Goal: Task Accomplishment & Management: Manage account settings

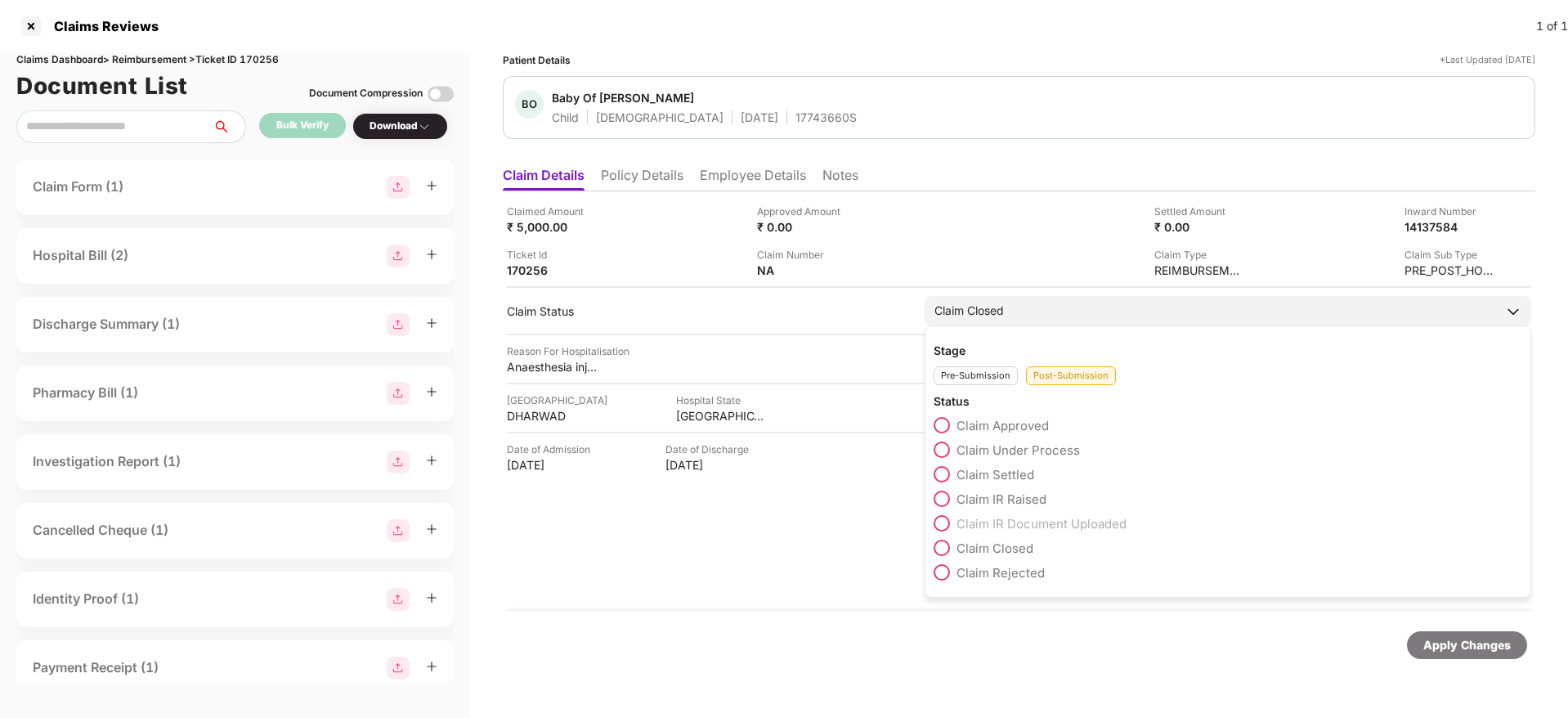
click at [936, 451] on span at bounding box center [941, 449] width 16 height 16
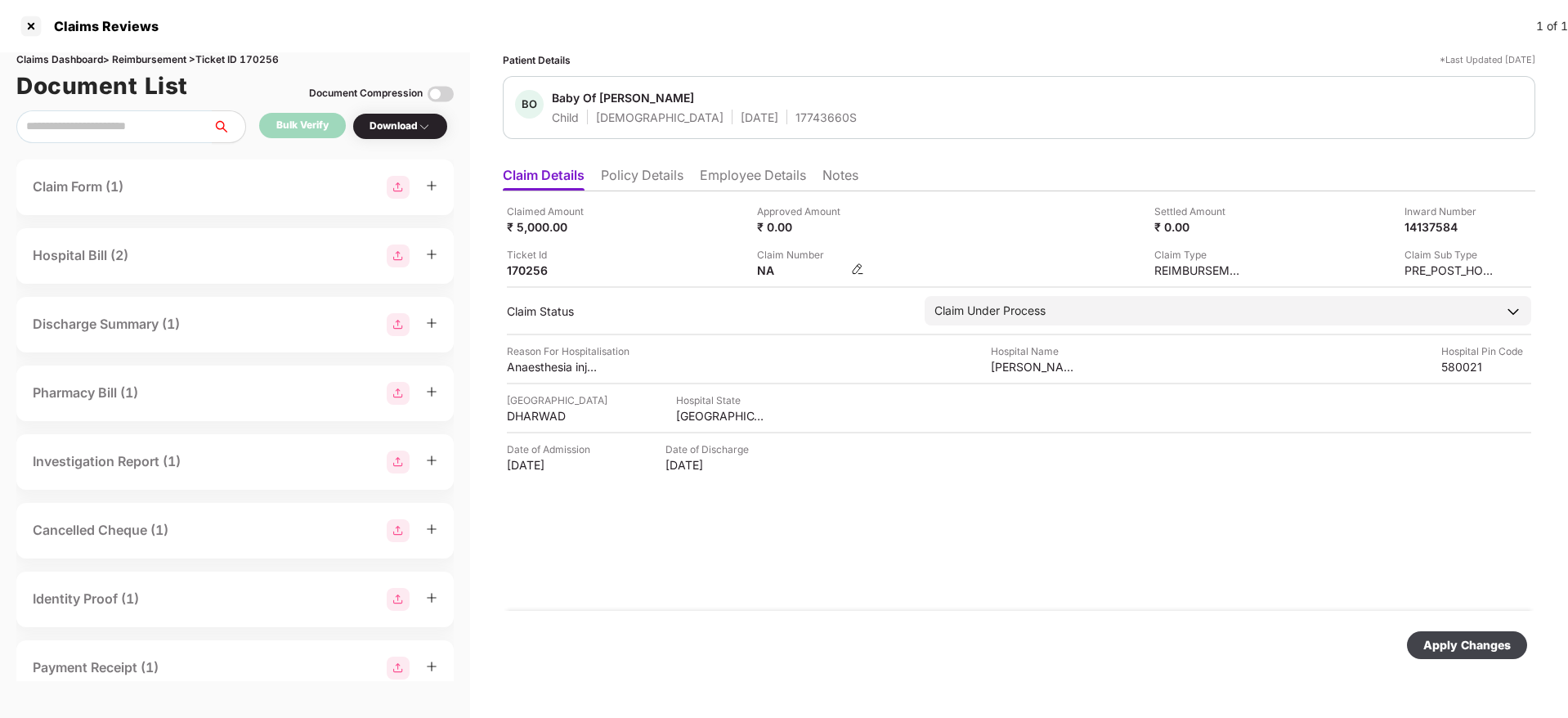
click at [863, 274] on img at bounding box center [857, 268] width 13 height 13
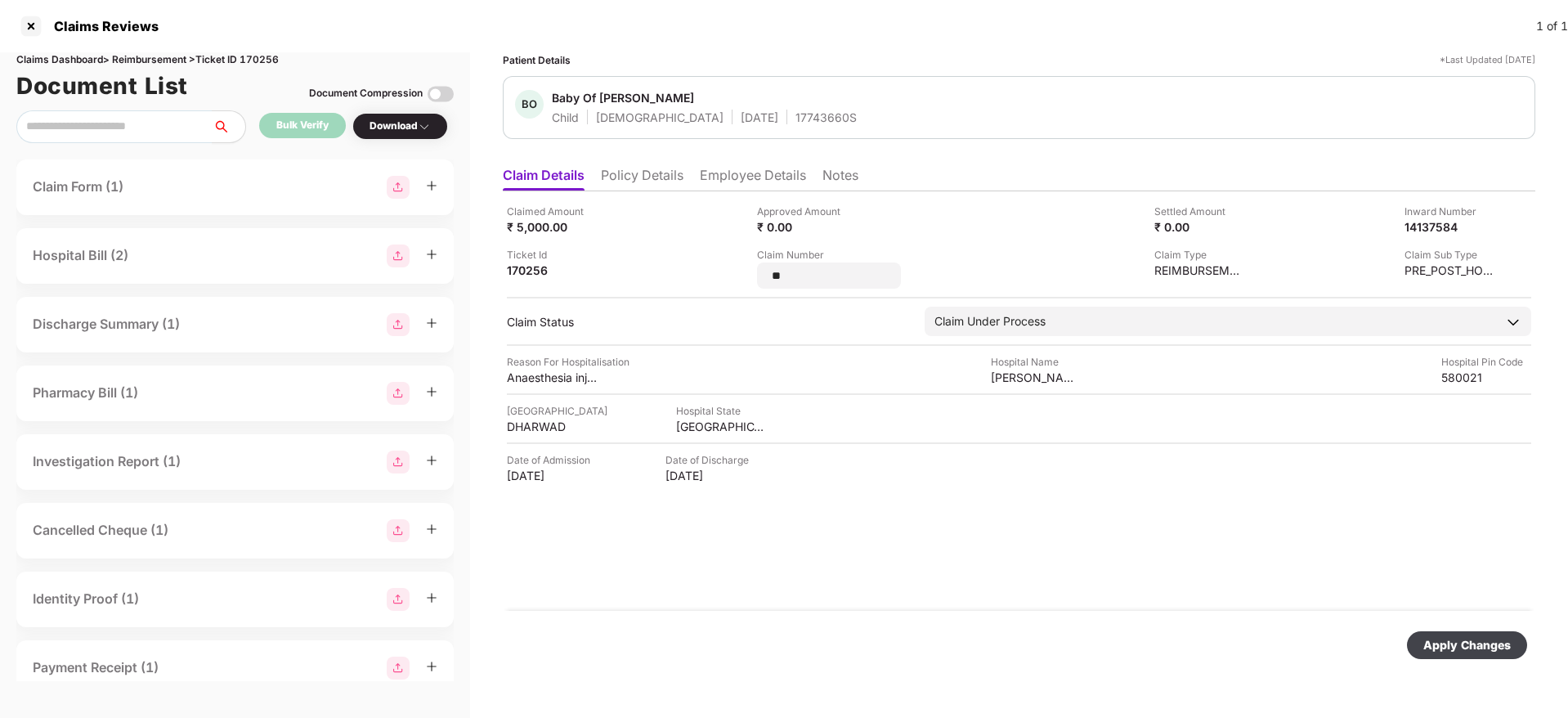
type input "*"
type input "**********"
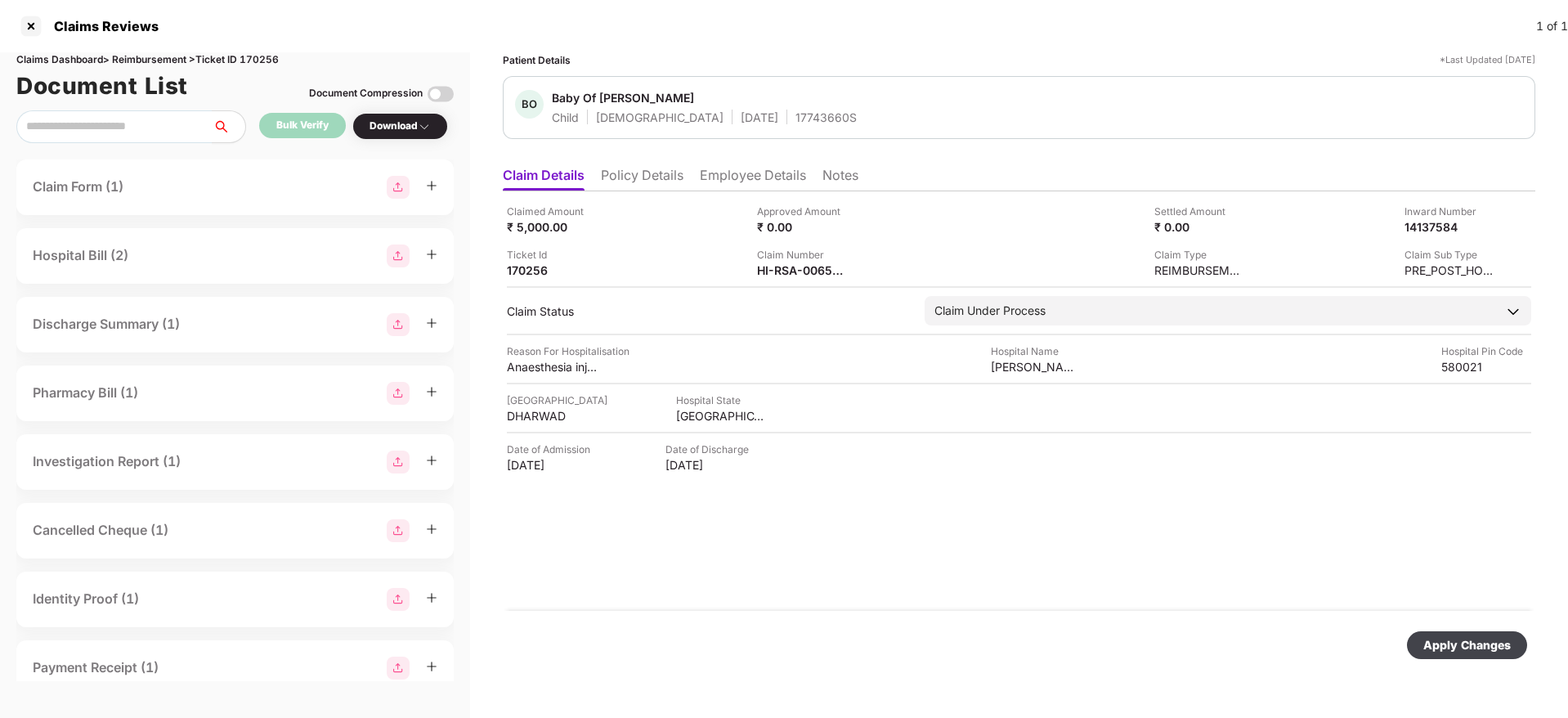
click at [1472, 644] on div "Apply Changes" at bounding box center [1467, 645] width 88 height 18
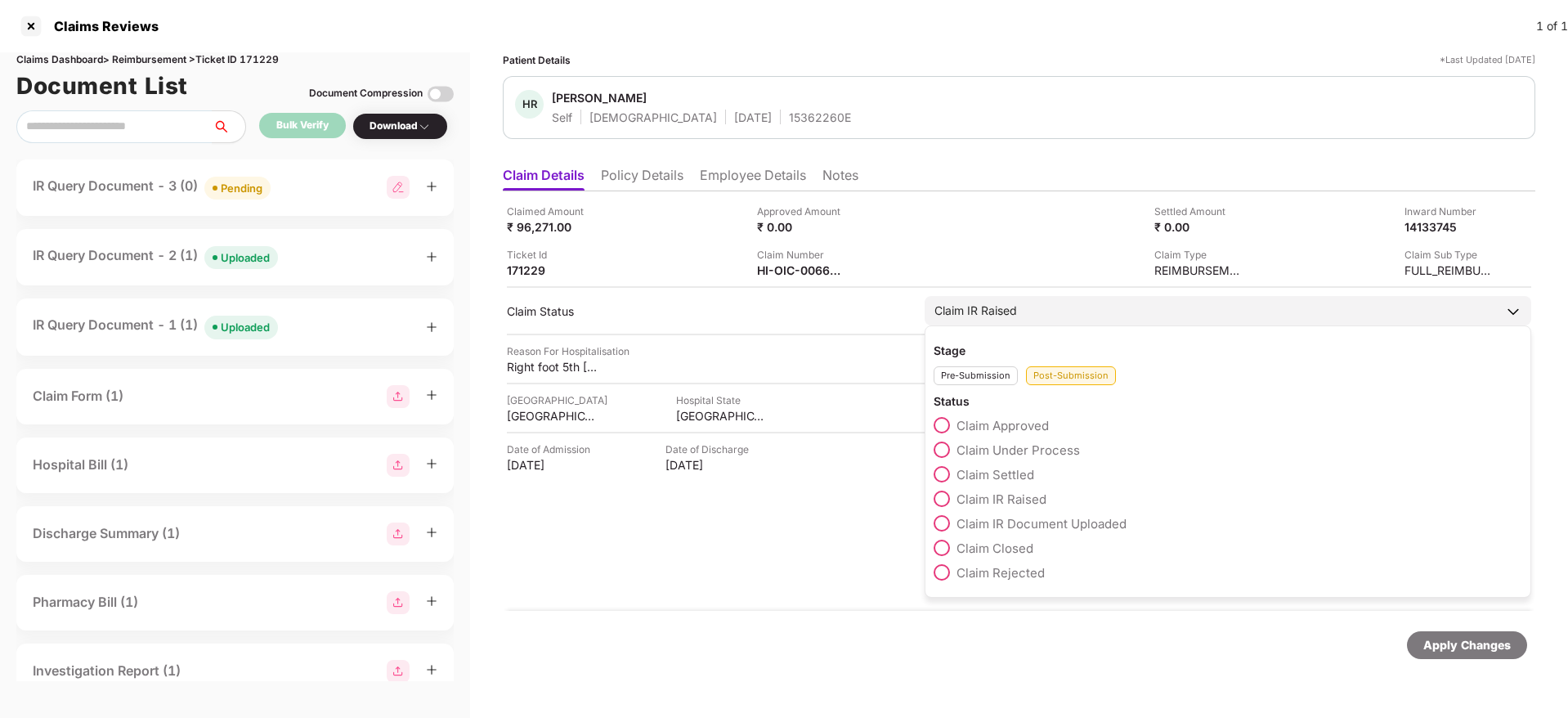
click at [941, 450] on span at bounding box center [941, 449] width 16 height 16
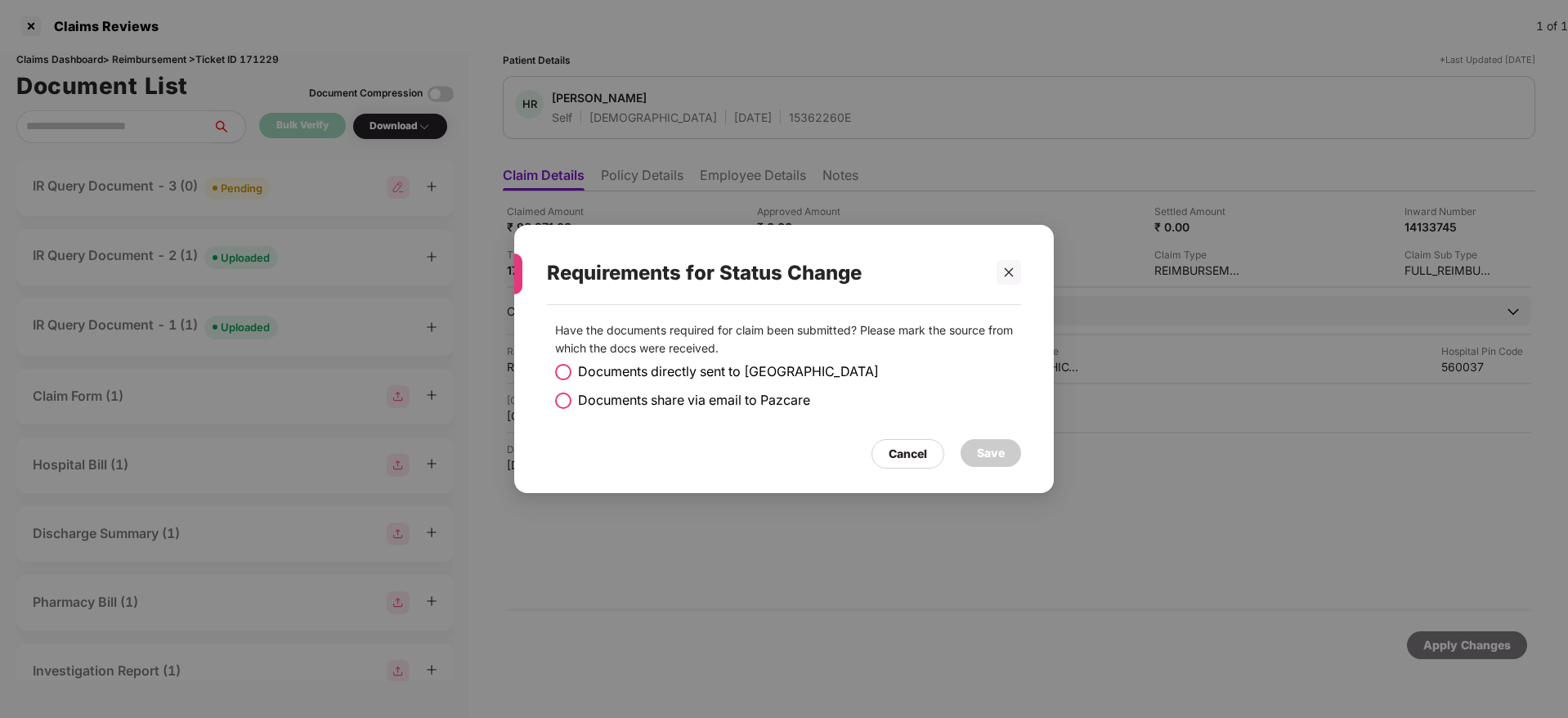
click at [562, 364] on span at bounding box center [563, 371] width 16 height 16
click at [980, 451] on div "Save" at bounding box center [990, 452] width 28 height 18
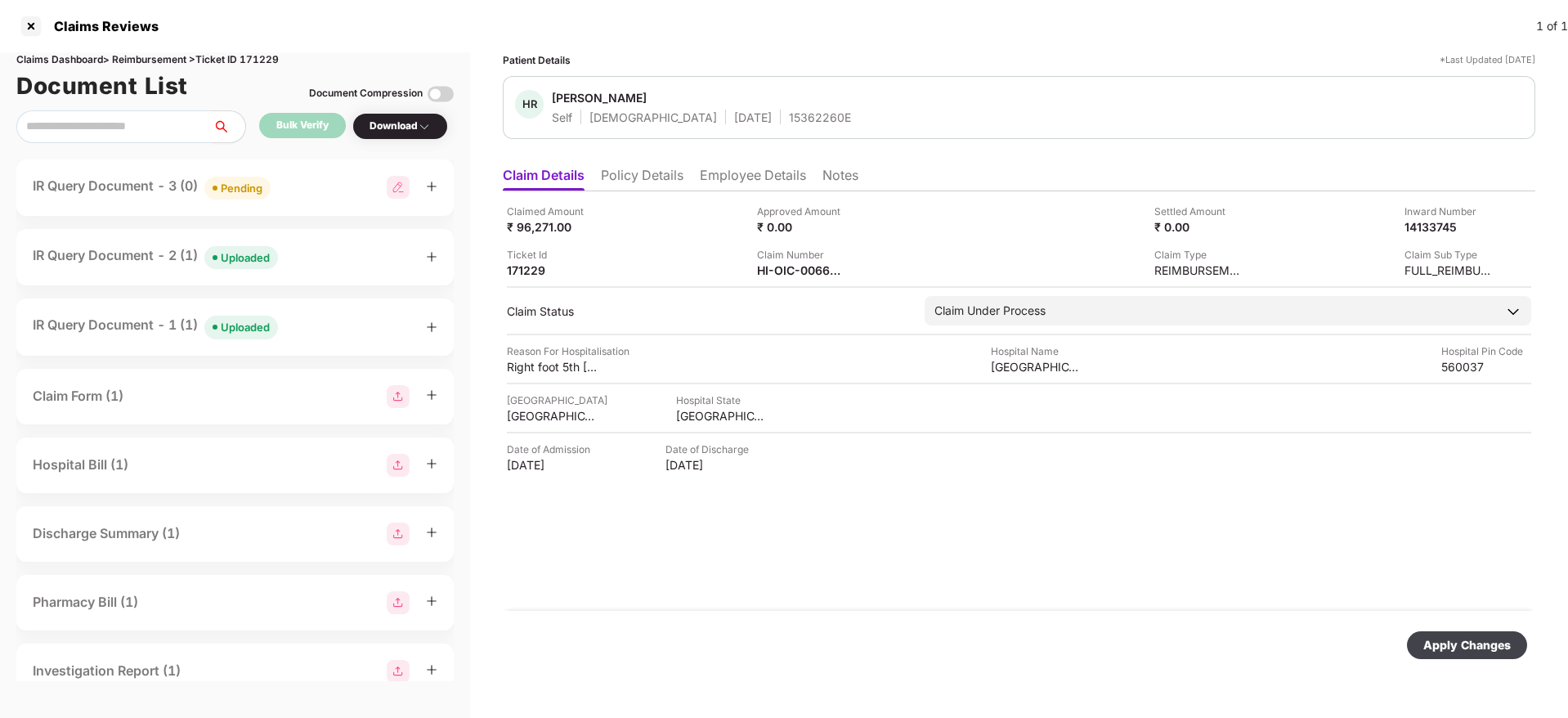
click at [1451, 648] on div "Apply Changes" at bounding box center [1467, 645] width 88 height 18
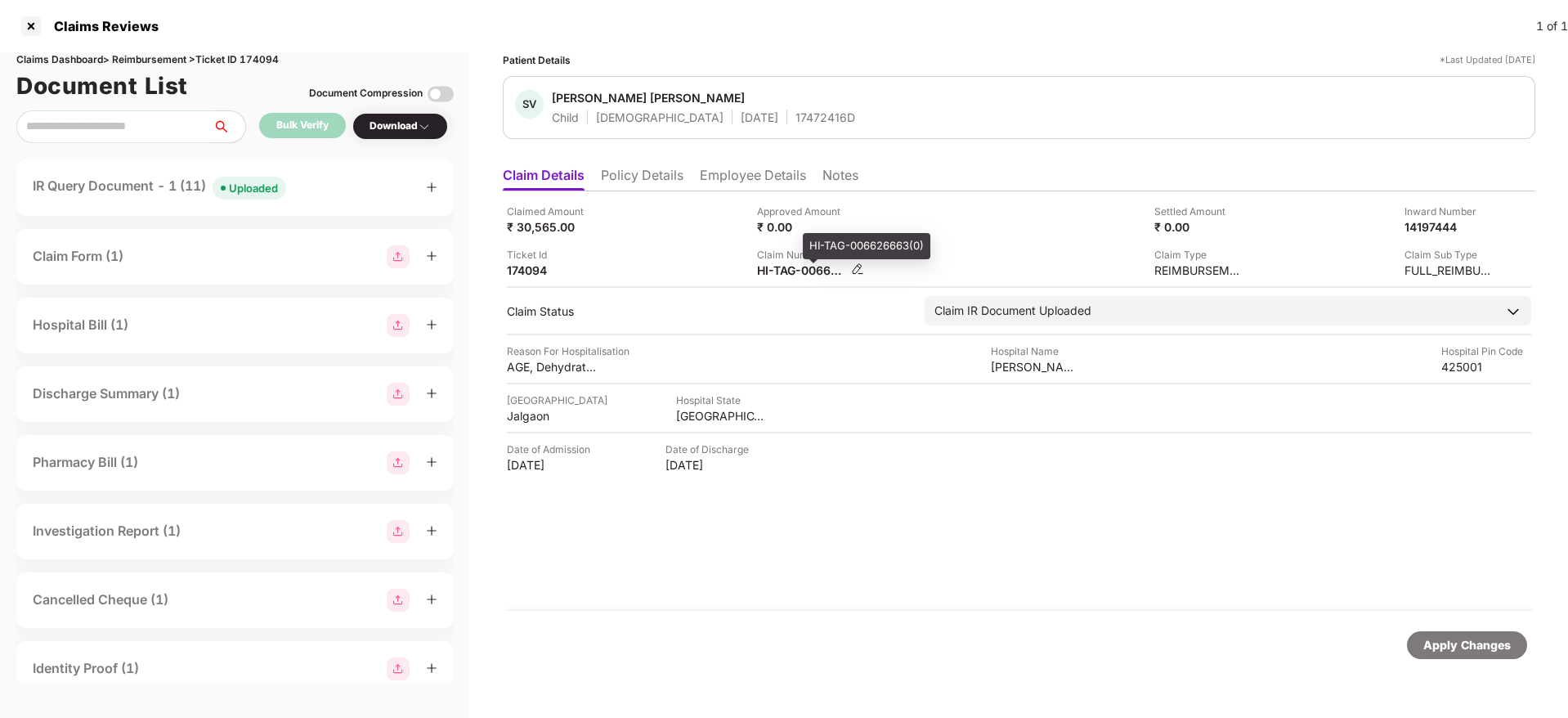
click at [775, 269] on div "HI-TAG-006626663(0)" at bounding box center [801, 270] width 90 height 15
copy div
click at [334, 186] on div "IR Query Document - 1 (11) Uploaded" at bounding box center [235, 187] width 405 height 24
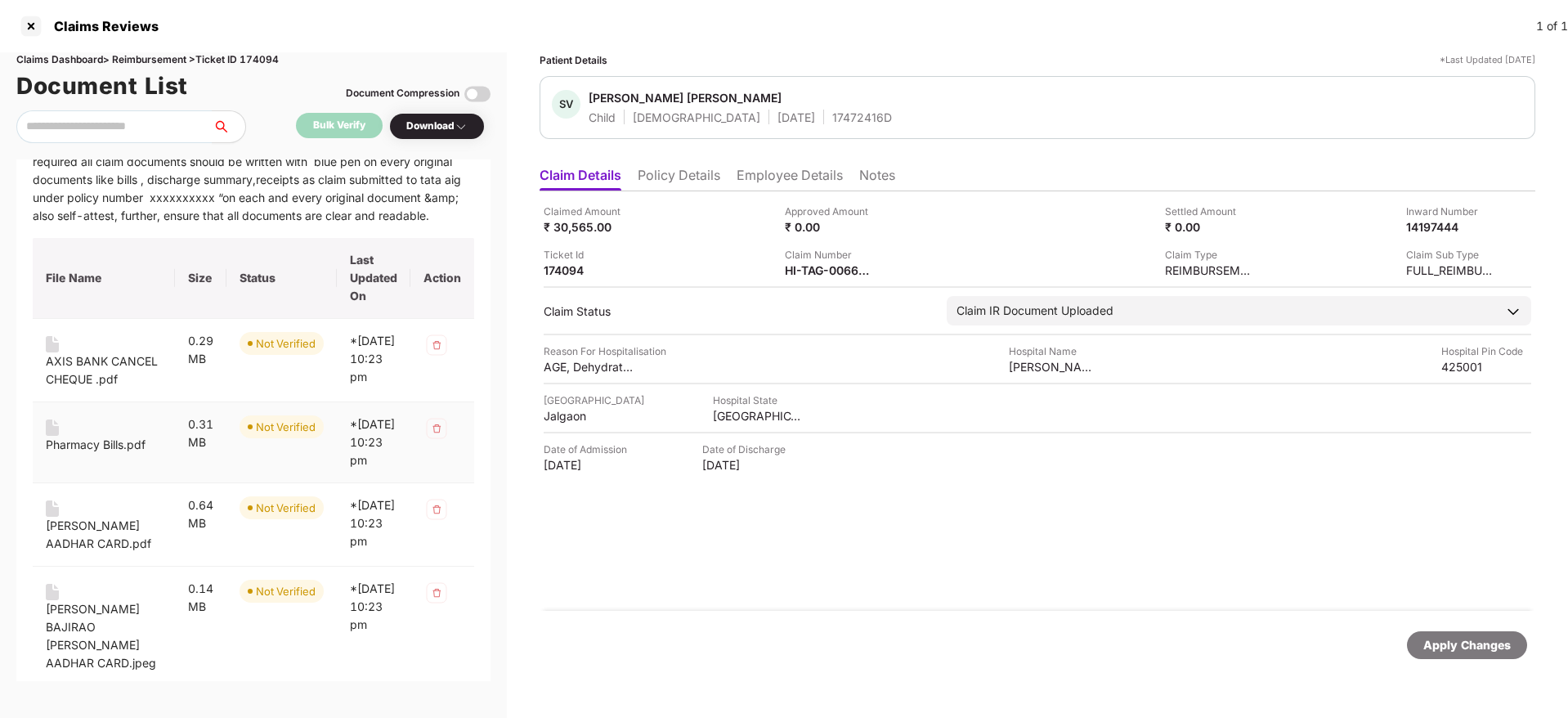
scroll to position [65, 0]
click at [70, 389] on div "AXIS BANK CANCEL CHEQUE .pdf" at bounding box center [103, 371] width 116 height 36
click at [78, 455] on div "Pharmacy Bills.pdf" at bounding box center [95, 445] width 100 height 18
click at [82, 554] on div "SANVI BHISE AADHAR CARD.pdf" at bounding box center [103, 536] width 116 height 36
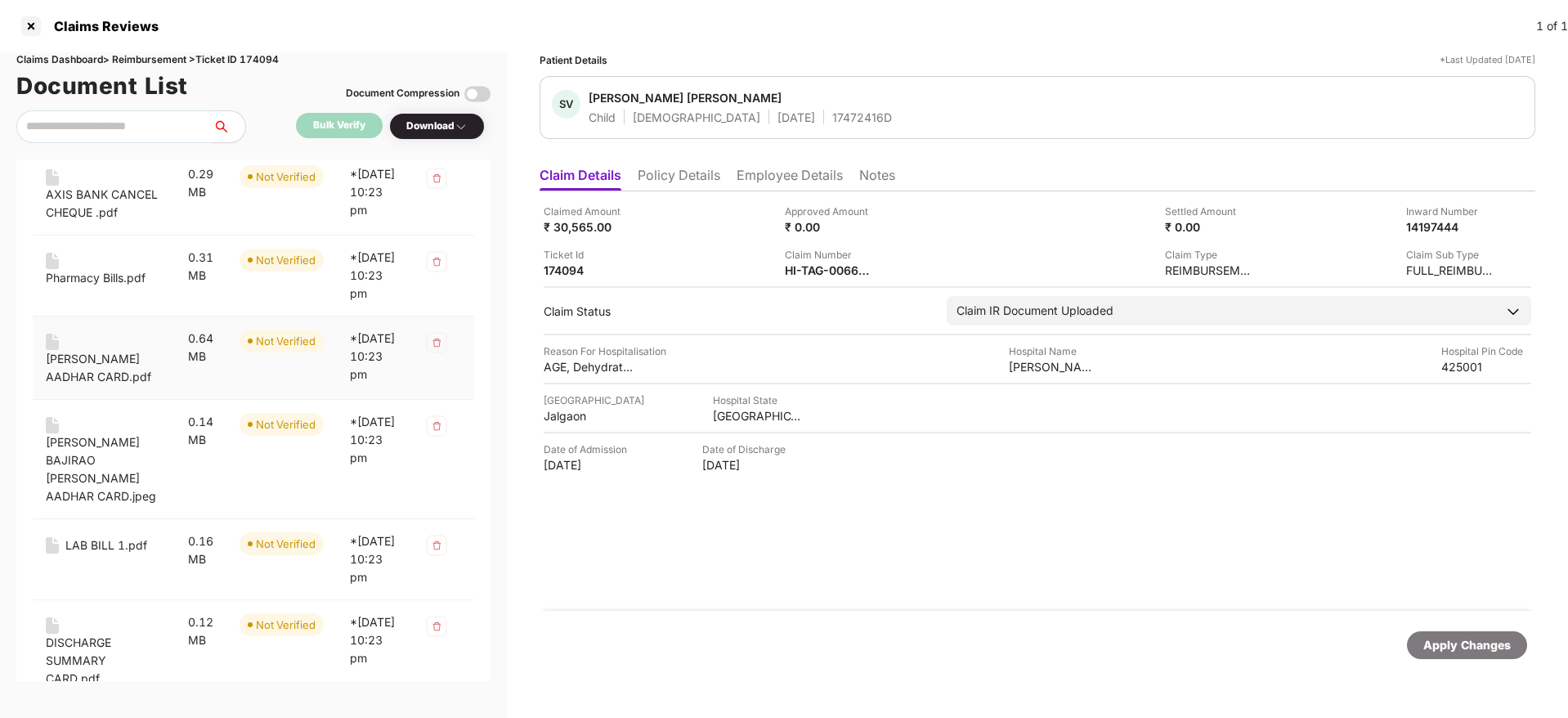
scroll to position [244, 0]
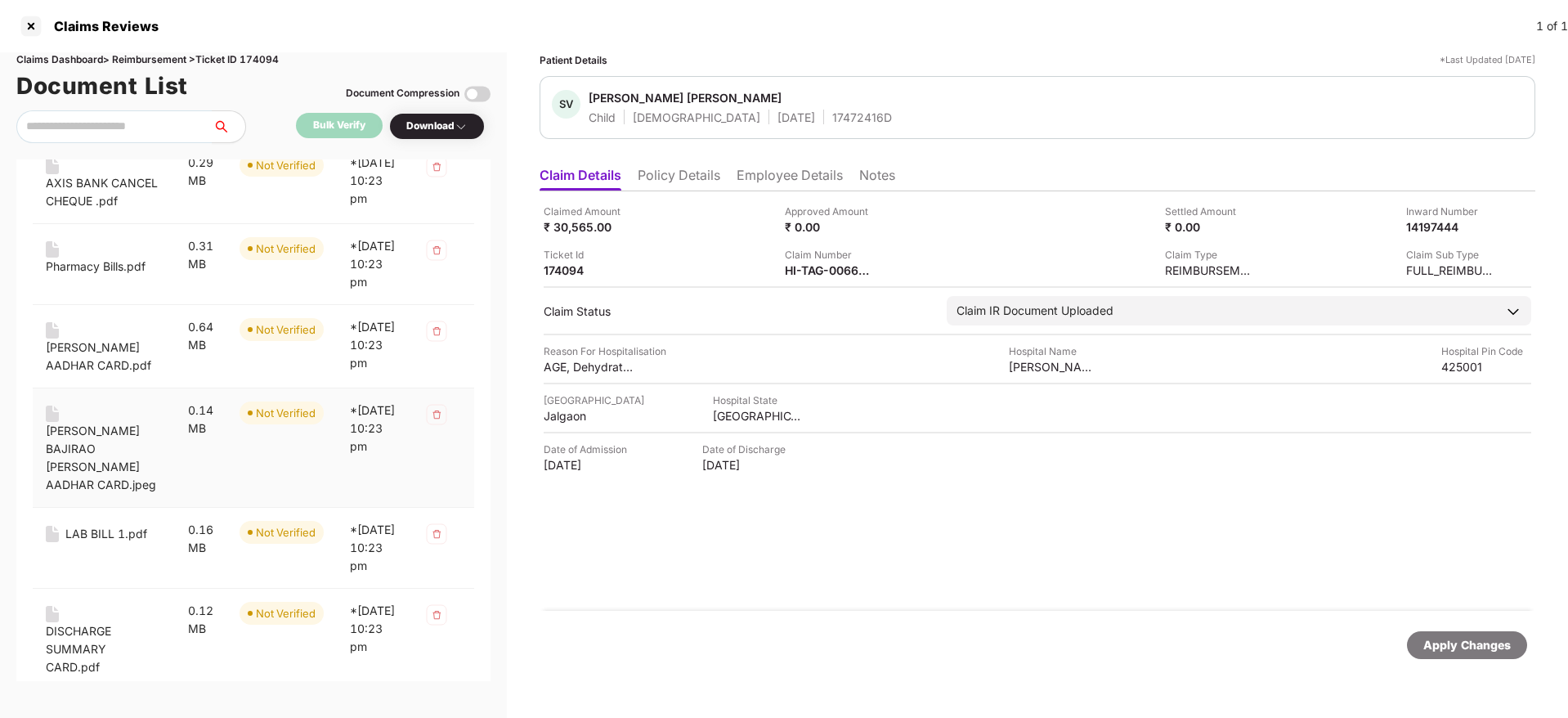
click at [74, 494] on div "VIJAY BAJIRAO BHISE AADHAR CARD.jpeg" at bounding box center [103, 458] width 116 height 72
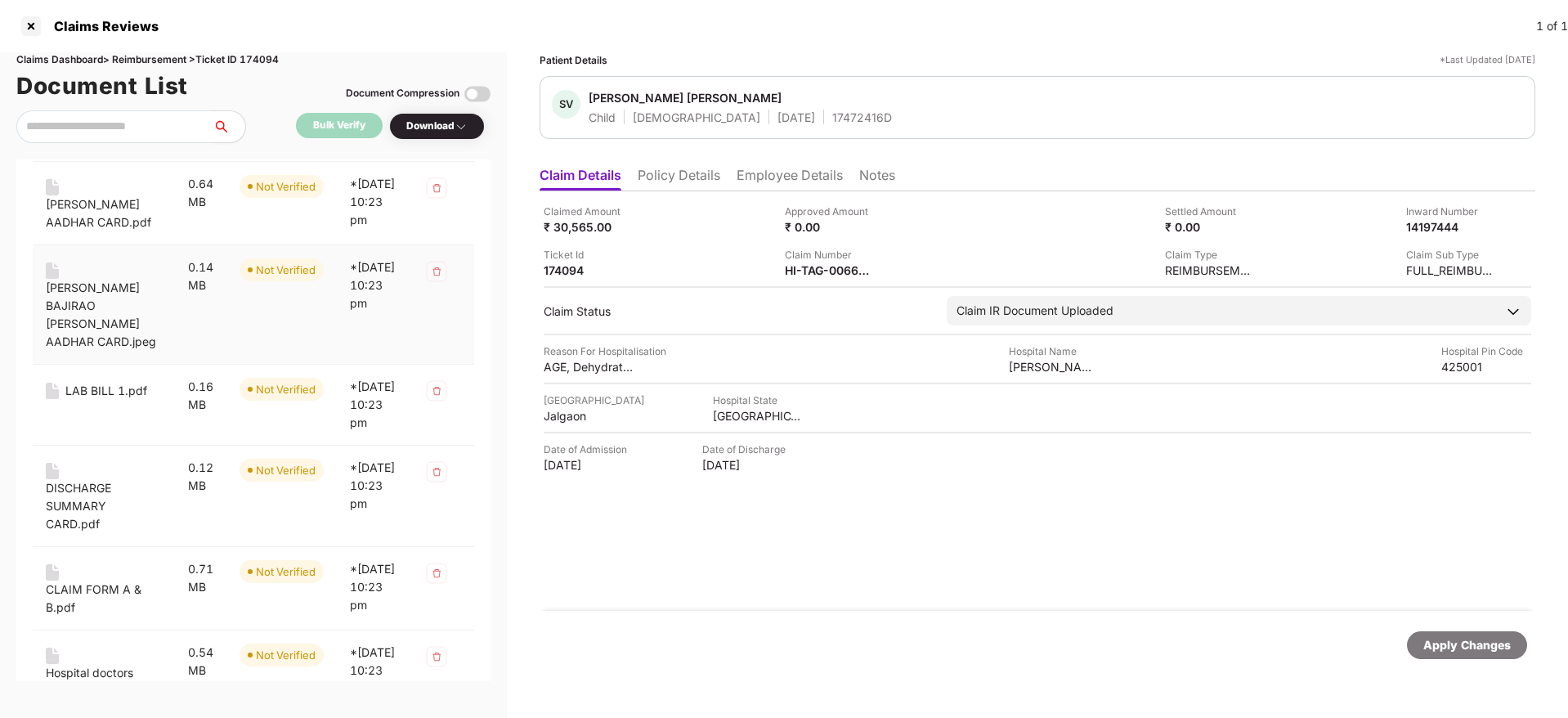
scroll to position [411, 0]
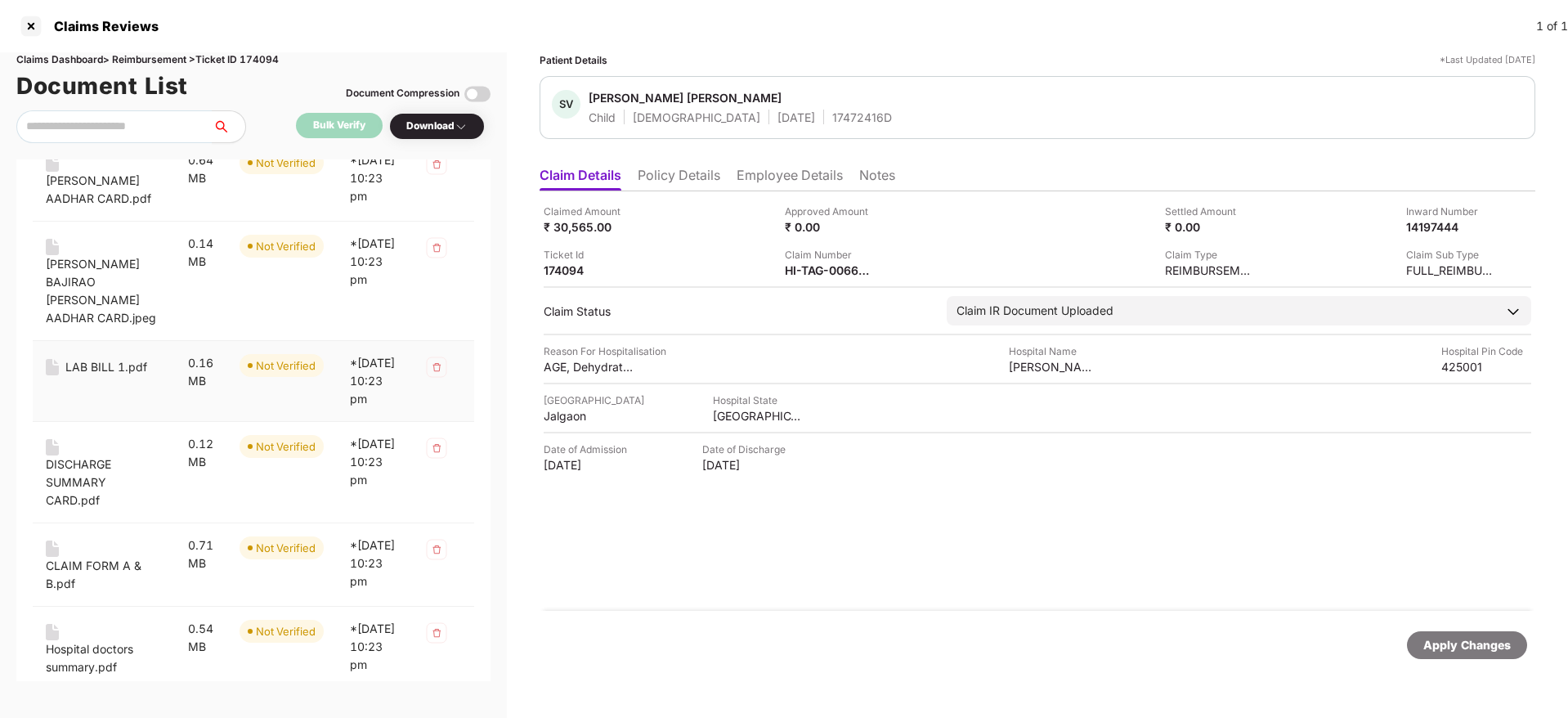
click at [72, 376] on div "LAB BILL 1.pdf" at bounding box center [106, 366] width 82 height 18
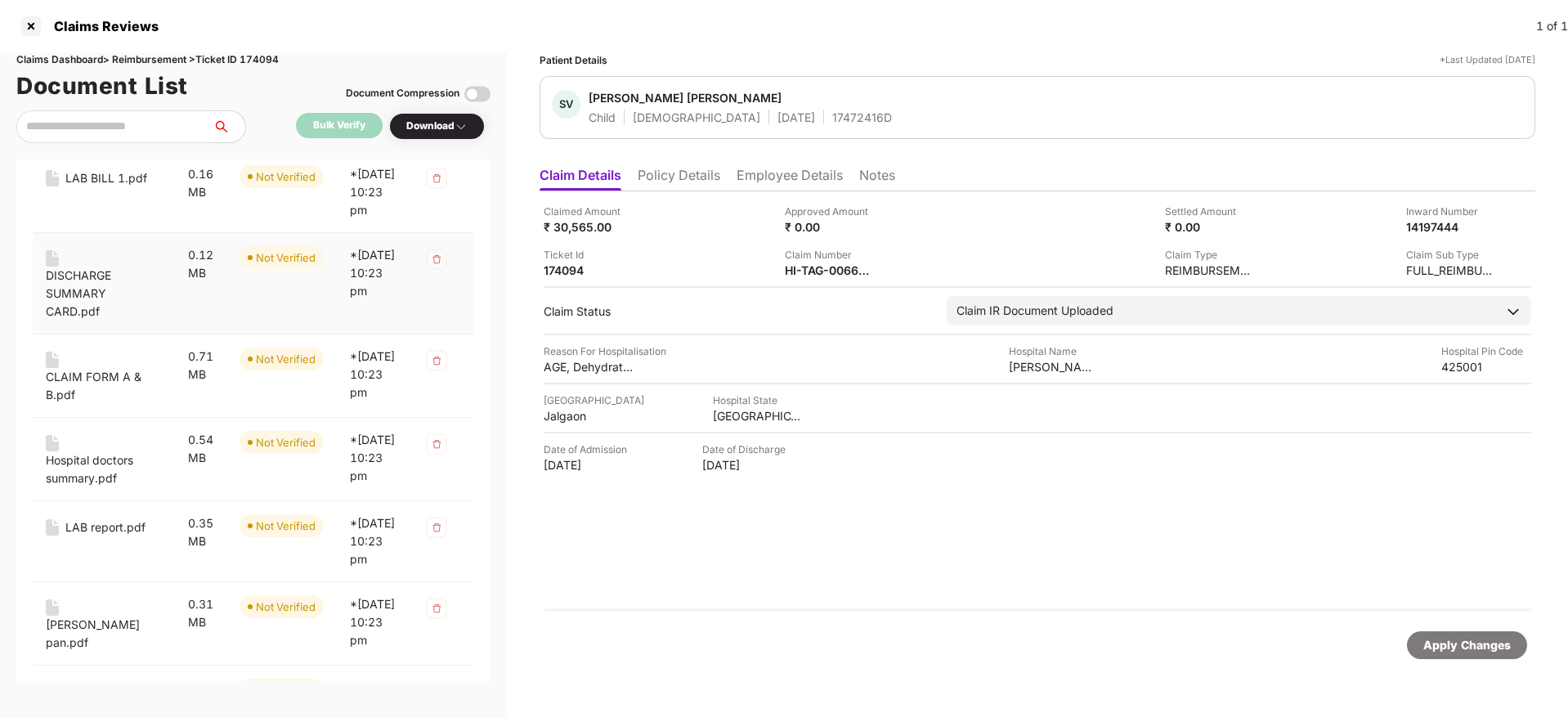
click at [87, 321] on div "DISCHARGE SUMMARY CARD.pdf" at bounding box center [103, 293] width 116 height 54
click at [90, 404] on div "CLAIM FORM A & B.pdf" at bounding box center [103, 386] width 116 height 36
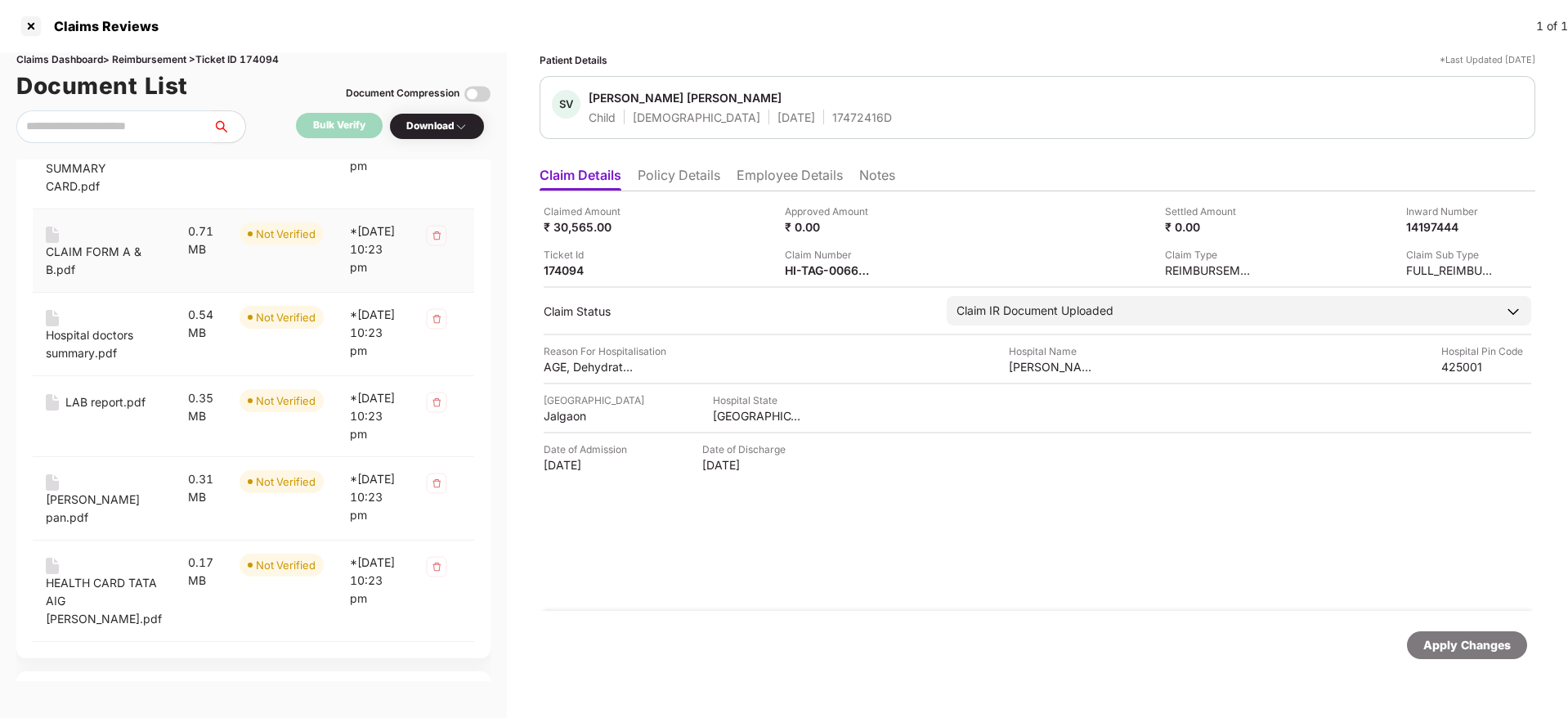
scroll to position [742, 0]
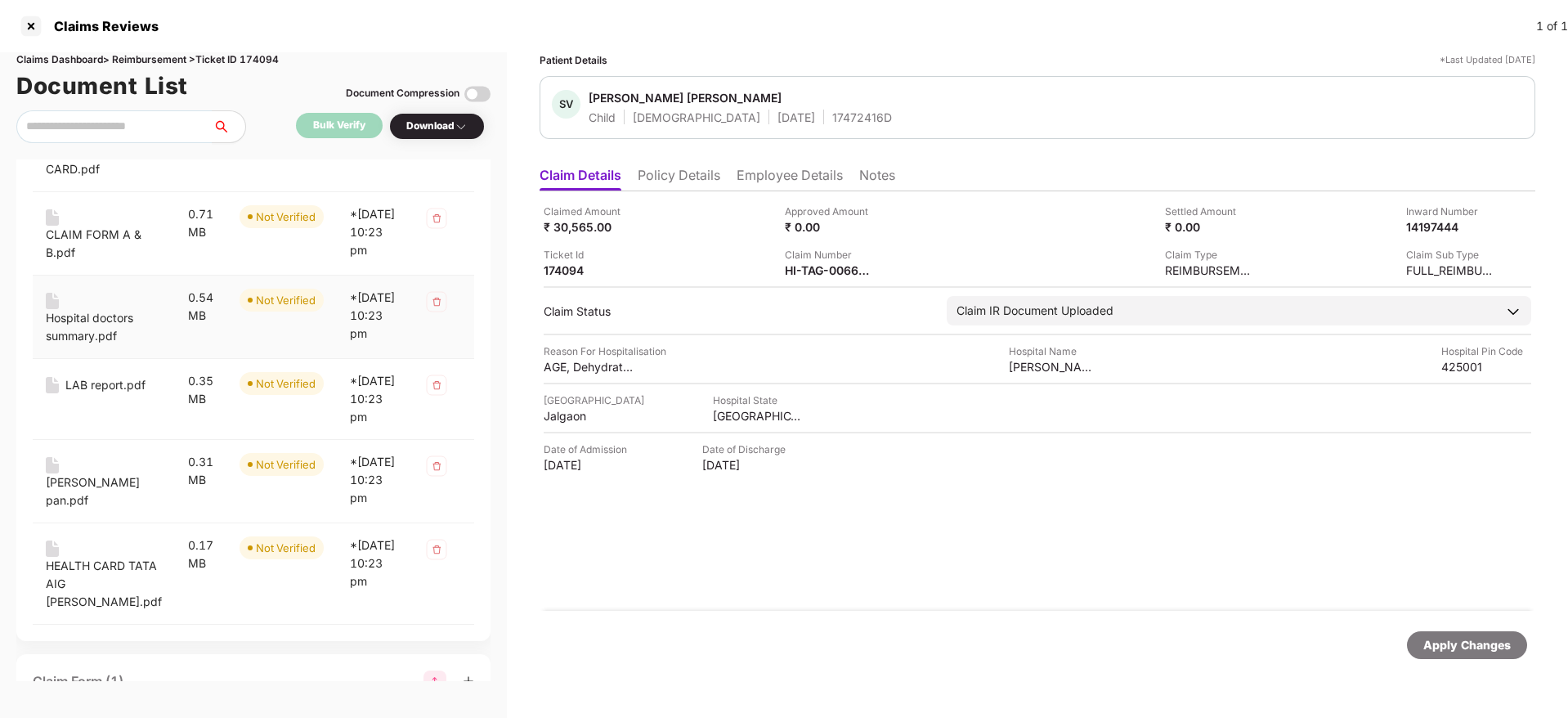
click at [74, 345] on div "Hospital doctors summary.pdf" at bounding box center [103, 327] width 116 height 36
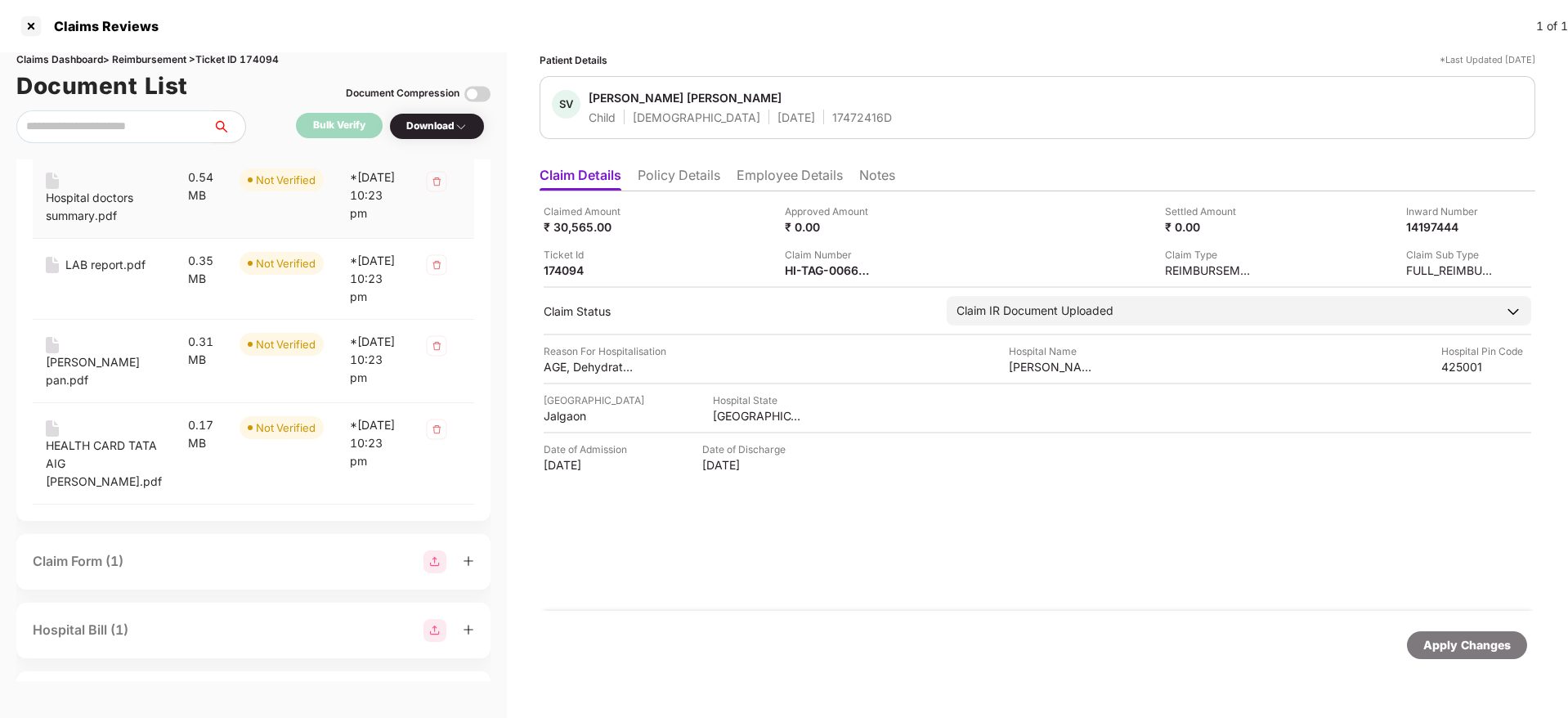
scroll to position [868, 0]
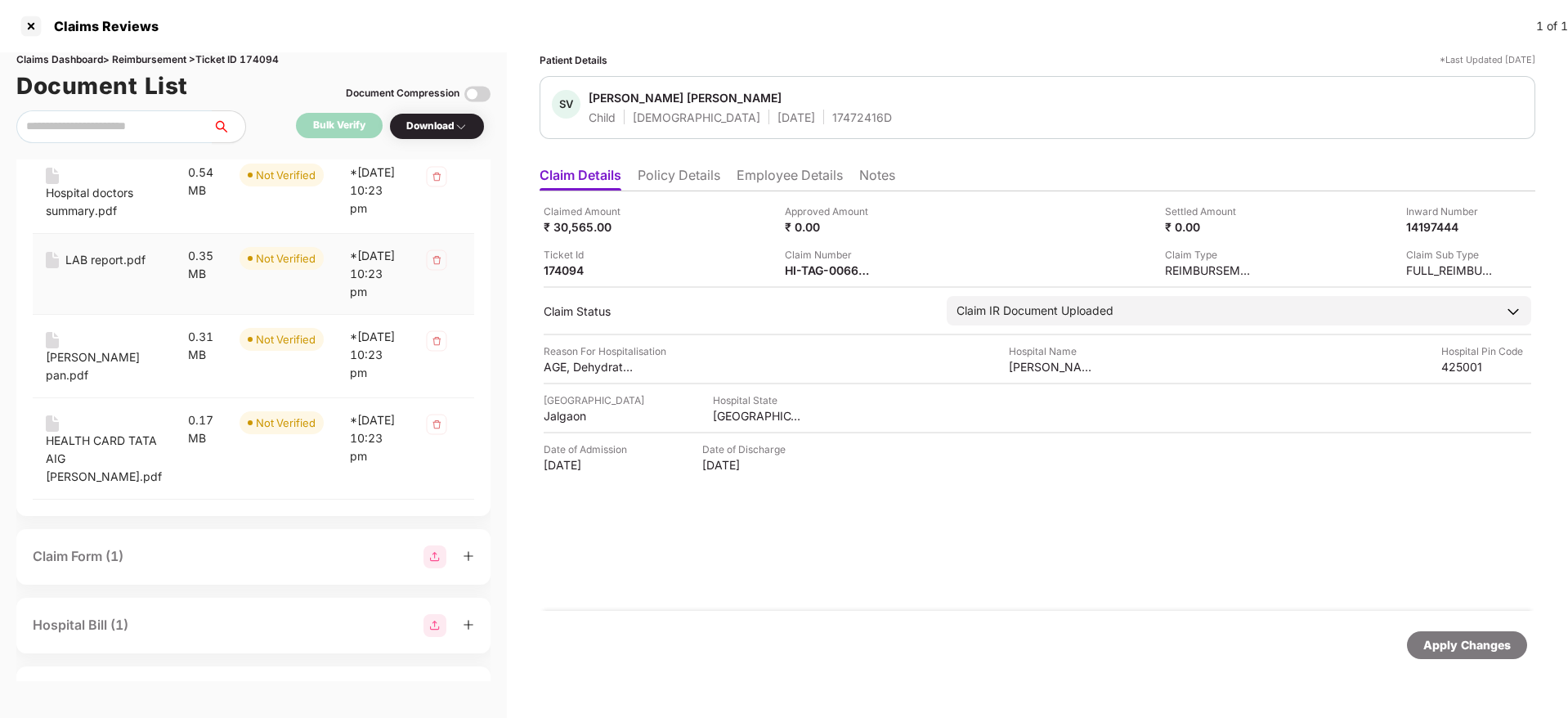
click at [65, 269] on div "LAB report.pdf" at bounding box center [105, 260] width 80 height 18
click at [75, 384] on div "Vijay BHISE pan.pdf" at bounding box center [103, 366] width 116 height 36
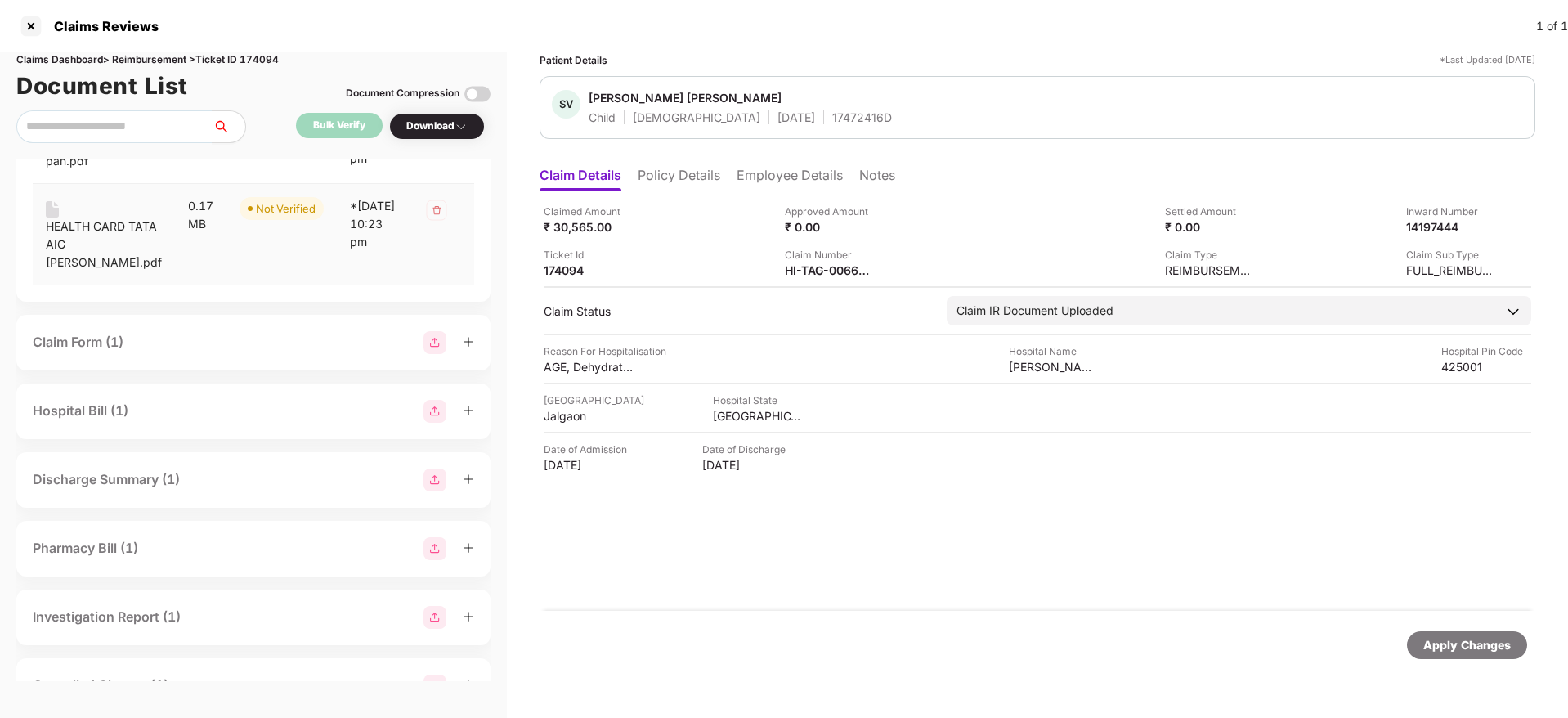
click at [77, 272] on div "HEALTH CARD TATA AIG SANVI BHISE.pdf" at bounding box center [103, 244] width 116 height 54
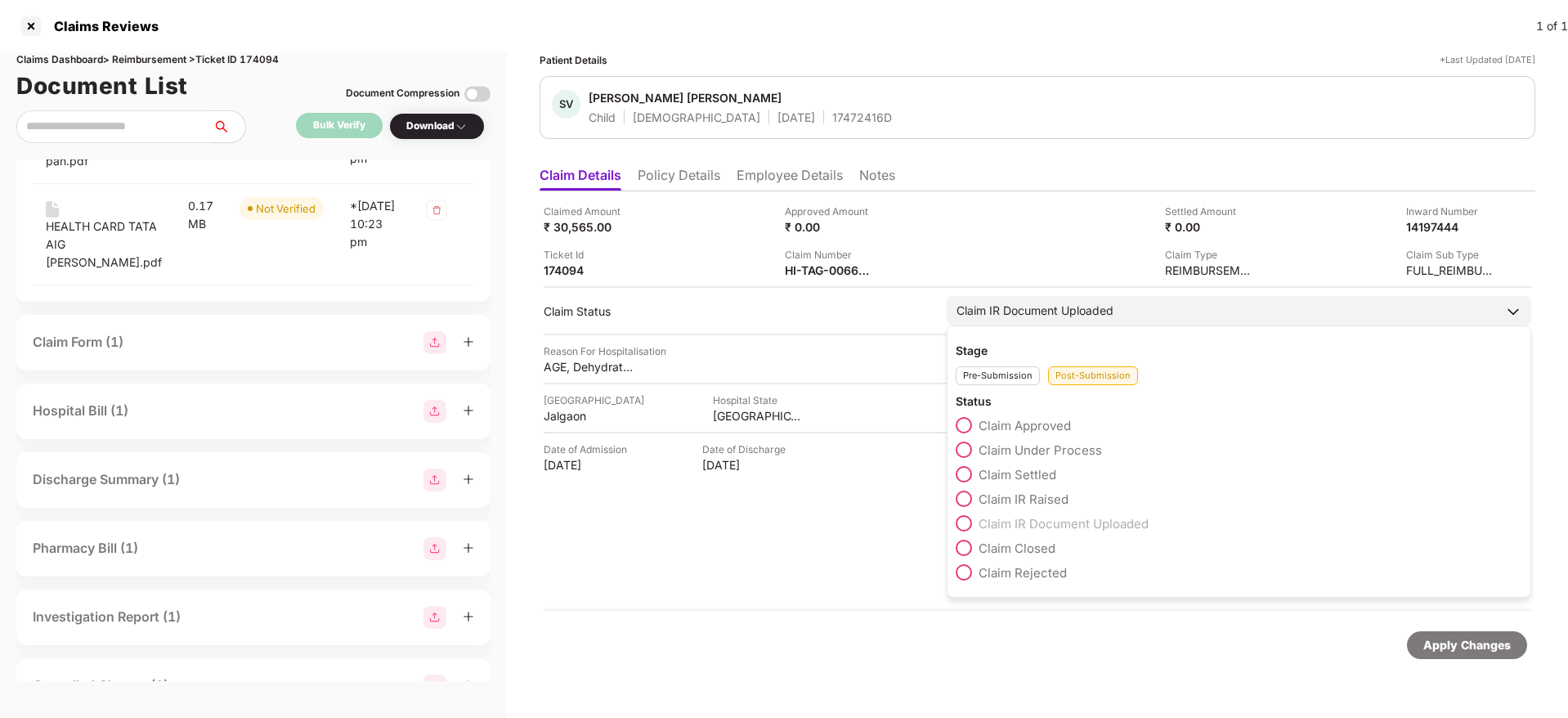
click at [955, 449] on span at bounding box center [963, 449] width 16 height 16
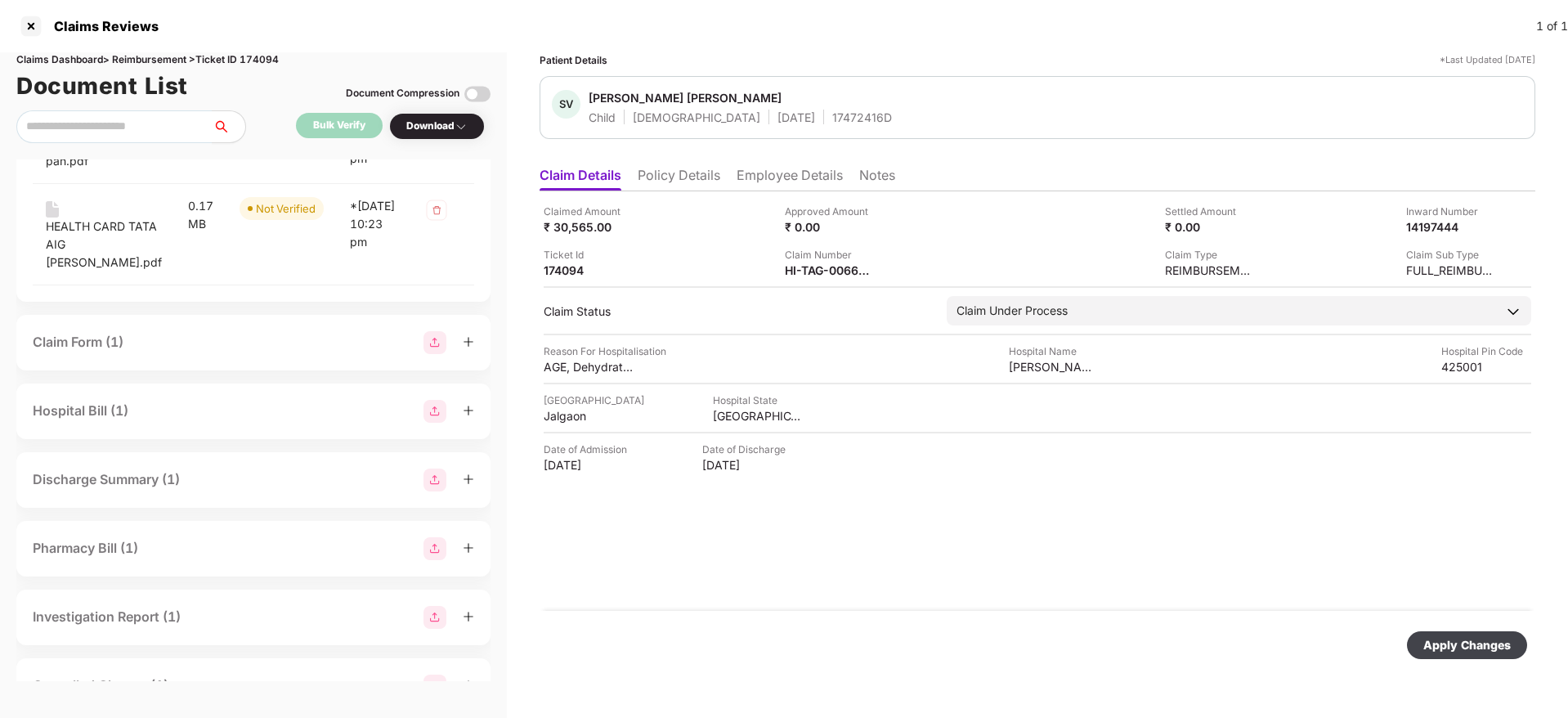
click at [1447, 647] on div "Apply Changes" at bounding box center [1467, 645] width 88 height 18
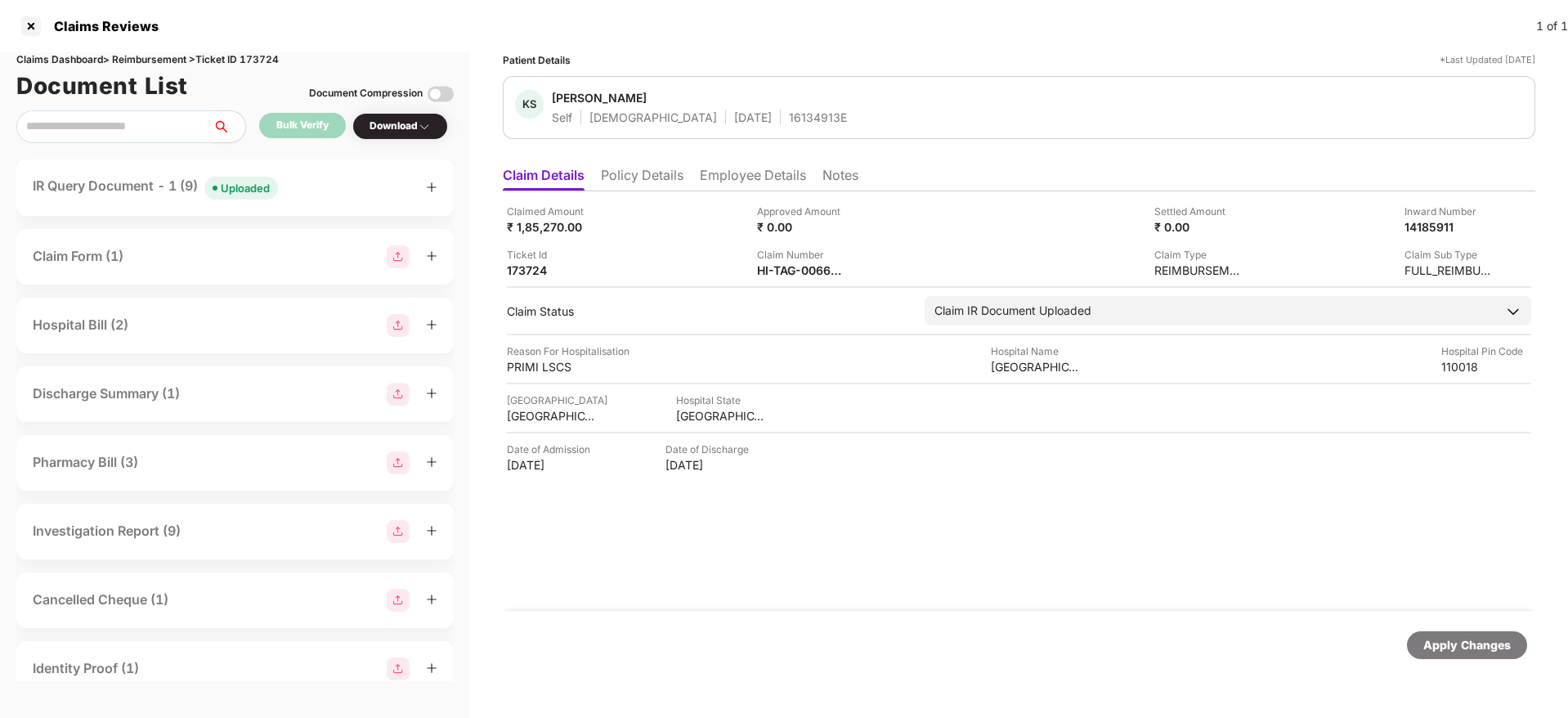
click at [375, 187] on div "IR Query Document - 1 (9) Uploaded" at bounding box center [235, 187] width 405 height 24
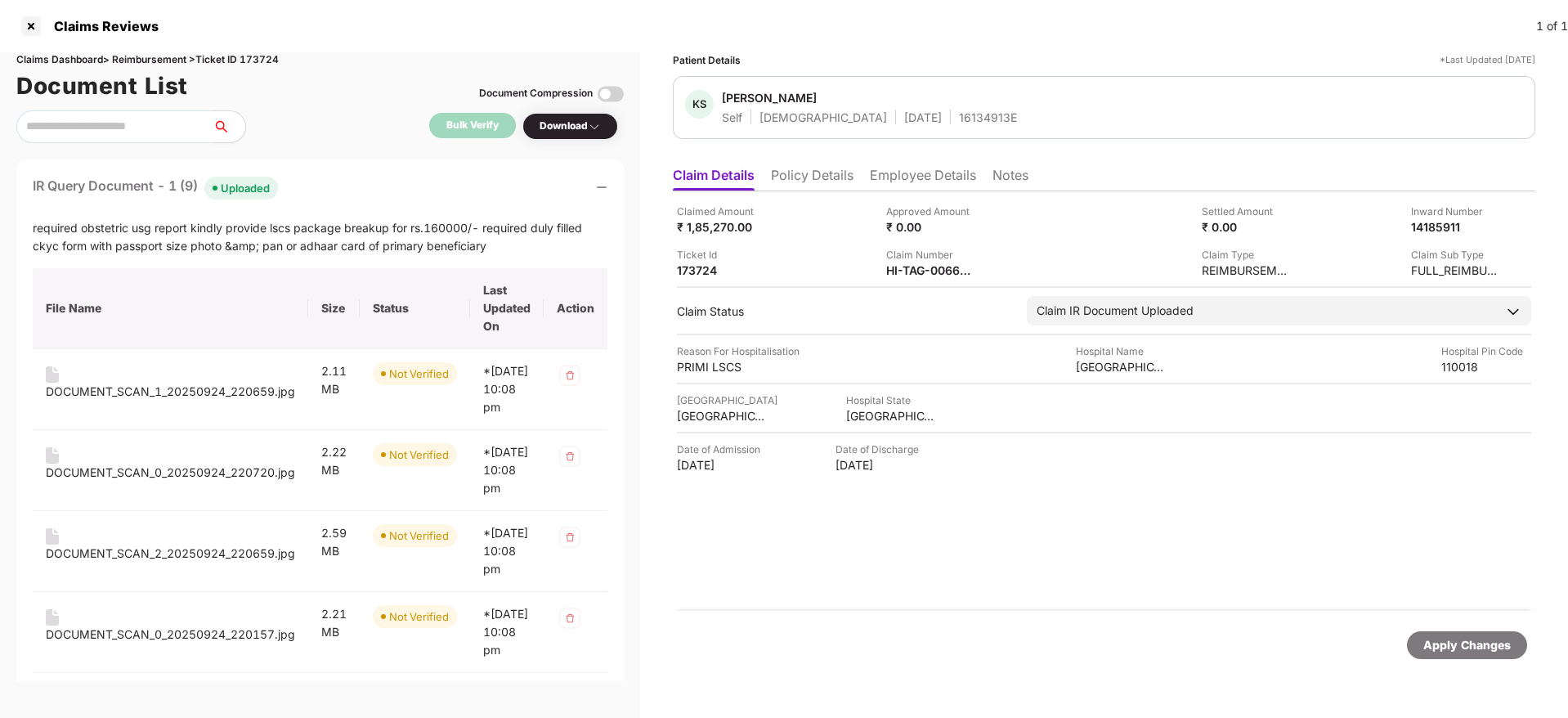
click at [375, 187] on div "IR Query Document - 1 (9) Uploaded" at bounding box center [320, 187] width 574 height 24
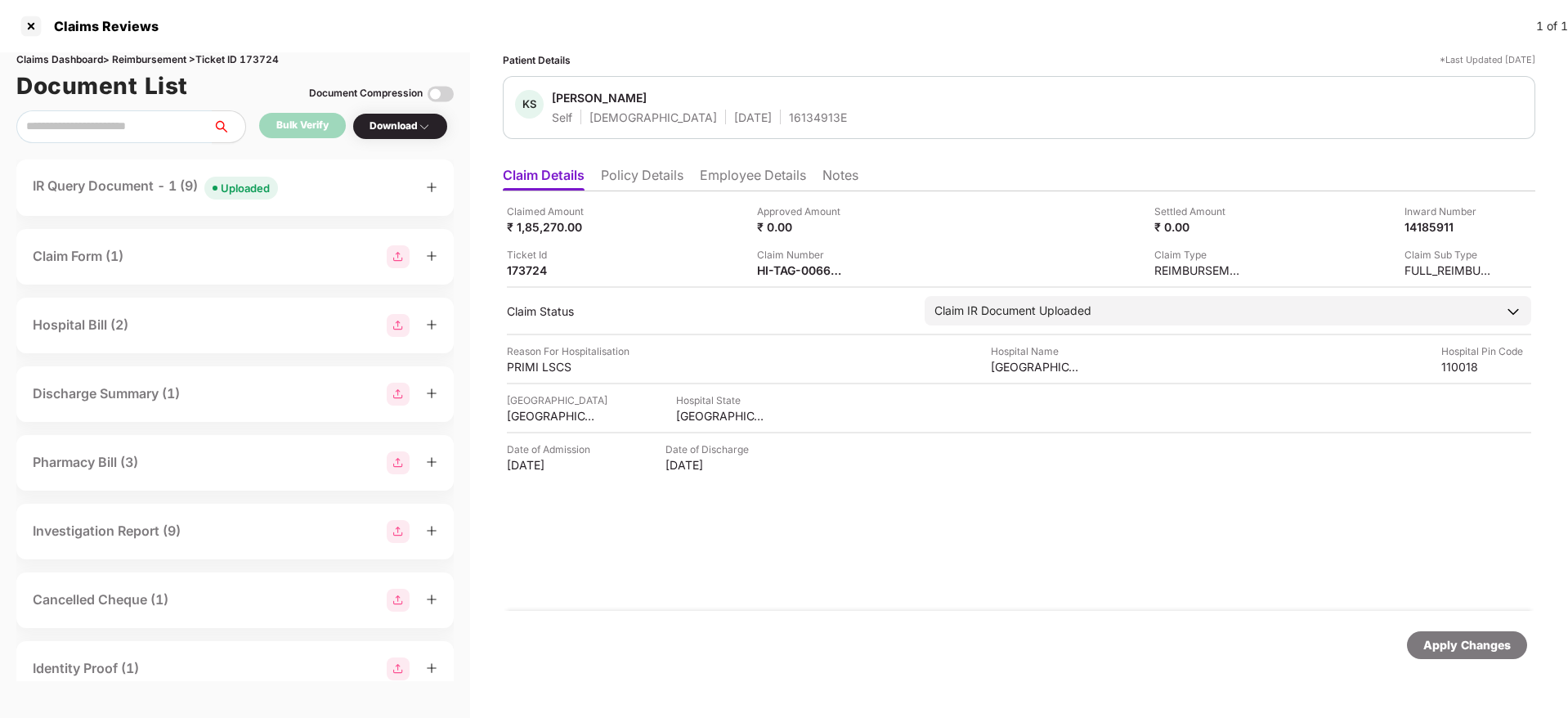
click at [340, 191] on div "IR Query Document - 1 (9) Uploaded" at bounding box center [235, 187] width 405 height 24
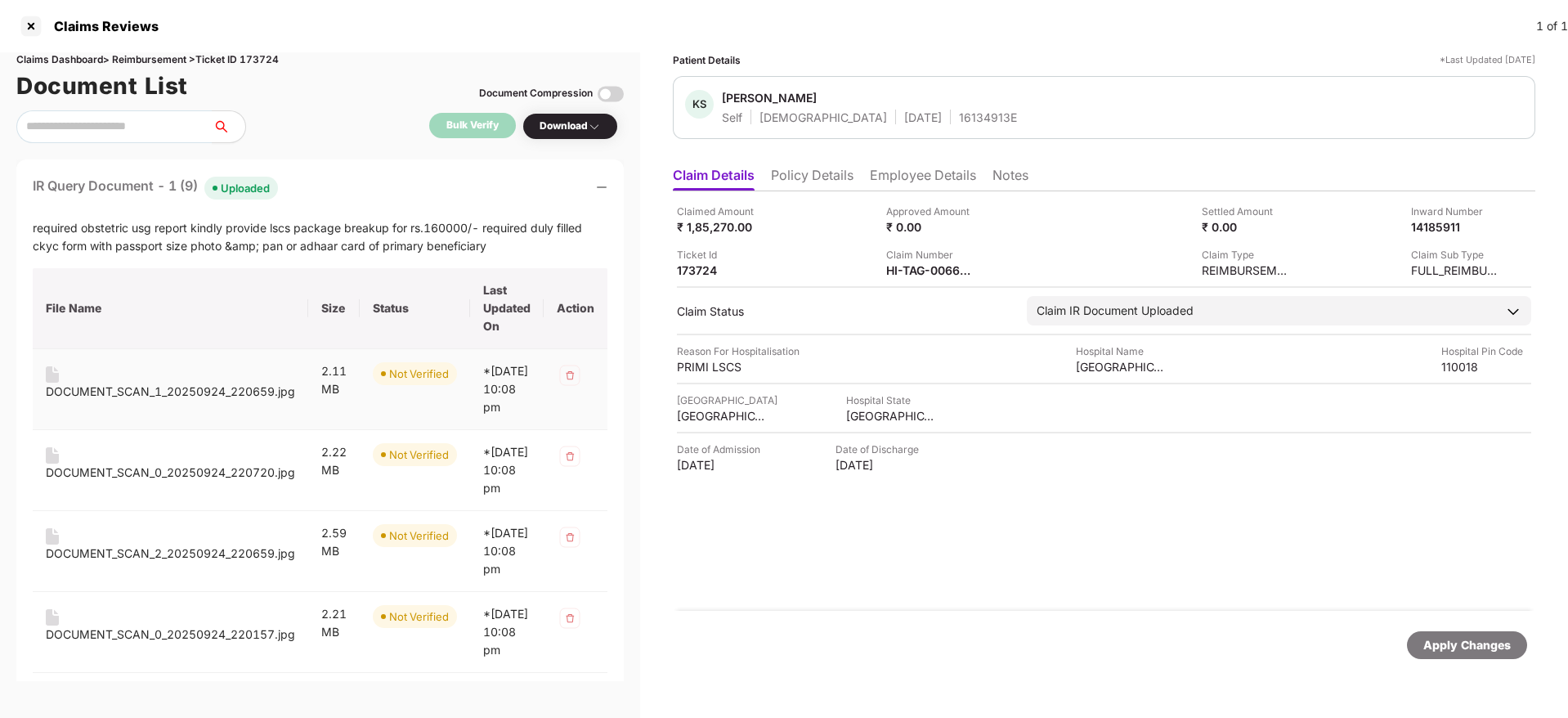
click at [135, 393] on div "DOCUMENT_SCAN_1_20250924_220659.jpg" at bounding box center [170, 391] width 249 height 18
click at [151, 481] on div "DOCUMENT_SCAN_0_20250924_220720.jpg" at bounding box center [170, 472] width 249 height 18
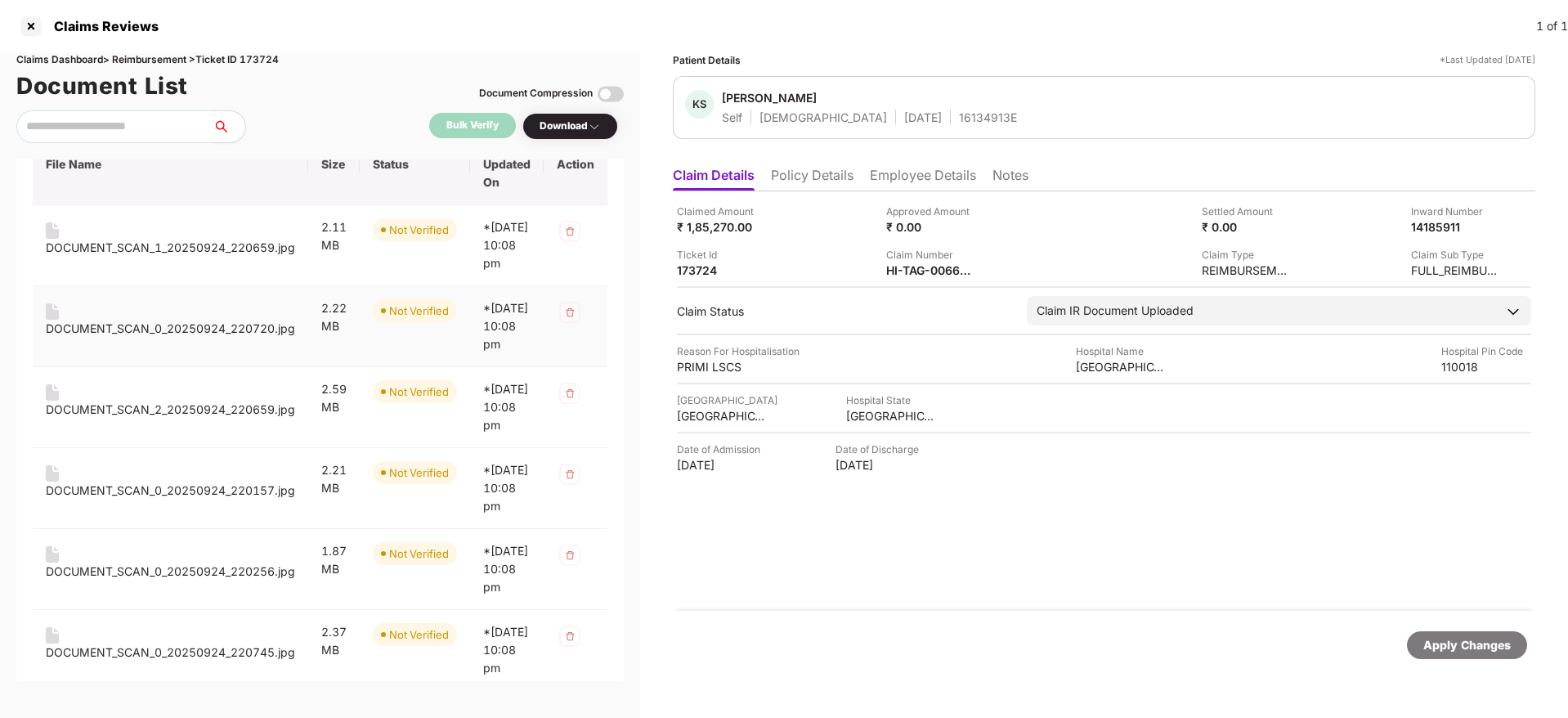
scroll to position [161, 0]
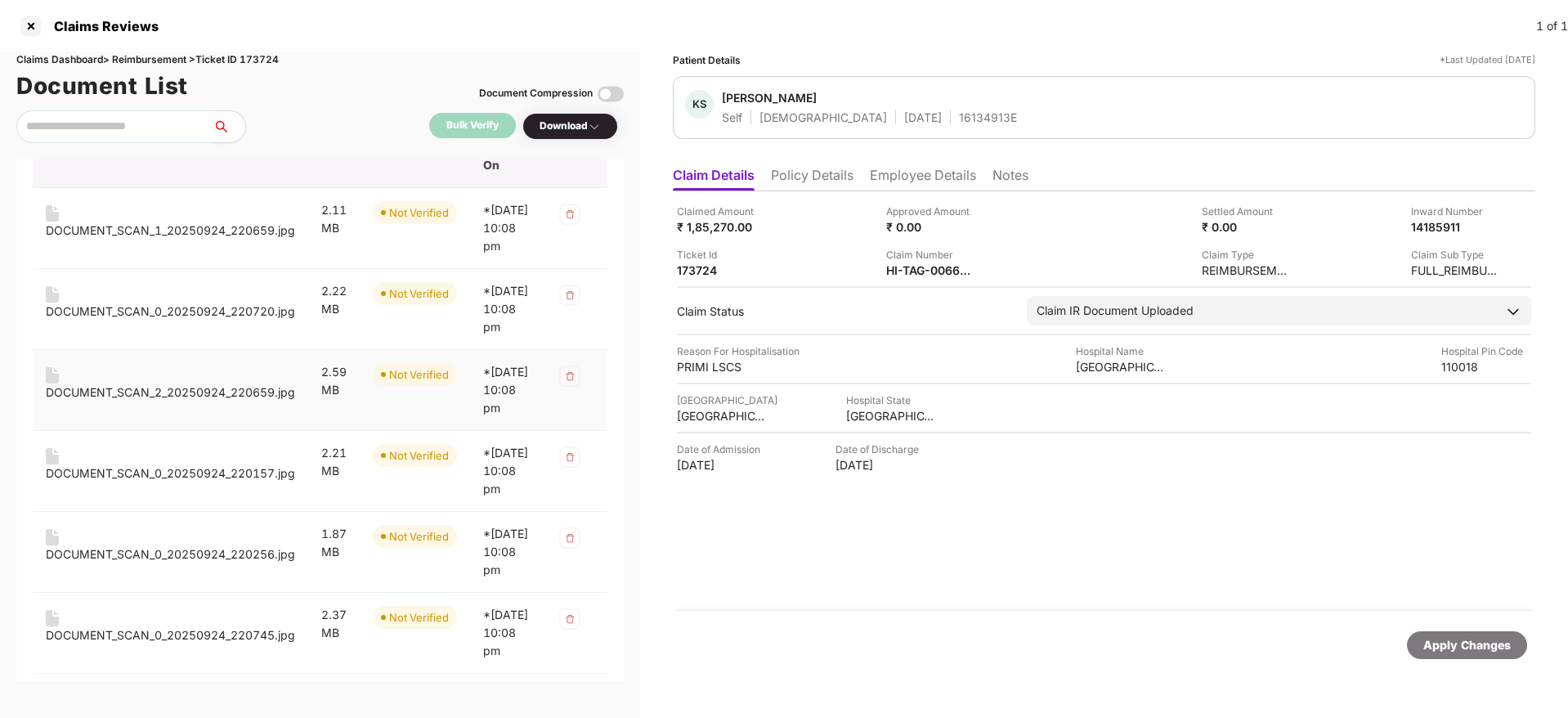
click at [121, 402] on div "DOCUMENT_SCAN_2_20250924_220659.jpg" at bounding box center [170, 392] width 249 height 18
click at [146, 482] on div "DOCUMENT_SCAN_0_20250924_220157.jpg" at bounding box center [170, 473] width 249 height 18
click at [147, 563] on div "DOCUMENT_SCAN_0_20250924_220256.jpg" at bounding box center [170, 554] width 249 height 18
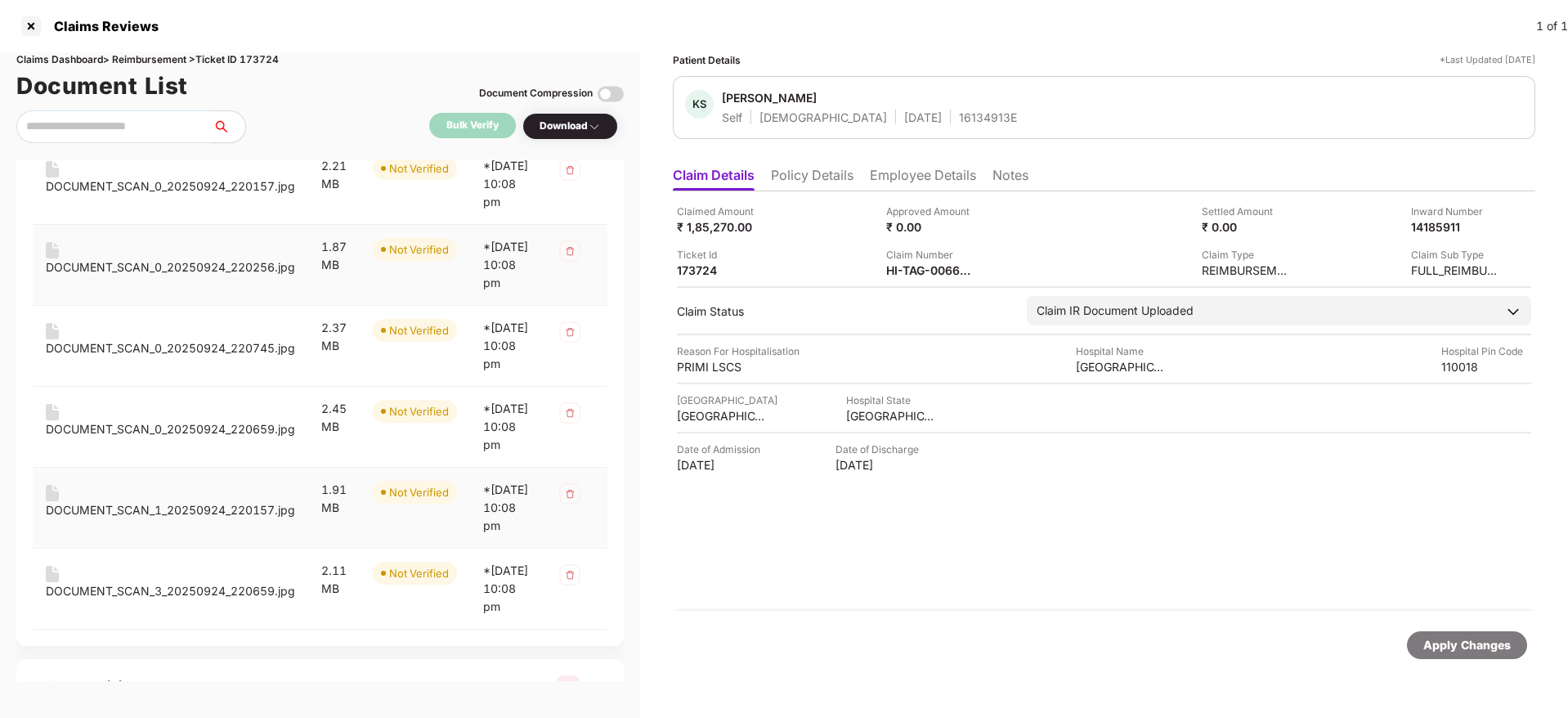
scroll to position [451, 0]
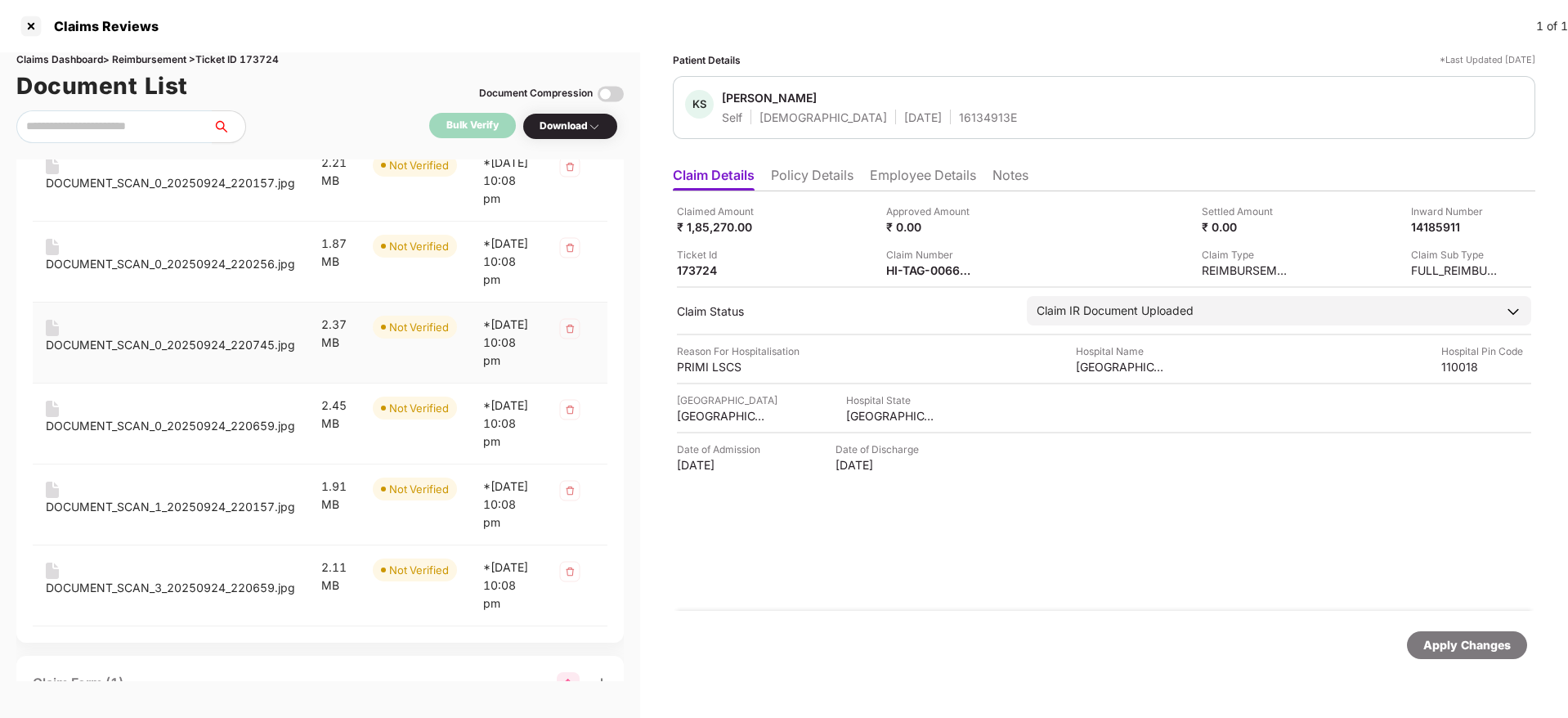
click at [142, 354] on div "DOCUMENT_SCAN_0_20250924_220745.jpg" at bounding box center [170, 345] width 249 height 18
click at [135, 435] on div "DOCUMENT_SCAN_0_20250924_220659.jpg" at bounding box center [170, 426] width 249 height 18
click at [144, 516] on div "DOCUMENT_SCAN_1_20250924_220157.jpg" at bounding box center [170, 506] width 249 height 18
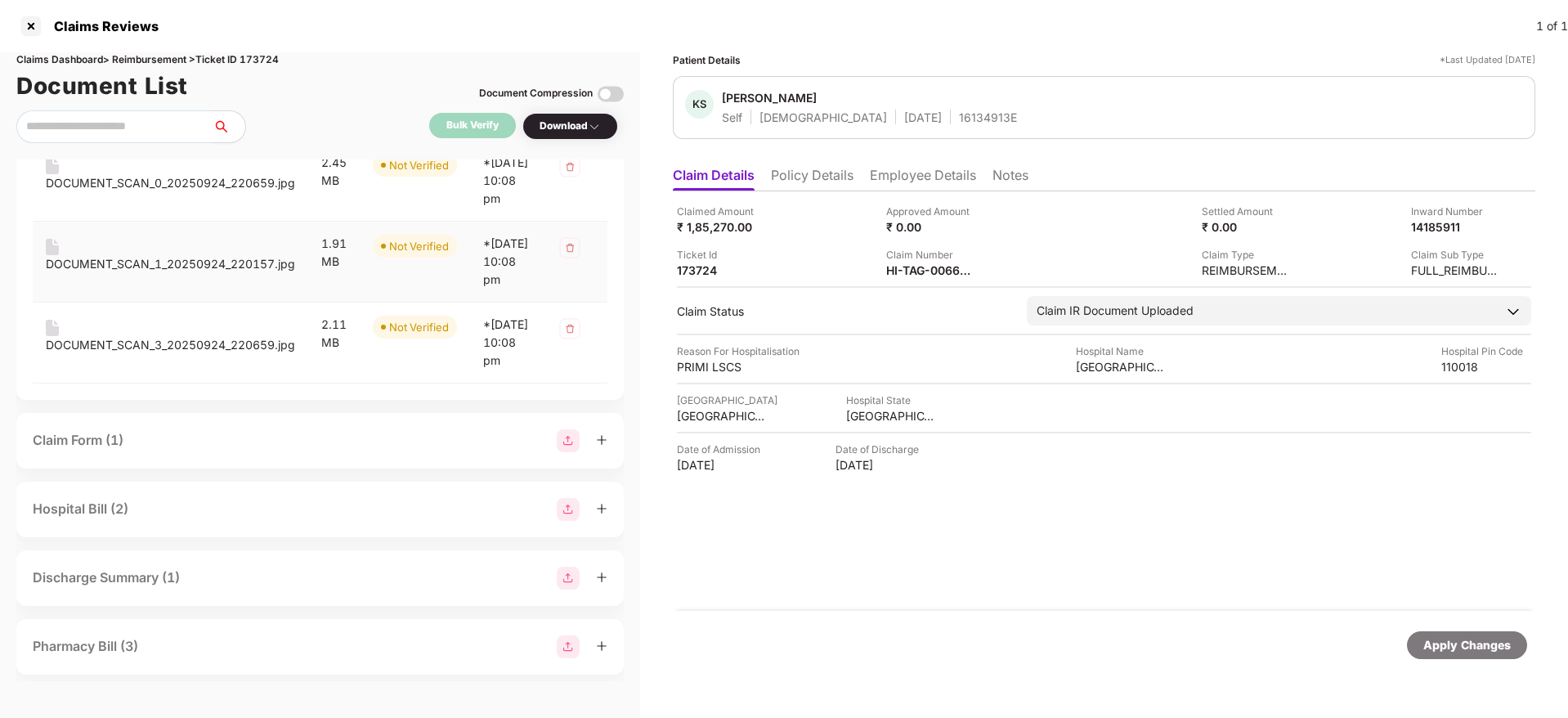
scroll to position [699, 0]
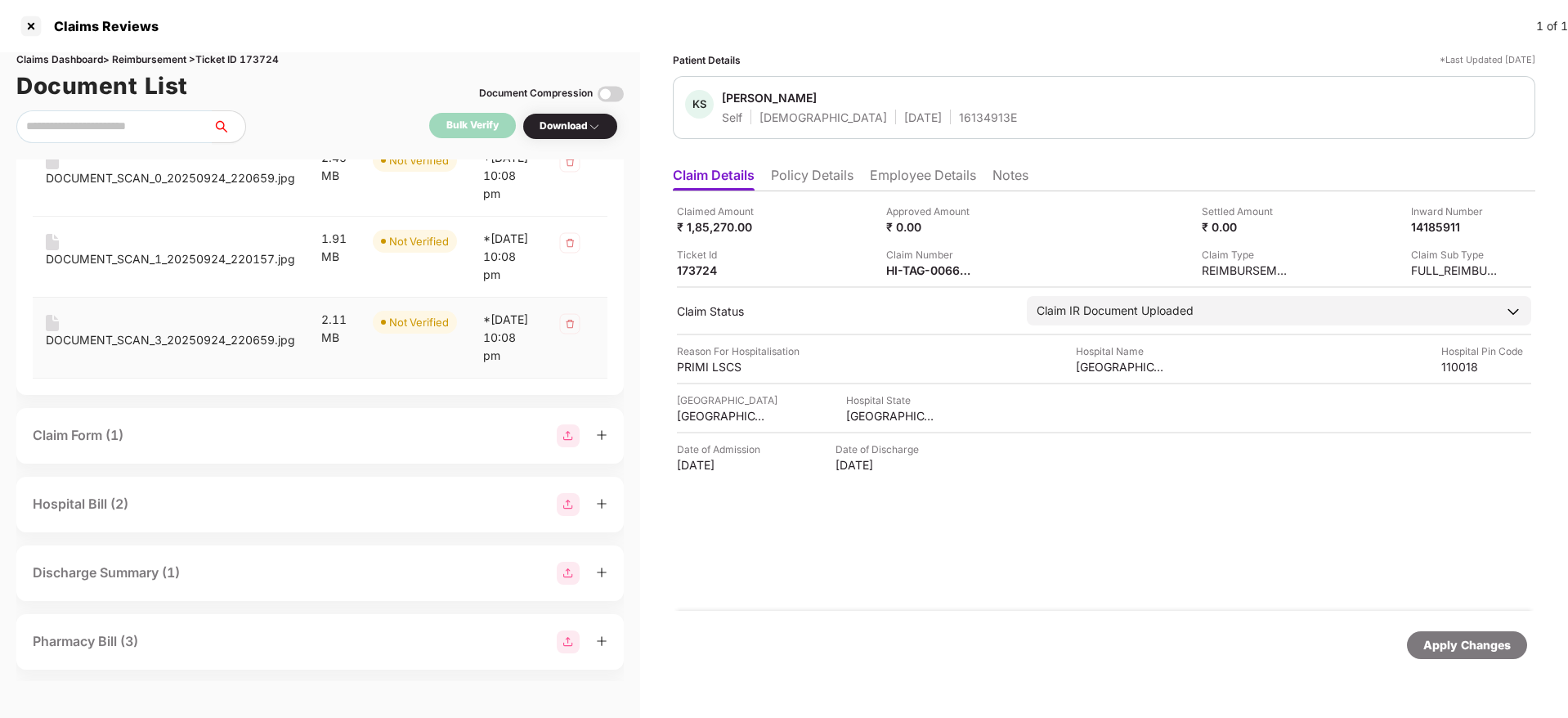
click at [150, 349] on div "DOCUMENT_SCAN_3_20250924_220659.jpg" at bounding box center [170, 340] width 249 height 18
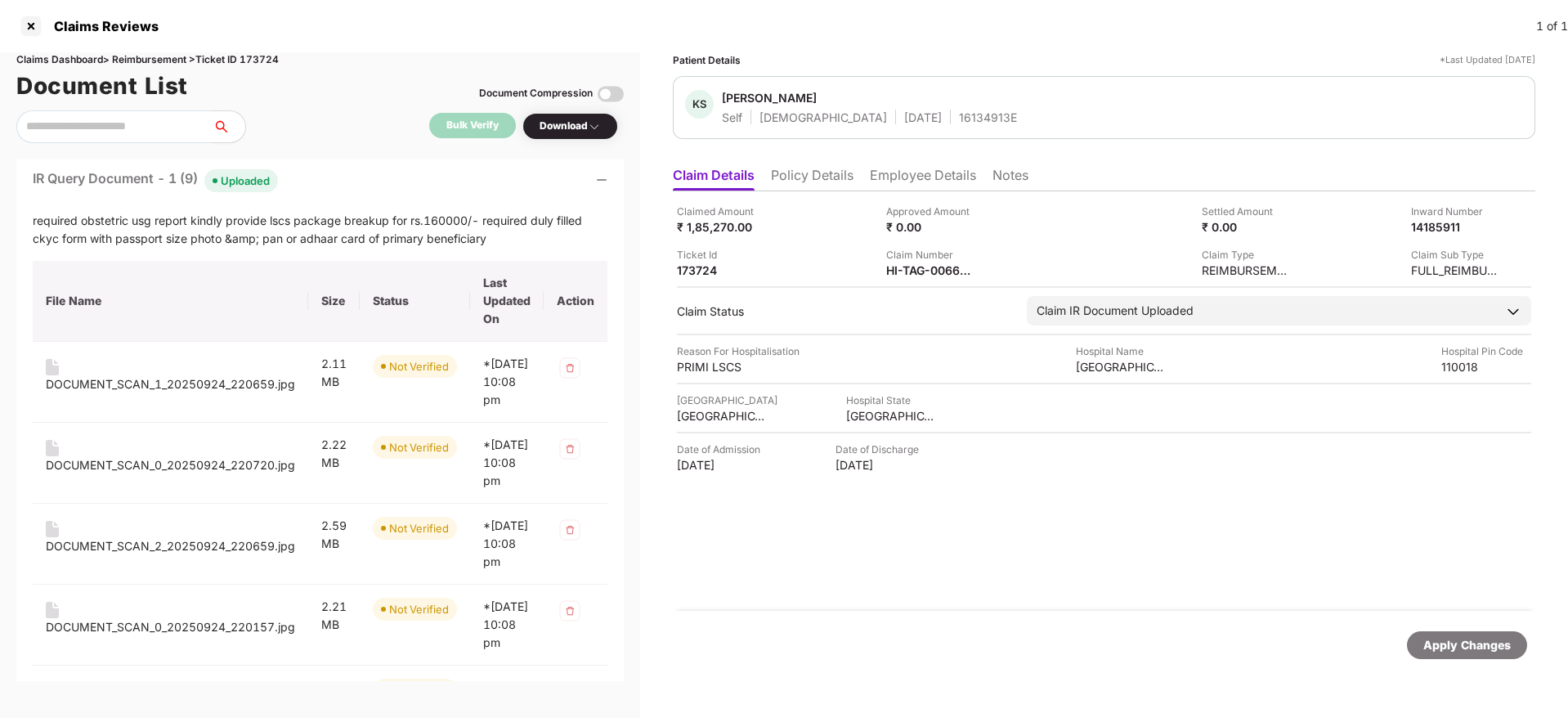
scroll to position [0, 0]
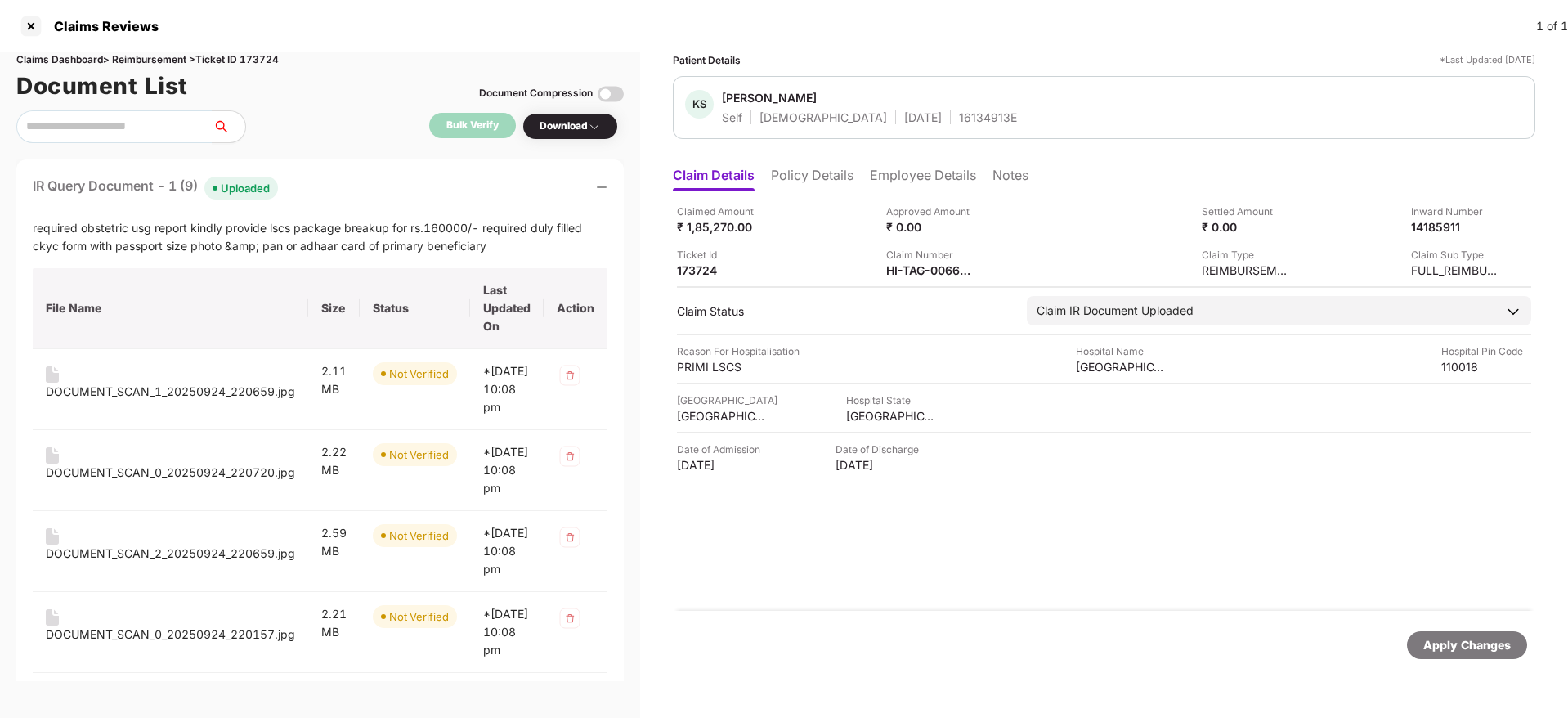
click at [340, 180] on div "IR Query Document - 1 (9) Uploaded" at bounding box center [320, 187] width 574 height 24
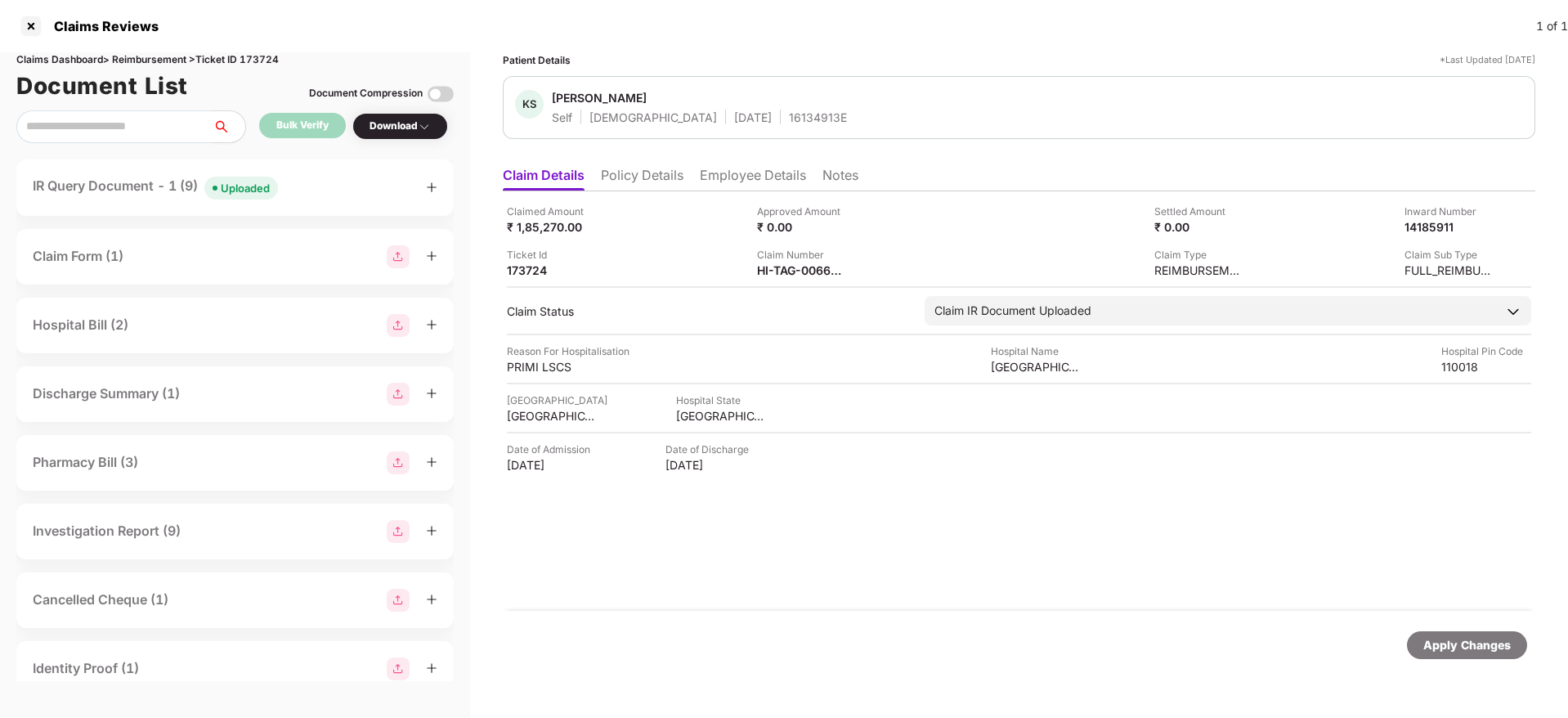
click at [309, 190] on div "IR Query Document - 1 (9) Uploaded" at bounding box center [235, 187] width 405 height 24
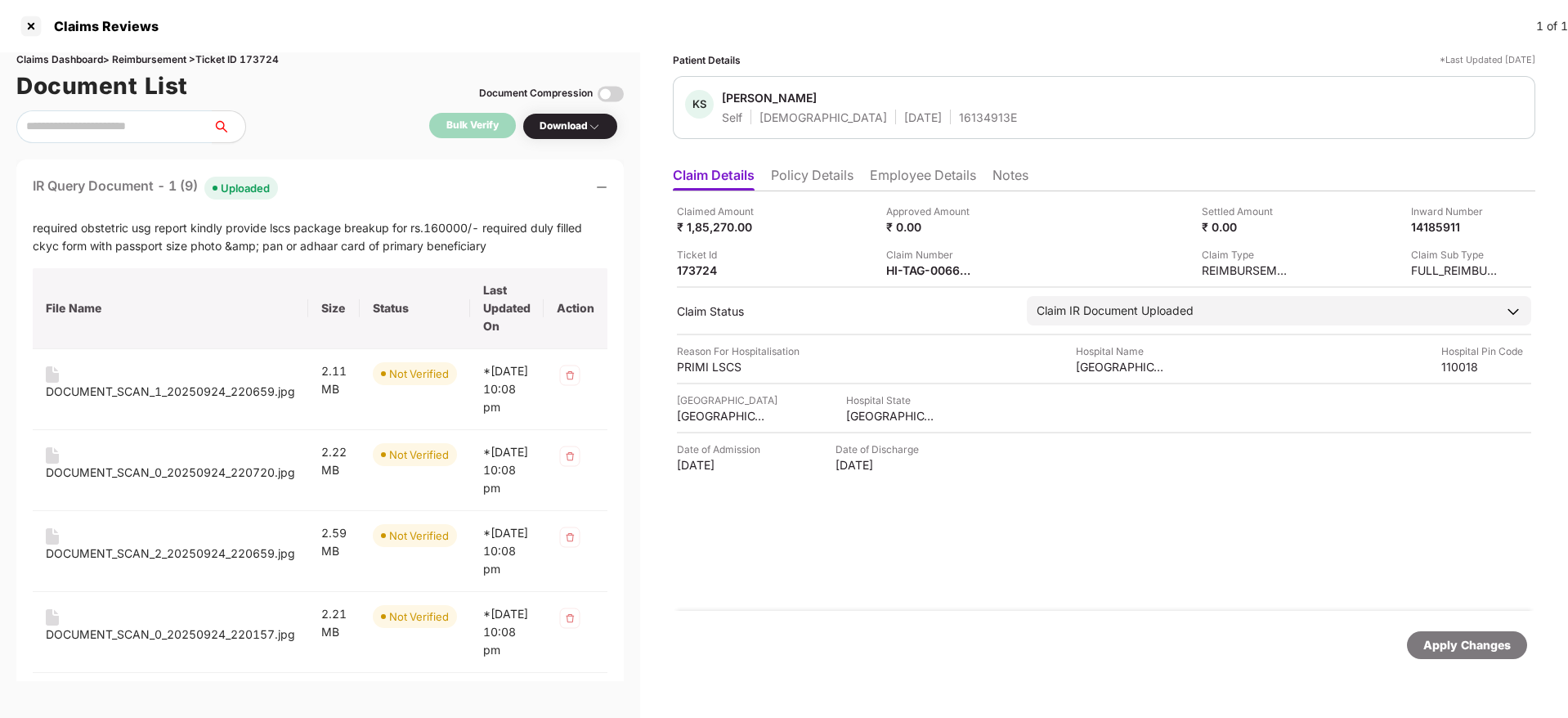
click at [311, 194] on div "IR Query Document - 1 (9) Uploaded" at bounding box center [320, 187] width 574 height 24
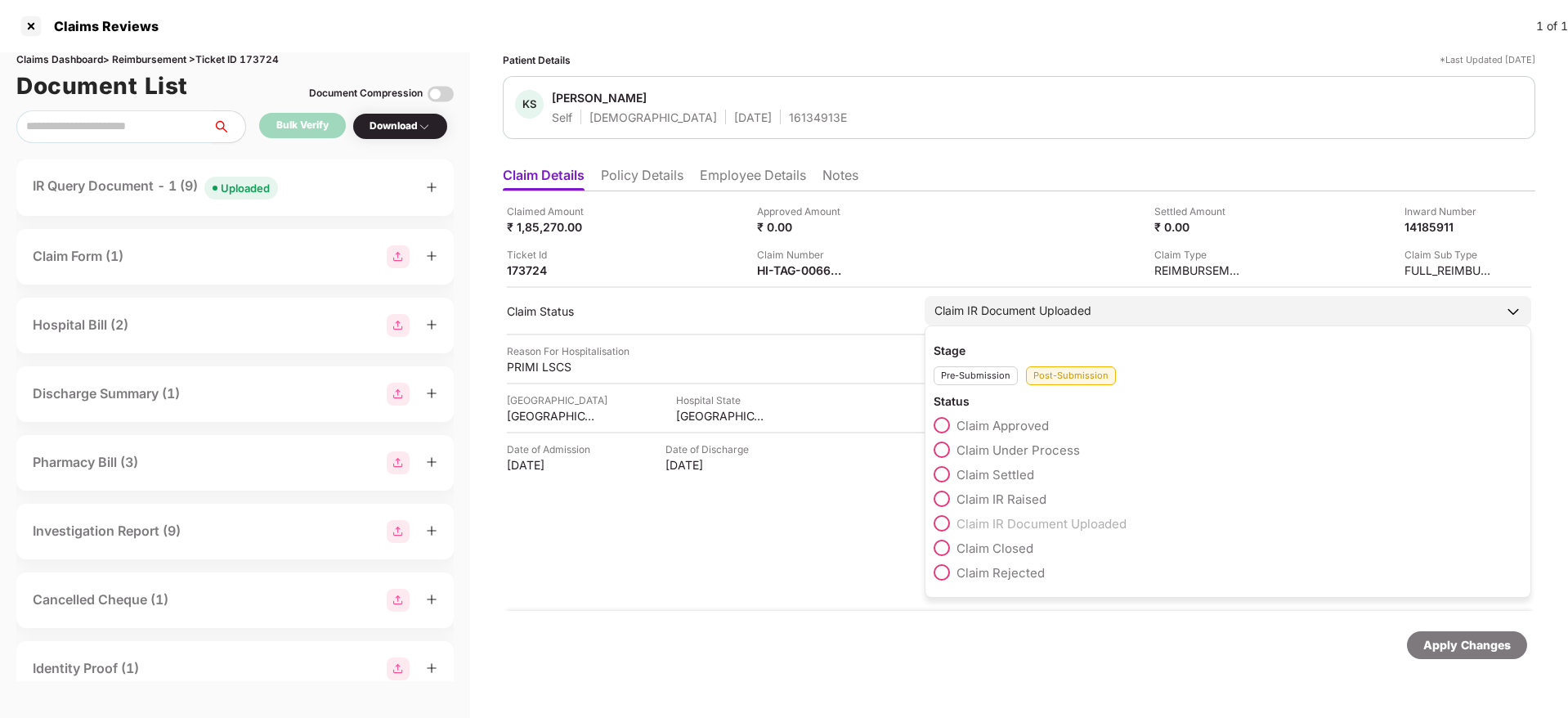
click at [944, 449] on span at bounding box center [941, 449] width 16 height 16
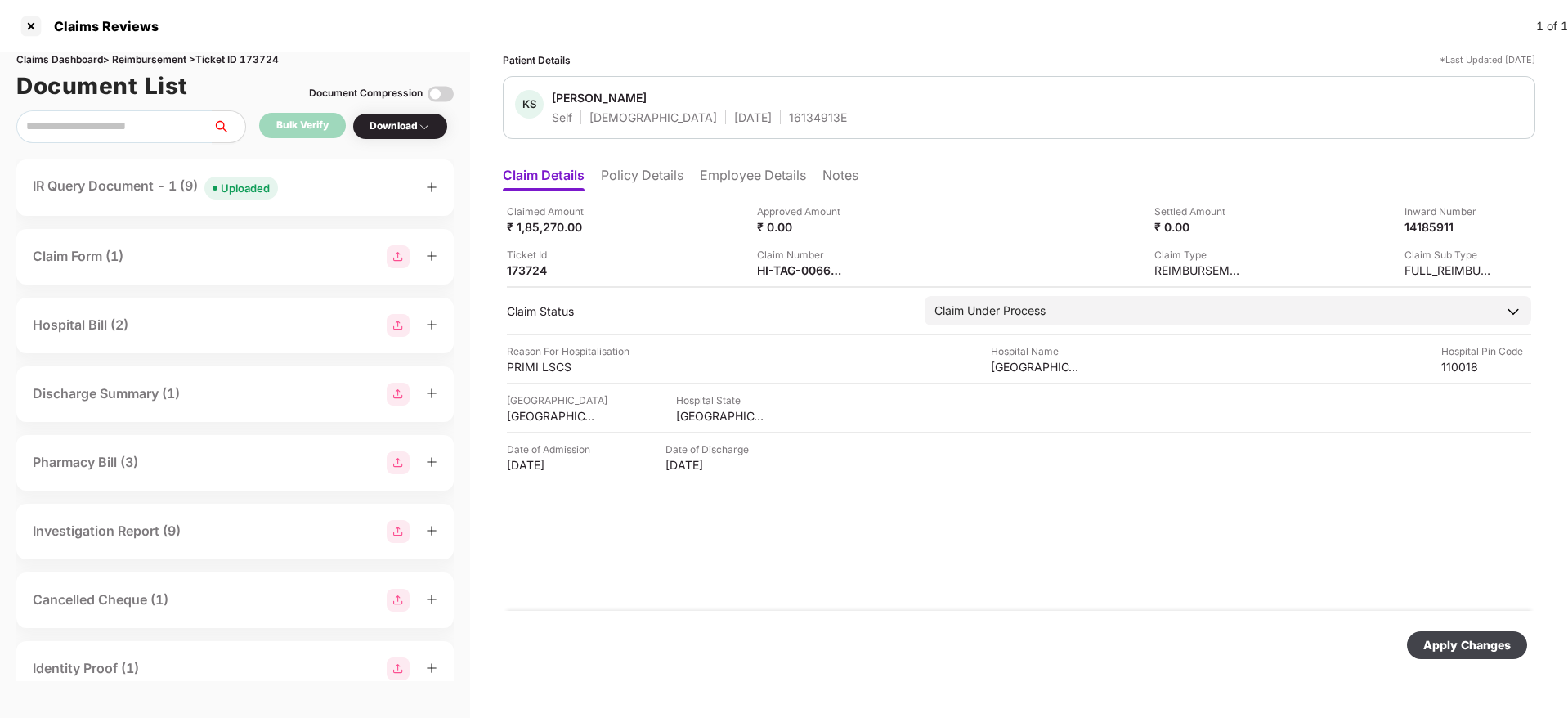
click at [1436, 644] on div "Apply Changes" at bounding box center [1467, 645] width 88 height 18
click at [938, 279] on div "Claimed Amount ₹ 1,85,270.00 Approved Amount ₹ 0.00 Settled Amount ₹ 0.00 Inwar…" at bounding box center [1019, 401] width 1032 height 420
click at [813, 272] on div "HI-TAG-006622880(0)" at bounding box center [801, 270] width 90 height 15
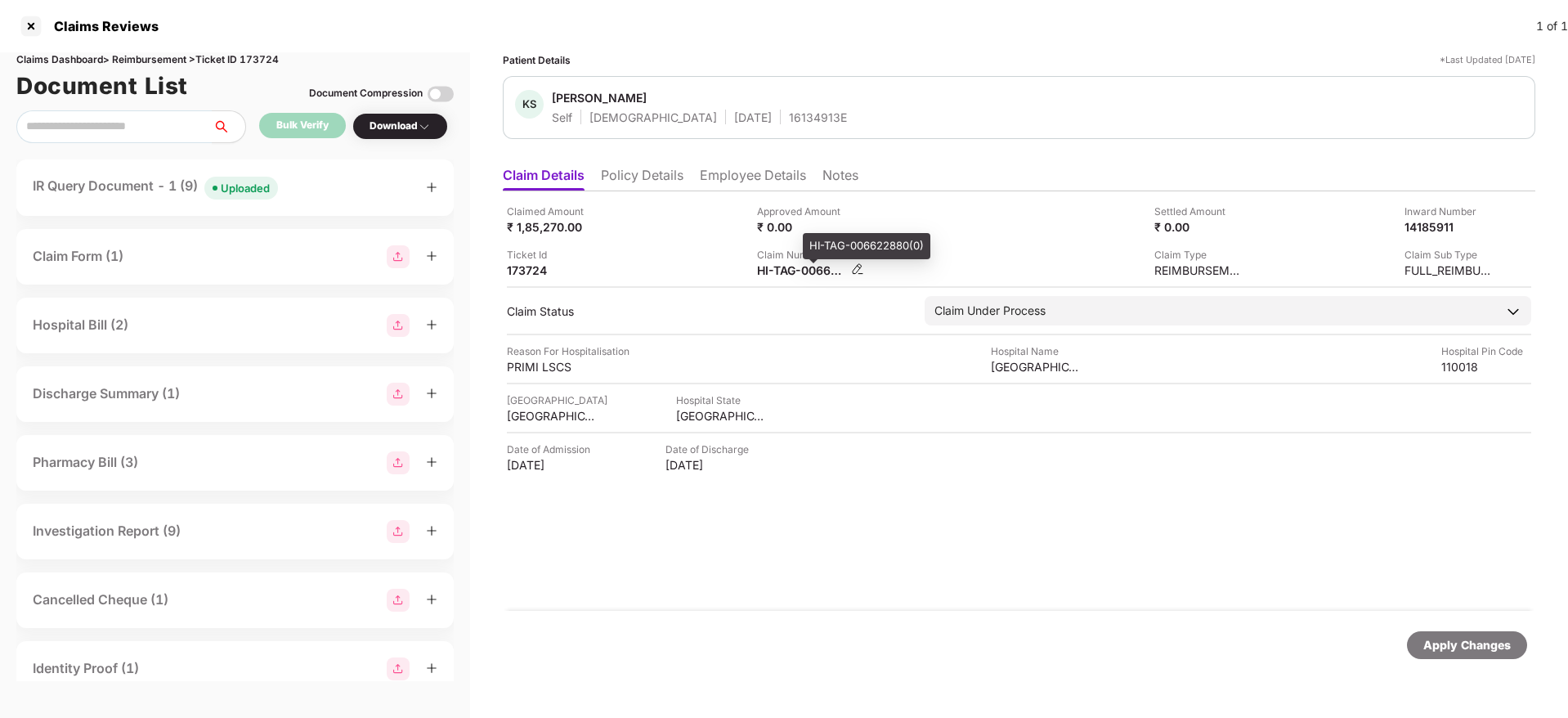
copy div
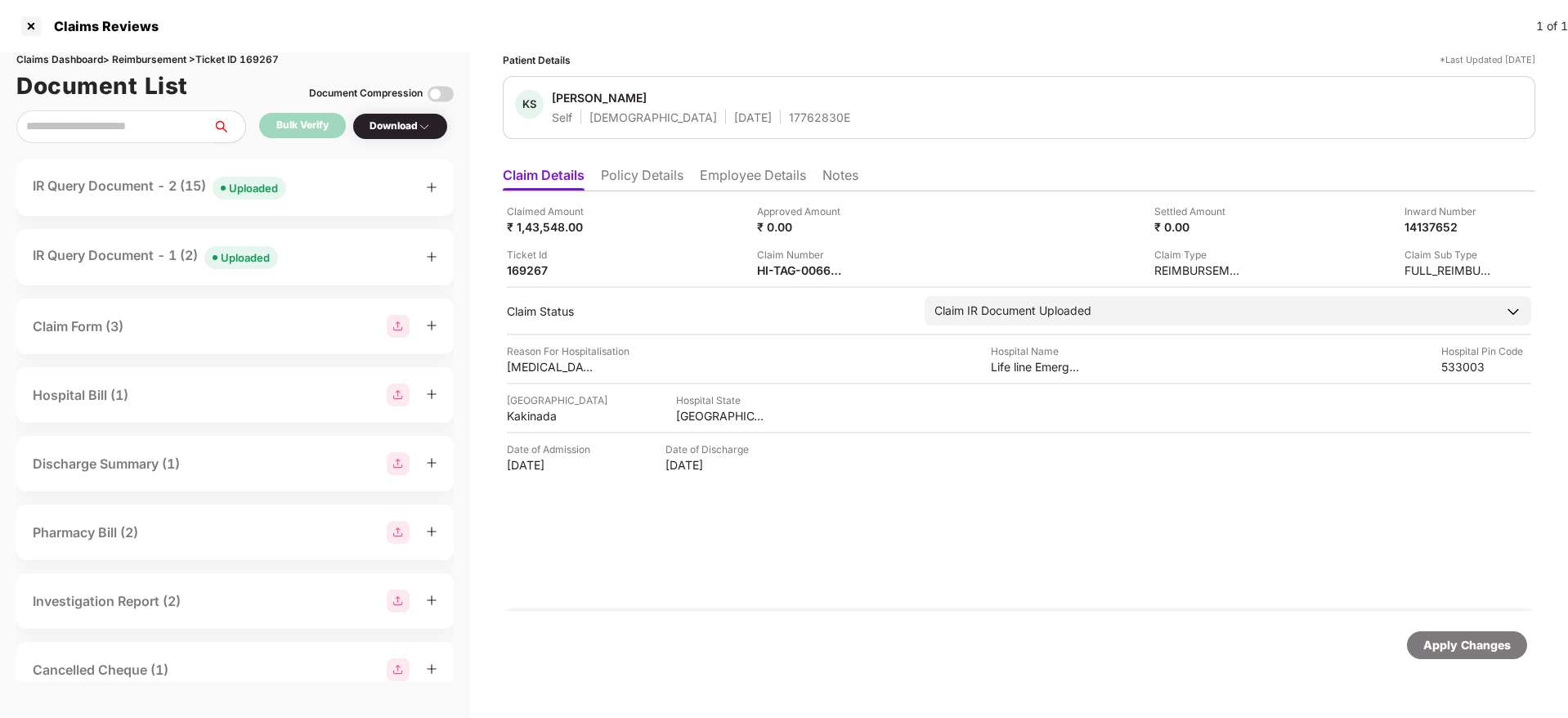
click at [354, 181] on div "IR Query Document - 2 (15) Uploaded" at bounding box center [235, 187] width 405 height 24
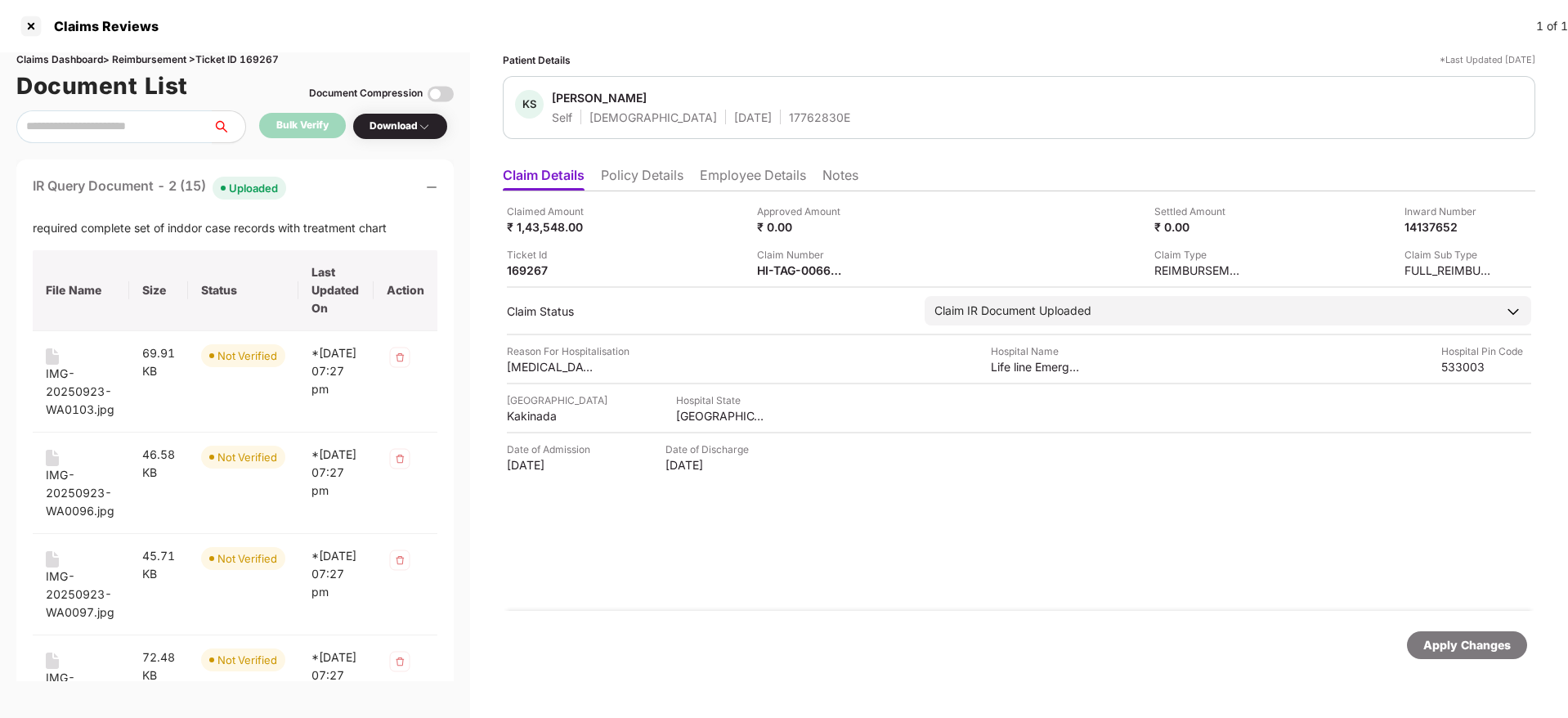
click at [354, 181] on div "IR Query Document - 2 (15) Uploaded" at bounding box center [235, 187] width 405 height 24
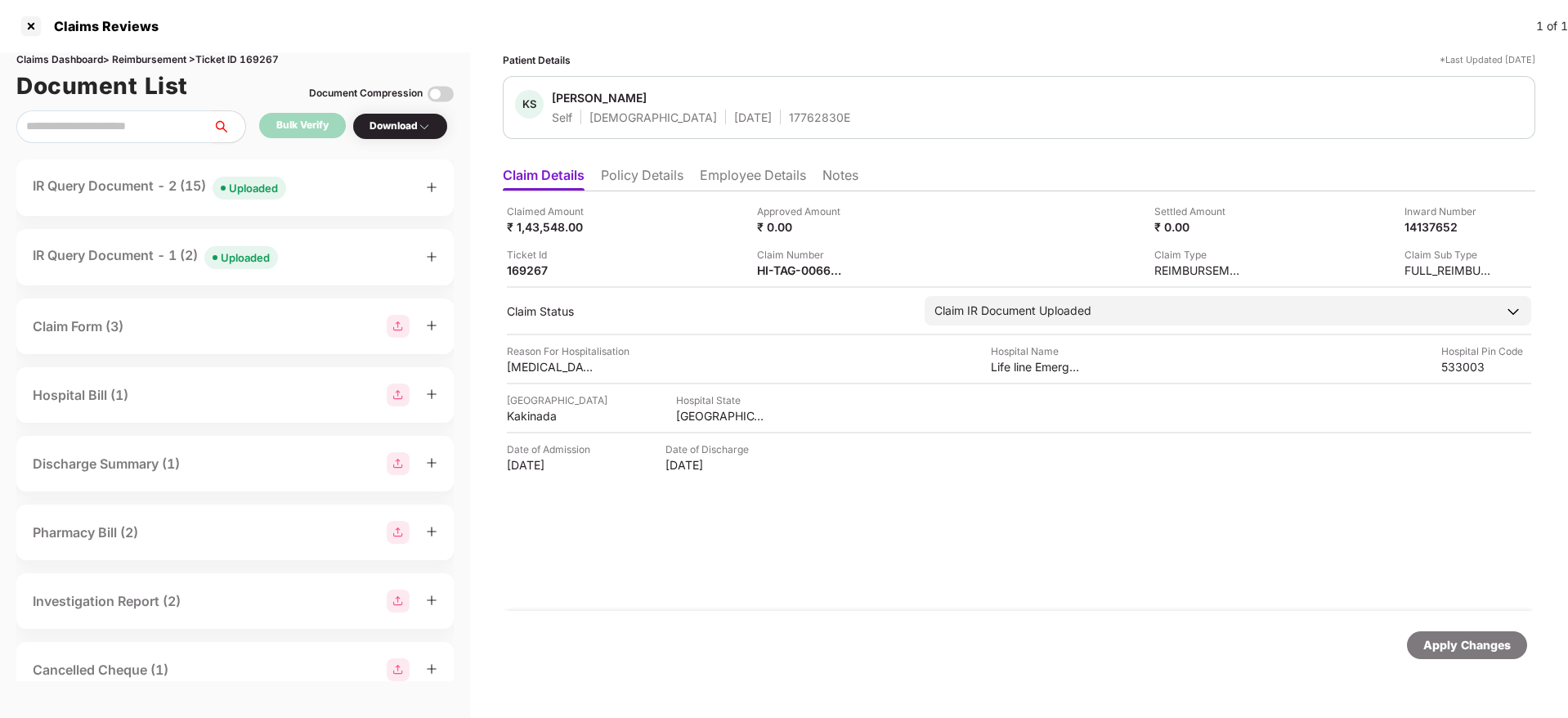
click at [303, 242] on div "IR Query Document - 1 (2) Uploaded" at bounding box center [235, 257] width 438 height 57
click at [305, 258] on div "IR Query Document - 1 (2) Uploaded" at bounding box center [235, 257] width 405 height 24
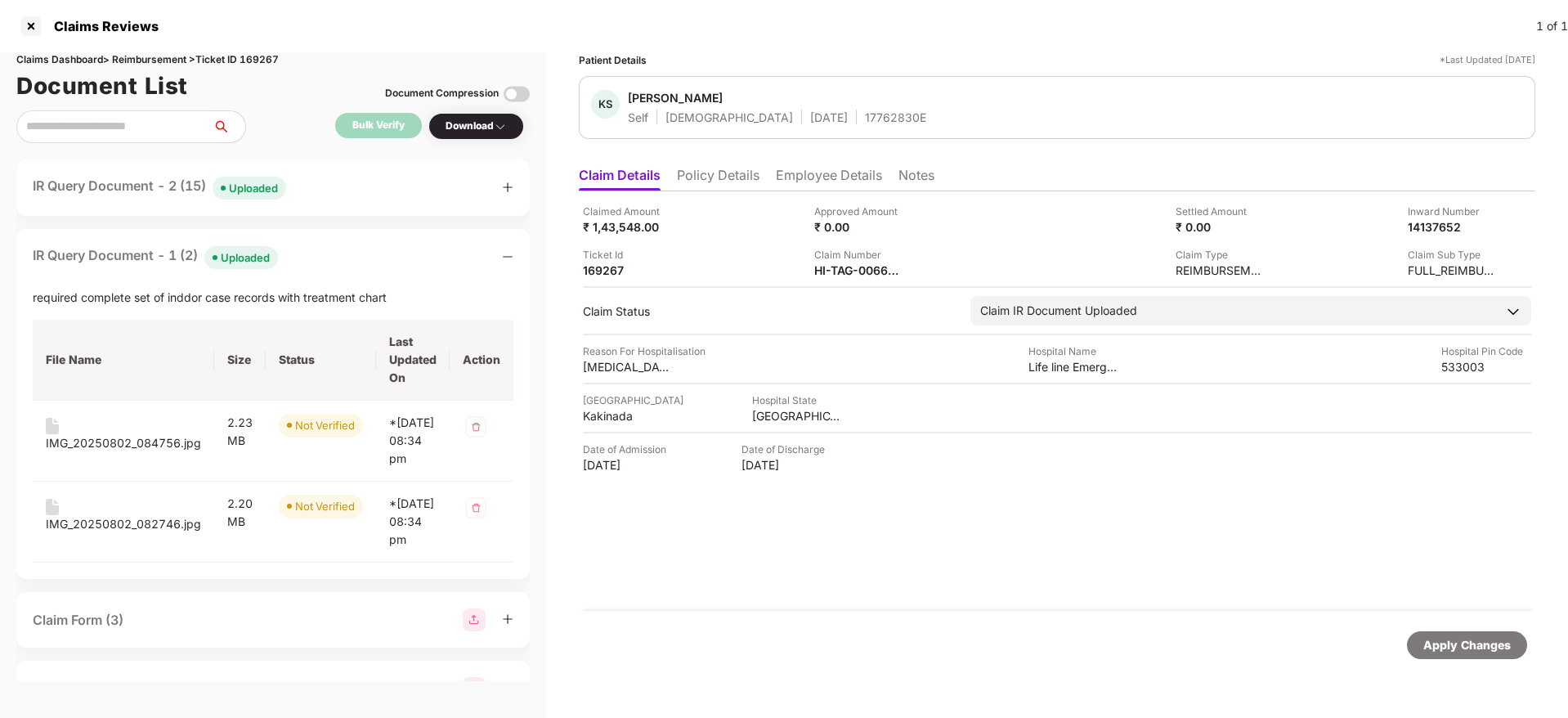
click at [305, 258] on div "IR Query Document - 1 (2) Uploaded" at bounding box center [273, 257] width 481 height 24
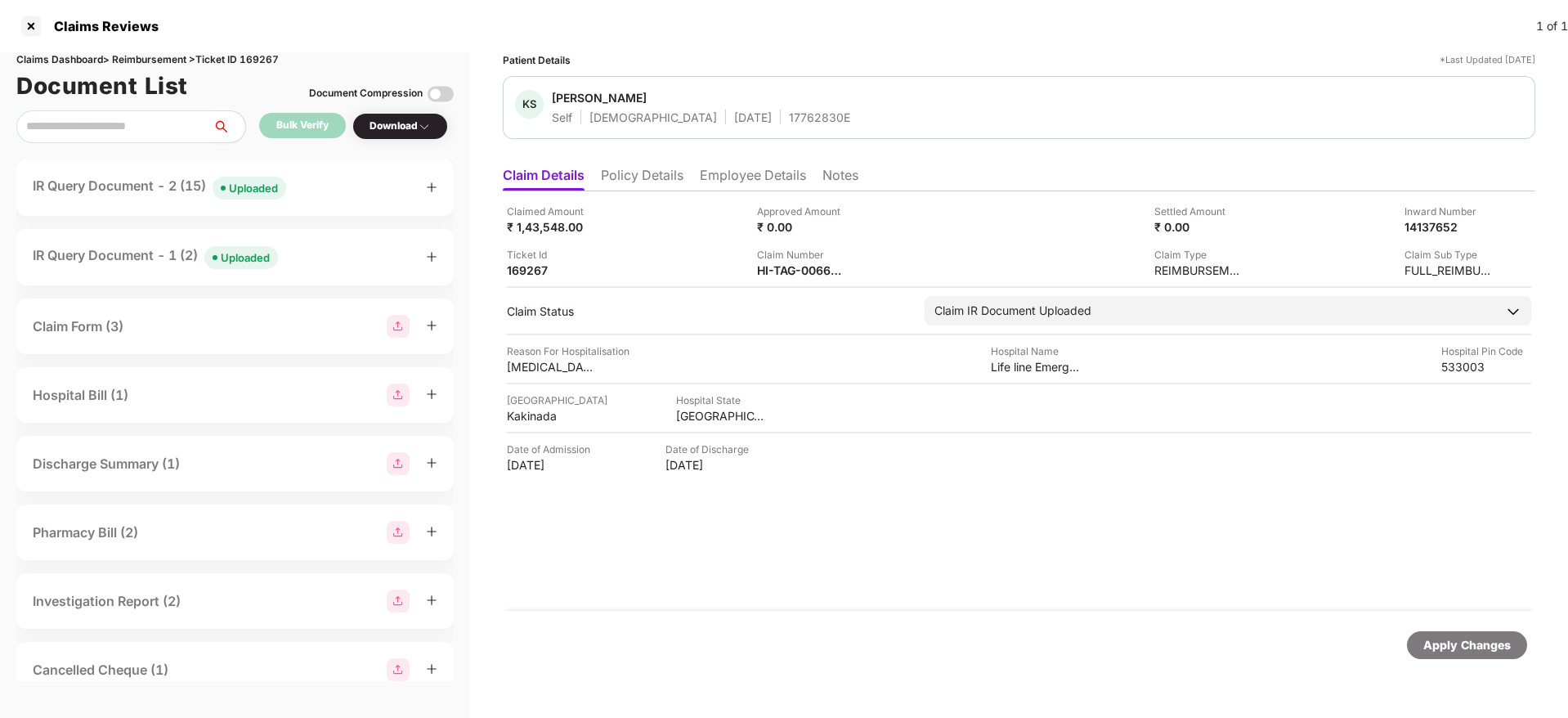
click at [324, 182] on div "IR Query Document - 2 (15) Uploaded" at bounding box center [235, 187] width 405 height 24
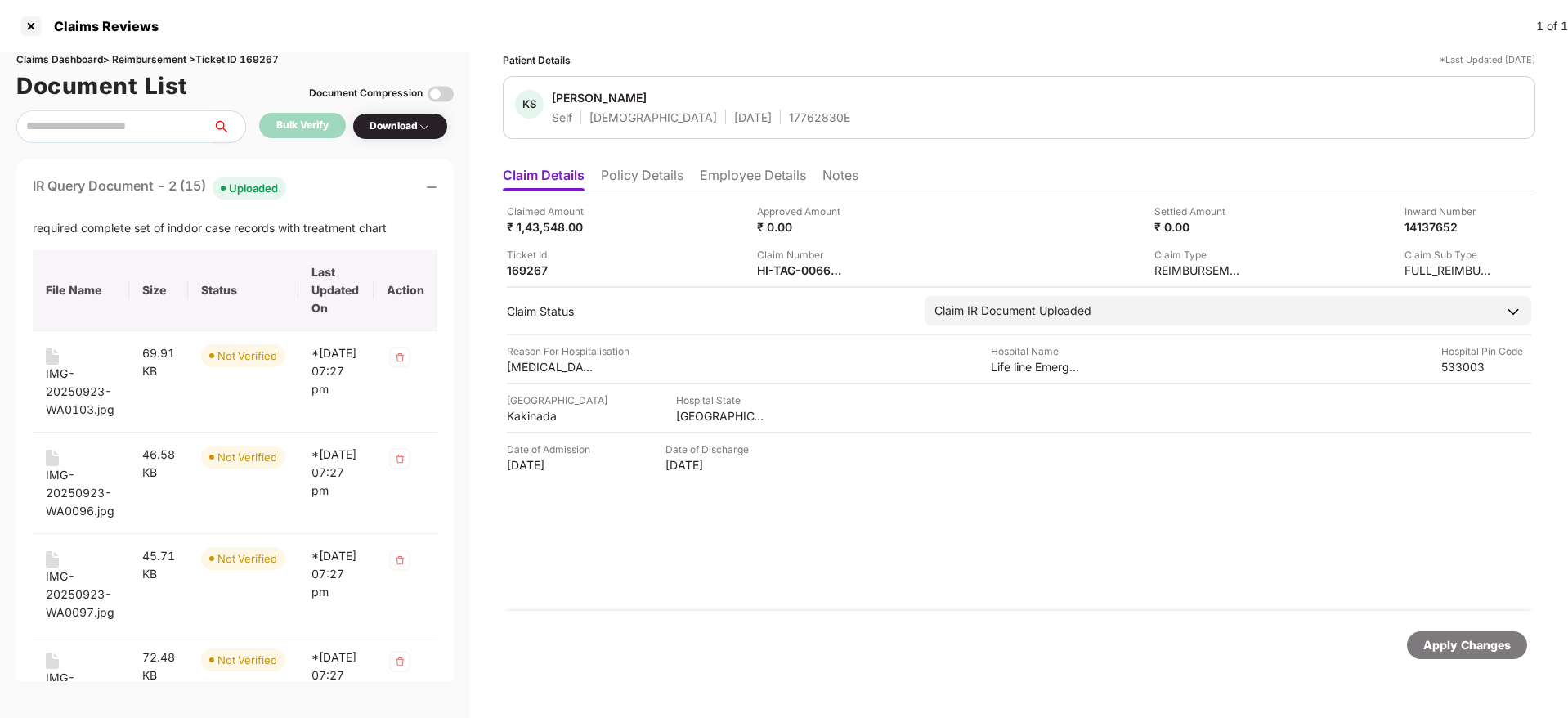
click at [319, 177] on div "IR Query Document - 2 (15) Uploaded" at bounding box center [235, 187] width 405 height 24
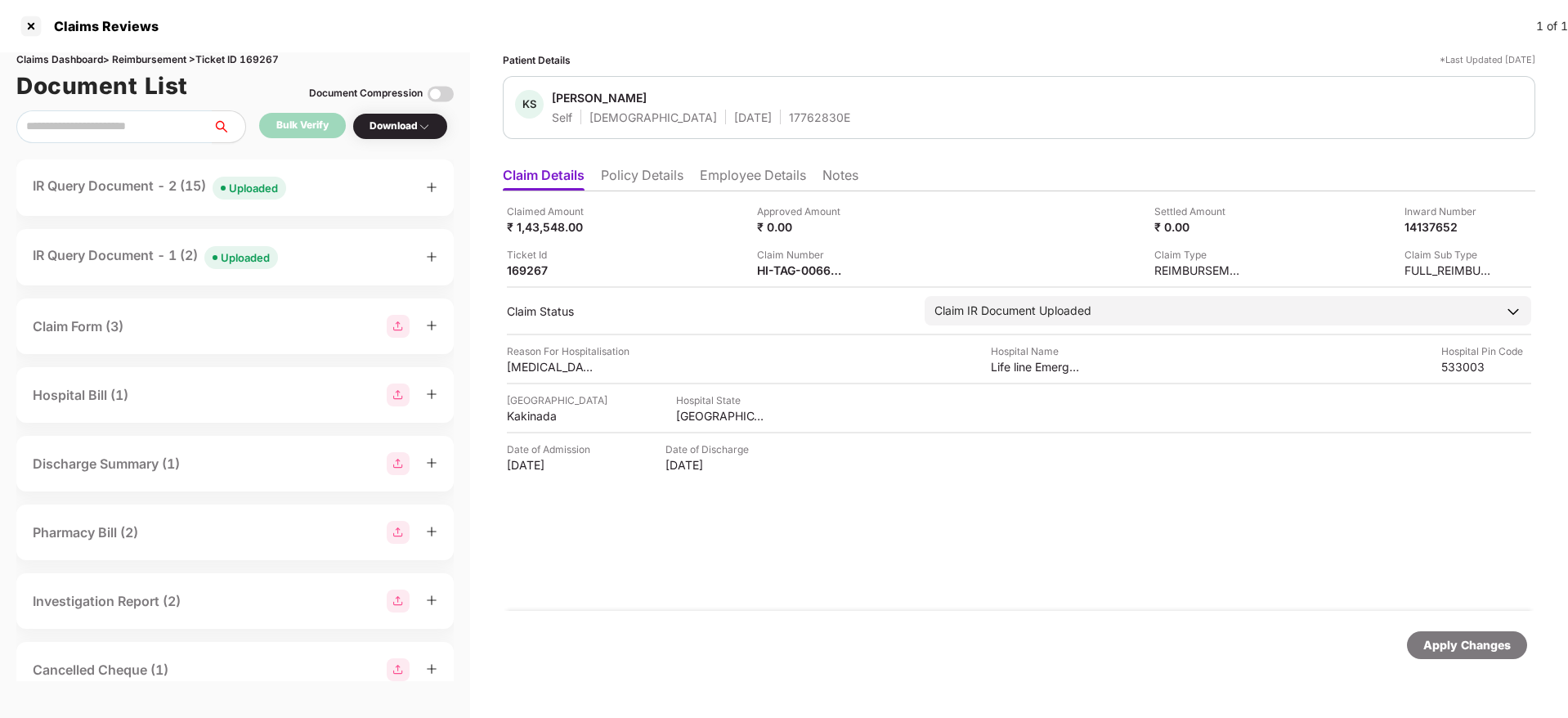
click at [302, 270] on div "IR Query Document - 1 (2) Uploaded" at bounding box center [235, 257] width 438 height 57
click at [318, 257] on div "IR Query Document - 1 (2) Uploaded" at bounding box center [235, 257] width 405 height 24
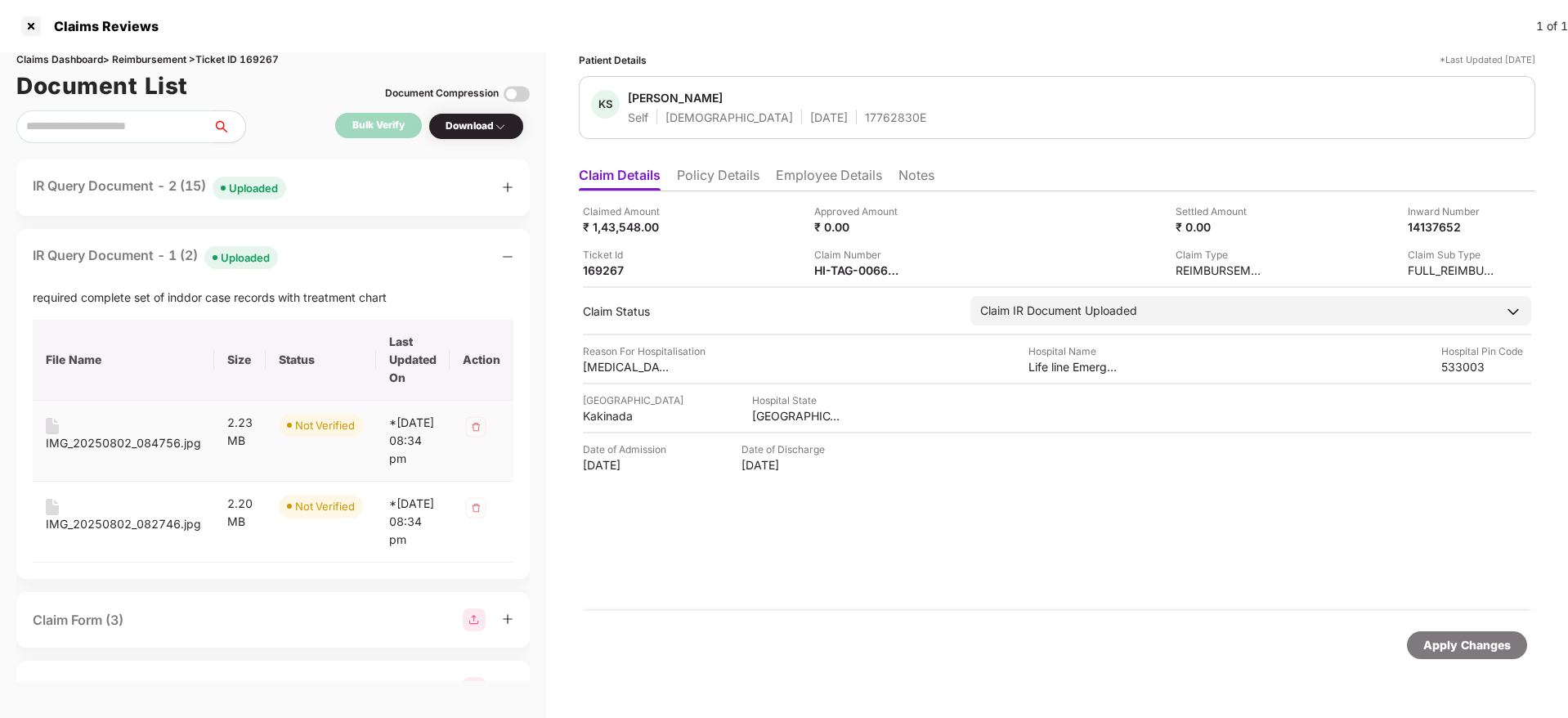
click at [126, 443] on div "IMG_20250802_084756.jpg" at bounding box center [123, 443] width 156 height 18
click at [129, 533] on div "IMG_20250802_082746.jpg" at bounding box center [123, 524] width 156 height 18
click at [336, 272] on div "IR Query Document - 1 (2) Uploaded required complete set of inddor case records…" at bounding box center [273, 403] width 513 height 350
click at [314, 262] on div "IR Query Document - 1 (2) Uploaded" at bounding box center [273, 257] width 481 height 24
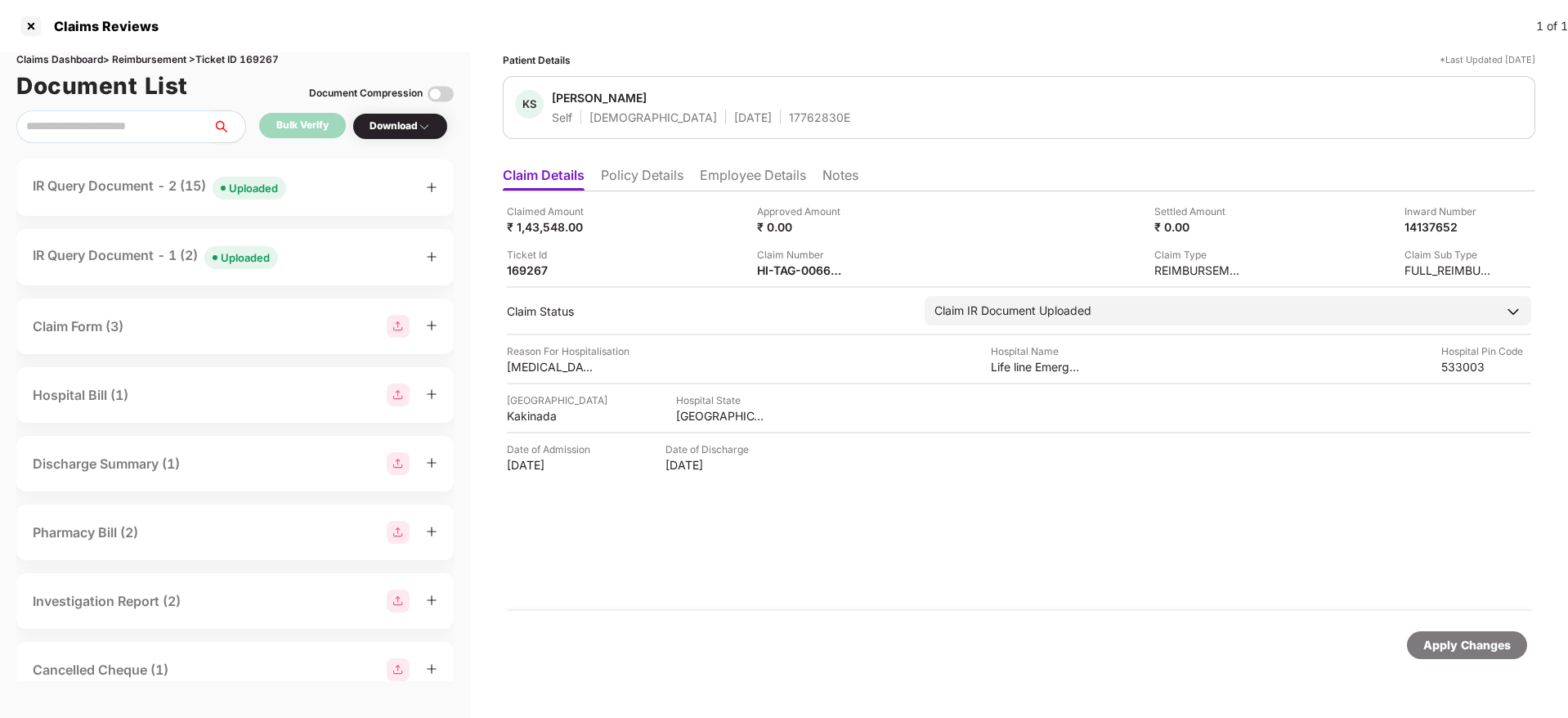
click at [308, 185] on div "IR Query Document - 2 (15) Uploaded" at bounding box center [235, 187] width 405 height 24
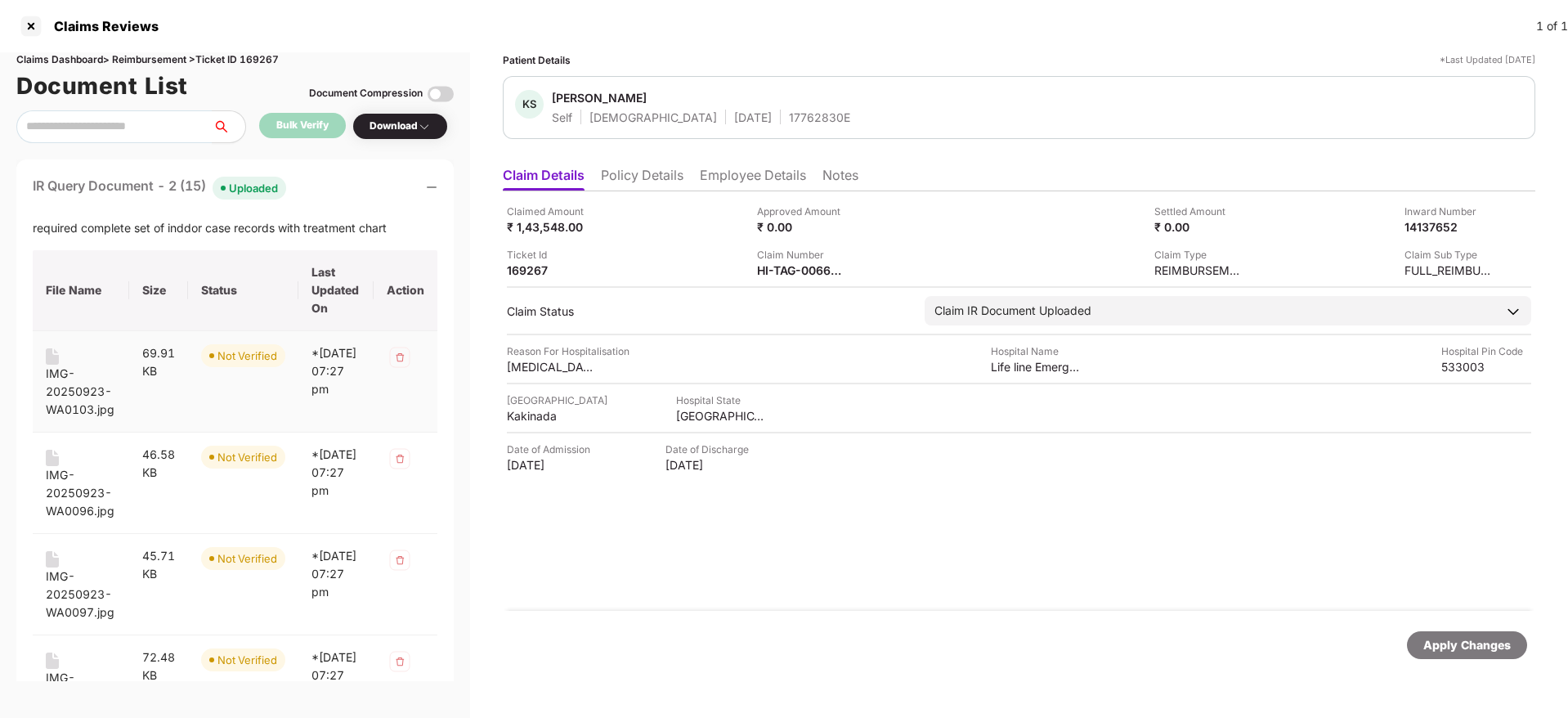
click at [58, 385] on div "IMG-20250923-WA0103.jpg" at bounding box center [81, 391] width 70 height 54
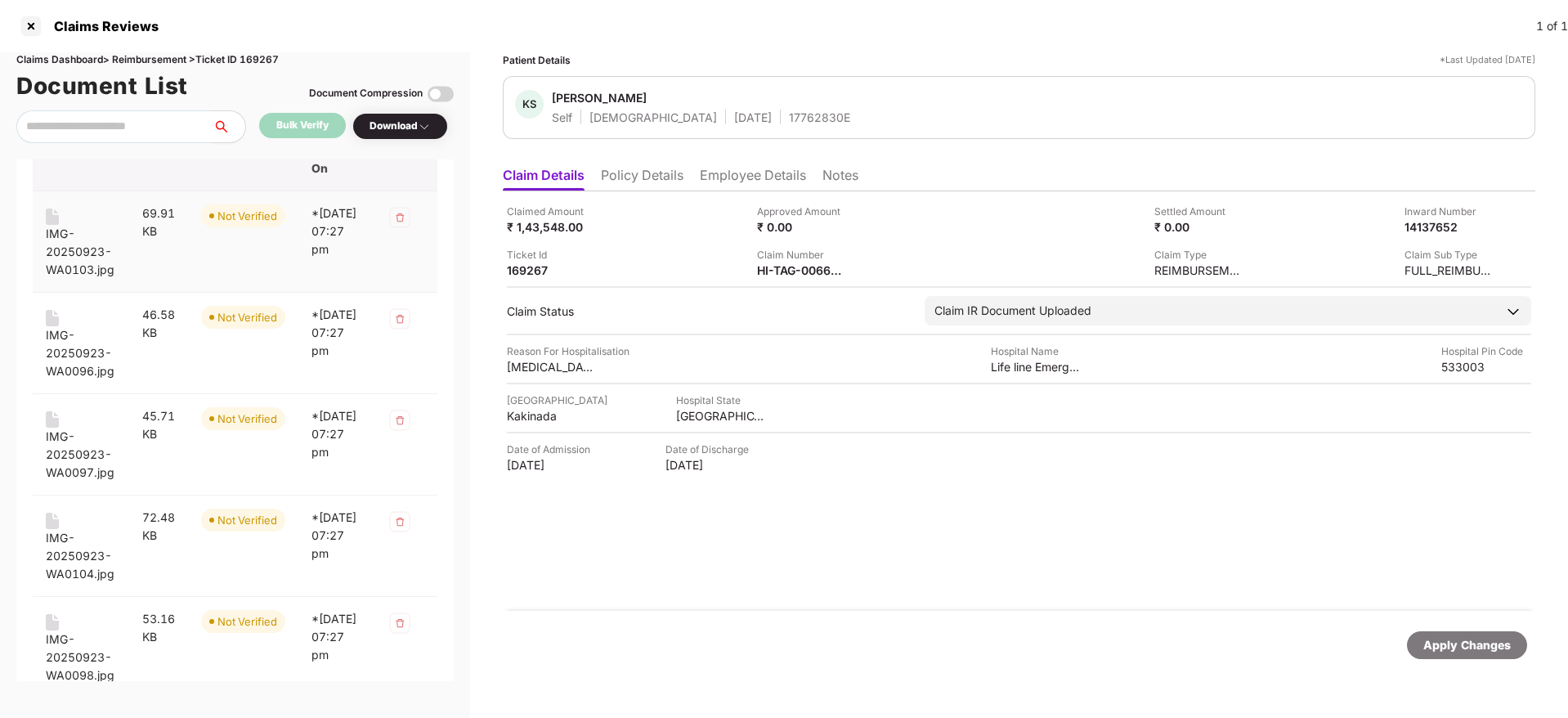
scroll to position [142, 0]
click at [58, 345] on div "IMG-20250923-WA0096.jpg" at bounding box center [81, 351] width 70 height 54
click at [73, 452] on div "IMG-20250923-WA0097.jpg" at bounding box center [81, 451] width 70 height 54
click at [58, 547] on div "IMG-20250923-WA0104.jpg" at bounding box center [81, 553] width 70 height 54
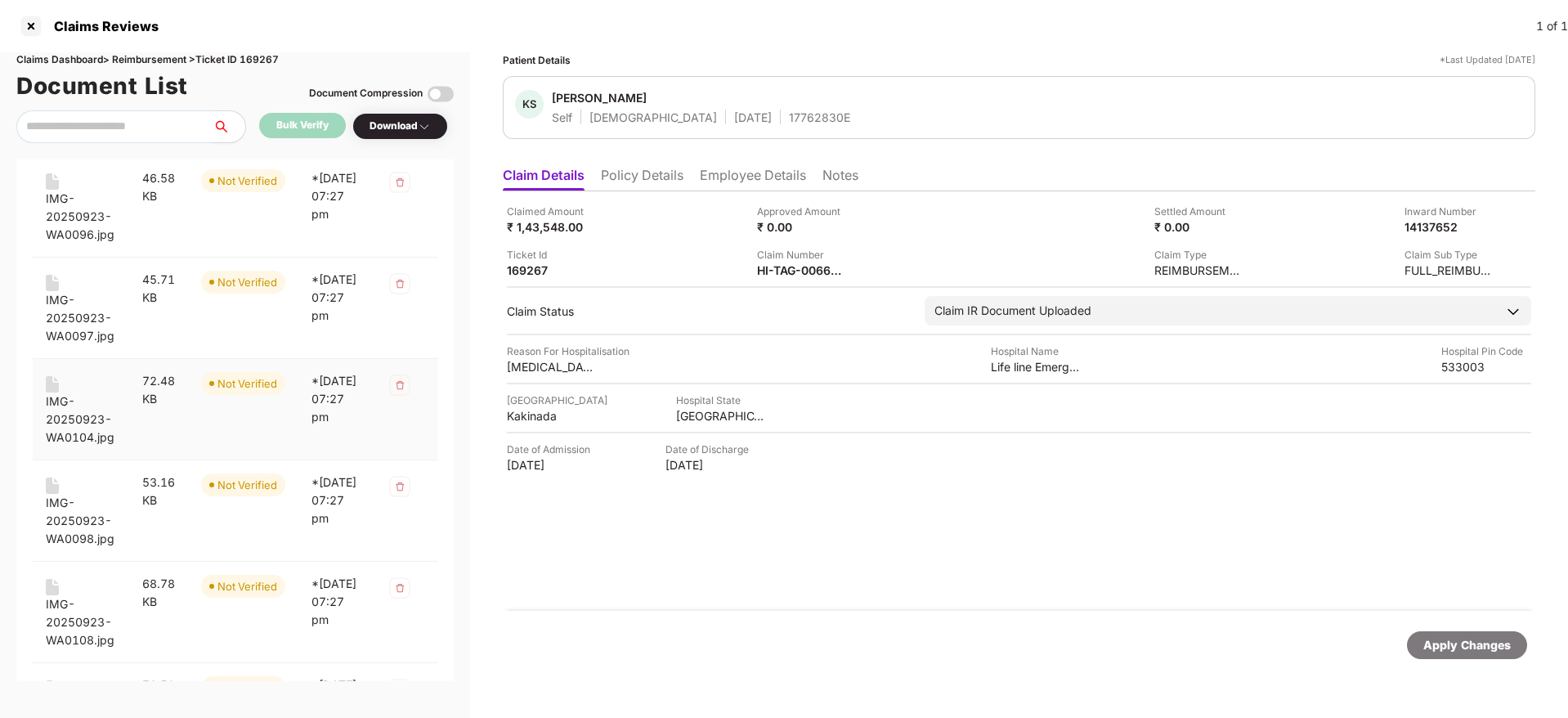
scroll to position [277, 0]
click at [68, 531] on div "IMG-20250923-WA0098.jpg" at bounding box center [81, 519] width 70 height 54
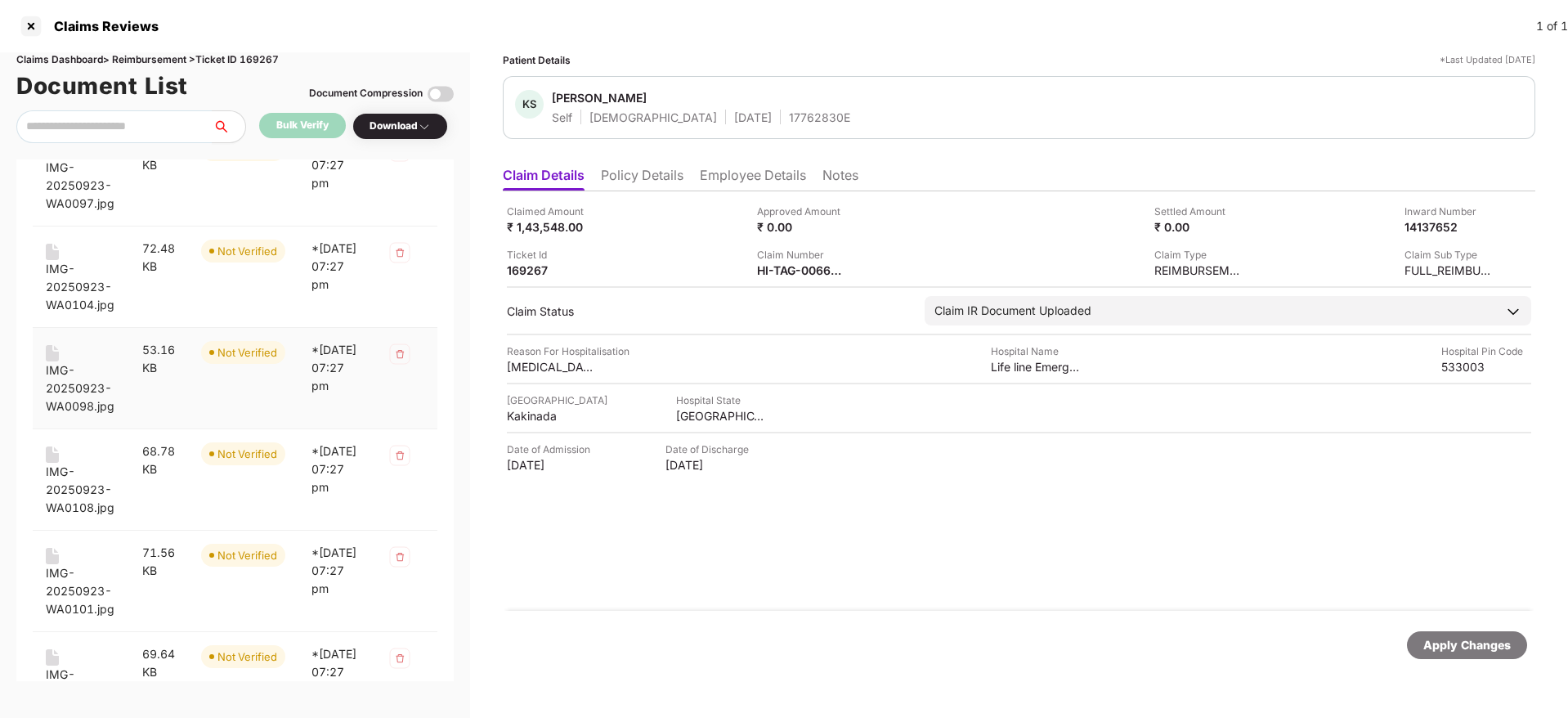
scroll to position [409, 0]
click at [68, 506] on div "IMG-20250923-WA0108.jpg" at bounding box center [81, 488] width 70 height 54
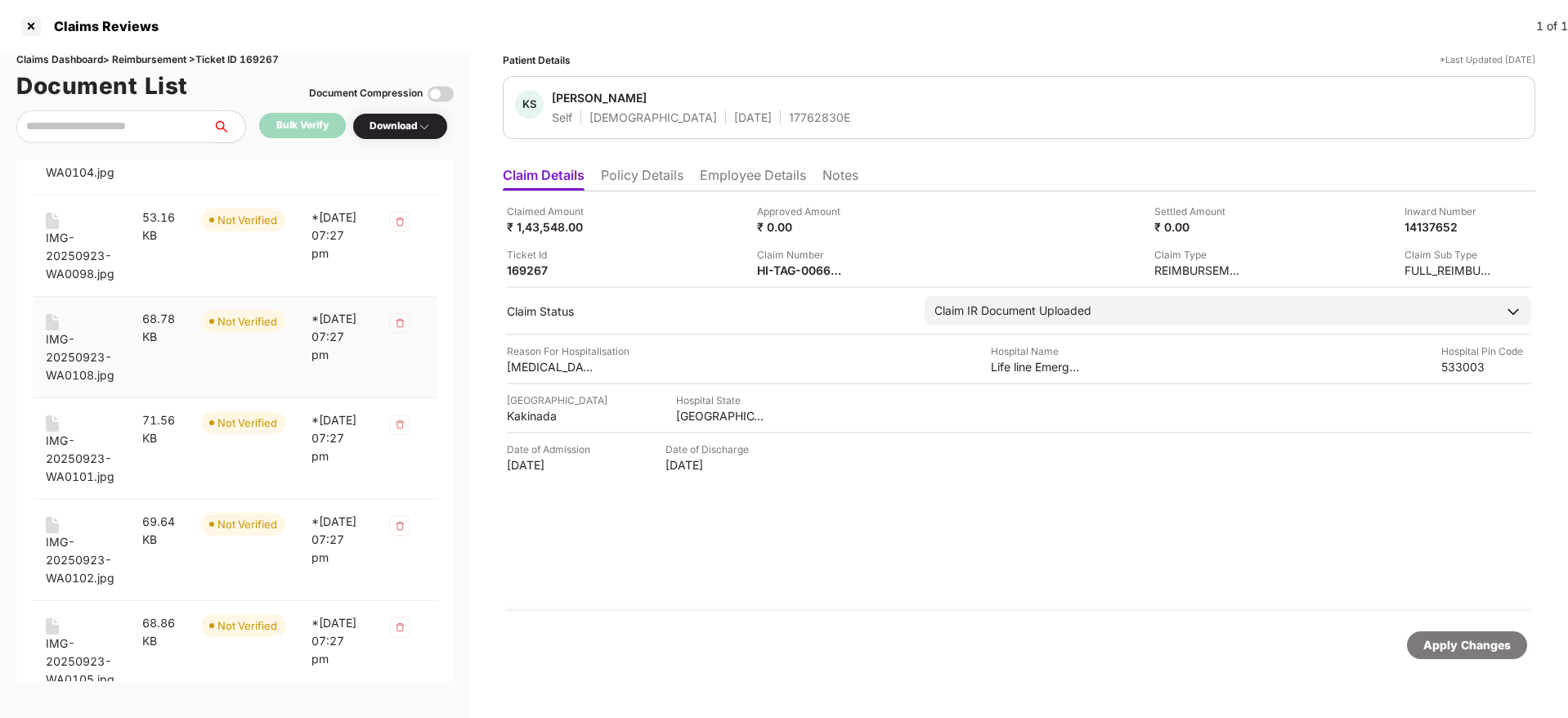
scroll to position [542, 0]
click at [83, 469] on div "IMG-20250923-WA0101.jpg" at bounding box center [81, 457] width 70 height 54
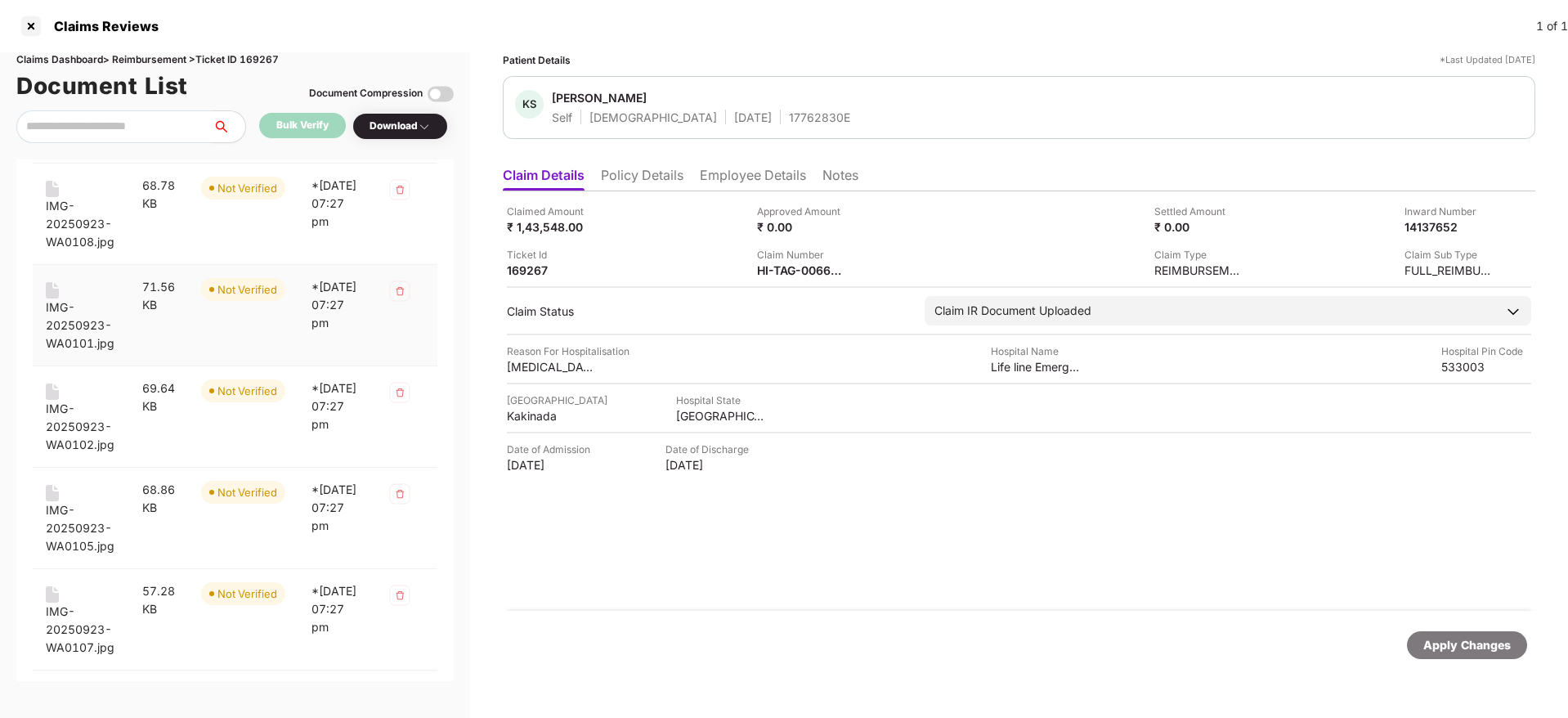
scroll to position [693, 0]
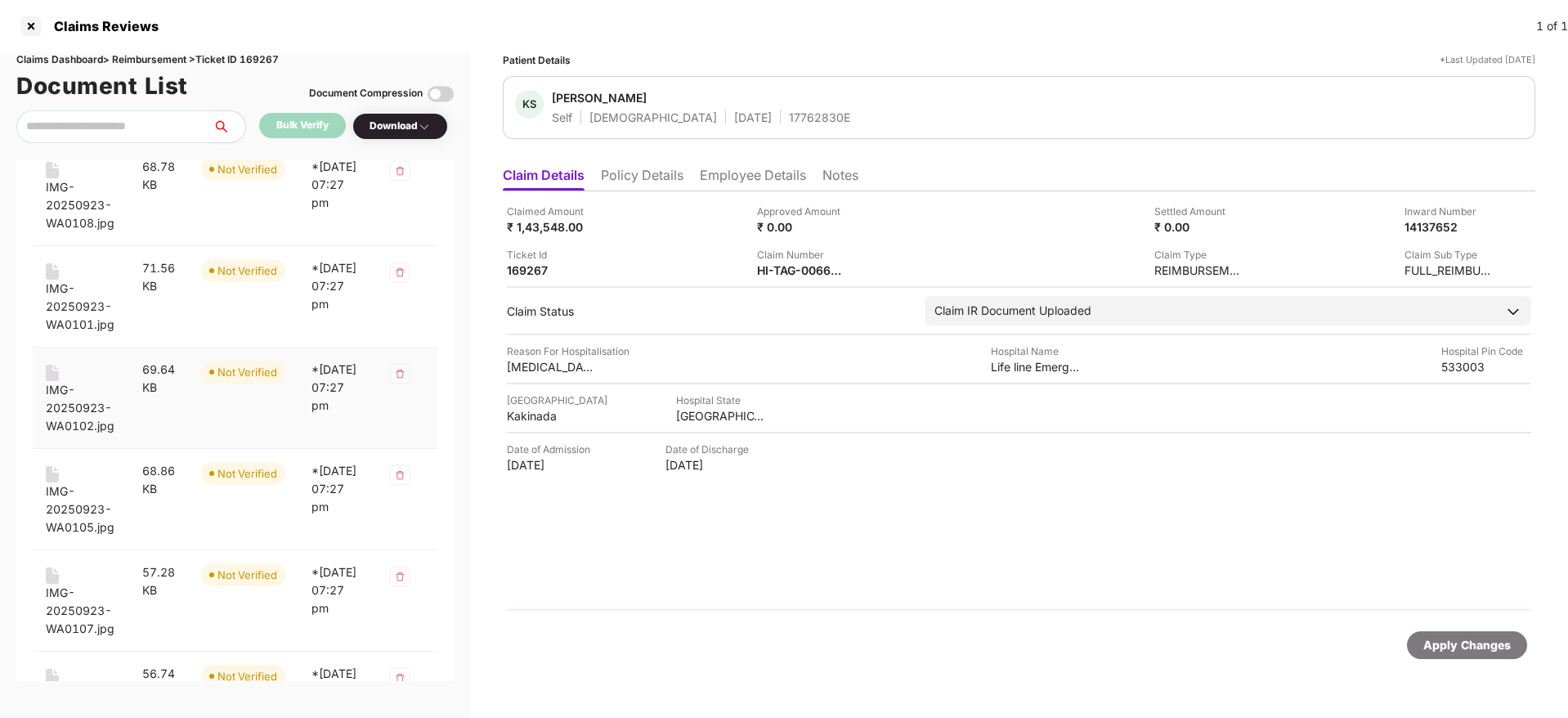
click at [82, 415] on div "IMG-20250923-WA0102.jpg" at bounding box center [81, 408] width 70 height 54
click at [67, 516] on div "IMG-20250923-WA0105.jpg" at bounding box center [81, 509] width 70 height 54
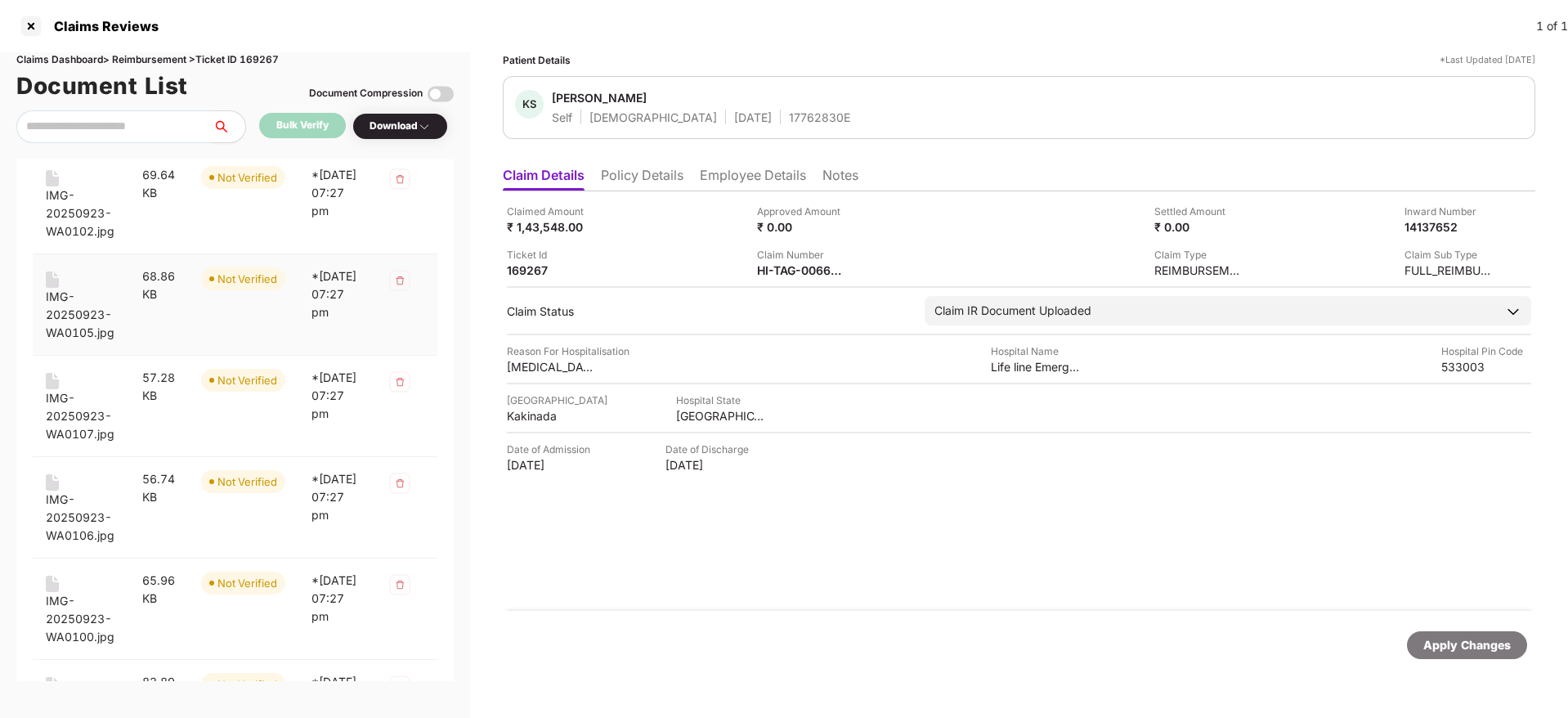
scroll to position [892, 0]
click at [62, 422] on div "IMG-20250923-WA0107.jpg" at bounding box center [81, 412] width 70 height 54
click at [71, 520] on div "IMG-20250923-WA0106.jpg" at bounding box center [81, 513] width 70 height 54
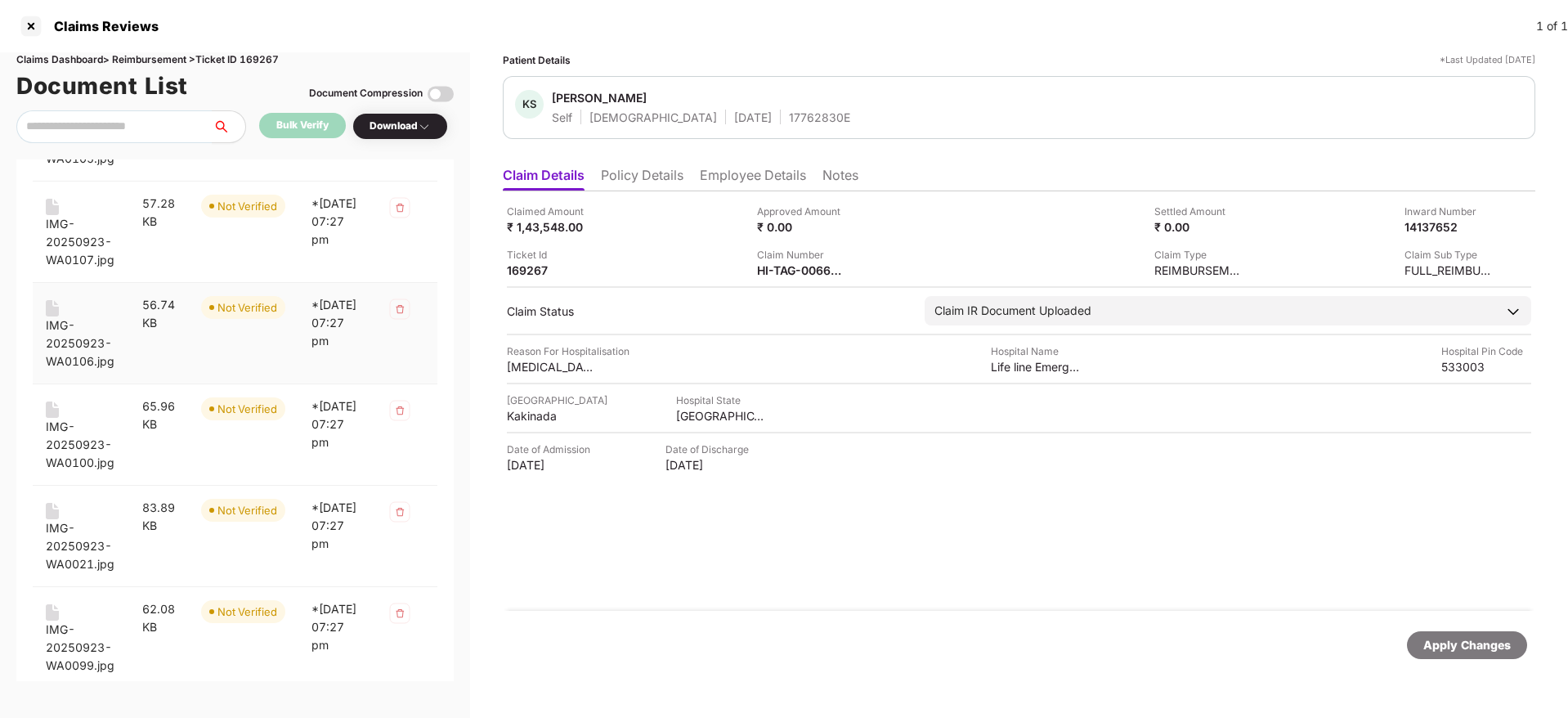
scroll to position [1082, 0]
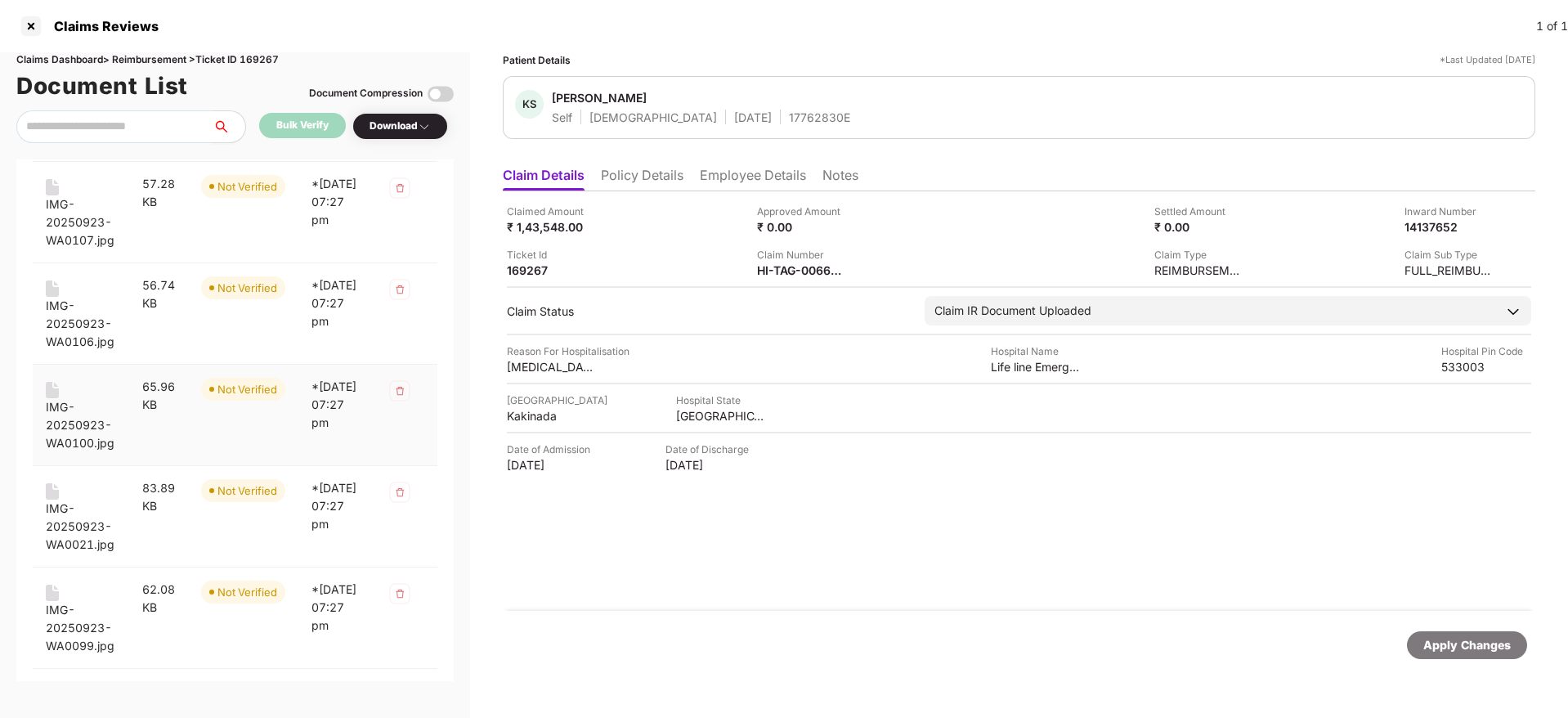
click at [64, 414] on div "IMG-20250923-WA0100.jpg" at bounding box center [81, 425] width 70 height 54
click at [78, 525] on div "IMG-20250923-WA0021.jpg" at bounding box center [81, 526] width 70 height 54
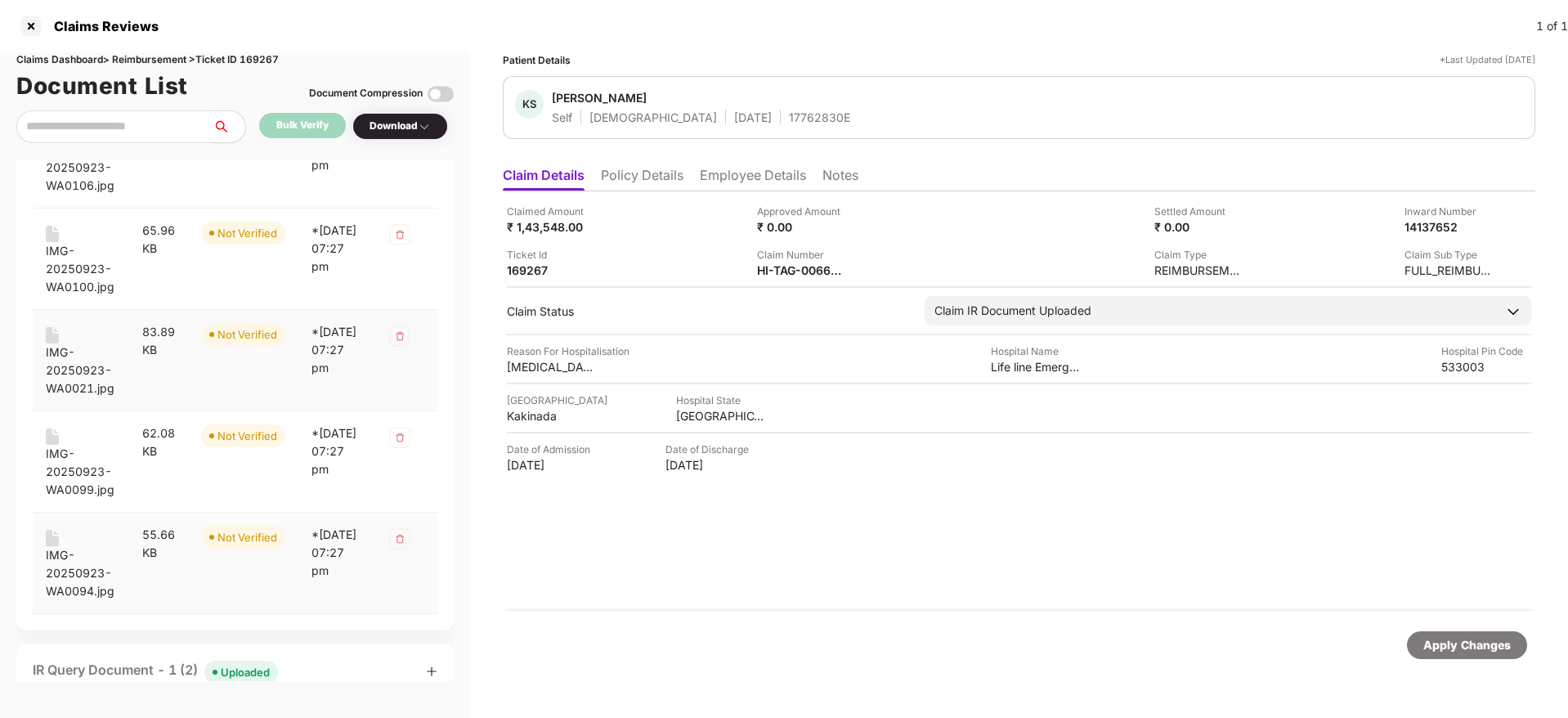
scroll to position [1238, 0]
click at [75, 478] on div "IMG-20250923-WA0099.jpg" at bounding box center [81, 470] width 70 height 54
click at [73, 571] on div "IMG-20250923-WA0094.jpg" at bounding box center [81, 572] width 70 height 54
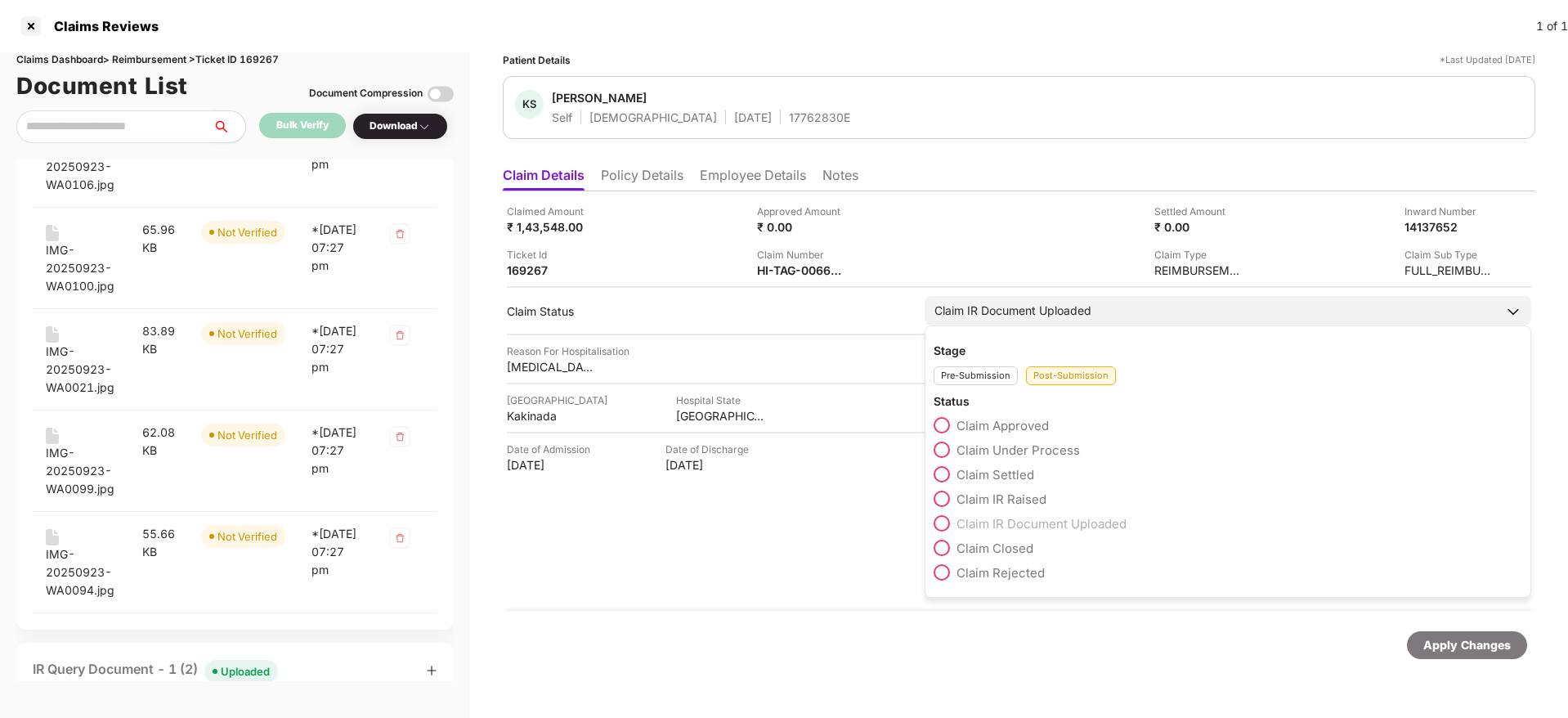
click at [971, 318] on div "Claim IR Document Uploaded" at bounding box center [1013, 310] width 157 height 18
click at [942, 447] on span at bounding box center [941, 449] width 16 height 16
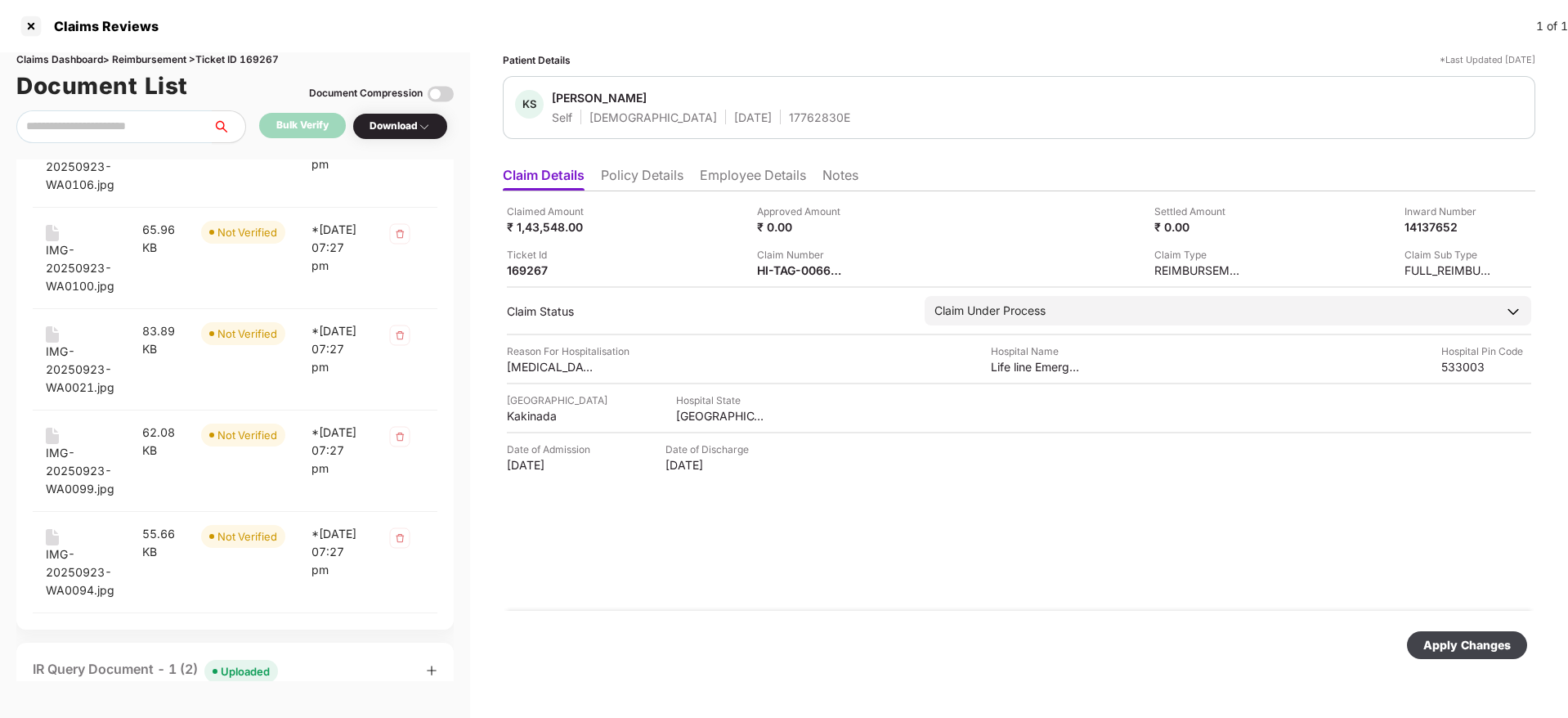
click at [1450, 647] on div "Apply Changes" at bounding box center [1467, 645] width 88 height 18
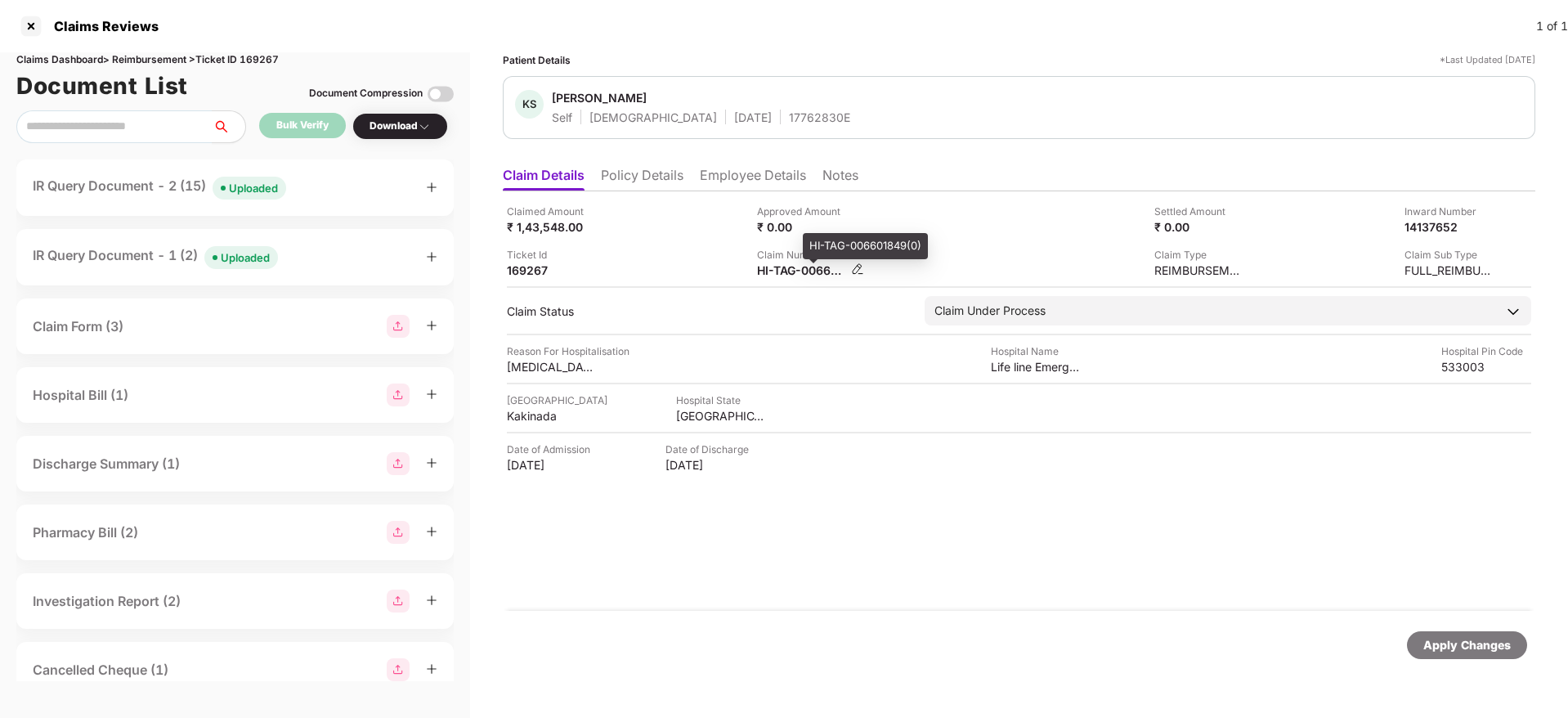
click at [787, 273] on div "HI-TAG-006601849(0)" at bounding box center [801, 270] width 90 height 15
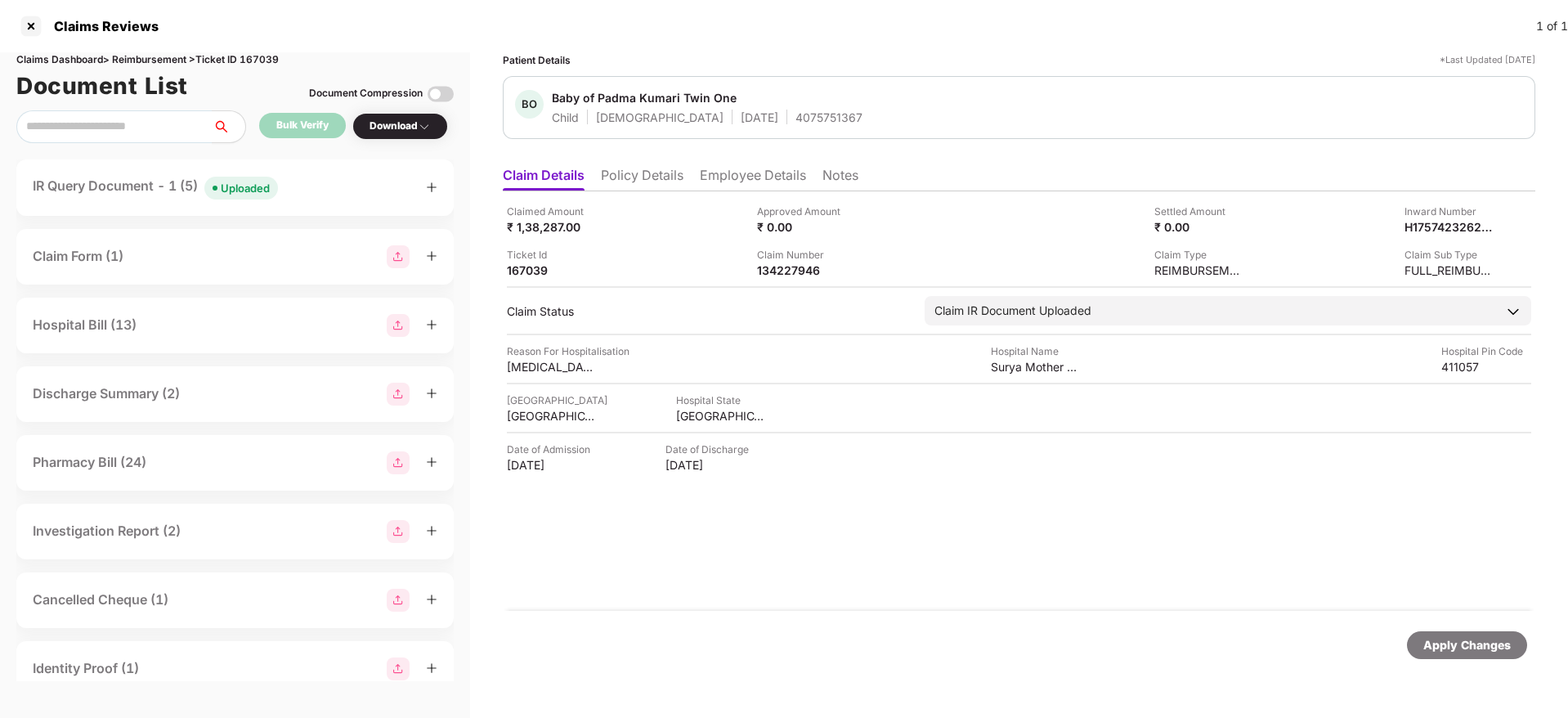
click at [358, 199] on div "IR Query Document - 1 (5) Uploaded" at bounding box center [235, 187] width 405 height 24
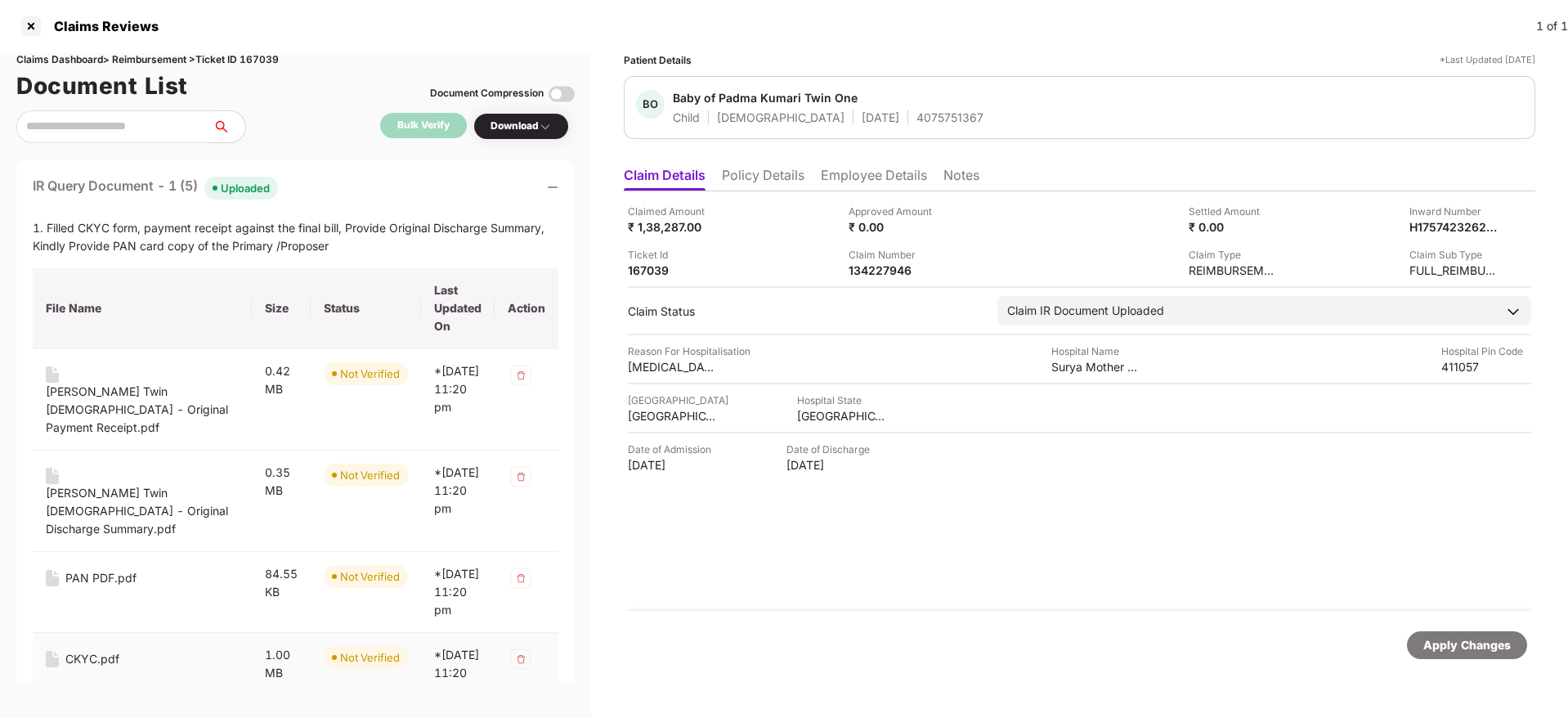
scroll to position [117, 0]
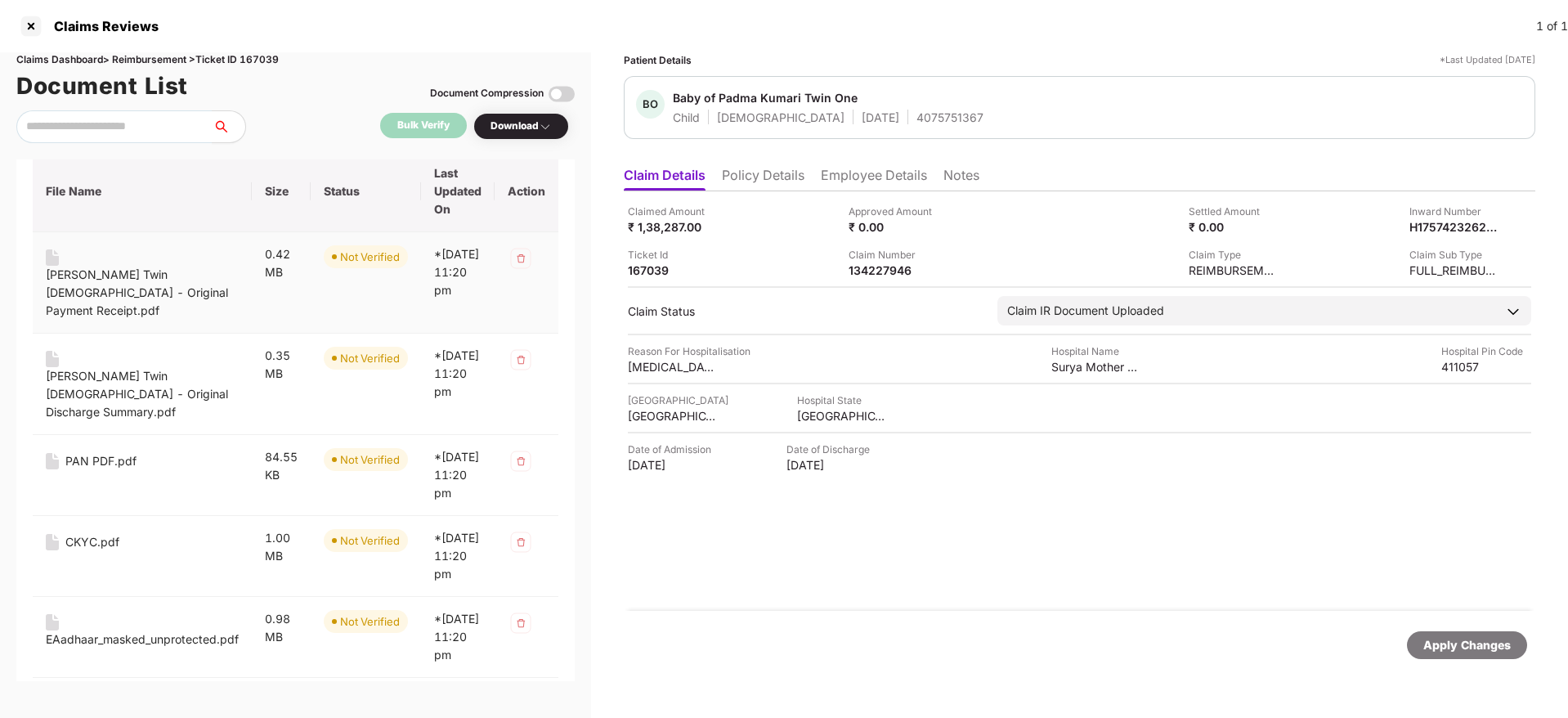
click at [170, 279] on div "BO Padma Kumari Twin 1 - Original Payment Receipt.pdf" at bounding box center [142, 292] width 193 height 54
click at [124, 373] on div "BO Padma Kumari Twin 1 - Original Discharge Summary.pdf" at bounding box center [142, 394] width 193 height 54
click at [91, 452] on div "PAN PDF.pdf" at bounding box center [101, 461] width 71 height 18
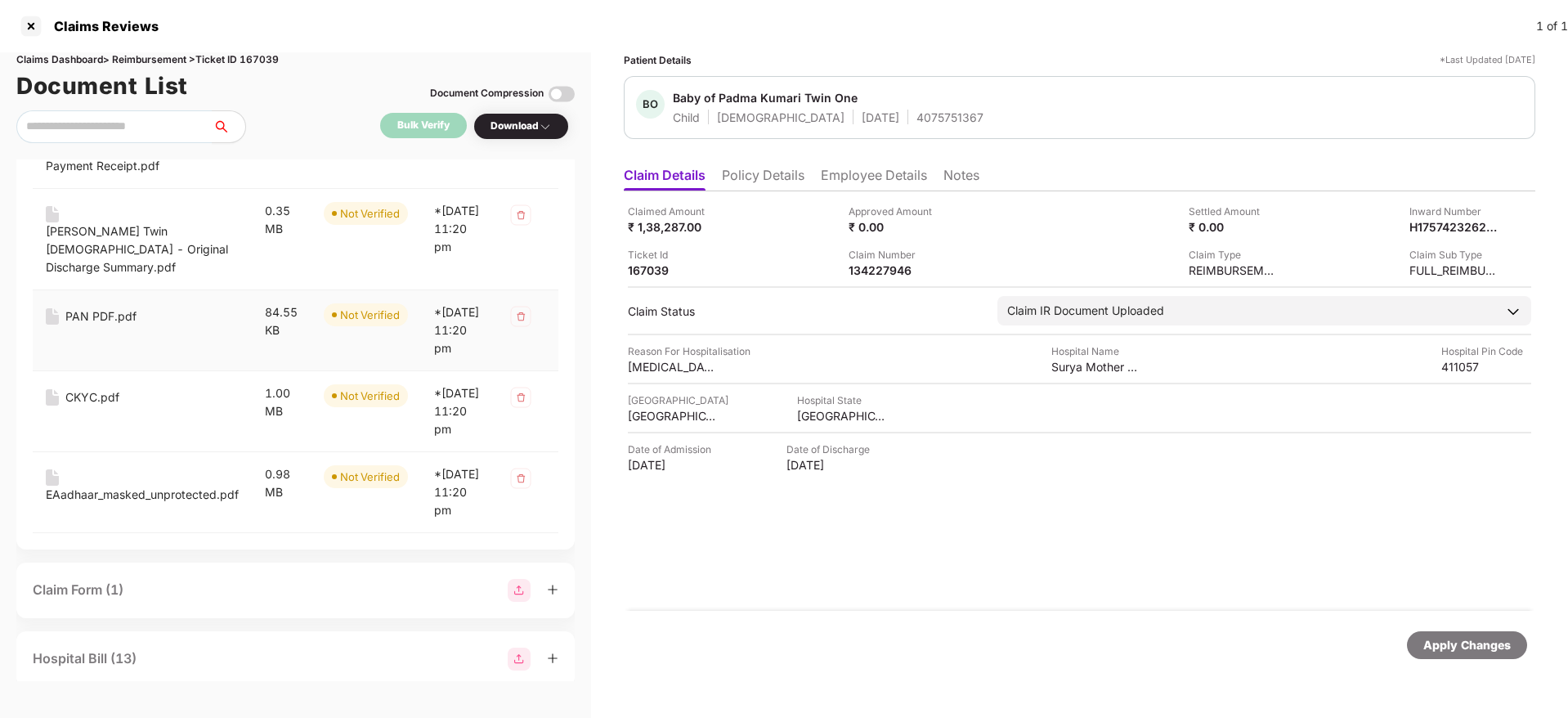
scroll to position [284, 0]
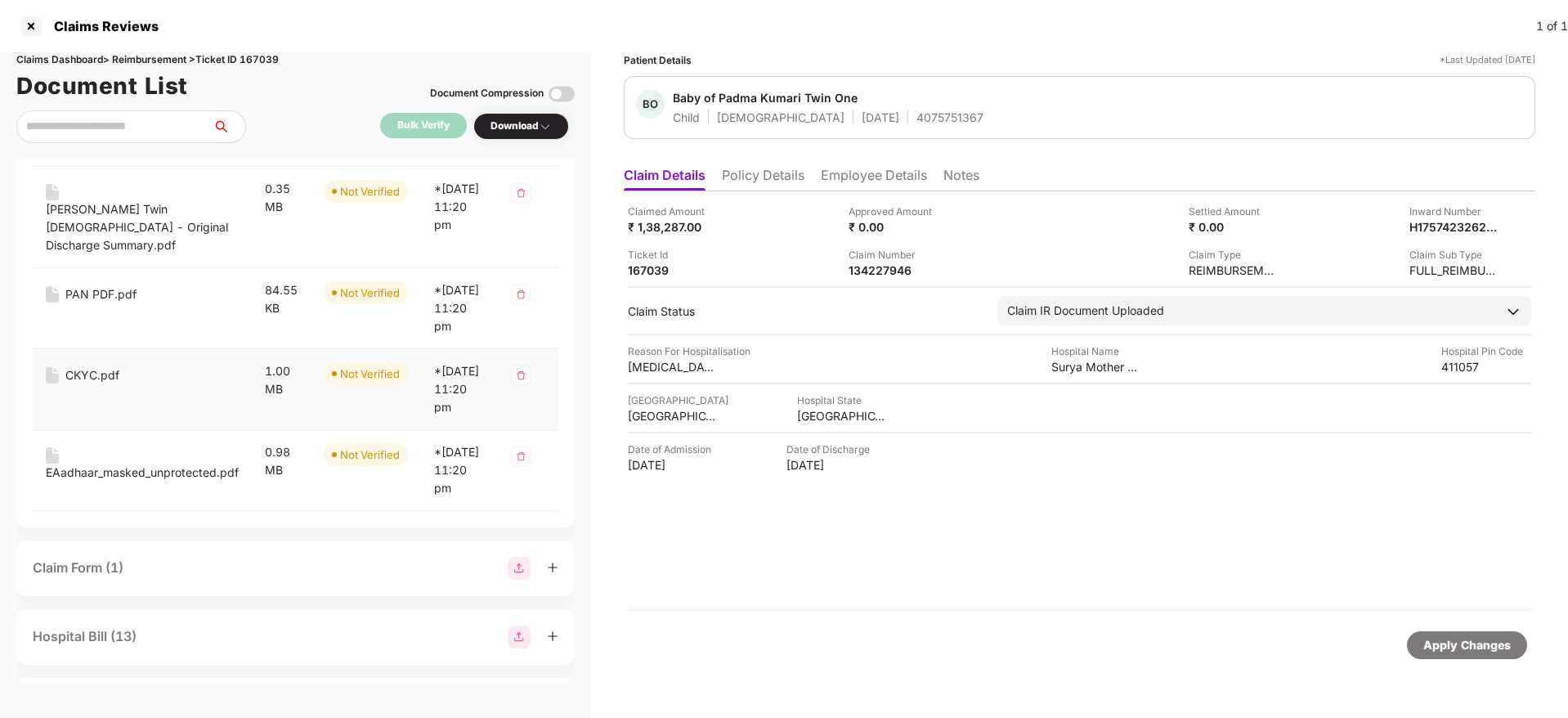
click at [91, 384] on div "CKYC.pdf" at bounding box center [92, 375] width 54 height 18
click at [134, 482] on div "EAadhaar_masked_unprotected.pdf" at bounding box center [142, 472] width 193 height 18
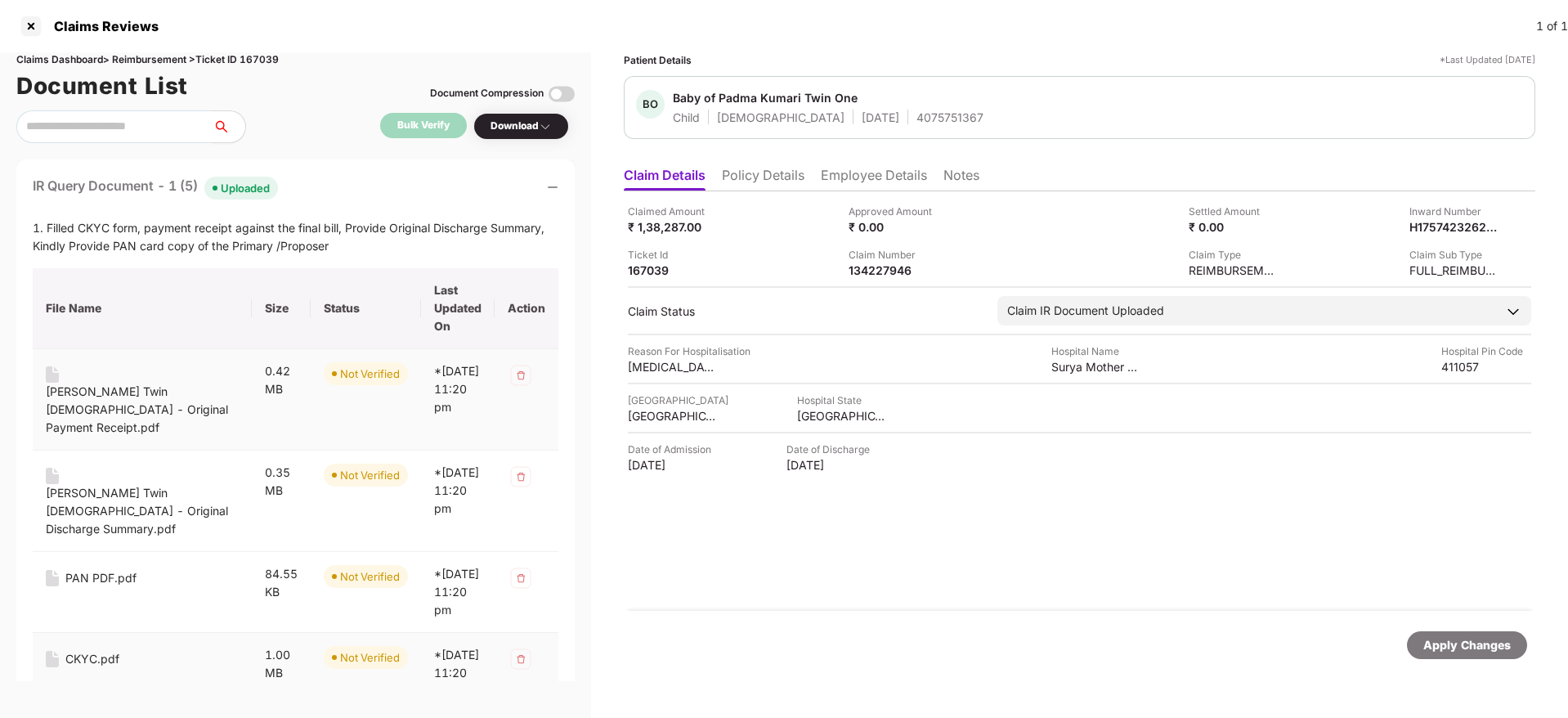
scroll to position [0, 2]
click at [317, 187] on div "IR Query Document - 1 (5) Uploaded" at bounding box center [295, 187] width 525 height 24
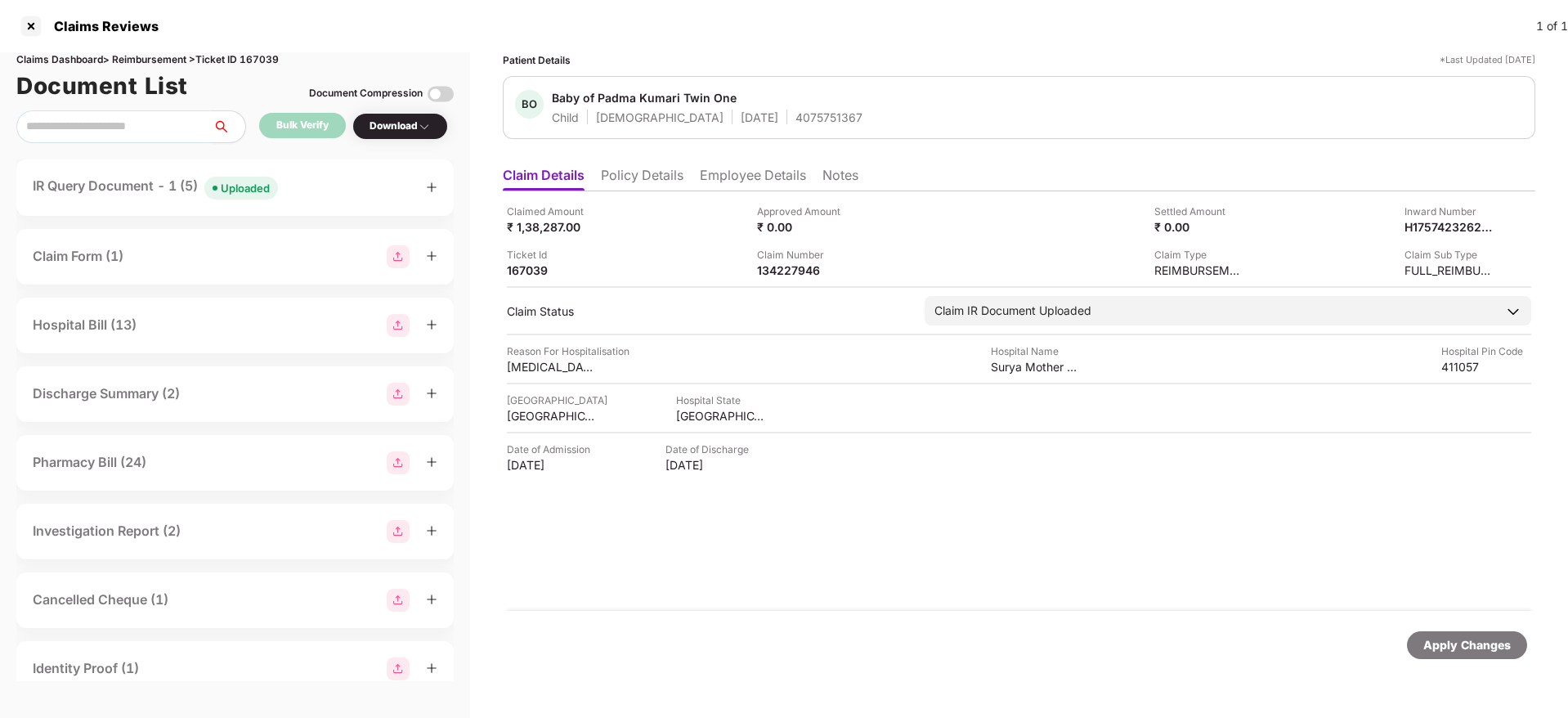
click at [337, 193] on div "IR Query Document - 1 (5) Uploaded" at bounding box center [235, 187] width 405 height 24
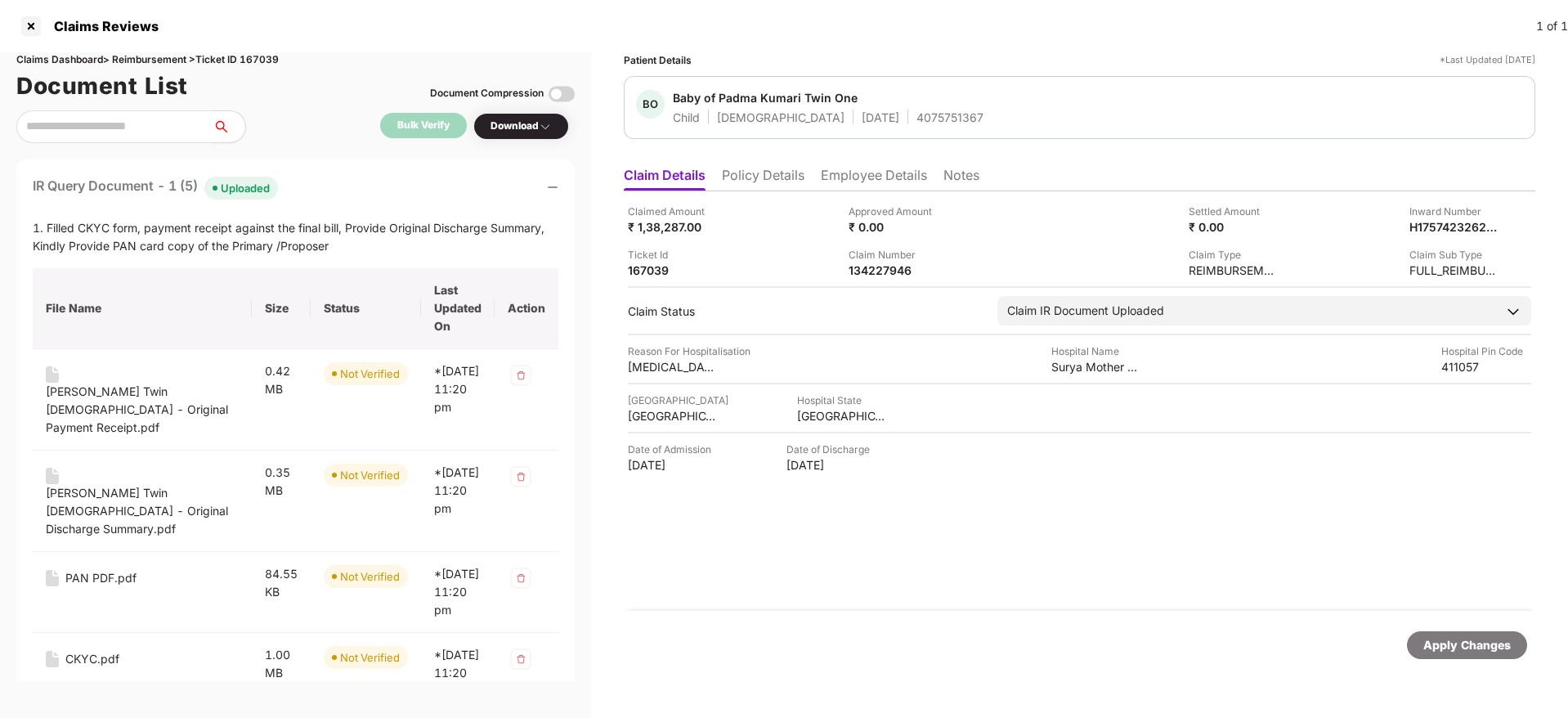
click at [337, 193] on div "IR Query Document - 1 (5) Uploaded" at bounding box center [295, 187] width 525 height 24
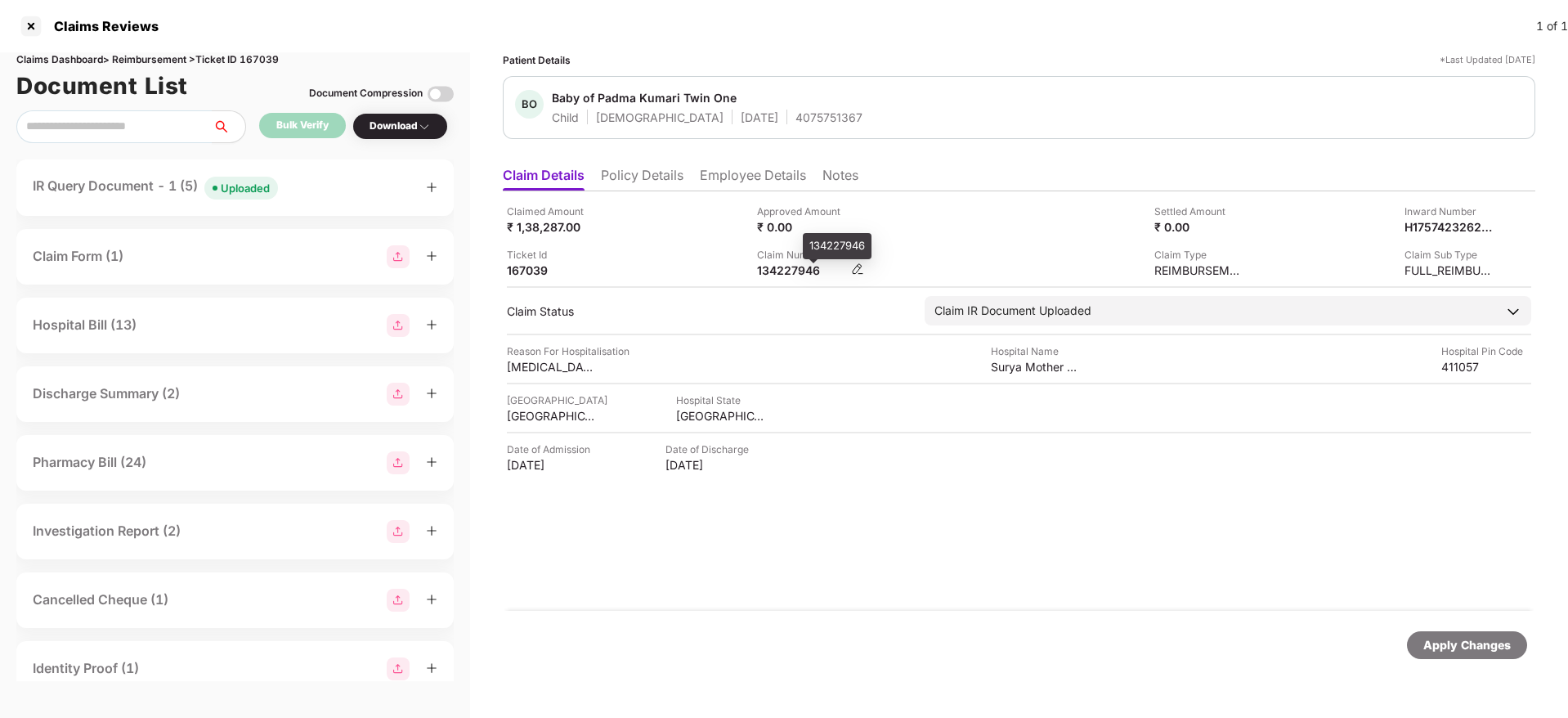
click at [791, 267] on div "134227946" at bounding box center [801, 270] width 90 height 15
copy div "134227946"
click at [359, 190] on div "IR Query Document - 1 (5) Uploaded" at bounding box center [235, 187] width 405 height 24
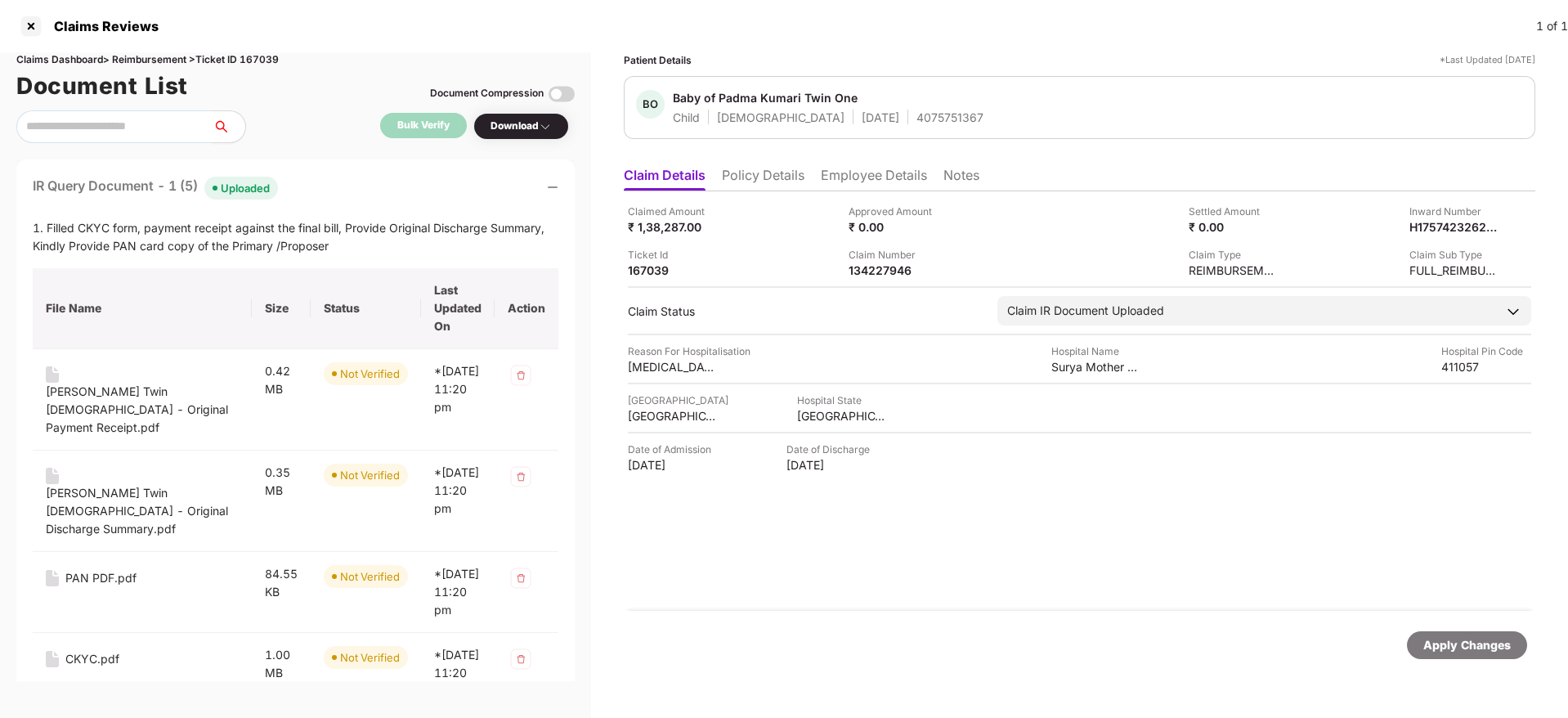
click at [359, 190] on div "IR Query Document - 1 (5) Uploaded" at bounding box center [295, 187] width 525 height 24
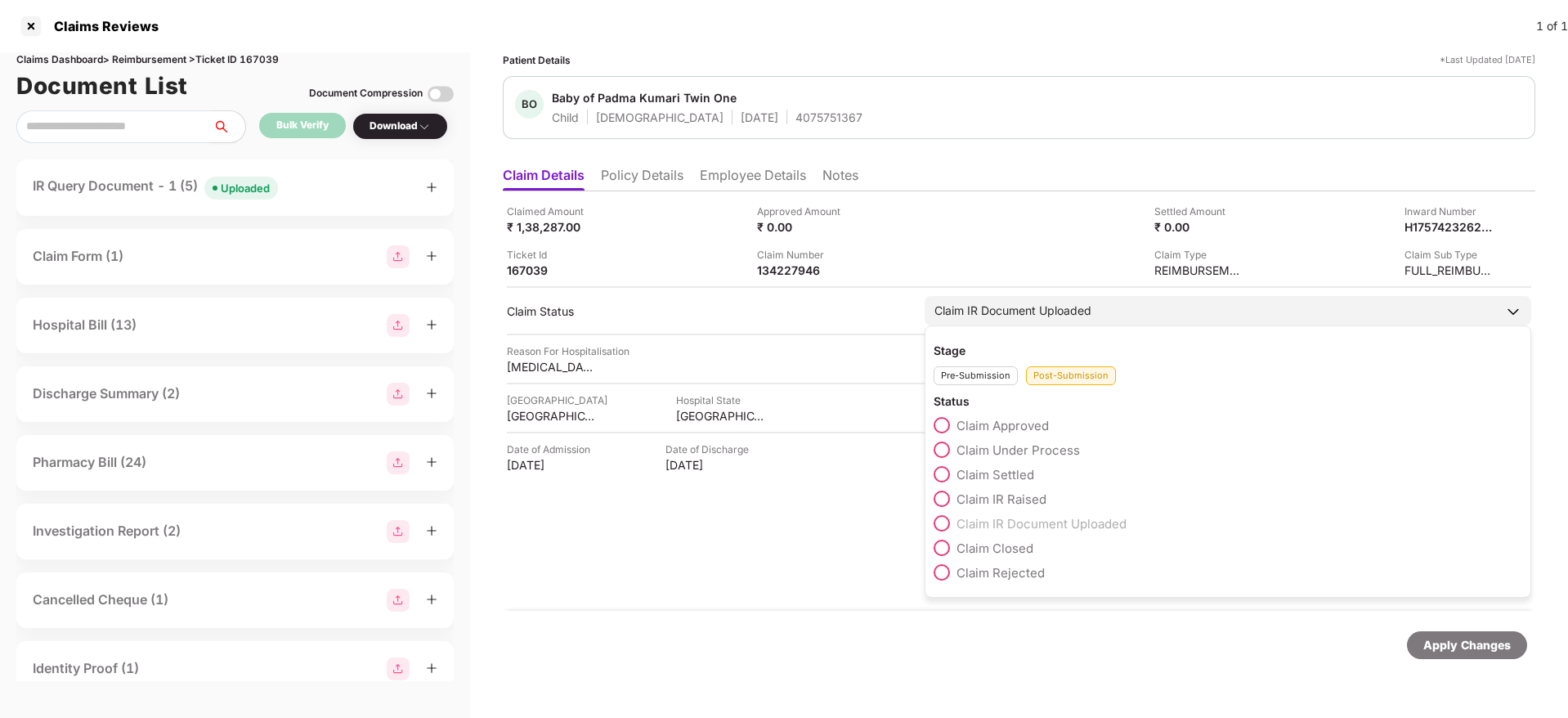
click at [942, 452] on span at bounding box center [941, 449] width 16 height 16
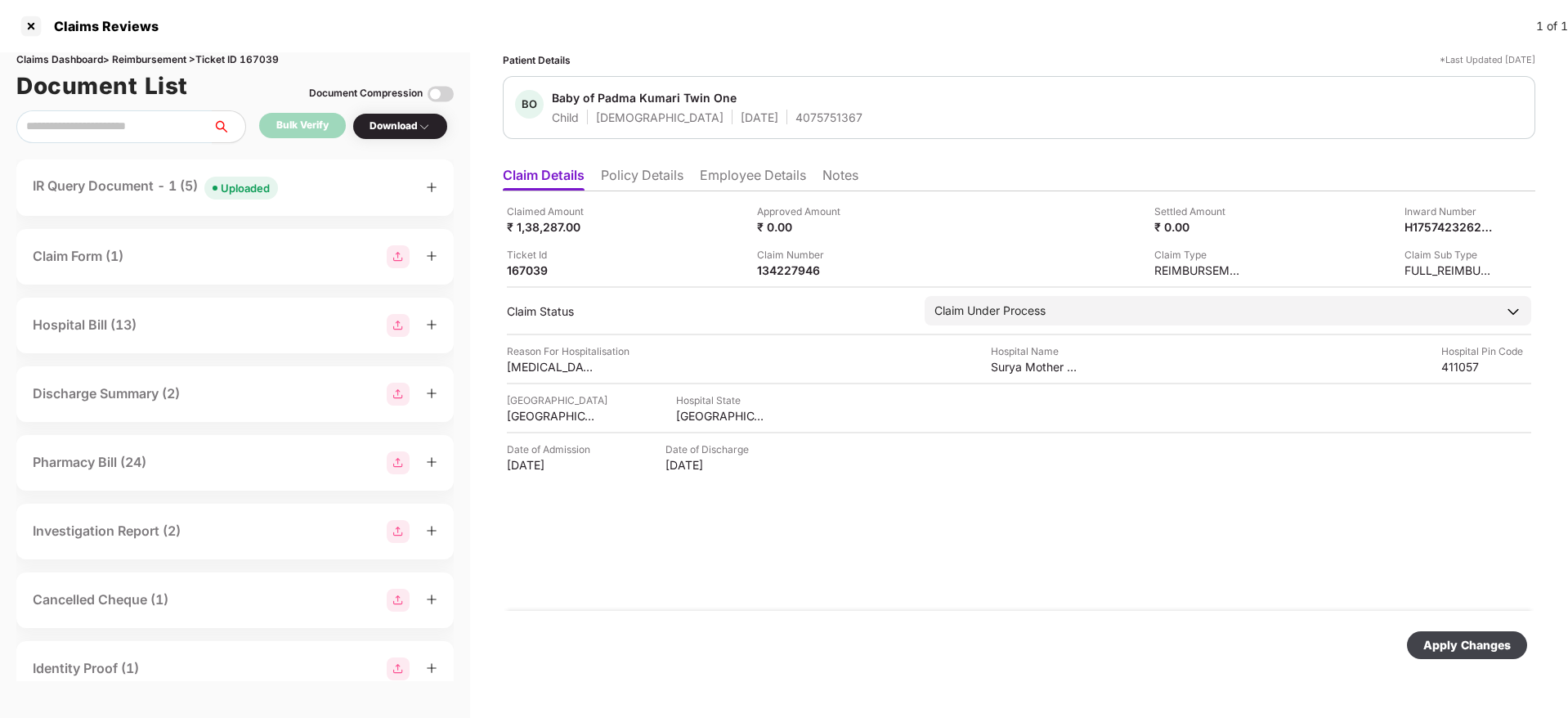
click at [1468, 648] on div "Apply Changes" at bounding box center [1467, 645] width 88 height 18
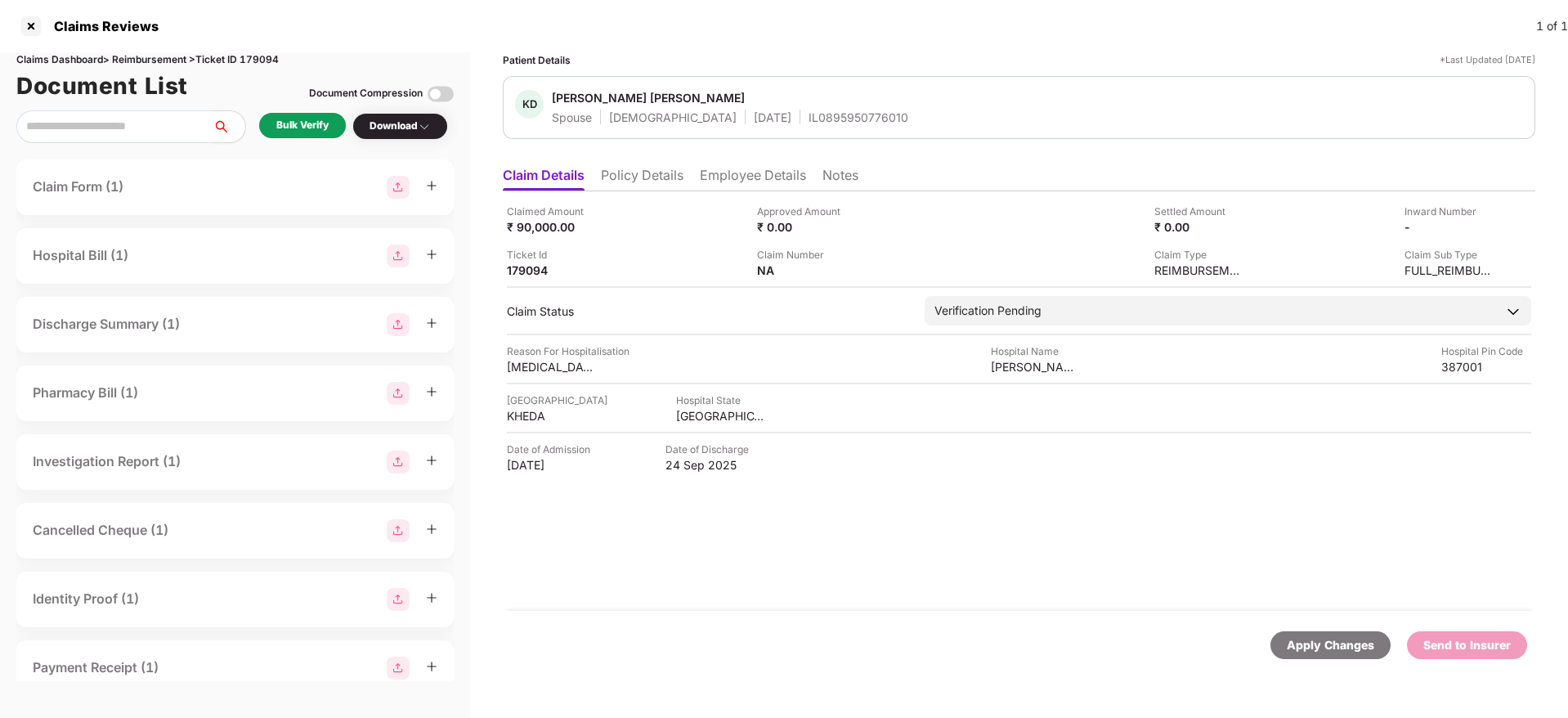
click at [268, 58] on div "Claims Dashboard > Reimbursement > Ticket ID 179094" at bounding box center [235, 60] width 438 height 15
copy div "179094"
click at [647, 181] on li "Policy Details" at bounding box center [642, 179] width 83 height 24
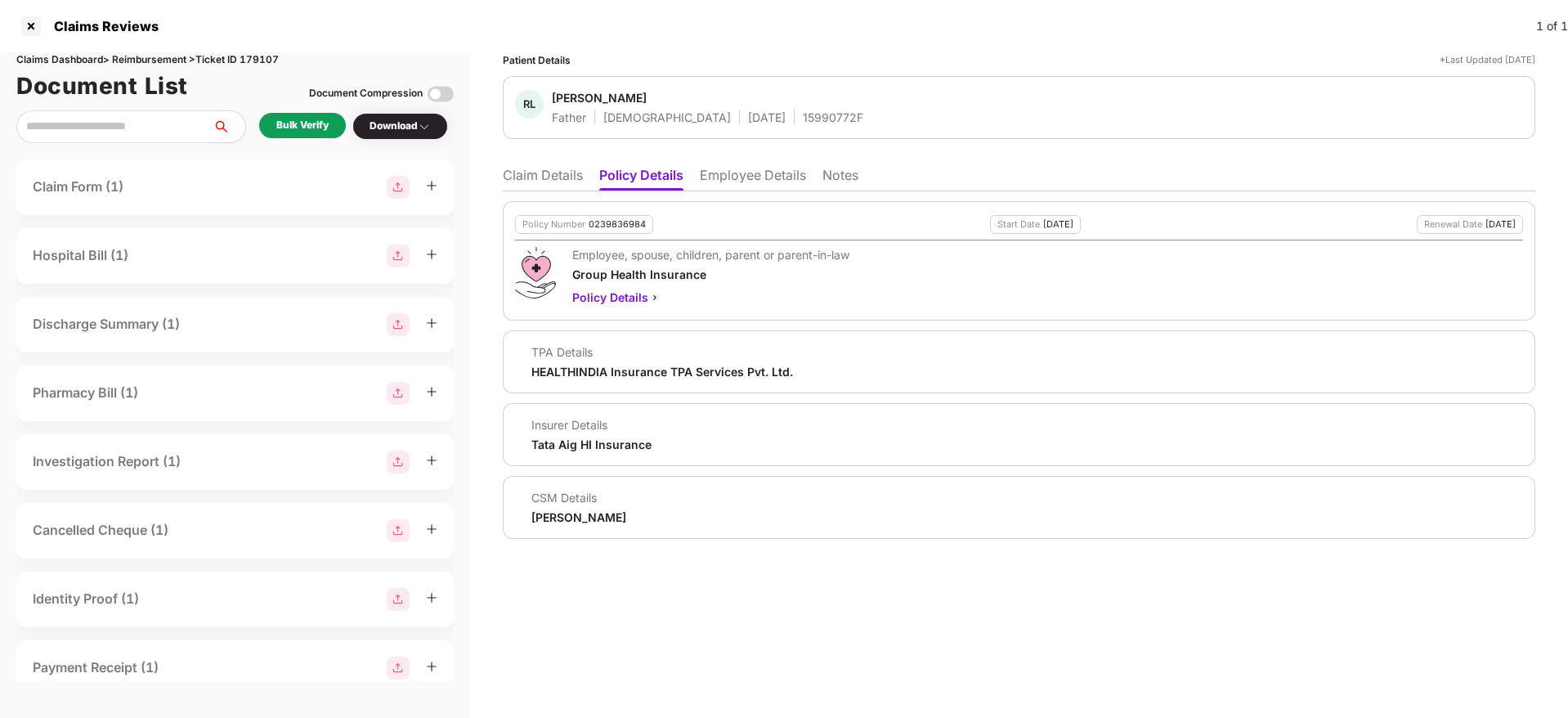
click at [735, 180] on li "Employee Details" at bounding box center [753, 179] width 107 height 24
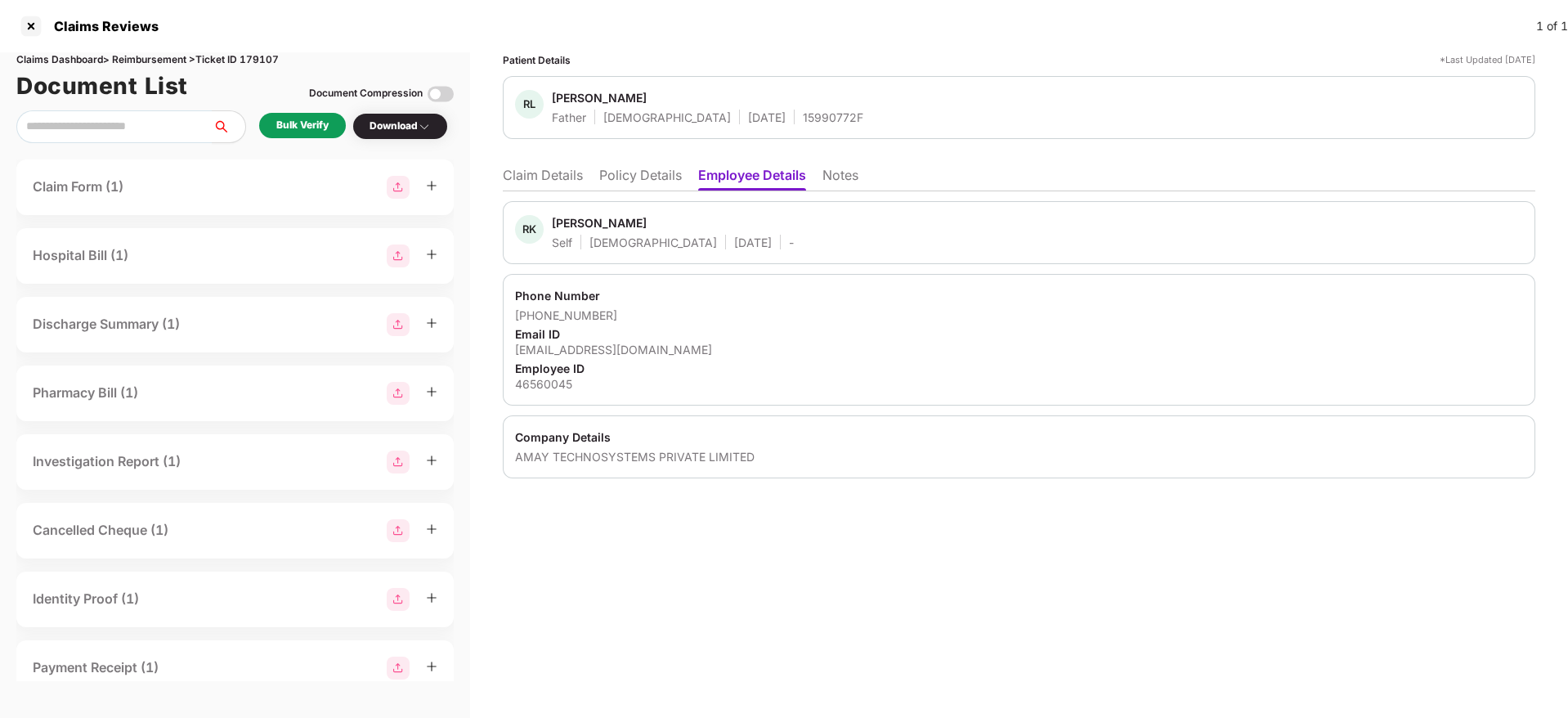
click at [605, 165] on ul "Claim Details Policy Details Employee Details Notes" at bounding box center [1019, 175] width 1032 height 33
click at [621, 175] on li "Policy Details" at bounding box center [640, 179] width 83 height 24
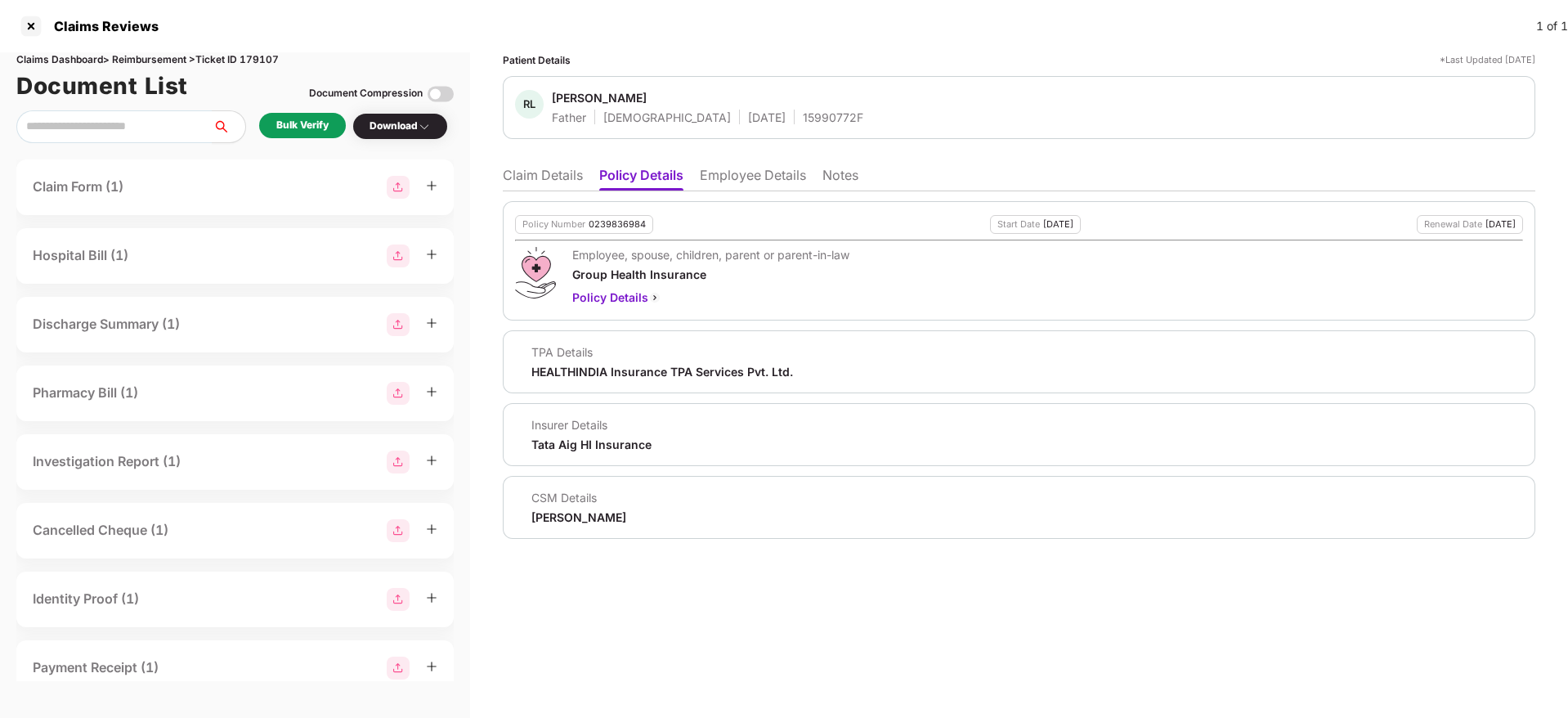
click at [555, 175] on li "Claim Details" at bounding box center [542, 179] width 80 height 24
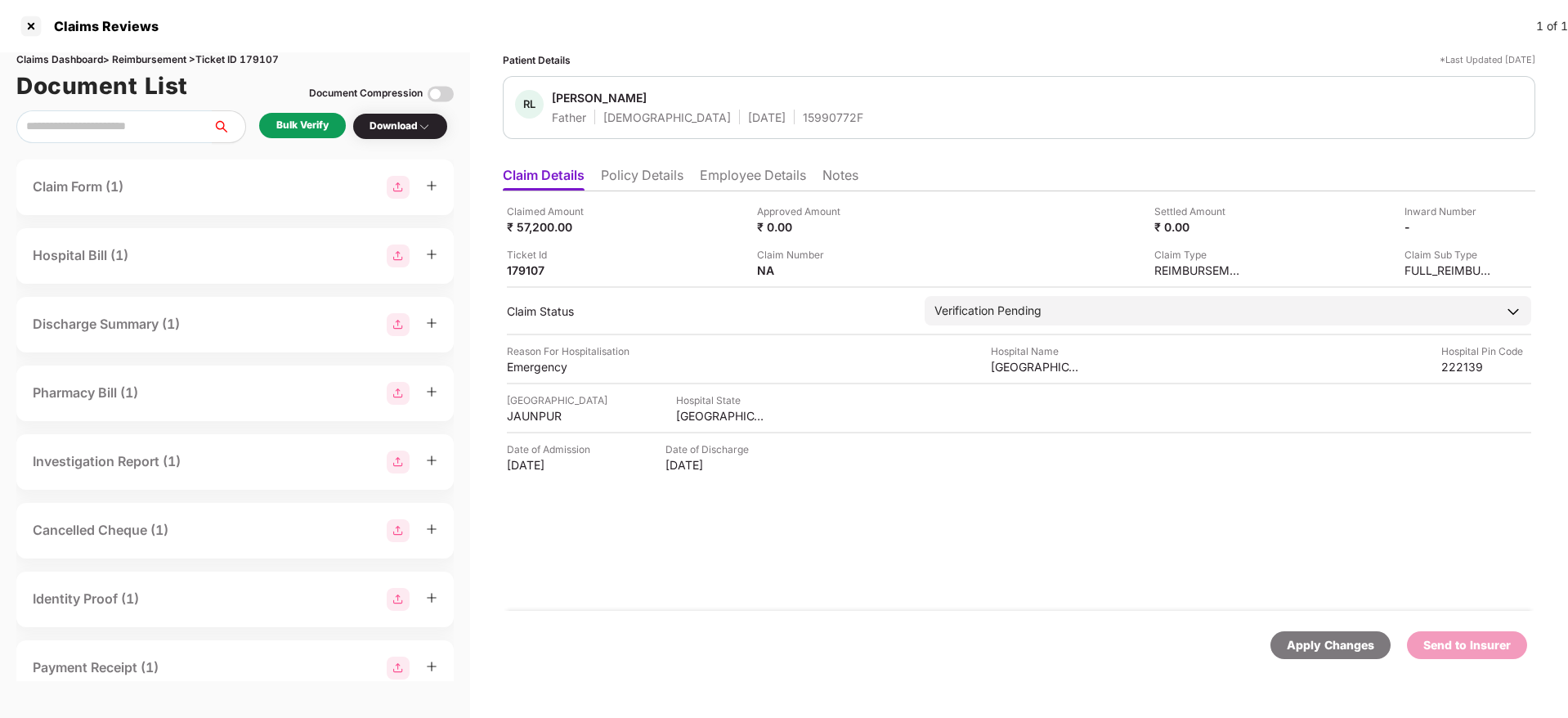
click at [316, 124] on div "Bulk Verify" at bounding box center [302, 126] width 52 height 15
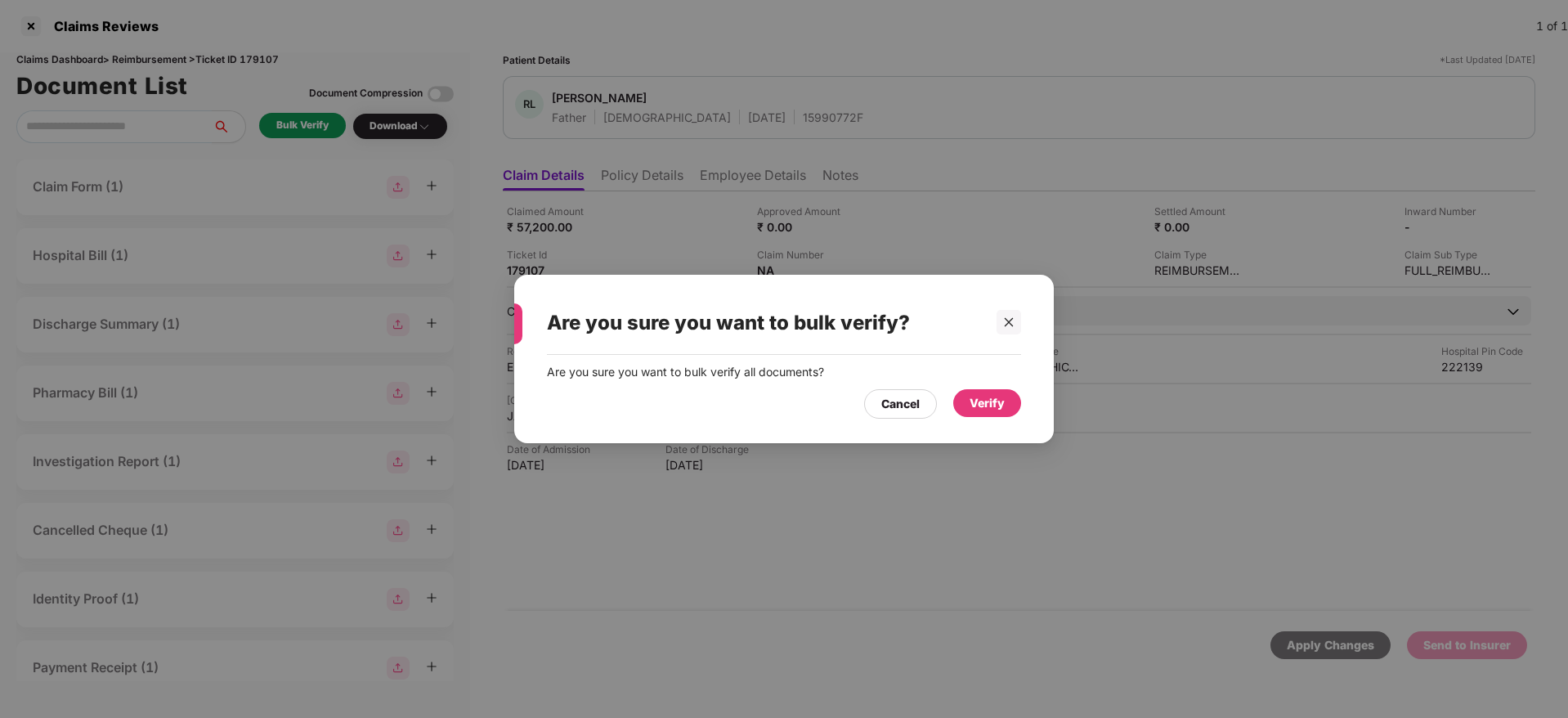
click at [1002, 390] on div "Verify" at bounding box center [987, 403] width 68 height 28
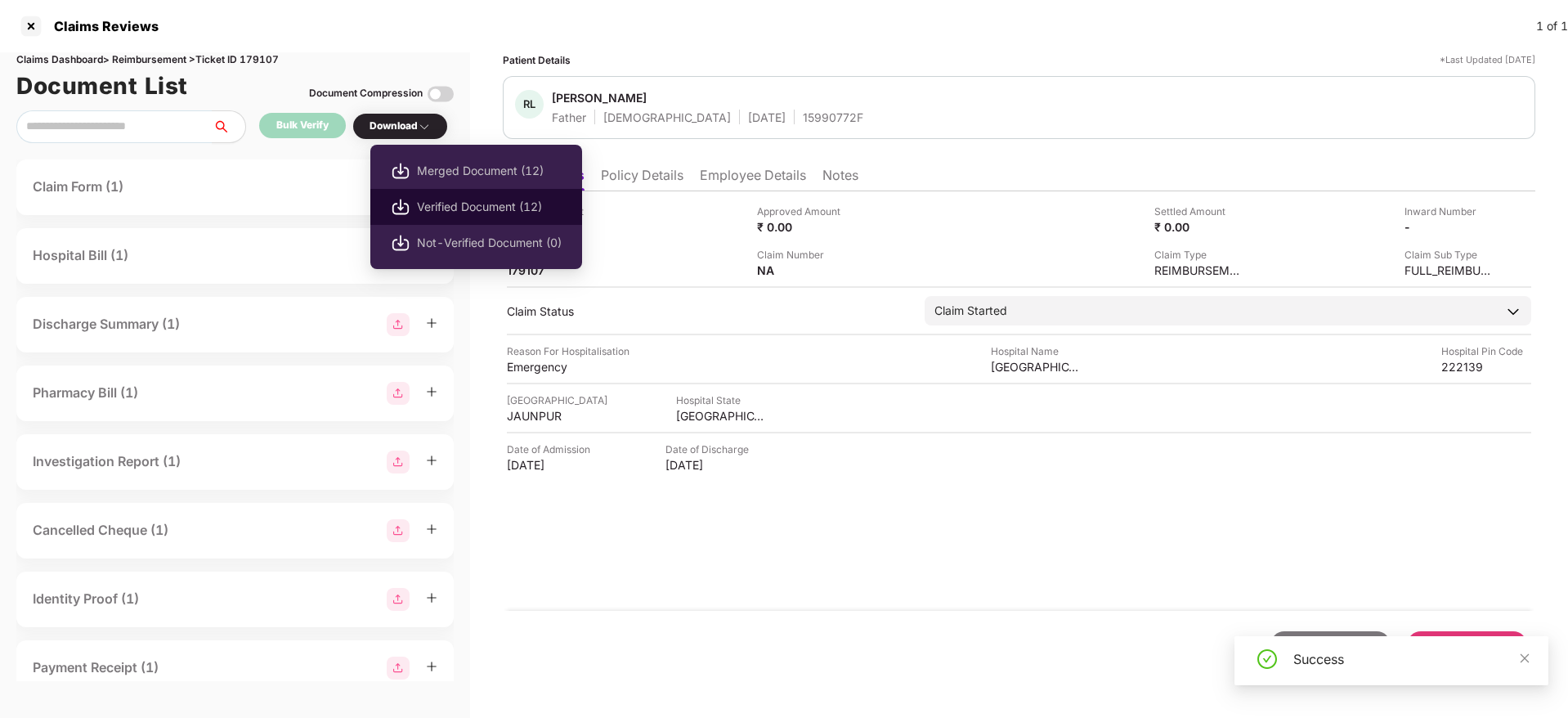
click at [460, 200] on span "Verified Document (12)" at bounding box center [489, 206] width 144 height 18
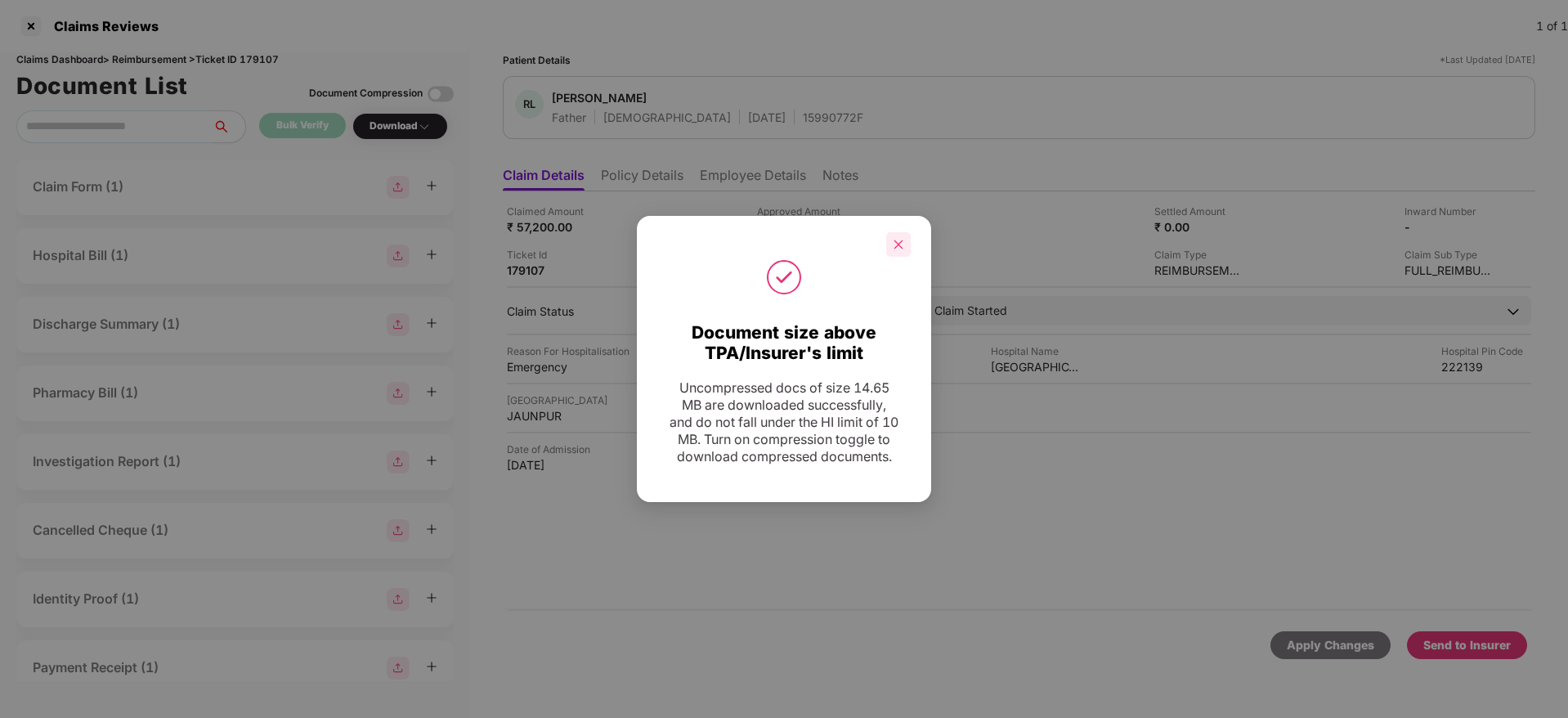
click at [893, 232] on div at bounding box center [898, 244] width 25 height 25
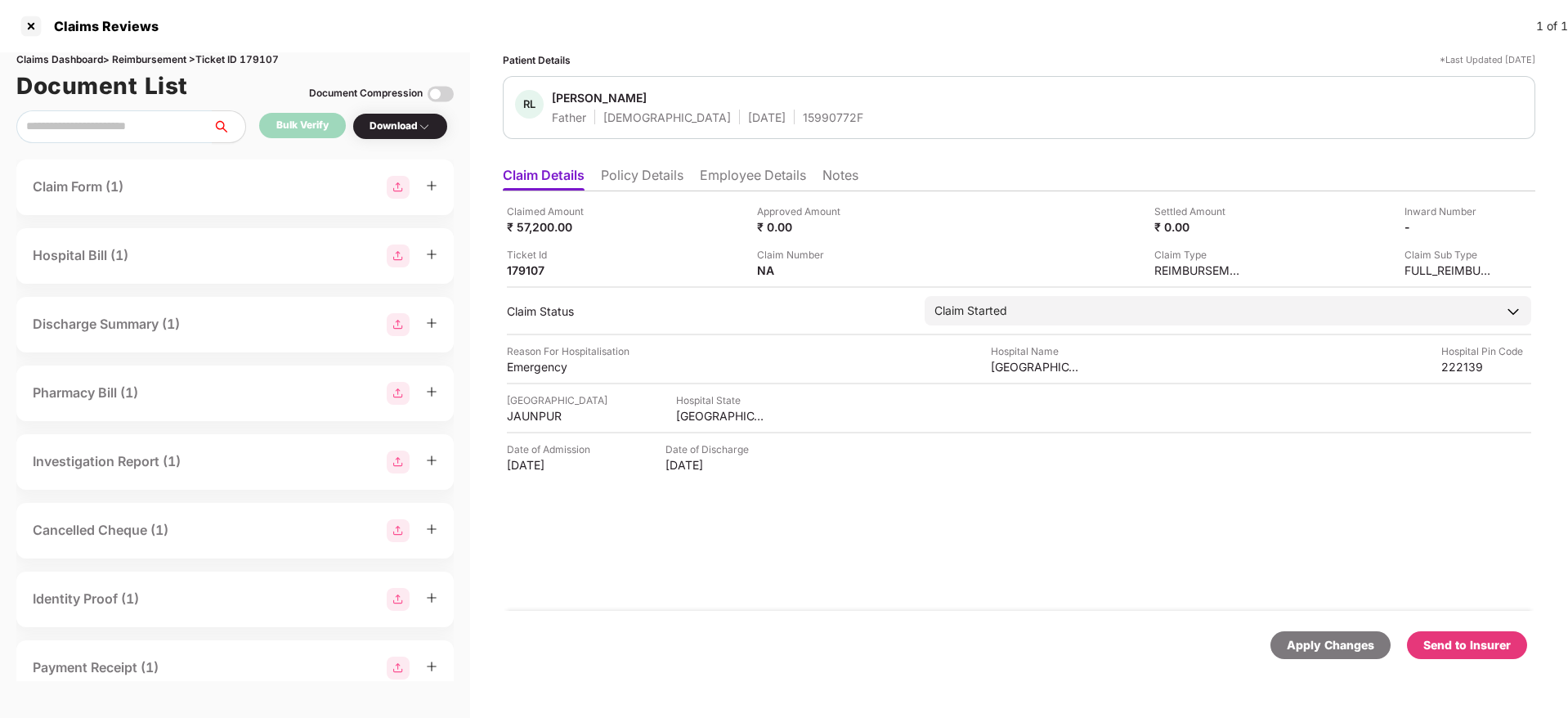
click at [1456, 641] on div "Send to Insurer" at bounding box center [1467, 645] width 88 height 18
click at [659, 182] on li "Policy Details" at bounding box center [642, 179] width 83 height 24
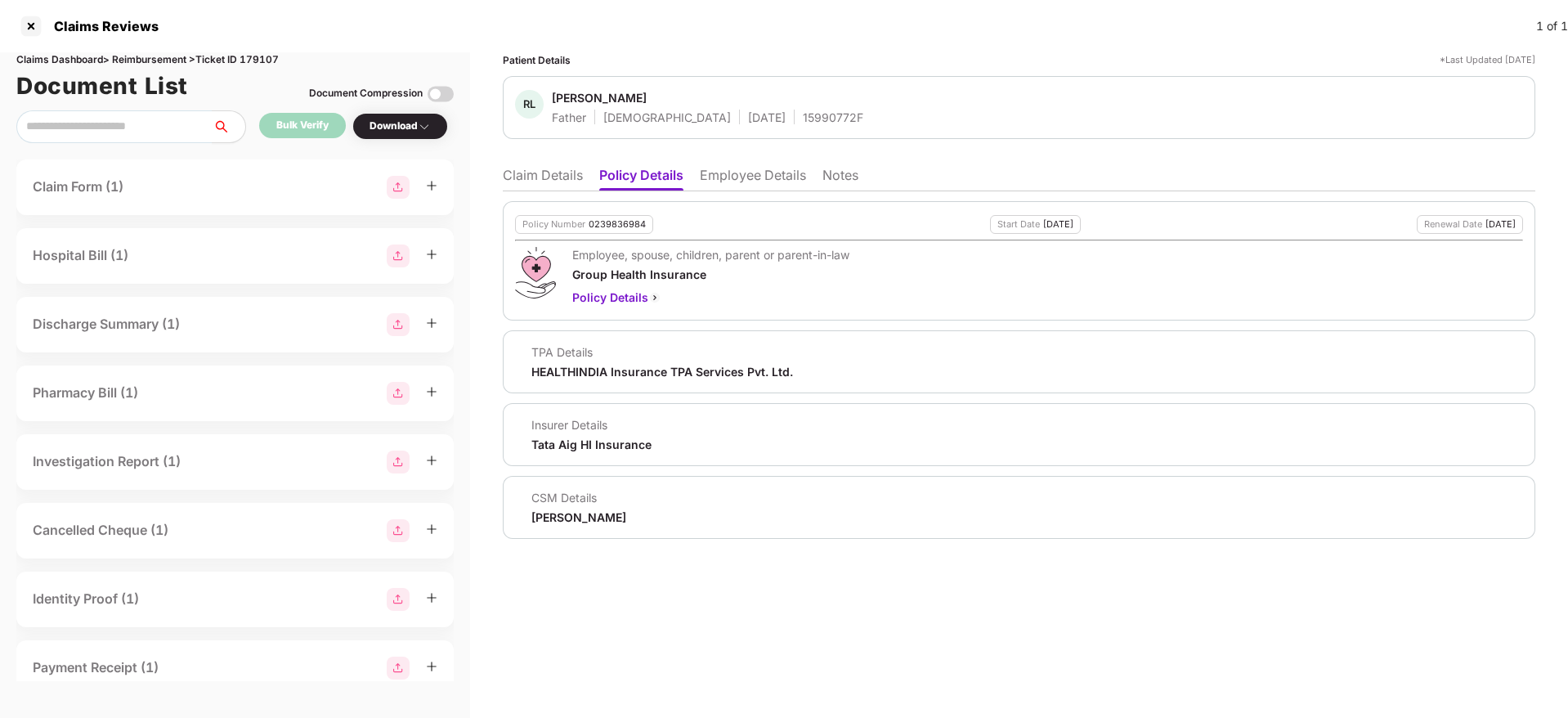
click at [574, 181] on li "Claim Details" at bounding box center [542, 179] width 80 height 24
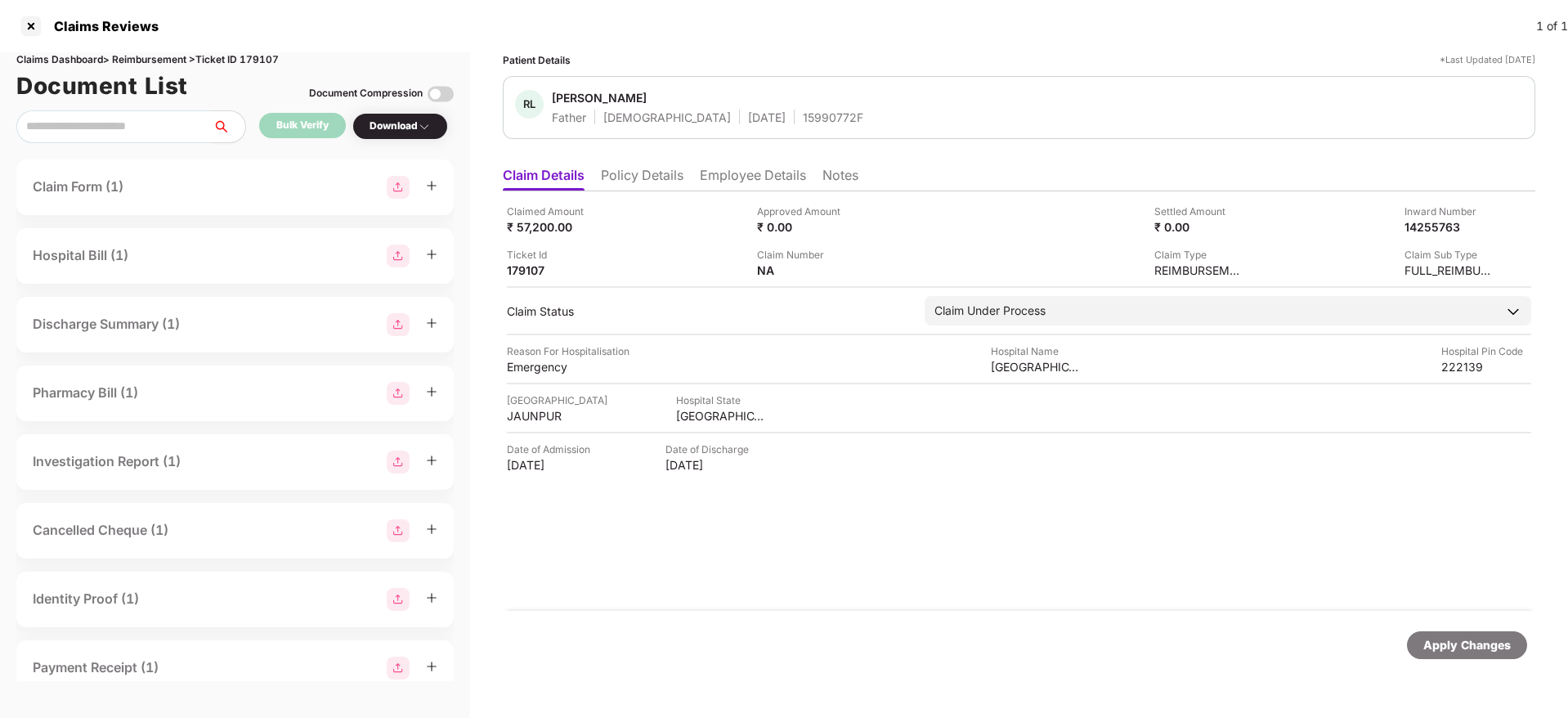
click at [663, 167] on li "Policy Details" at bounding box center [642, 179] width 83 height 24
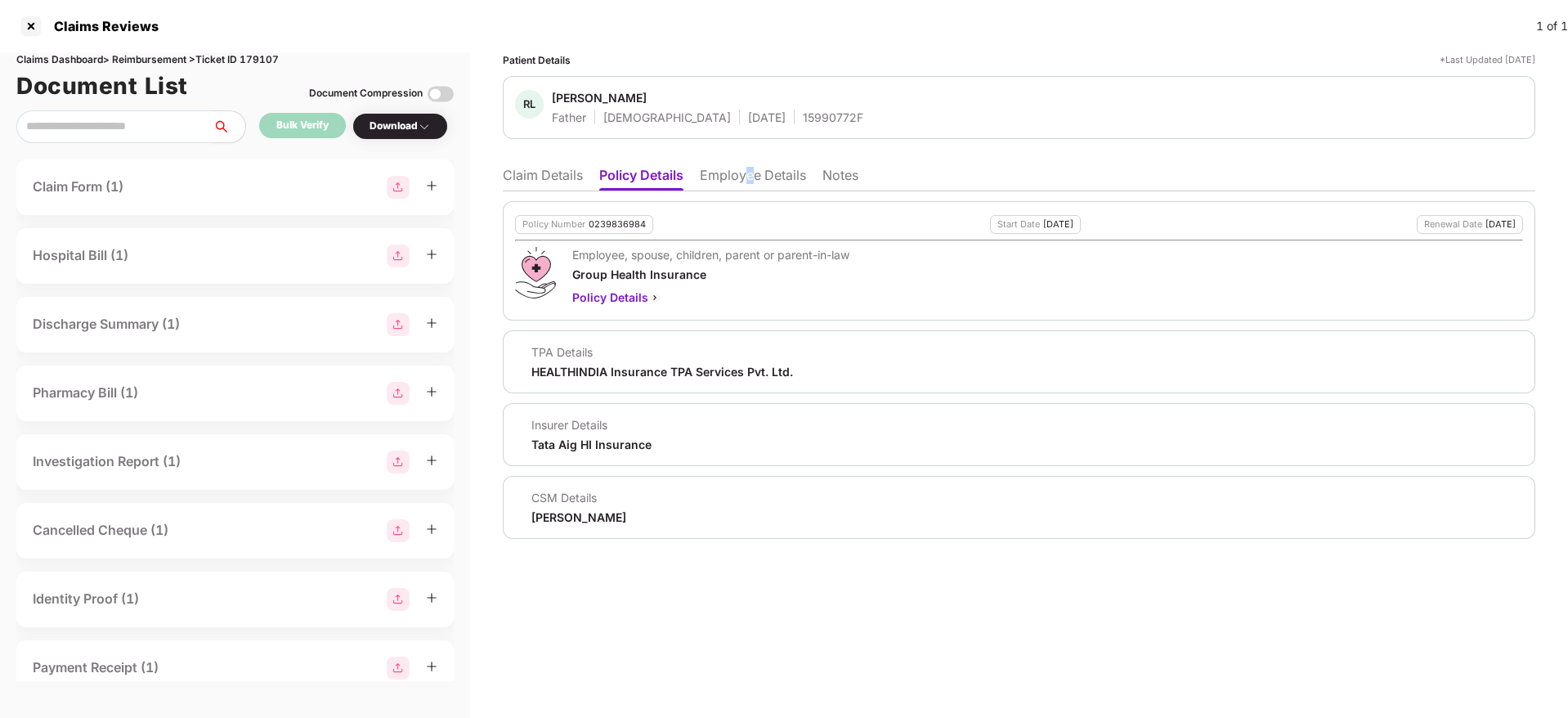
drag, startPoint x: 745, startPoint y: 161, endPoint x: 752, endPoint y: 169, distance: 10.6
click at [752, 169] on ul "Claim Details Policy Details Employee Details Notes" at bounding box center [1019, 175] width 1032 height 33
click at [752, 169] on li "Employee Details" at bounding box center [753, 179] width 107 height 24
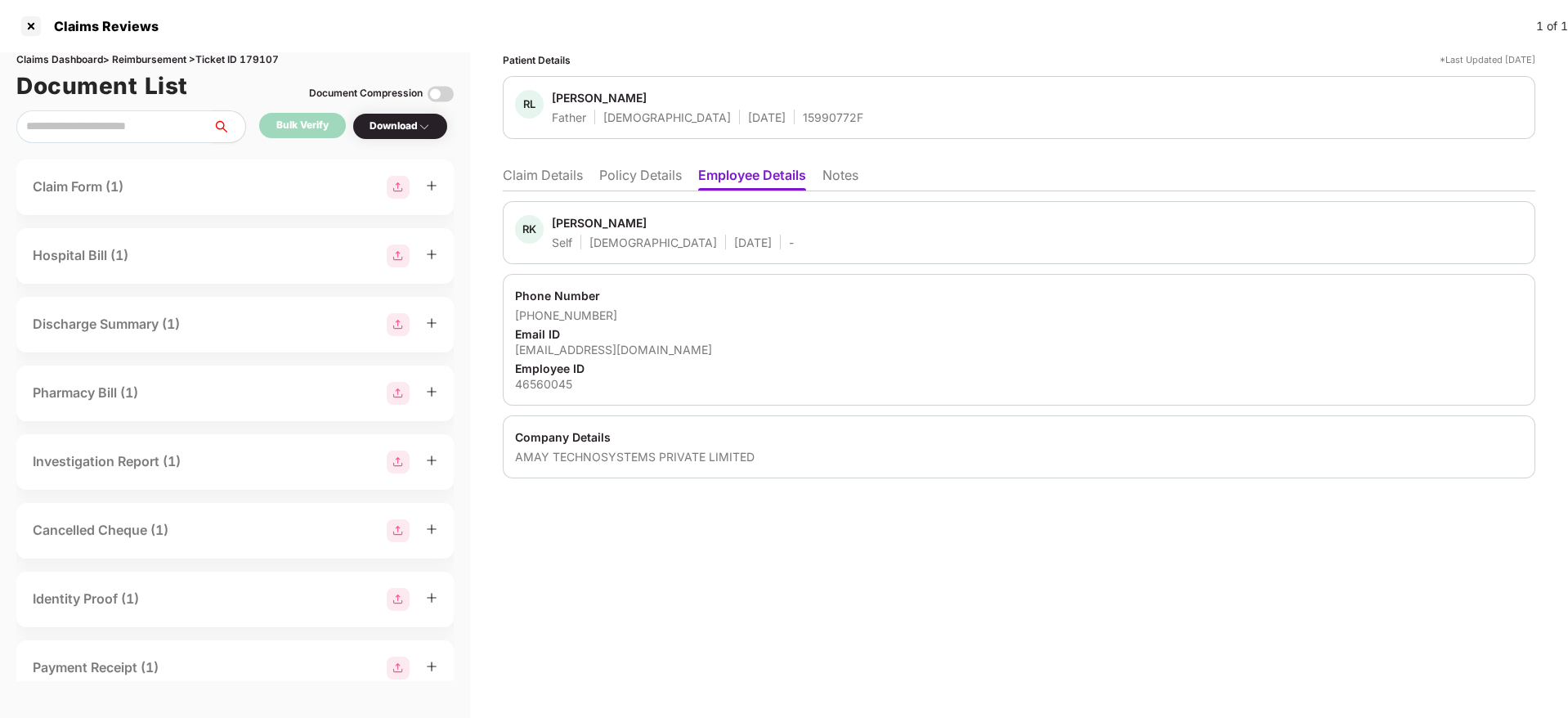
click at [545, 186] on li "Claim Details" at bounding box center [542, 179] width 80 height 24
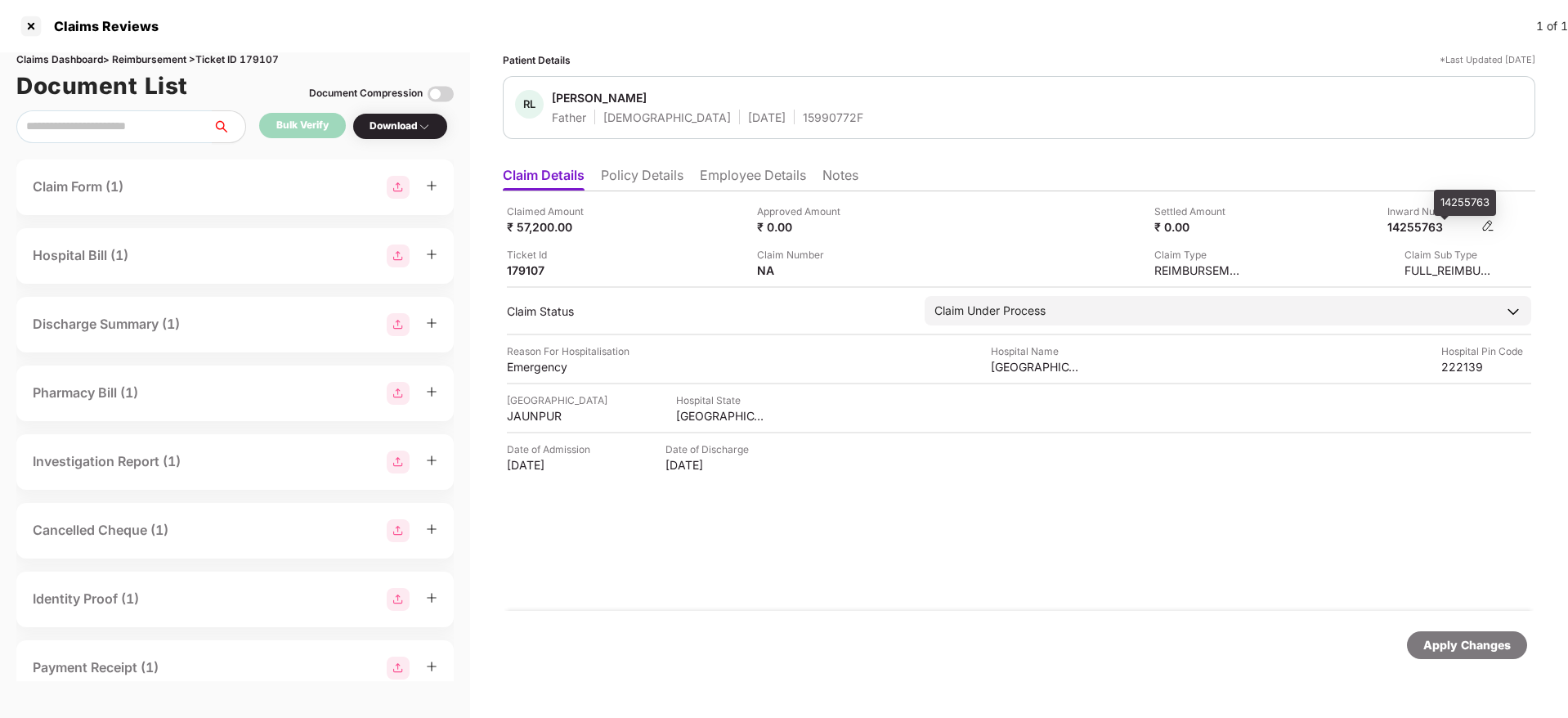
click at [1414, 227] on div "14255763" at bounding box center [1432, 227] width 90 height 15
copy div "14255763"
click at [726, 127] on div "RL Ram Lakhan Father Male 01 Jan 1952 15990772F" at bounding box center [1019, 107] width 1032 height 63
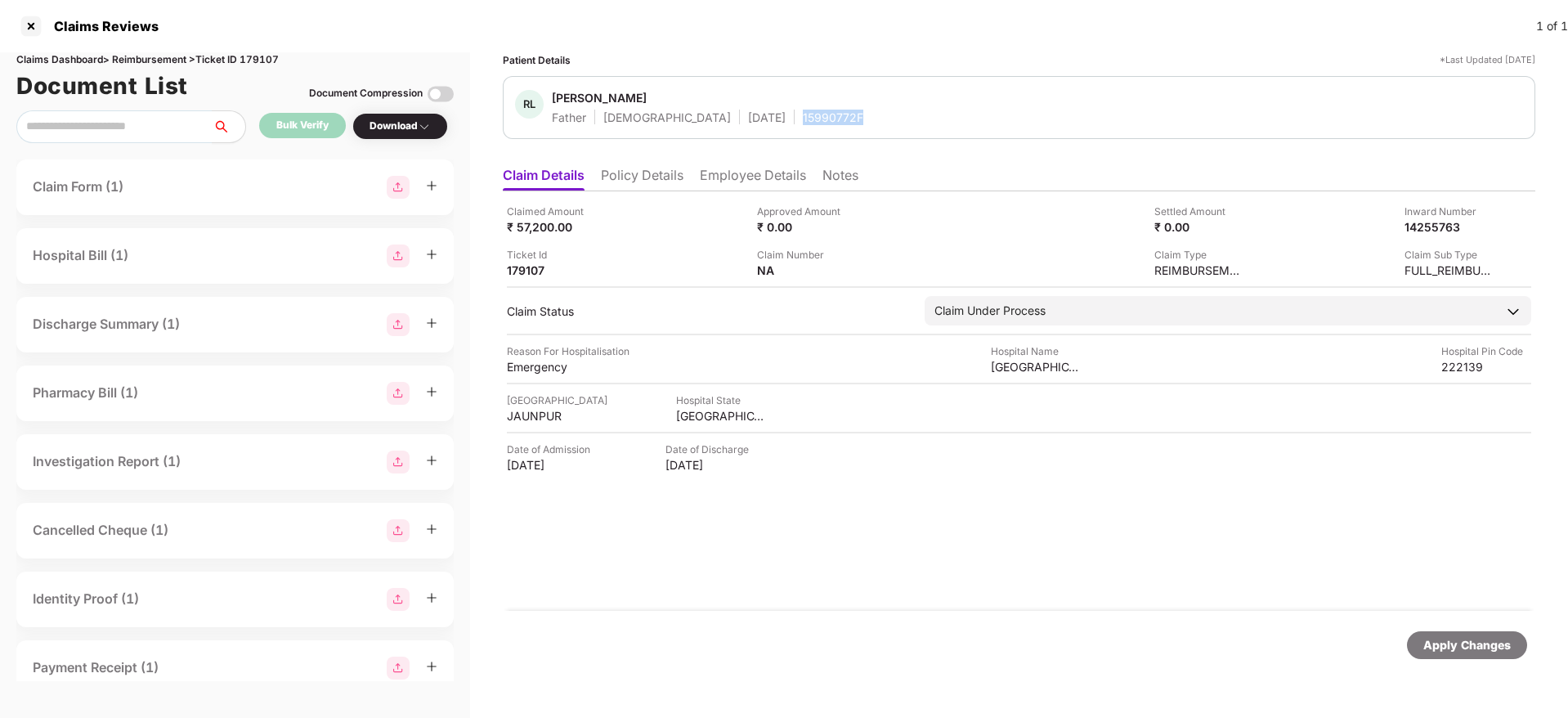
copy div "15990772F"
click at [652, 183] on li "Policy Details" at bounding box center [642, 179] width 83 height 24
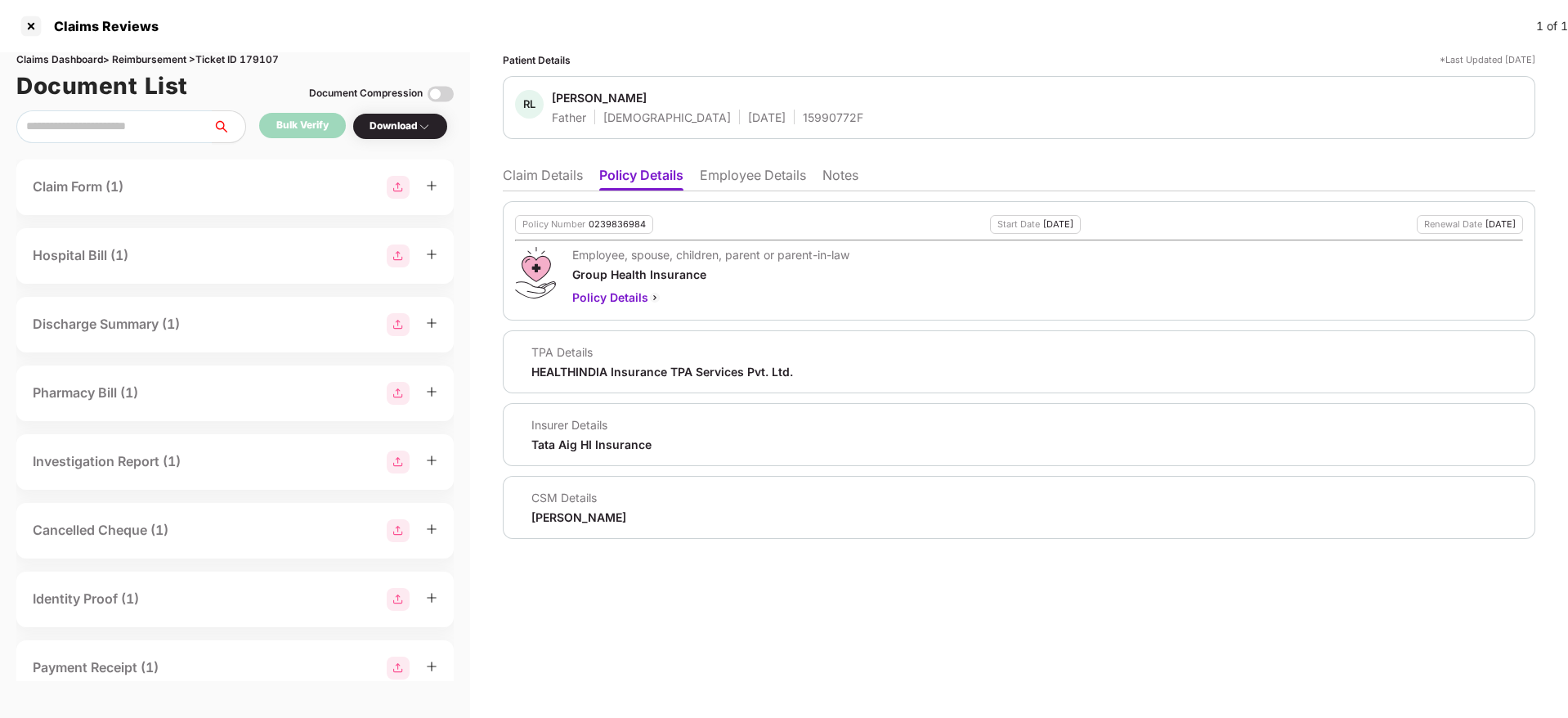
click at [555, 188] on li "Claim Details" at bounding box center [542, 179] width 80 height 24
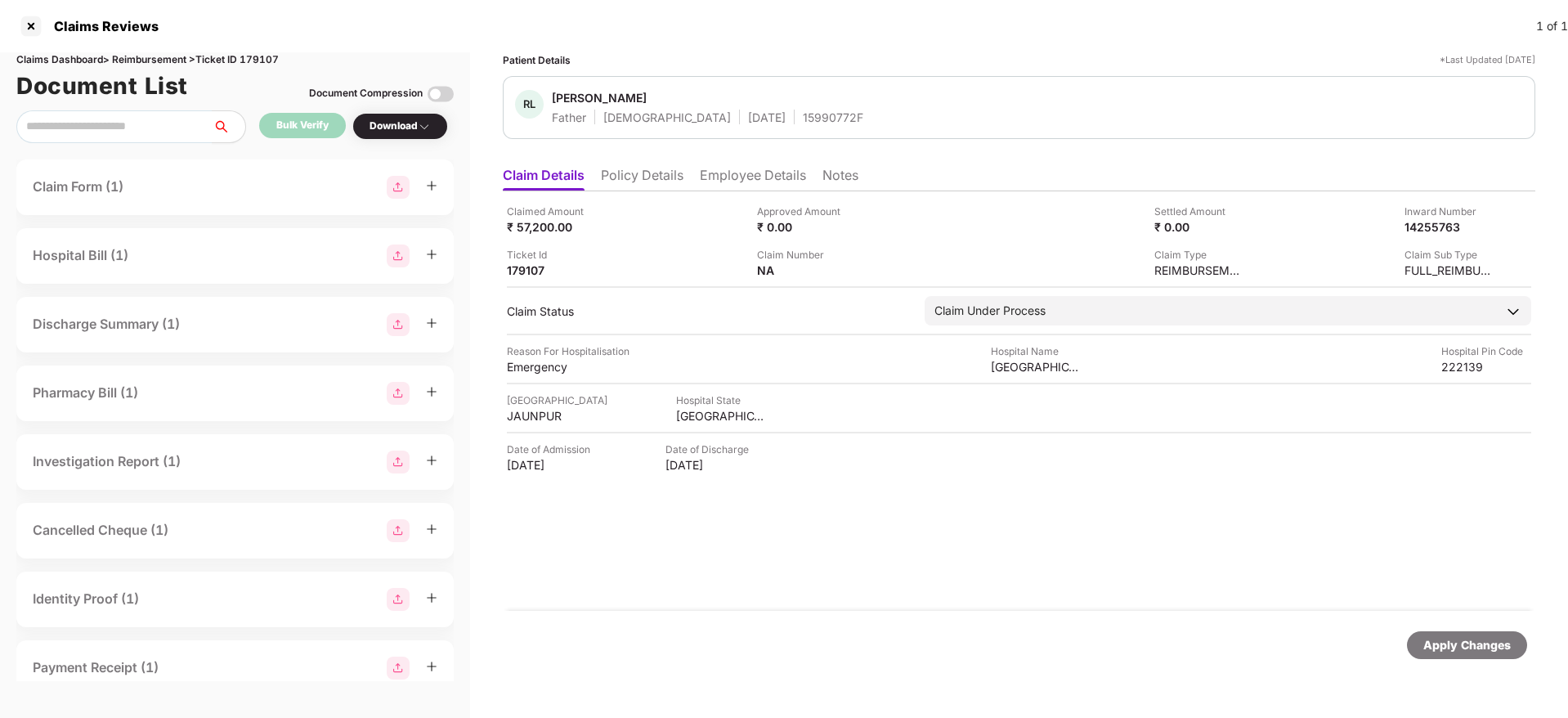
click at [659, 173] on li "Policy Details" at bounding box center [642, 179] width 83 height 24
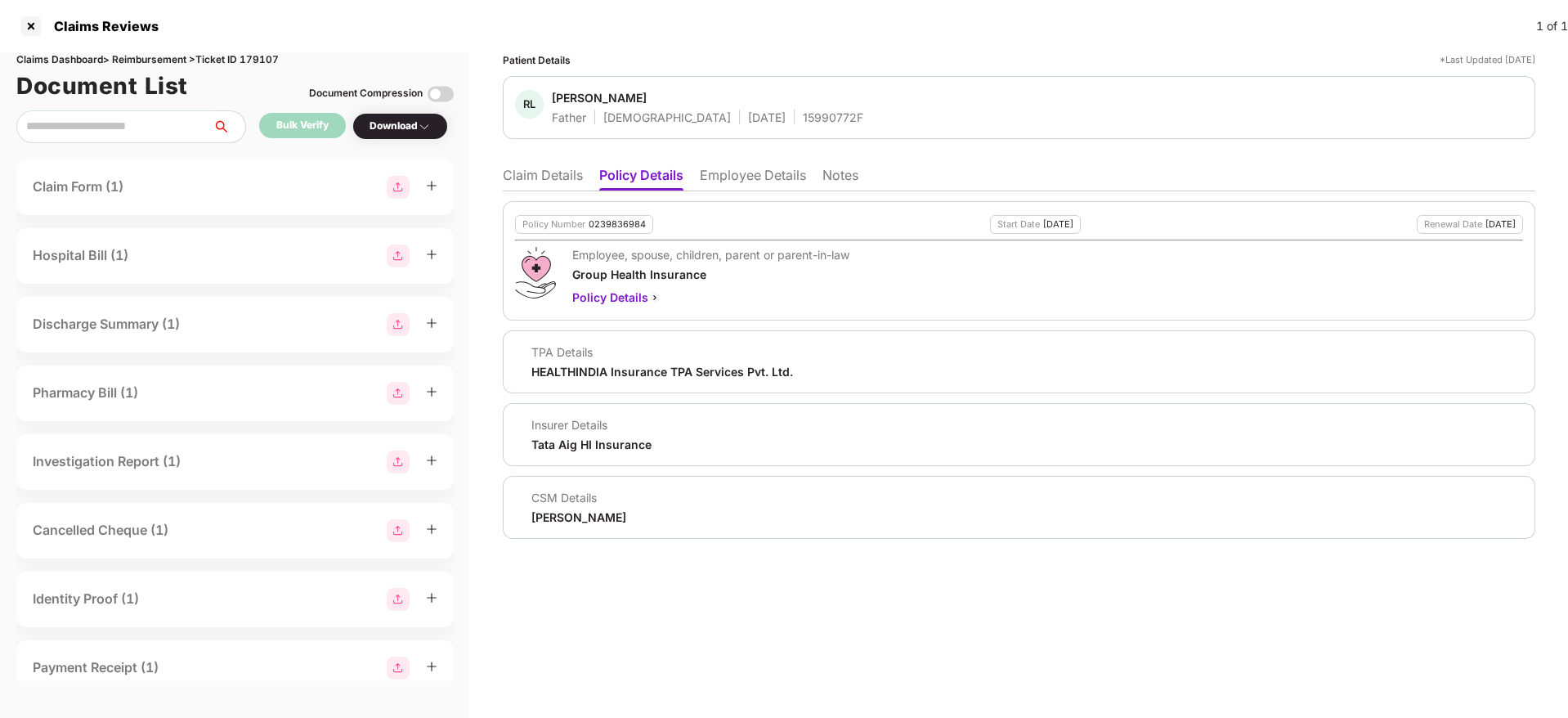
click at [524, 181] on li "Claim Details" at bounding box center [542, 179] width 80 height 24
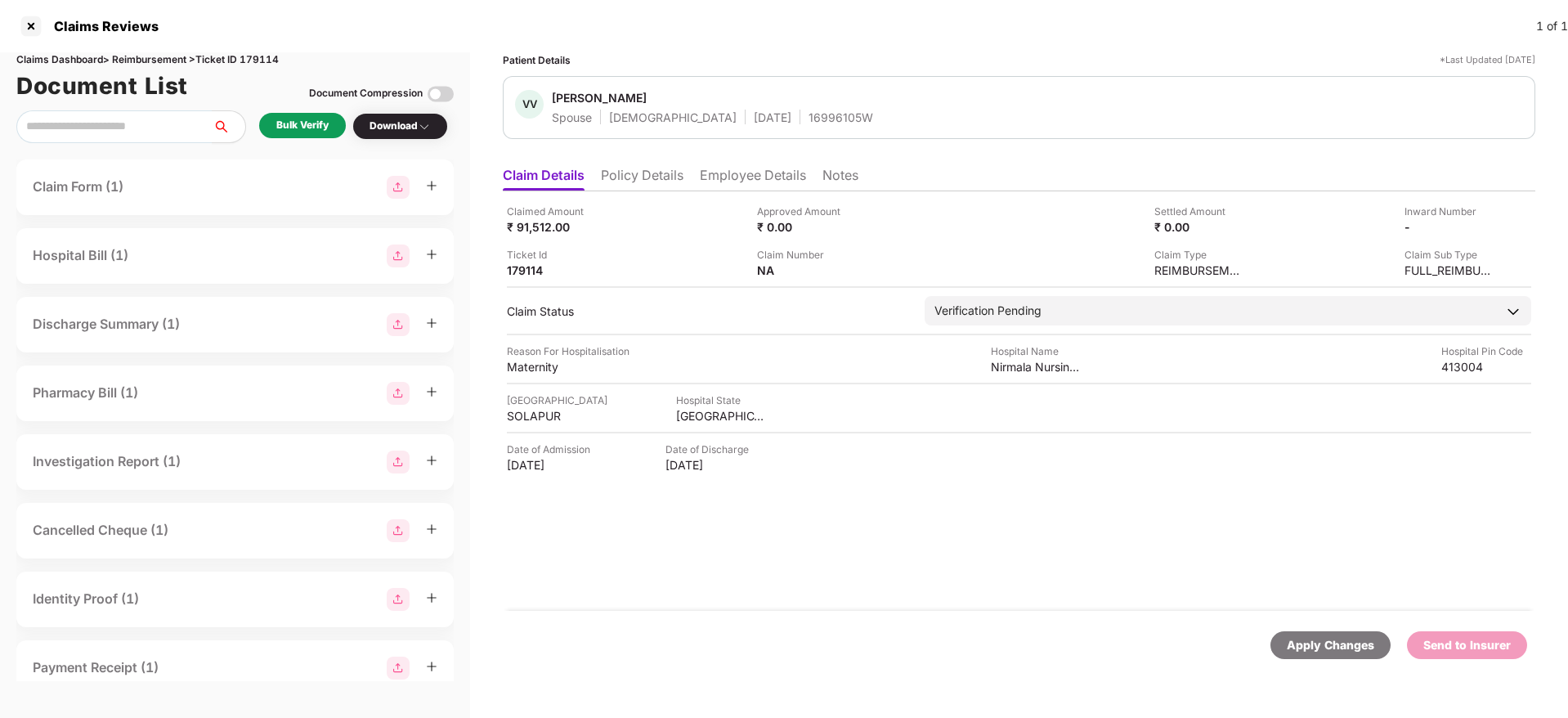
click at [613, 165] on ul "Claim Details Policy Details Employee Details Notes" at bounding box center [1019, 175] width 1032 height 33
click at [636, 177] on li "Policy Details" at bounding box center [642, 179] width 83 height 24
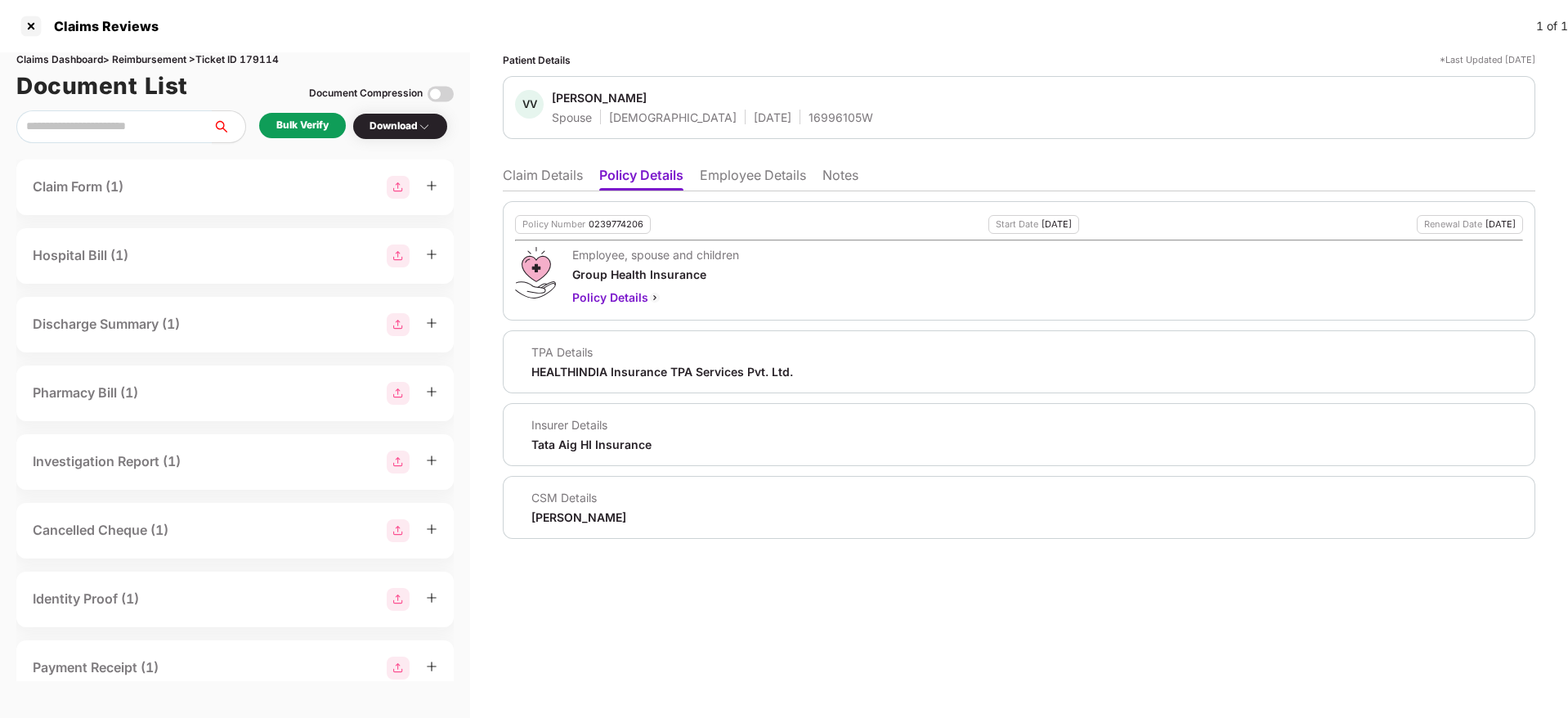
click at [734, 174] on li "Employee Details" at bounding box center [753, 179] width 107 height 24
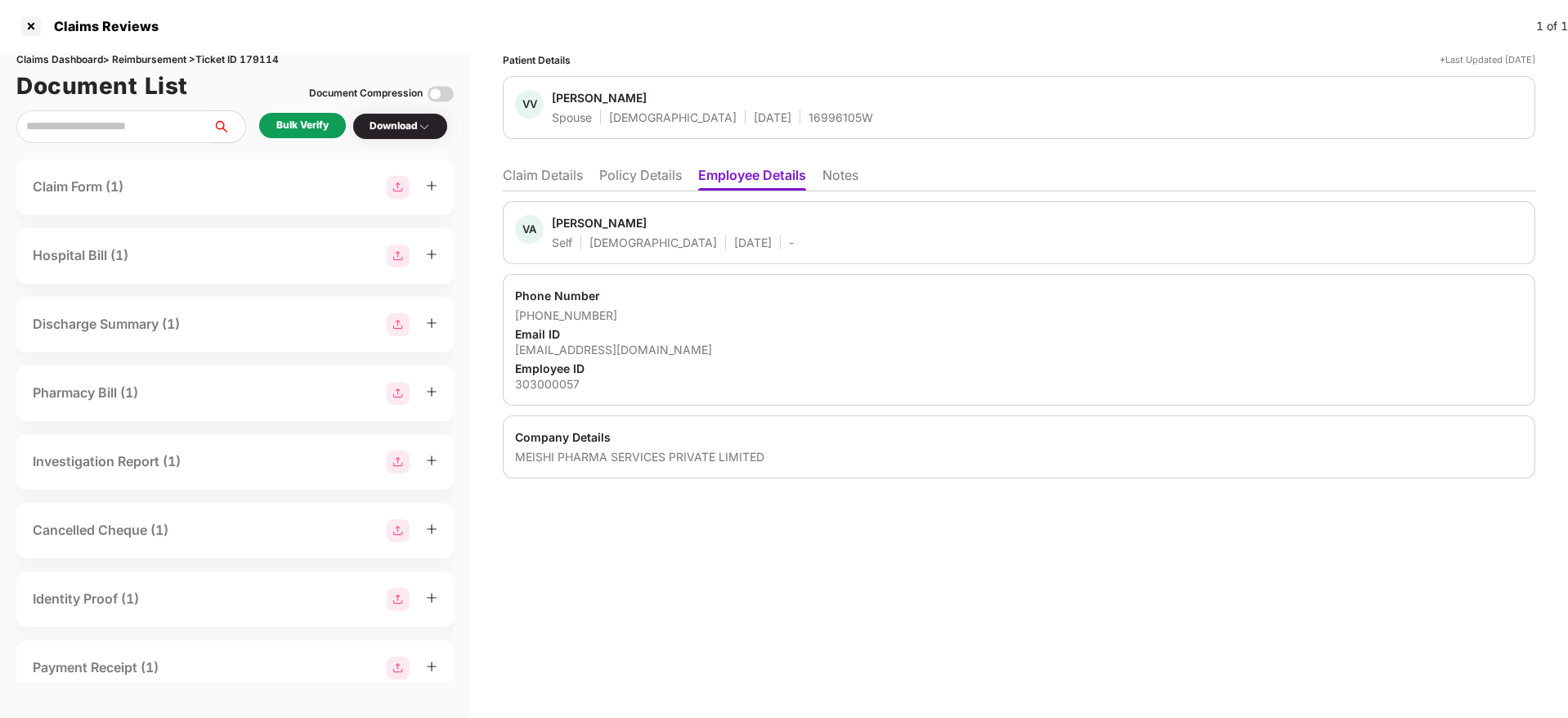
click at [630, 175] on li "Policy Details" at bounding box center [640, 179] width 83 height 24
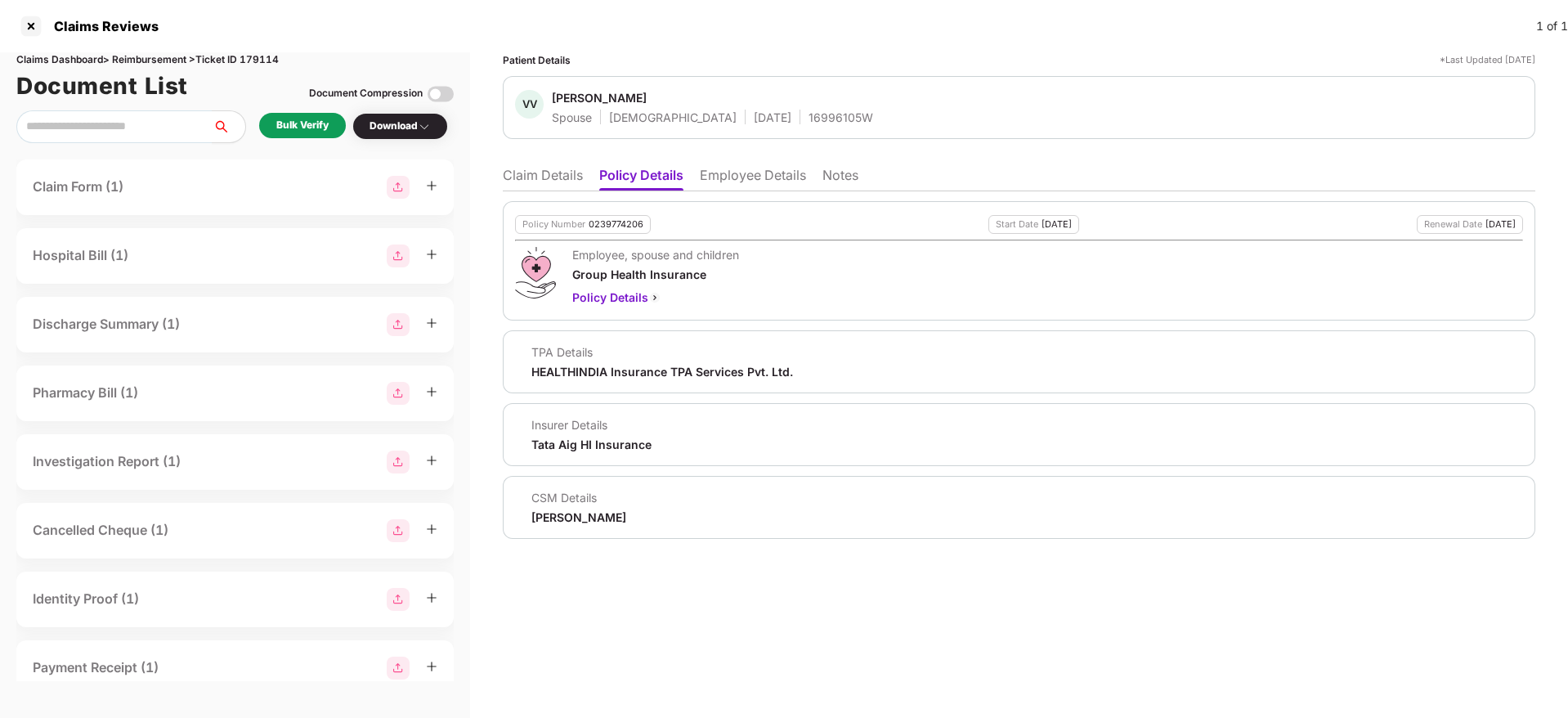
click at [751, 169] on li "Employee Details" at bounding box center [753, 179] width 107 height 24
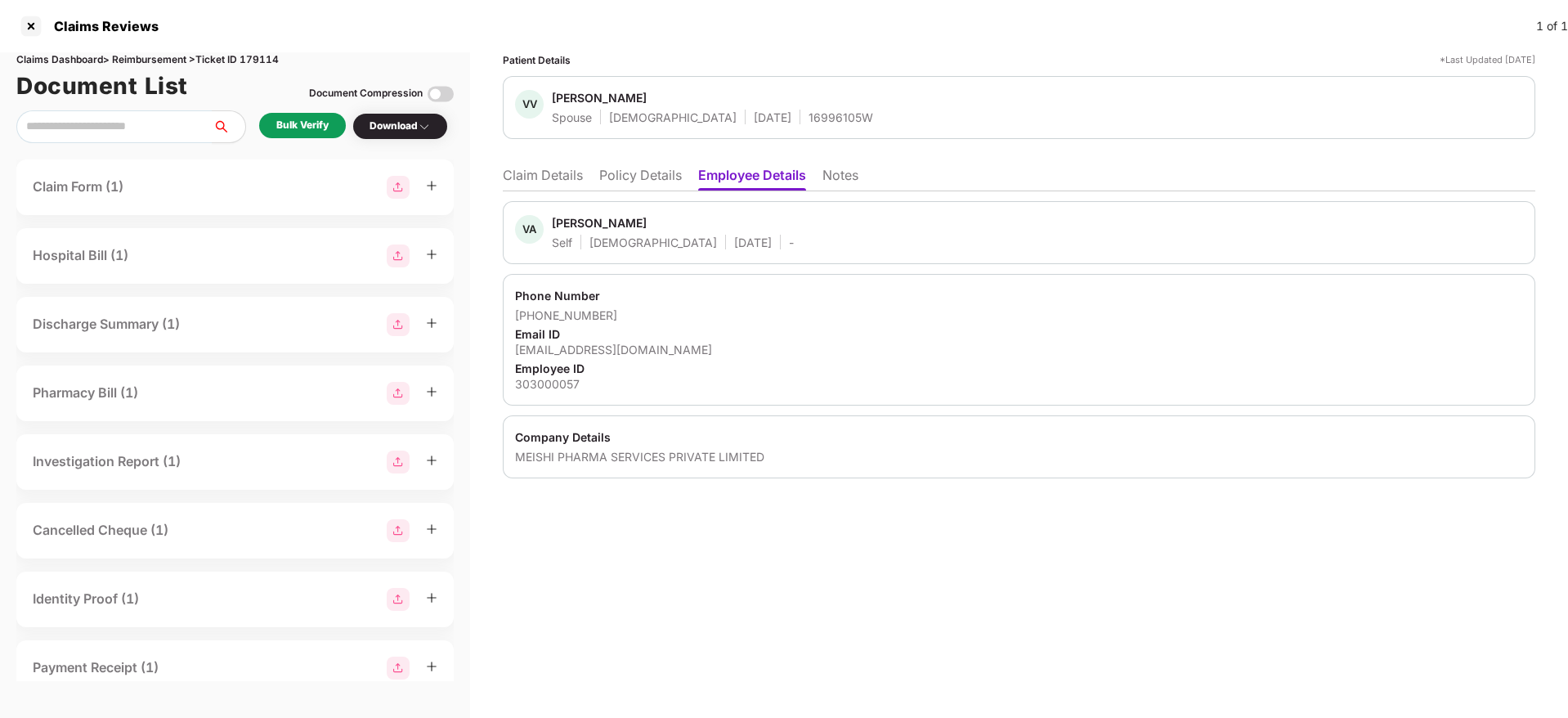
click at [649, 174] on li "Policy Details" at bounding box center [640, 179] width 83 height 24
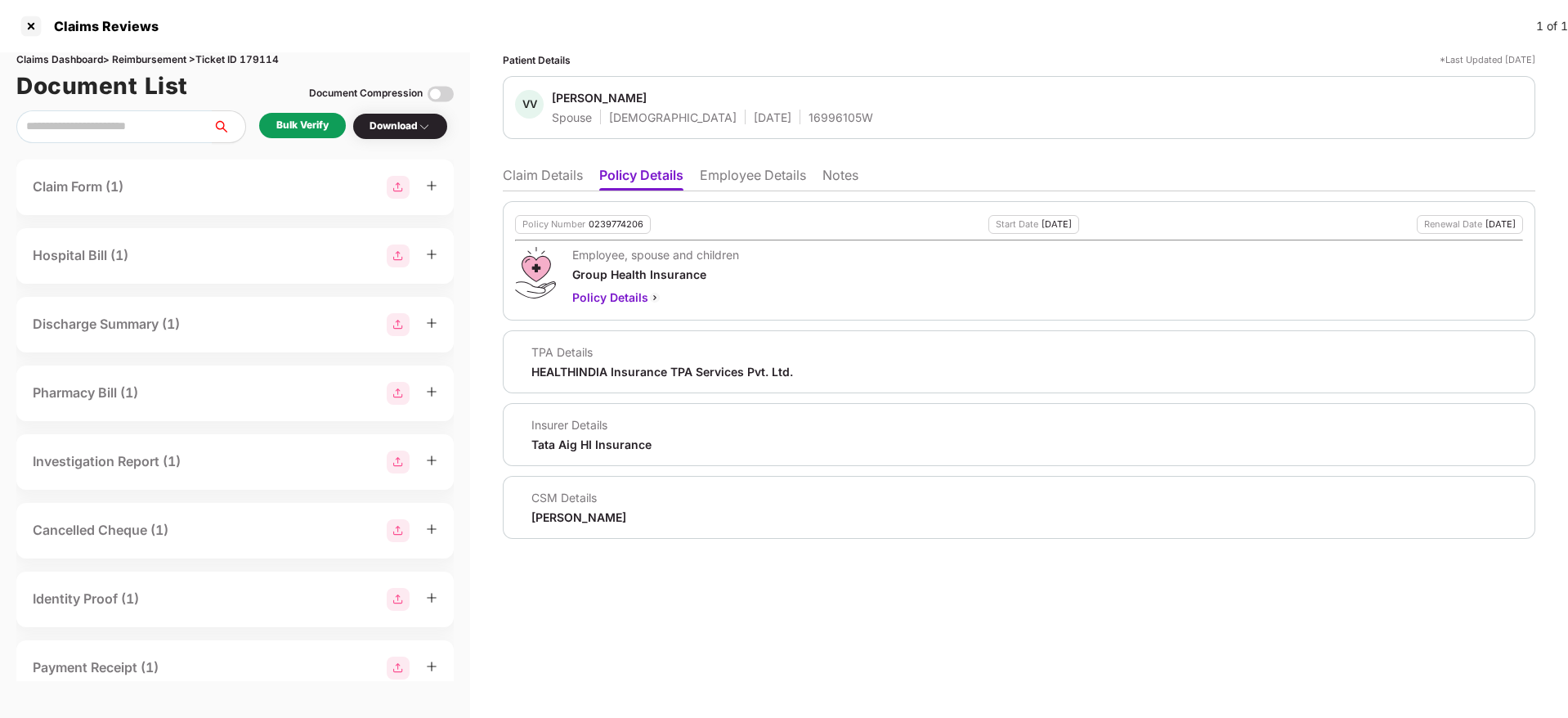
click at [518, 168] on li "Claim Details" at bounding box center [542, 179] width 80 height 24
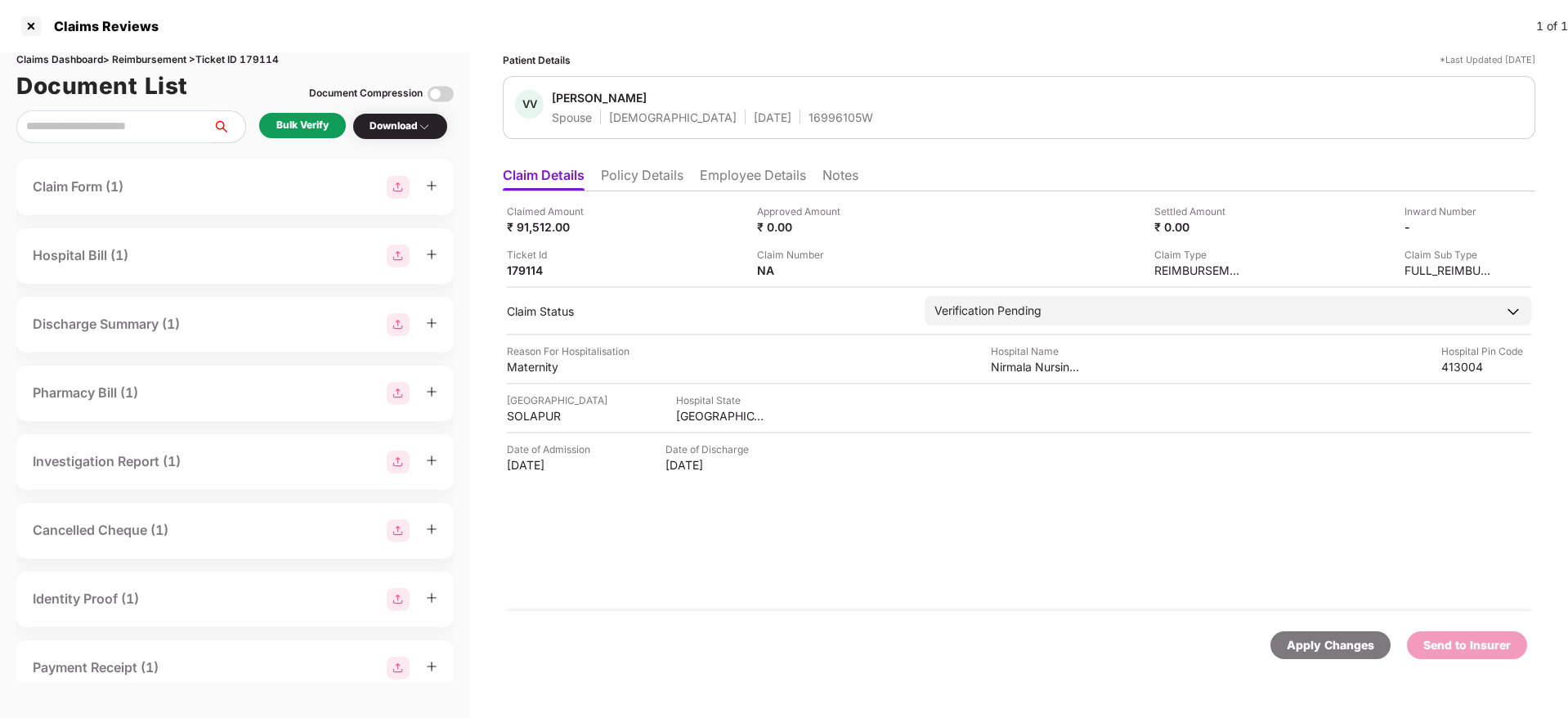
click at [631, 171] on li "Policy Details" at bounding box center [642, 179] width 83 height 24
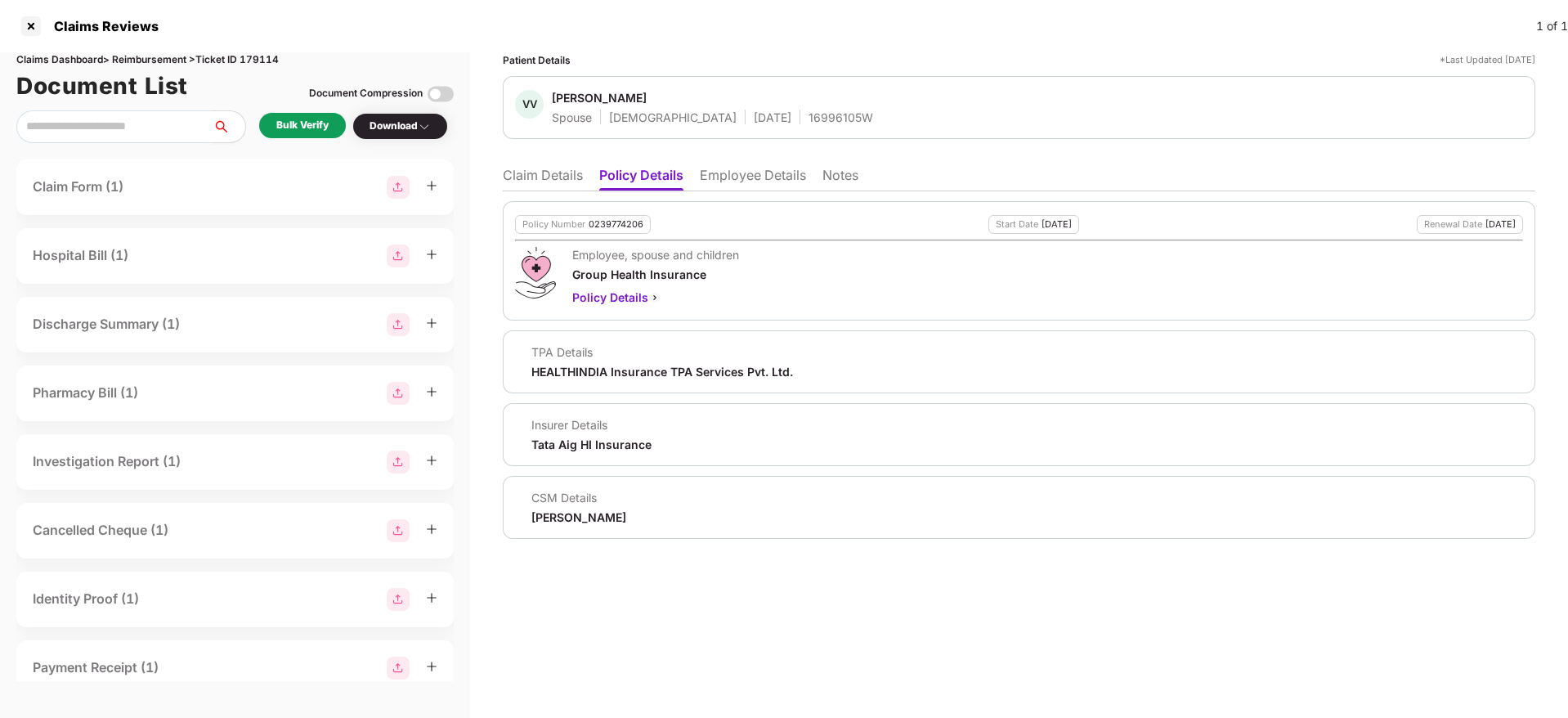
click at [557, 175] on li "Claim Details" at bounding box center [542, 179] width 80 height 24
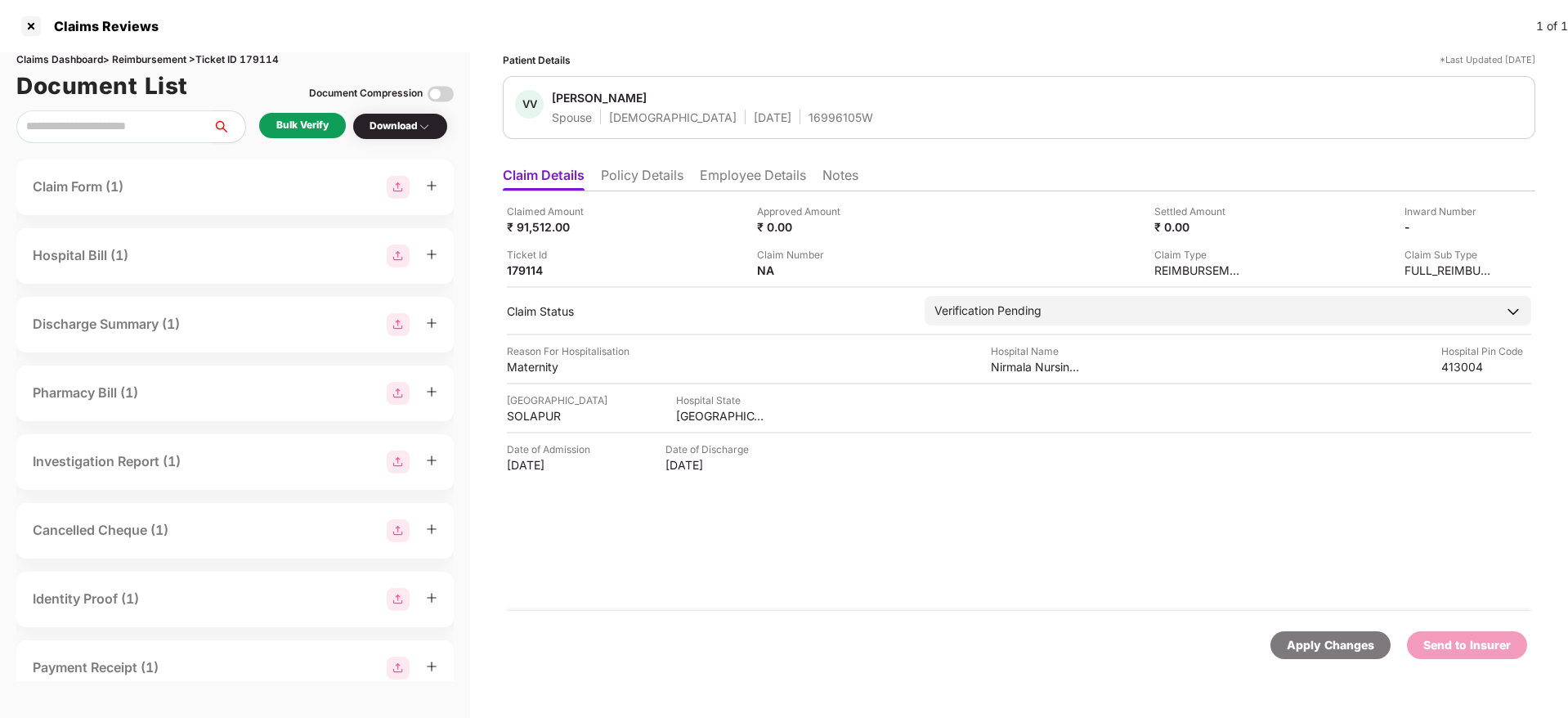
click at [312, 127] on div "Bulk Verify" at bounding box center [302, 126] width 52 height 15
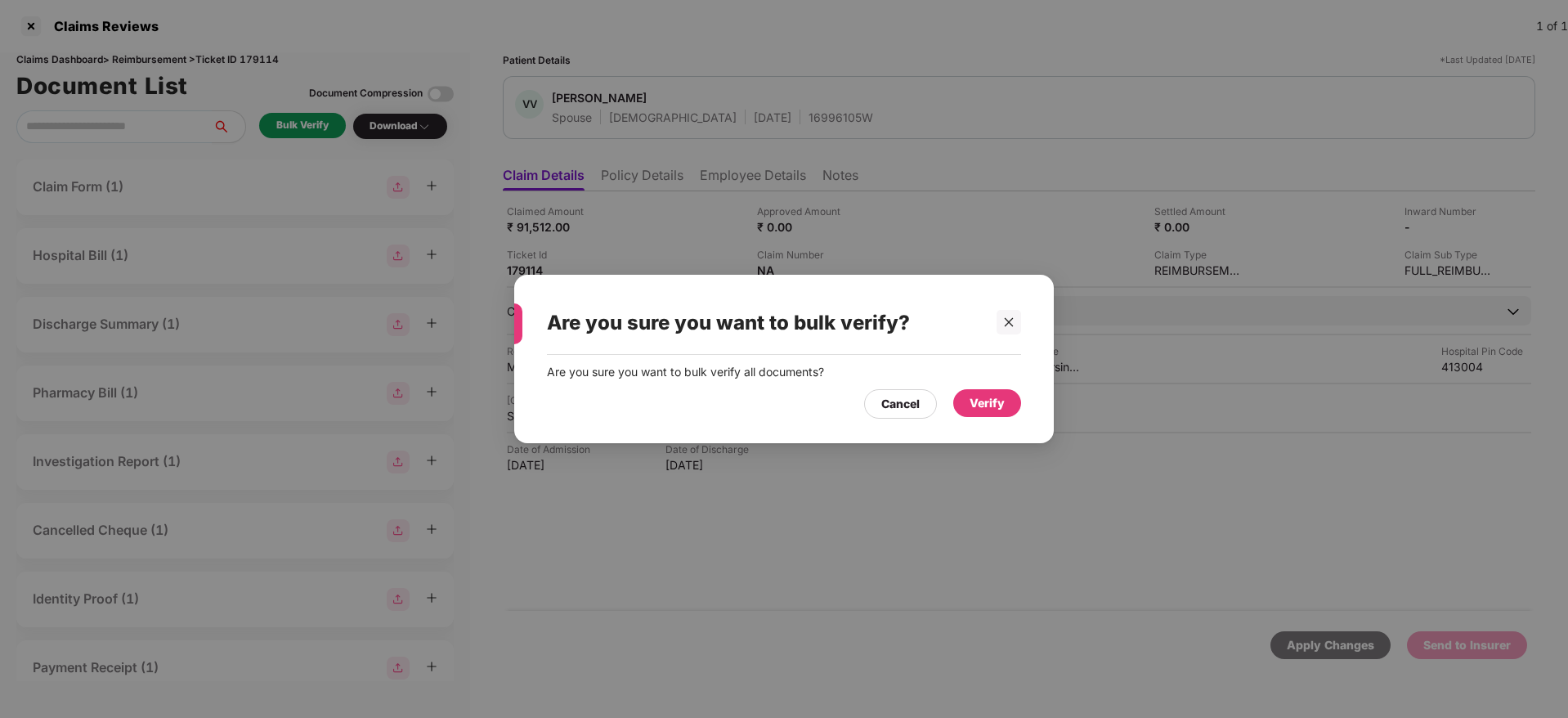
click at [989, 416] on div "Verify" at bounding box center [987, 403] width 68 height 28
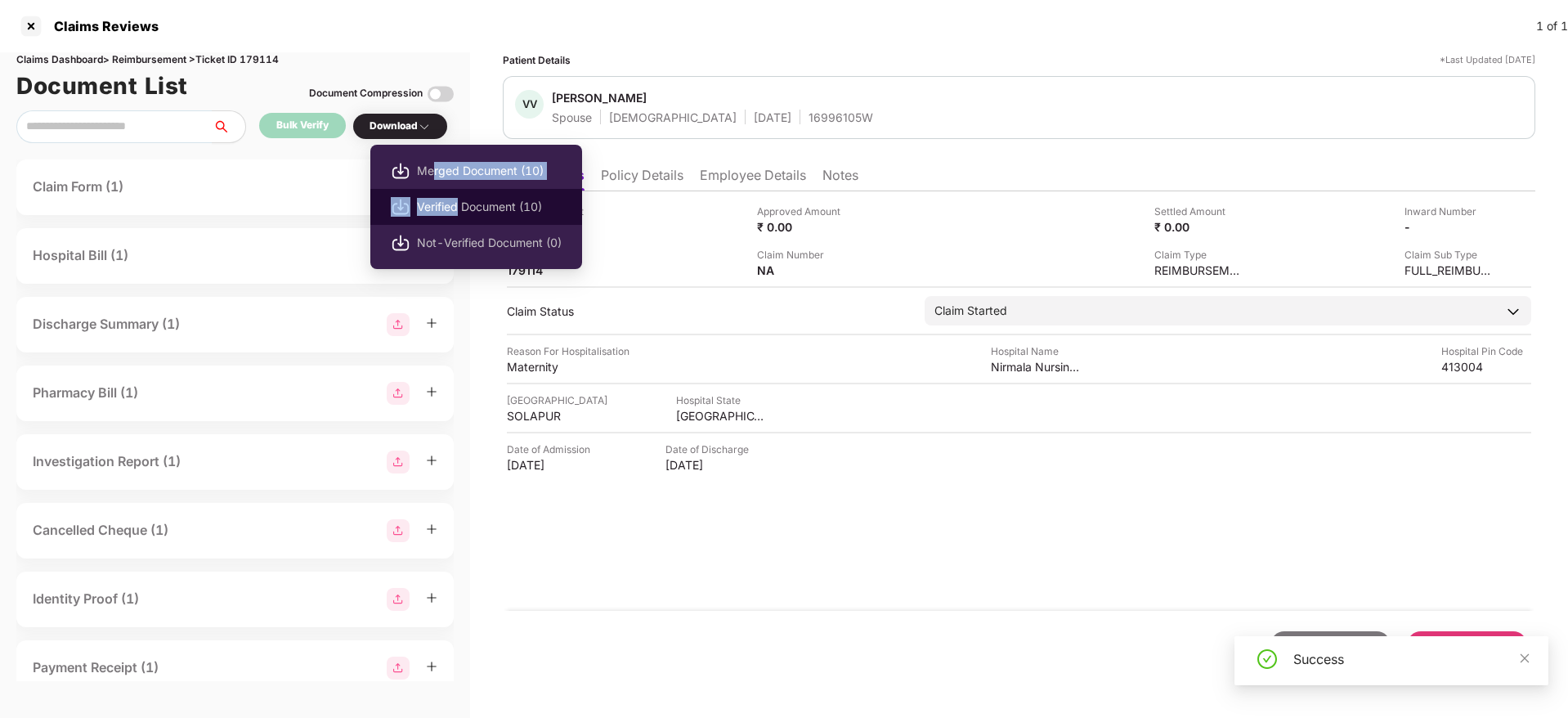
drag, startPoint x: 432, startPoint y: 184, endPoint x: 456, endPoint y: 203, distance: 30.6
click at [456, 203] on ul "Merged Document (10) Verified Document (10) Not-Verified Document (0)" at bounding box center [476, 206] width 211 height 125
click at [456, 203] on span "Verified Document (10)" at bounding box center [489, 206] width 144 height 18
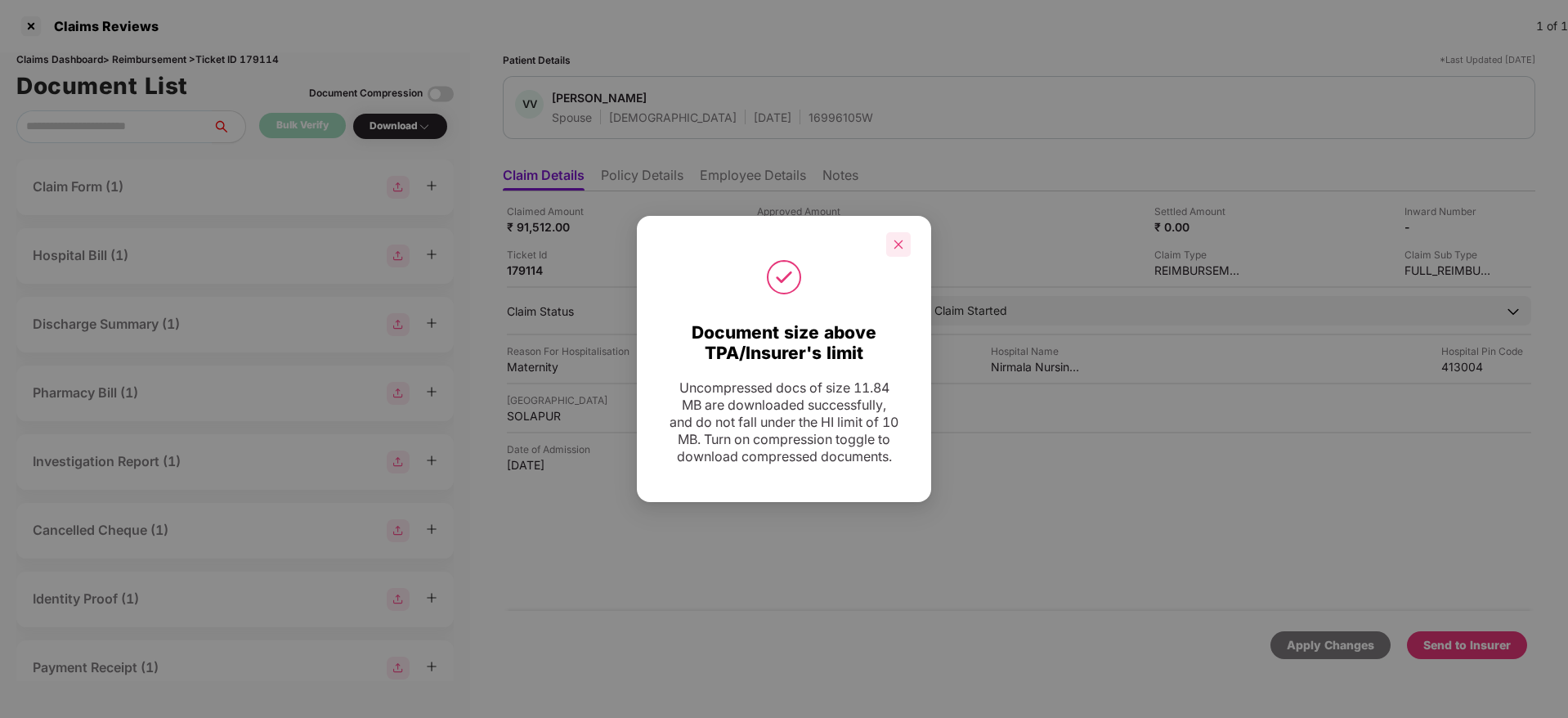
click at [904, 234] on div at bounding box center [898, 244] width 25 height 25
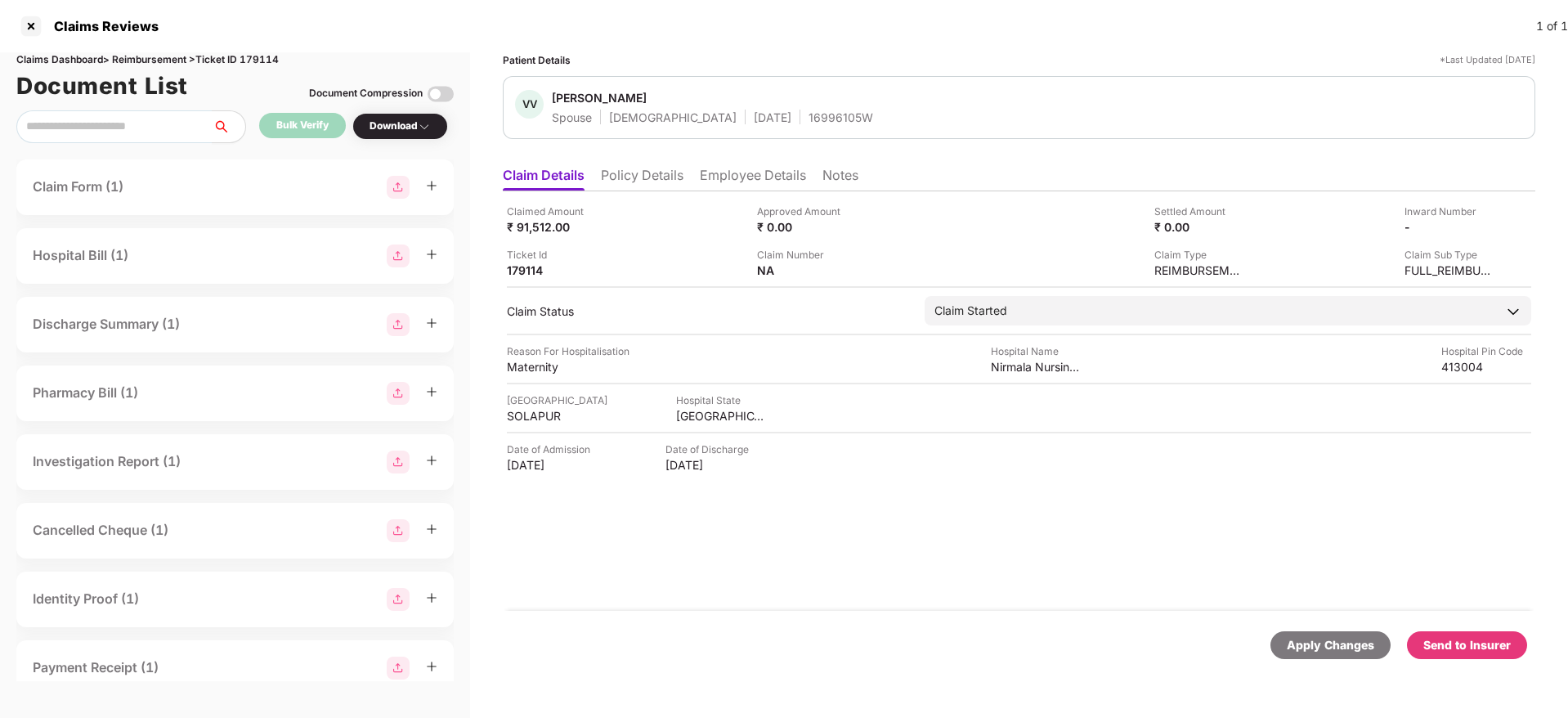
click at [657, 180] on li "Policy Details" at bounding box center [642, 179] width 83 height 24
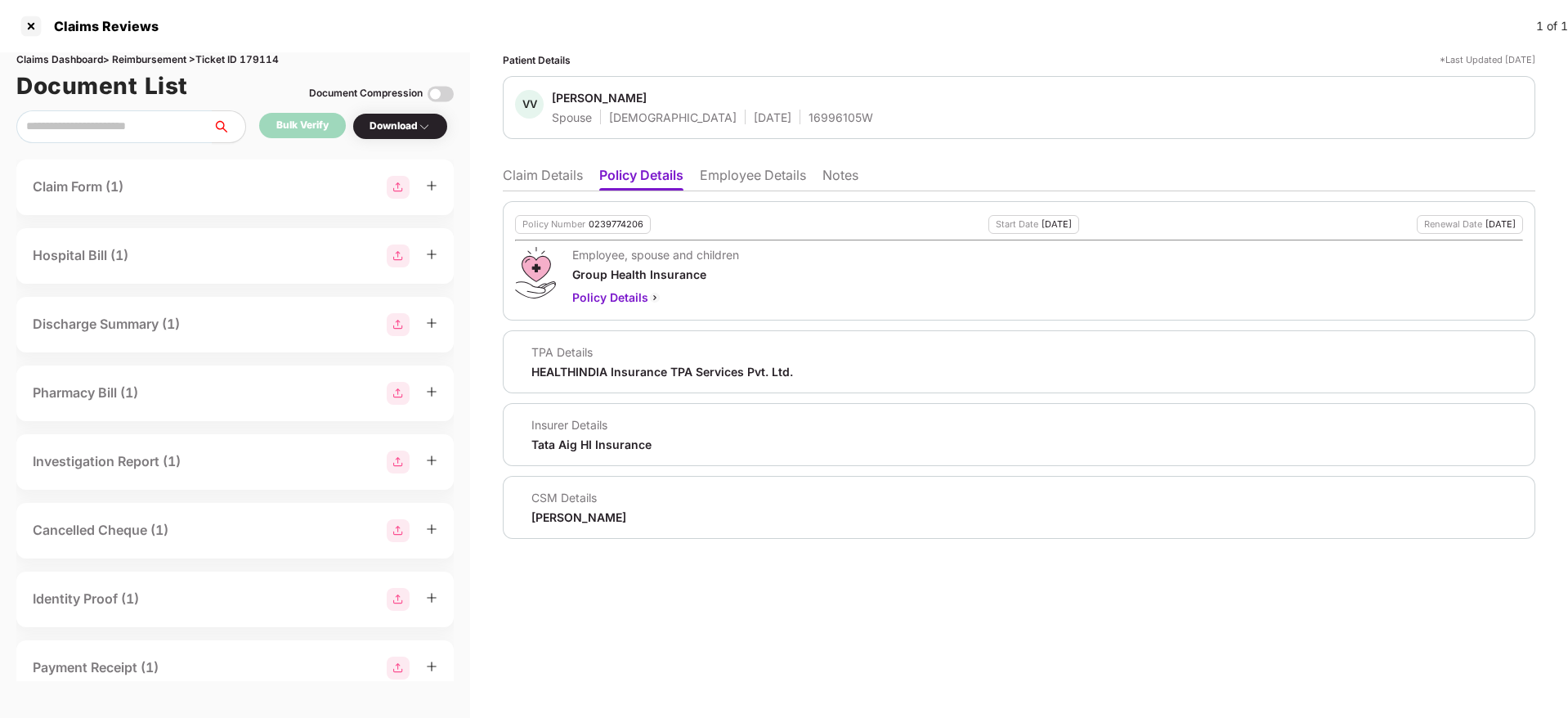
click at [540, 168] on li "Claim Details" at bounding box center [542, 179] width 80 height 24
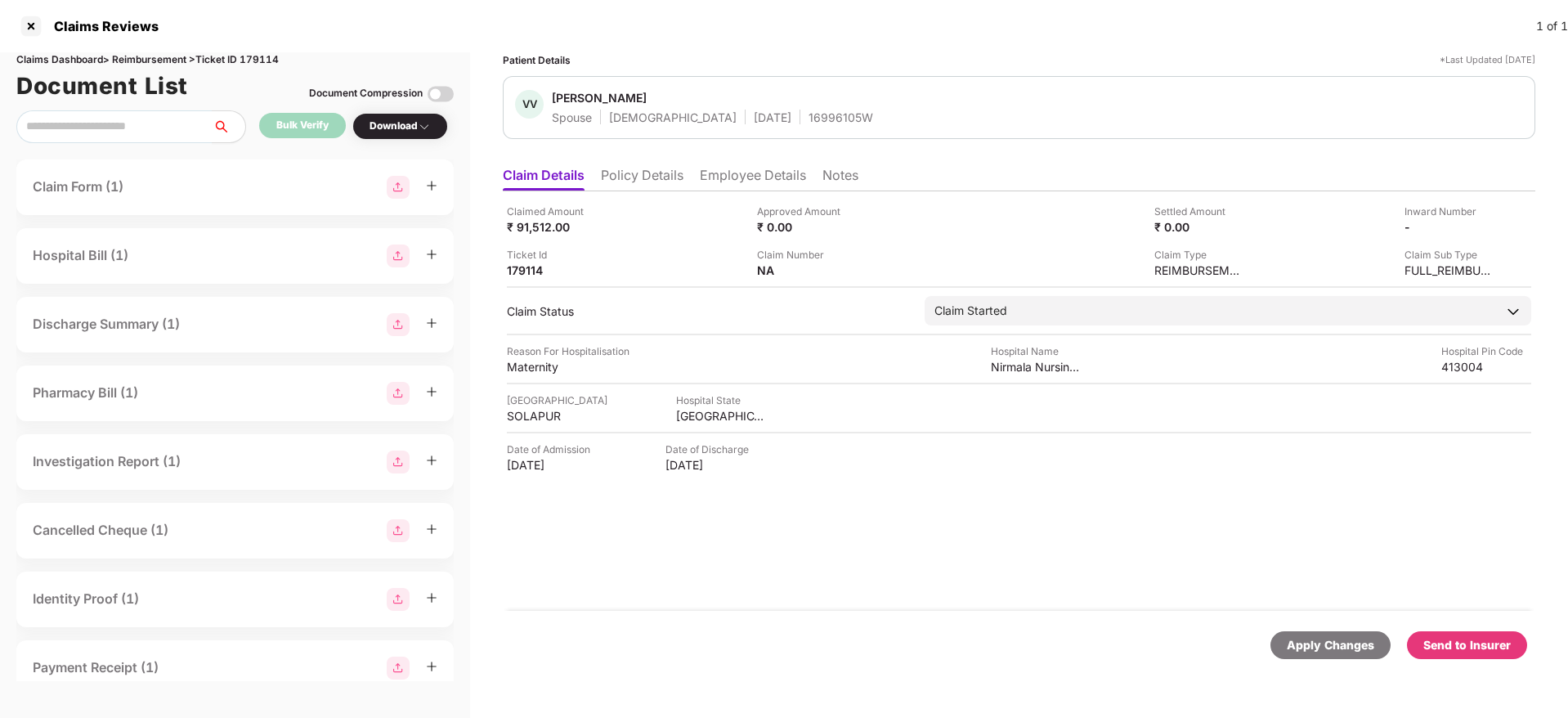
click at [1437, 637] on div "Send to Insurer" at bounding box center [1467, 645] width 88 height 18
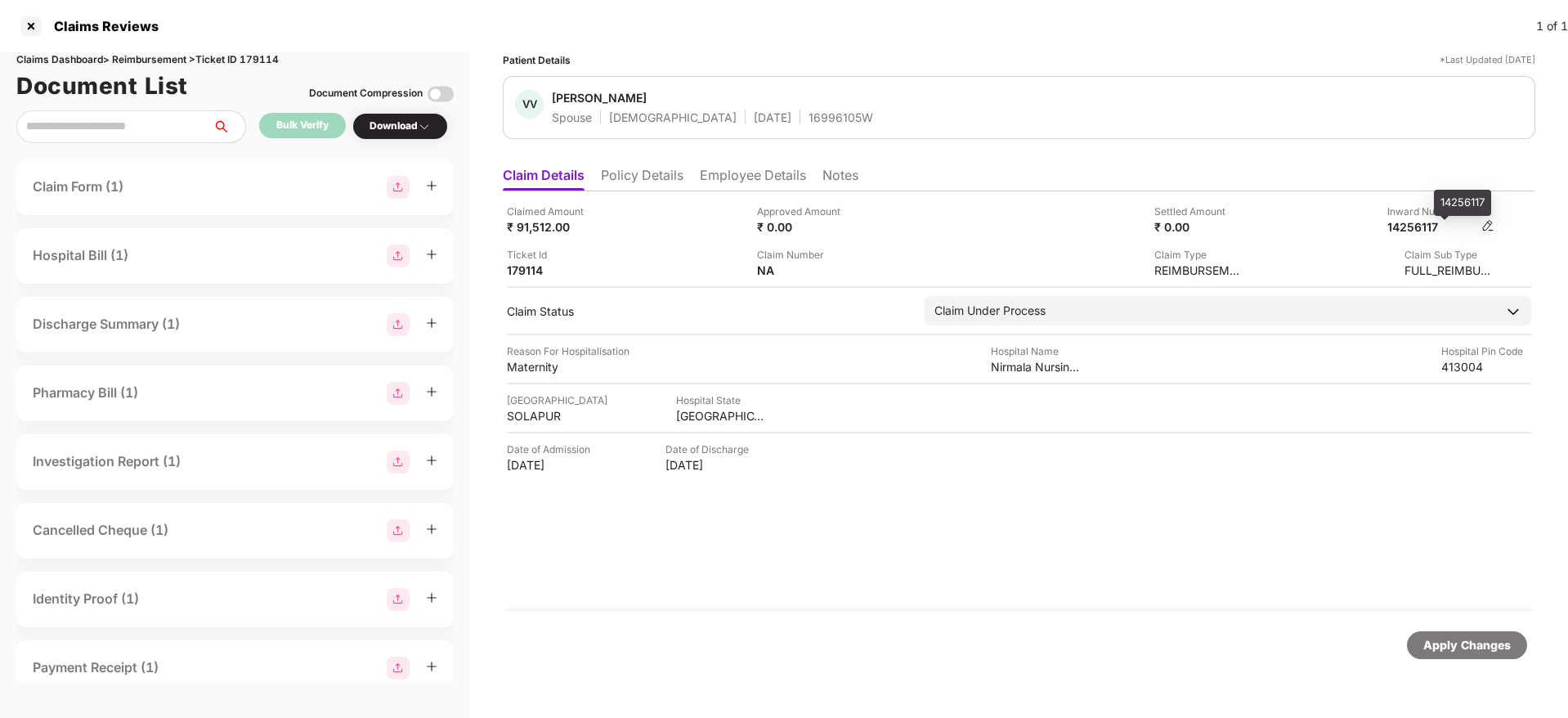
click at [1413, 224] on div "14256117" at bounding box center [1432, 227] width 90 height 15
copy div "14256117"
click at [808, 124] on div "16996105W" at bounding box center [840, 117] width 64 height 15
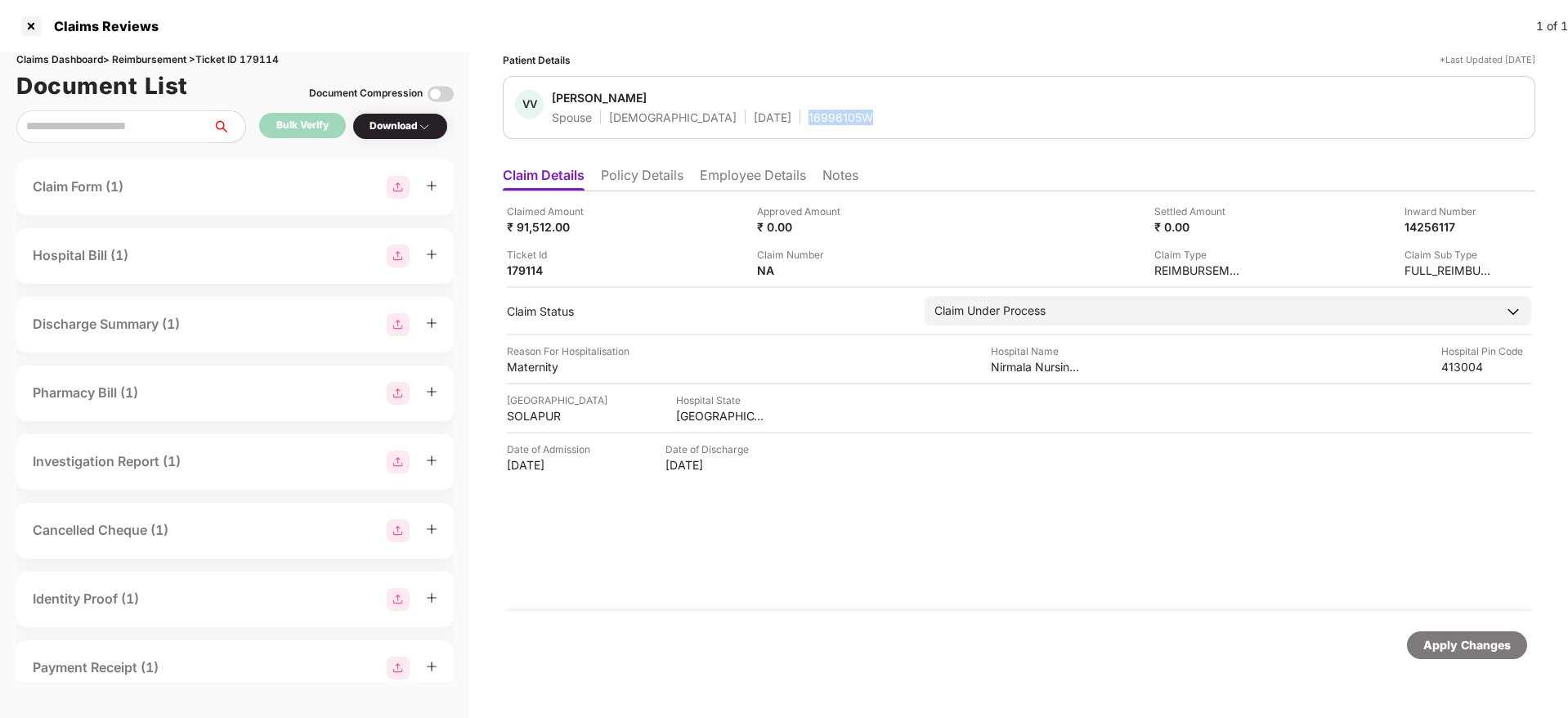
copy div "16996105W"
click at [653, 181] on li "Policy Details" at bounding box center [642, 179] width 83 height 24
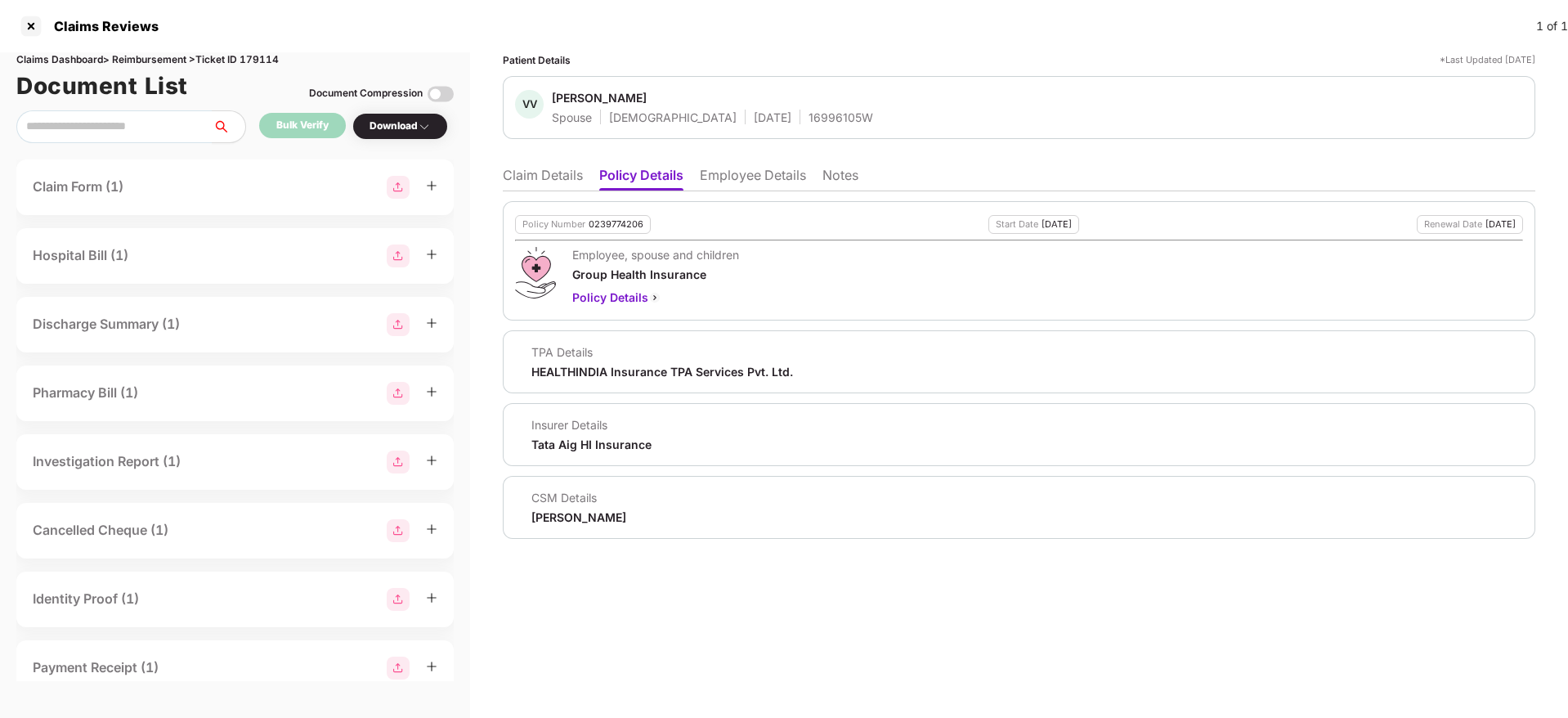
click at [549, 173] on li "Claim Details" at bounding box center [542, 179] width 80 height 24
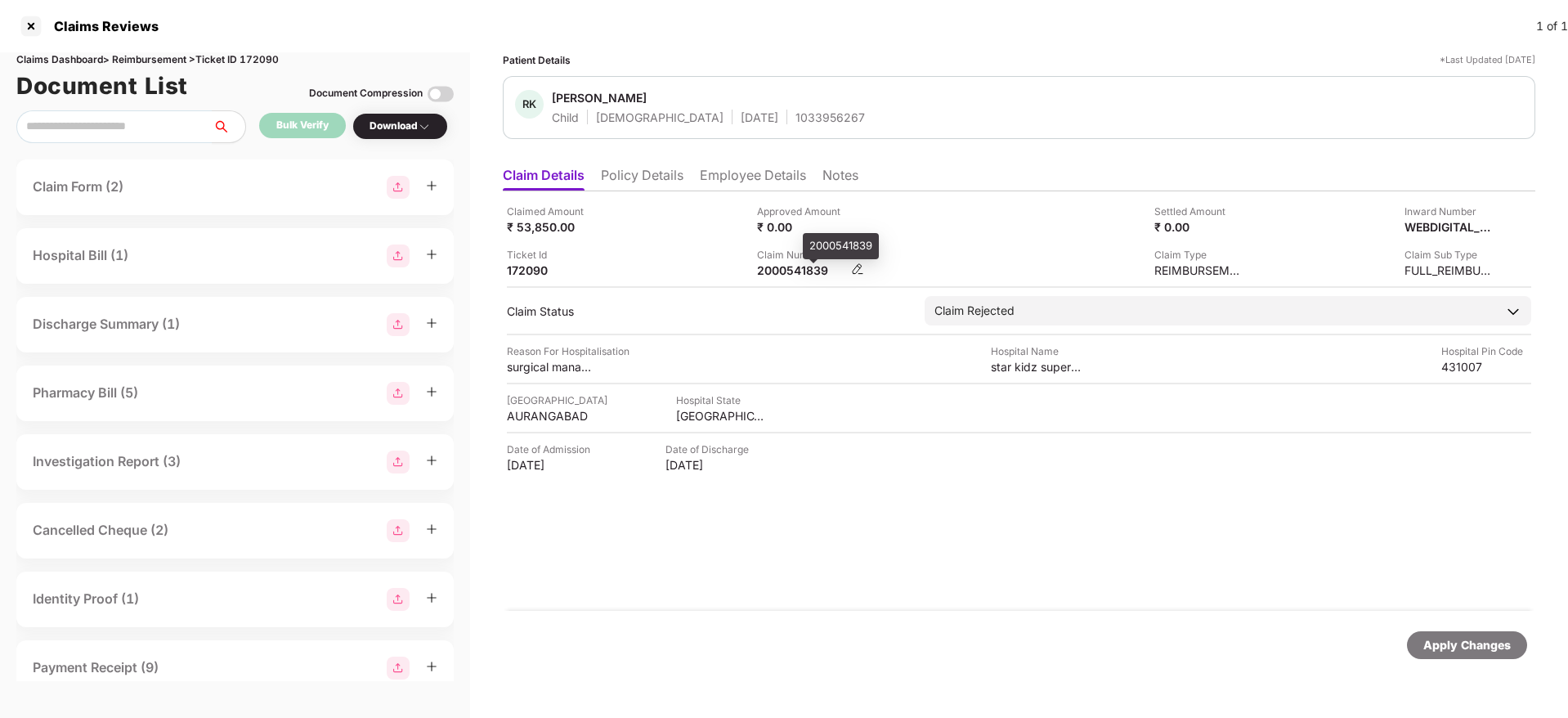
click at [794, 267] on div "2000541839" at bounding box center [801, 270] width 90 height 15
copy div "2000541839"
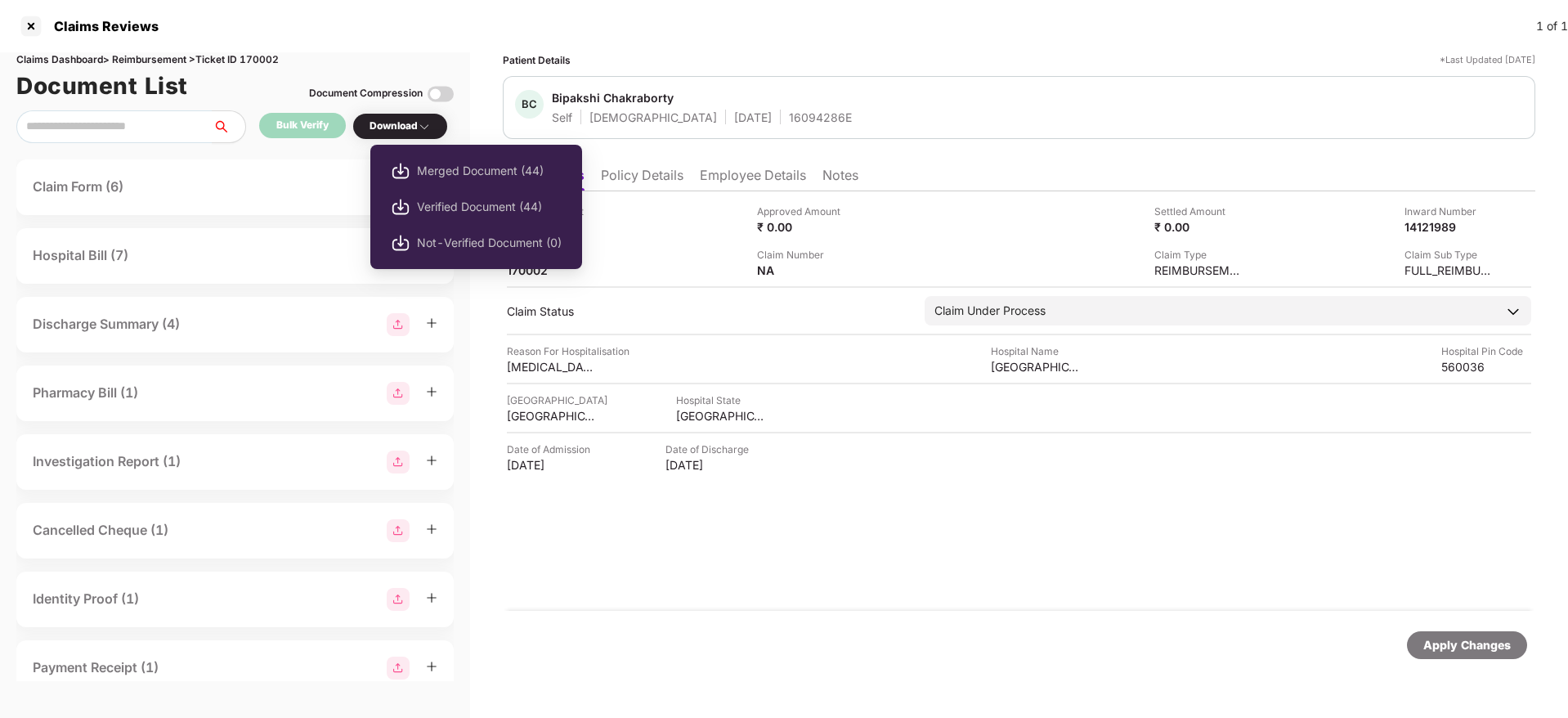
click at [418, 124] on div "Download" at bounding box center [400, 126] width 61 height 15
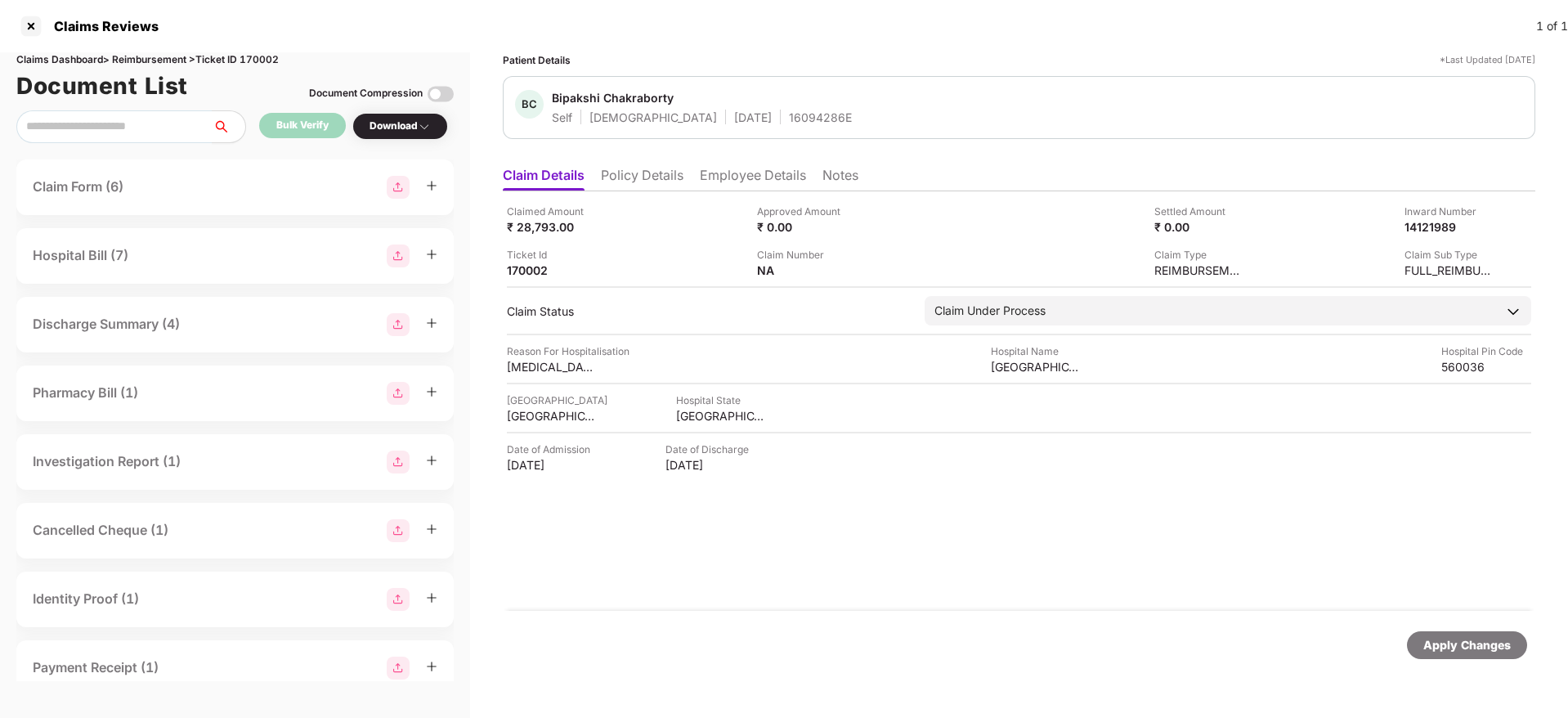
click at [418, 124] on div "Download" at bounding box center [400, 126] width 61 height 15
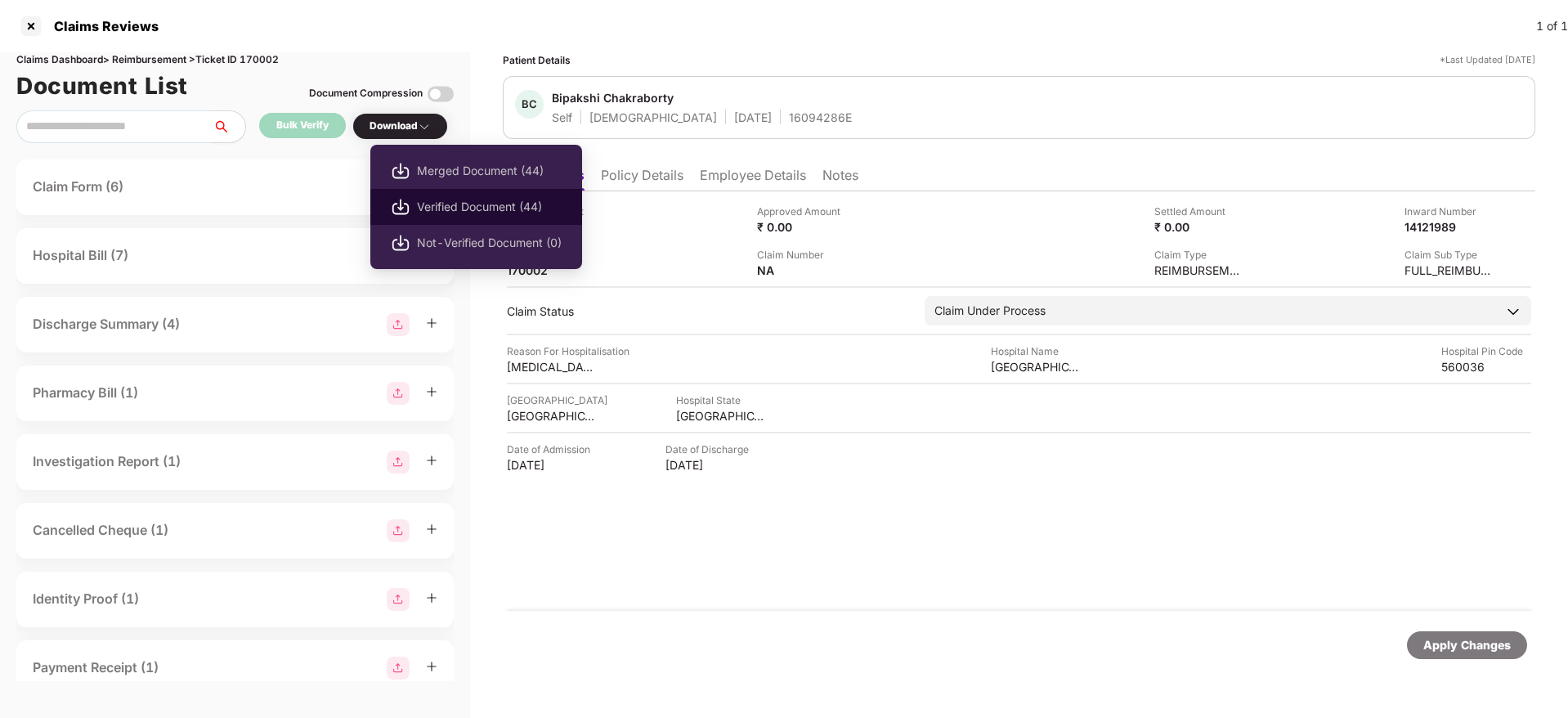
click at [465, 217] on li "Verified Document (44)" at bounding box center [476, 207] width 211 height 36
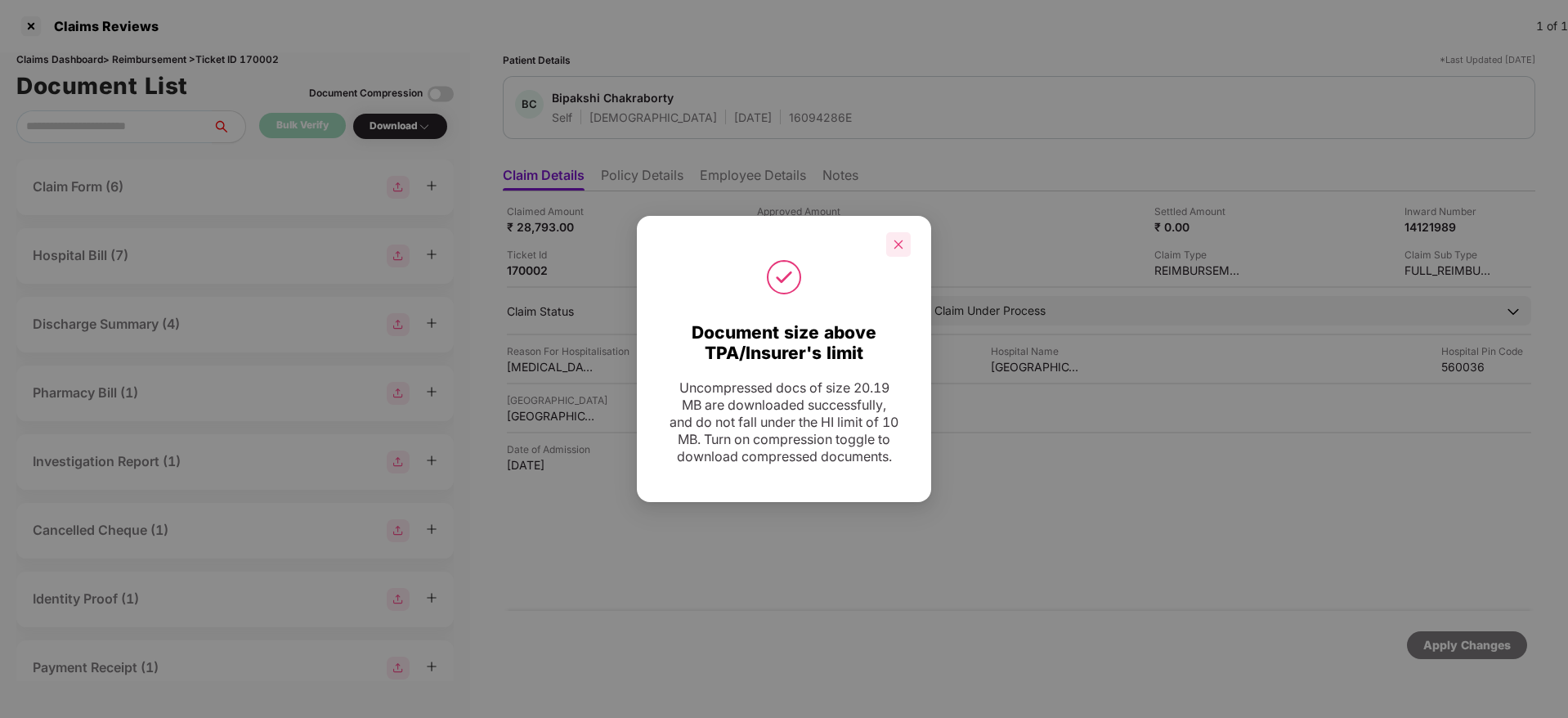
click at [892, 239] on icon "close" at bounding box center [897, 244] width 11 height 11
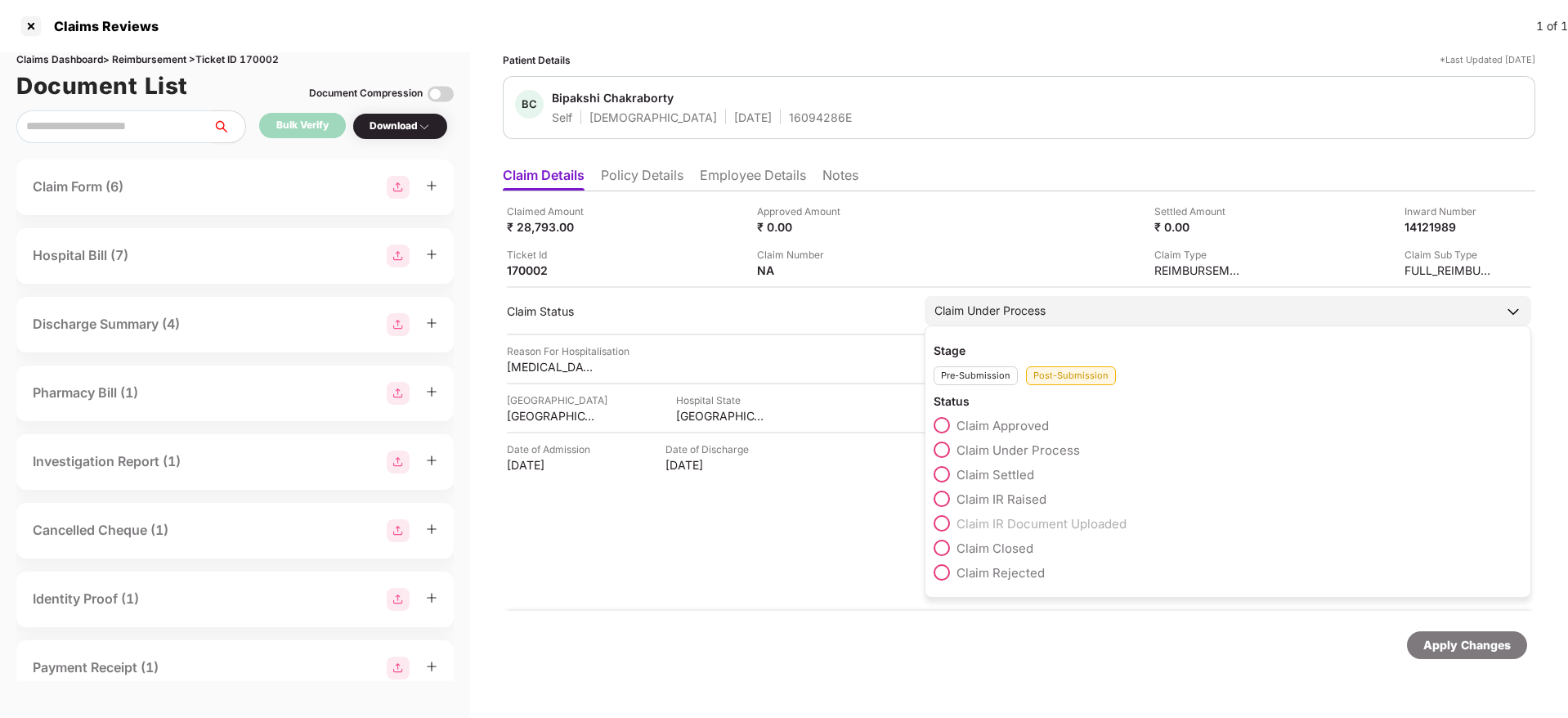
click at [939, 494] on span at bounding box center [941, 498] width 16 height 16
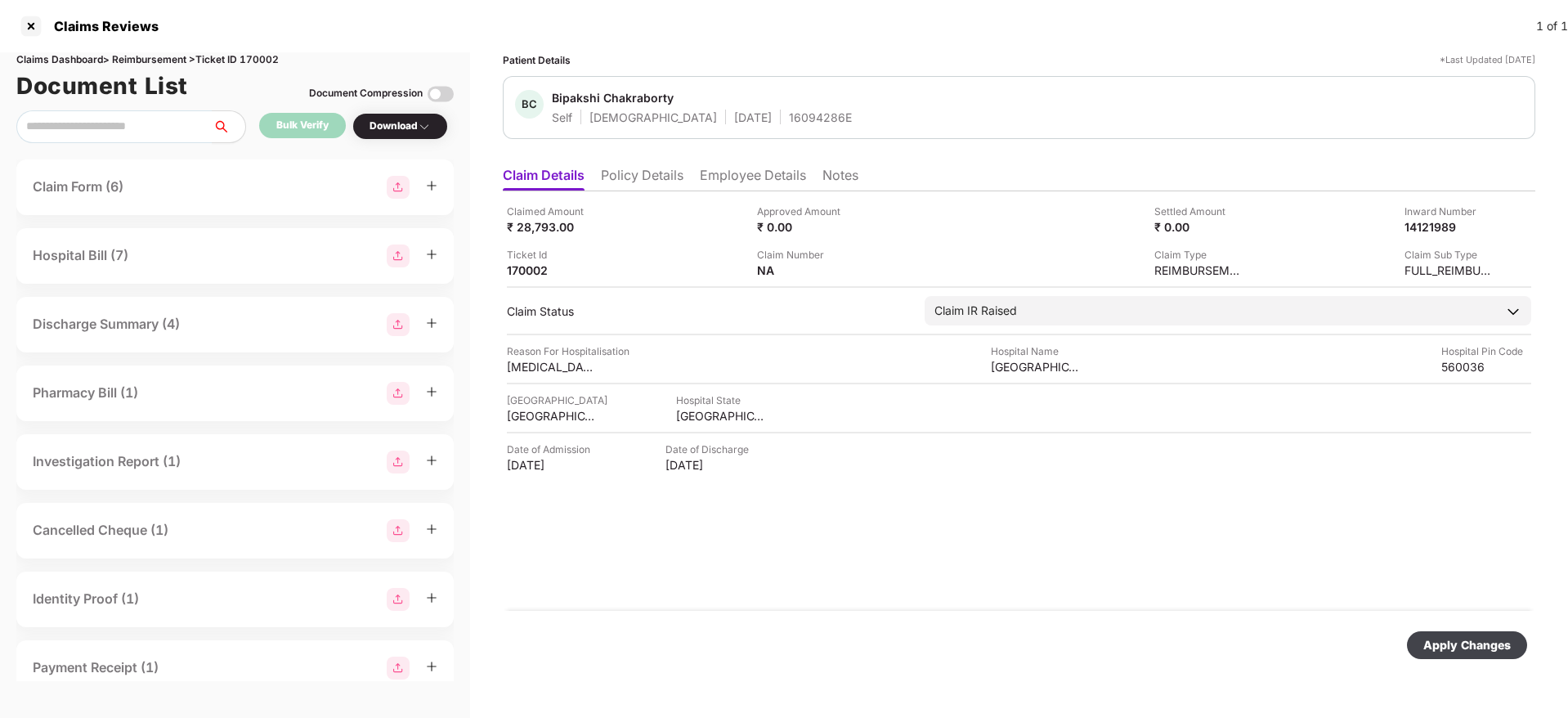
click at [1457, 644] on div "Apply Changes" at bounding box center [1467, 645] width 88 height 18
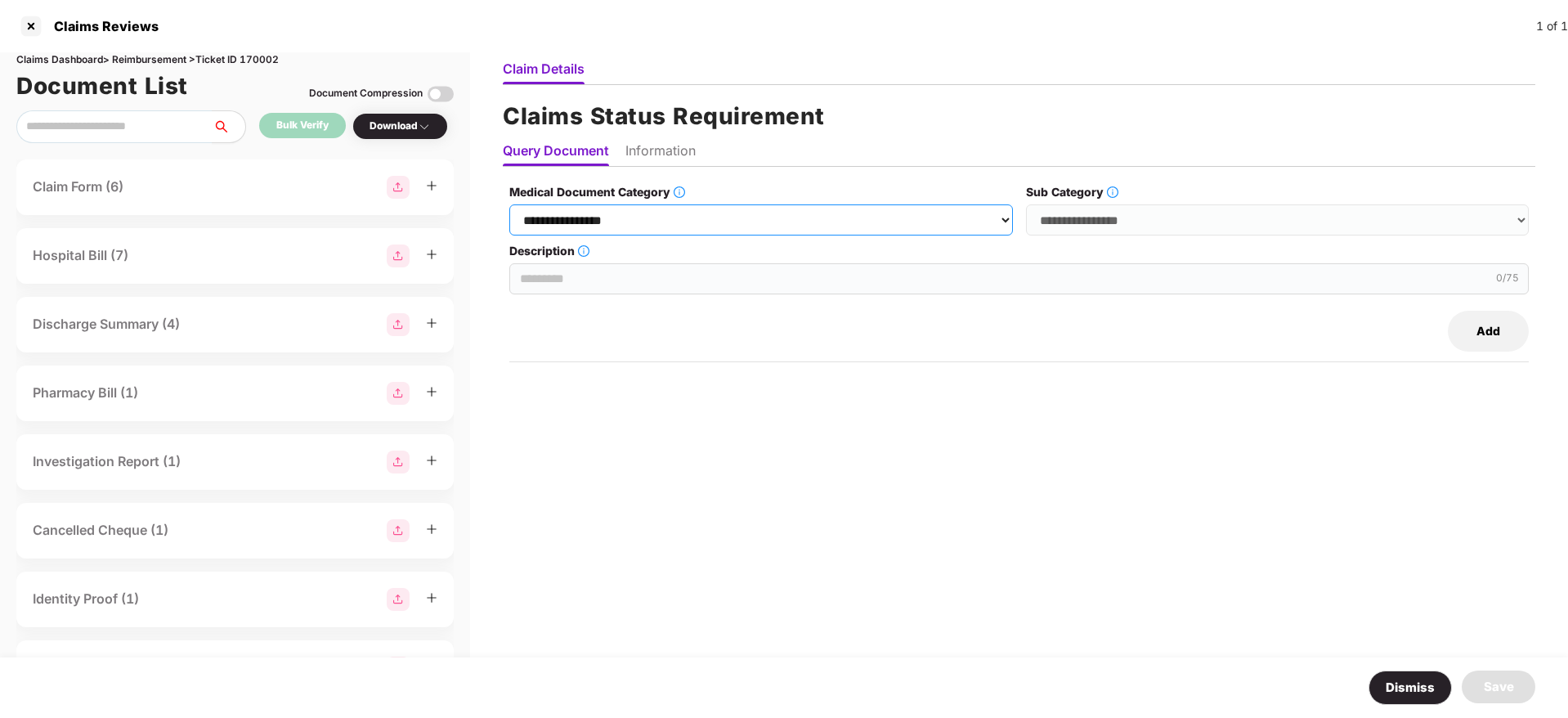
click at [726, 221] on select "**********" at bounding box center [760, 220] width 503 height 31
click at [510, 205] on select "**********" at bounding box center [760, 220] width 503 height 31
click at [1125, 220] on select "**********" at bounding box center [1277, 220] width 503 height 31
click at [787, 220] on select "**********" at bounding box center [760, 220] width 503 height 31
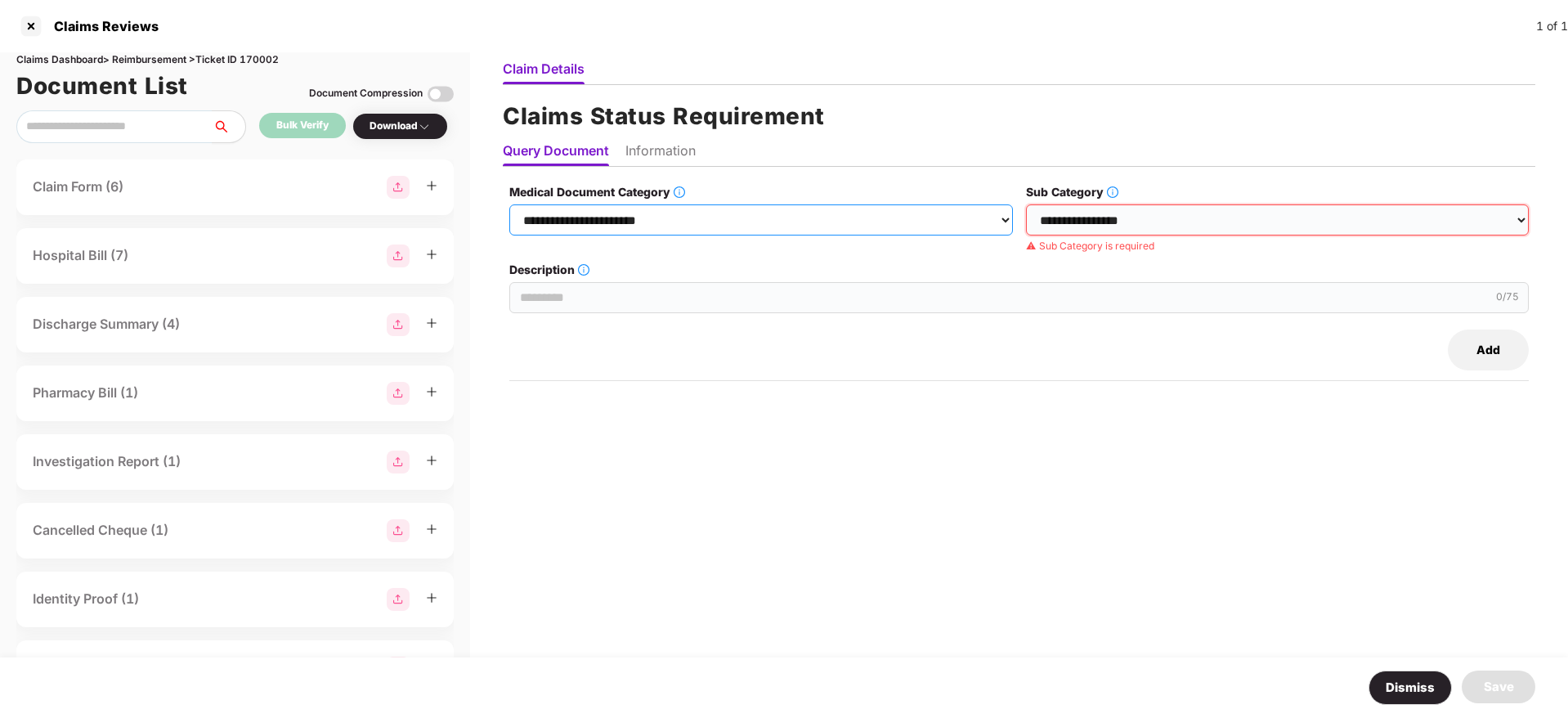
select select "**********"
click at [510, 205] on select "**********" at bounding box center [760, 220] width 503 height 31
click at [1056, 225] on select "**********" at bounding box center [1277, 220] width 503 height 31
select select "**********"
click at [1026, 205] on select "**********" at bounding box center [1277, 220] width 503 height 31
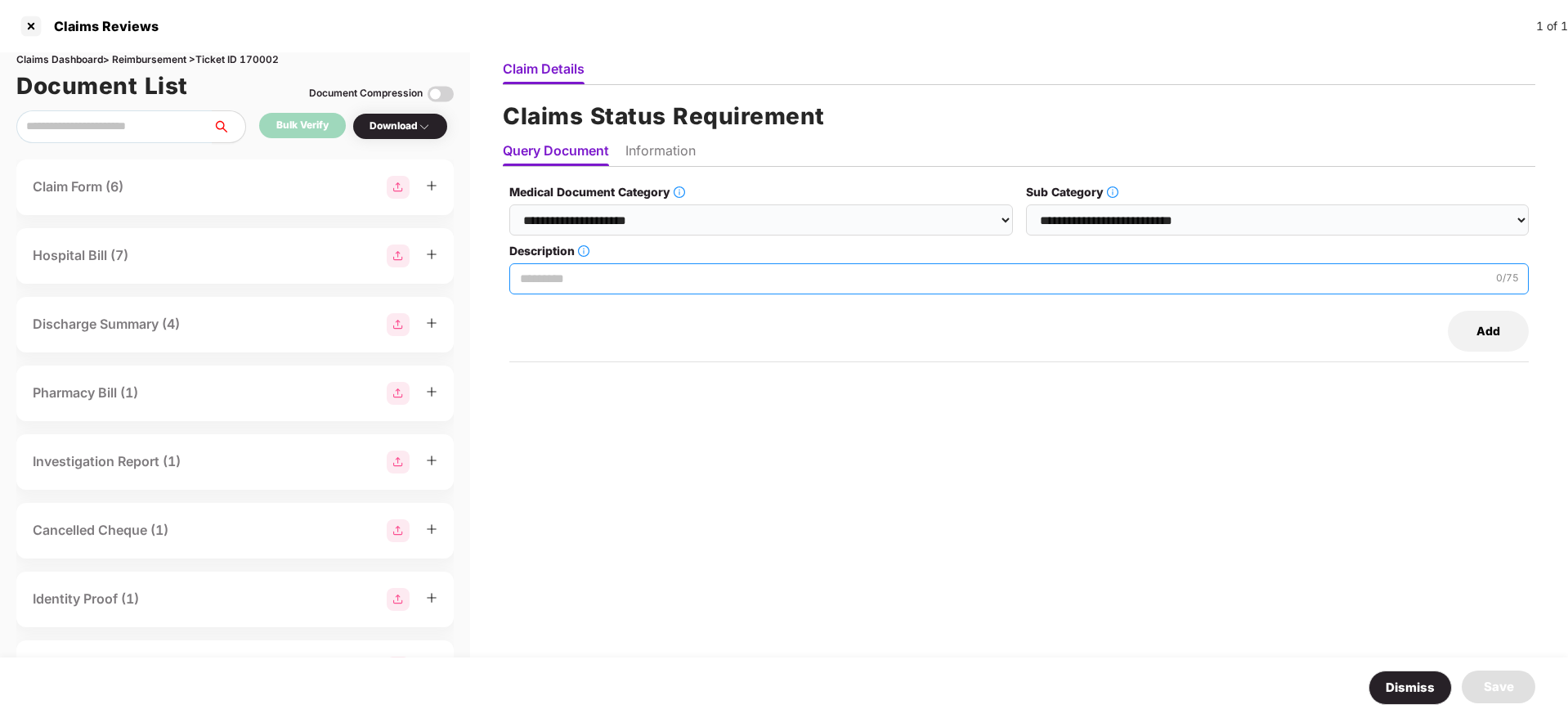
click at [561, 280] on input "Description" at bounding box center [1019, 279] width 1020 height 31
click at [539, 273] on input "**********" at bounding box center [1019, 279] width 1020 height 31
paste input "text"
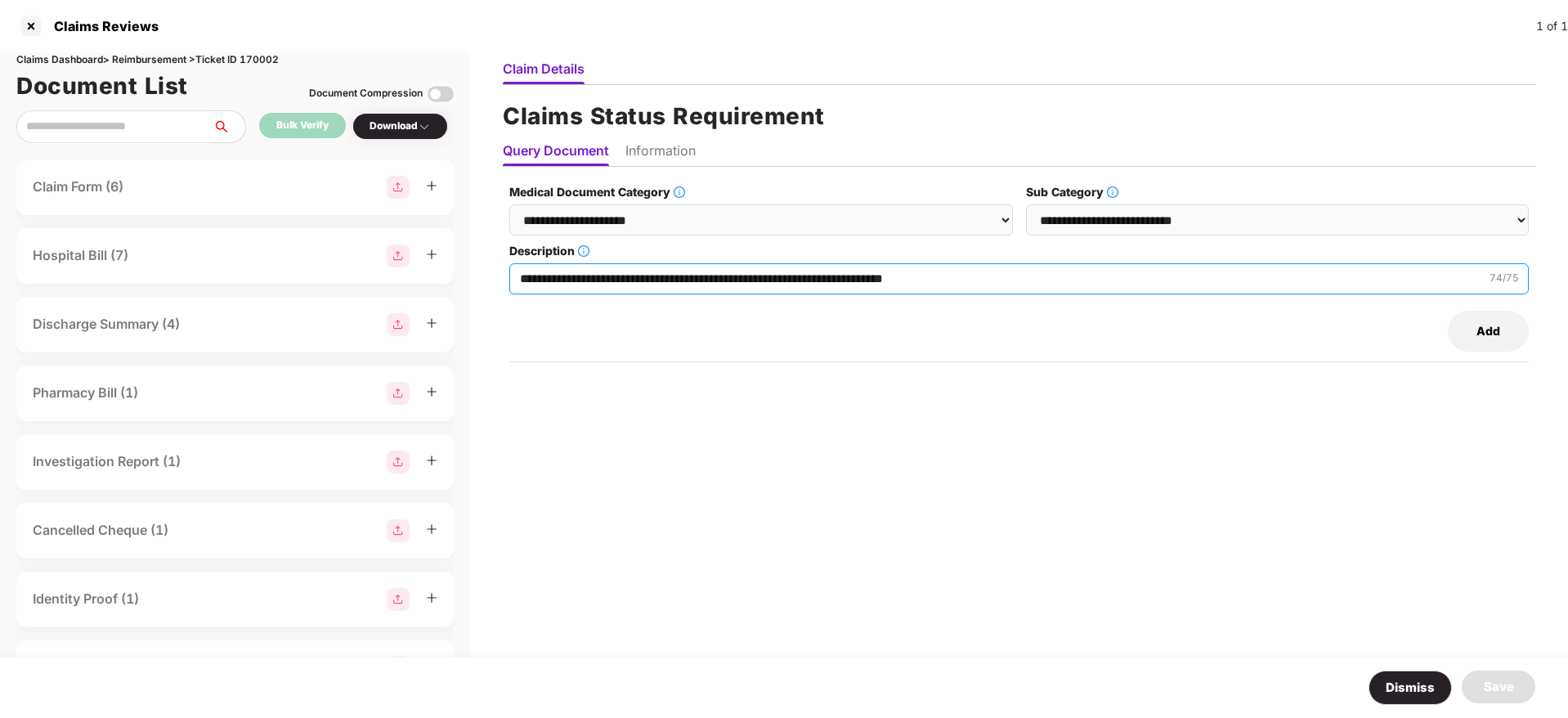
type input "**********"
click at [652, 157] on li "Information" at bounding box center [660, 154] width 70 height 24
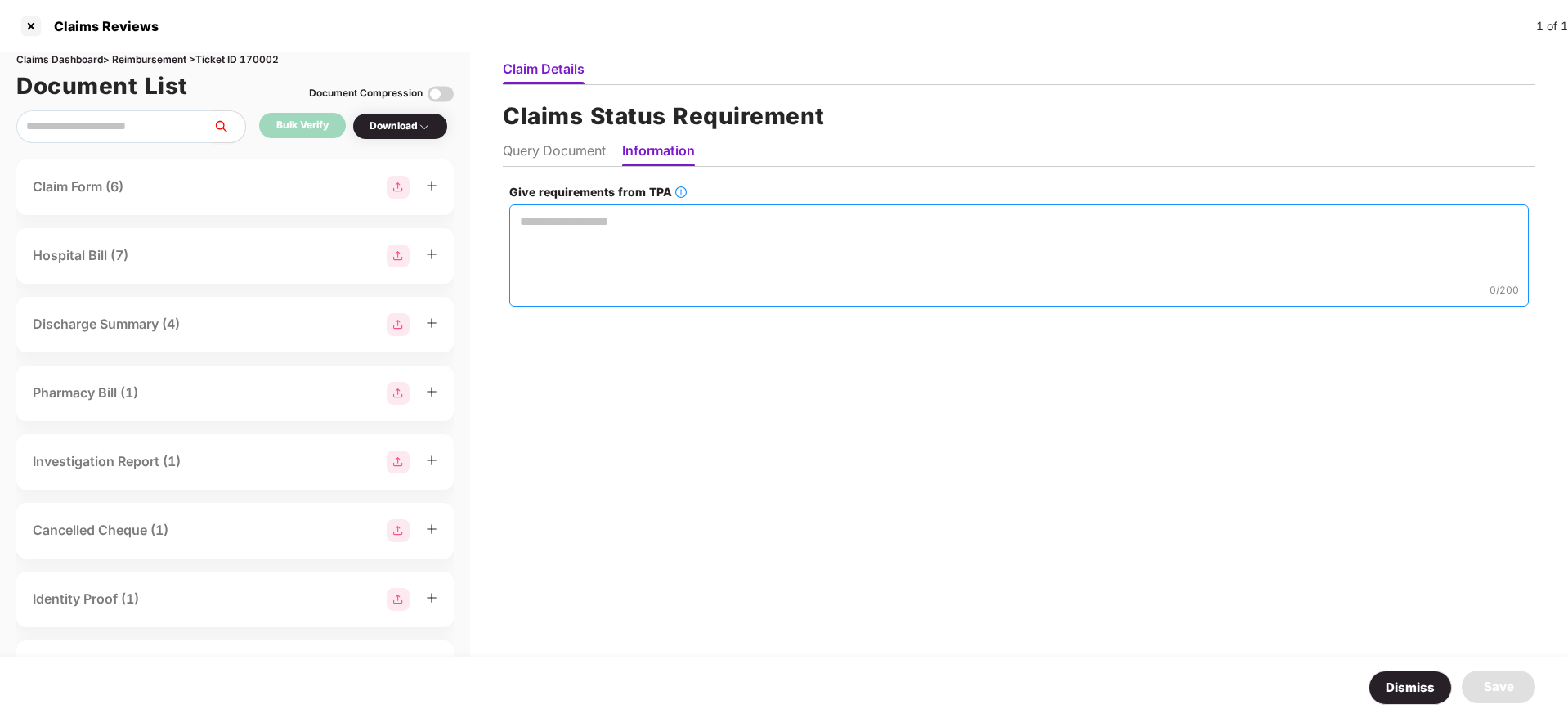
click at [559, 230] on textarea "Give requirements from TPA" at bounding box center [1019, 255] width 1020 height 102
paste textarea "**********"
click at [516, 261] on textarea "**********" at bounding box center [1018, 255] width 1020 height 102
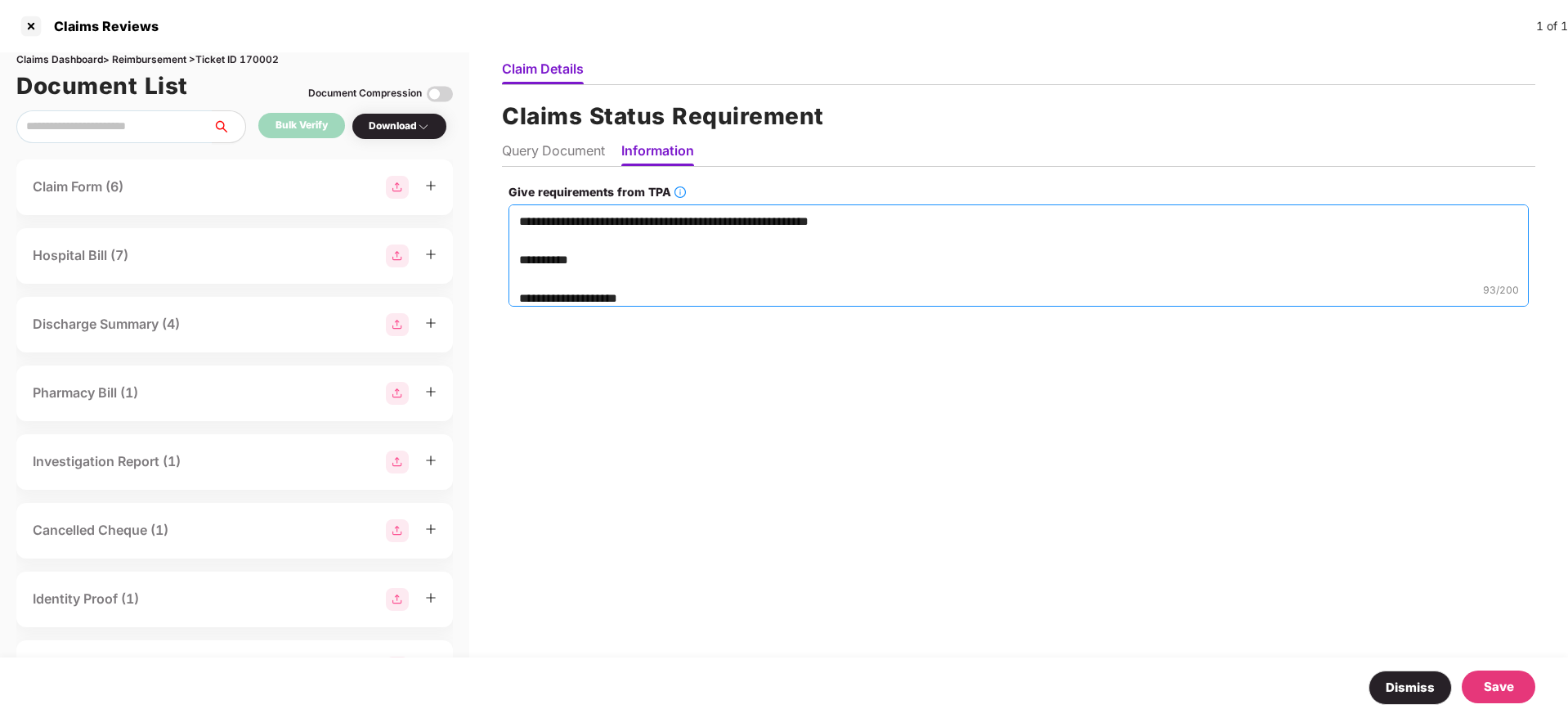
click at [514, 261] on textarea "**********" at bounding box center [1018, 255] width 1020 height 102
click at [879, 222] on textarea "**********" at bounding box center [1018, 255] width 1020 height 102
click at [938, 218] on textarea "**********" at bounding box center [1018, 255] width 1020 height 102
type textarea "**********"
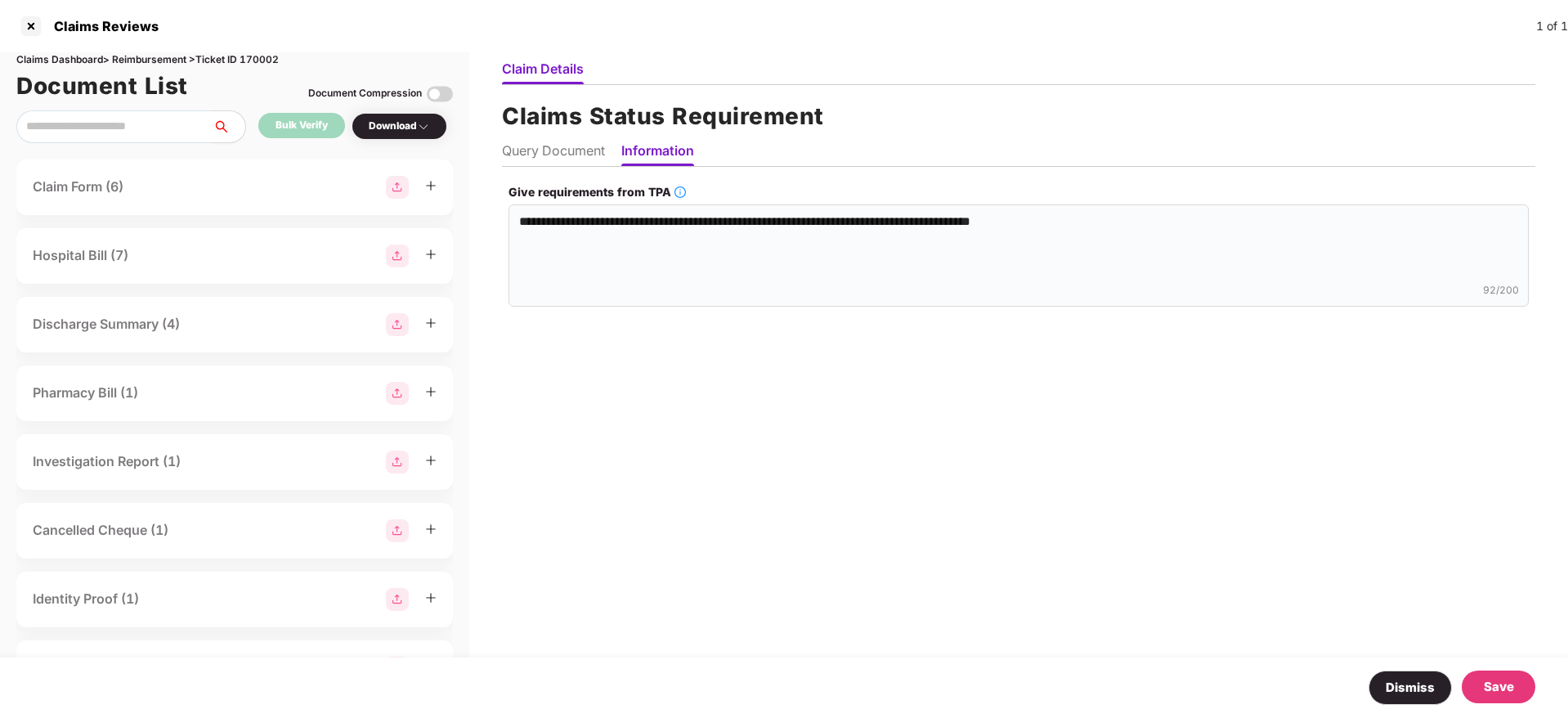
click at [1486, 681] on div "Save" at bounding box center [1498, 686] width 30 height 20
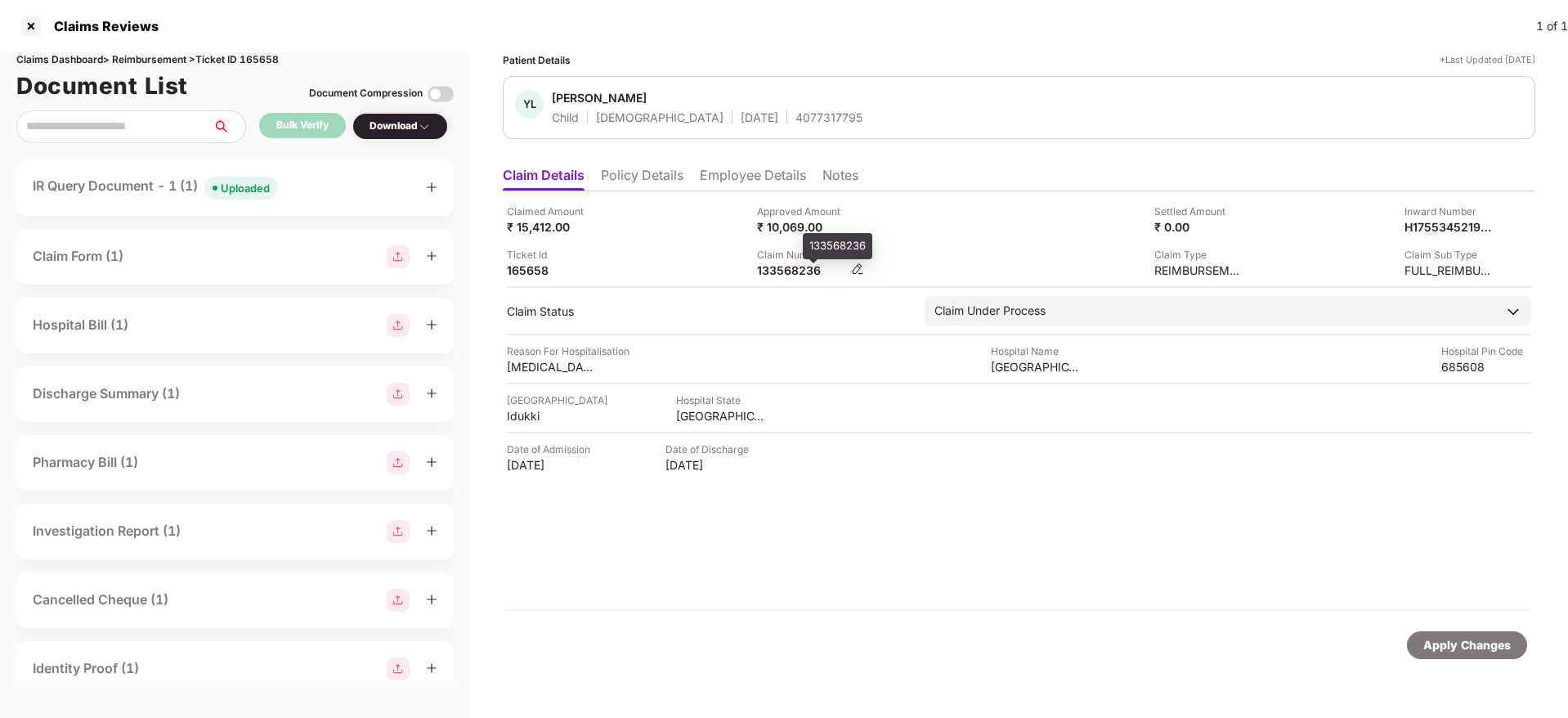
click at [768, 265] on div "133568236" at bounding box center [801, 270] width 90 height 15
copy div "133568236"
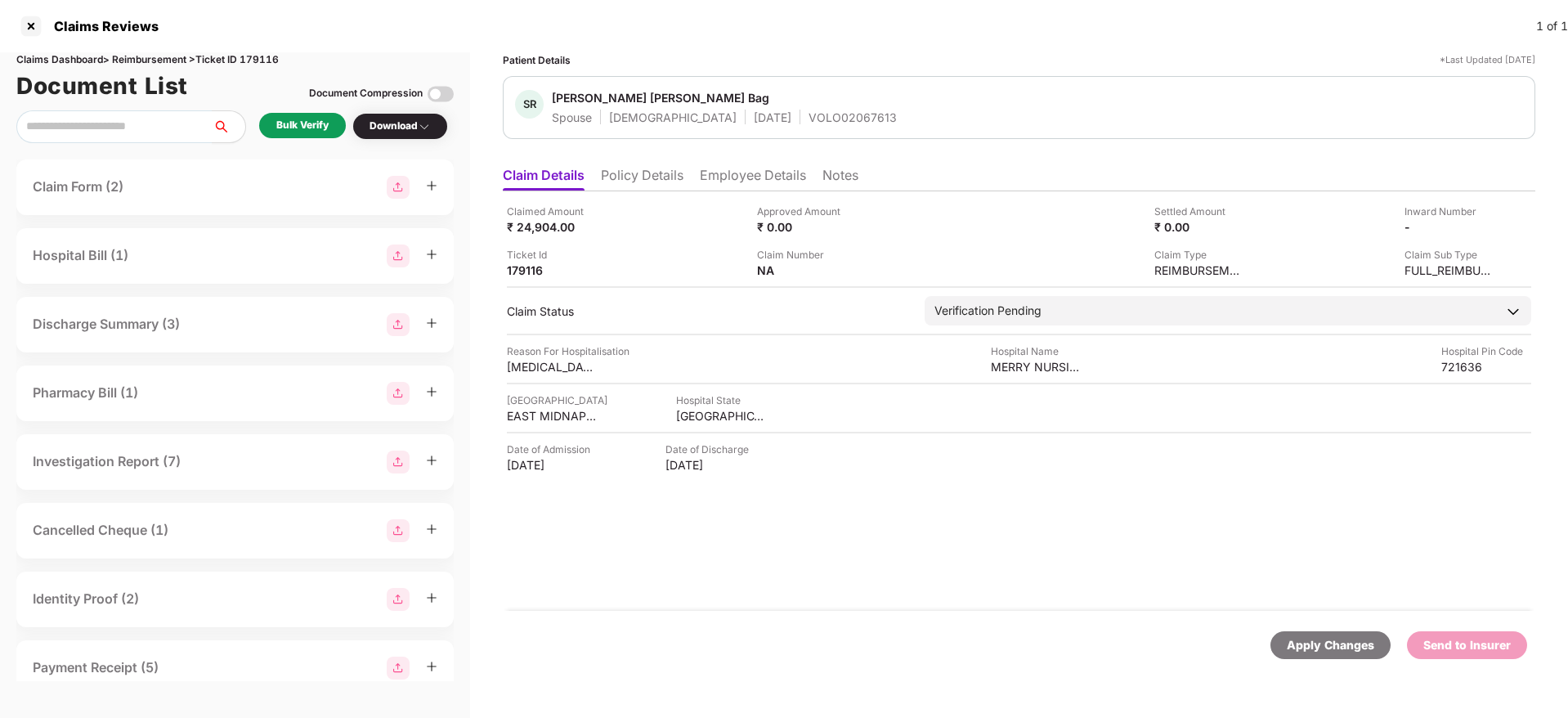
click at [633, 165] on ul "Claim Details Policy Details Employee Details Notes" at bounding box center [1019, 175] width 1032 height 33
click at [637, 167] on li "Policy Details" at bounding box center [642, 179] width 83 height 24
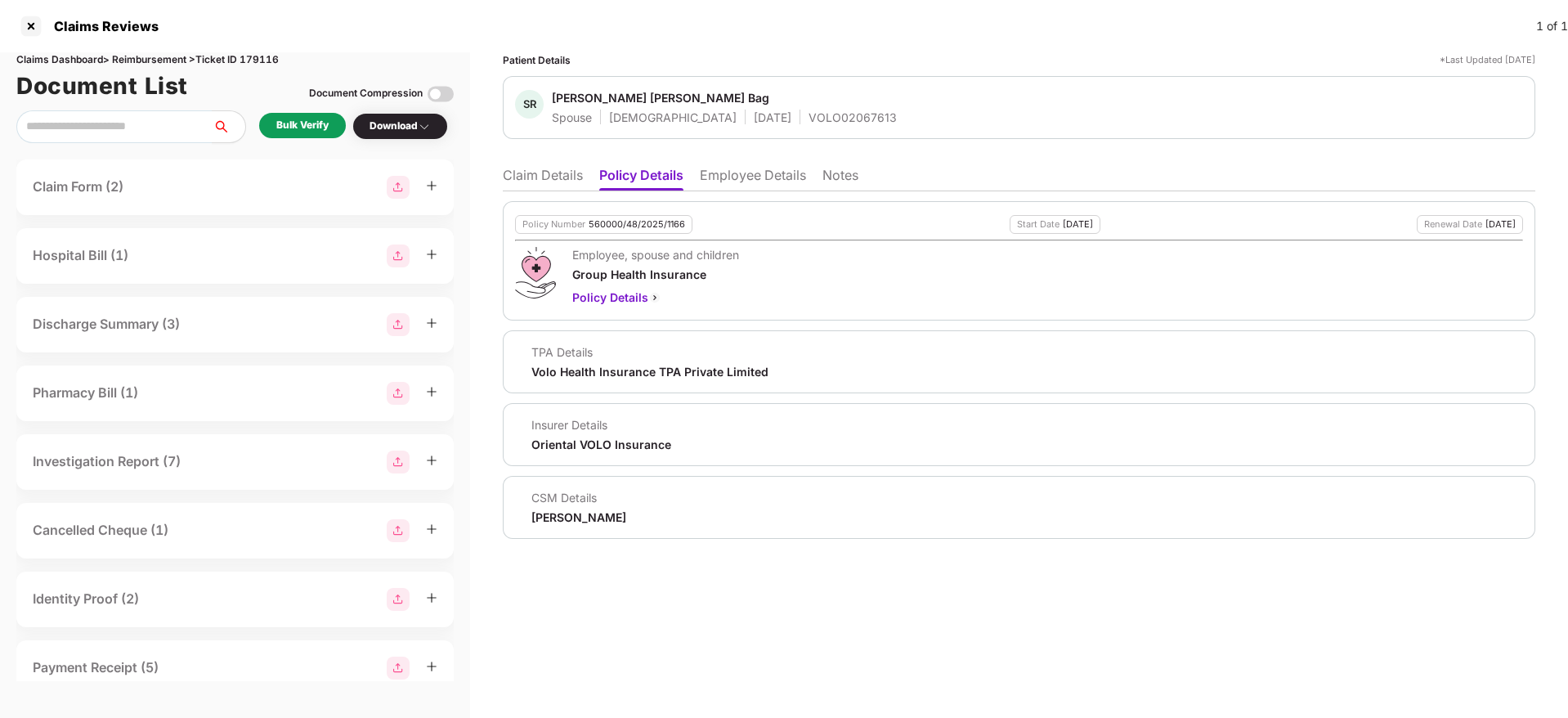
click at [533, 177] on li "Claim Details" at bounding box center [542, 179] width 80 height 24
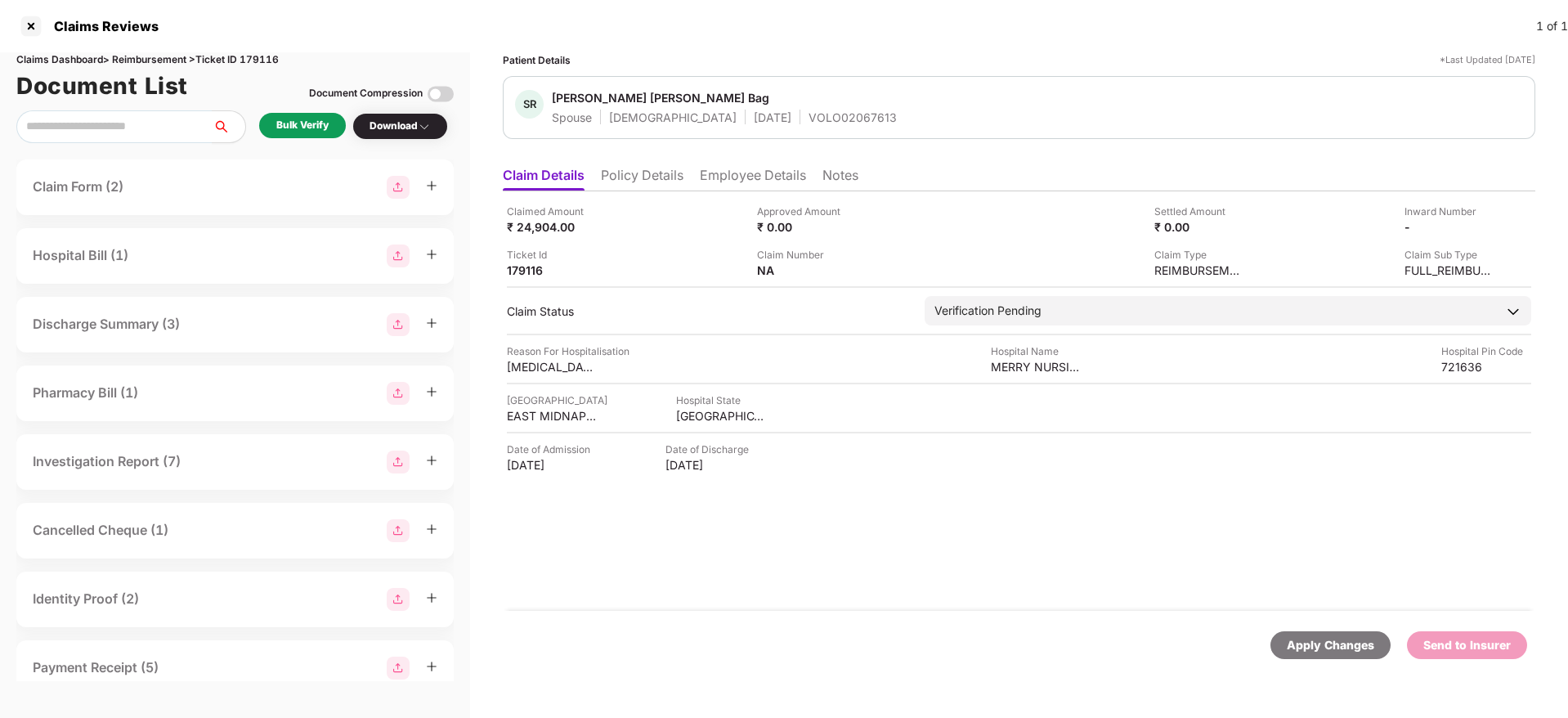
click at [752, 180] on li "Employee Details" at bounding box center [753, 179] width 107 height 24
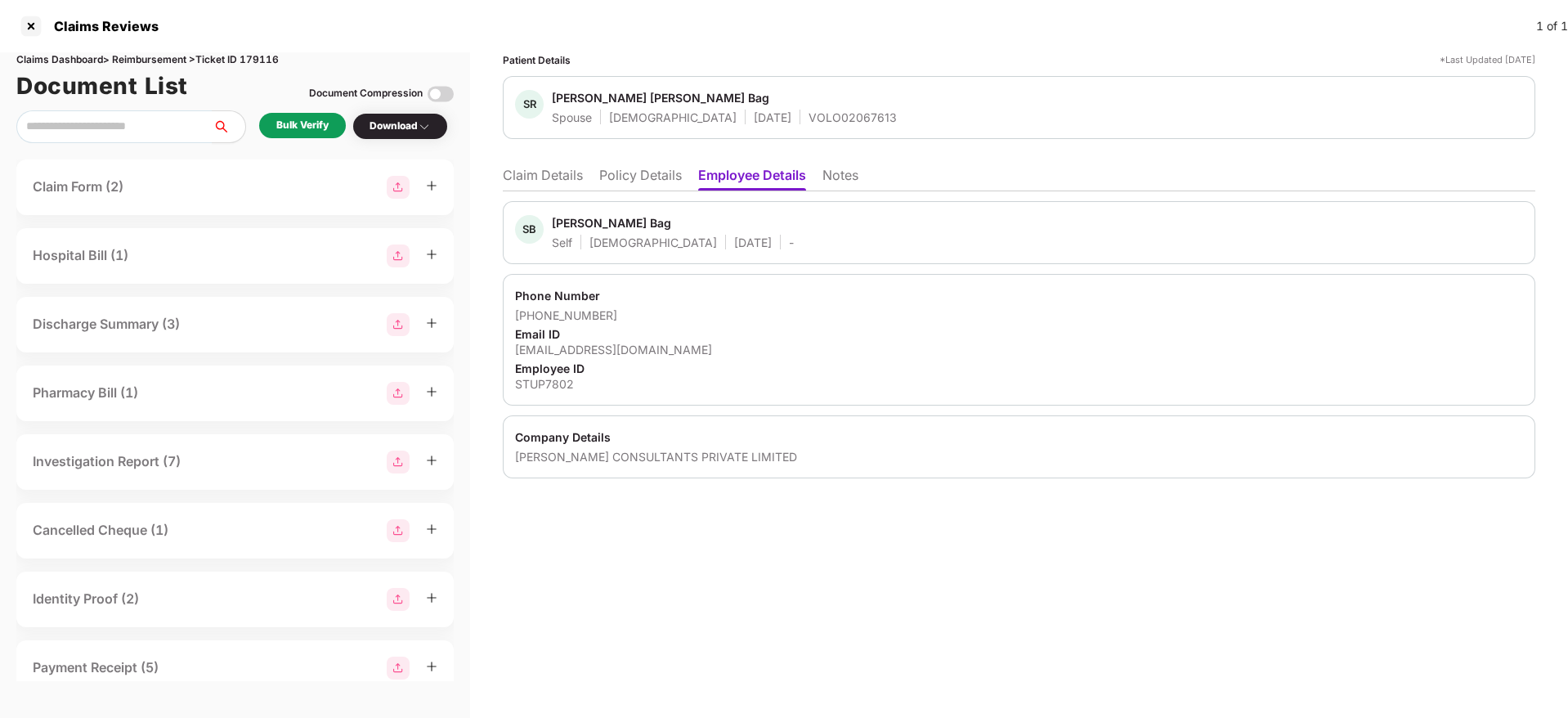
click at [541, 171] on li "Claim Details" at bounding box center [542, 179] width 80 height 24
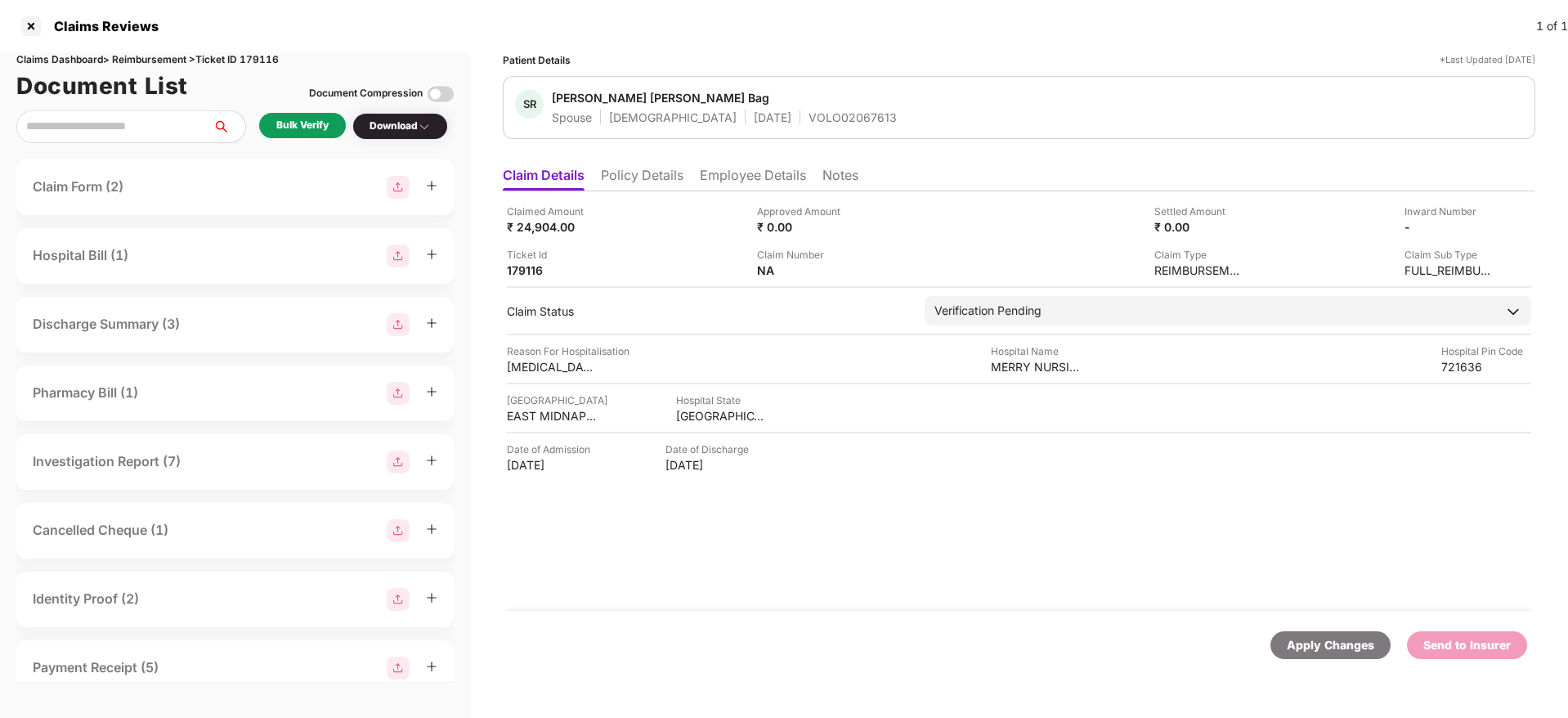
click at [301, 124] on div "Bulk Verify" at bounding box center [302, 126] width 52 height 15
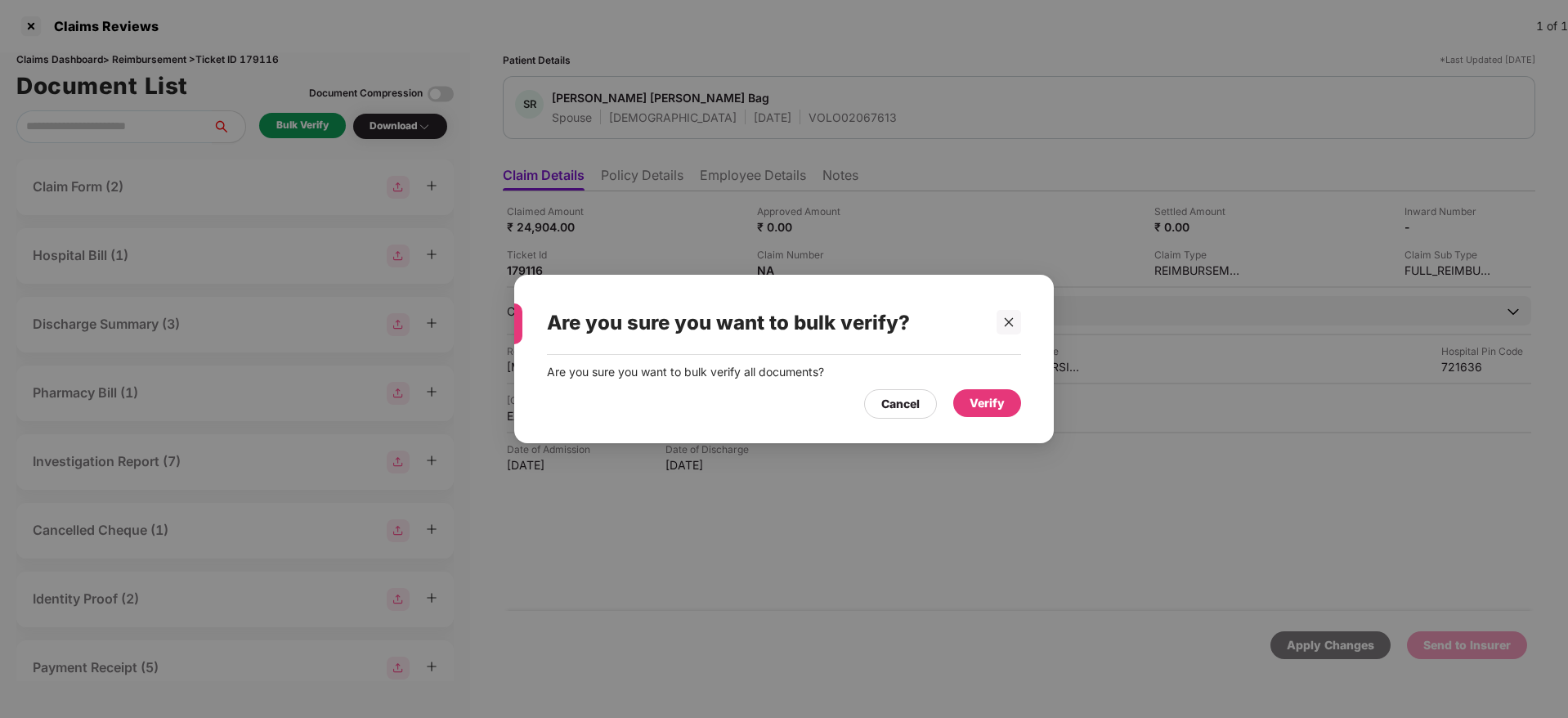
click at [989, 405] on div "Verify" at bounding box center [987, 402] width 35 height 18
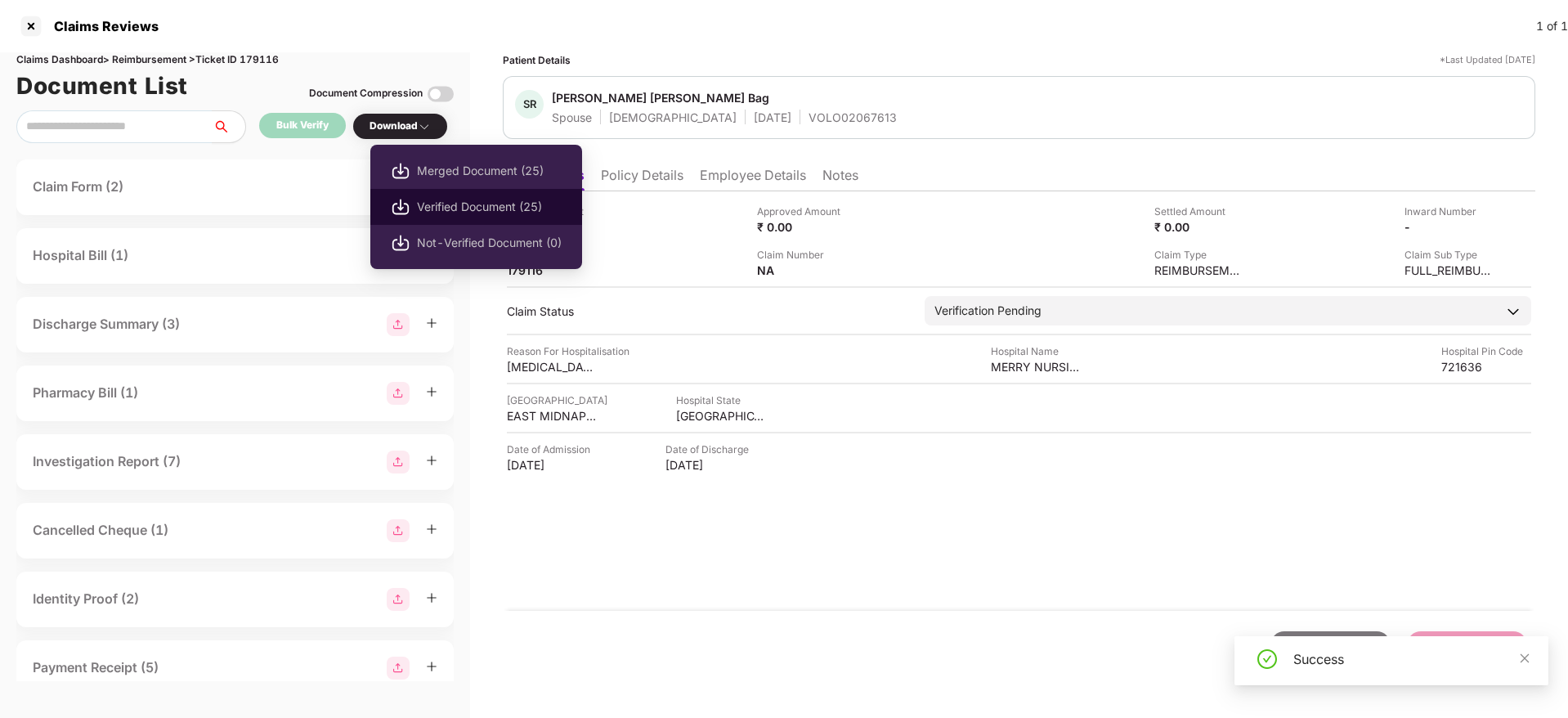
click at [457, 208] on span "Verified Document (25)" at bounding box center [489, 206] width 144 height 18
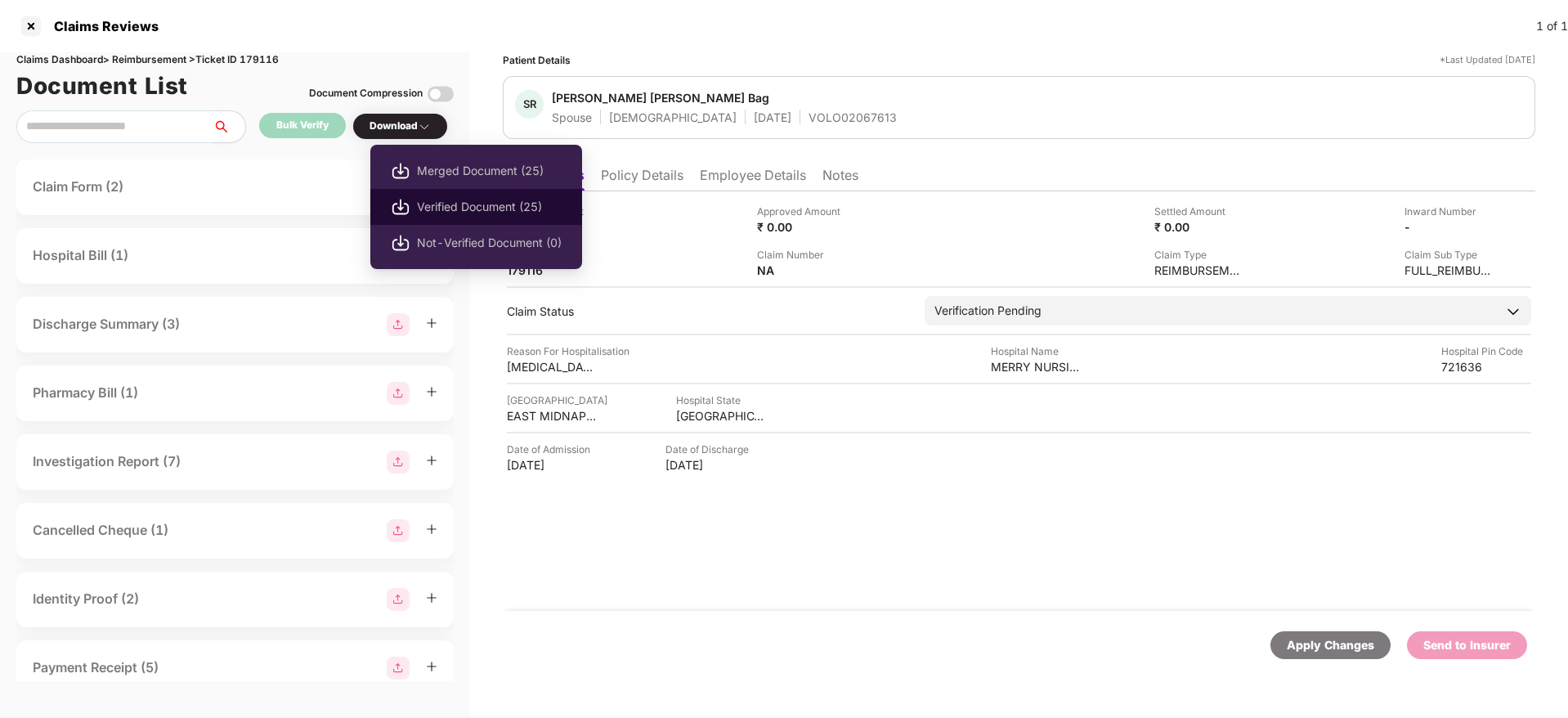
click at [468, 203] on span "Verified Document (25)" at bounding box center [489, 206] width 144 height 18
click at [463, 175] on span "Merged Document (25)" at bounding box center [489, 170] width 144 height 18
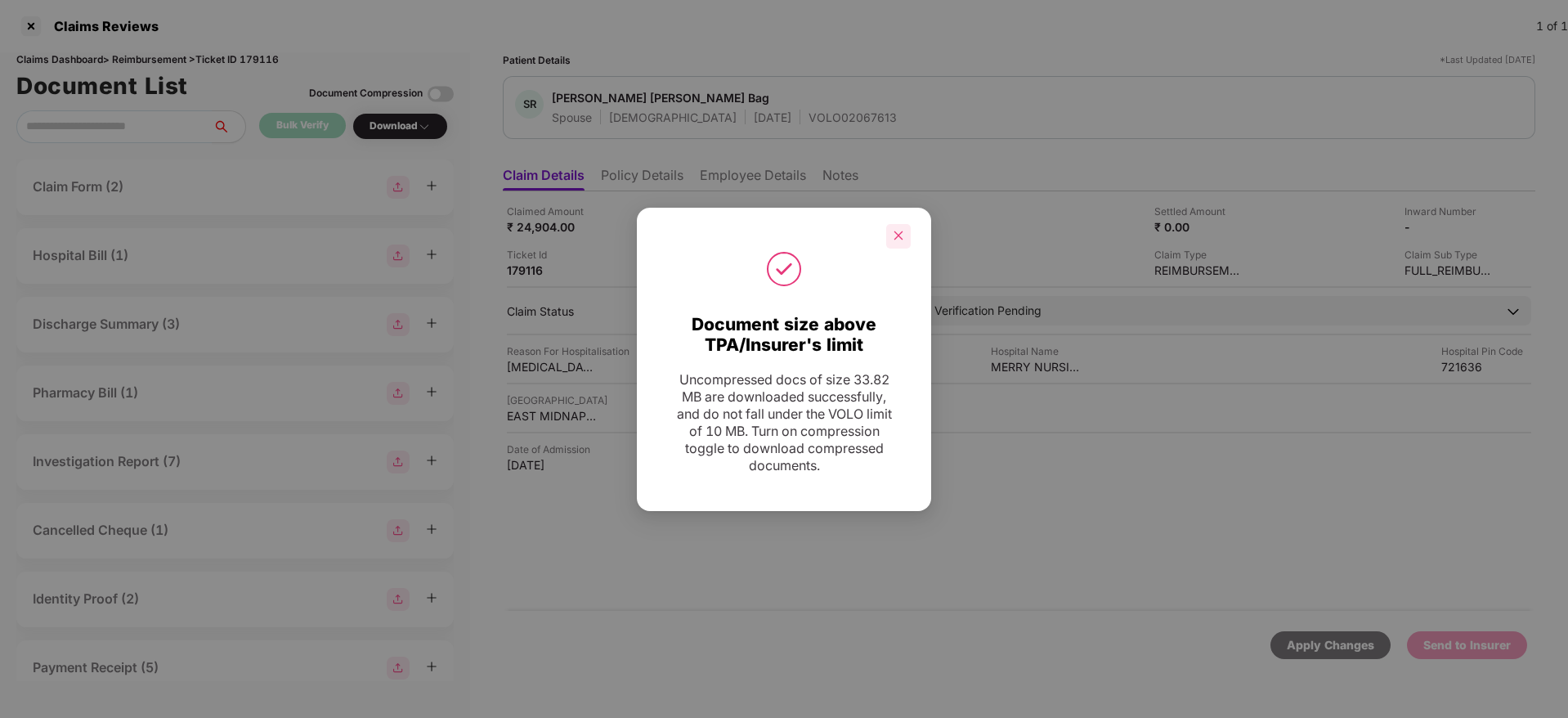
click at [895, 237] on icon "close" at bounding box center [897, 235] width 11 height 11
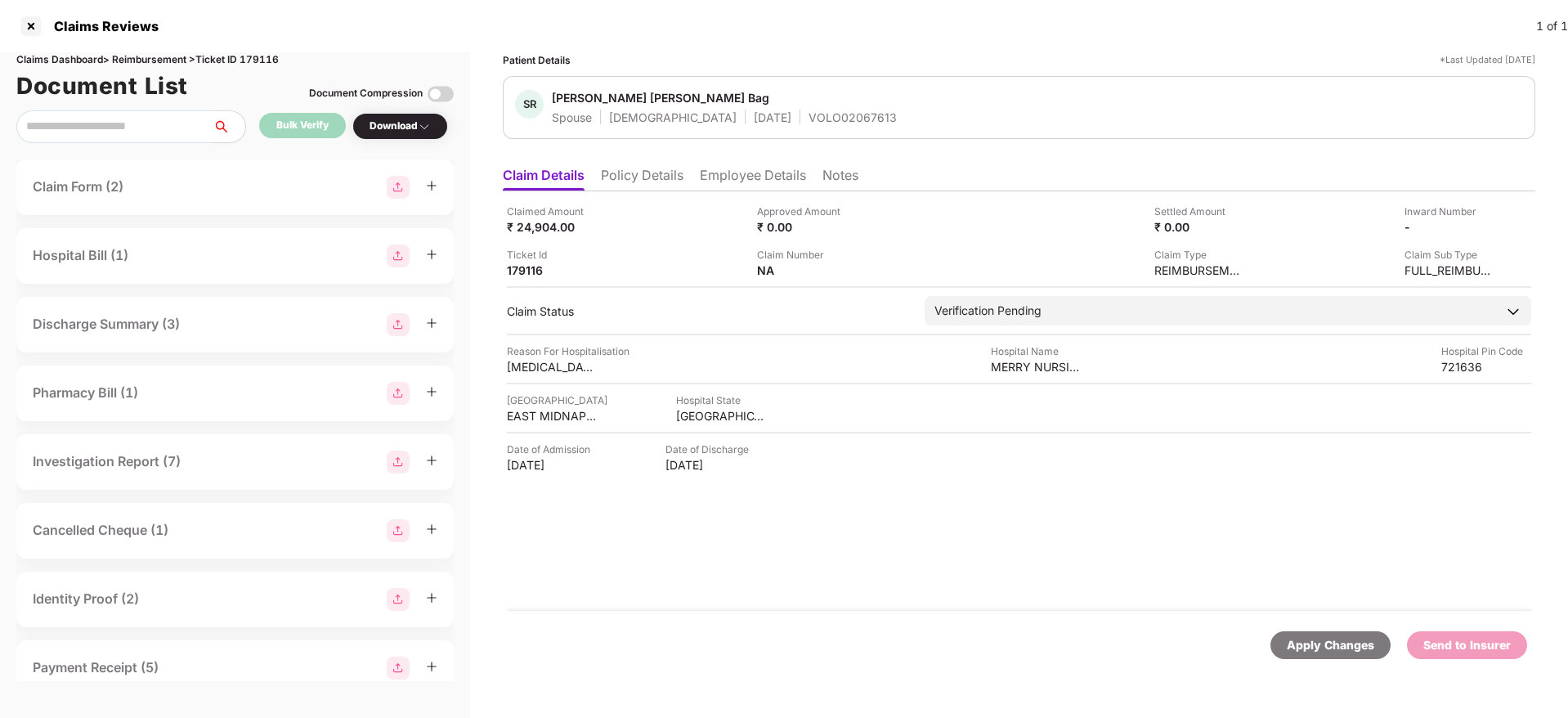
click at [654, 177] on li "Policy Details" at bounding box center [642, 179] width 83 height 24
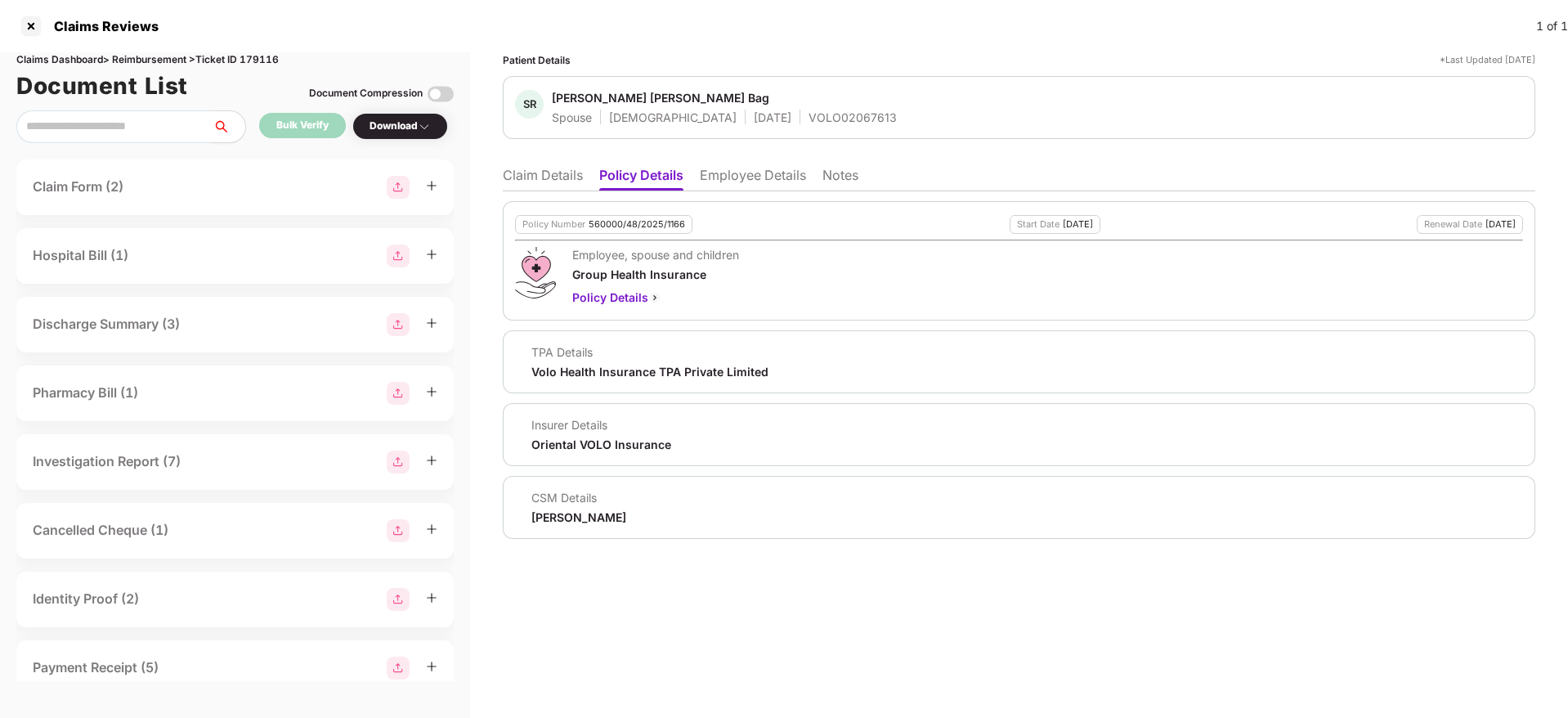
click at [537, 169] on li "Claim Details" at bounding box center [542, 179] width 80 height 24
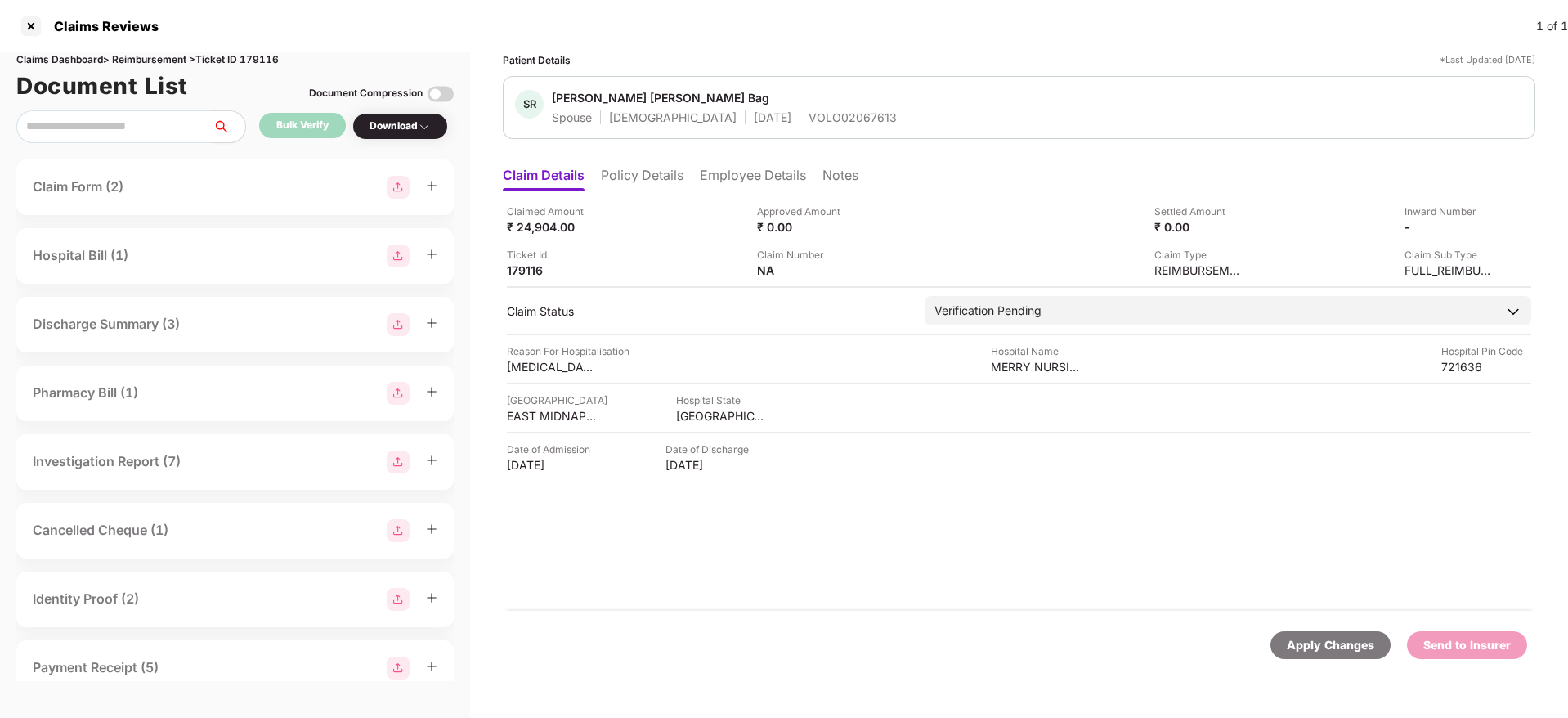
click at [652, 175] on li "Policy Details" at bounding box center [642, 179] width 83 height 24
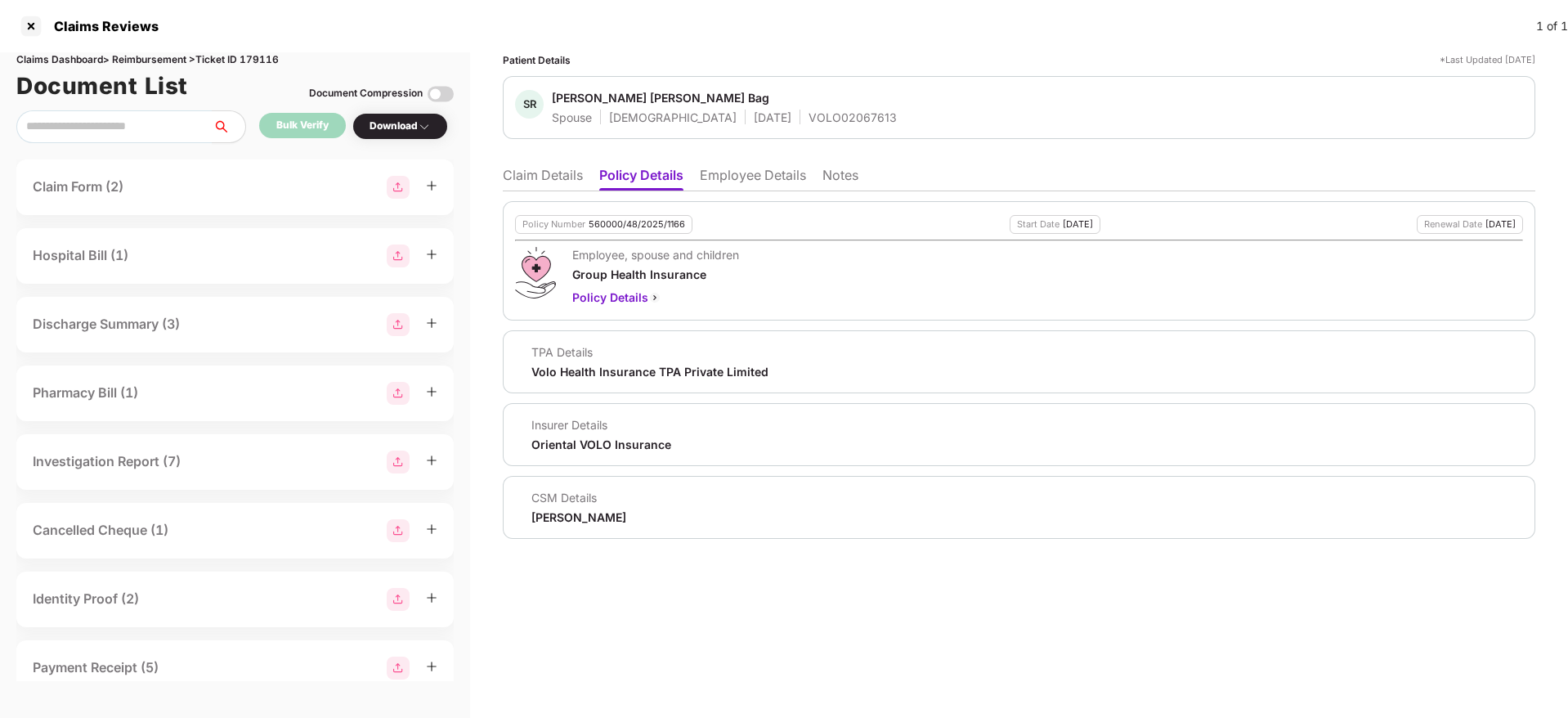
click at [606, 224] on div "560000/48/2025/1166" at bounding box center [637, 224] width 96 height 10
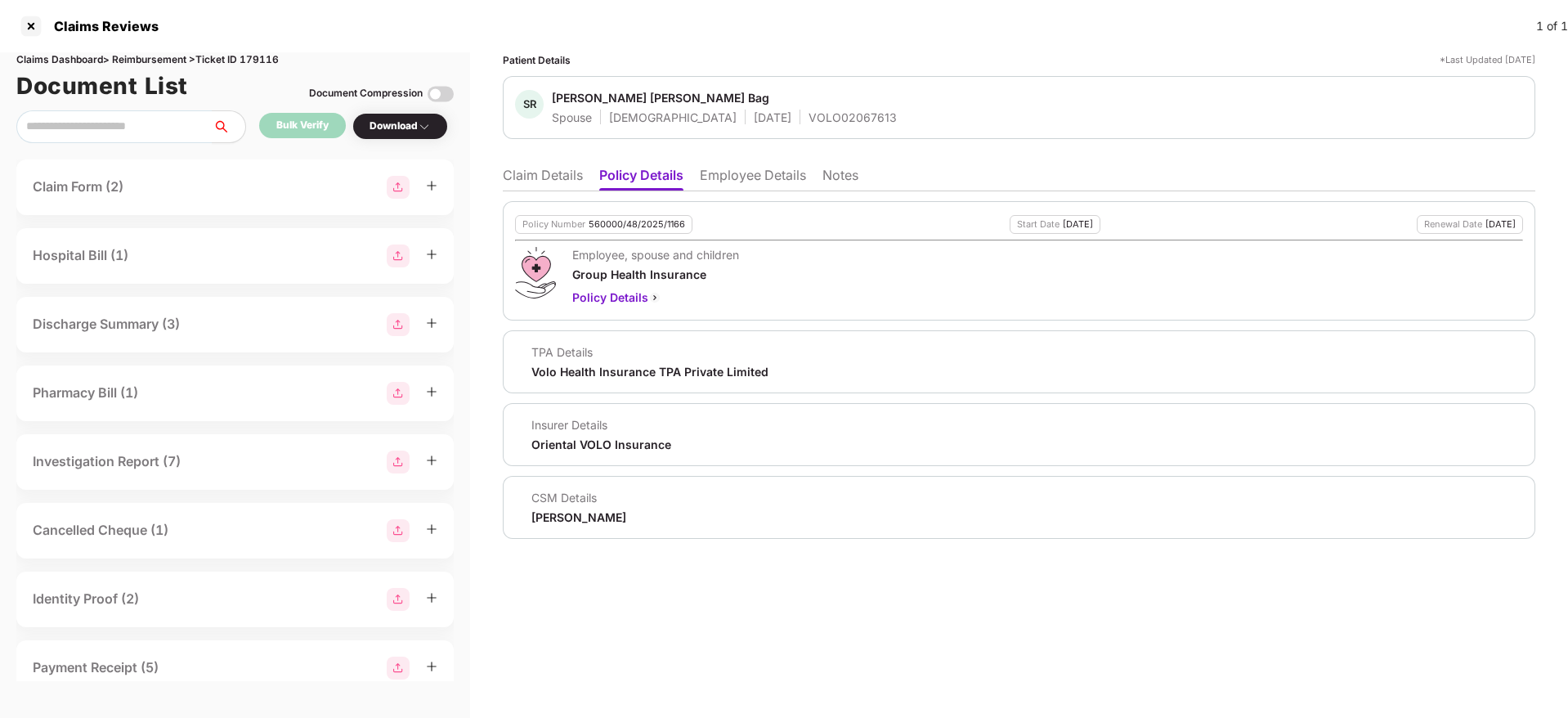
click at [808, 117] on div "VOLO02067613" at bounding box center [852, 117] width 89 height 15
copy div "VOLO02067613"
click at [731, 171] on li "Employee Details" at bounding box center [753, 179] width 107 height 24
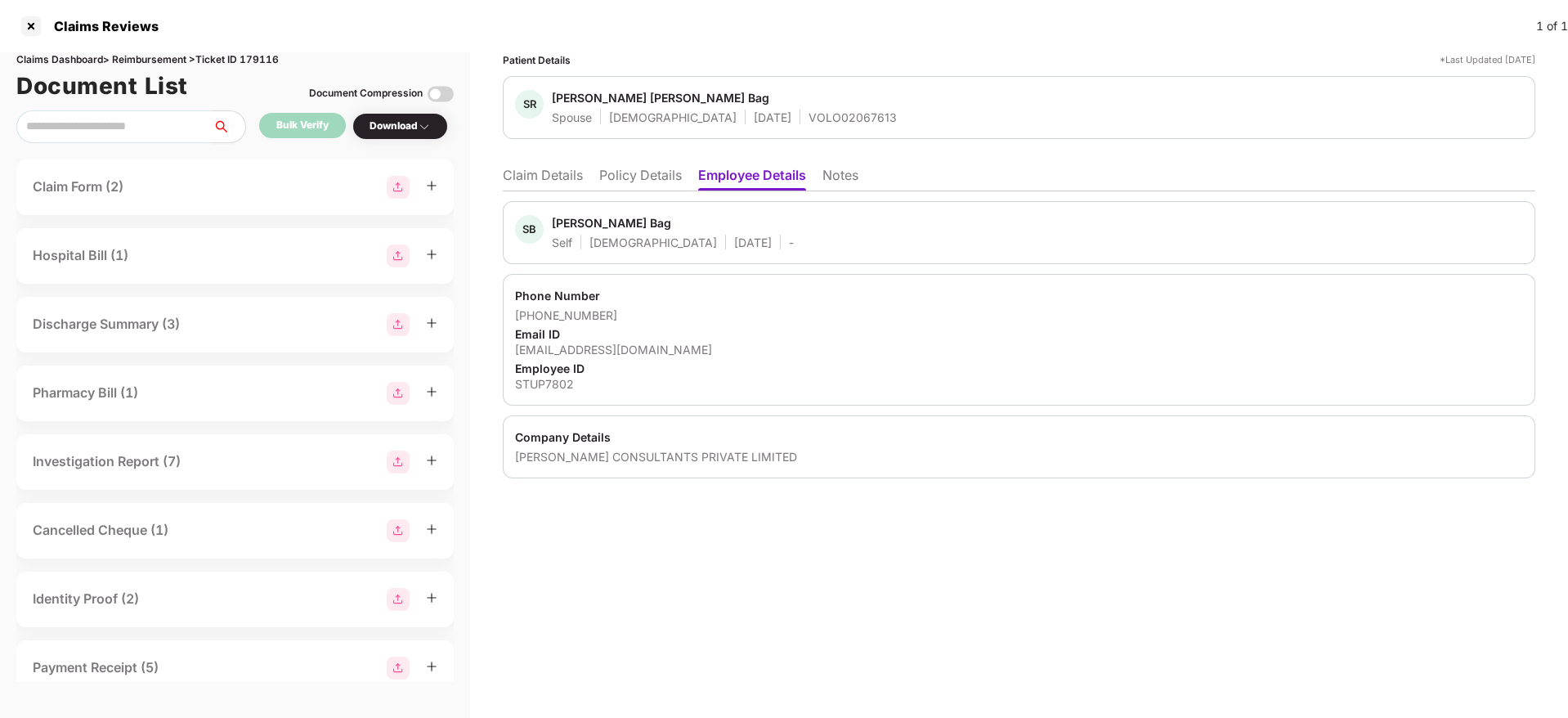
click at [524, 170] on li "Claim Details" at bounding box center [542, 179] width 80 height 24
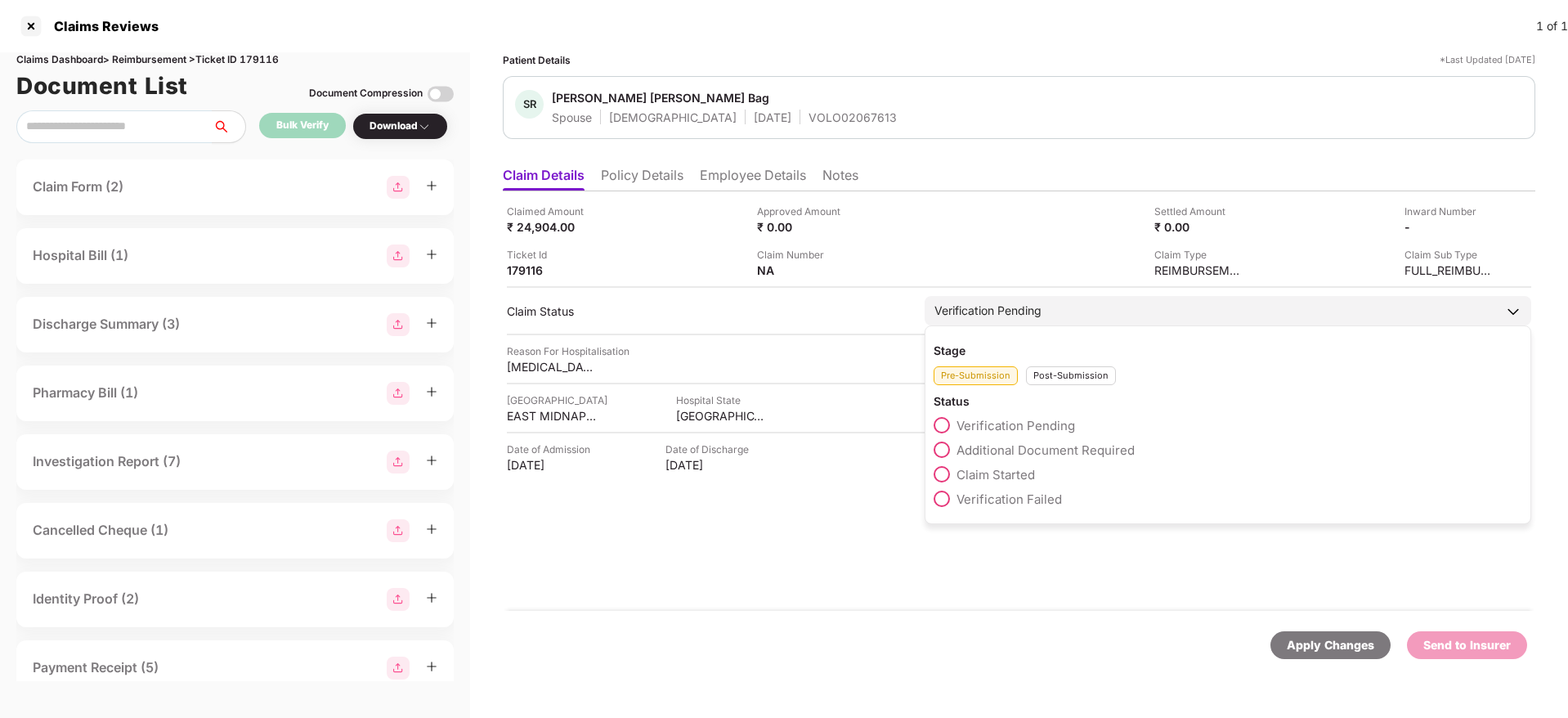
click at [946, 477] on span at bounding box center [941, 474] width 16 height 16
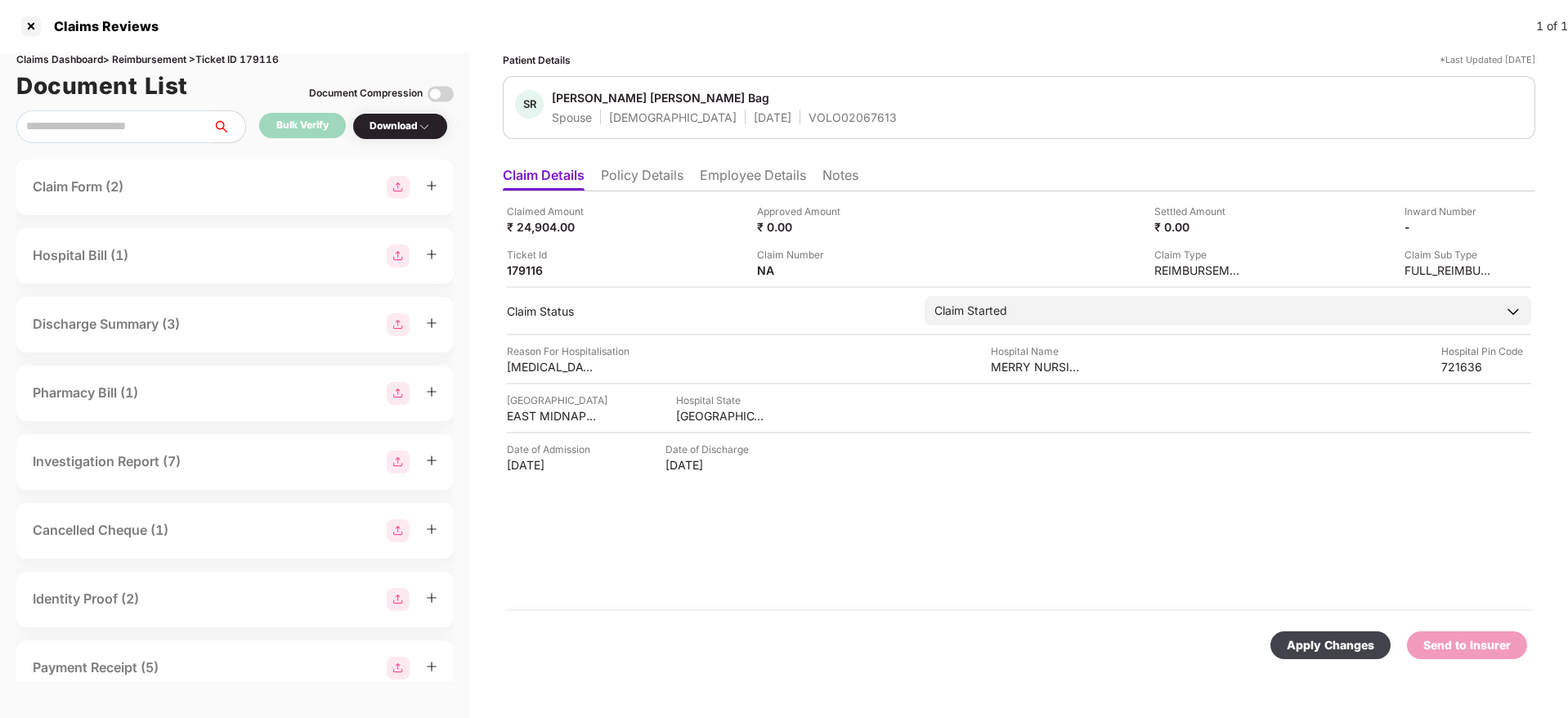
click at [1320, 637] on div "Apply Changes" at bounding box center [1331, 645] width 88 height 18
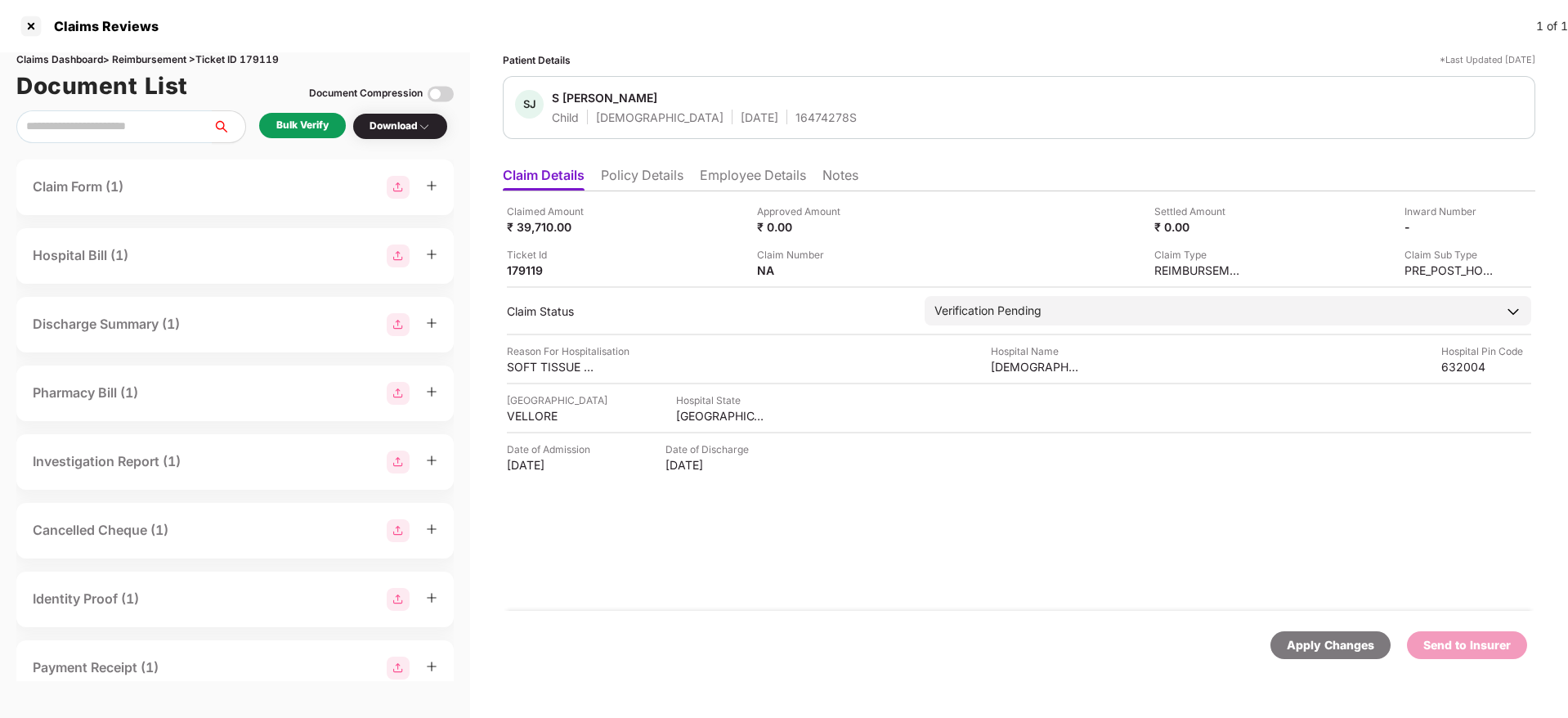
click at [649, 175] on li "Policy Details" at bounding box center [642, 179] width 83 height 24
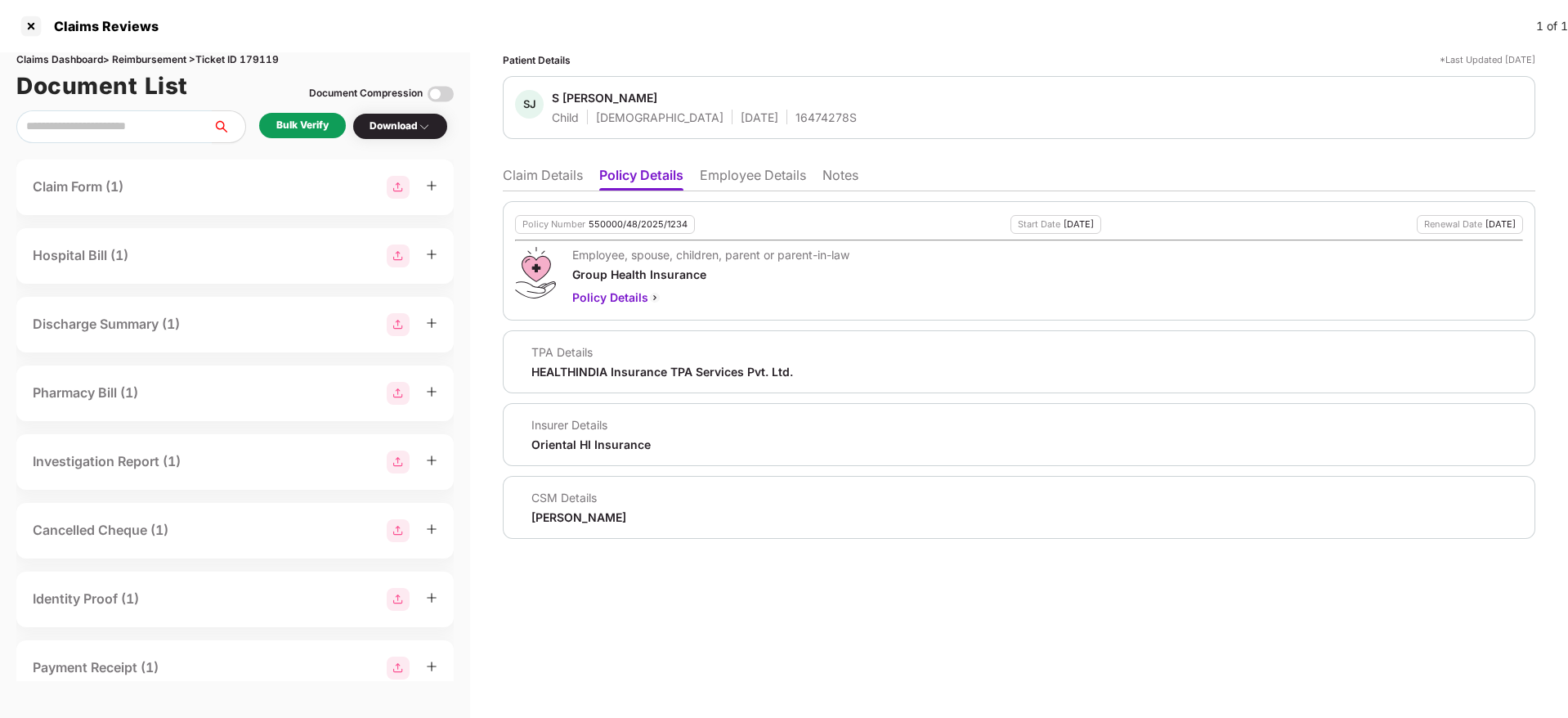
click at [730, 169] on li "Employee Details" at bounding box center [753, 179] width 107 height 24
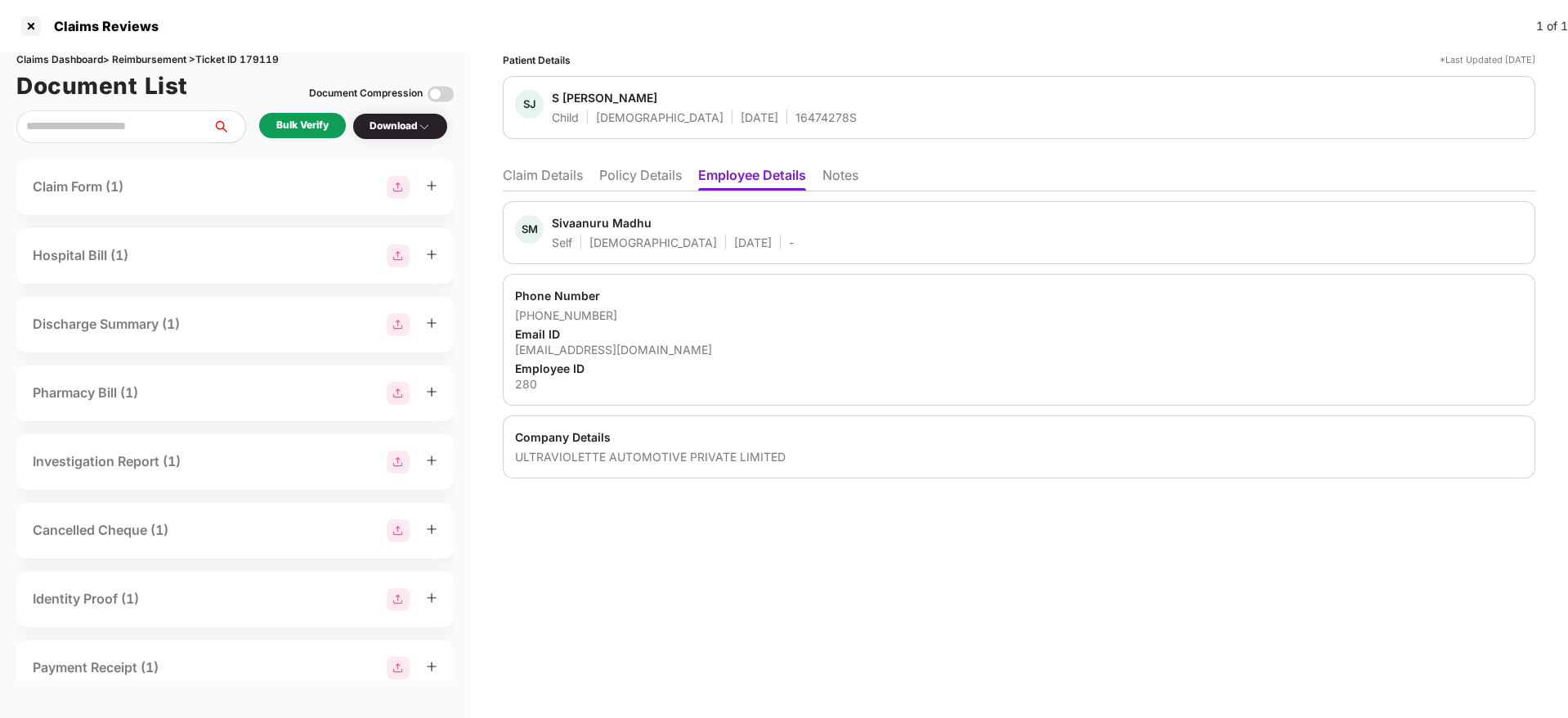
click at [664, 181] on li "Policy Details" at bounding box center [640, 179] width 83 height 24
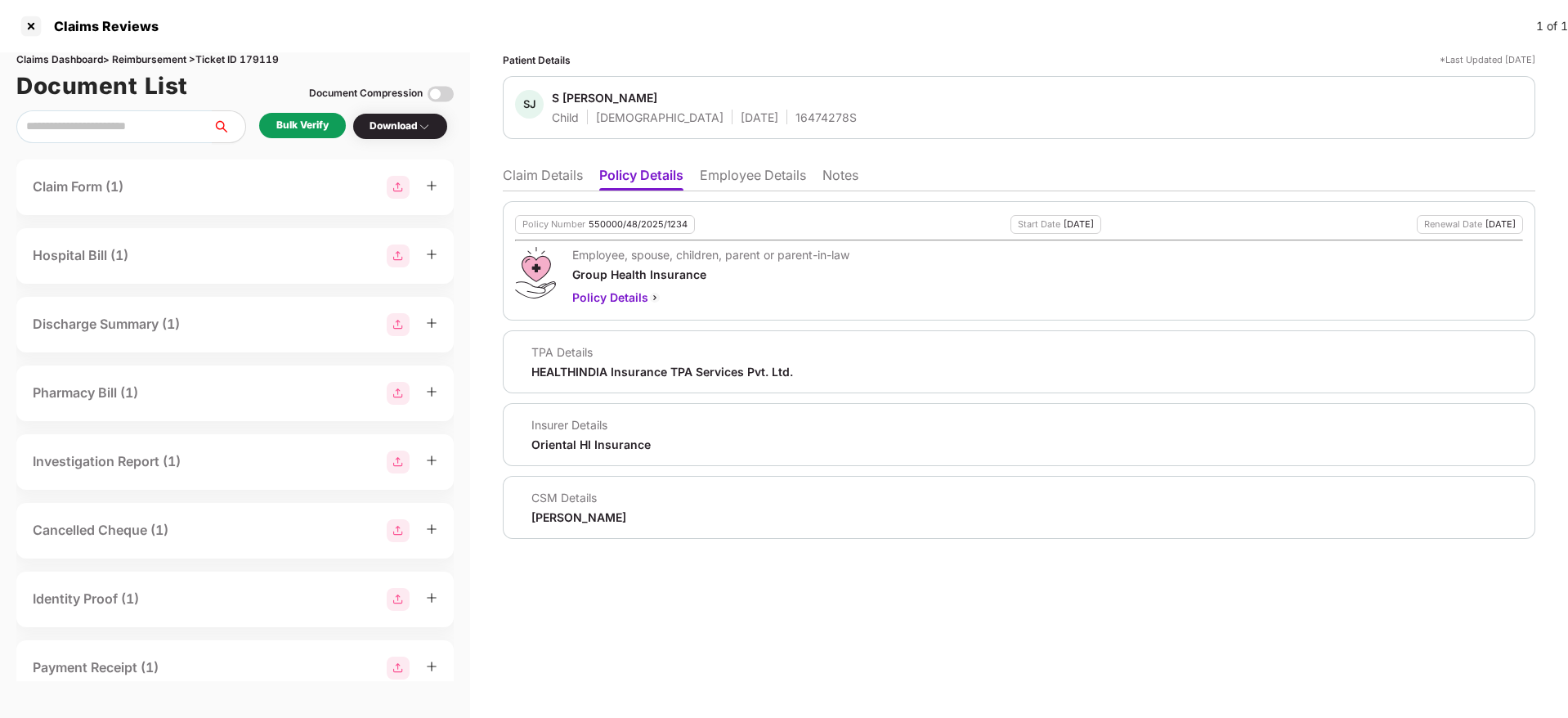
click at [524, 170] on li "Claim Details" at bounding box center [542, 179] width 80 height 24
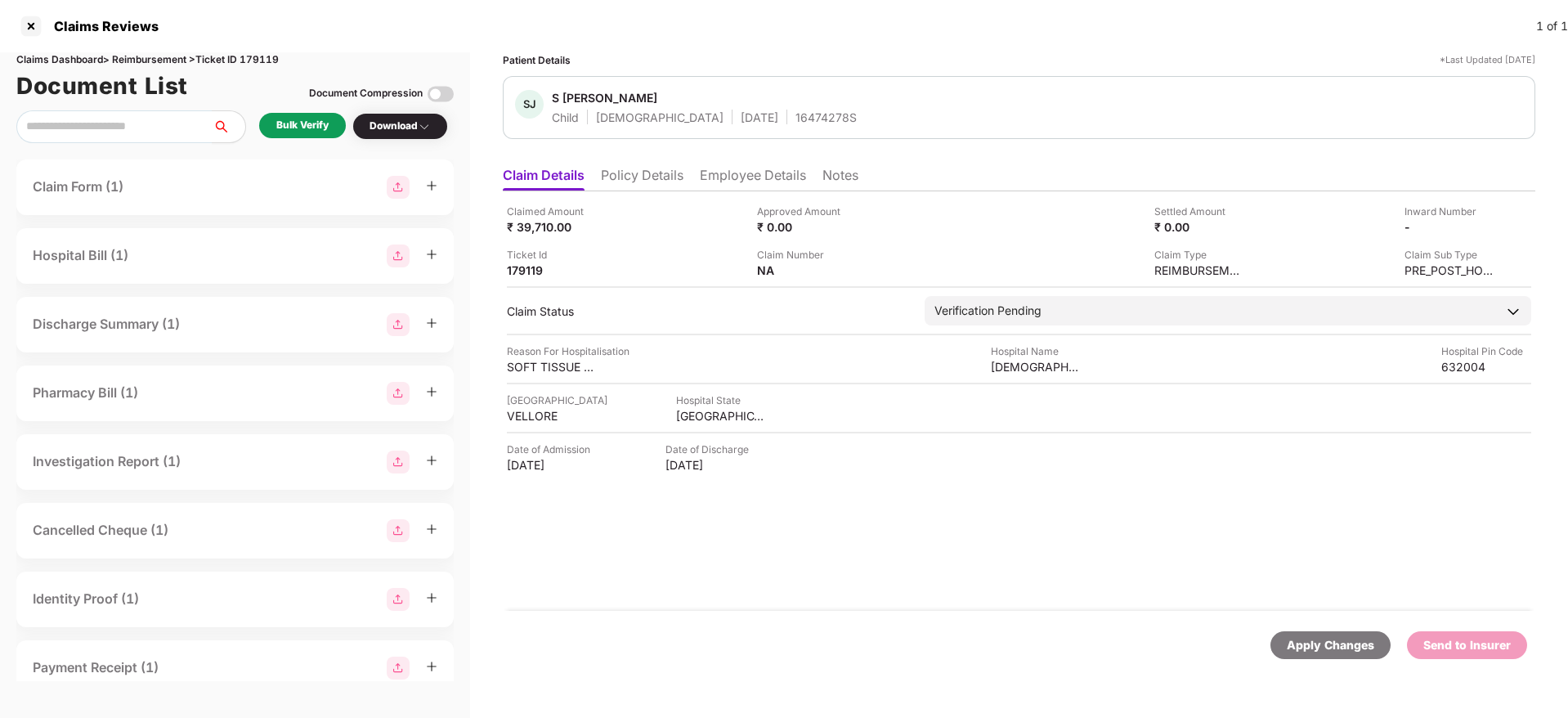
click at [303, 120] on div "Bulk Verify" at bounding box center [302, 126] width 52 height 15
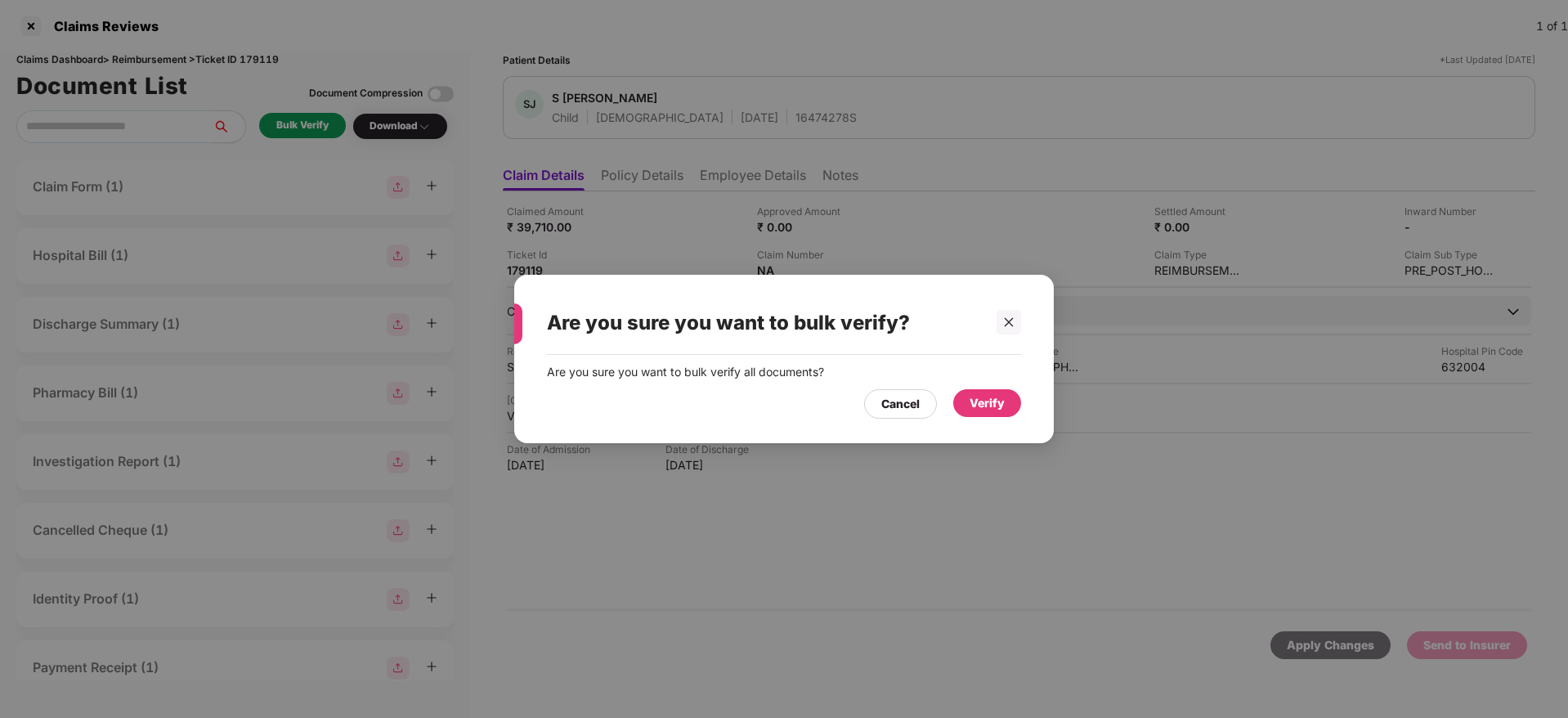
click at [985, 415] on div "Verify" at bounding box center [987, 403] width 68 height 28
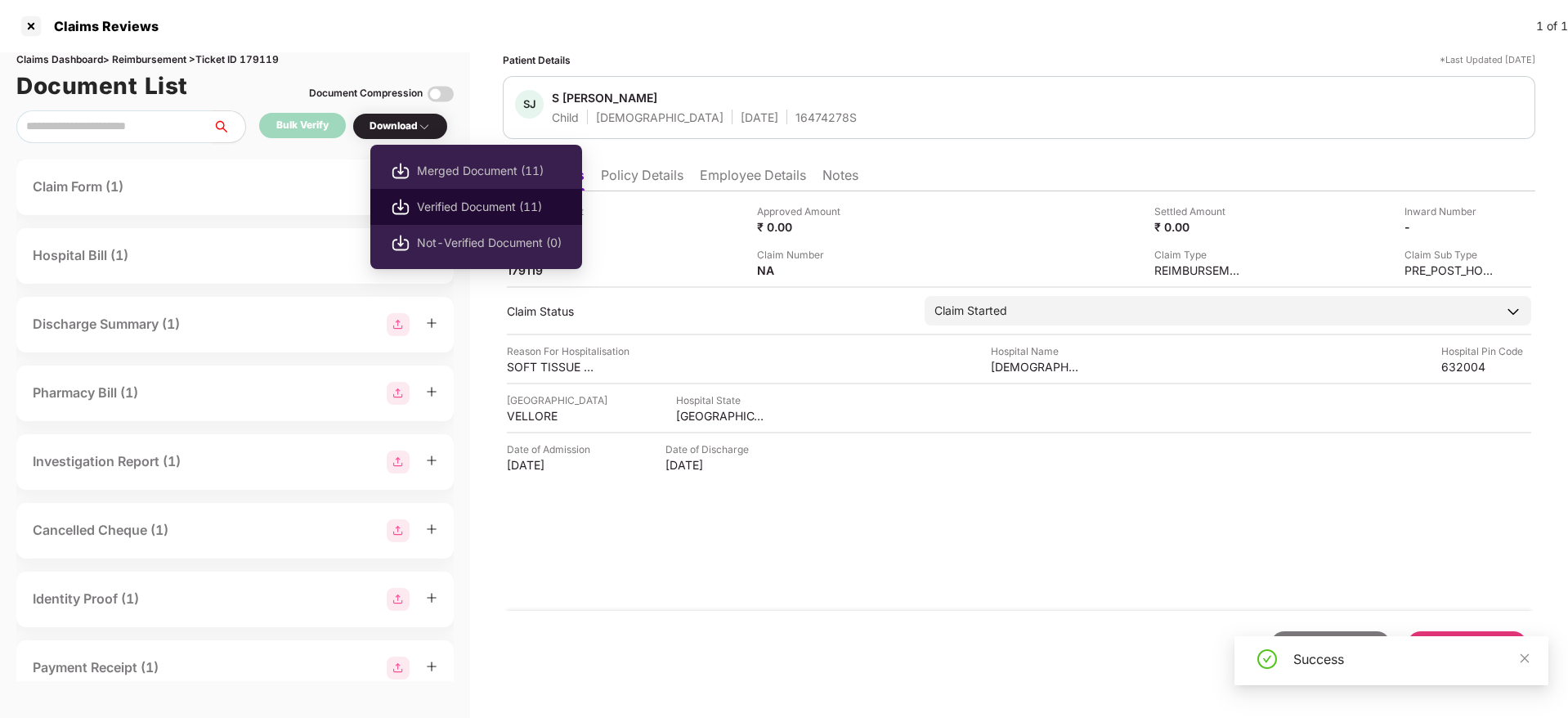
click at [456, 203] on span "Verified Document (11)" at bounding box center [489, 206] width 144 height 18
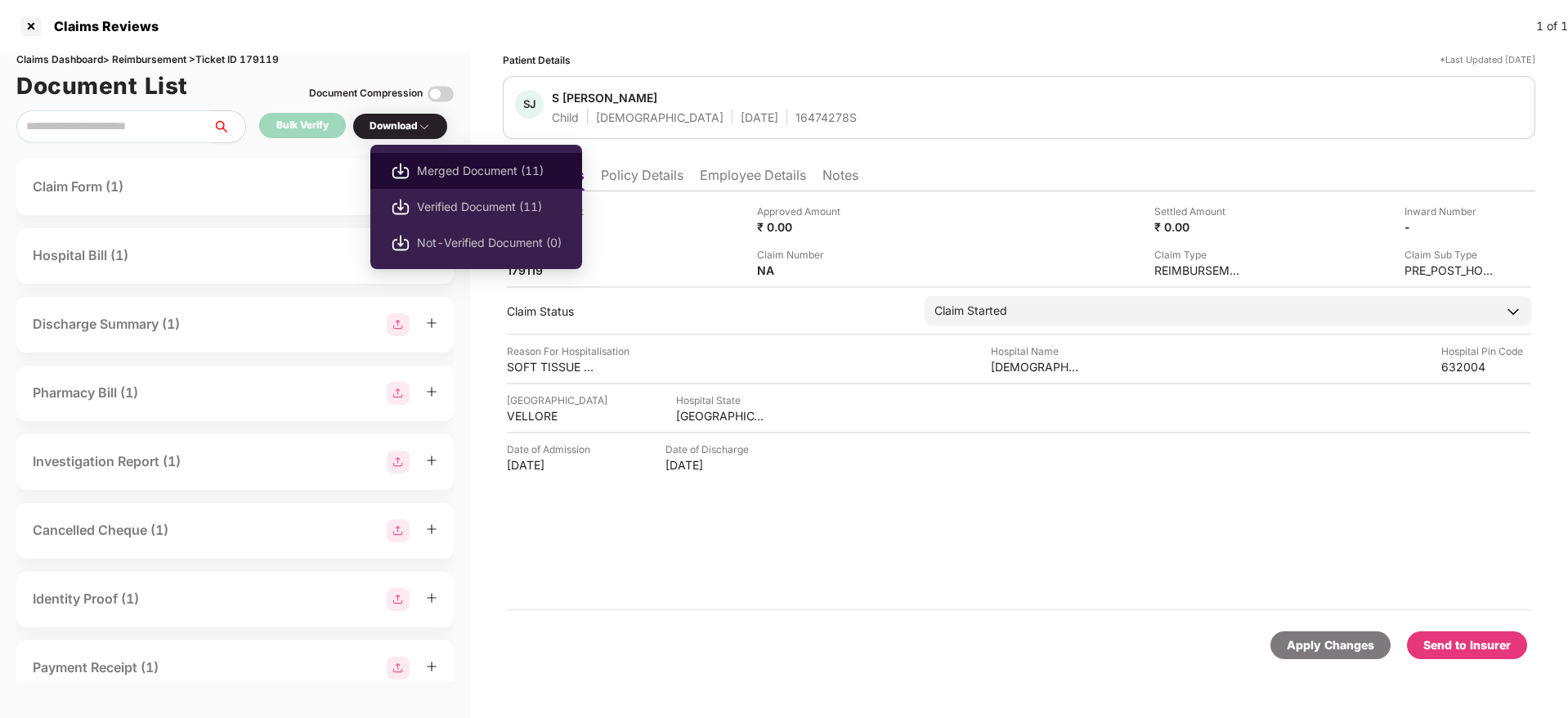
click at [457, 168] on span "Merged Document (11)" at bounding box center [489, 170] width 144 height 18
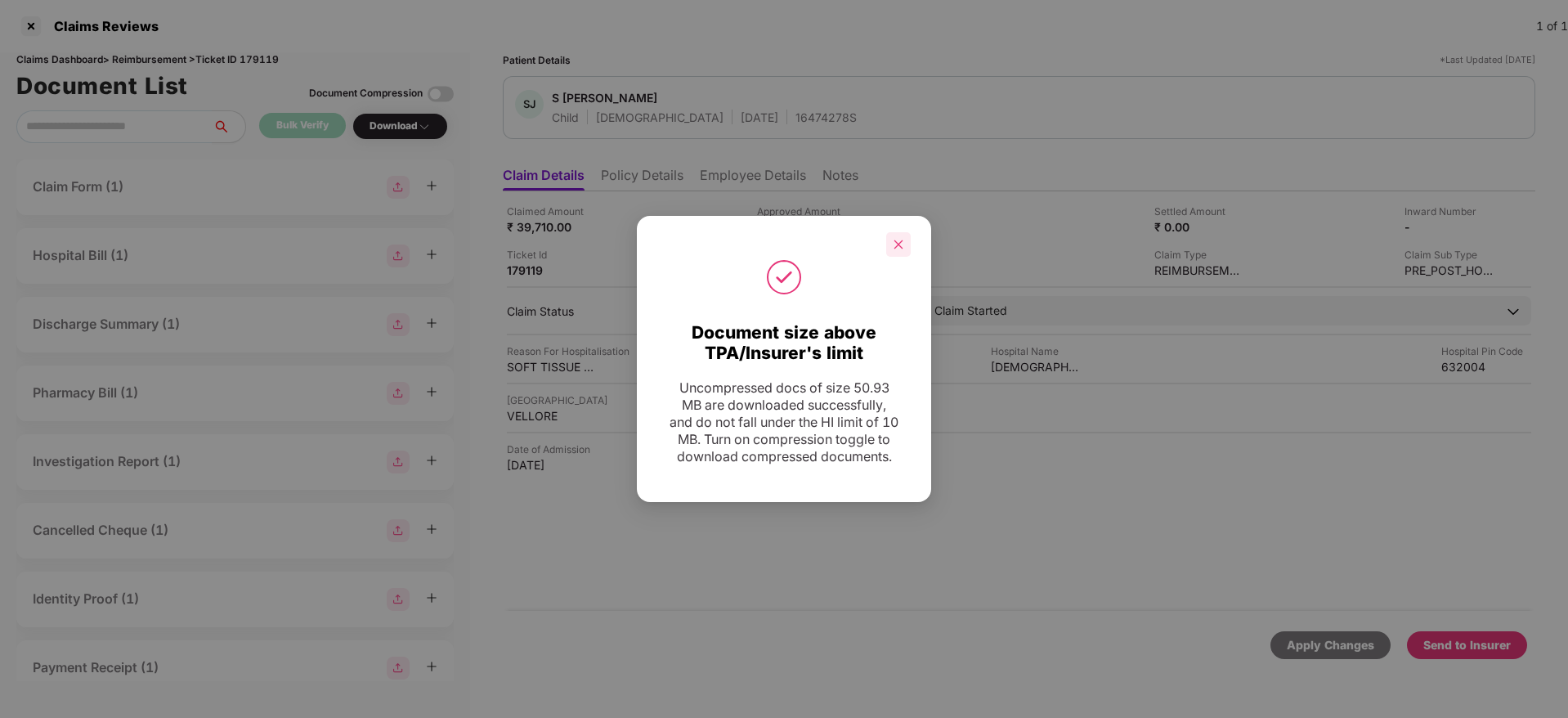
click at [897, 241] on icon "close" at bounding box center [897, 244] width 11 height 11
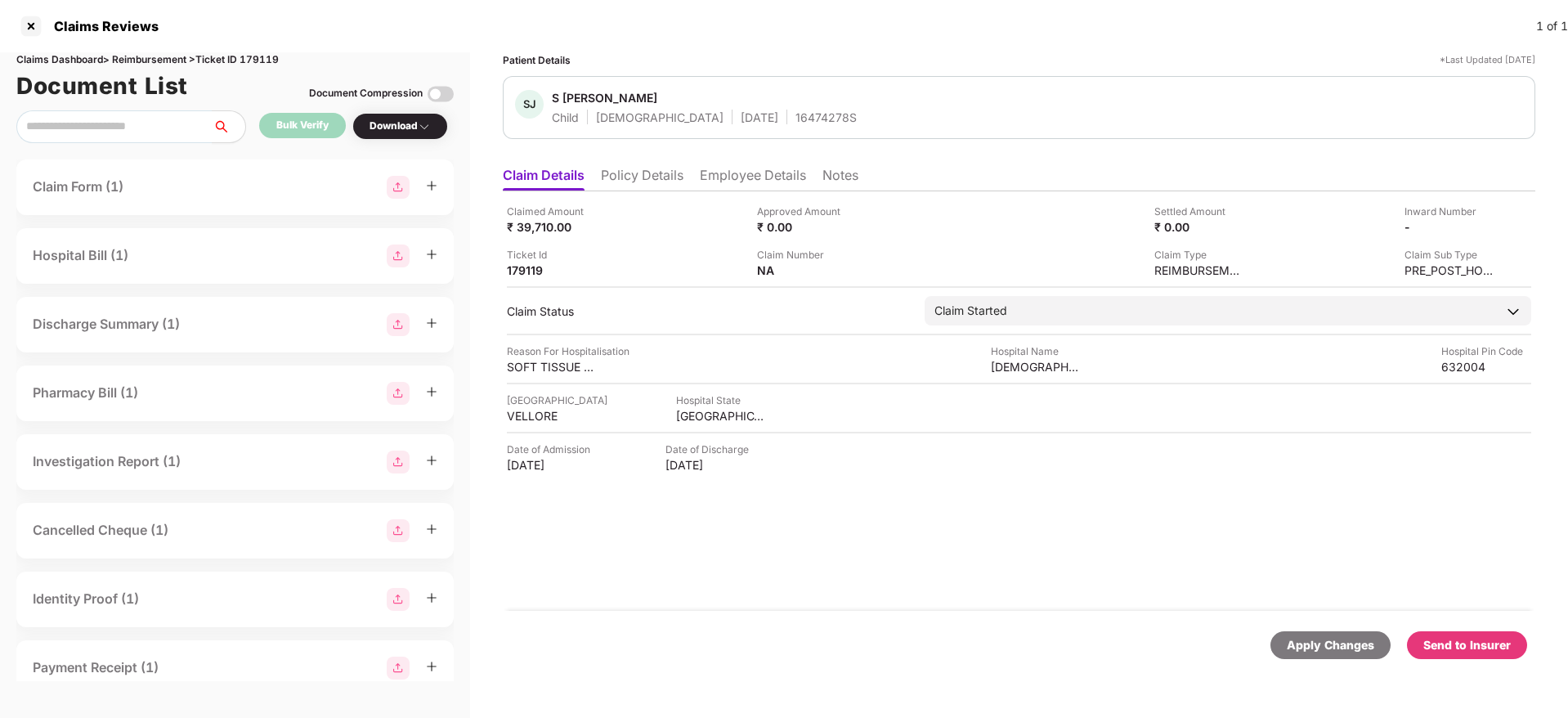
click at [1452, 634] on div "Send to Insurer" at bounding box center [1467, 645] width 120 height 28
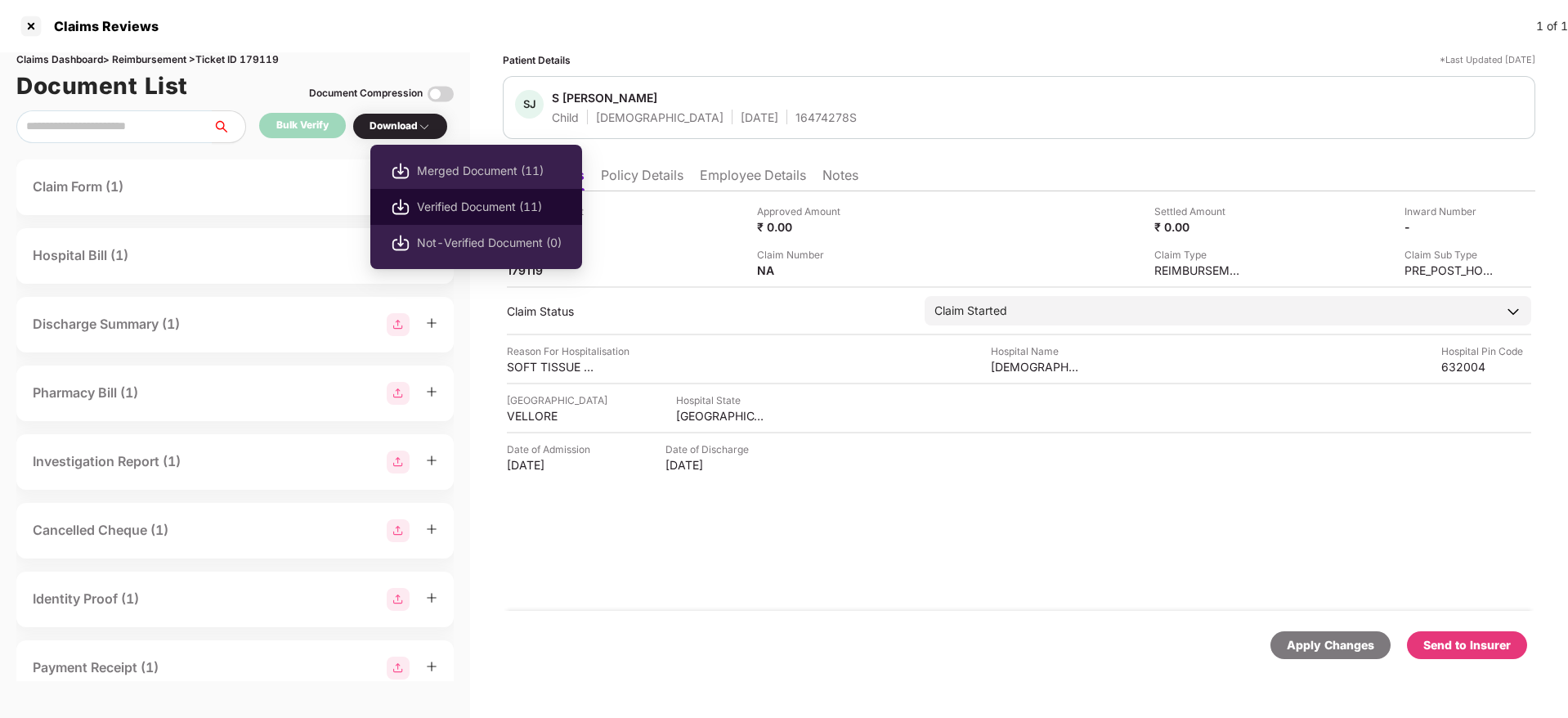
click at [476, 199] on span "Verified Document (11)" at bounding box center [489, 206] width 144 height 18
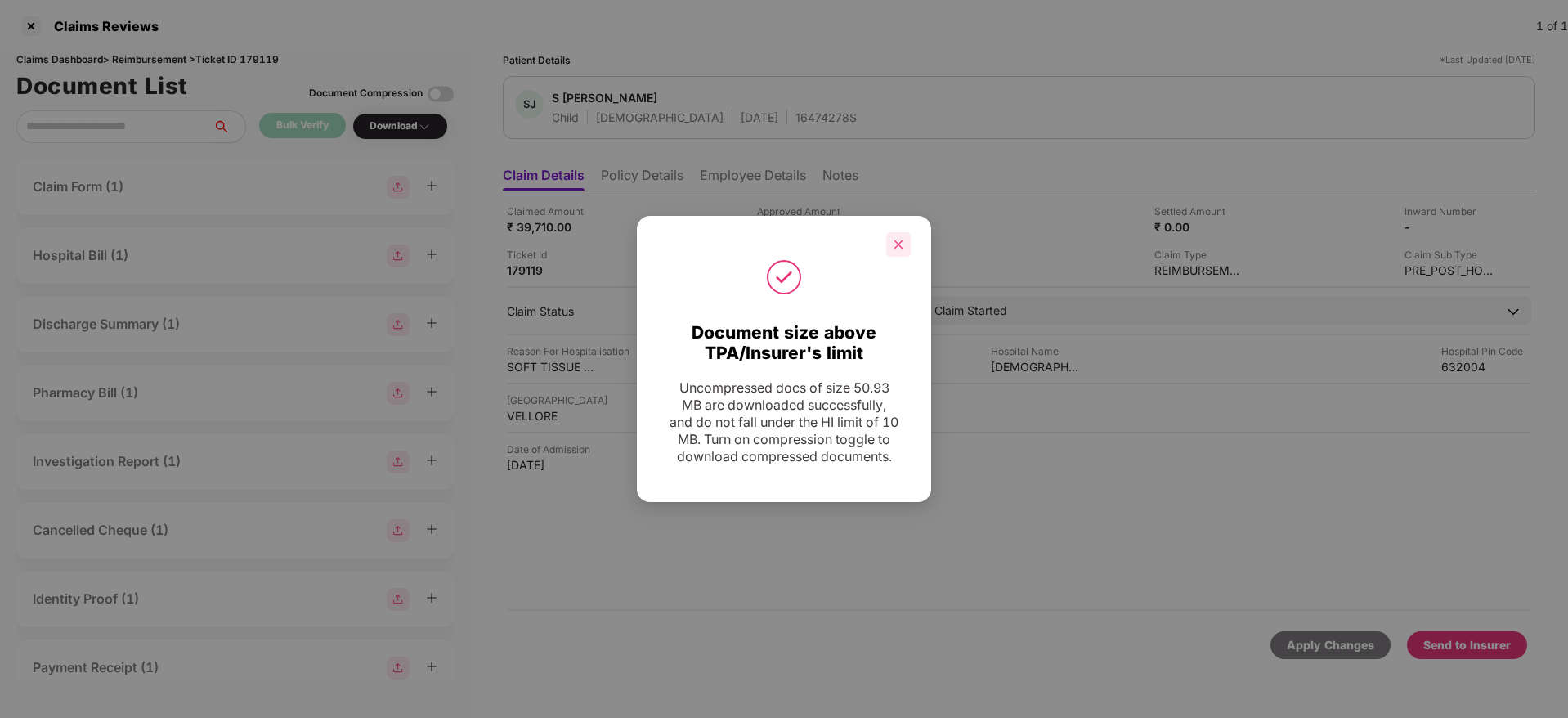
click at [906, 232] on div at bounding box center [898, 244] width 25 height 25
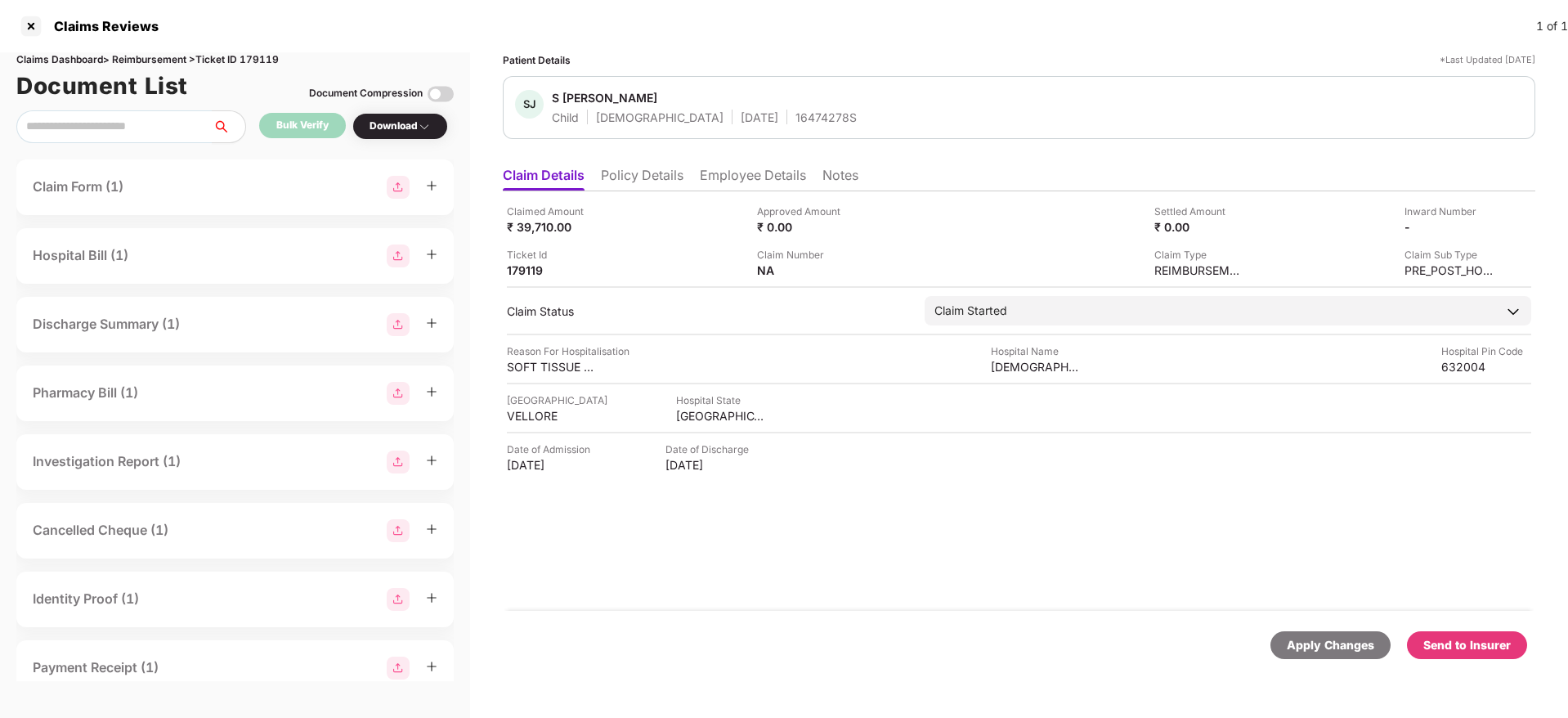
click at [1451, 648] on div "Send to Insurer" at bounding box center [1467, 645] width 88 height 18
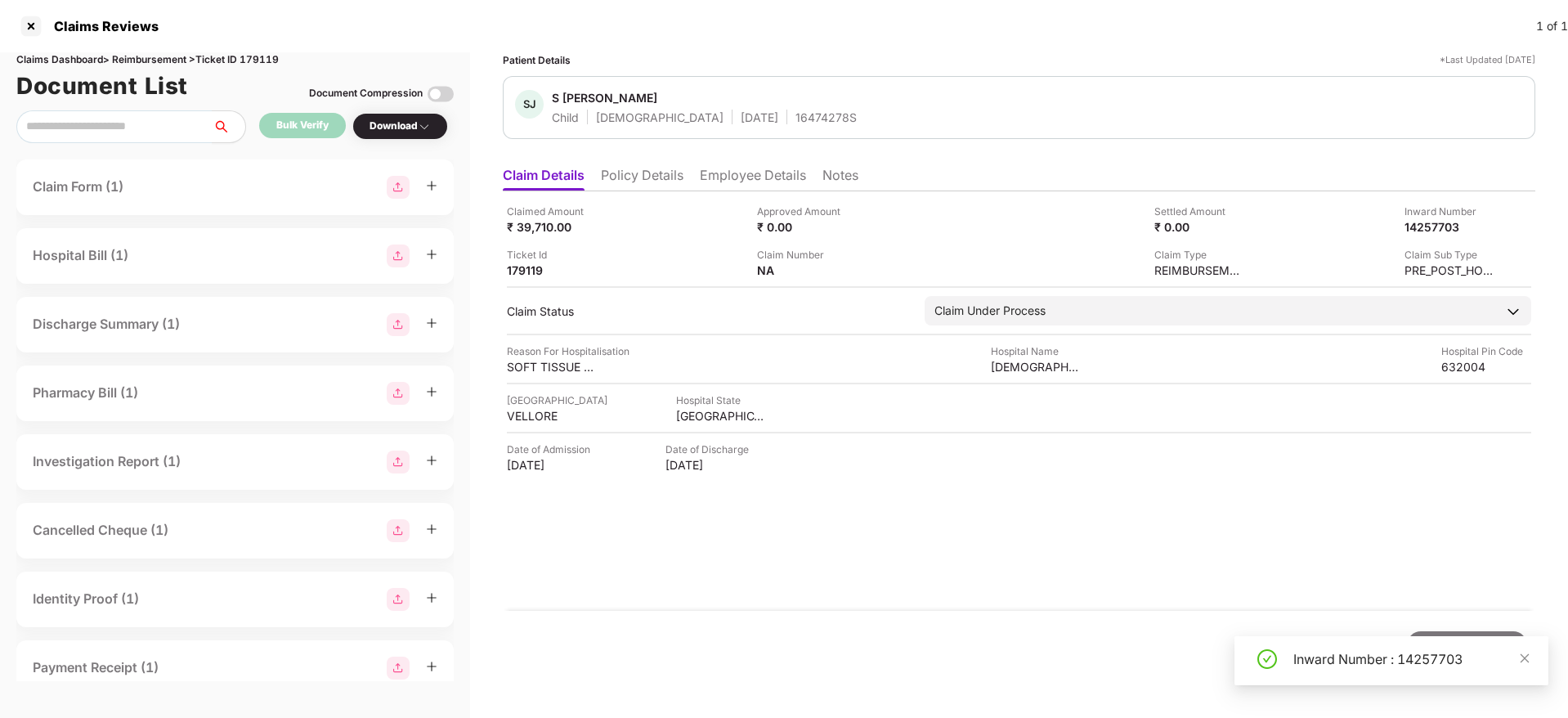
click at [651, 191] on div "Claimed Amount ₹ 39,710.00 Approved Amount ₹ 0.00 Settled Amount ₹ 0.00 Inward …" at bounding box center [1019, 401] width 1032 height 420
click at [646, 186] on li "Policy Details" at bounding box center [642, 179] width 83 height 24
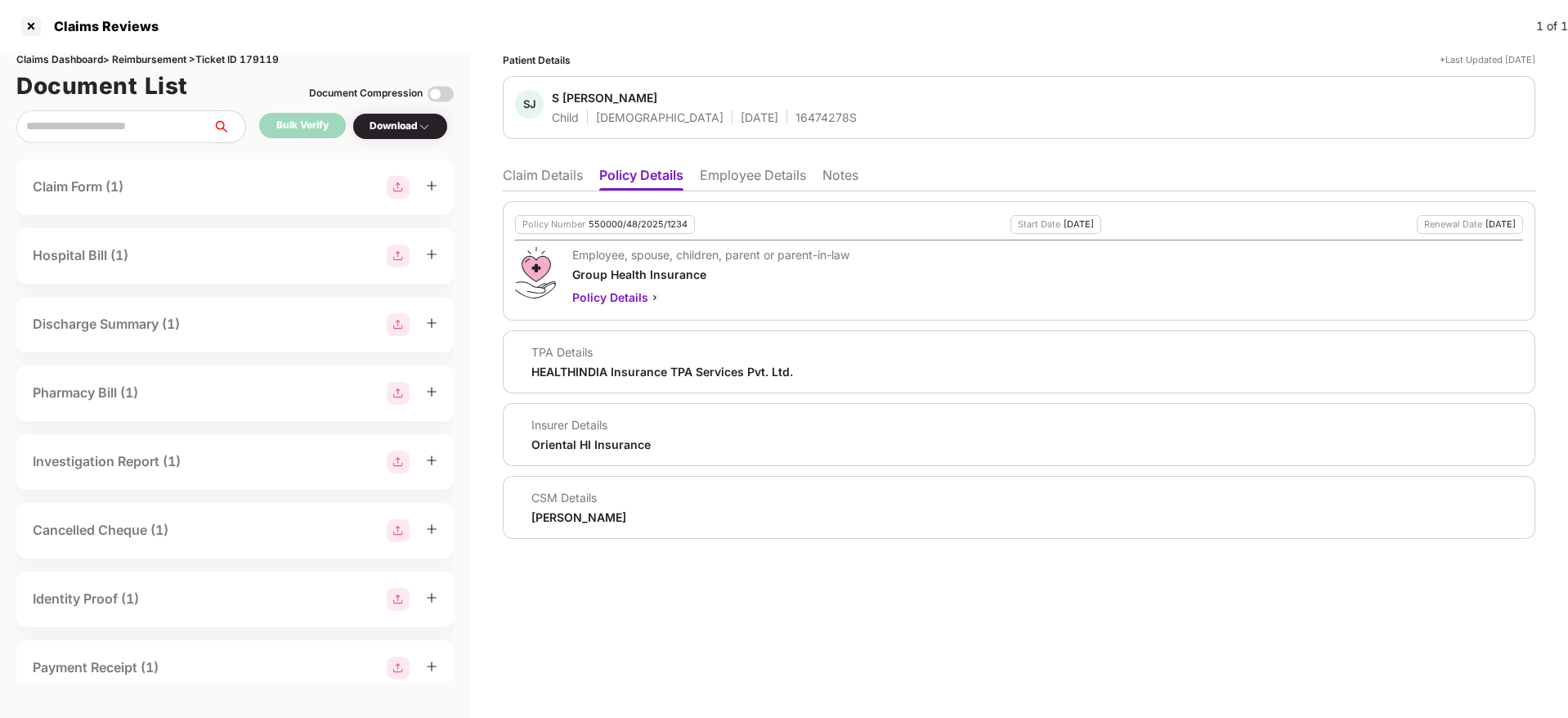
click at [579, 186] on li "Claim Details" at bounding box center [542, 179] width 80 height 24
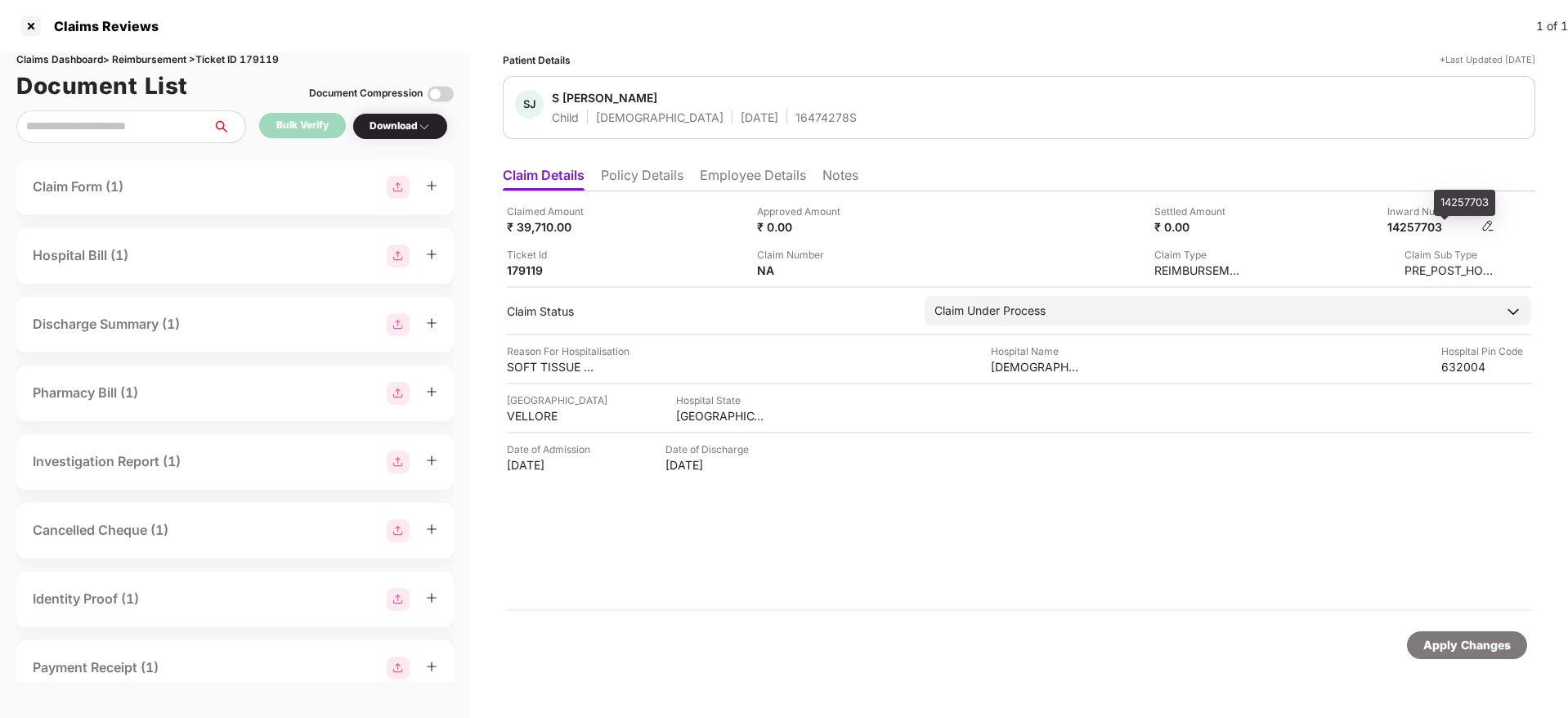
click at [1413, 228] on div "14257703" at bounding box center [1432, 227] width 90 height 15
copy div "14257703"
click at [795, 119] on div "16474278S" at bounding box center [825, 117] width 61 height 15
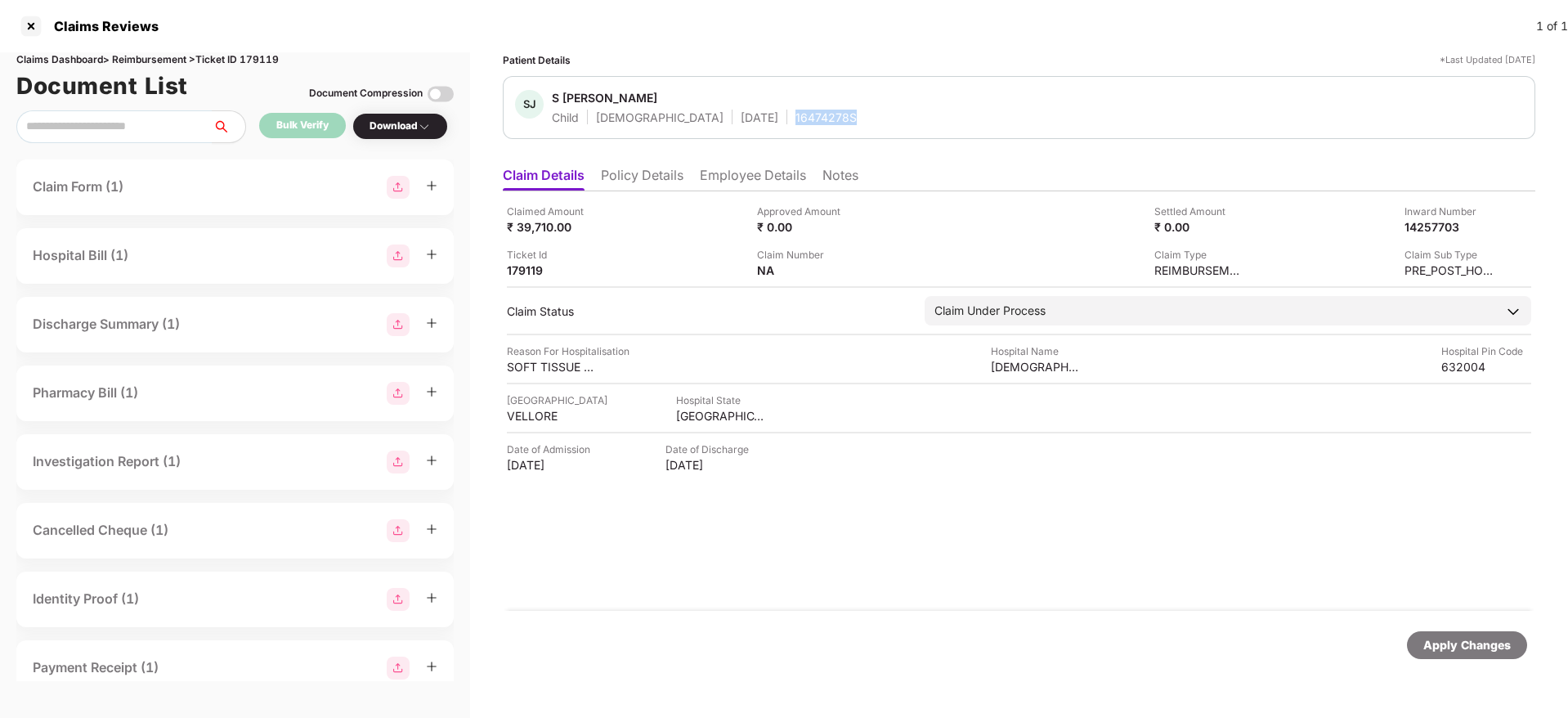
copy div "16474278S"
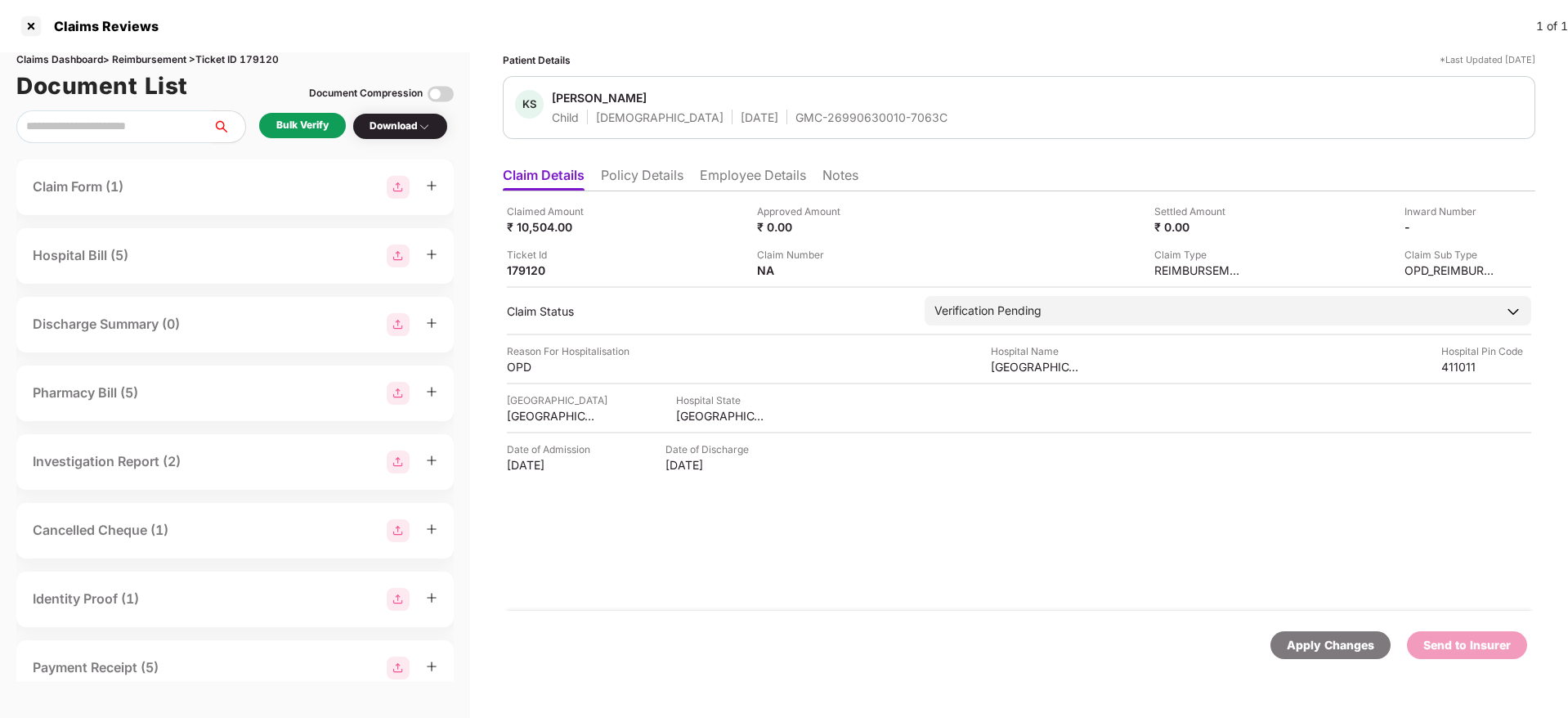
click at [636, 162] on ul "Claim Details Policy Details Employee Details Notes" at bounding box center [1019, 175] width 1032 height 33
click at [644, 175] on li "Policy Details" at bounding box center [642, 179] width 83 height 24
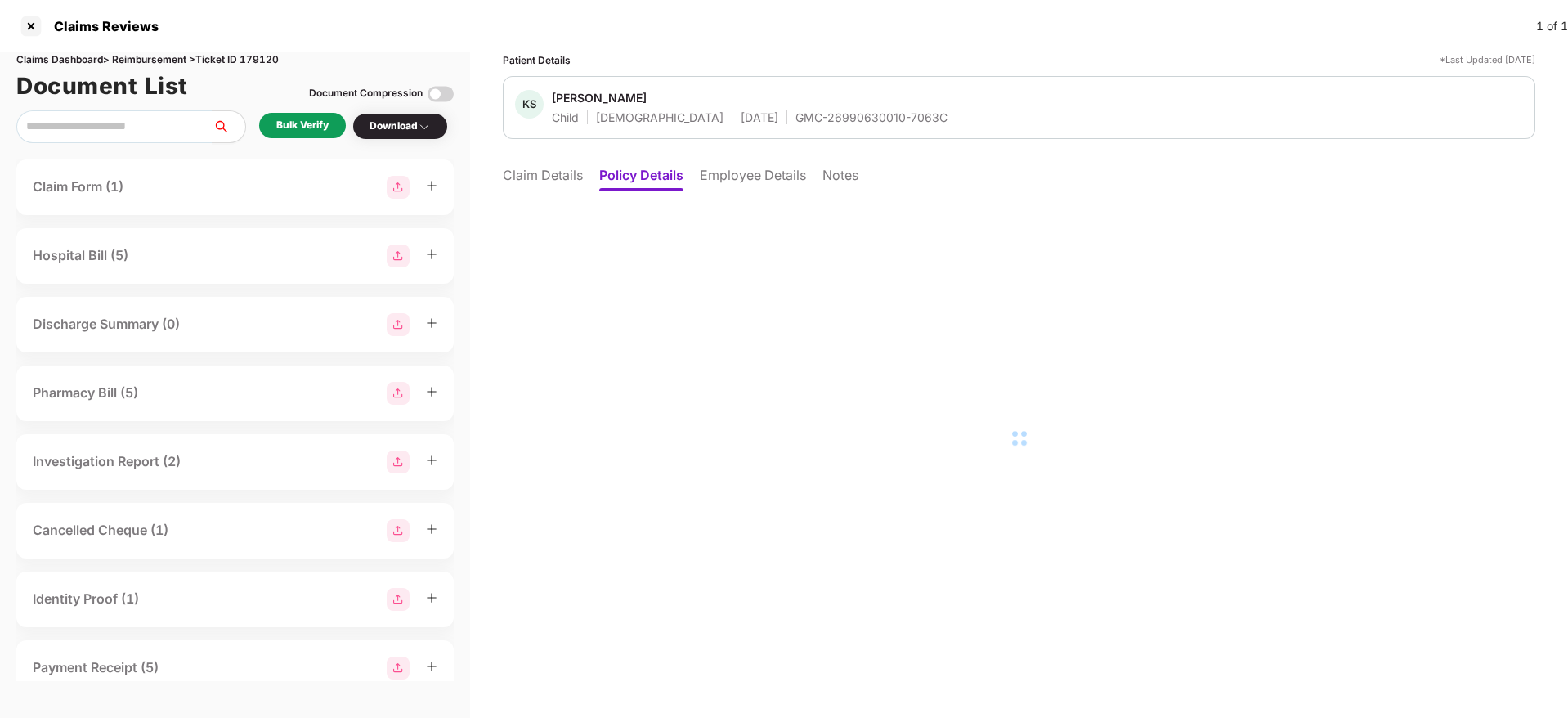
click at [754, 186] on li "Employee Details" at bounding box center [753, 179] width 107 height 24
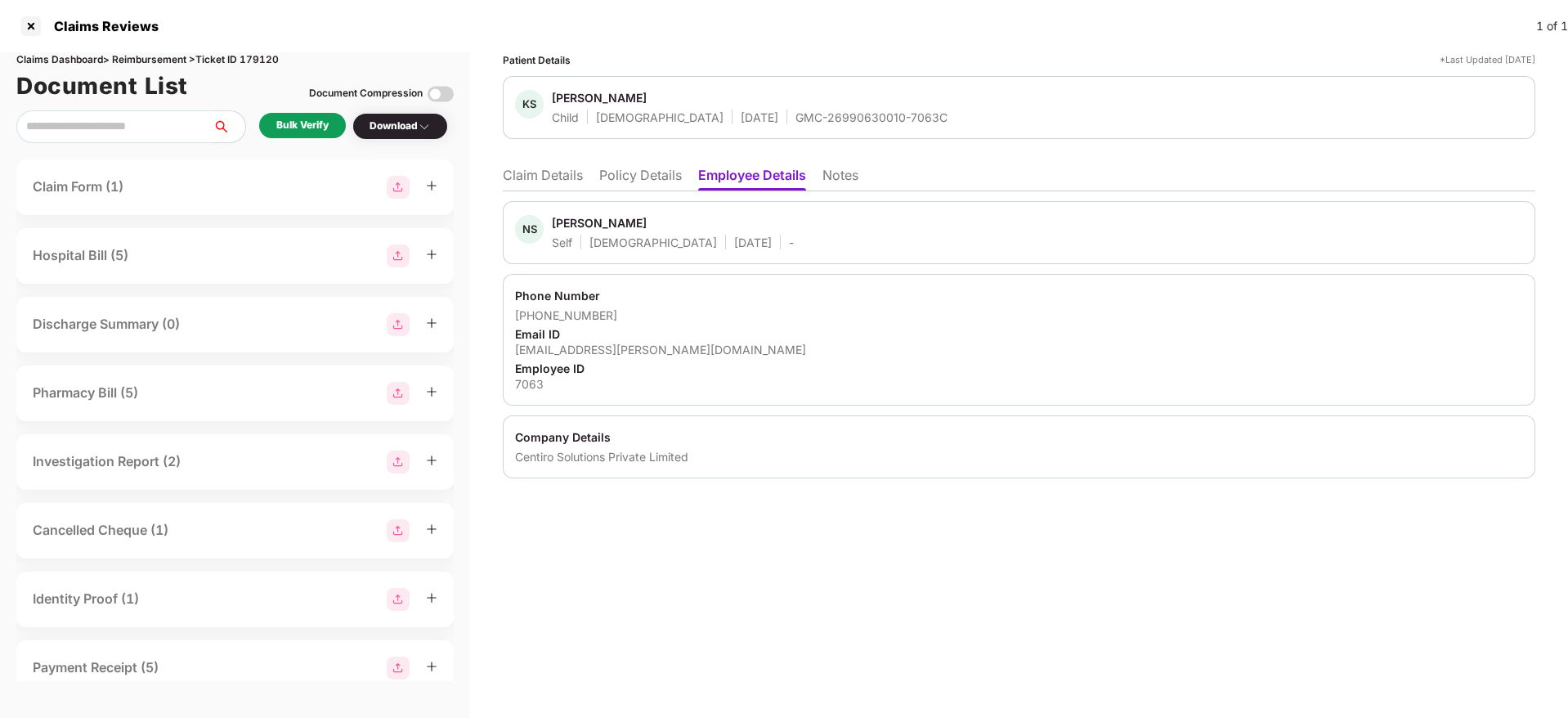
click at [592, 357] on div "[EMAIL_ADDRESS][PERSON_NAME][DOMAIN_NAME]" at bounding box center [1019, 349] width 1008 height 15
copy div "[EMAIL_ADDRESS][PERSON_NAME][DOMAIN_NAME]"
click at [548, 169] on li "Claim Details" at bounding box center [542, 179] width 80 height 24
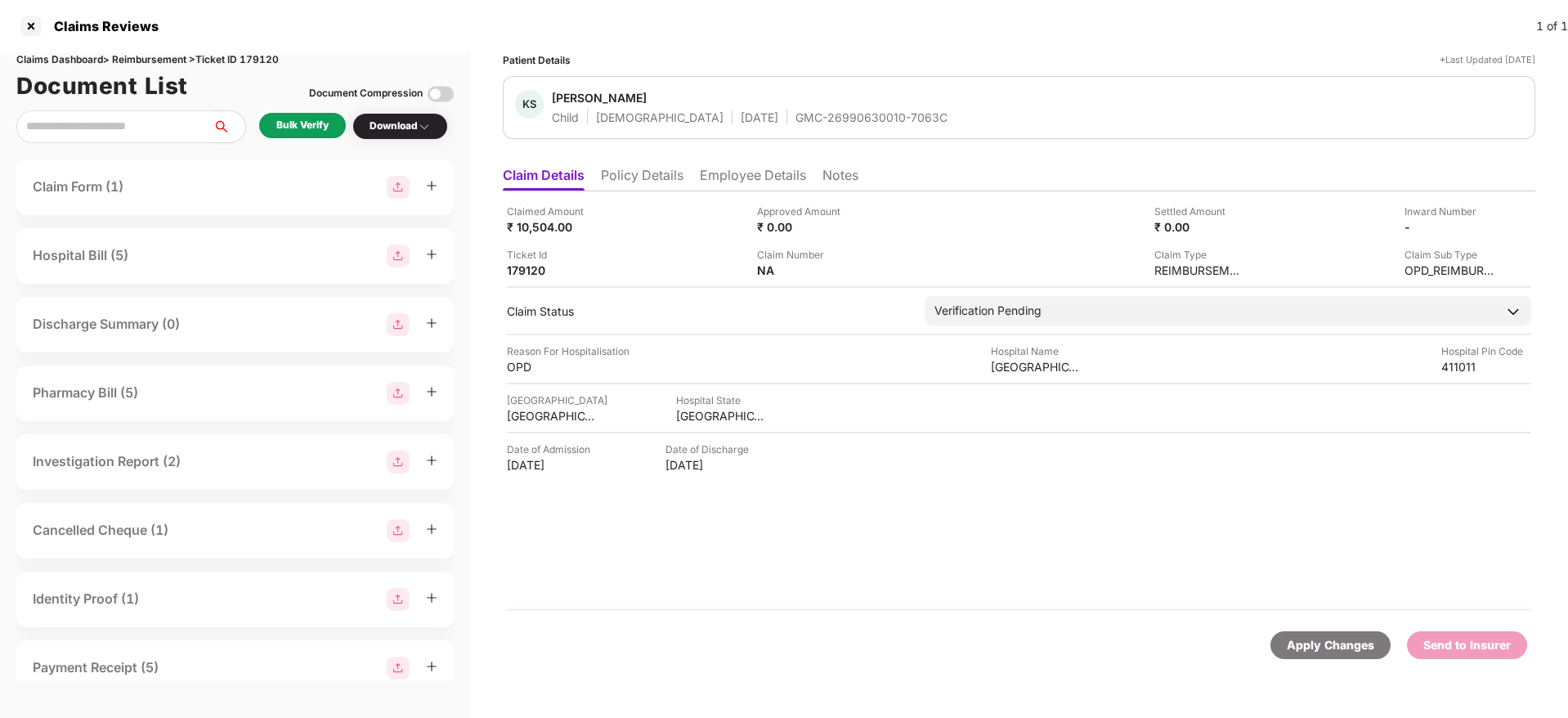
click at [336, 117] on div "Bulk Verify" at bounding box center [302, 125] width 87 height 25
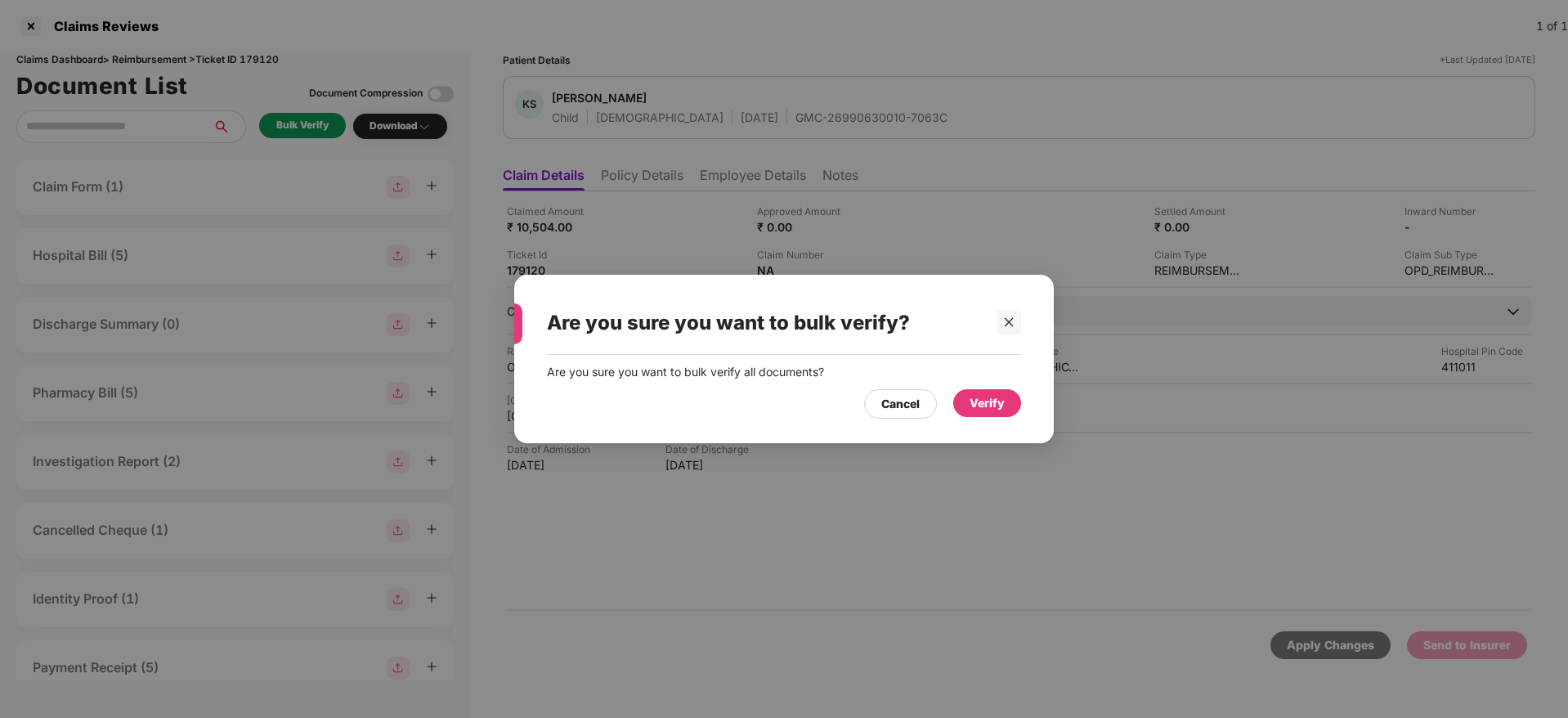
click at [1000, 394] on div "Verify" at bounding box center [987, 402] width 35 height 18
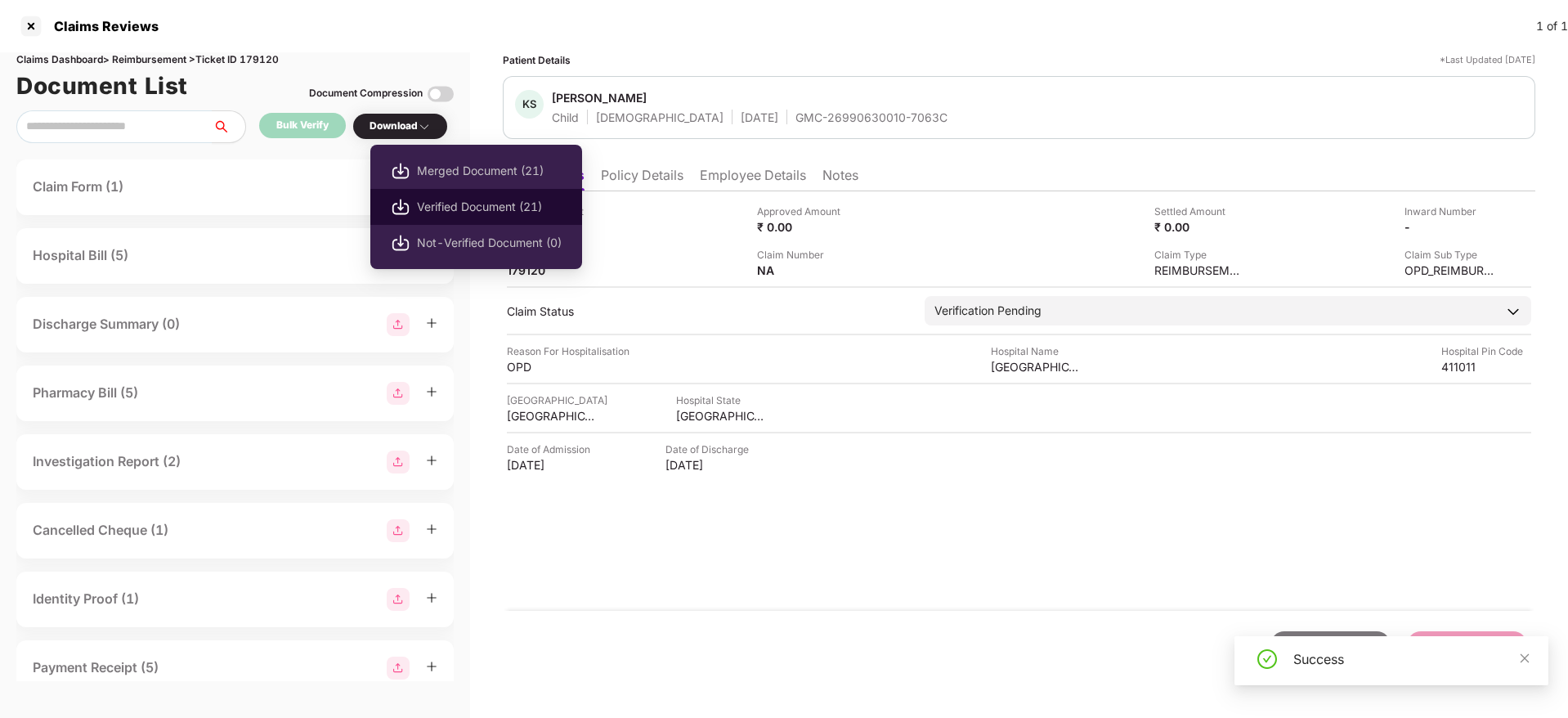
click at [465, 198] on span "Verified Document (21)" at bounding box center [489, 206] width 144 height 18
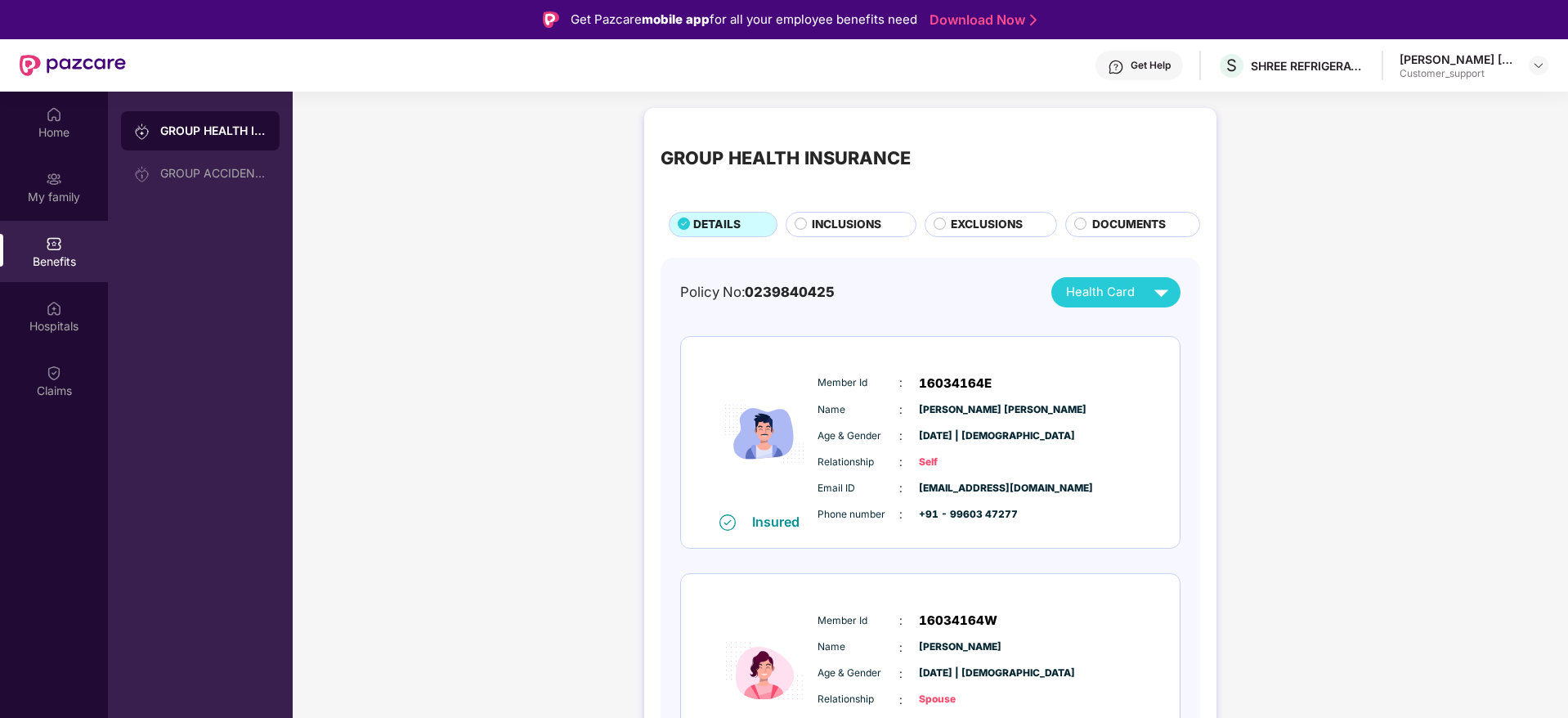
scroll to position [582, 0]
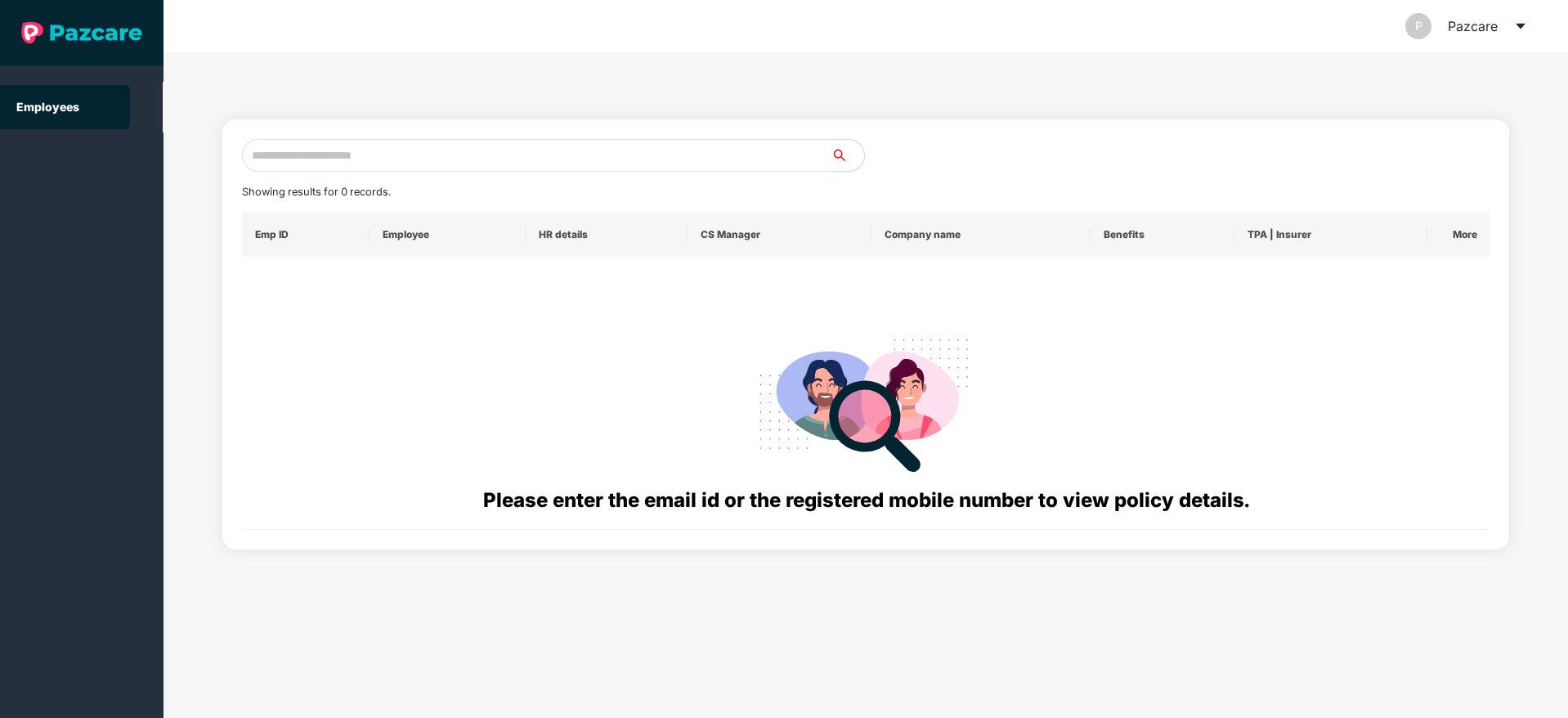
click at [285, 165] on input "text" at bounding box center [536, 156] width 590 height 33
paste input "**********"
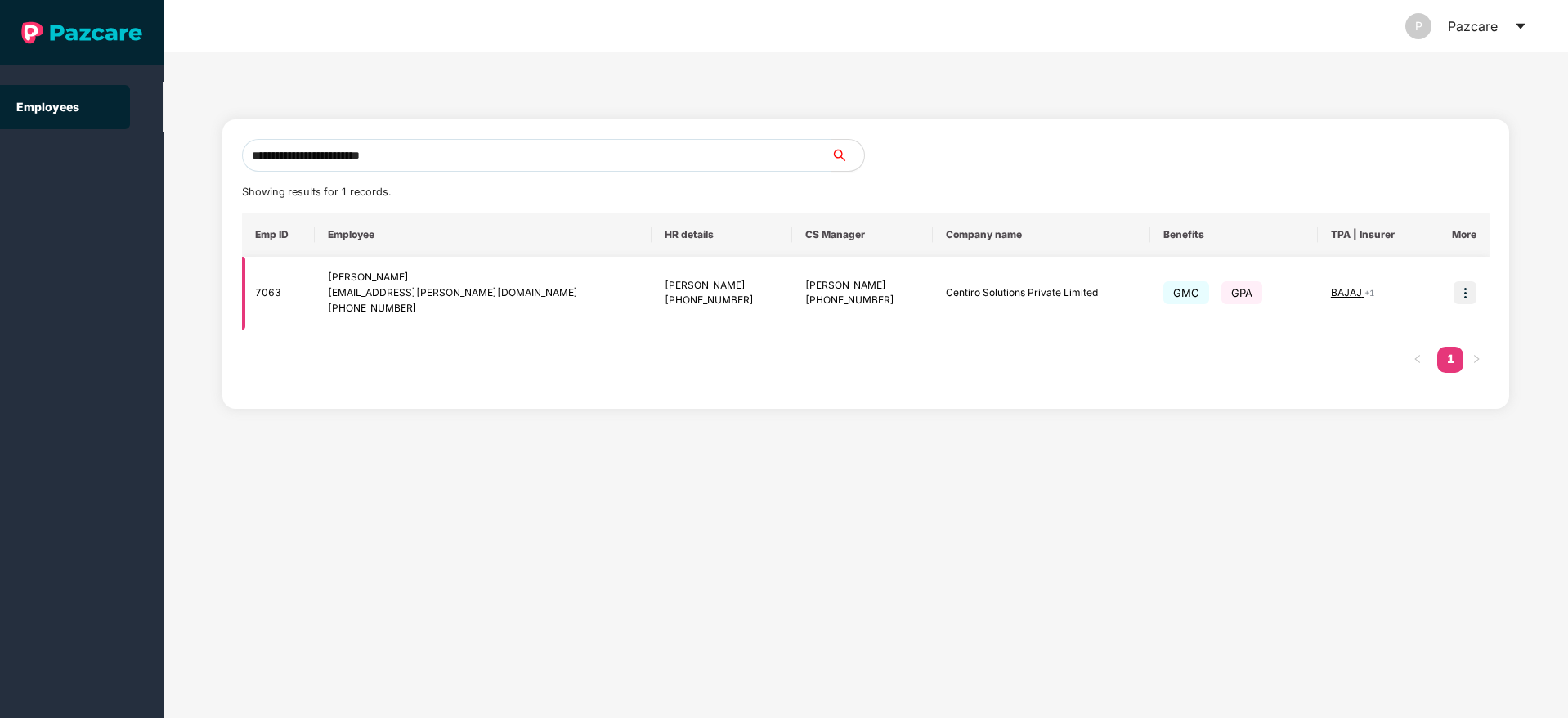
type input "**********"
click at [1463, 292] on img at bounding box center [1465, 292] width 23 height 23
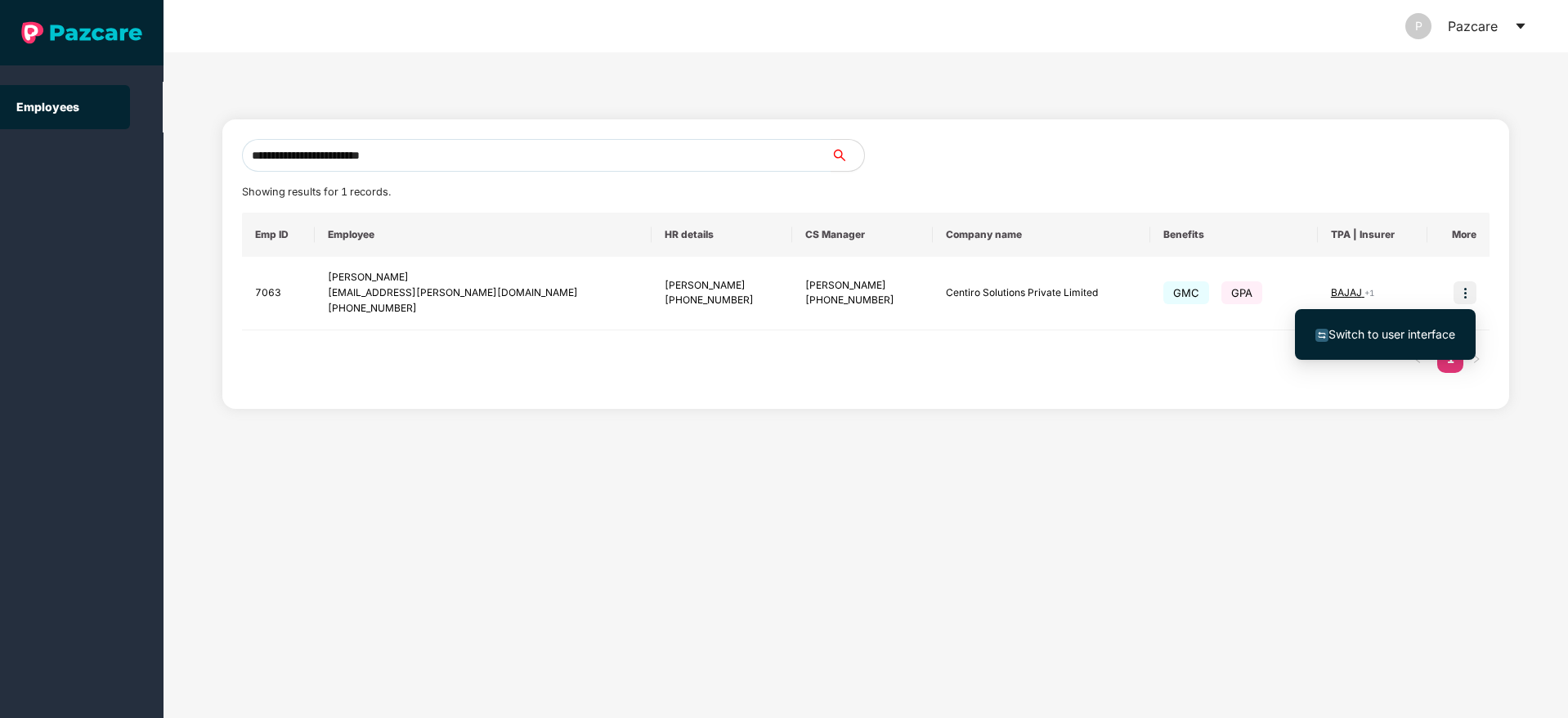
click at [1387, 328] on span "Switch to user interface" at bounding box center [1391, 334] width 126 height 14
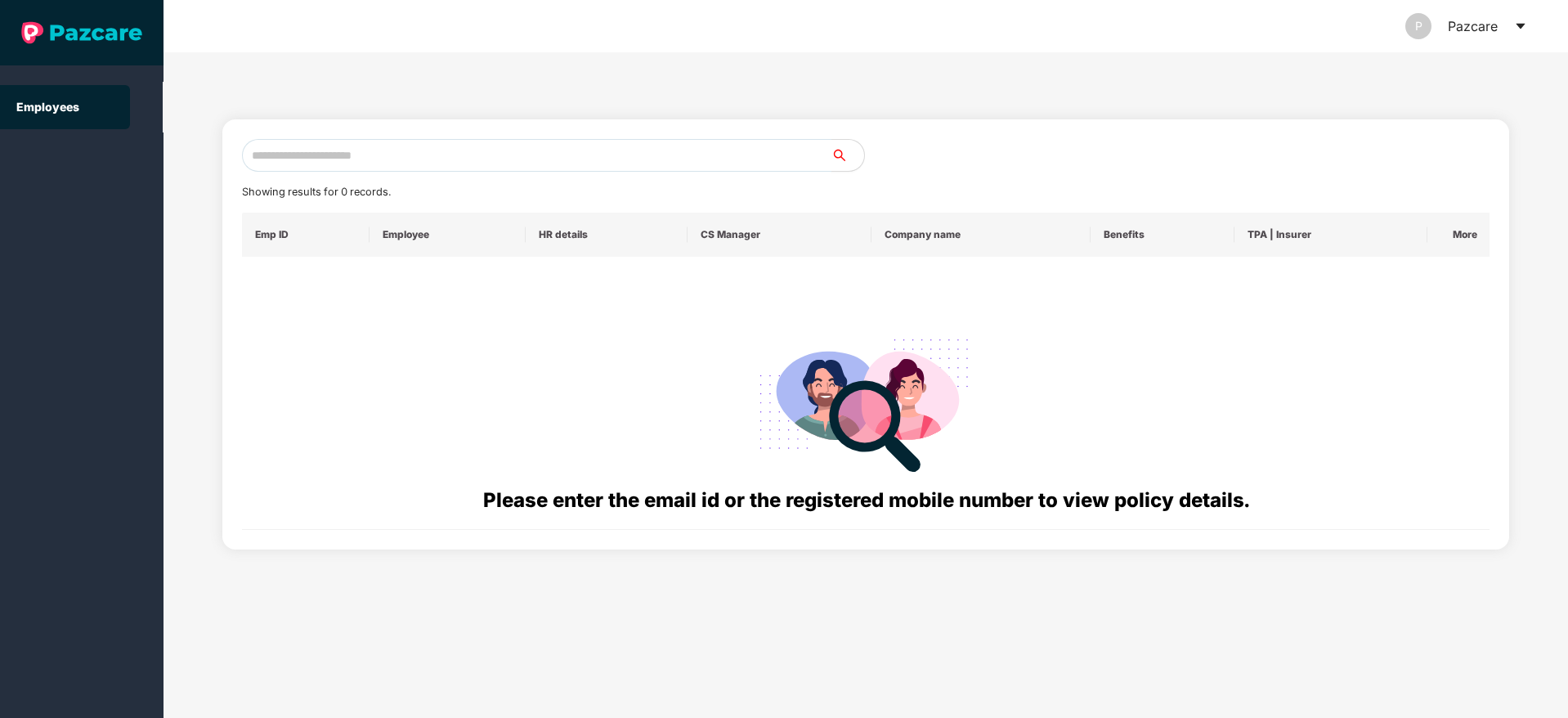
click at [303, 148] on input "text" at bounding box center [536, 156] width 590 height 33
paste input "**********"
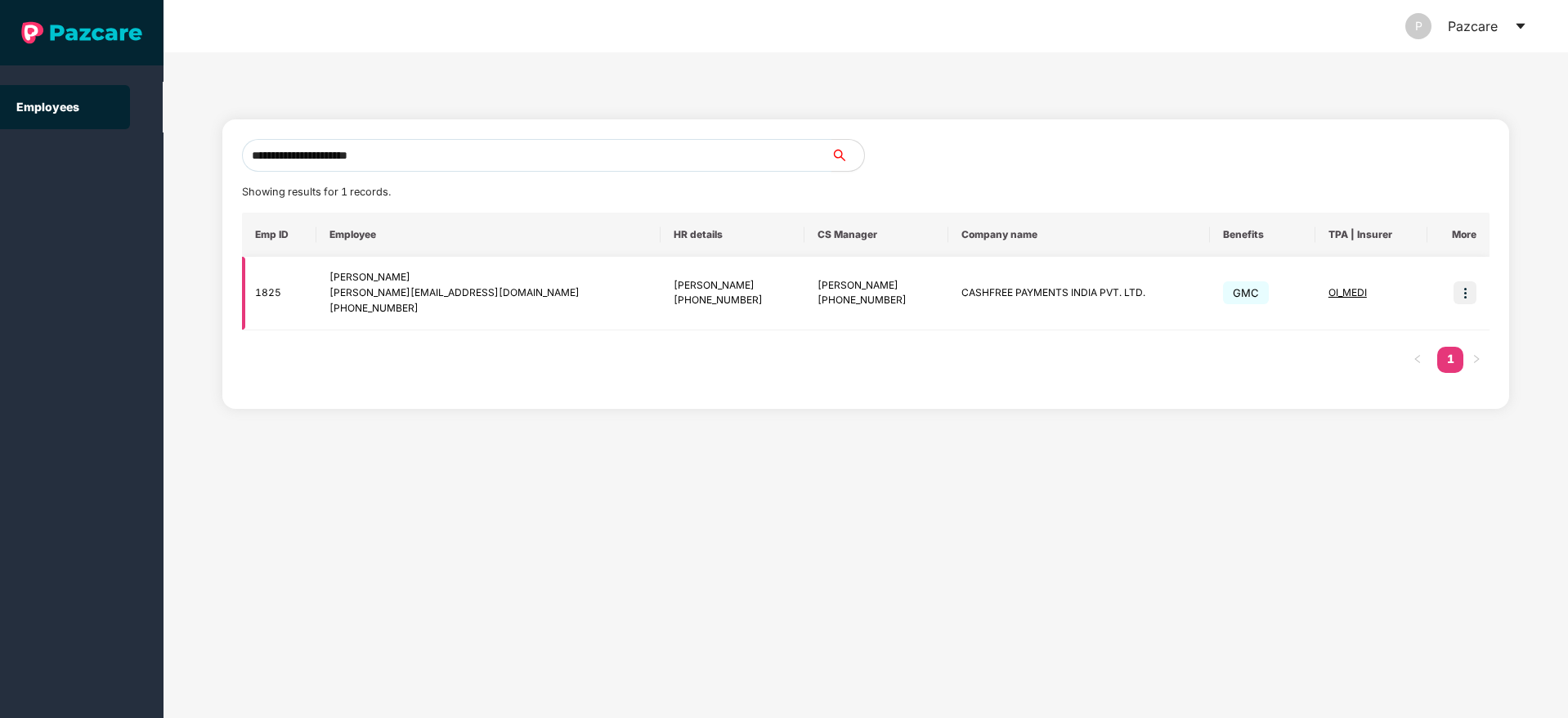
type input "**********"
click at [1467, 292] on img at bounding box center [1465, 292] width 23 height 23
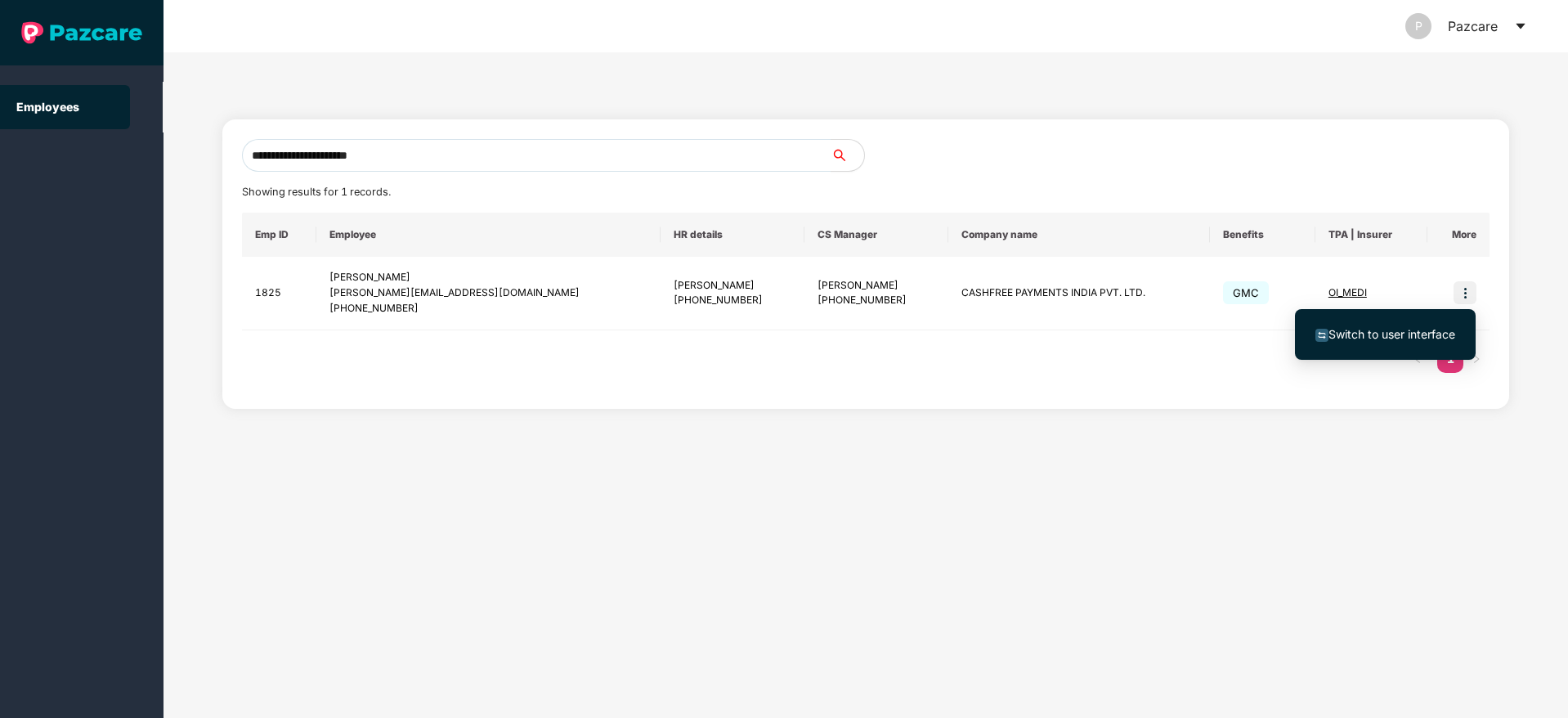
click at [1386, 328] on span "Switch to user interface" at bounding box center [1391, 334] width 126 height 14
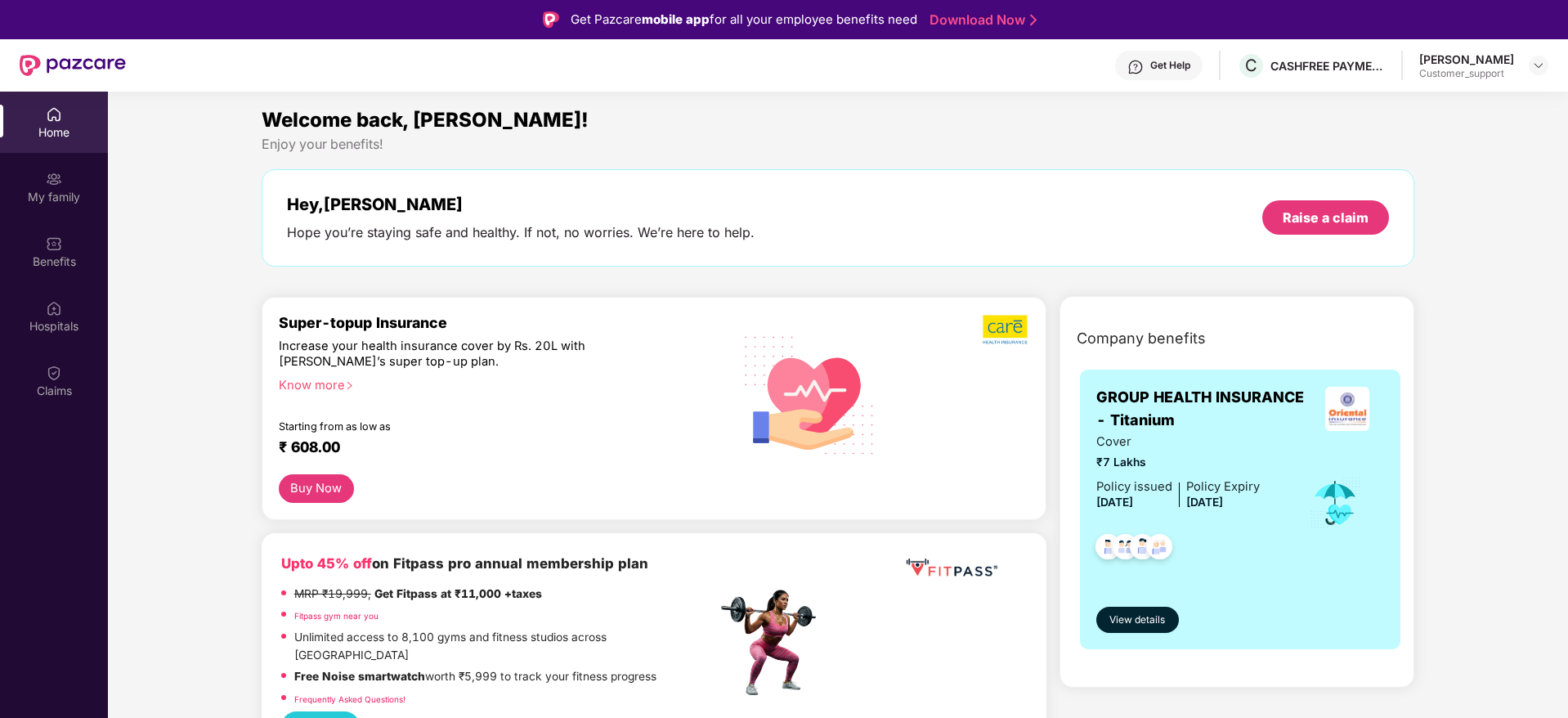
click at [1161, 61] on div "Get Help" at bounding box center [1170, 64] width 40 height 13
click at [898, 136] on div "Enjoy your benefits!" at bounding box center [838, 144] width 1154 height 17
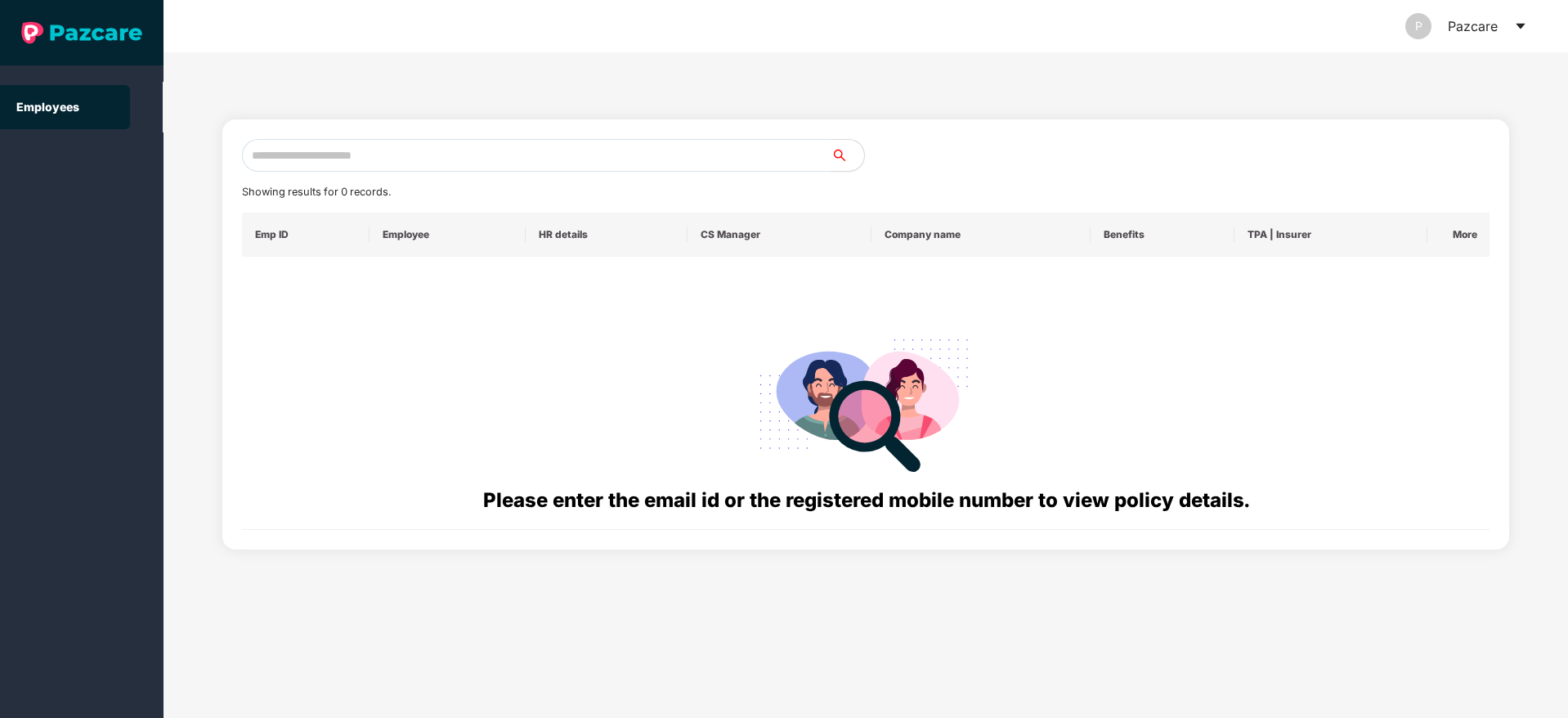
click at [361, 165] on input "text" at bounding box center [536, 156] width 590 height 33
paste input "**********"
type input "**********"
click at [351, 163] on input "text" at bounding box center [536, 156] width 590 height 33
paste input "**********"
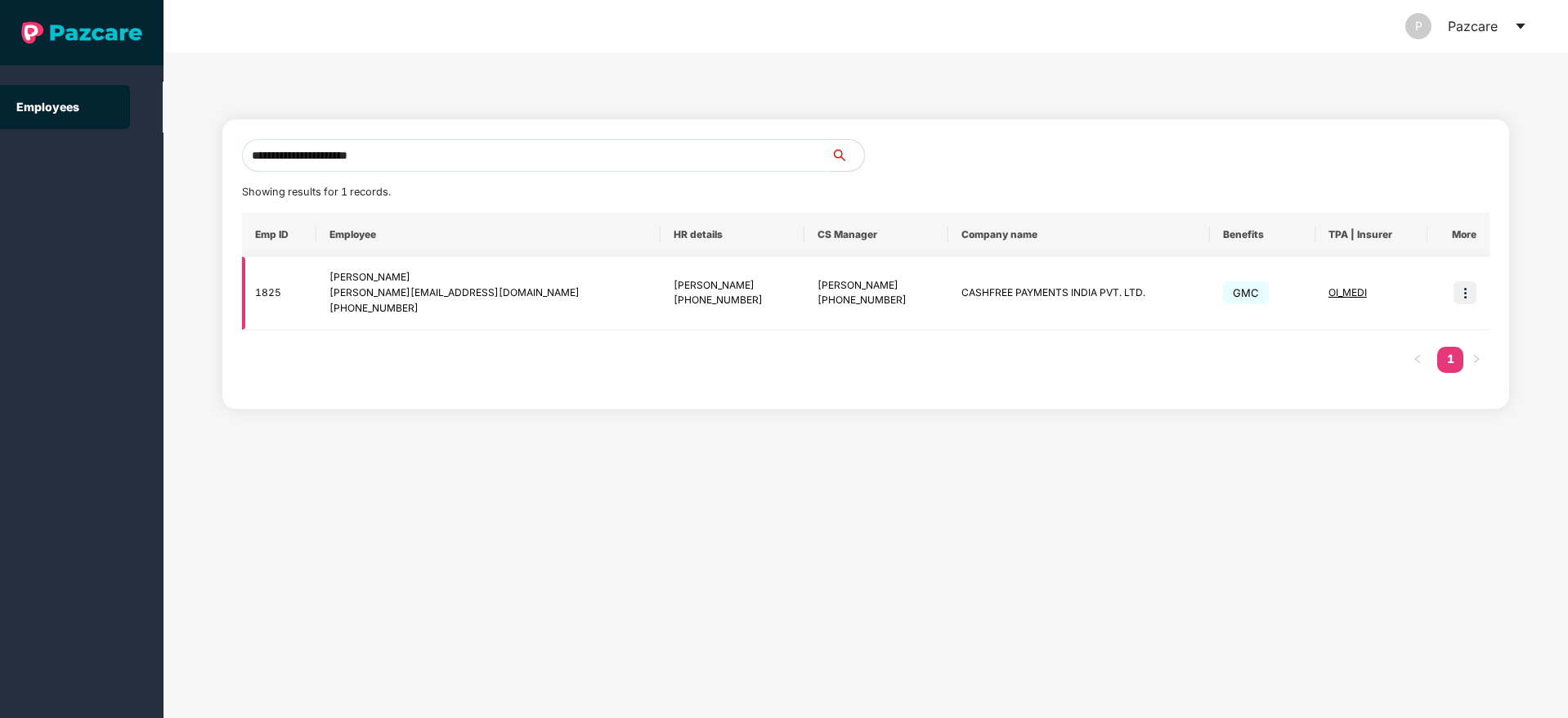
type input "**********"
click at [818, 298] on div "+918910286300" at bounding box center [876, 300] width 118 height 15
copy div "918910286300"
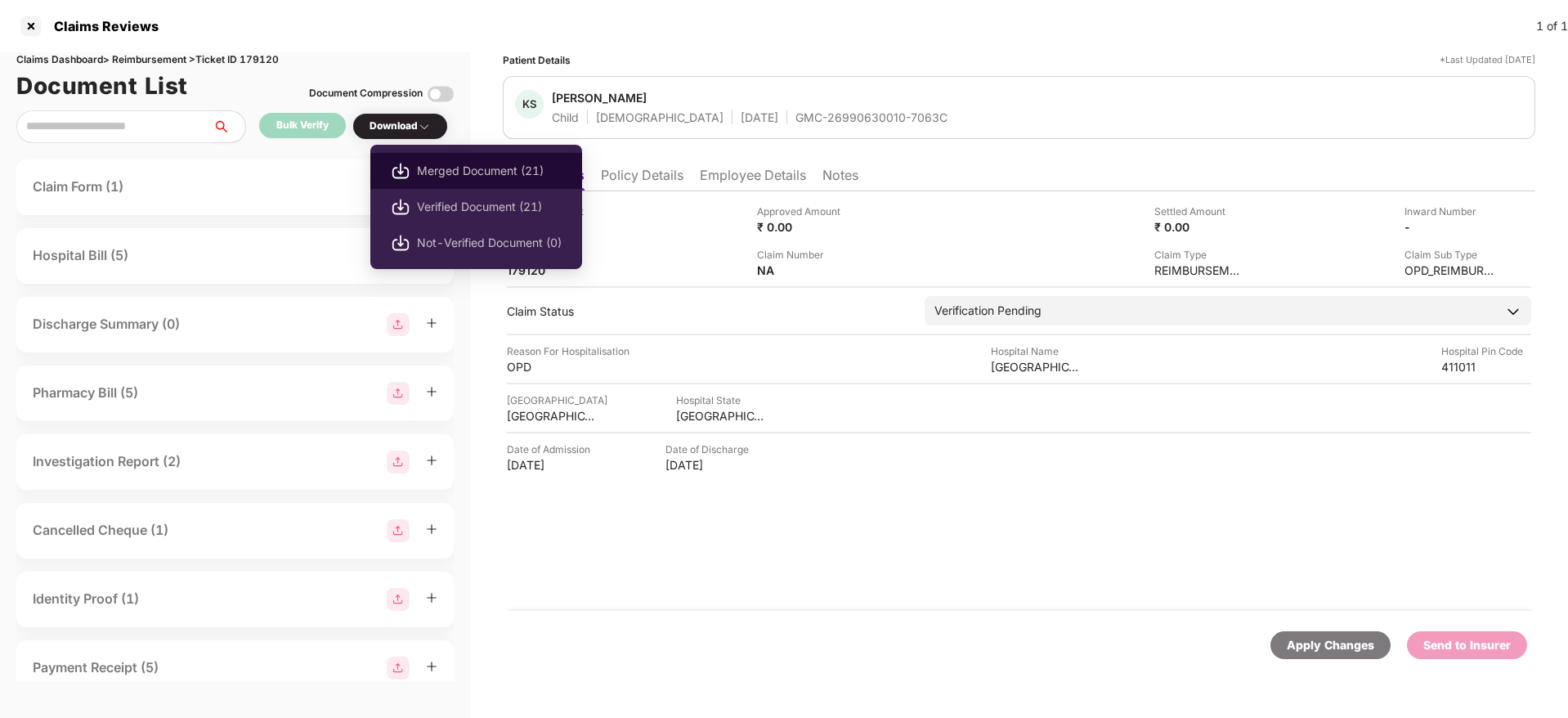
click at [450, 174] on span "Merged Document (21)" at bounding box center [489, 170] width 144 height 18
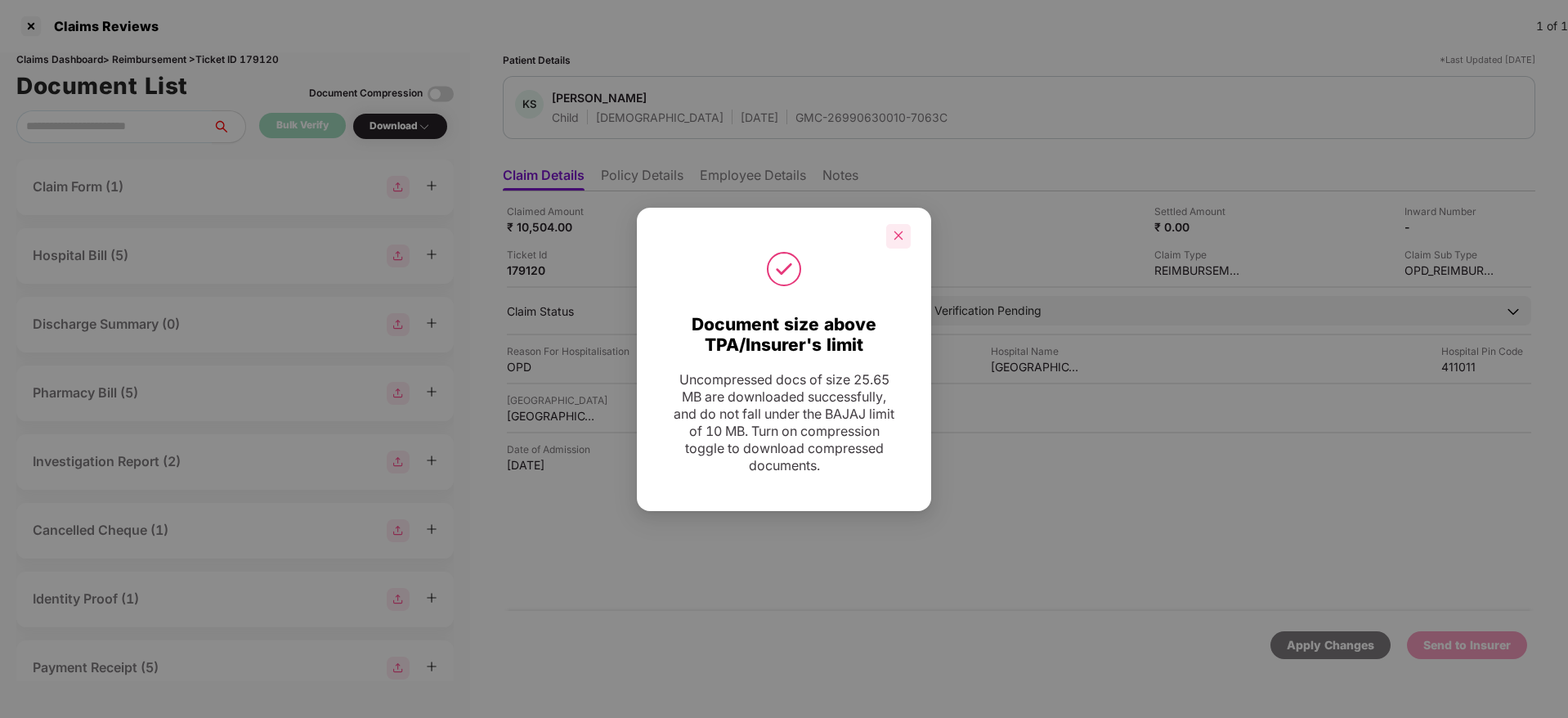
click at [898, 232] on icon "close" at bounding box center [897, 235] width 11 height 11
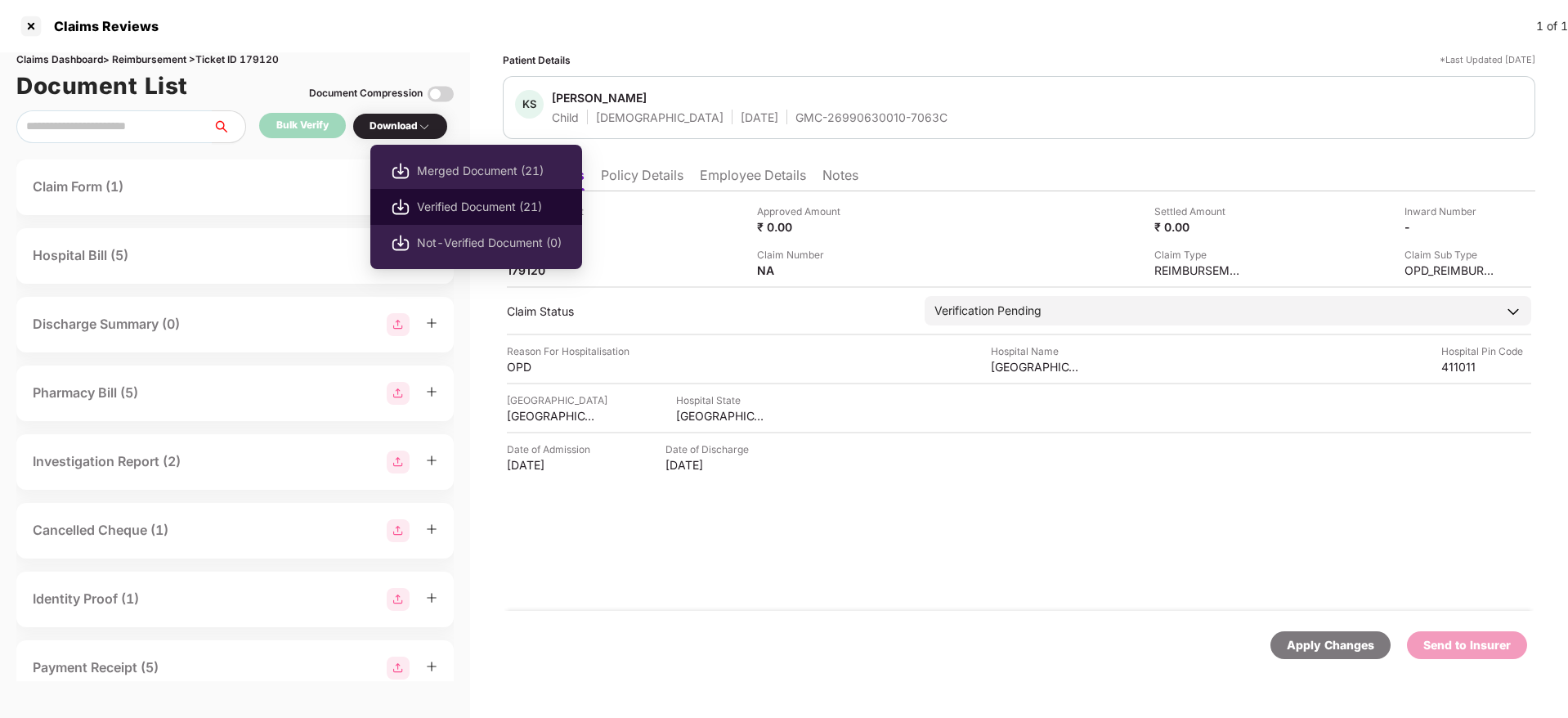
click at [435, 204] on span "Verified Document (21)" at bounding box center [489, 206] width 144 height 18
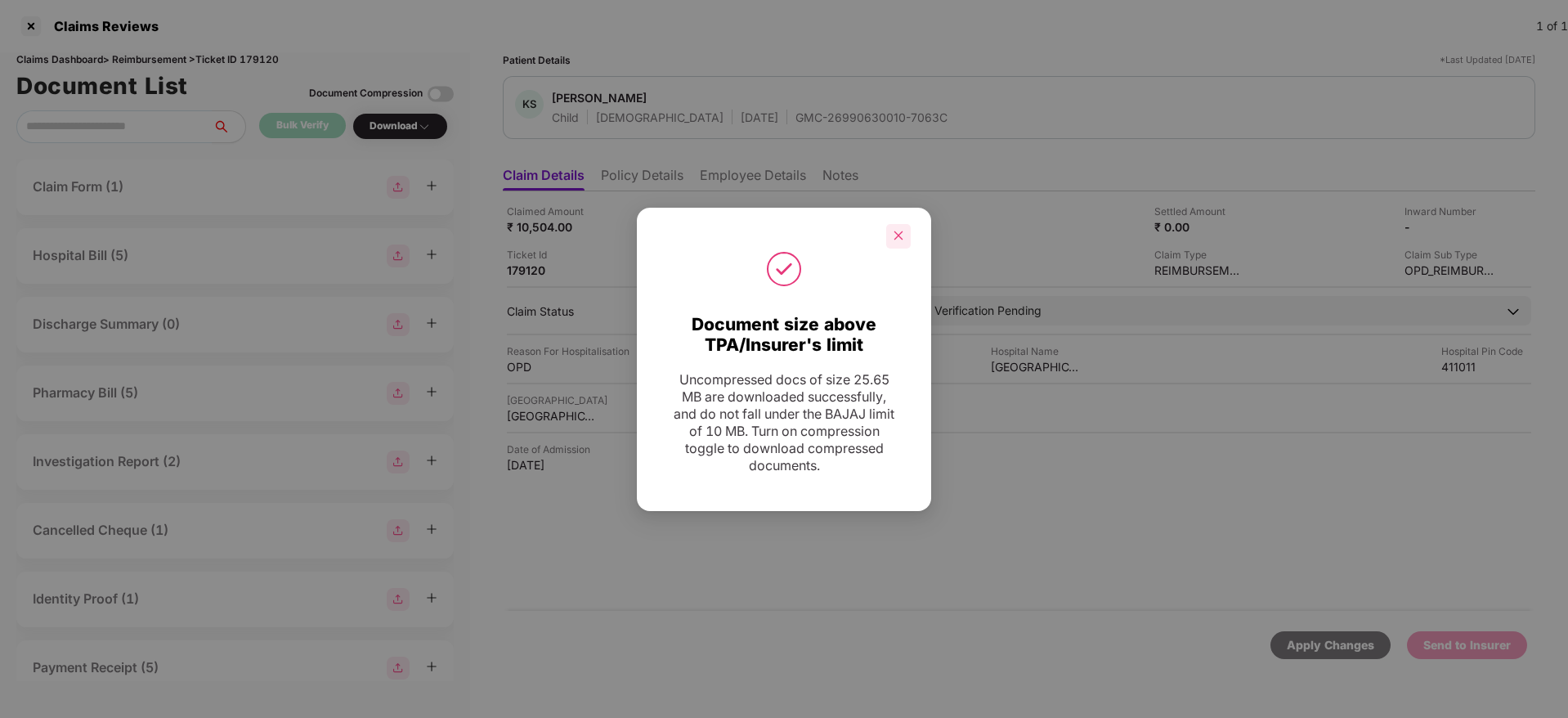
click at [892, 235] on icon "close" at bounding box center [897, 235] width 11 height 11
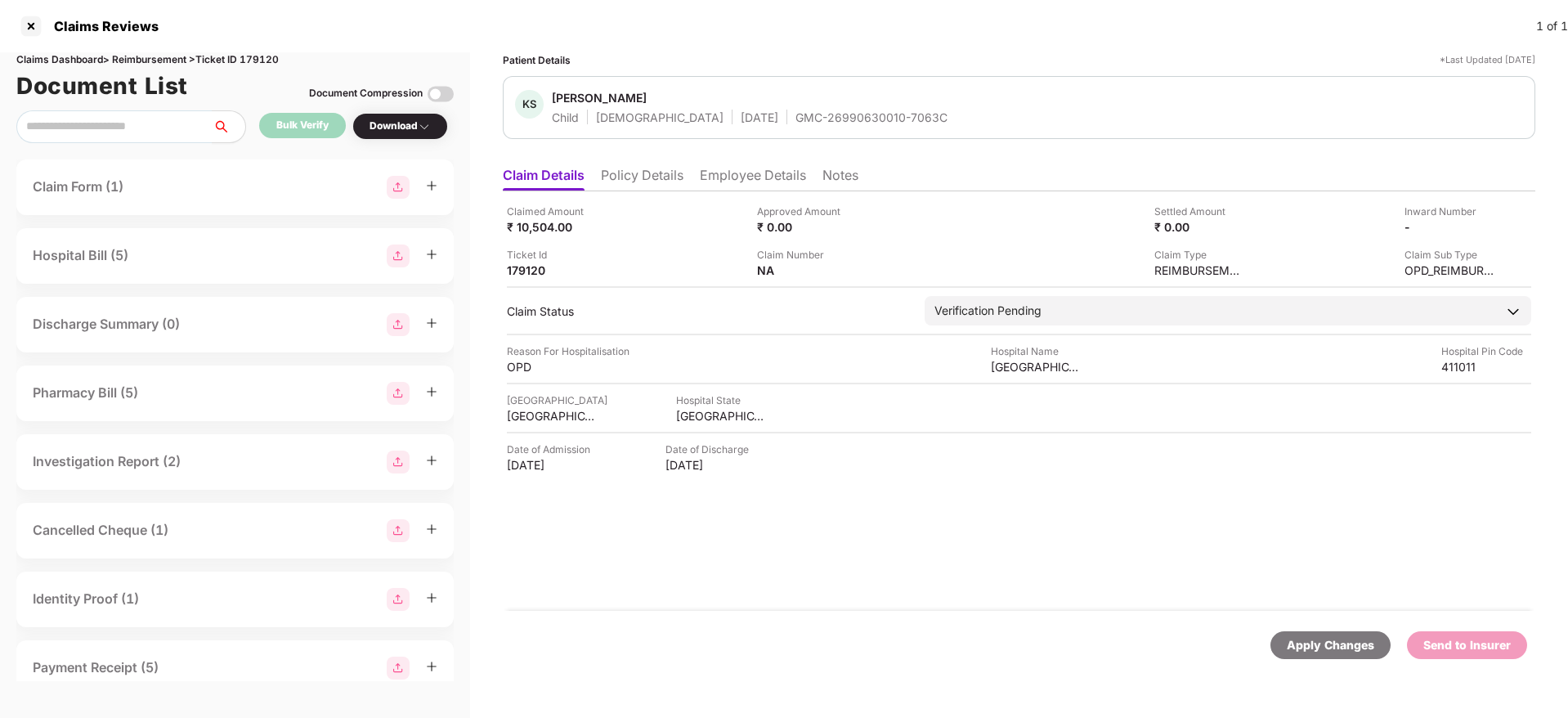
click at [795, 116] on div "GMC-26990630010-7063C" at bounding box center [871, 117] width 152 height 15
copy div "GMC-26990630010-7063C"
click at [1010, 371] on div "Ankura Hospital" at bounding box center [1035, 366] width 90 height 15
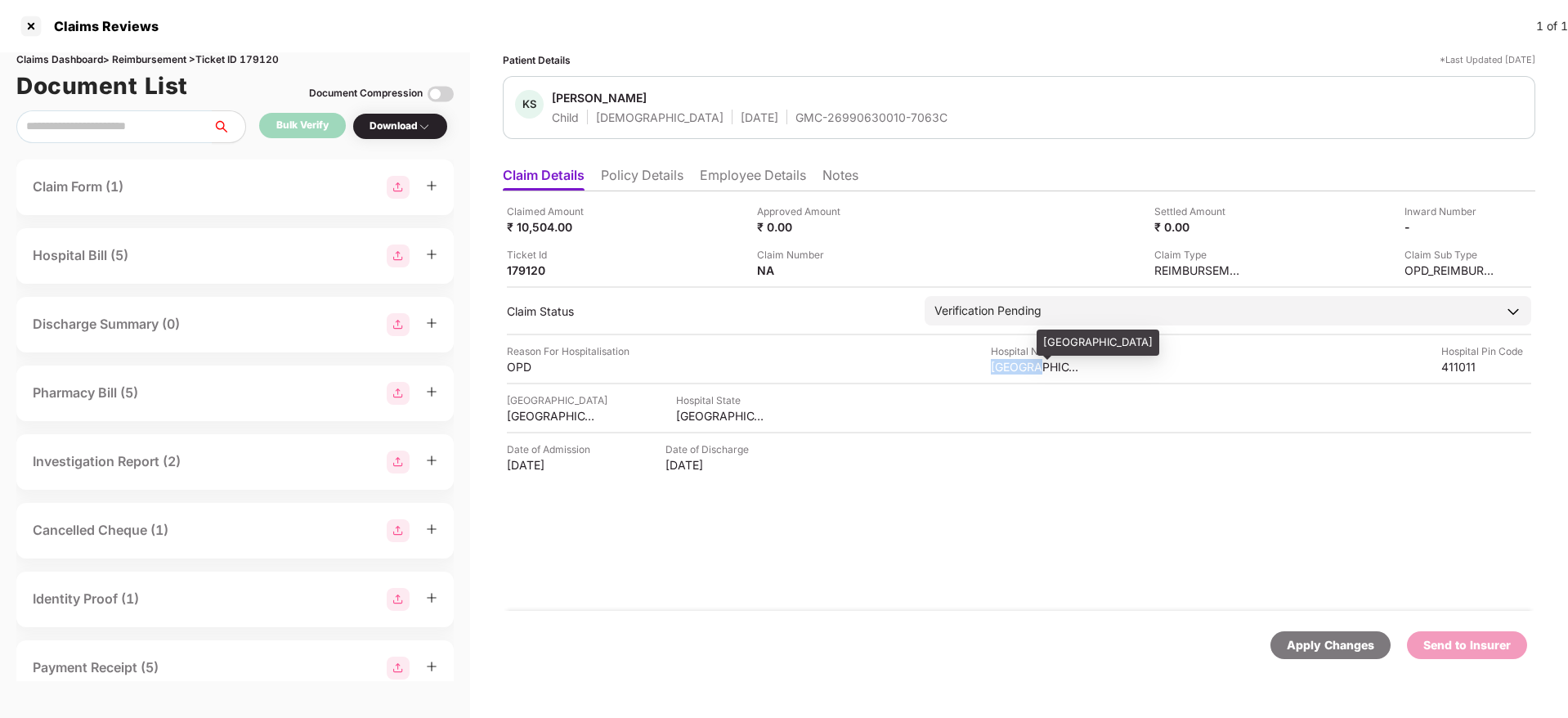
click at [1010, 371] on div "Ankura Hospital" at bounding box center [1035, 366] width 90 height 15
copy div "Ankura Hospital"
click at [516, 368] on div "OPD" at bounding box center [552, 366] width 90 height 15
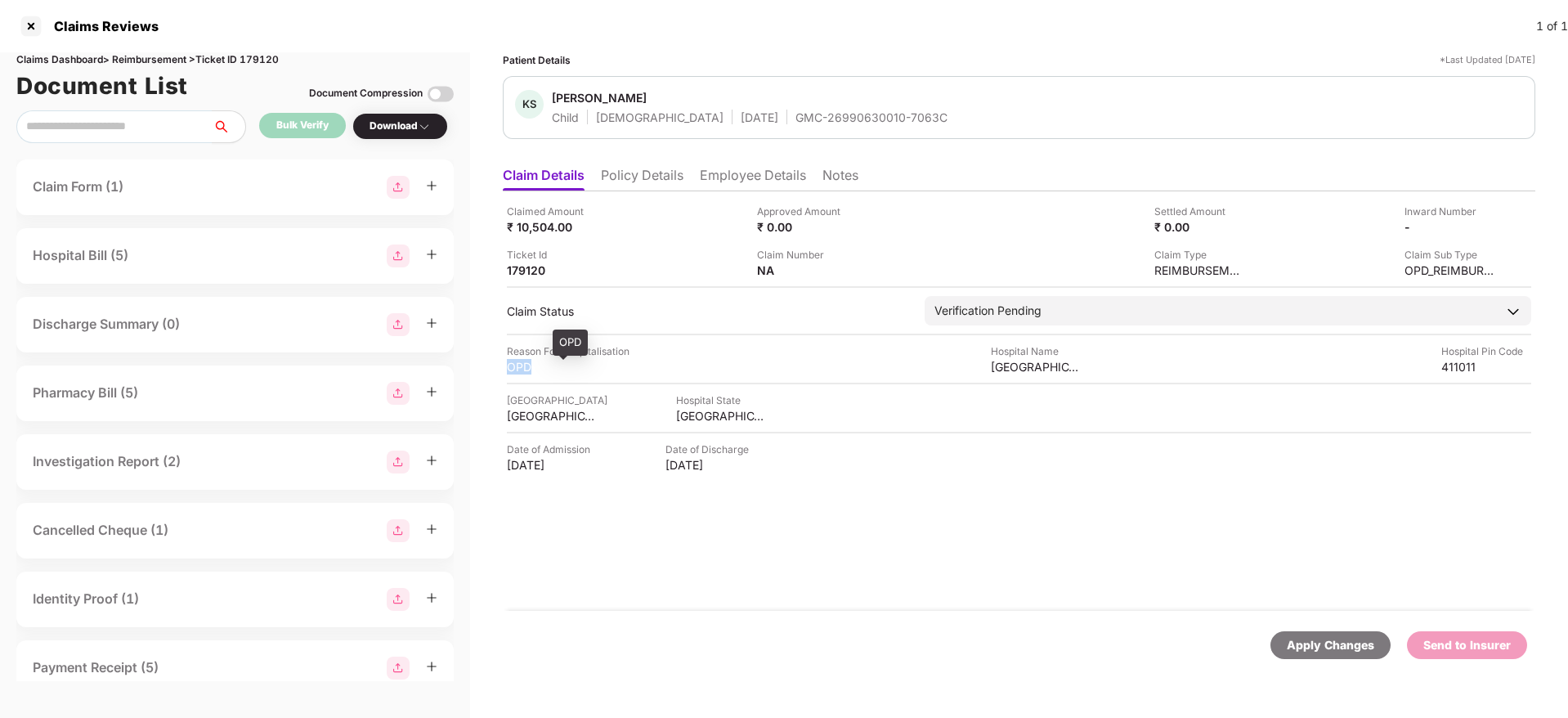
copy div "OPD"
click at [742, 174] on li "Employee Details" at bounding box center [753, 179] width 107 height 24
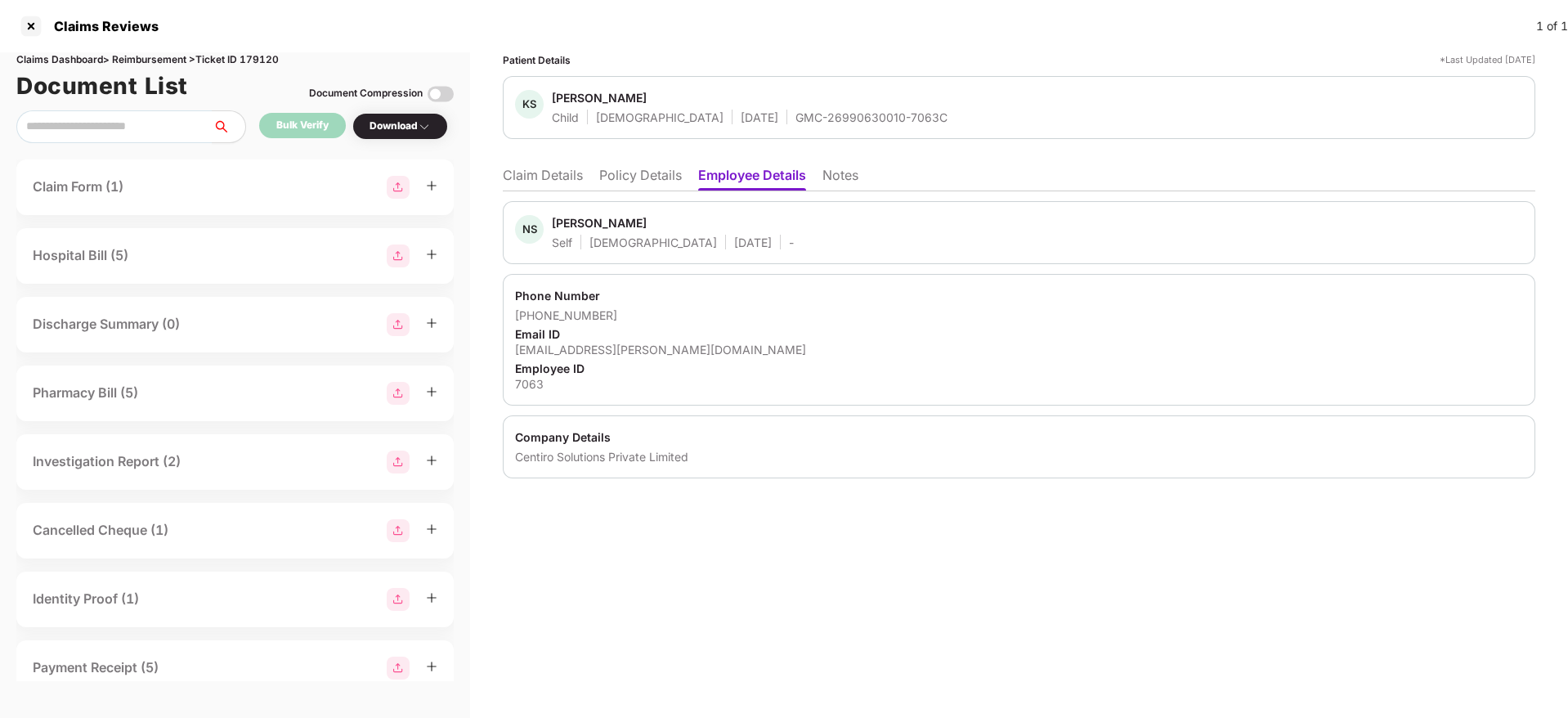
click at [609, 355] on div "neha.belwalkar@centiro.com" at bounding box center [1019, 349] width 1008 height 15
copy div "neha.belwalkar@centiro.com"
drag, startPoint x: 536, startPoint y: 316, endPoint x: 633, endPoint y: 311, distance: 97.1
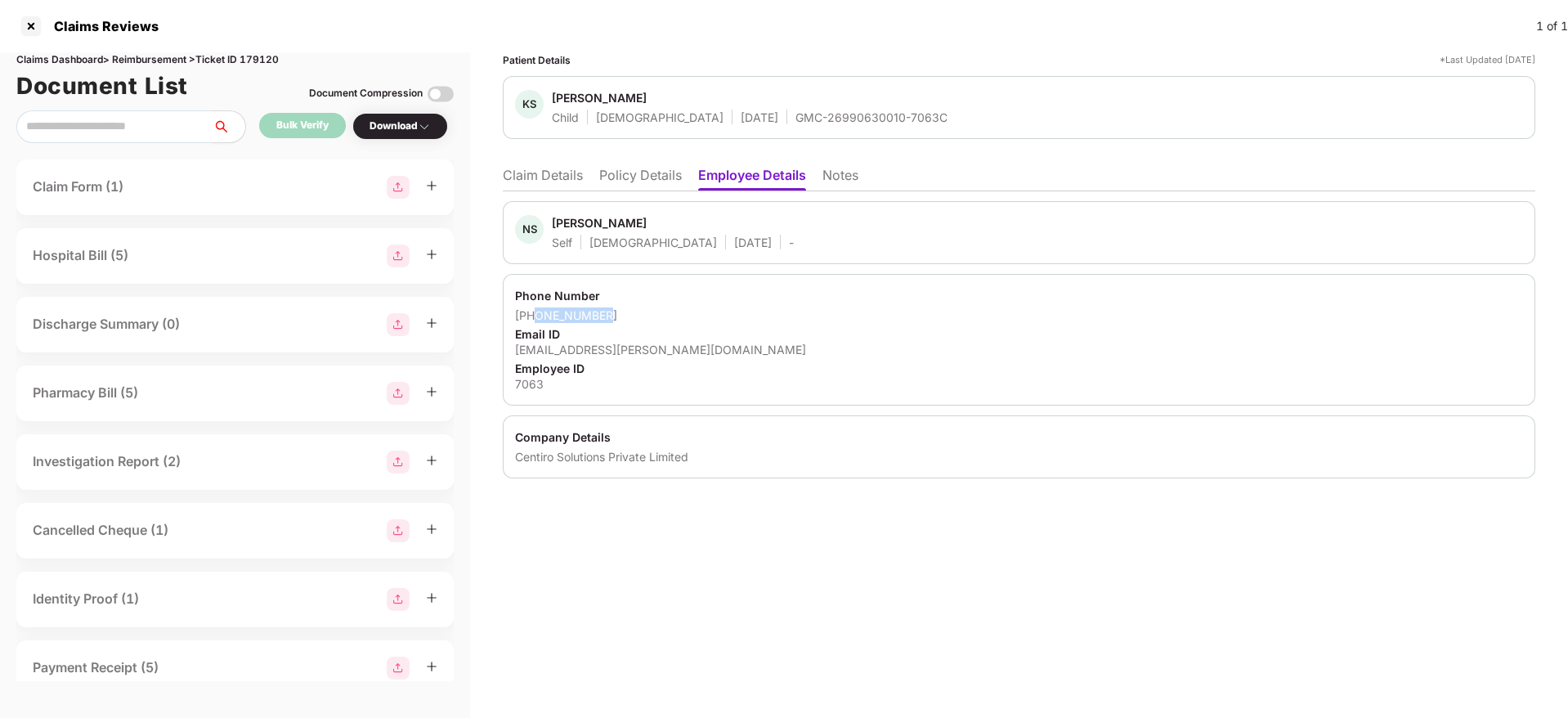
click at [633, 311] on div "+918600405453" at bounding box center [1019, 316] width 1008 height 15
copy div "8600405453"
click at [578, 171] on li "Claim Details" at bounding box center [542, 179] width 80 height 24
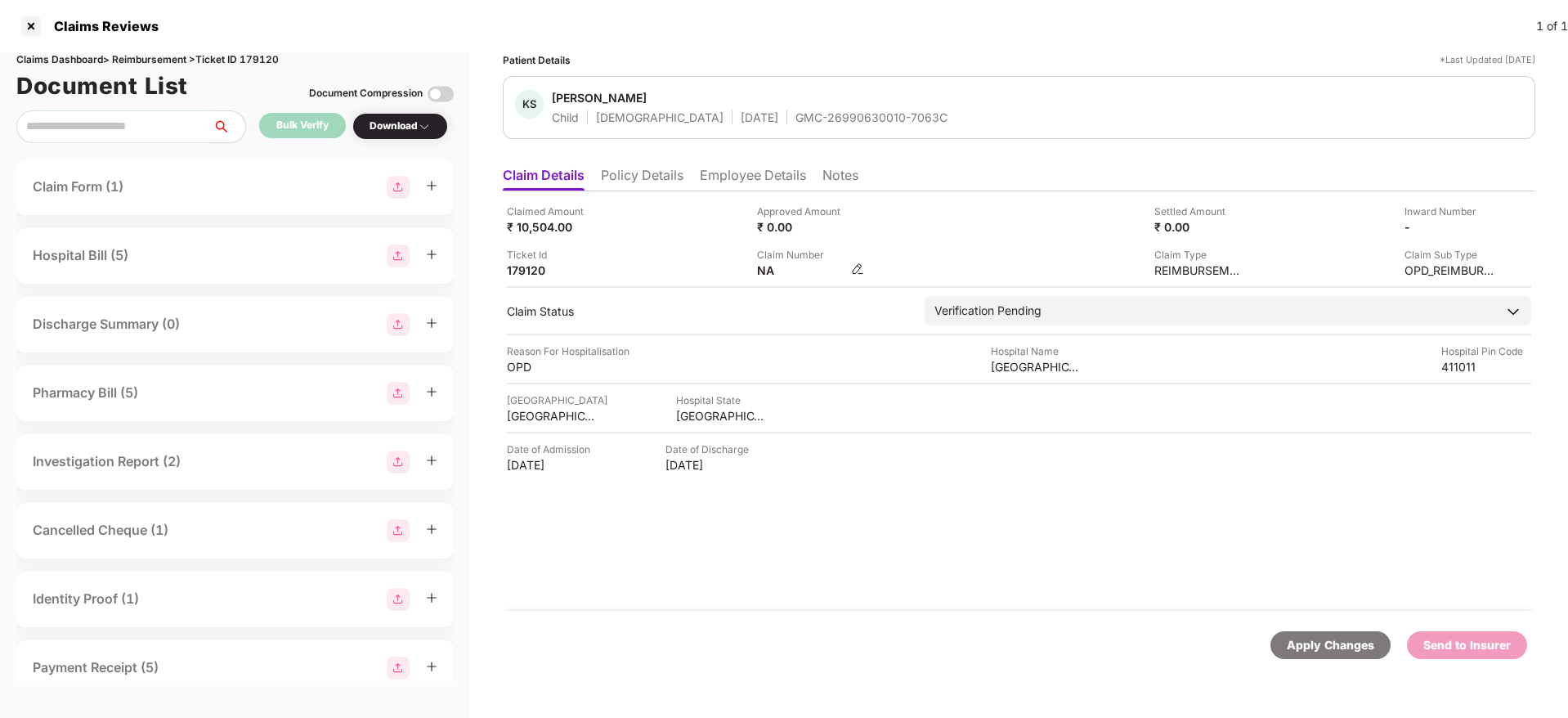
click at [858, 272] on img at bounding box center [857, 268] width 13 height 13
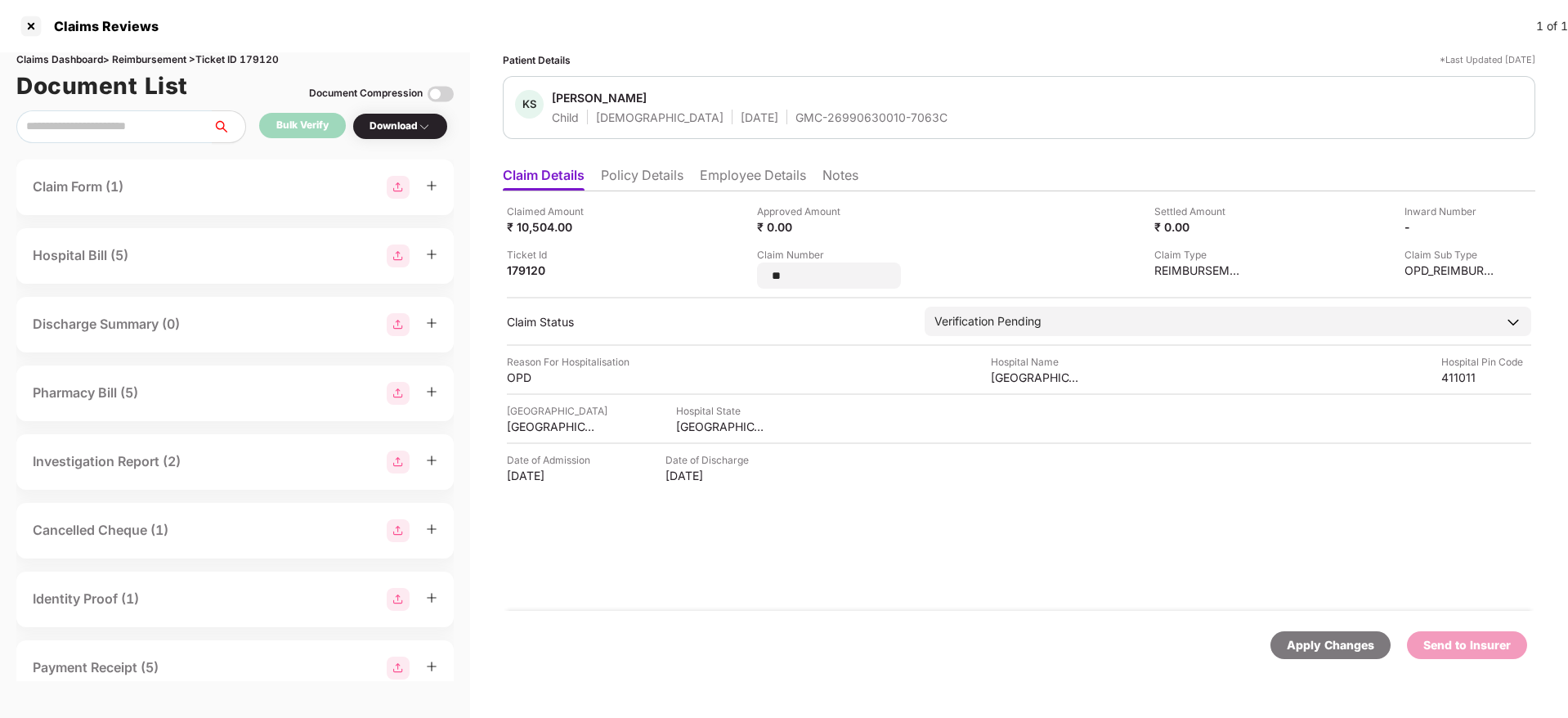
type input "*"
type input "**********"
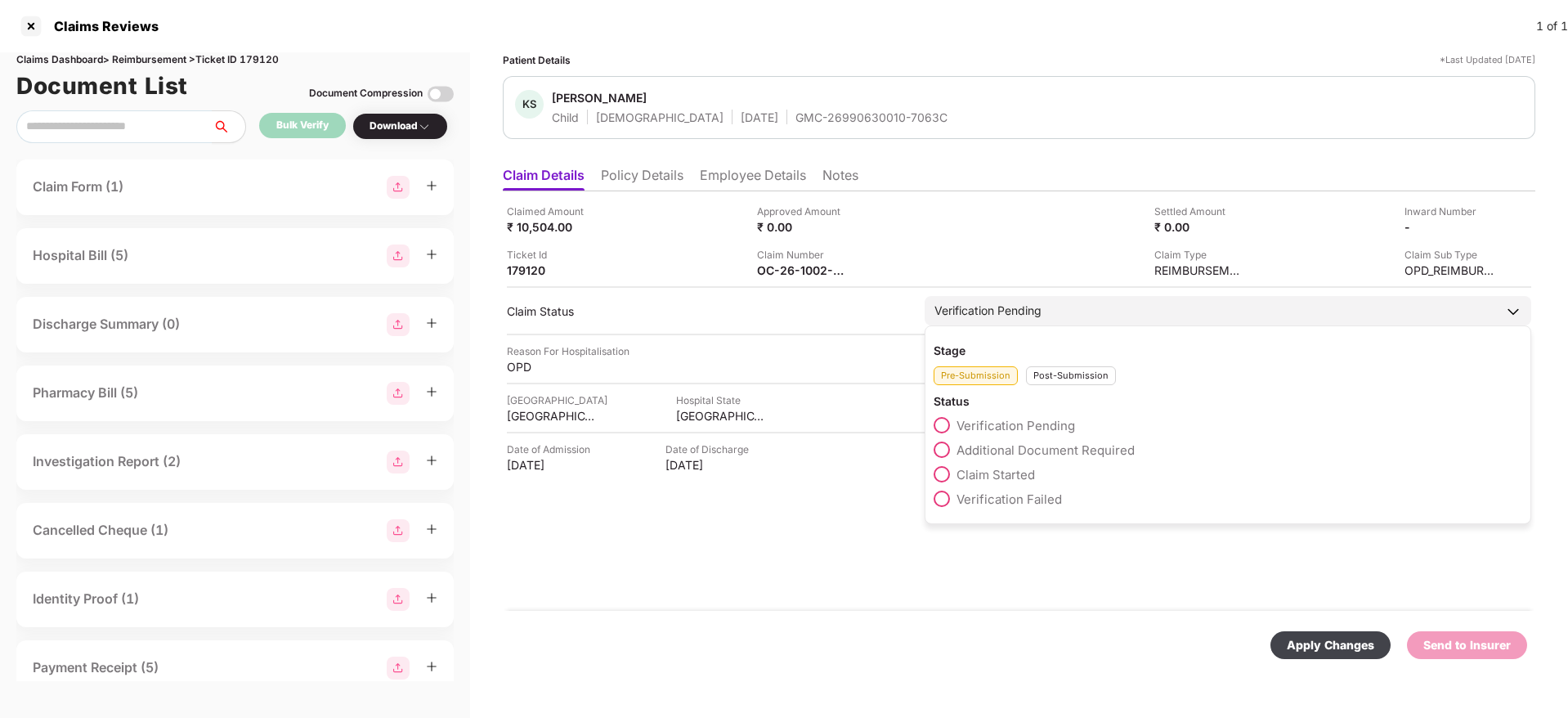
click at [1044, 384] on div "Post-Submission" at bounding box center [1070, 376] width 90 height 19
click at [943, 456] on span at bounding box center [941, 449] width 16 height 16
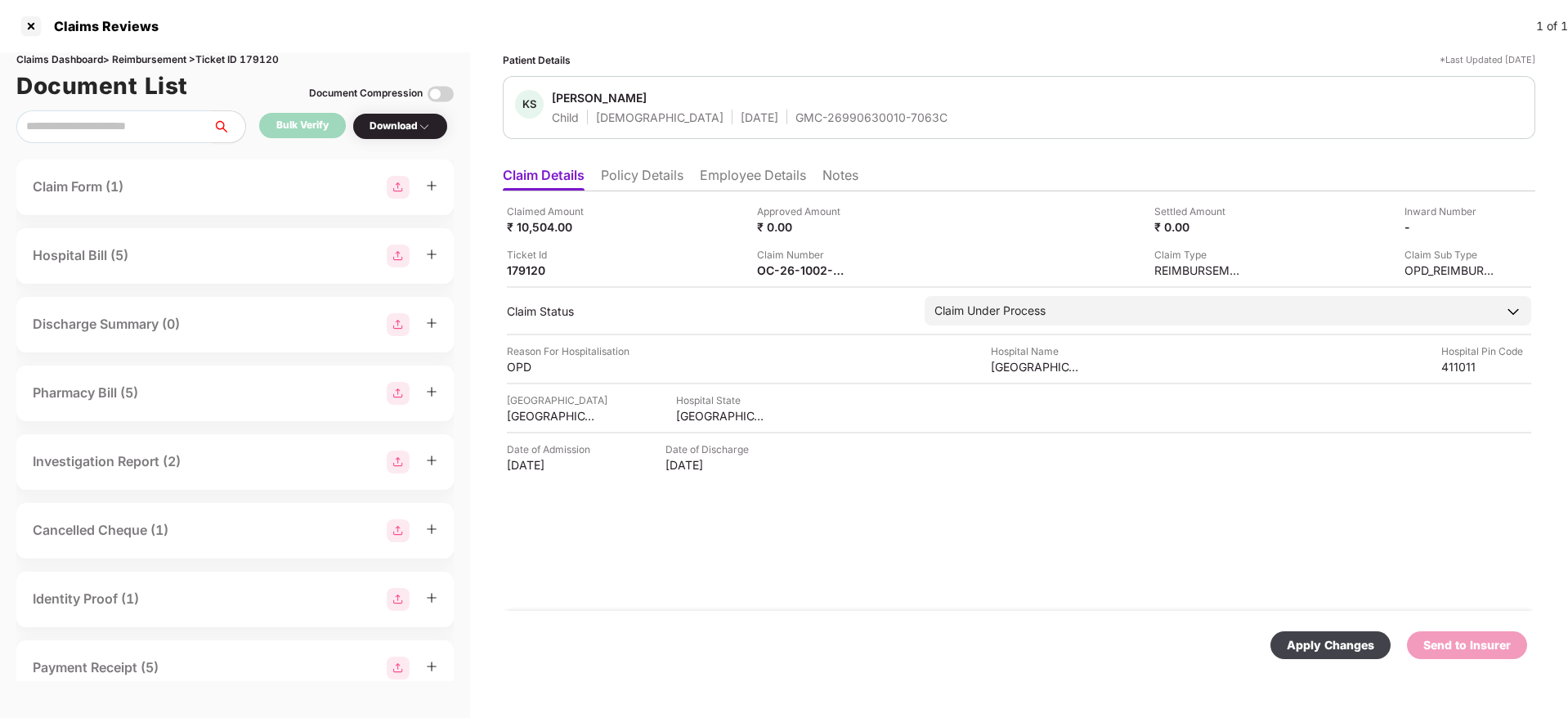
click at [1305, 647] on div "Apply Changes" at bounding box center [1331, 645] width 88 height 18
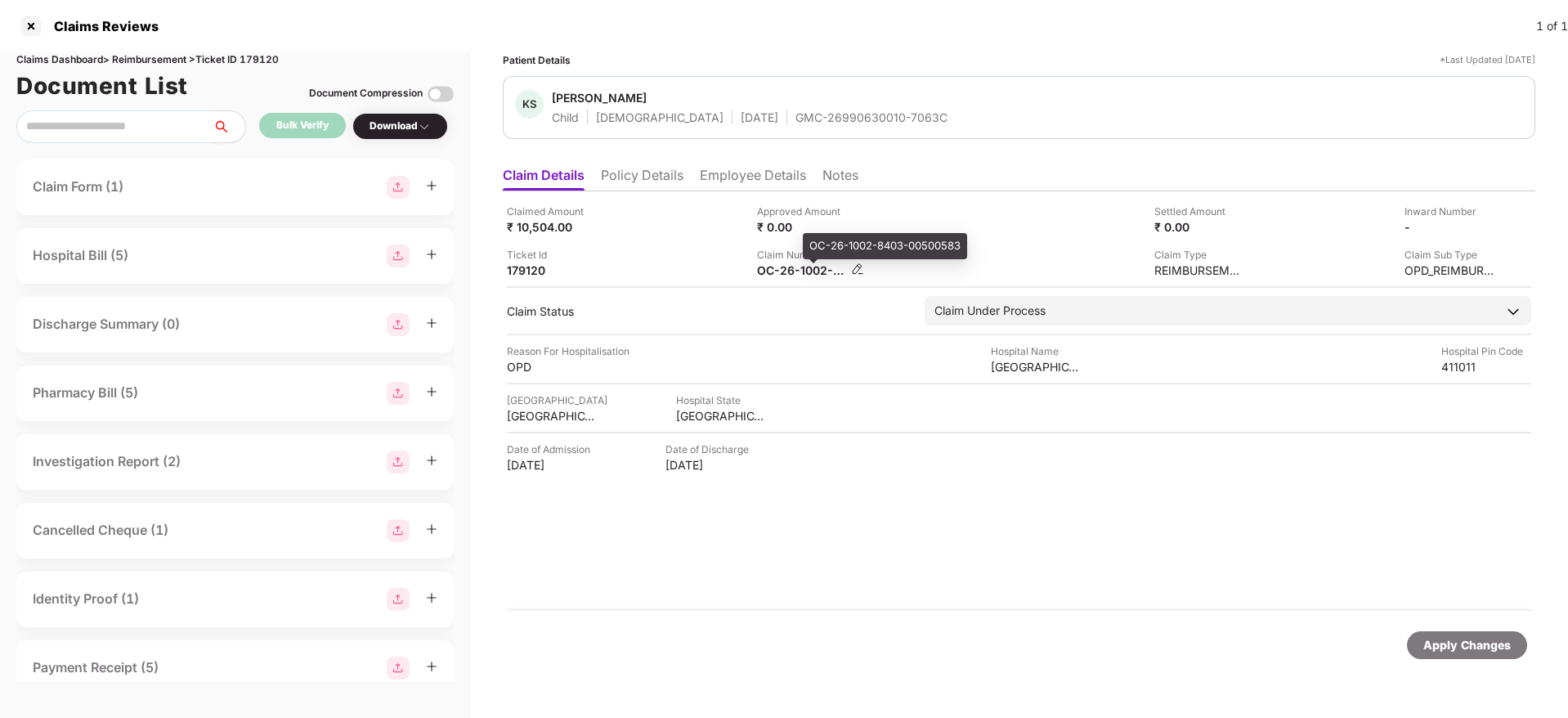
click at [775, 271] on div "OC-26-1002-8403-00500583" at bounding box center [801, 270] width 90 height 15
copy div
click at [795, 124] on div "GMC-26990630010-7063C" at bounding box center [871, 117] width 152 height 15
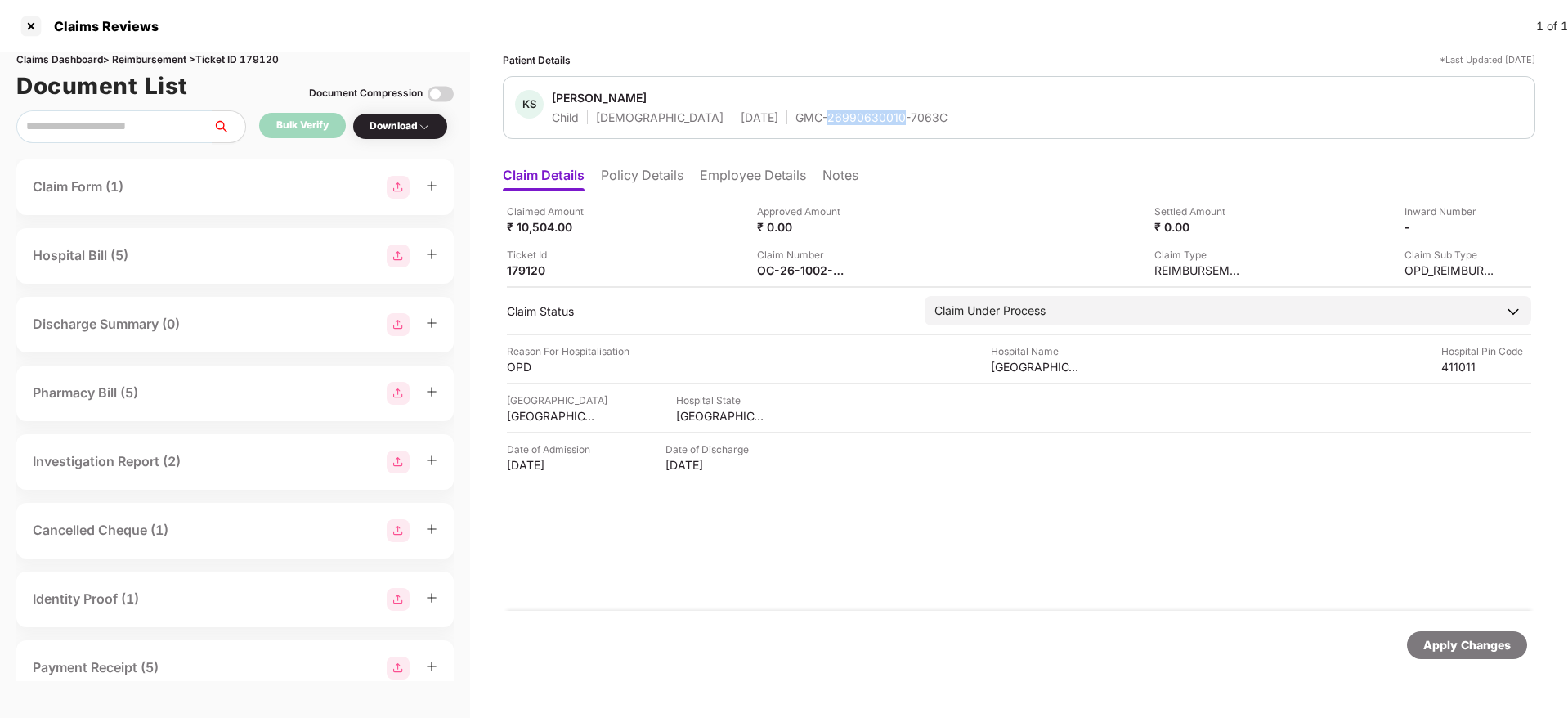
click at [795, 124] on div "GMC-26990630010-7063C" at bounding box center [871, 117] width 152 height 15
copy div "GMC-26990630010-7063C"
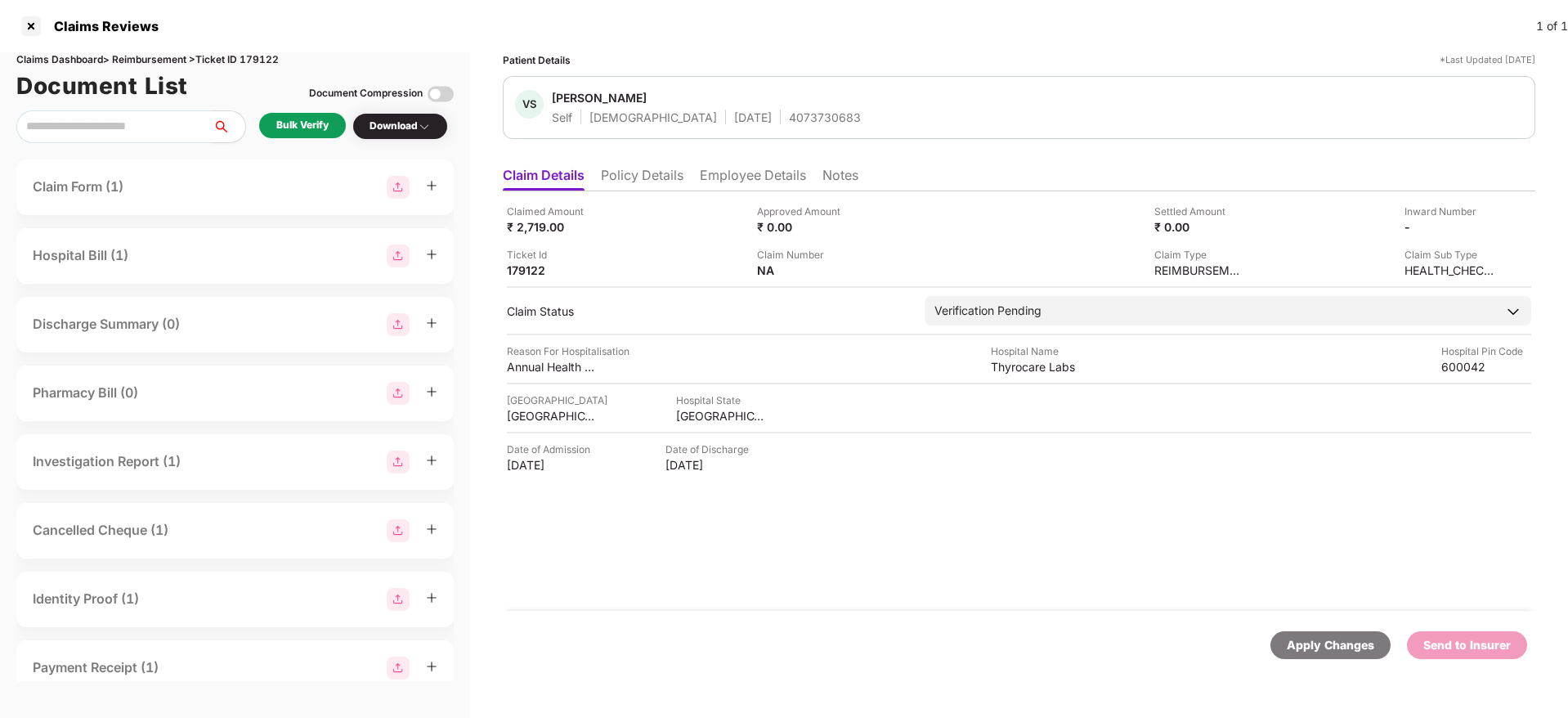
click at [637, 182] on li "Policy Details" at bounding box center [642, 179] width 83 height 24
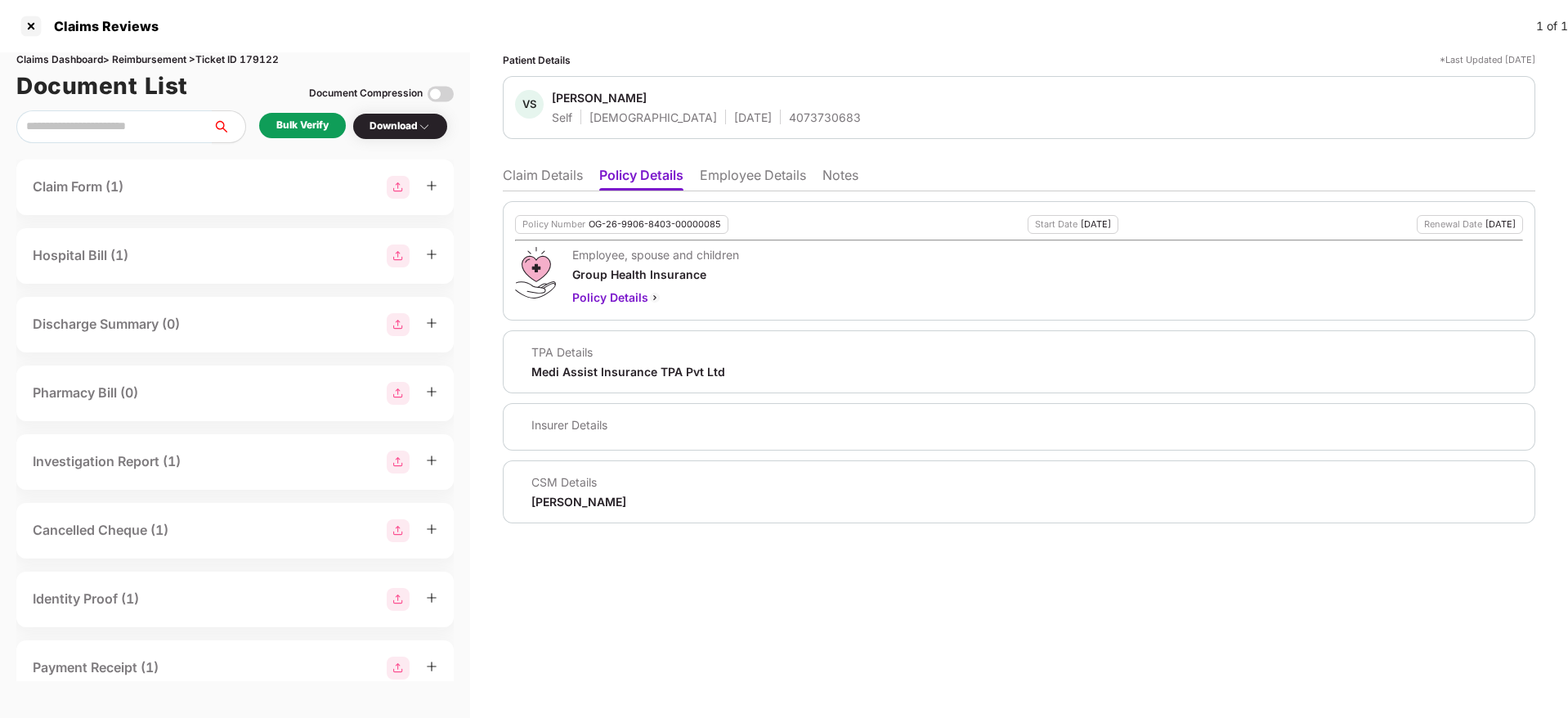
click at [743, 176] on li "Employee Details" at bounding box center [753, 179] width 107 height 24
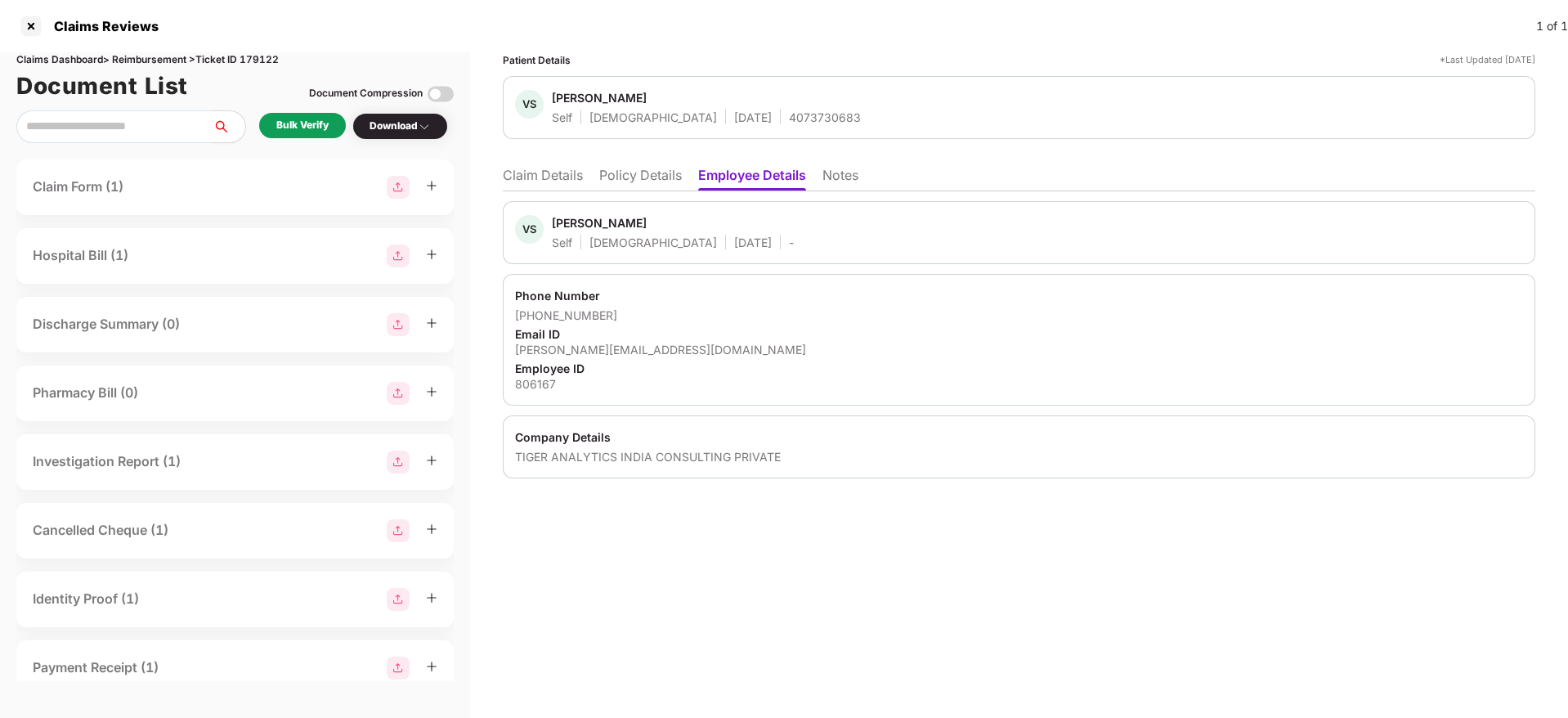
click at [268, 58] on div "Claims Dashboard > Reimbursement > Ticket ID 179122" at bounding box center [235, 60] width 438 height 15
copy div "179122"
click at [579, 460] on div "TIGER ANALYTICS INDIA CONSULTING PRIVATE" at bounding box center [1019, 457] width 1008 height 15
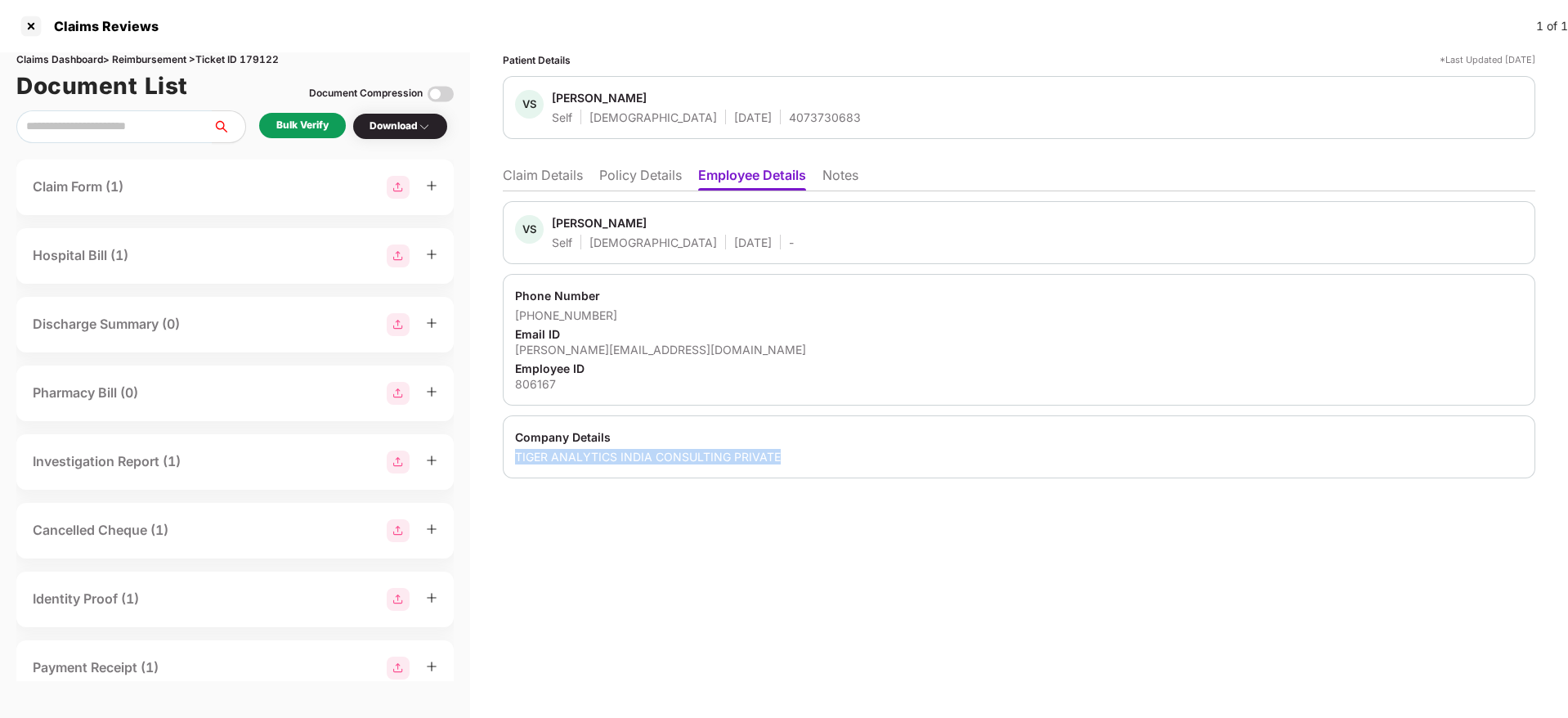
click at [579, 460] on div "TIGER ANALYTICS INDIA CONSULTING PRIVATE" at bounding box center [1019, 457] width 1008 height 15
copy div "TIGER ANALYTICS INDIA CONSULTING PRIVATE"
click at [650, 182] on li "Policy Details" at bounding box center [640, 179] width 83 height 24
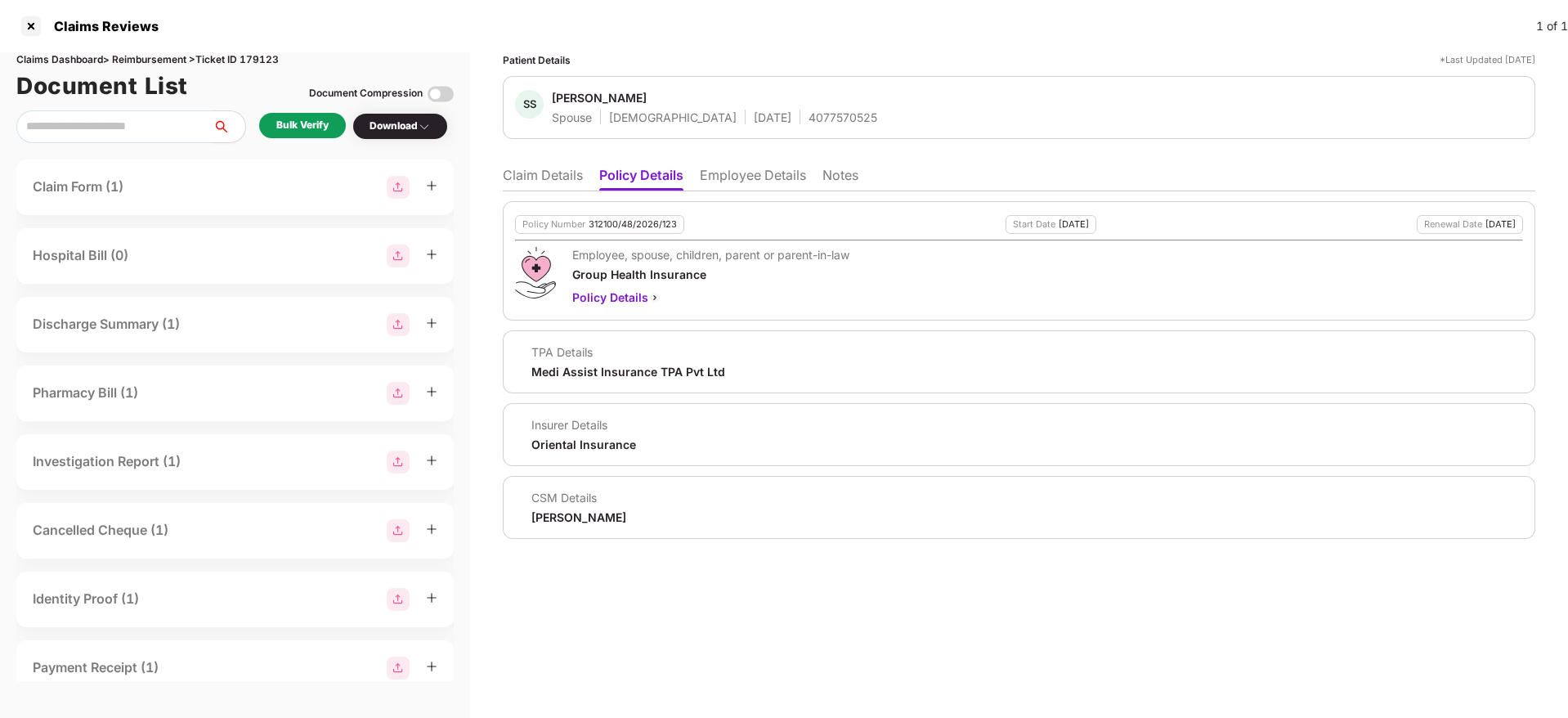
click at [552, 175] on li "Claim Details" at bounding box center [542, 179] width 80 height 24
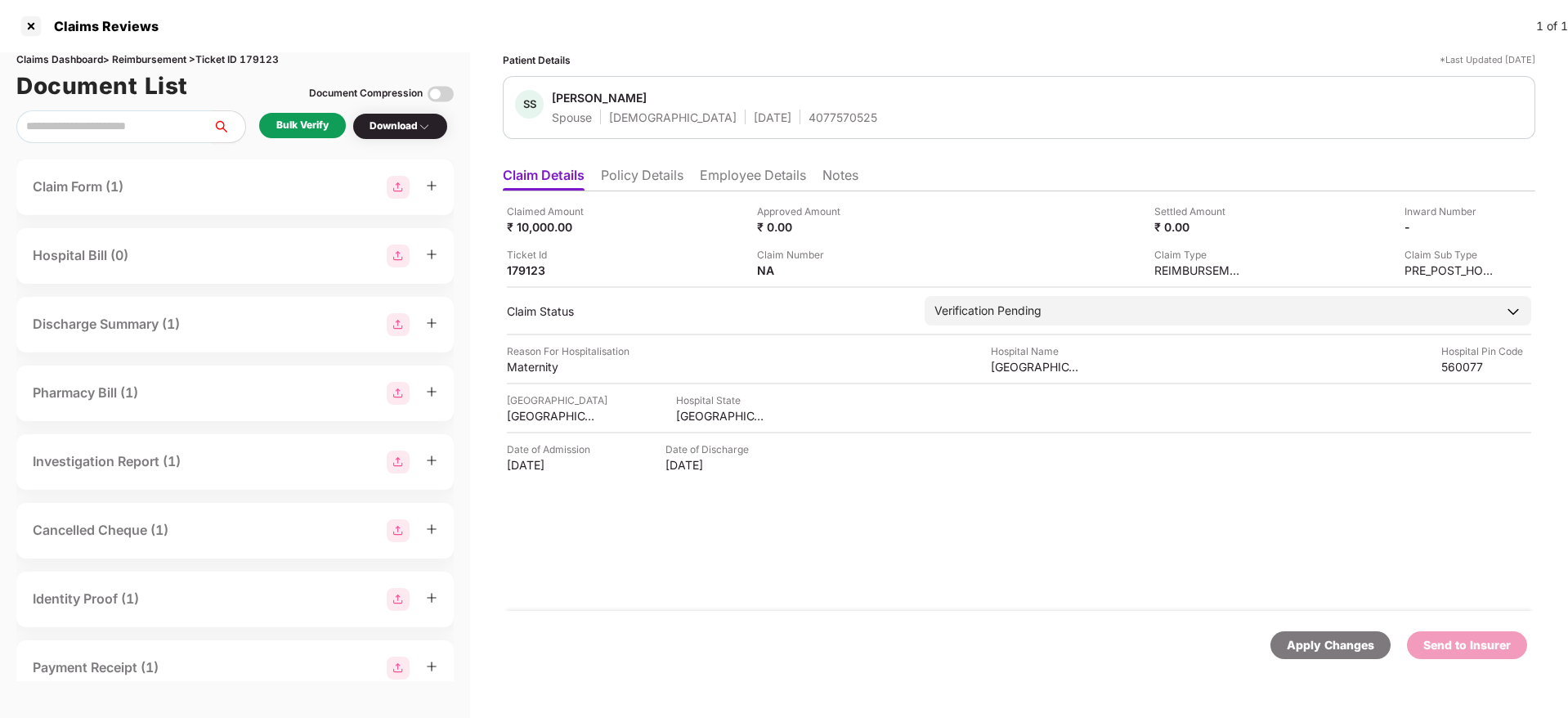
click at [625, 175] on li "Policy Details" at bounding box center [642, 179] width 83 height 24
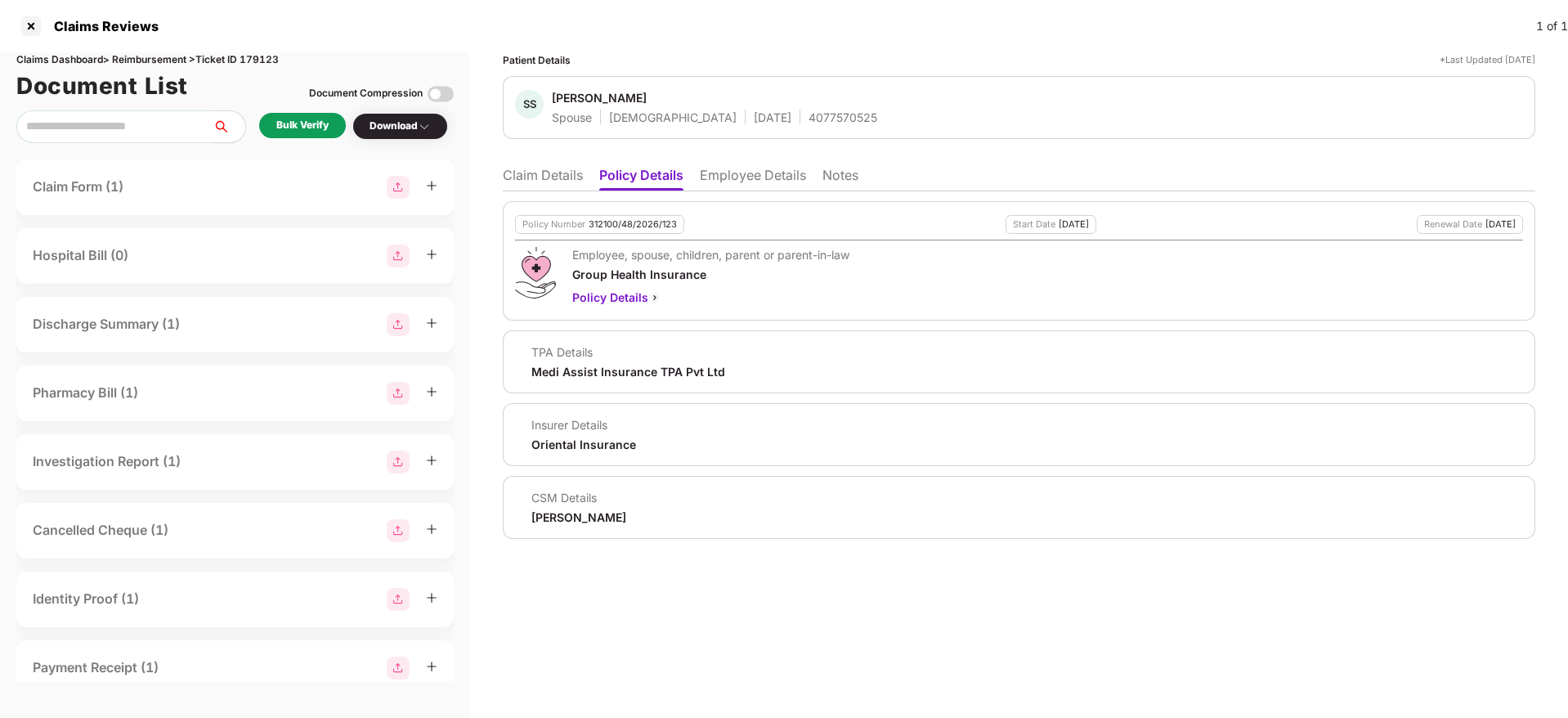
click at [539, 189] on li "Claim Details" at bounding box center [542, 179] width 80 height 24
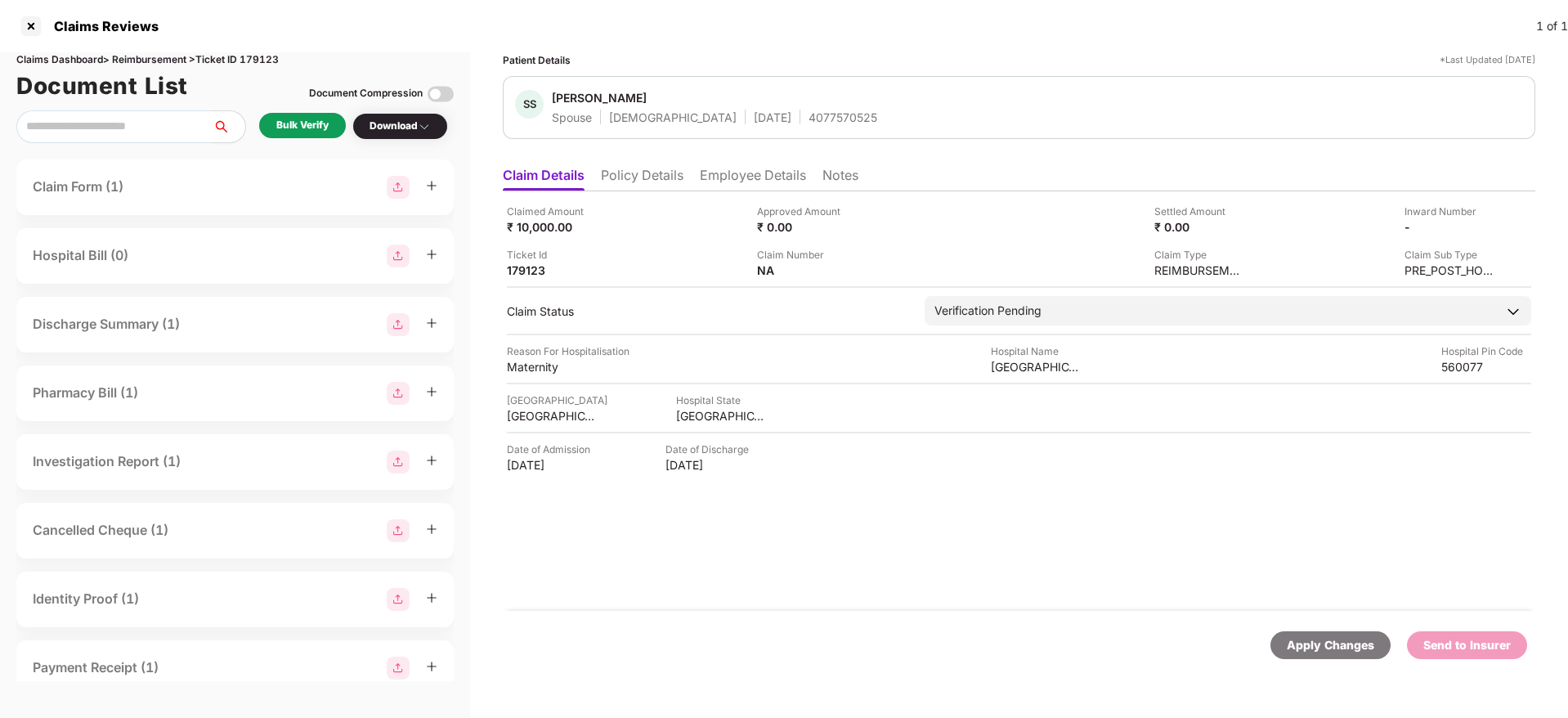
click at [307, 133] on div "Bulk Verify" at bounding box center [302, 125] width 87 height 25
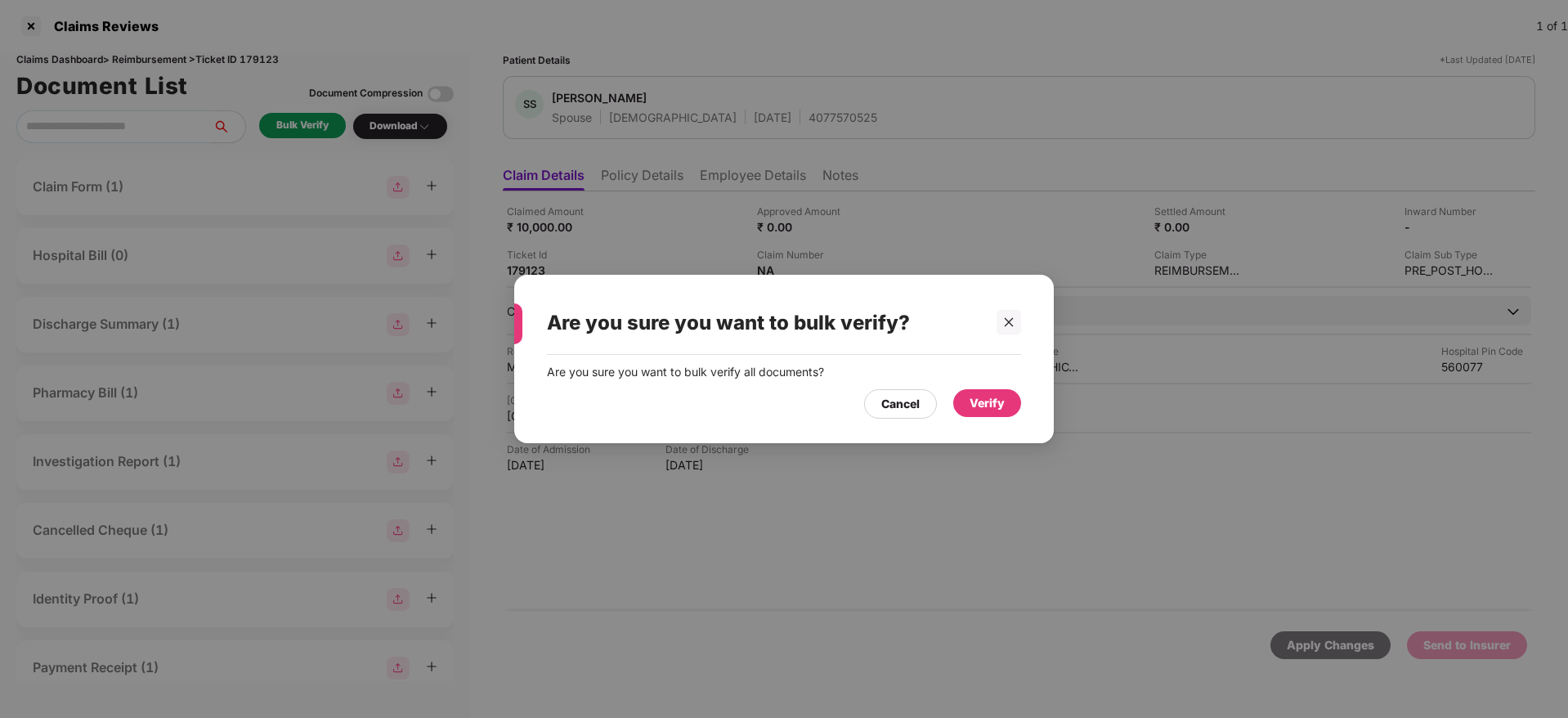
click at [1004, 407] on div "Verify" at bounding box center [987, 402] width 35 height 18
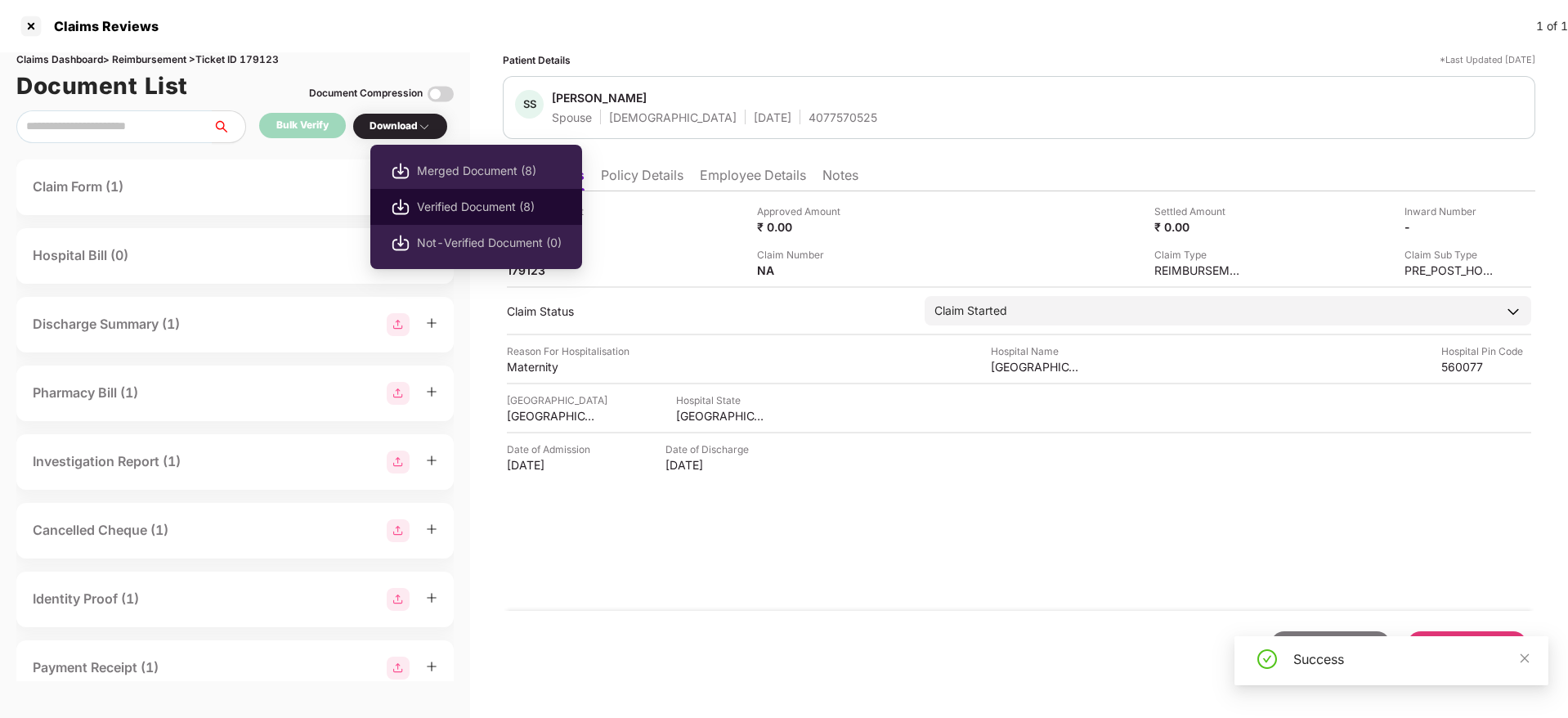
click at [442, 198] on span "Verified Document (8)" at bounding box center [489, 206] width 144 height 18
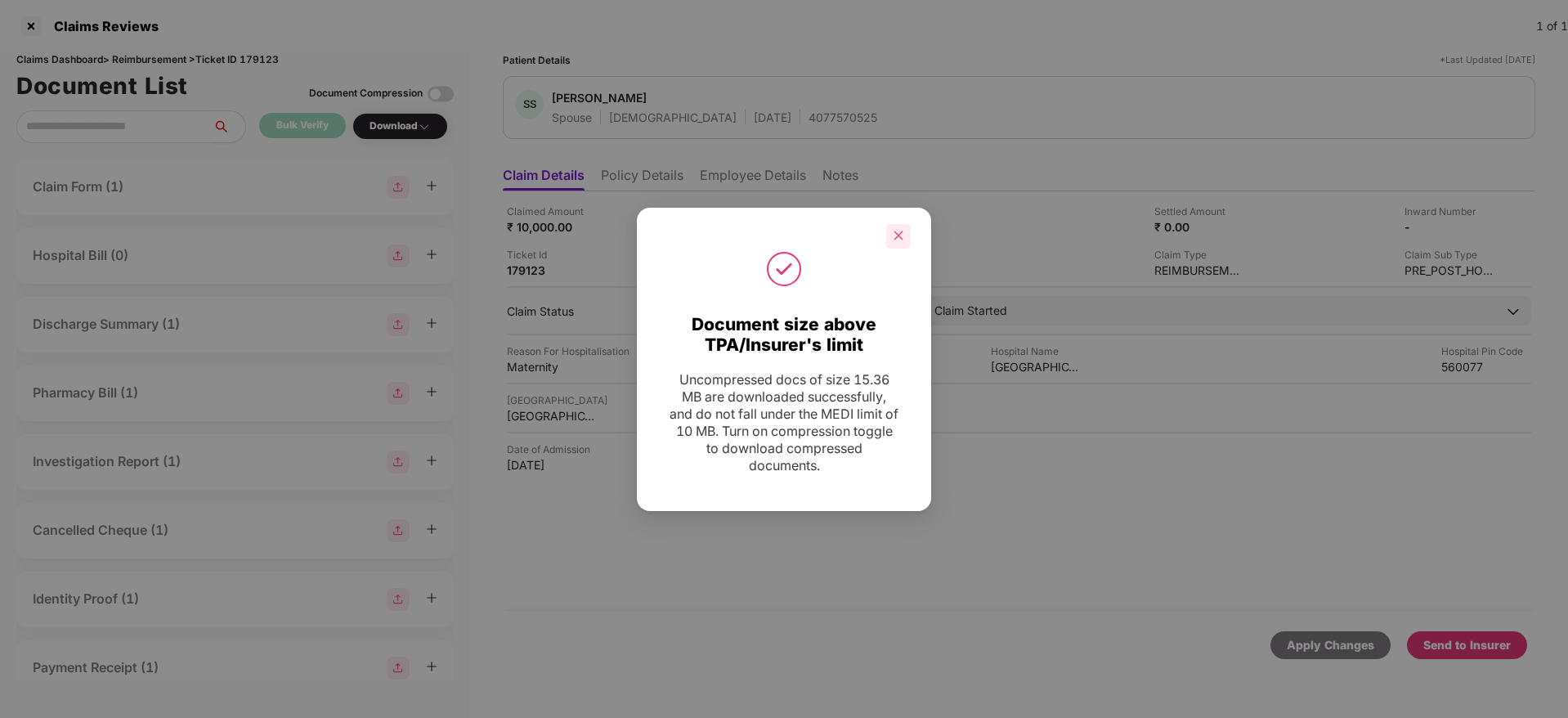
click at [892, 241] on div at bounding box center [898, 236] width 25 height 25
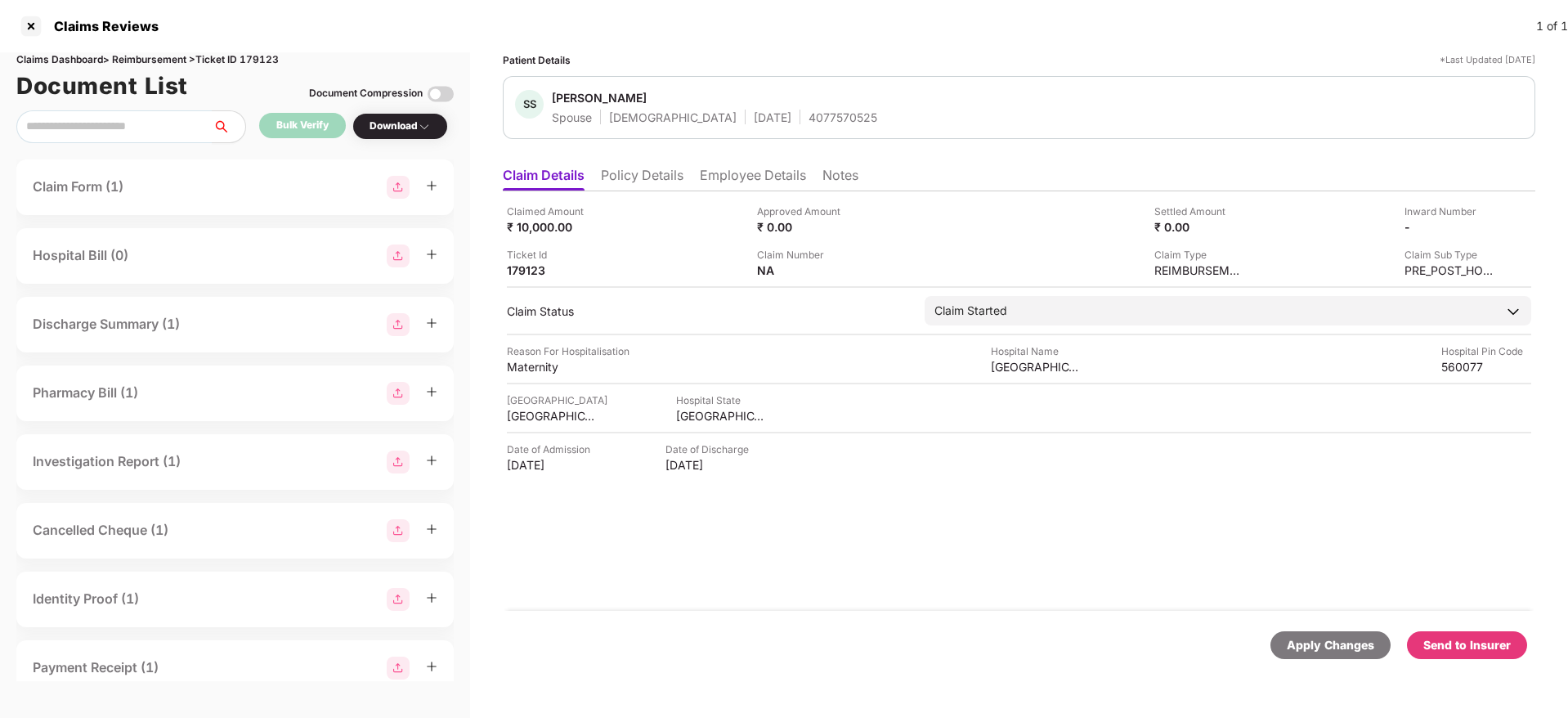
click at [1432, 641] on div "Send to Insurer" at bounding box center [1467, 645] width 88 height 18
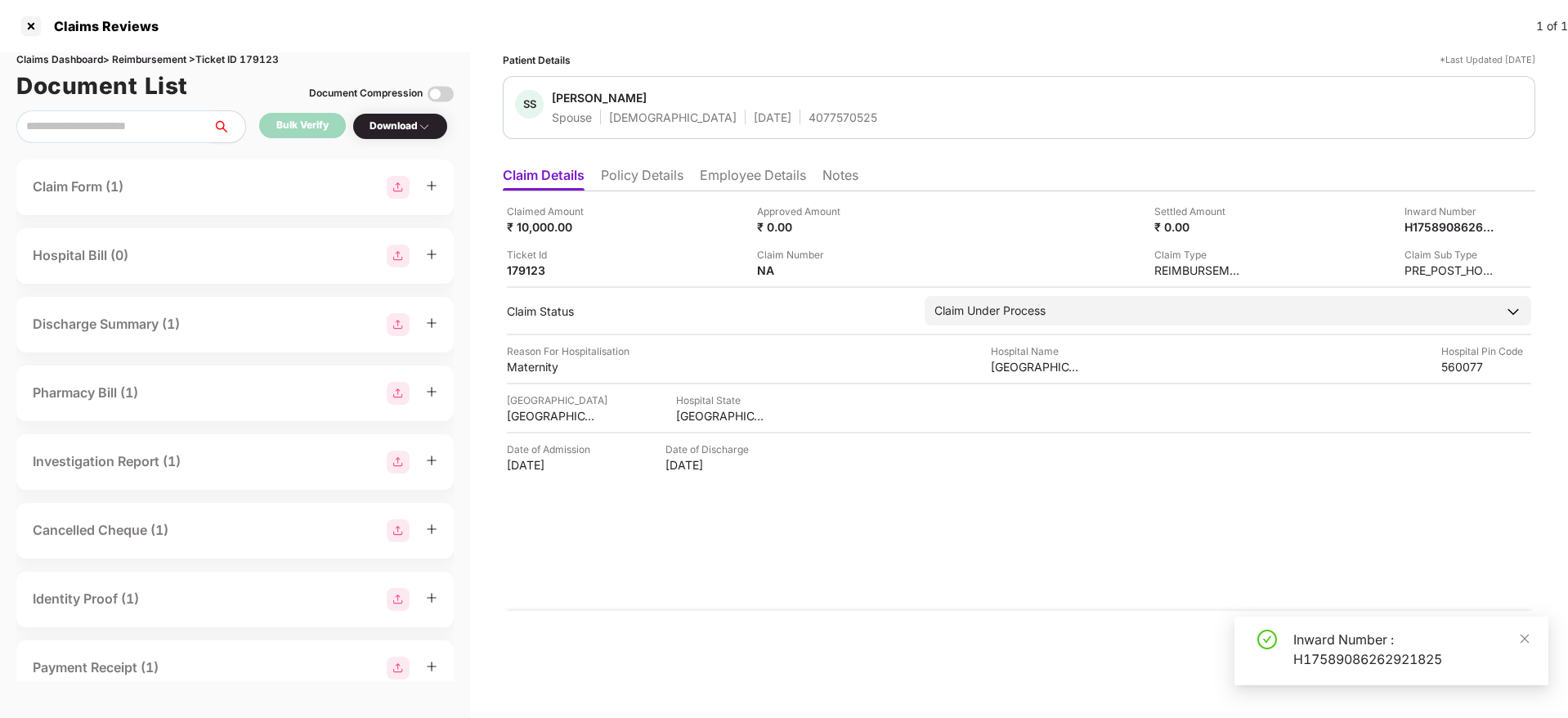
click at [623, 173] on li "Policy Details" at bounding box center [642, 179] width 83 height 24
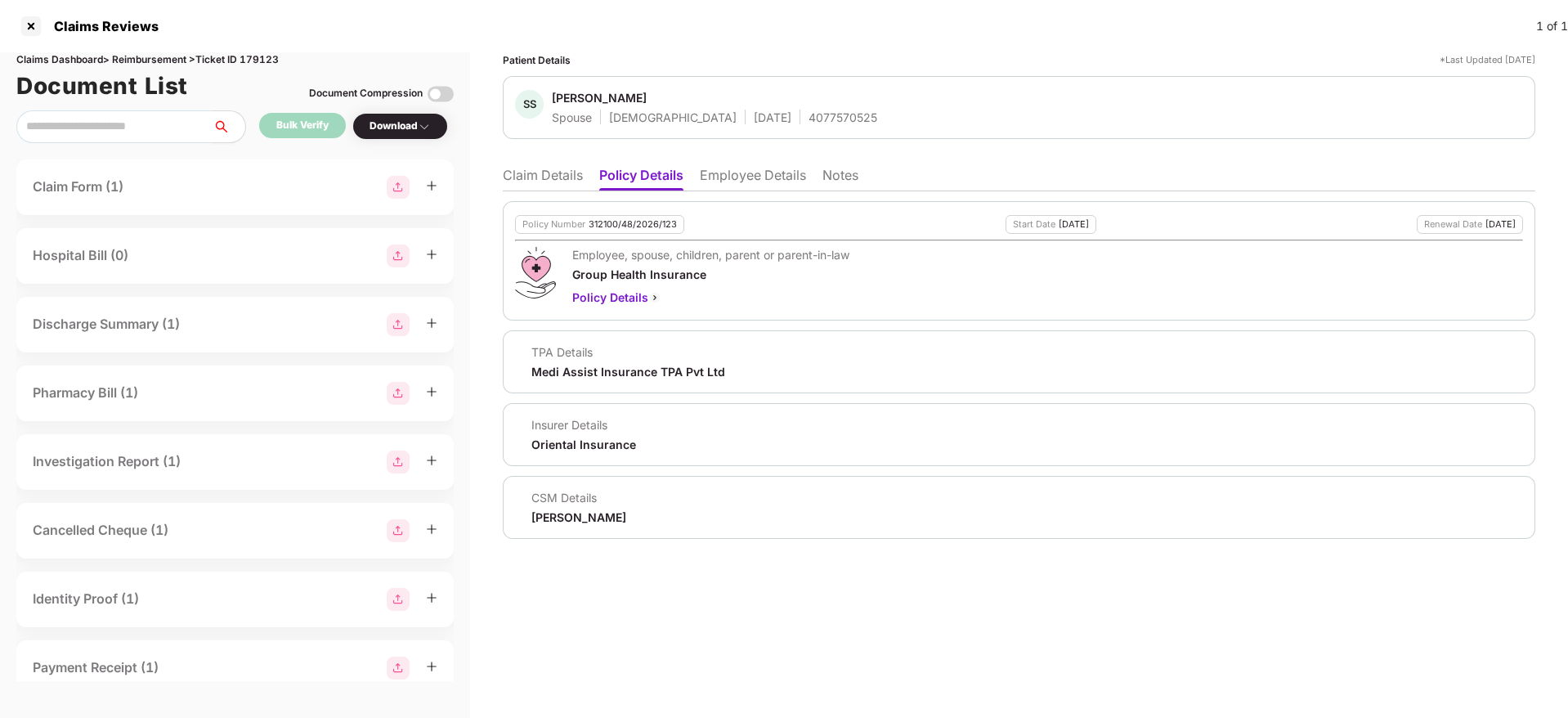
click at [564, 177] on li "Claim Details" at bounding box center [542, 179] width 80 height 24
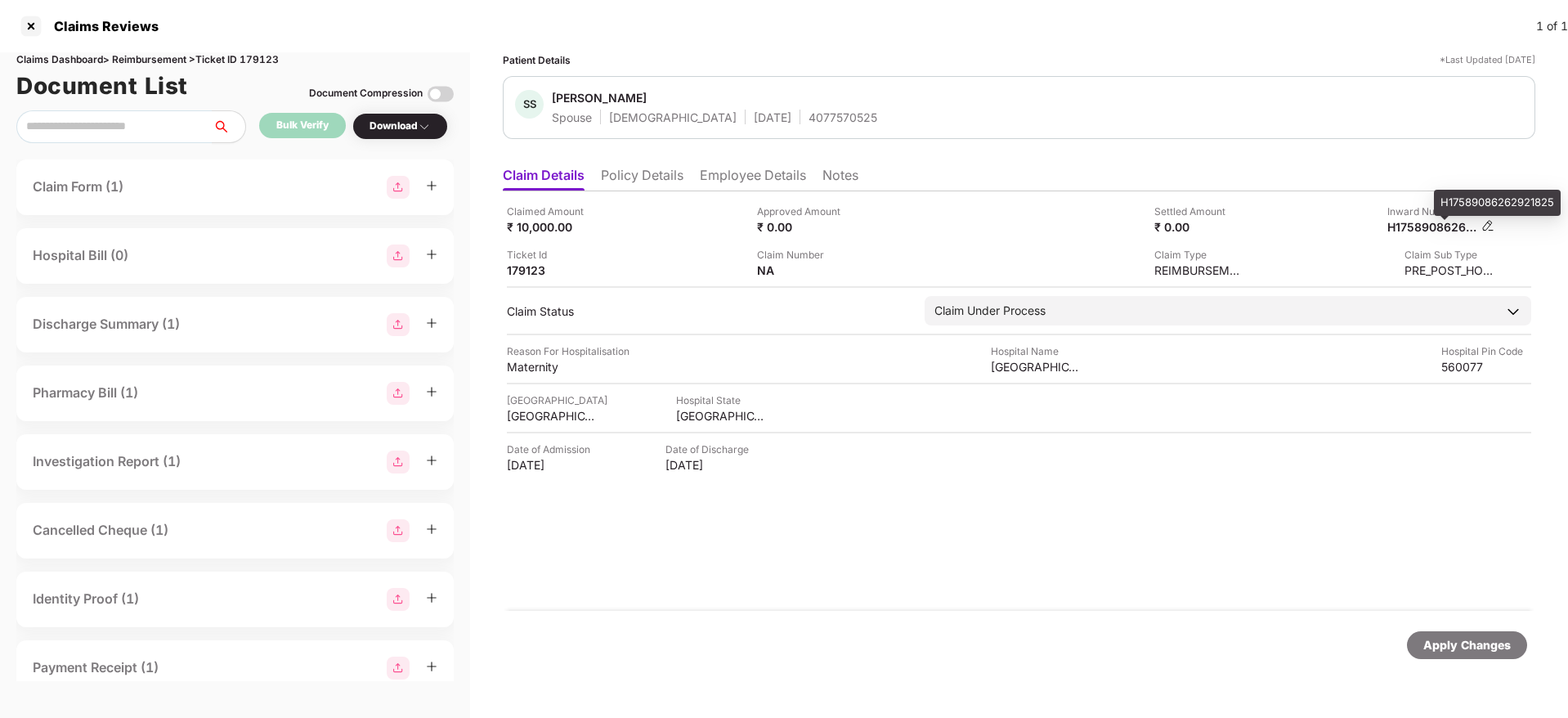
click at [1429, 224] on div "H17589086262921825" at bounding box center [1432, 227] width 90 height 15
copy div "H17589086262921825"
click at [750, 125] on div "SS Shaima Sami Spouse Female 02 Aug 1996 4077570525" at bounding box center [1019, 107] width 1032 height 63
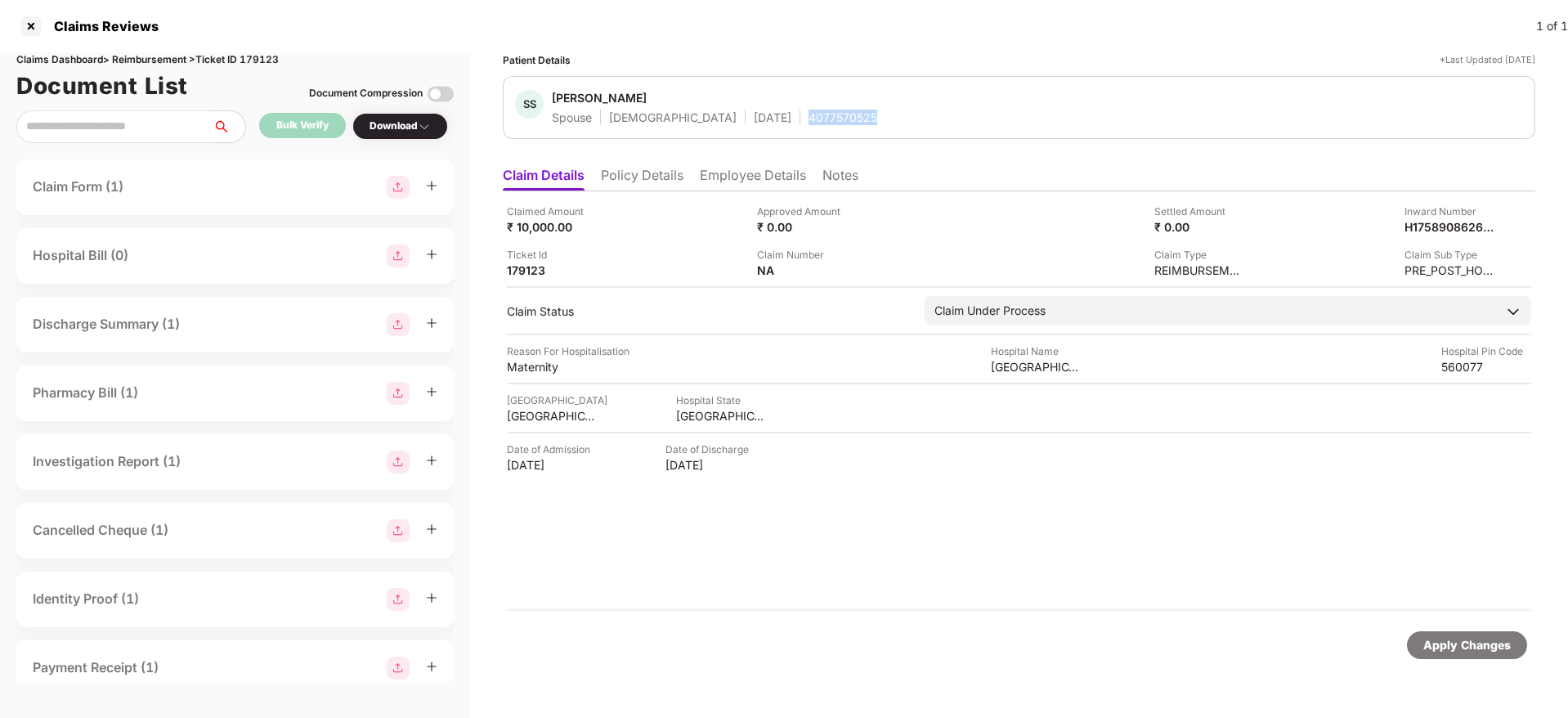
copy div "4077570525"
click at [640, 173] on li "Policy Details" at bounding box center [642, 179] width 83 height 24
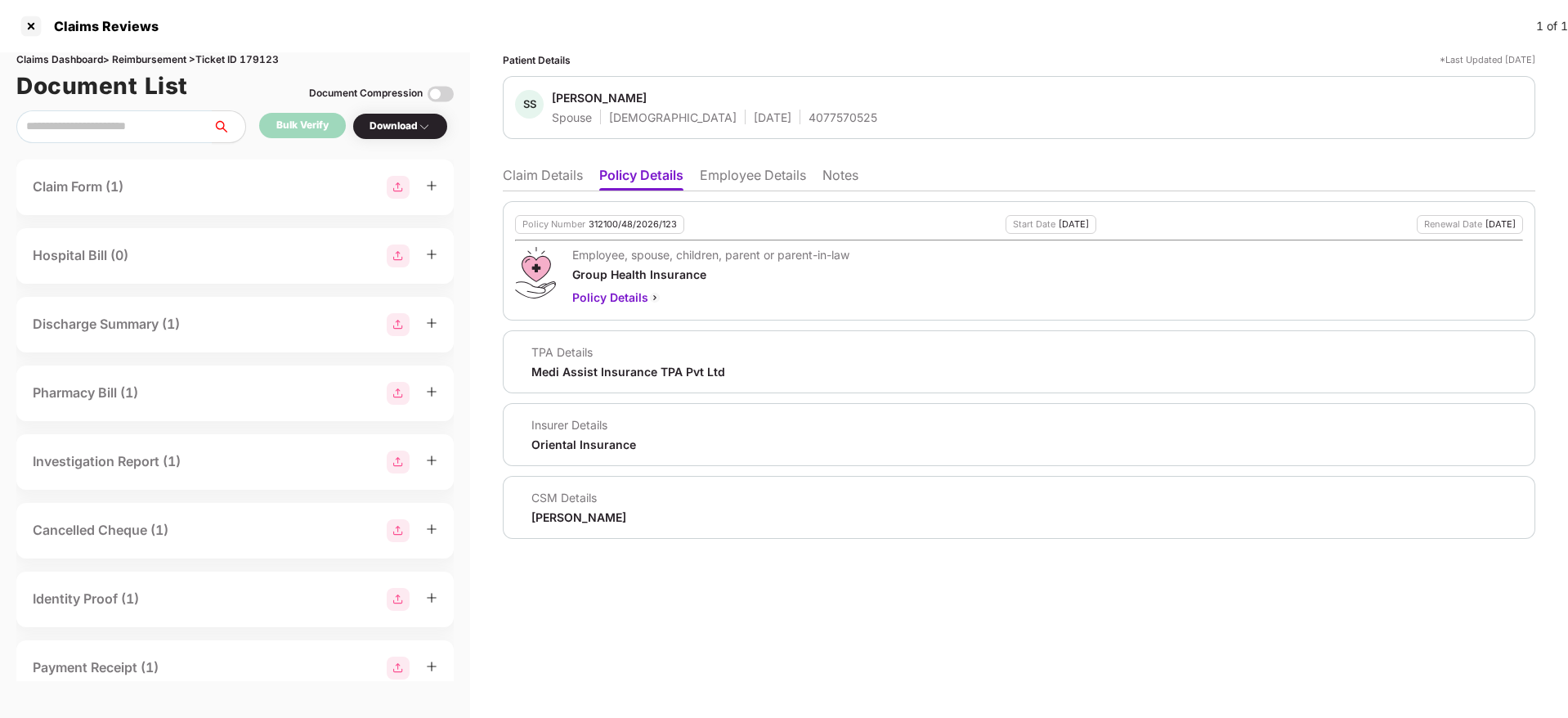
click at [526, 170] on li "Claim Details" at bounding box center [542, 179] width 80 height 24
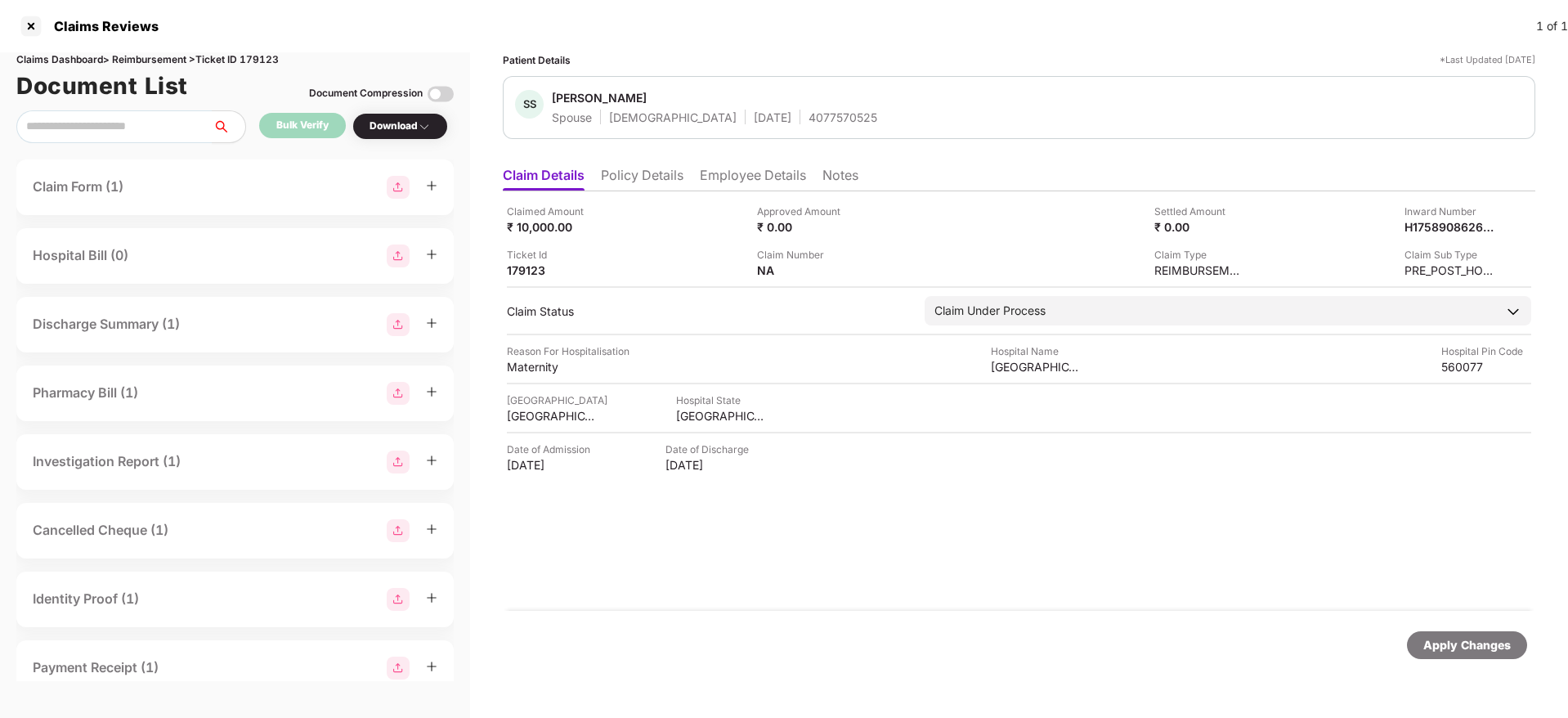
click at [658, 183] on li "Policy Details" at bounding box center [642, 179] width 83 height 24
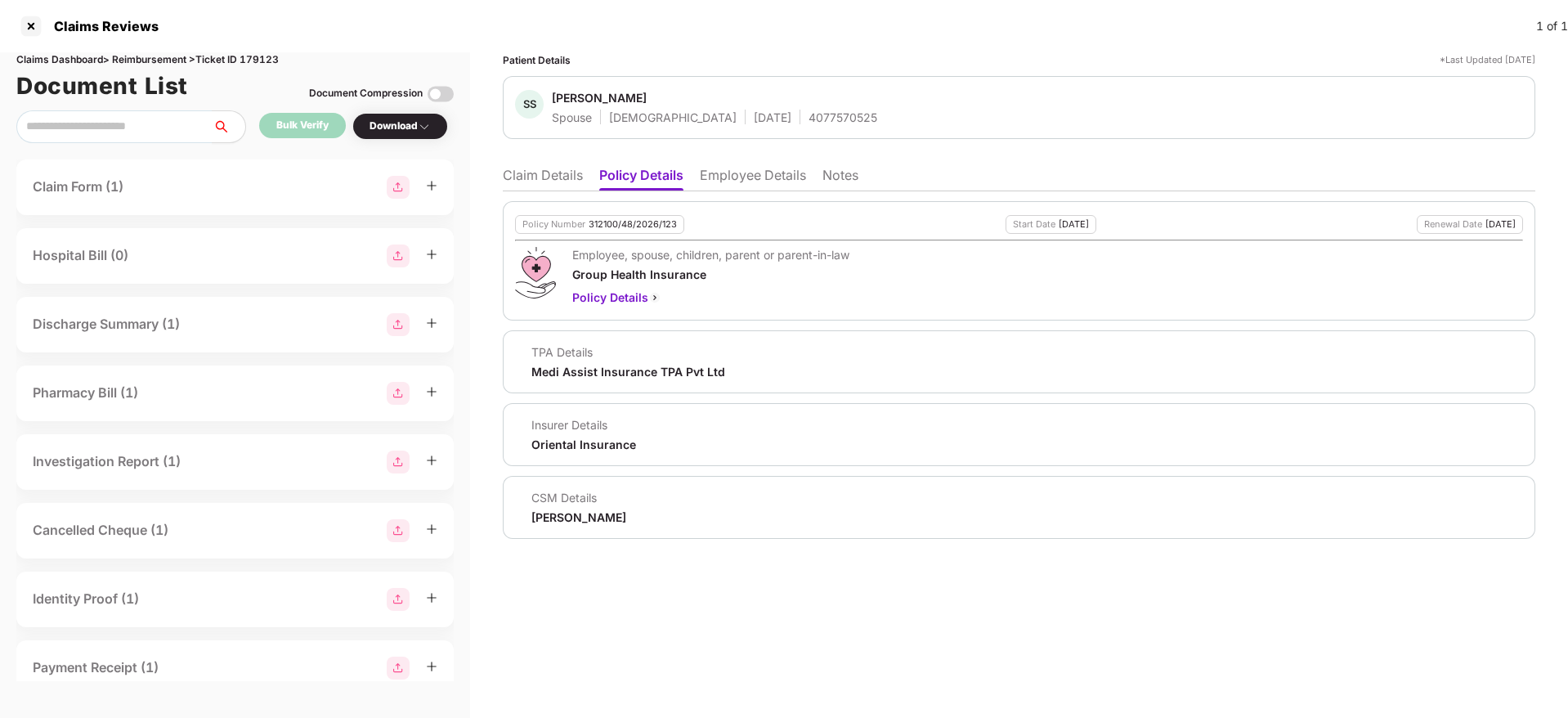
click at [765, 181] on li "Employee Details" at bounding box center [753, 179] width 107 height 24
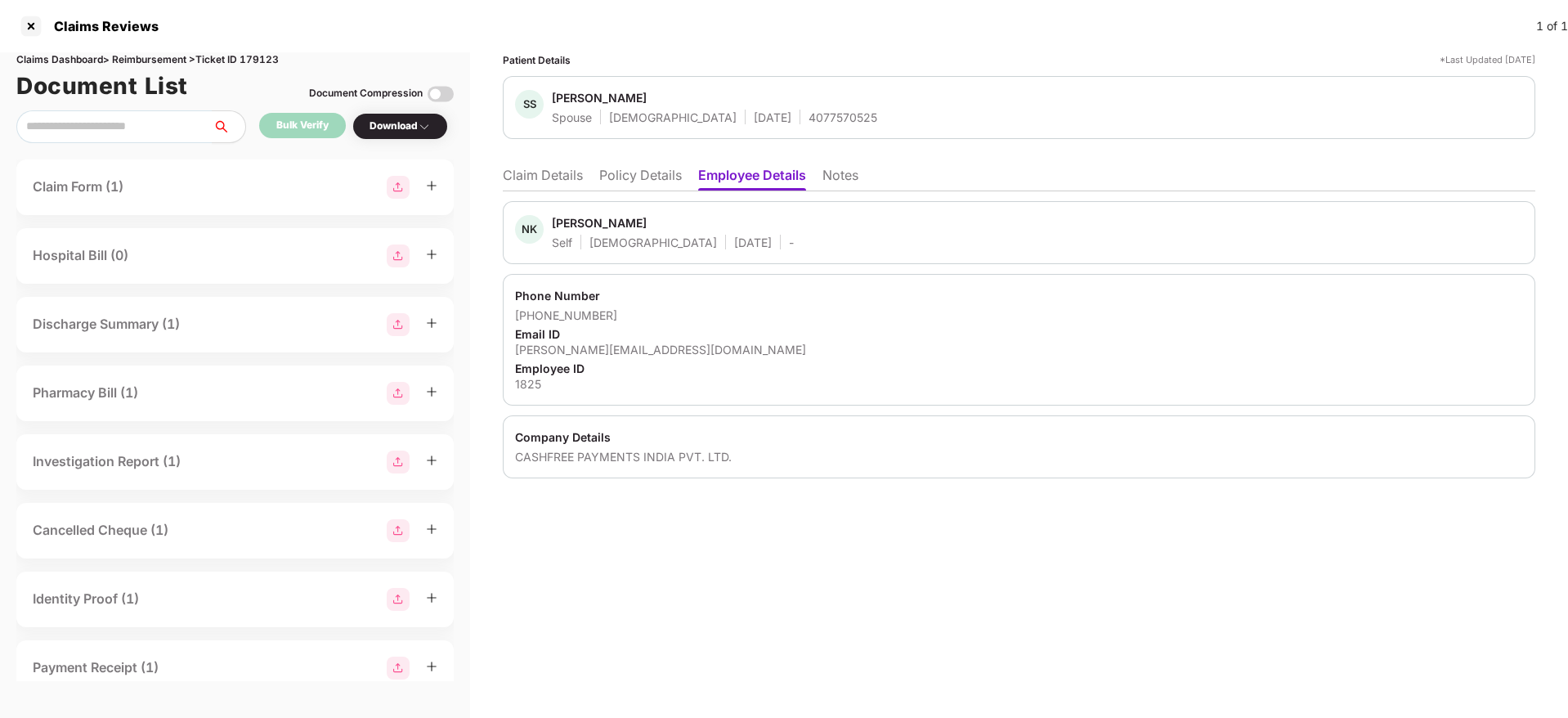
click at [607, 352] on div "nedal.khan@cashfree.com" at bounding box center [1019, 349] width 1008 height 15
copy div "nedal.khan@cashfree.com"
click at [677, 317] on div "+919739712973" at bounding box center [1019, 316] width 1008 height 15
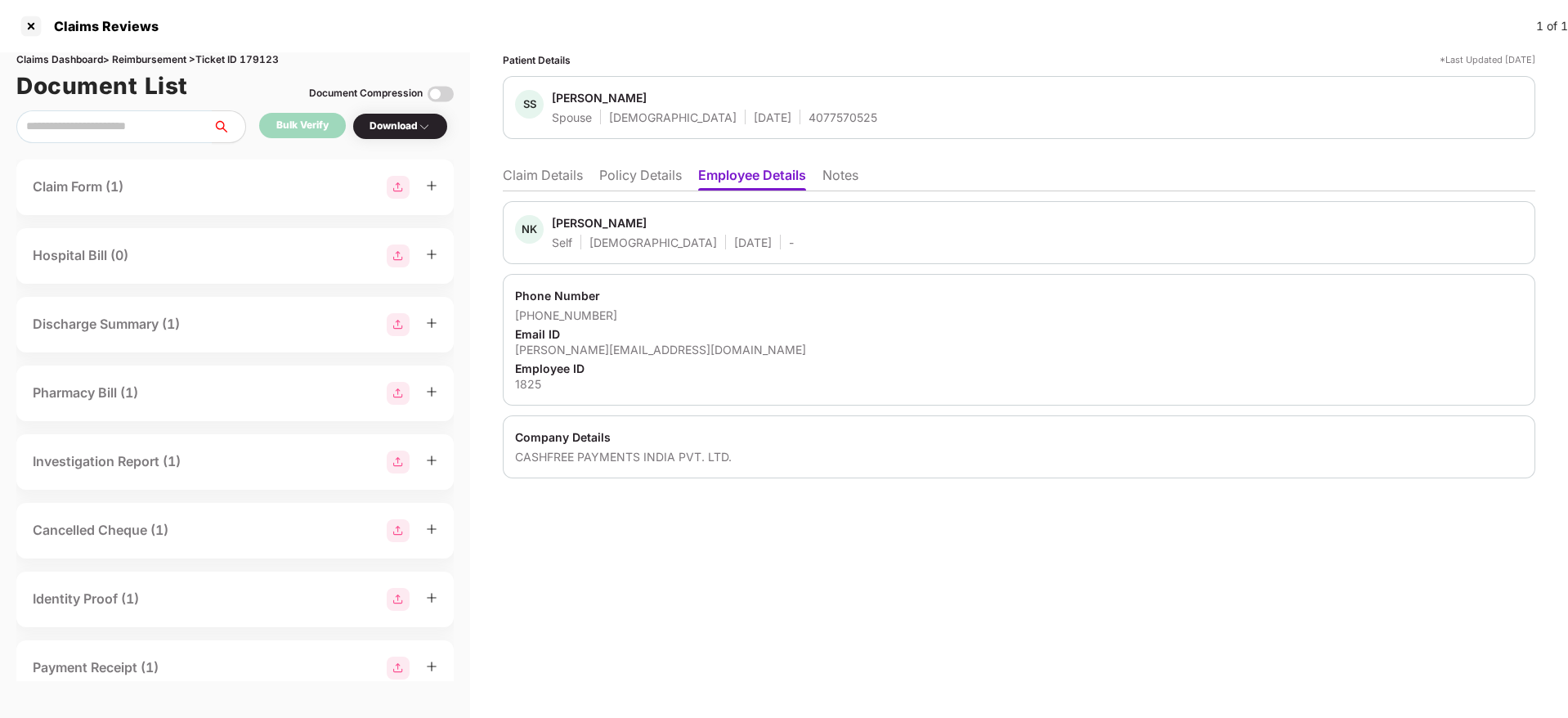
click at [641, 164] on ul "Claim Details Policy Details Employee Details Notes" at bounding box center [1019, 175] width 1032 height 33
click at [641, 169] on li "Policy Details" at bounding box center [640, 179] width 83 height 24
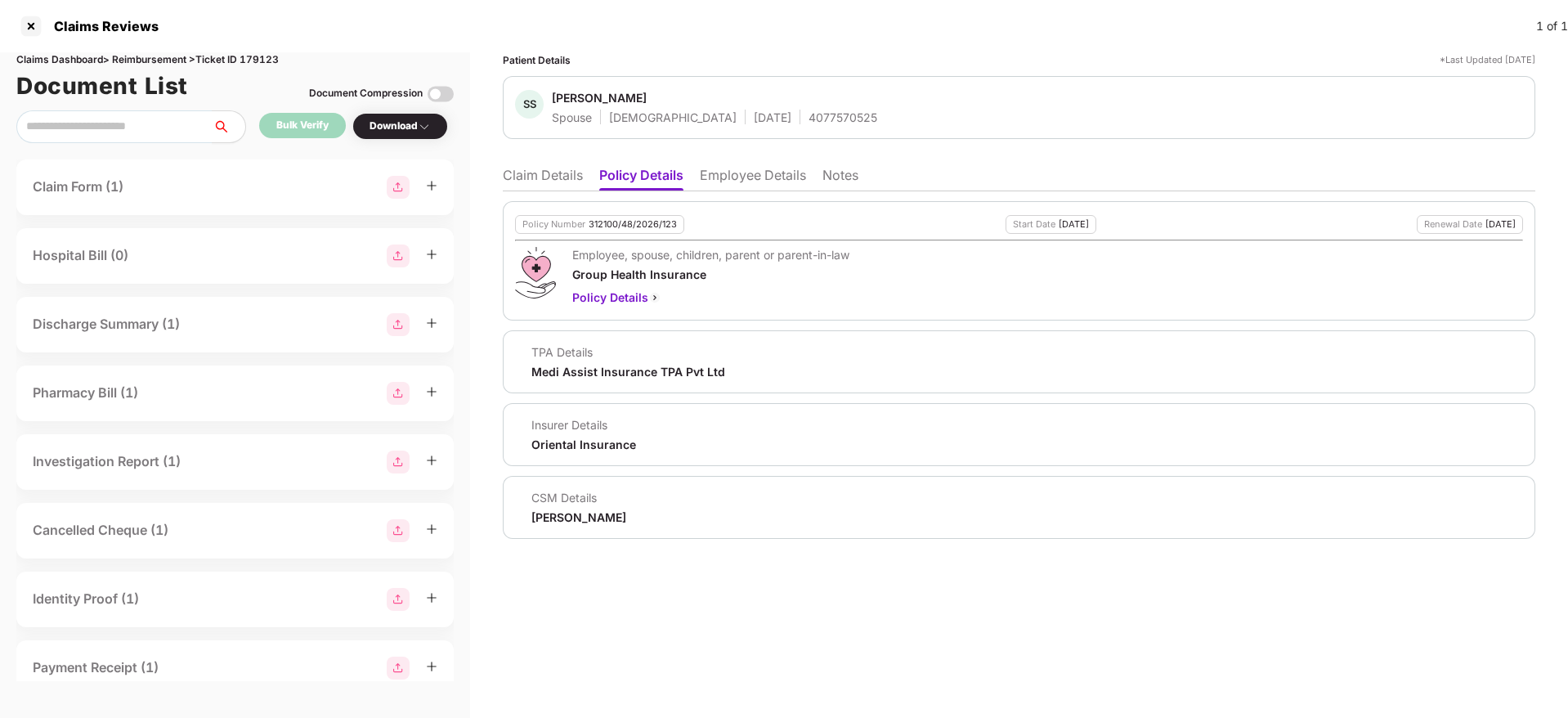
click at [568, 523] on div "Yashvardhan Kandoi" at bounding box center [579, 517] width 95 height 15
copy div "Yashvardhan"
click at [544, 174] on li "Claim Details" at bounding box center [542, 179] width 80 height 24
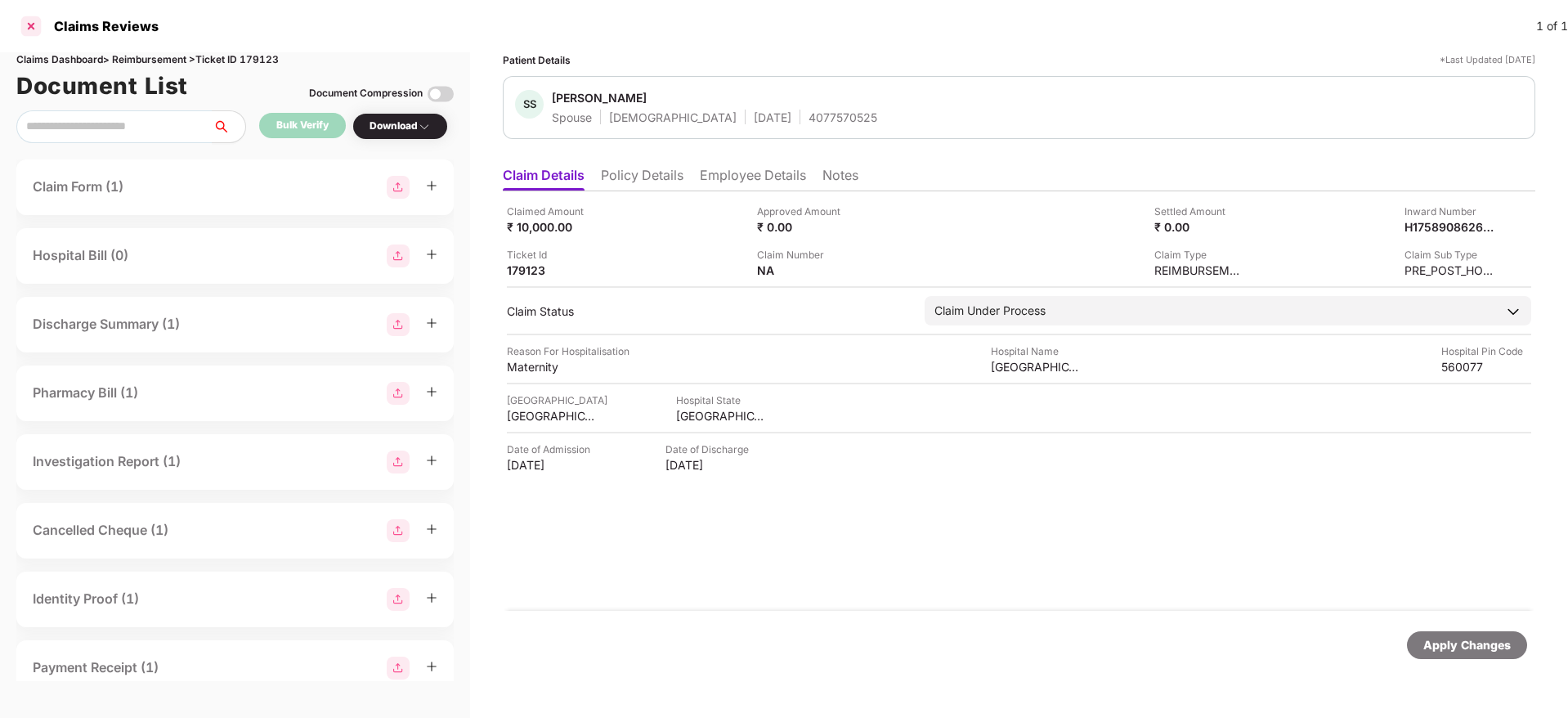
click at [40, 36] on div at bounding box center [31, 26] width 26 height 26
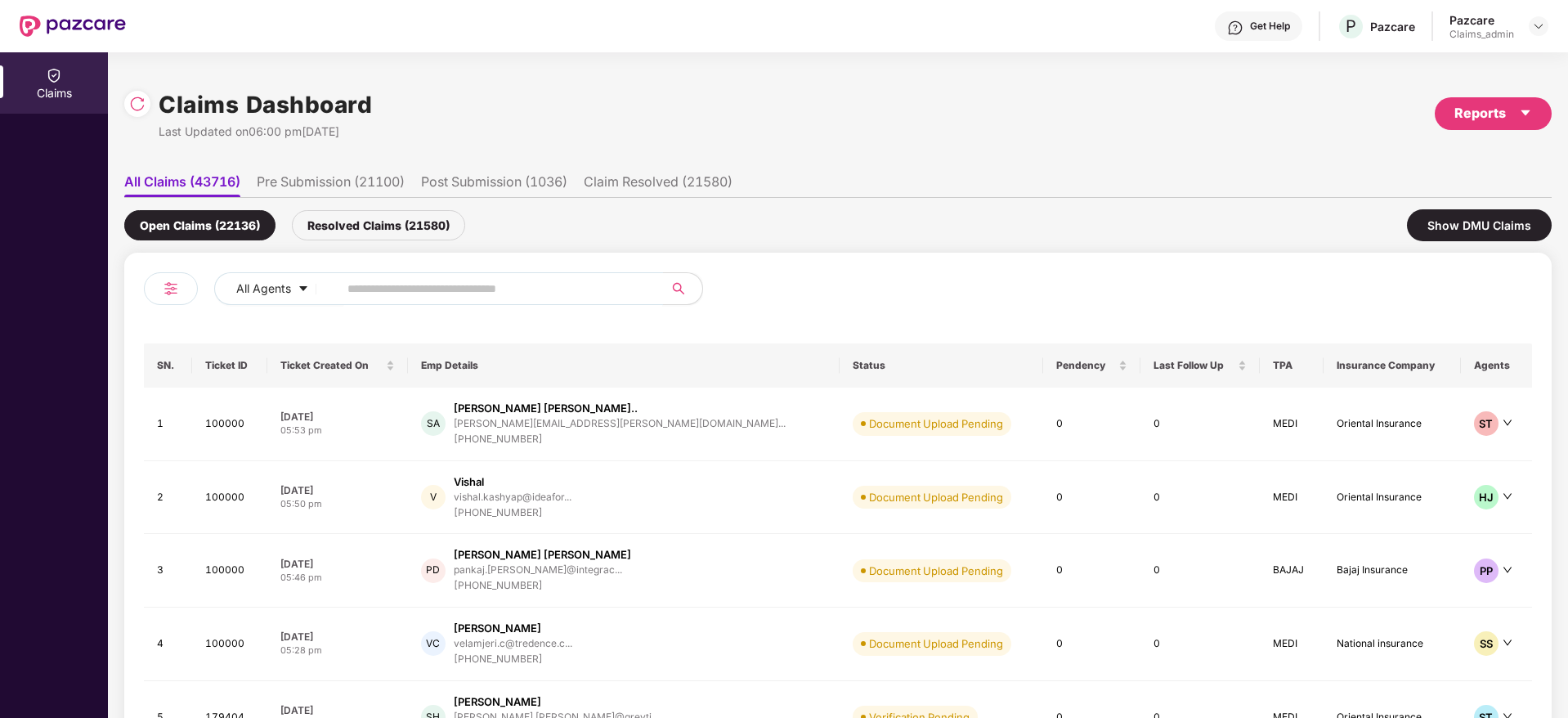
click at [370, 286] on input "text" at bounding box center [493, 288] width 293 height 25
paste input "******"
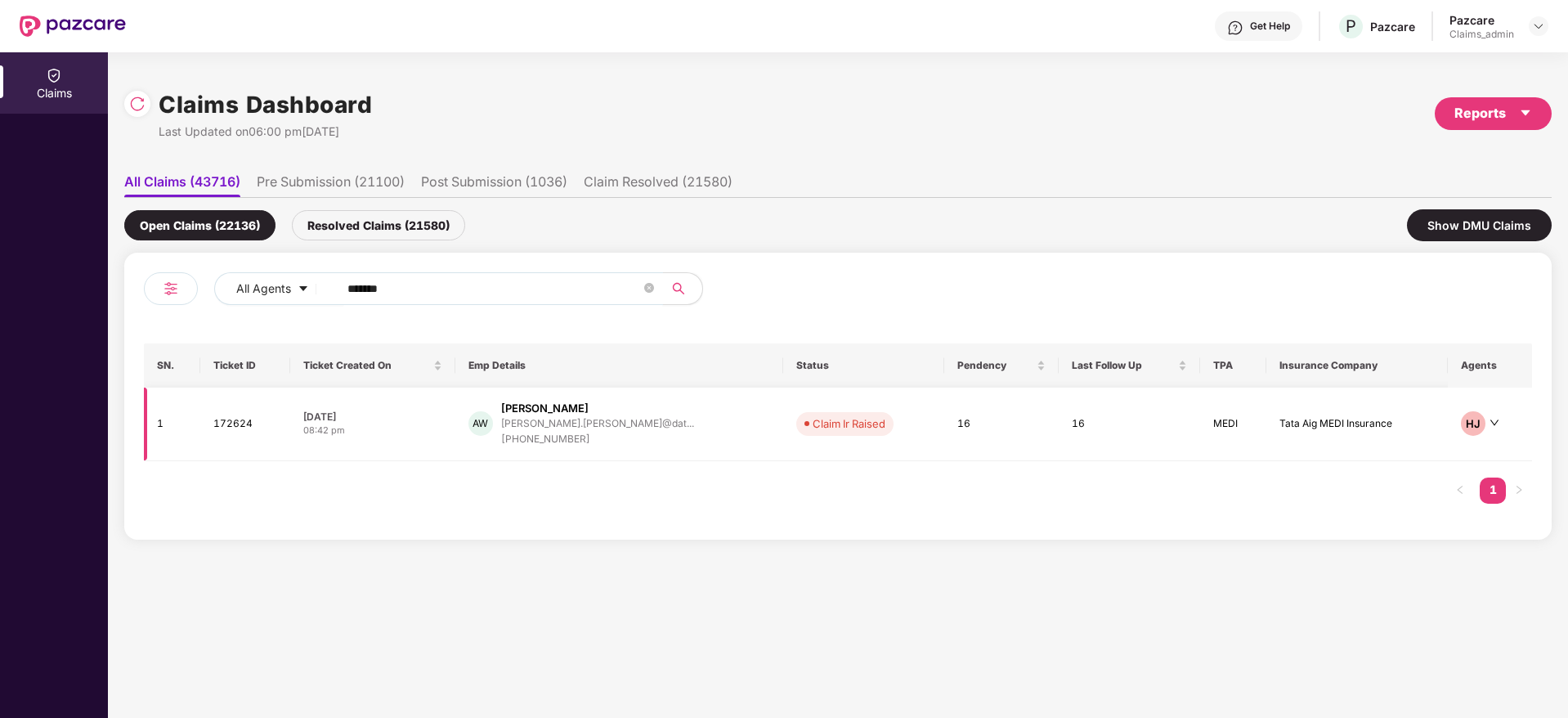
type input "******"
click at [440, 428] on div "08:42 pm" at bounding box center [373, 431] width 139 height 14
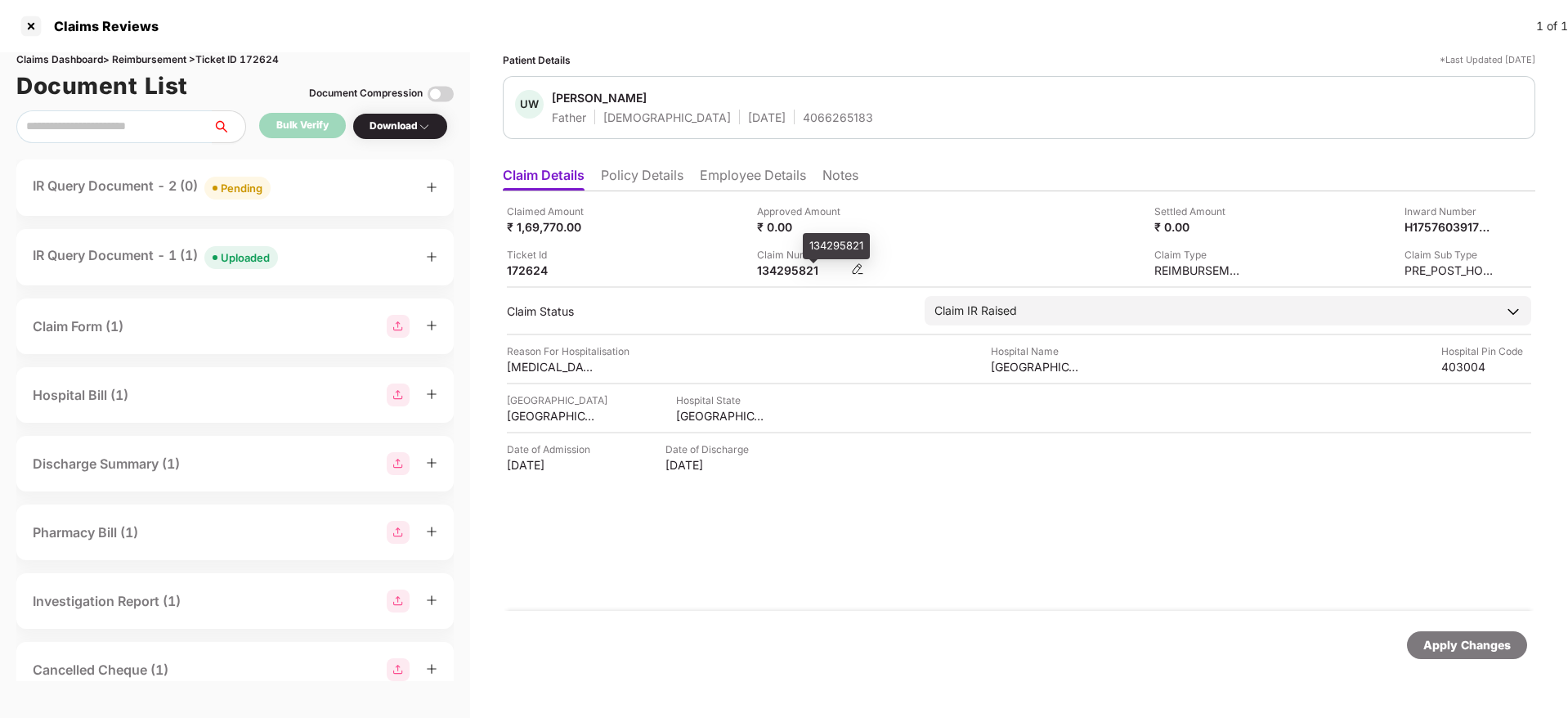
click at [757, 270] on div "134295821" at bounding box center [801, 270] width 90 height 15
copy div "134295821"
click at [290, 247] on div "IR Query Document - 1 (1) Uploaded" at bounding box center [235, 257] width 405 height 24
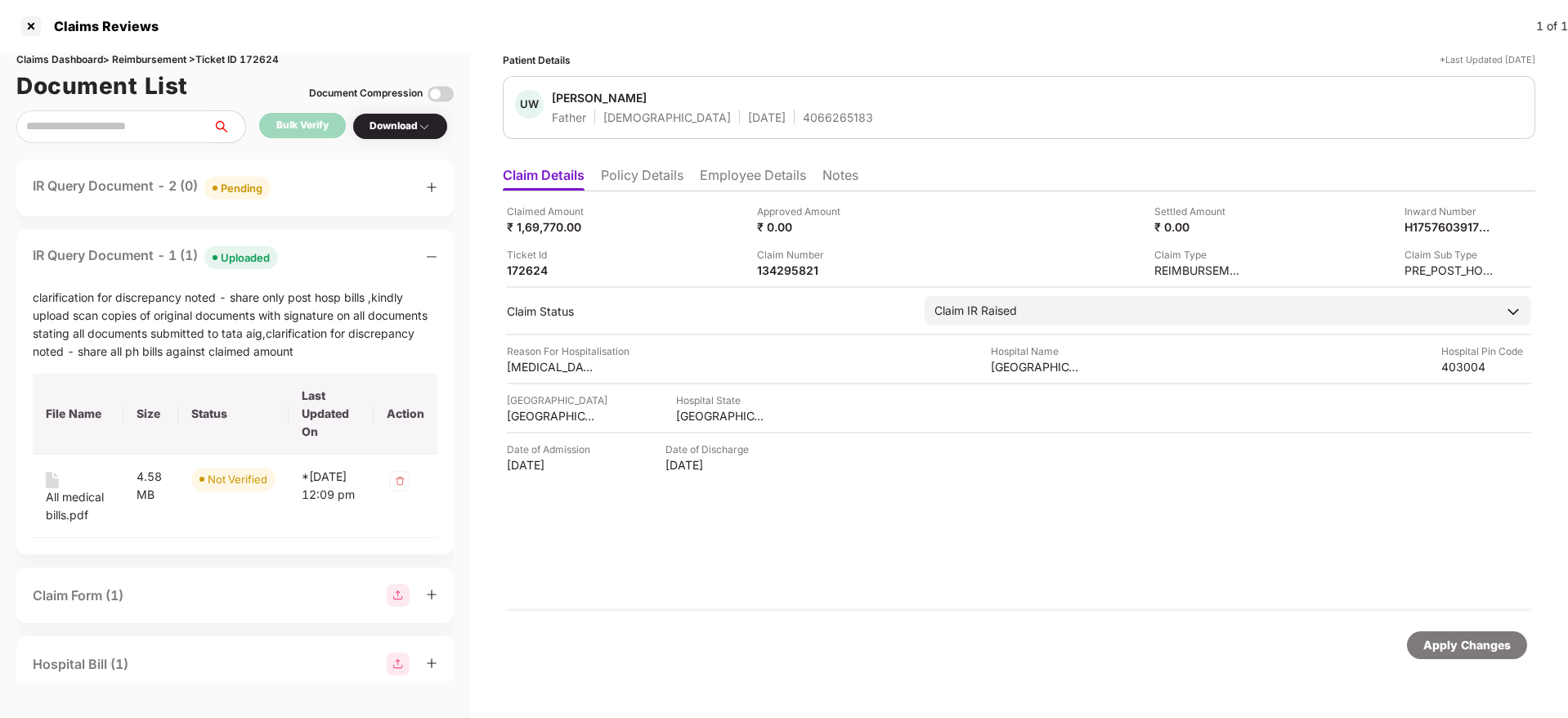
scroll to position [120, 0]
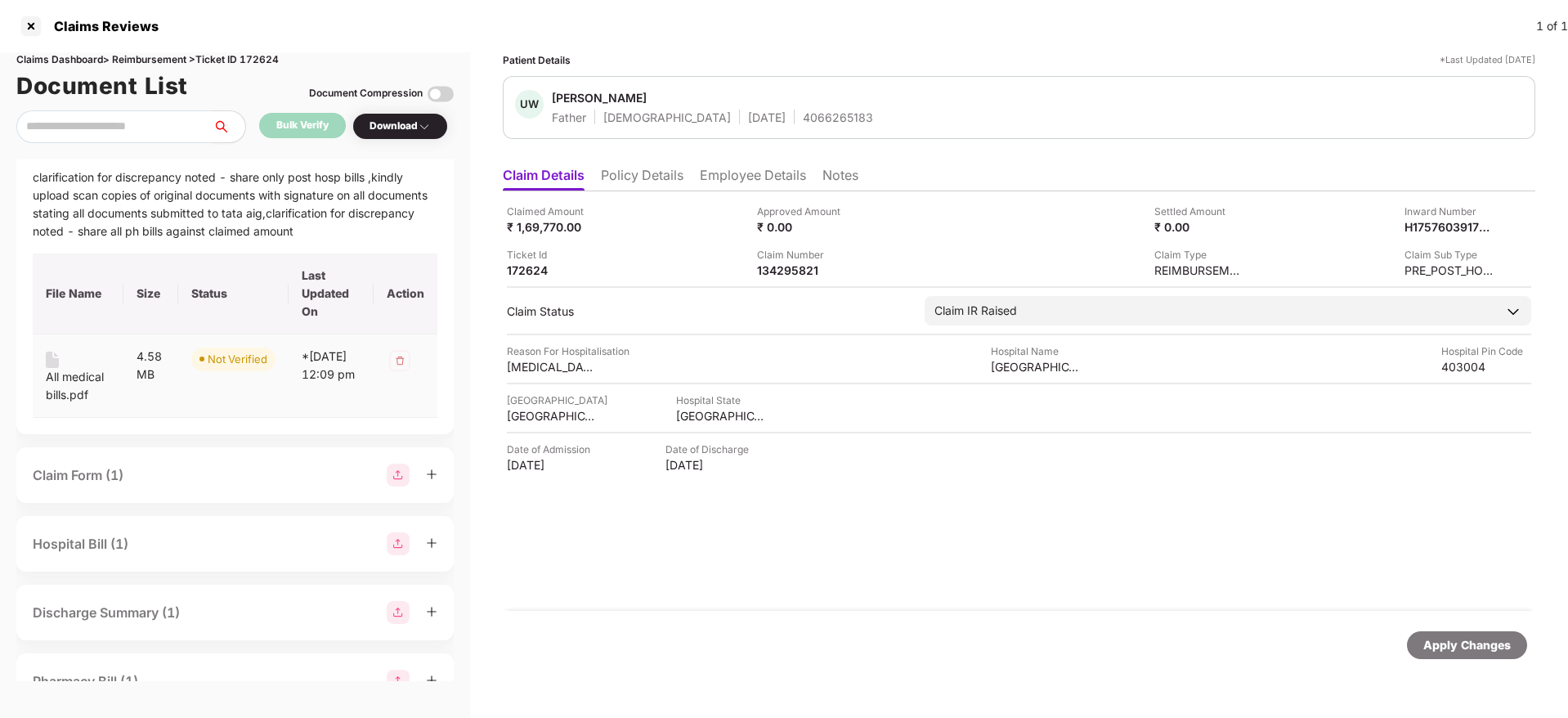
click at [76, 374] on div "All medical bills.pdf" at bounding box center [77, 386] width 64 height 36
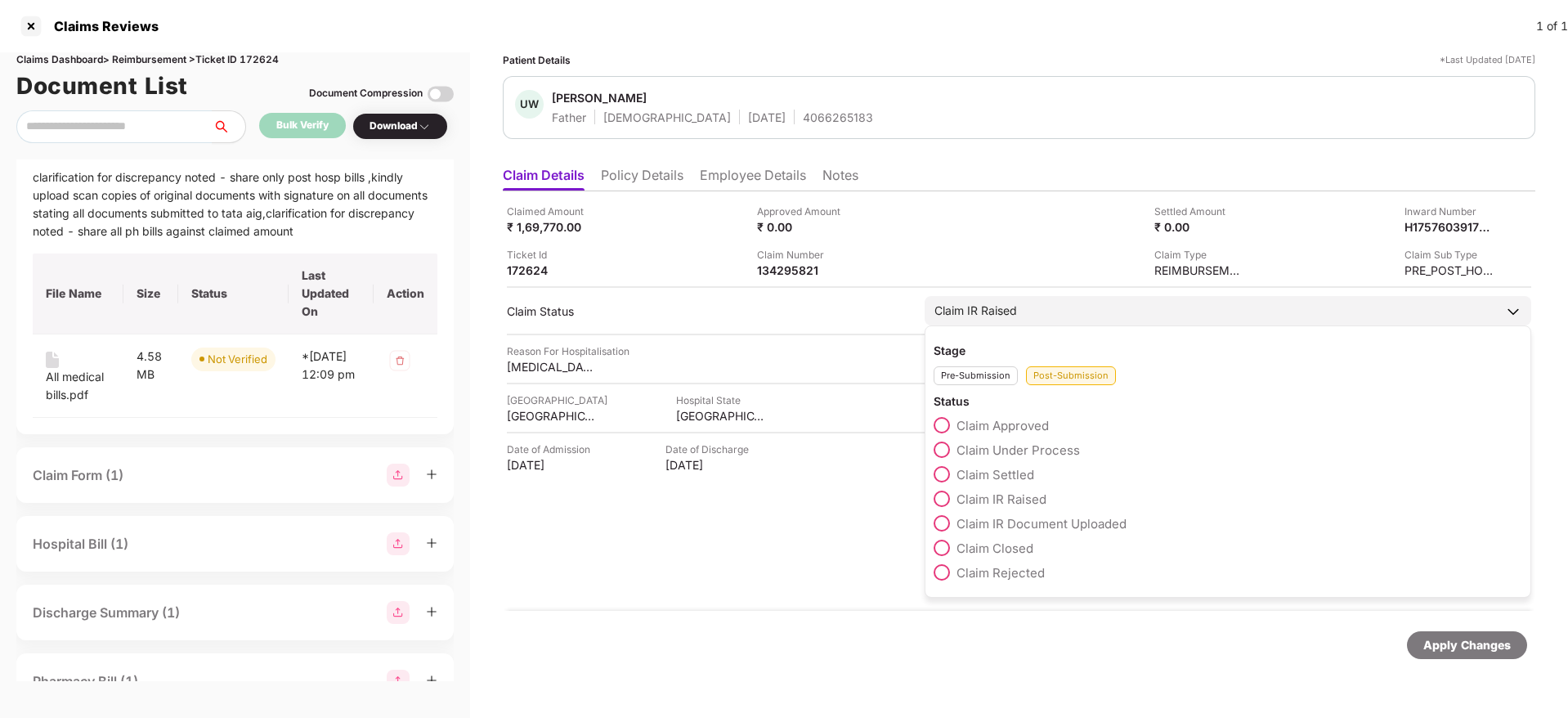
click at [944, 449] on span at bounding box center [941, 449] width 16 height 16
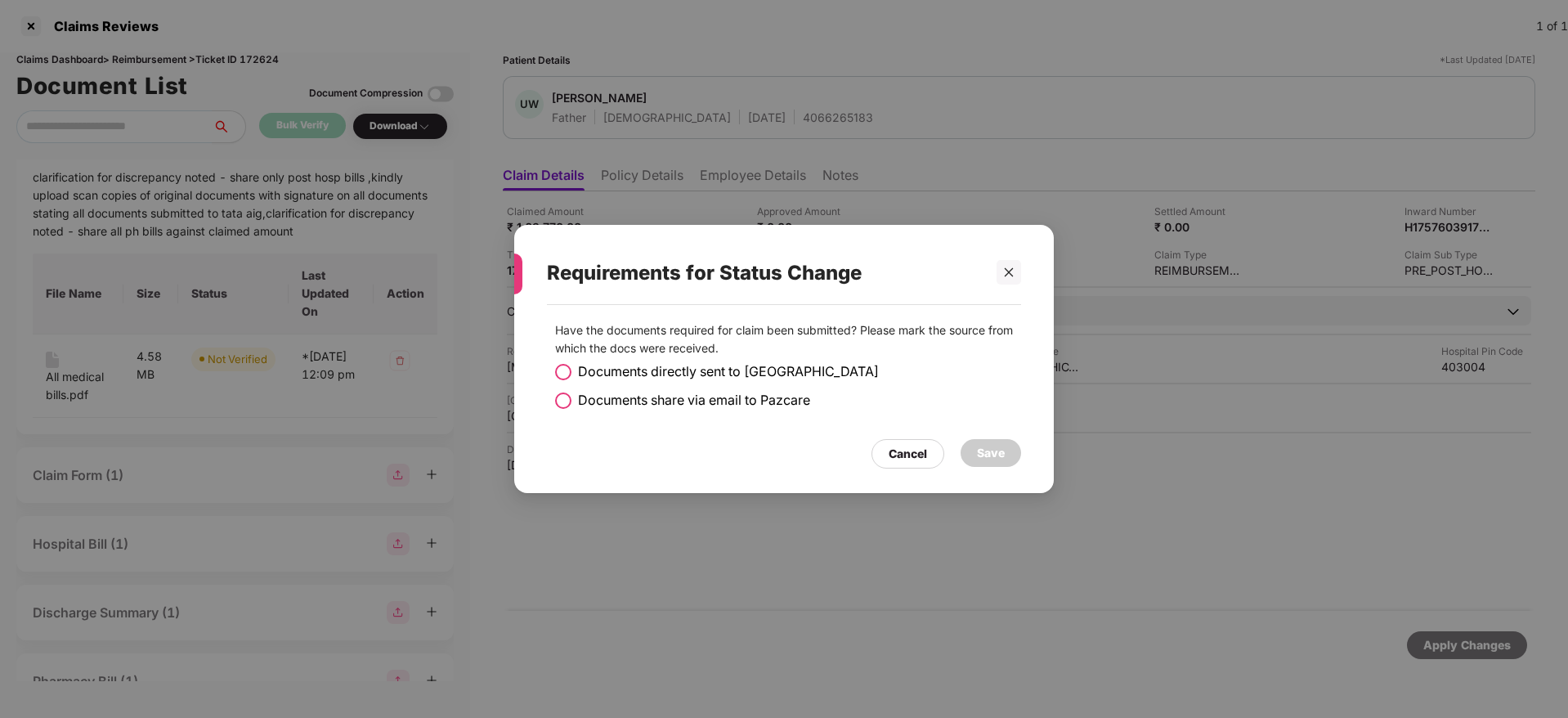
click at [557, 407] on span at bounding box center [563, 400] width 16 height 16
click at [1005, 458] on div "Save" at bounding box center [990, 453] width 60 height 28
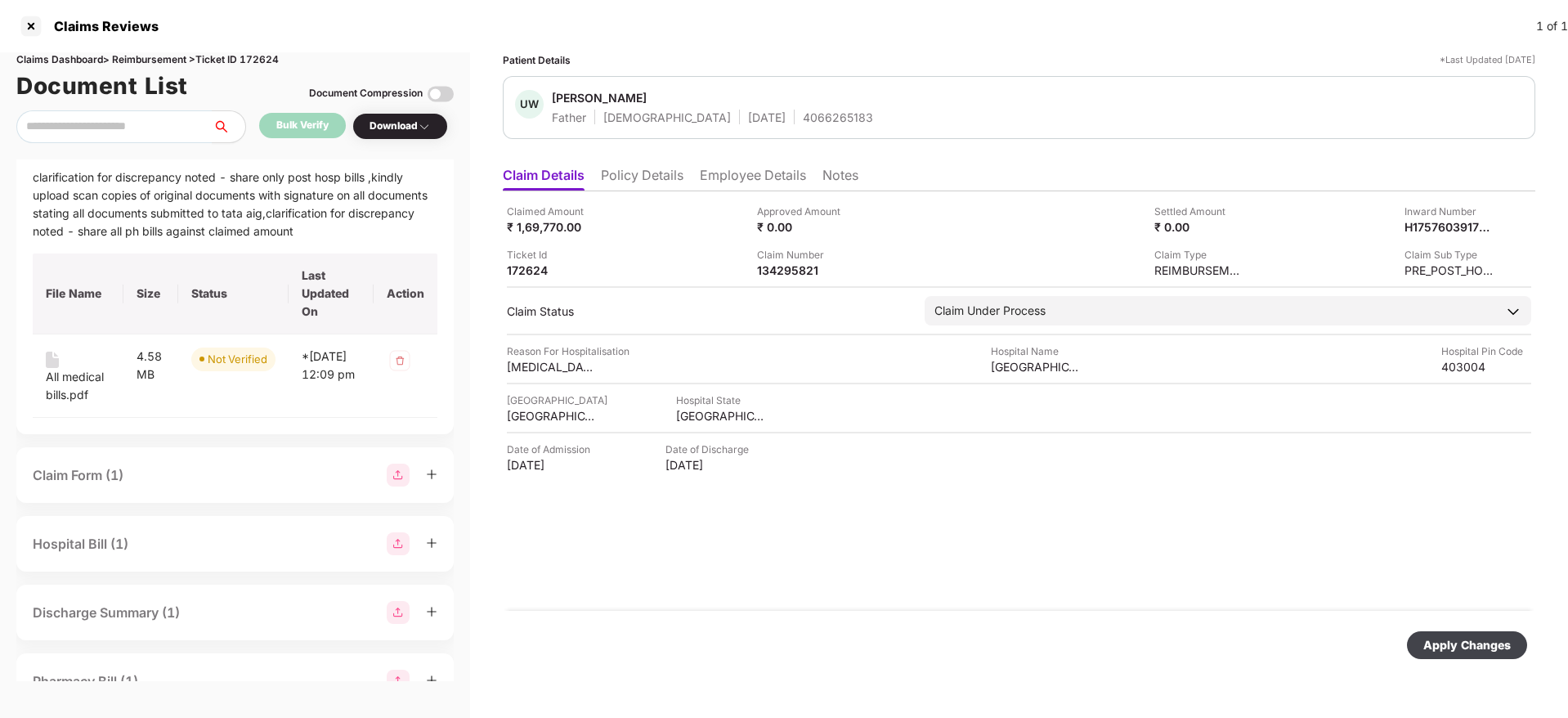
click at [1449, 639] on div "Apply Changes" at bounding box center [1467, 645] width 88 height 18
click at [1072, 537] on div "Claimed Amount ₹ 1,69,770.00 Approved Amount ₹ 0.00 Settled Amount ₹ 0.00 Inwar…" at bounding box center [1019, 401] width 1032 height 420
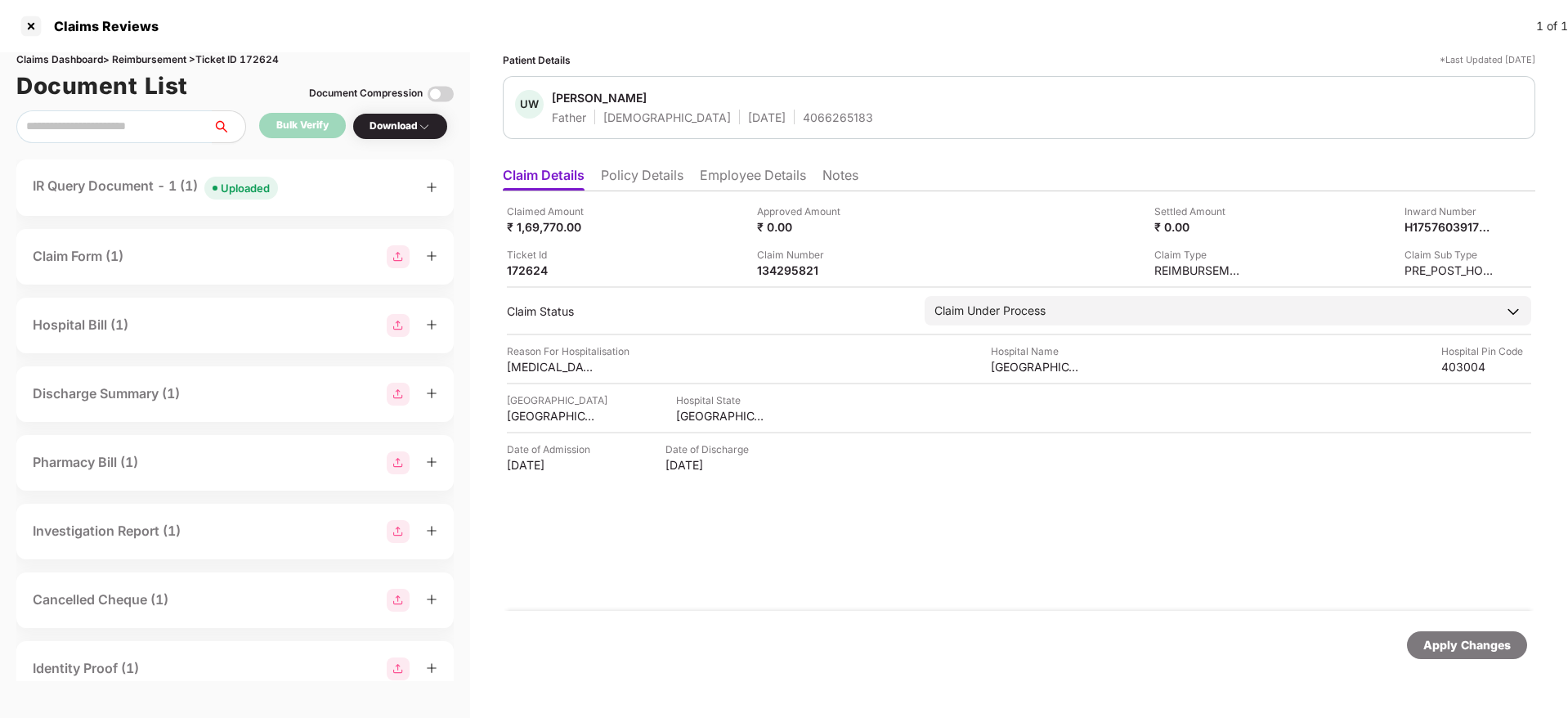
click at [634, 175] on li "Policy Details" at bounding box center [642, 179] width 83 height 24
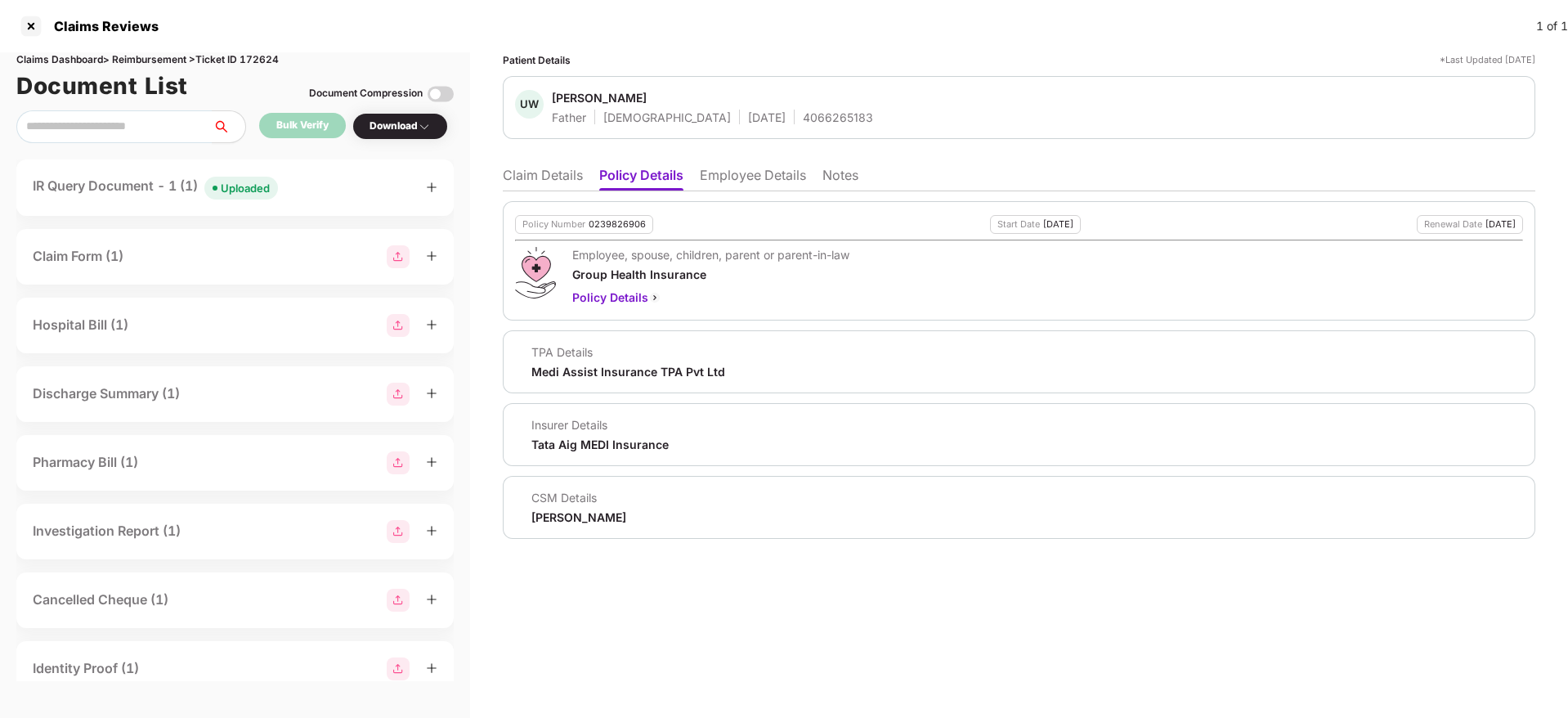
click at [739, 183] on li "Employee Details" at bounding box center [753, 179] width 107 height 24
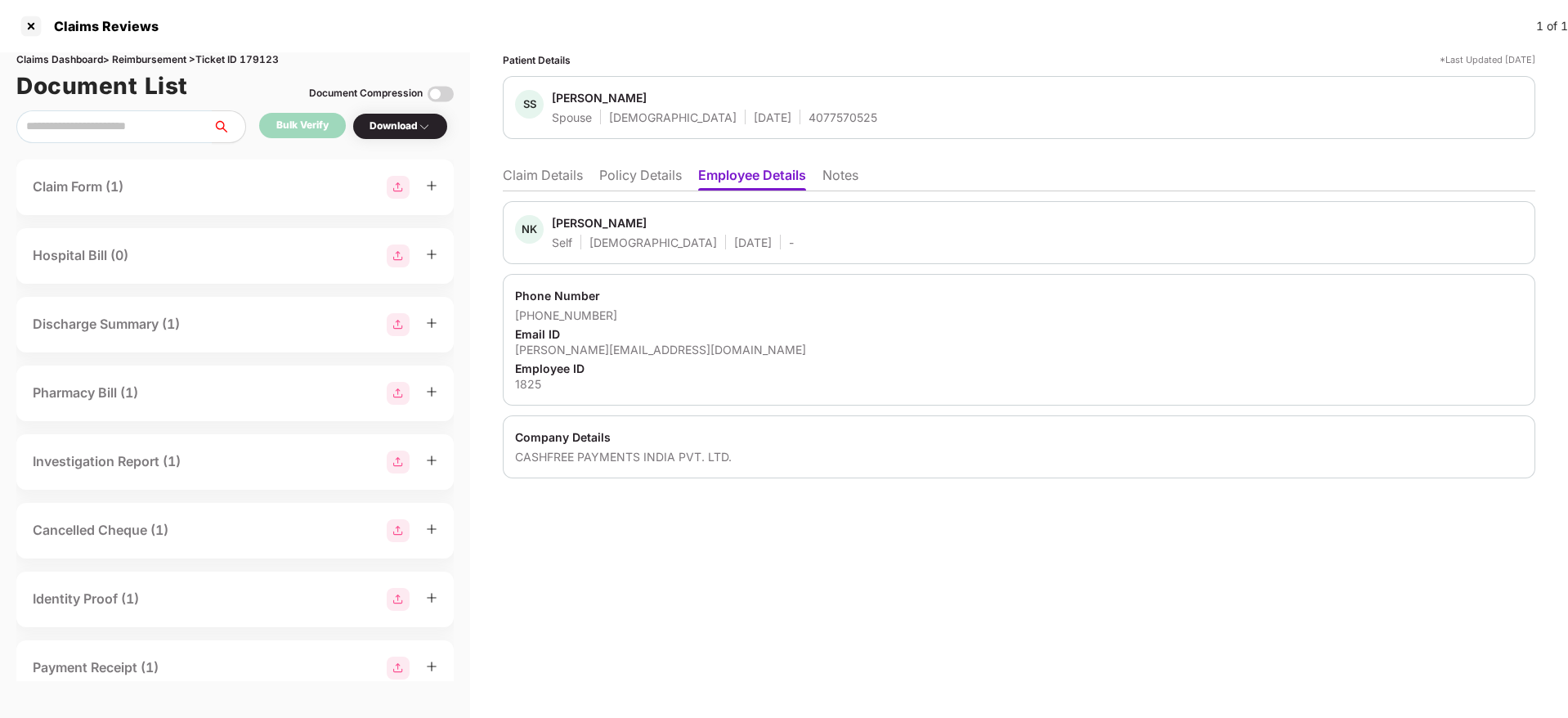
click at [595, 345] on div "nedal.khan@cashfree.com" at bounding box center [1019, 349] width 1008 height 15
copy div "nedal.khan@cashfree.com"
click at [636, 168] on li "Policy Details" at bounding box center [640, 179] width 83 height 24
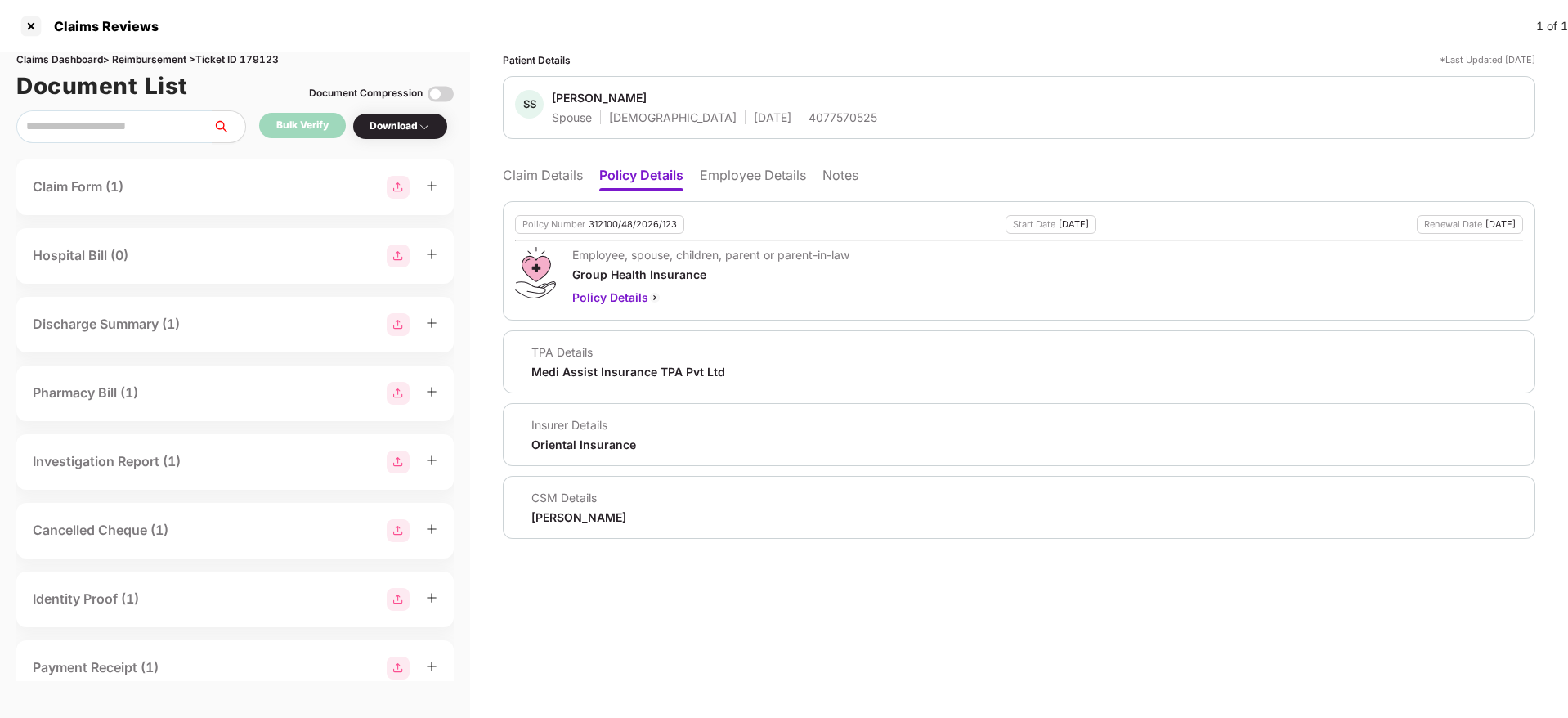
click at [541, 172] on li "Claim Details" at bounding box center [542, 179] width 80 height 24
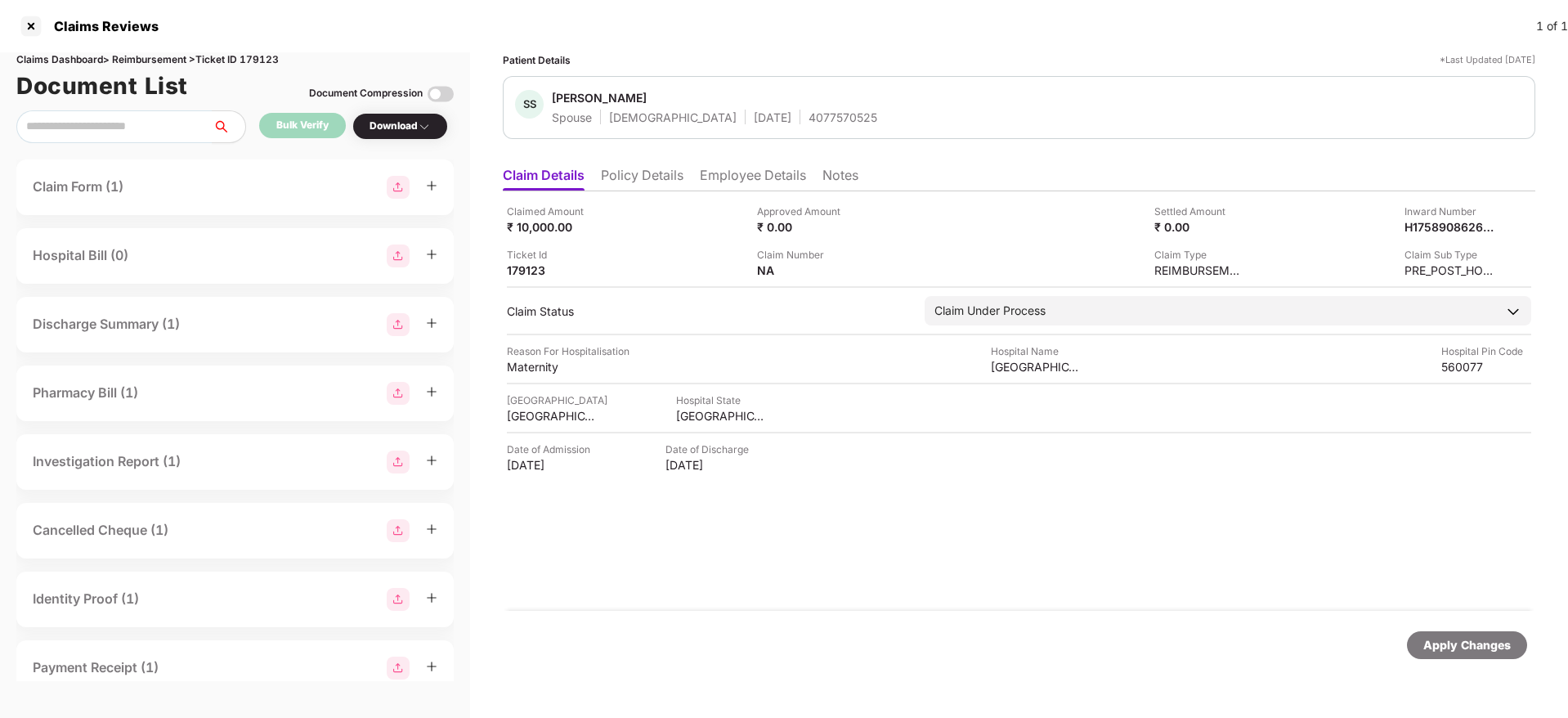
click at [661, 183] on li "Policy Details" at bounding box center [642, 179] width 83 height 24
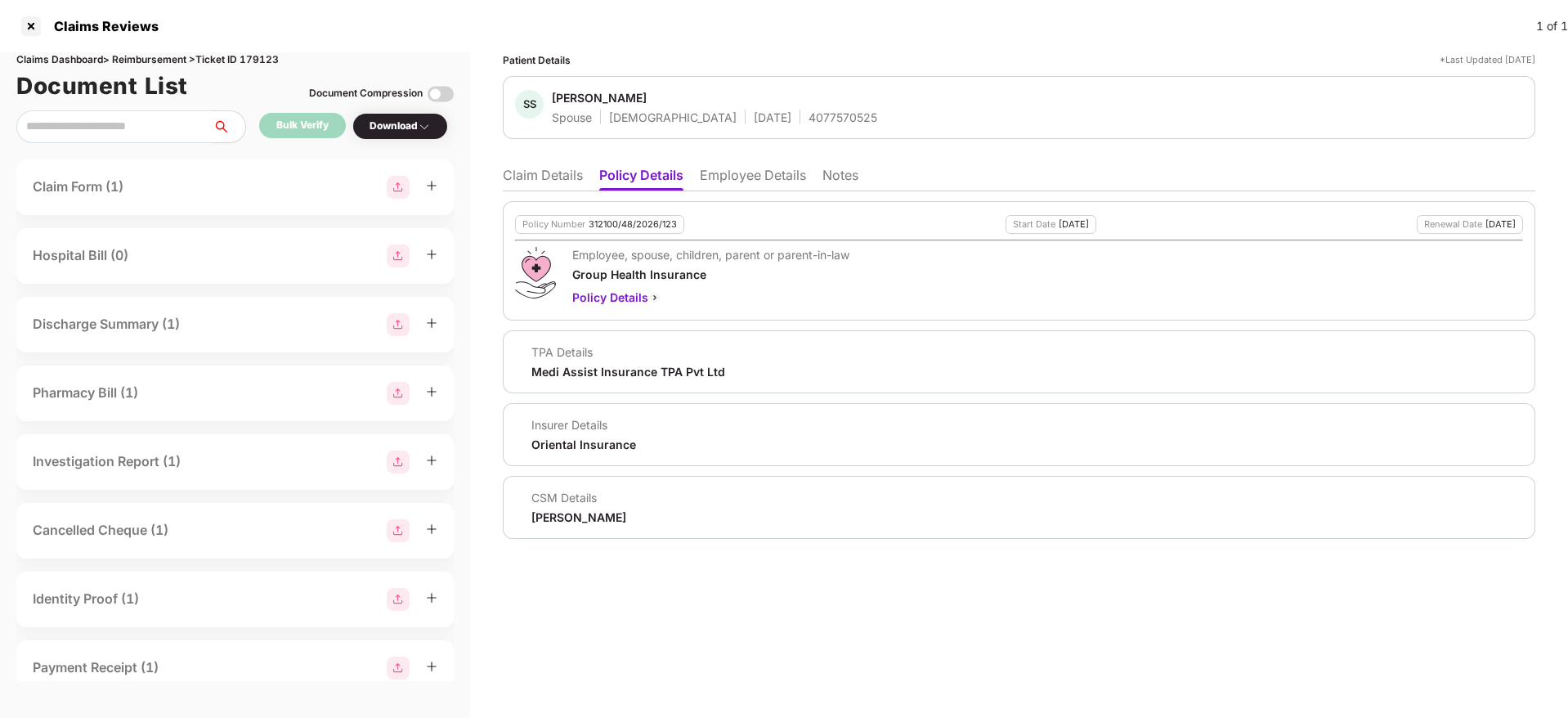
click at [528, 167] on li "Claim Details" at bounding box center [542, 179] width 80 height 24
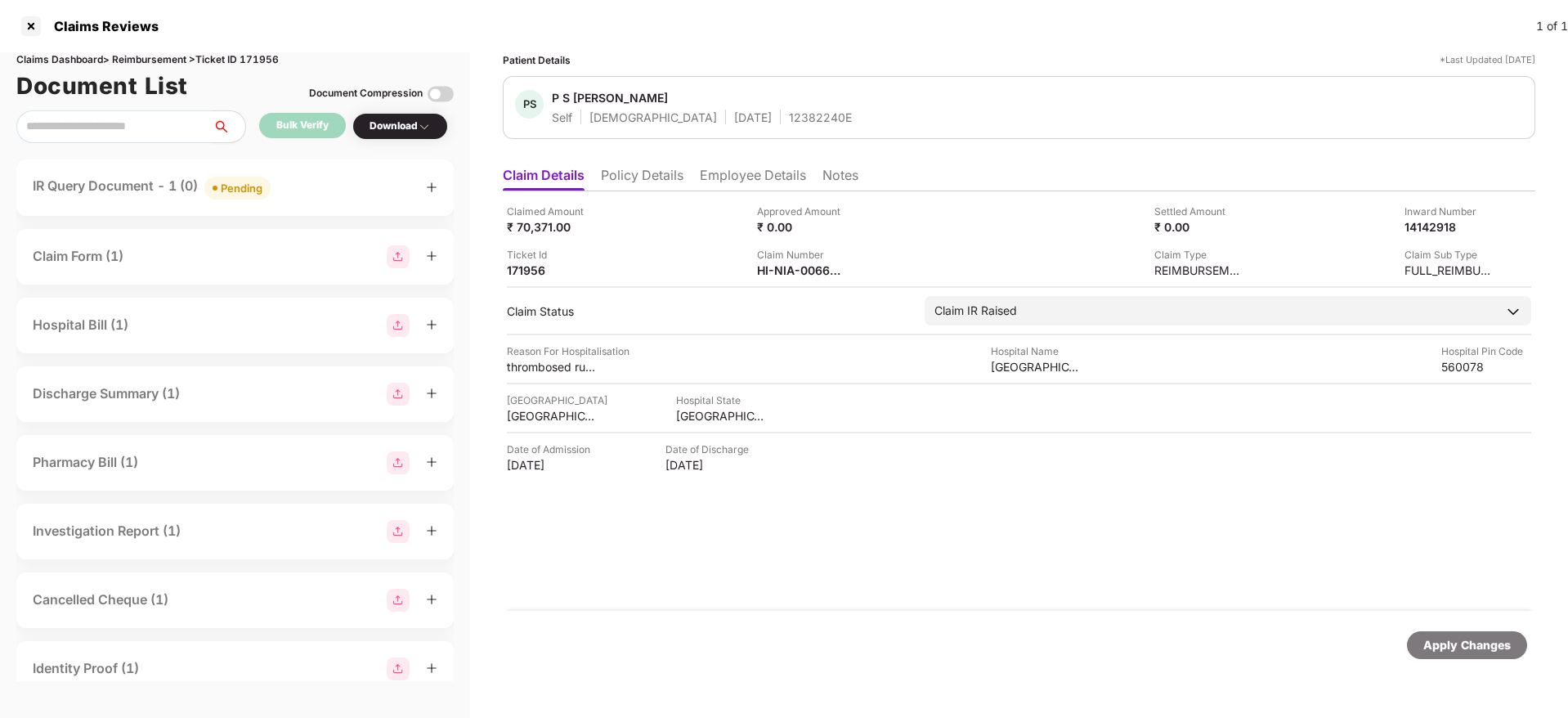
click at [310, 186] on div "IR Query Document - 1 (0) Pending" at bounding box center [235, 187] width 405 height 24
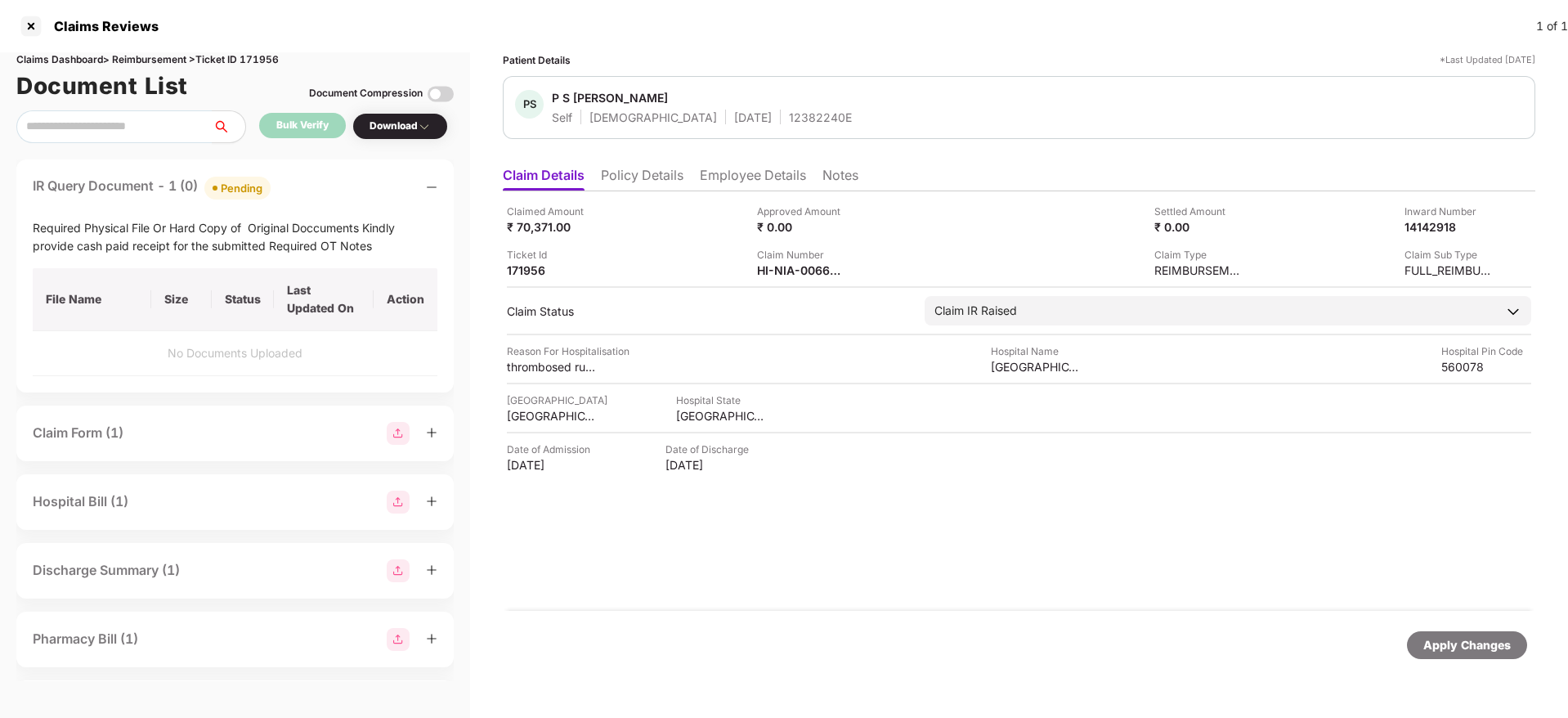
click at [310, 186] on div "IR Query Document - 1 (0) Pending" at bounding box center [235, 187] width 405 height 24
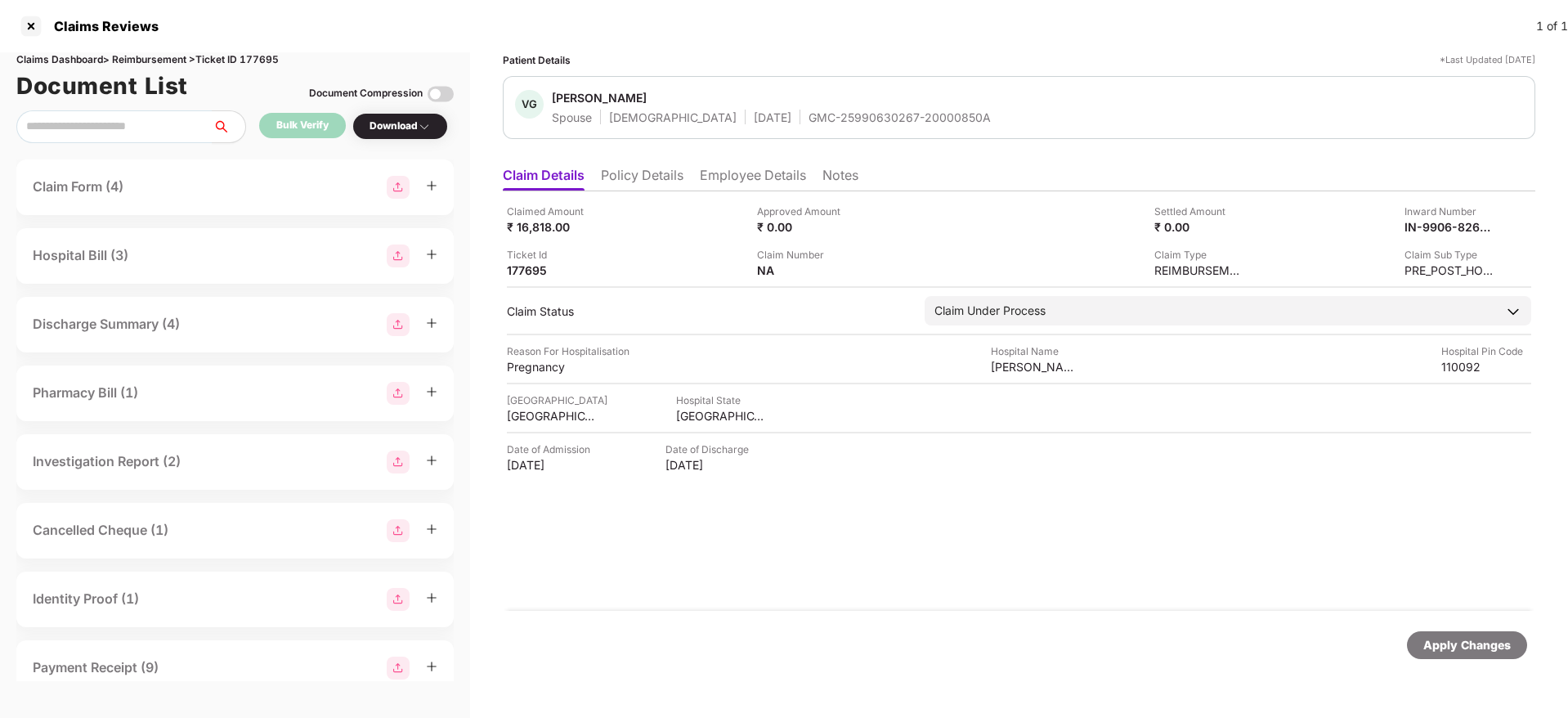
click at [751, 125] on div "VG [PERSON_NAME] Spouse [DEMOGRAPHIC_DATA] [DATE] GMC-25990630267-20000850A" at bounding box center [1019, 107] width 1032 height 63
click at [751, 125] on div "VG Vaishali Gangwar Spouse Female 22 Jan 1995 GMC-25990630267-20000850A" at bounding box center [1019, 107] width 1032 height 63
copy div "GMC-25990630267-20000850A"
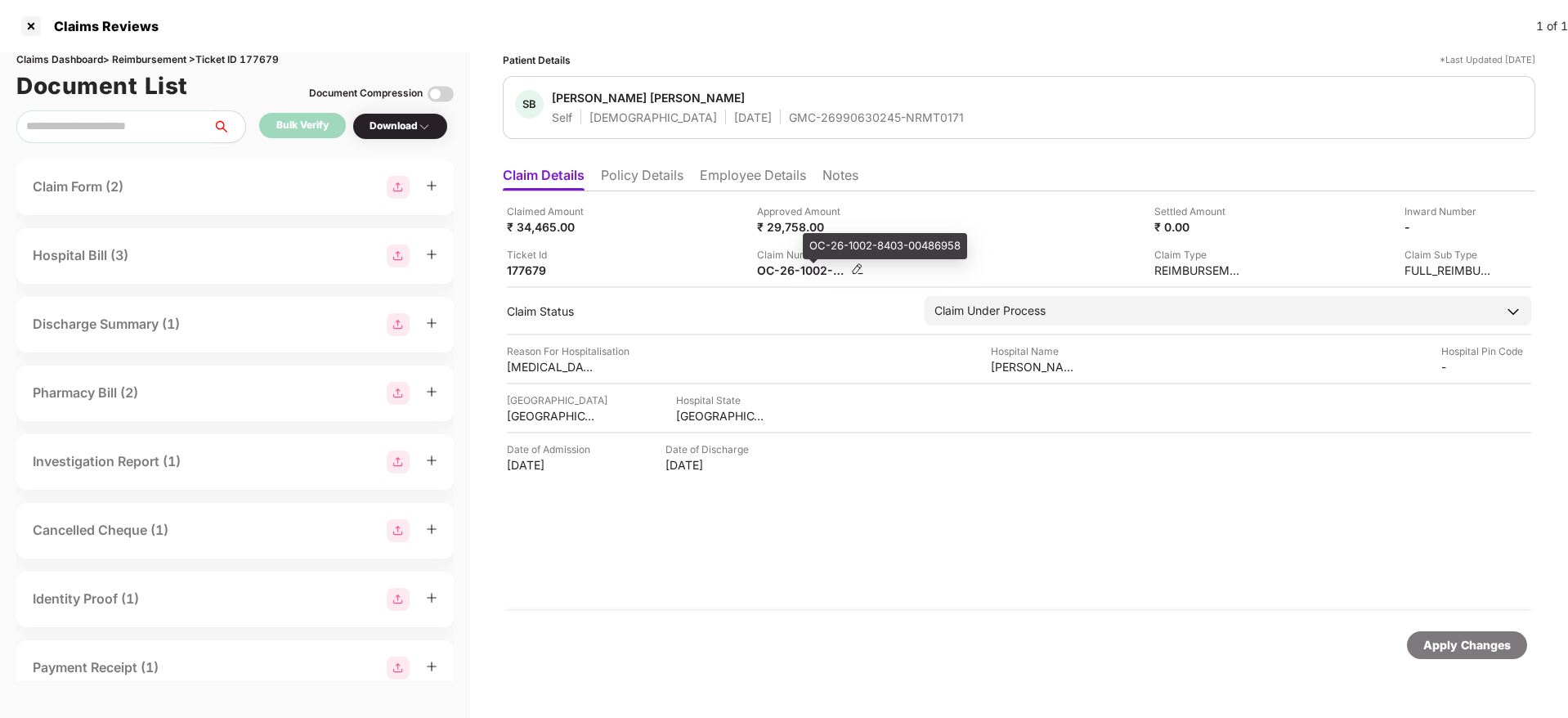
click at [781, 271] on div "OC-26-1002-8403-00486958" at bounding box center [801, 270] width 90 height 15
copy div
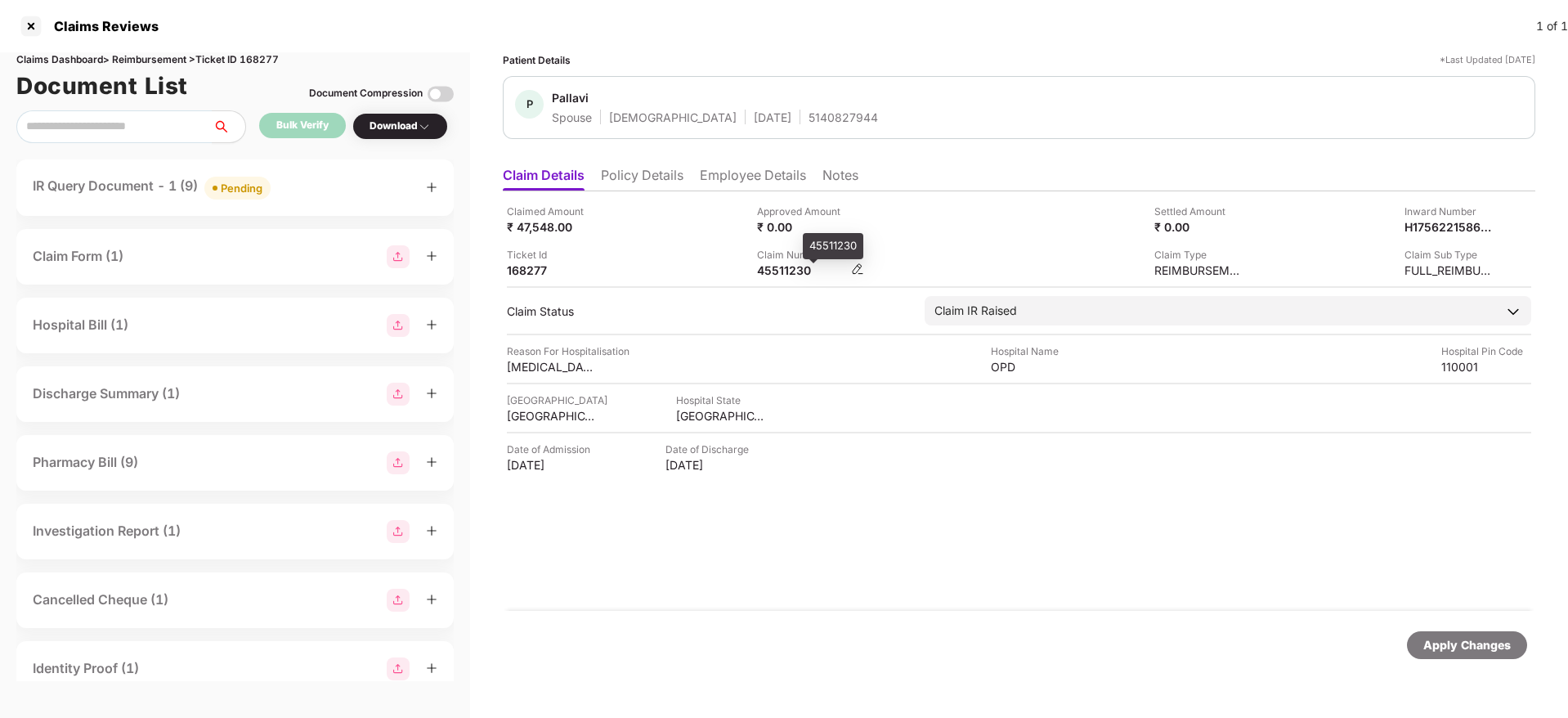
click at [765, 270] on div "45511230" at bounding box center [801, 270] width 90 height 15
copy div "45511230"
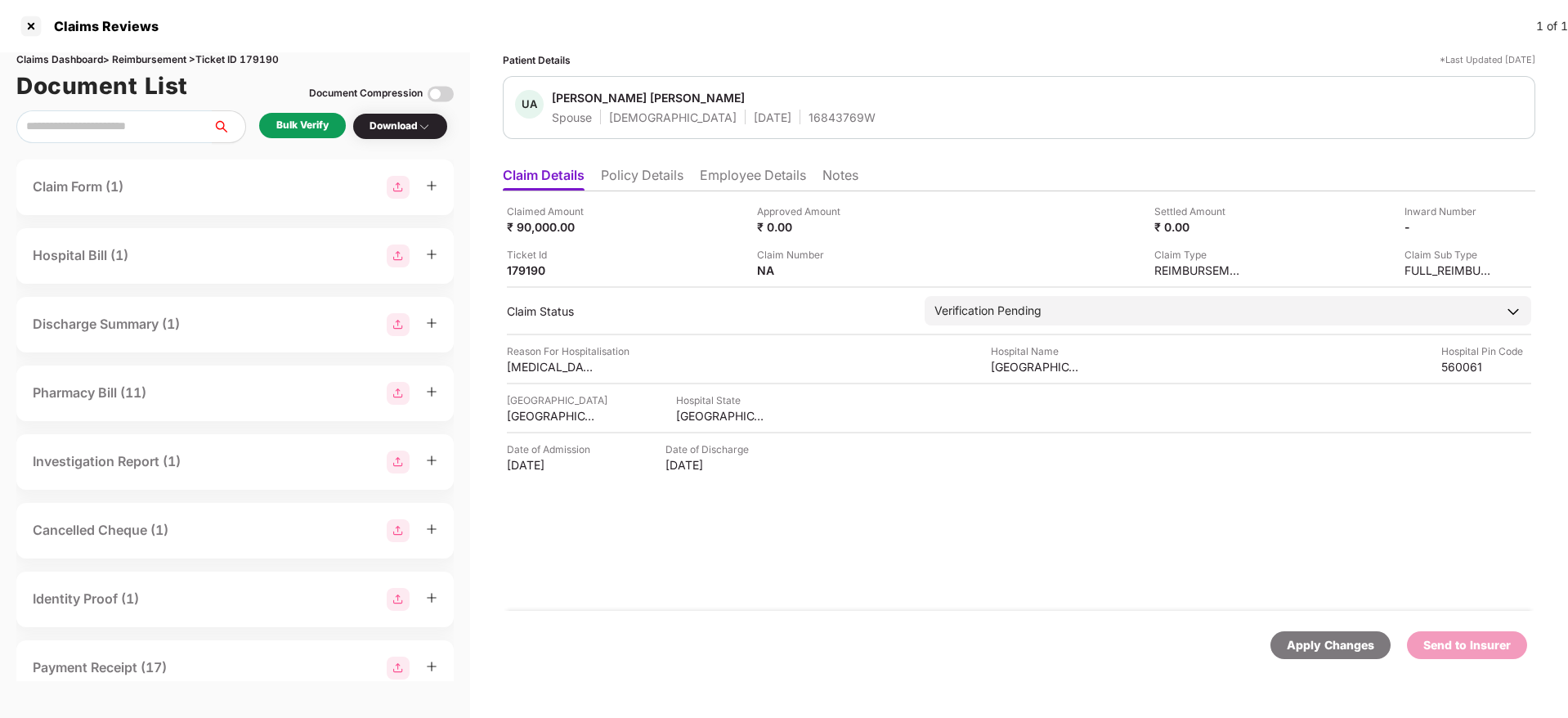
click at [665, 172] on li "Policy Details" at bounding box center [642, 179] width 83 height 24
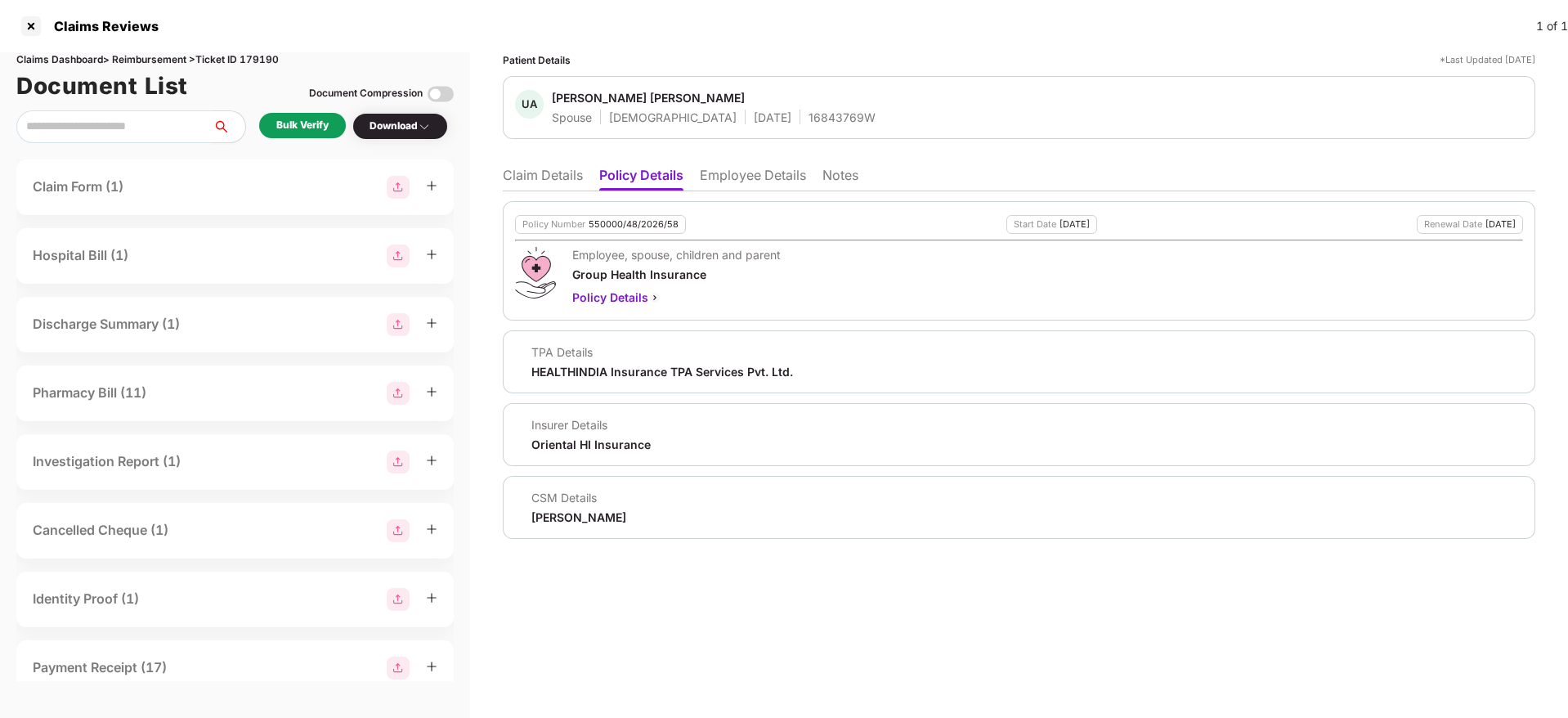
click at [742, 169] on li "Employee Details" at bounding box center [753, 179] width 107 height 24
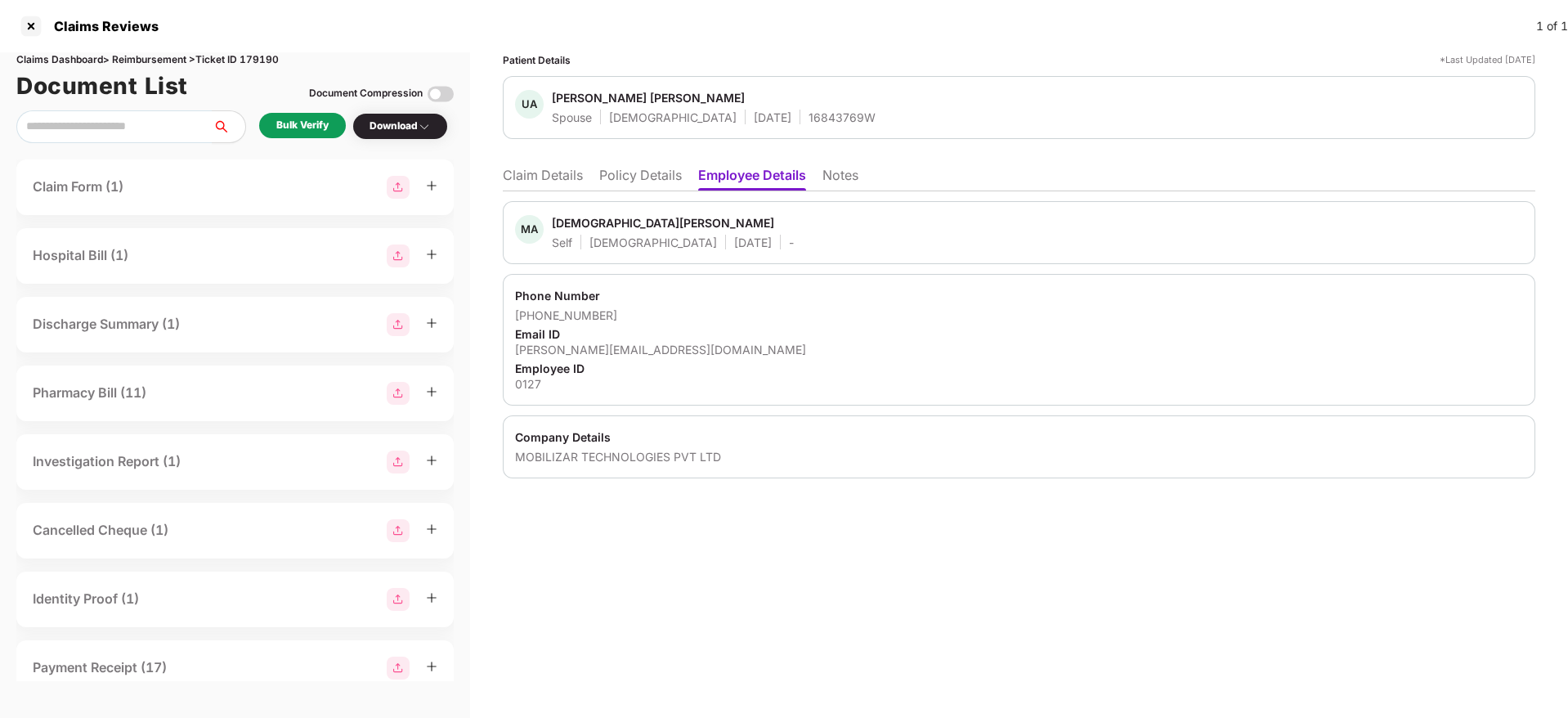
click at [671, 184] on li "Policy Details" at bounding box center [640, 179] width 83 height 24
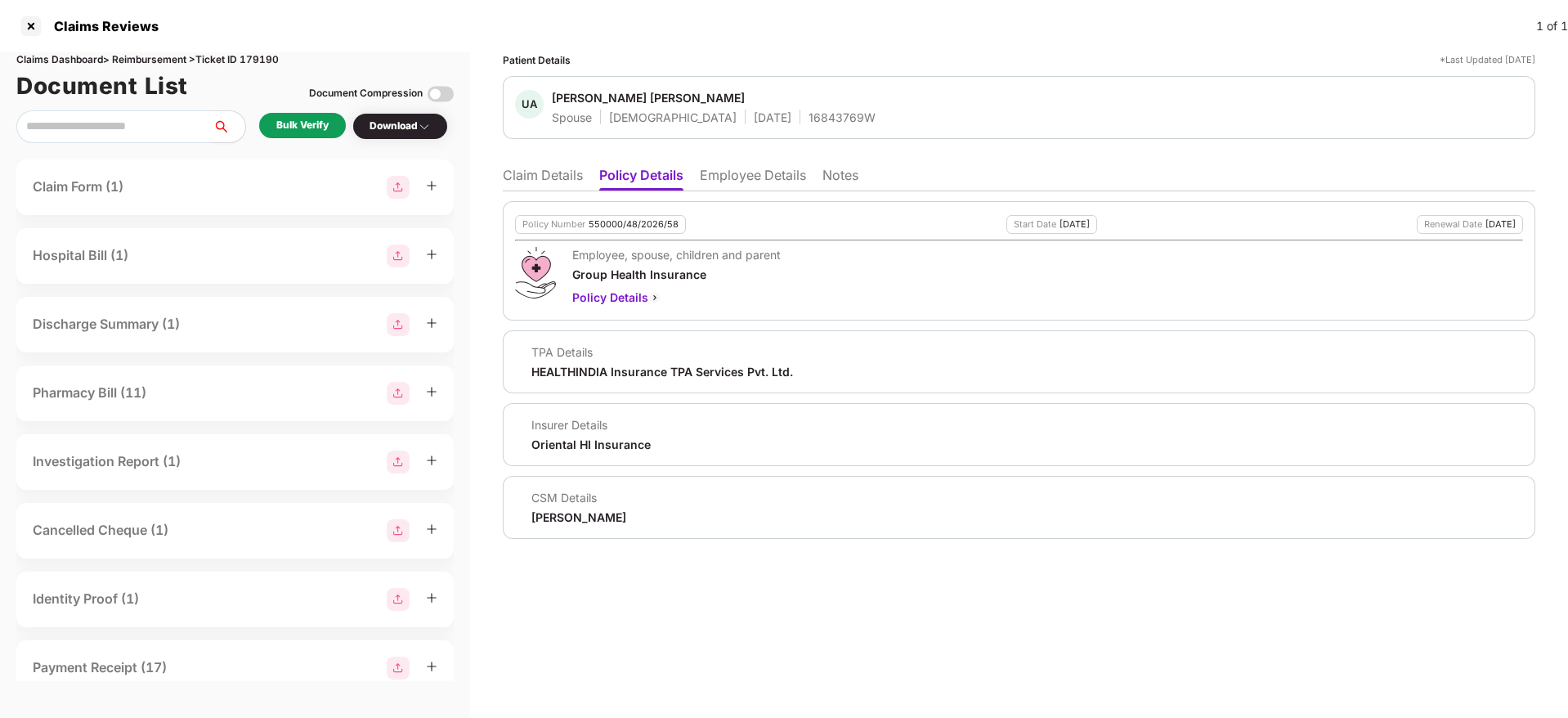
click at [511, 174] on li "Claim Details" at bounding box center [542, 179] width 80 height 24
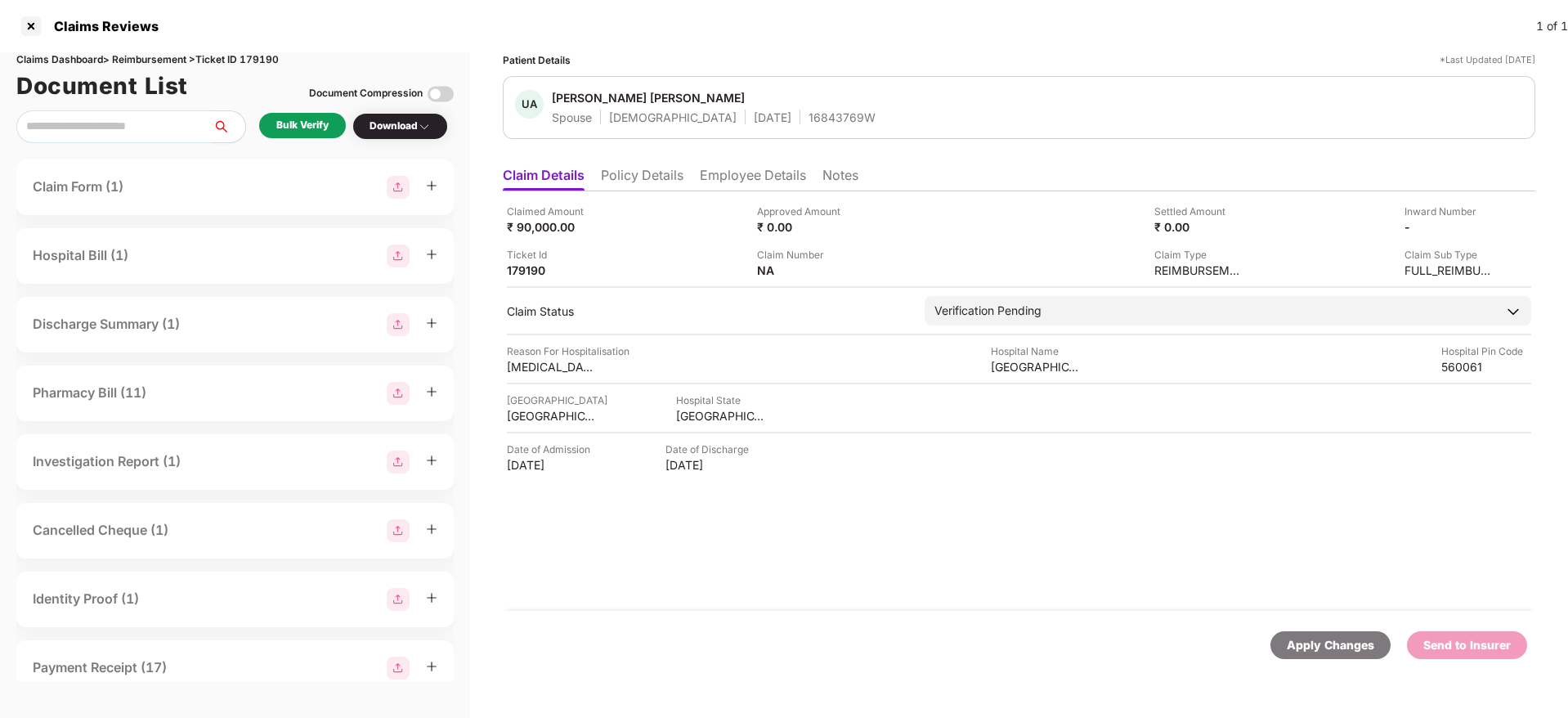
click at [636, 179] on li "Policy Details" at bounding box center [642, 179] width 83 height 24
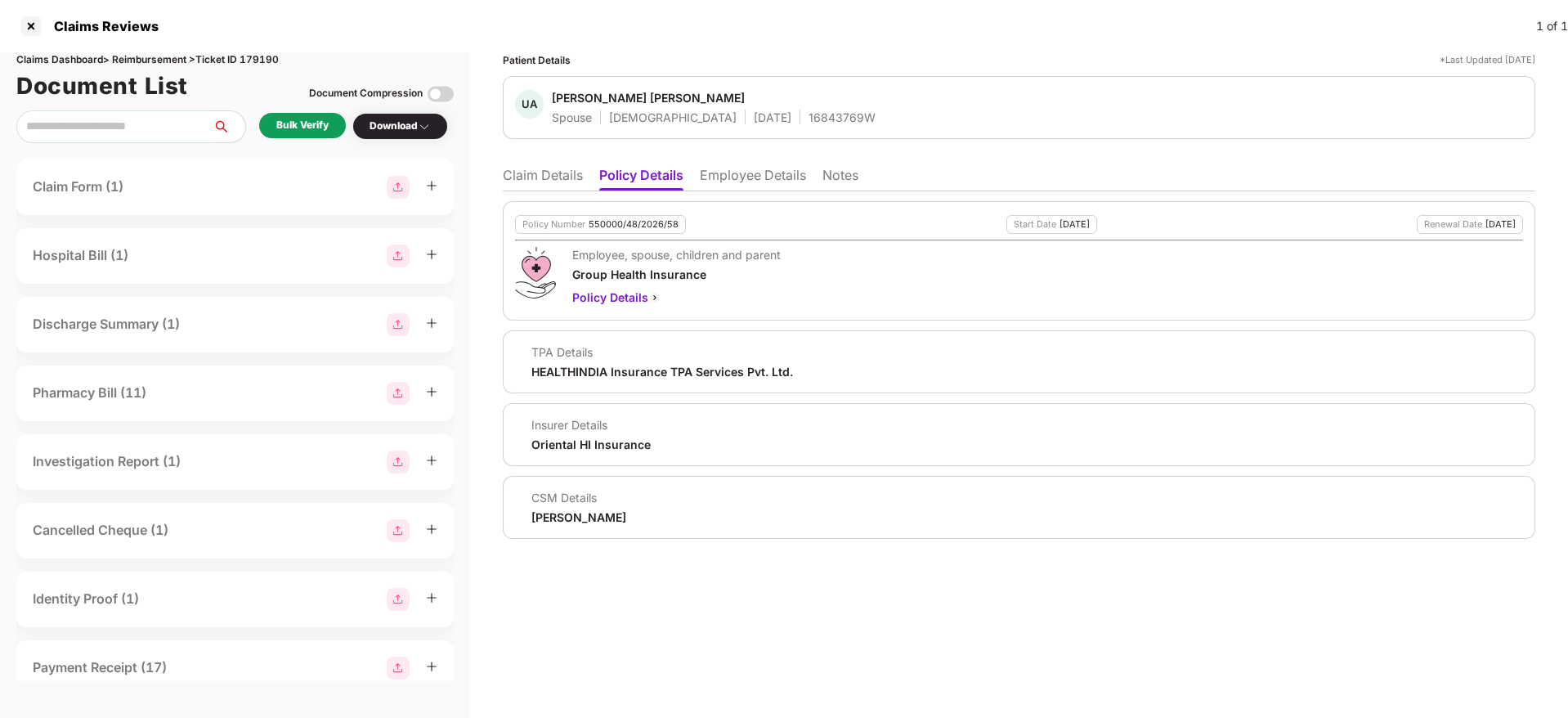
click at [561, 179] on li "Claim Details" at bounding box center [542, 179] width 80 height 24
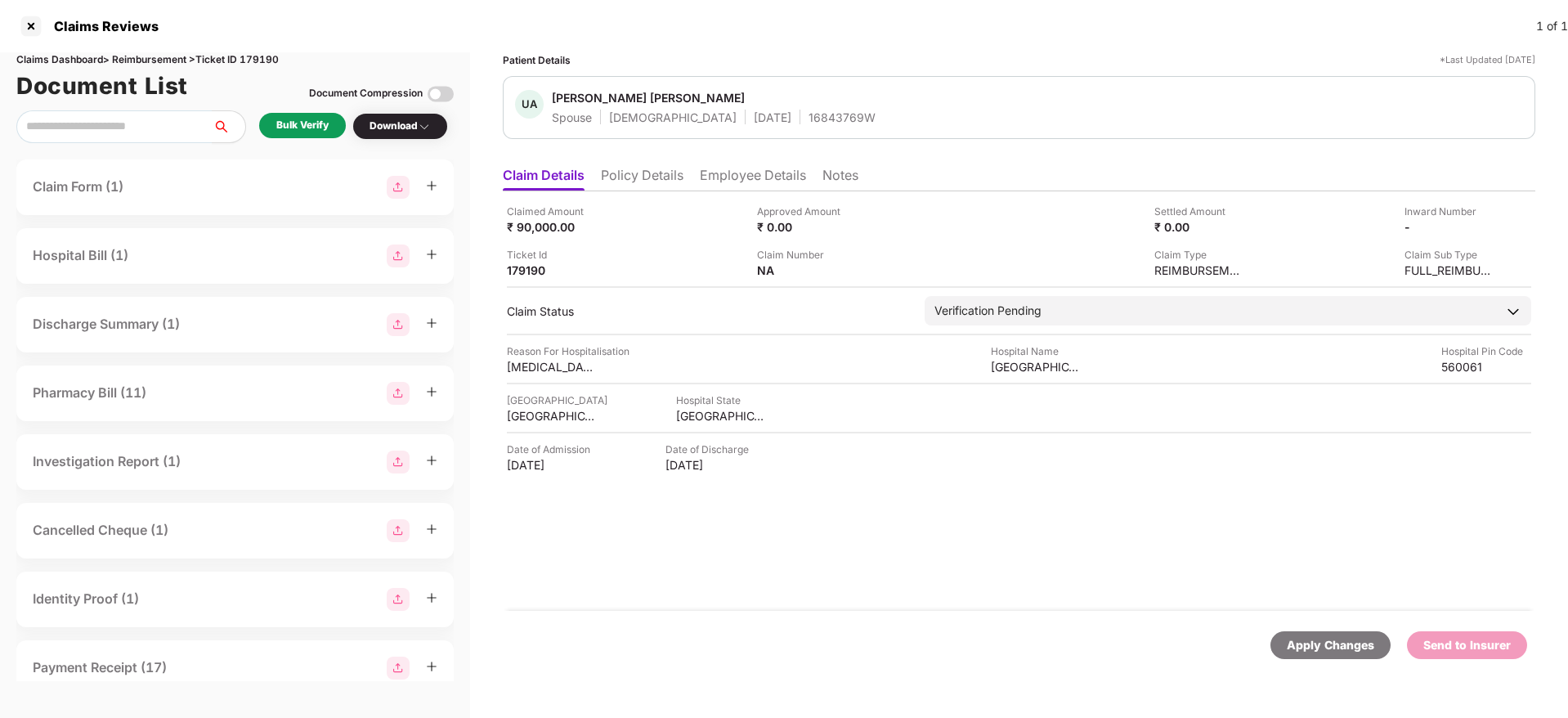
click at [311, 128] on div "Bulk Verify" at bounding box center [302, 126] width 52 height 15
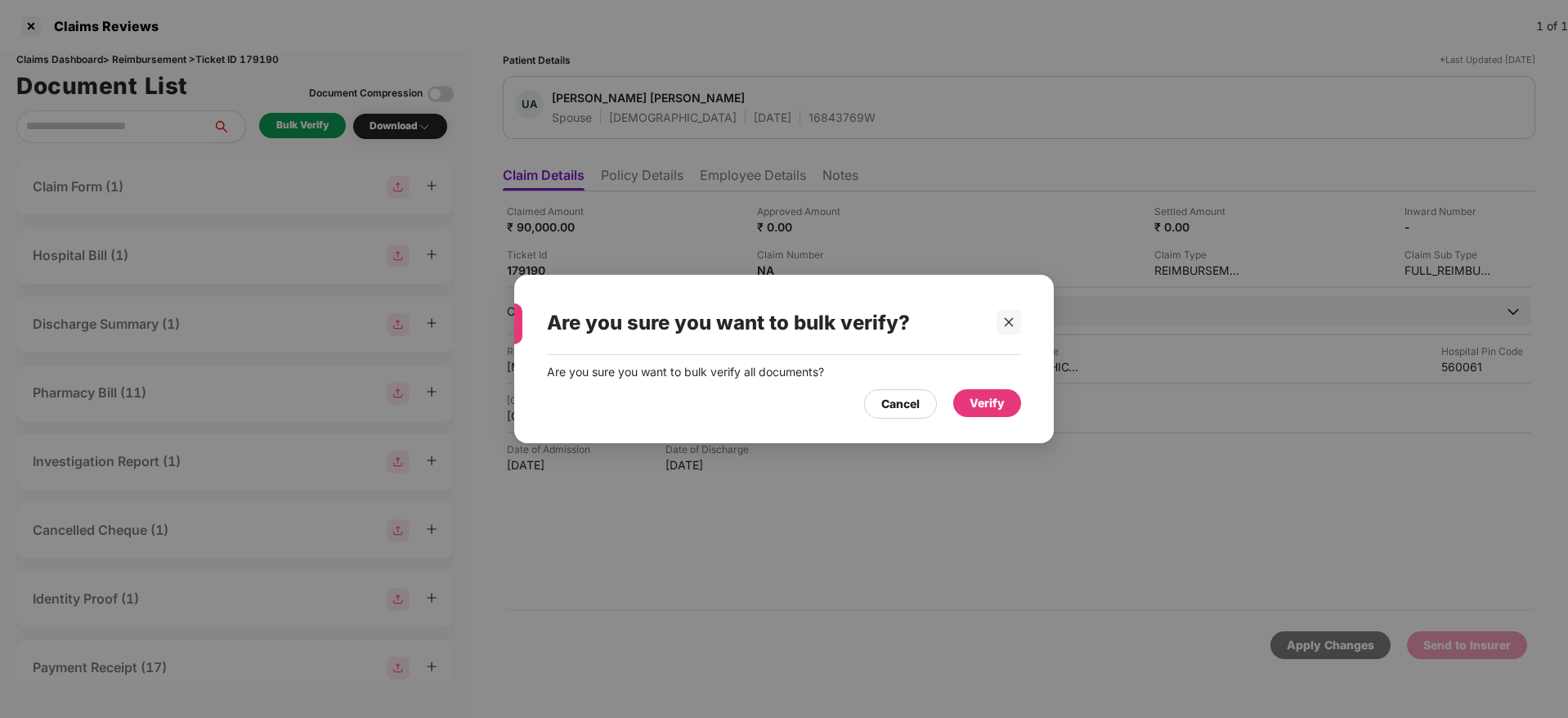
click at [974, 398] on div "Verify" at bounding box center [987, 402] width 35 height 18
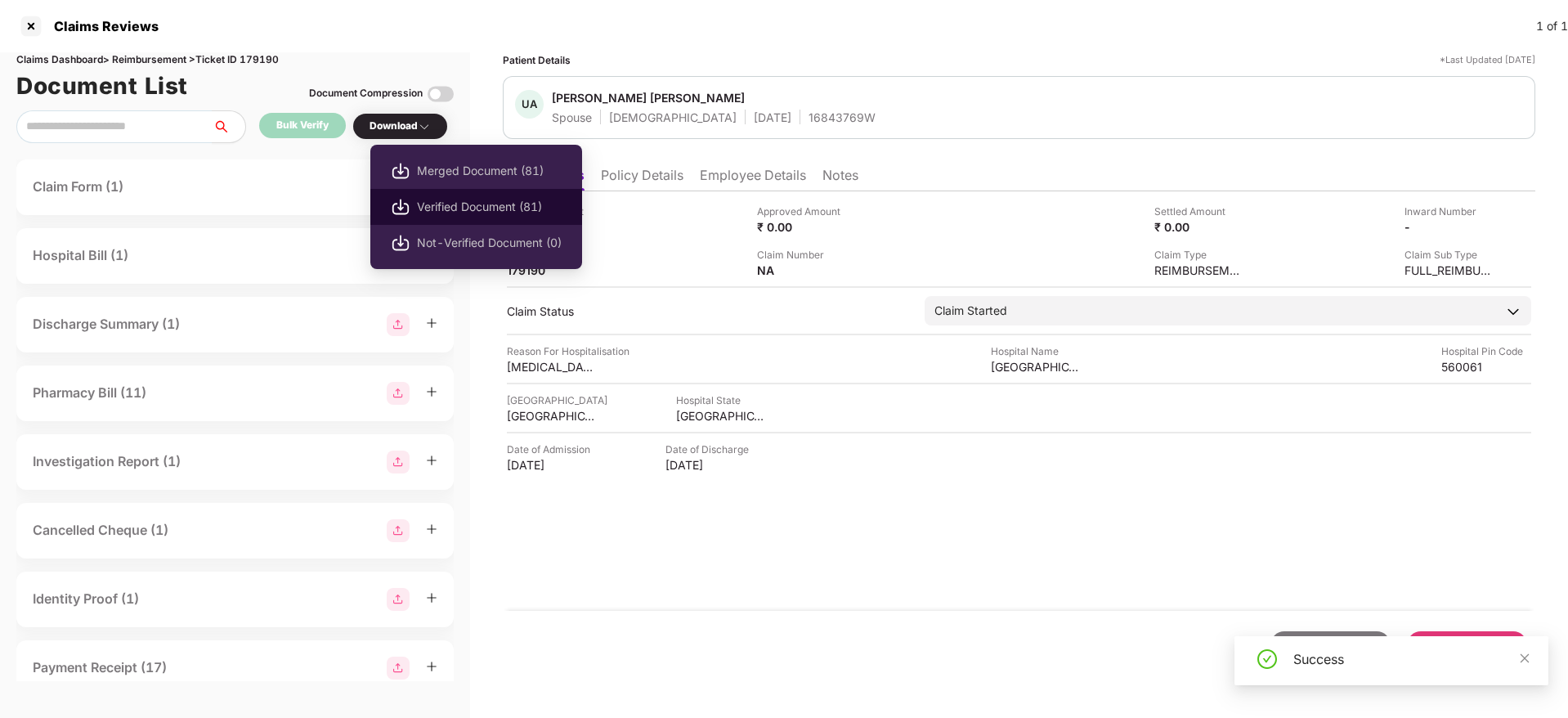
click at [457, 201] on span "Verified Document (81)" at bounding box center [489, 206] width 144 height 18
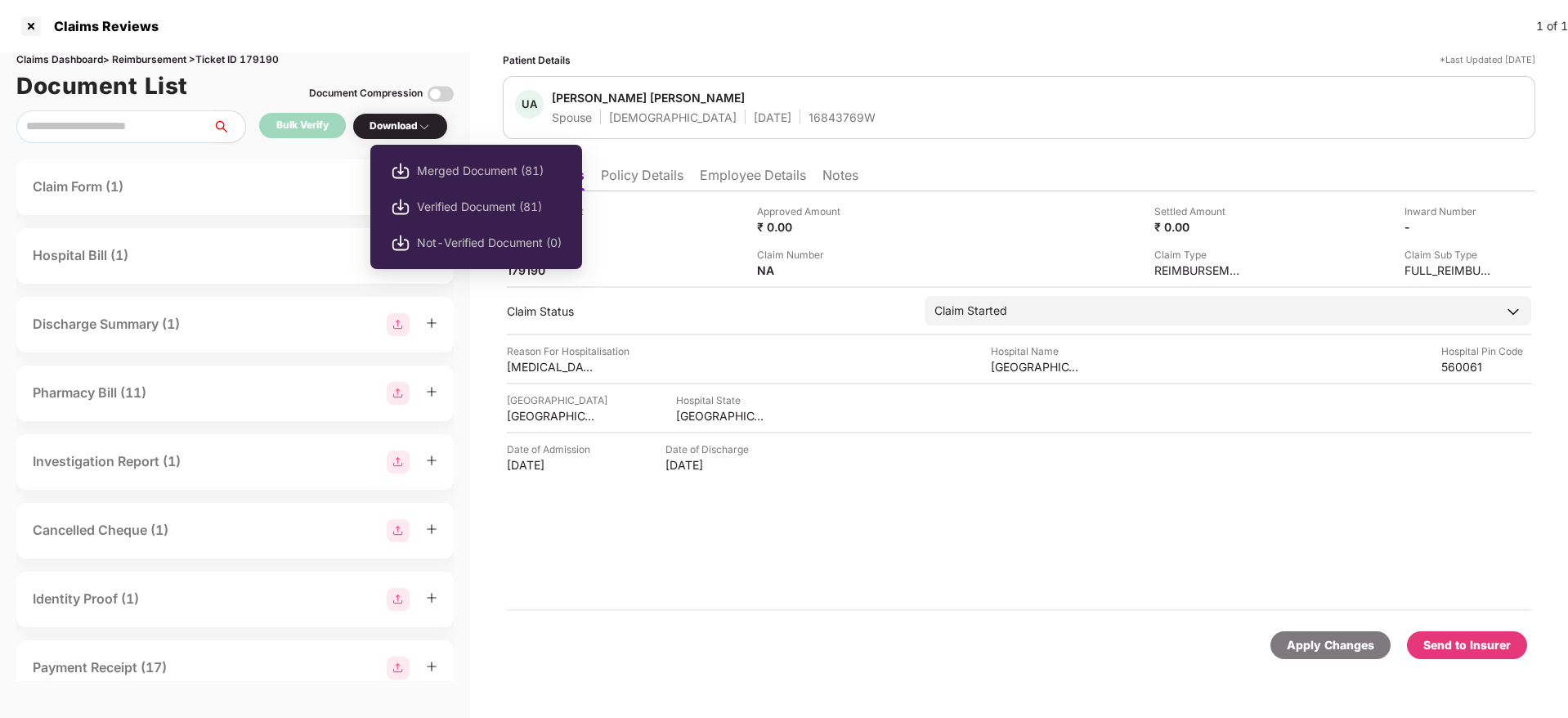
click at [405, 119] on div "Download" at bounding box center [400, 126] width 61 height 15
click at [443, 171] on span "Merged Document (81)" at bounding box center [489, 170] width 144 height 18
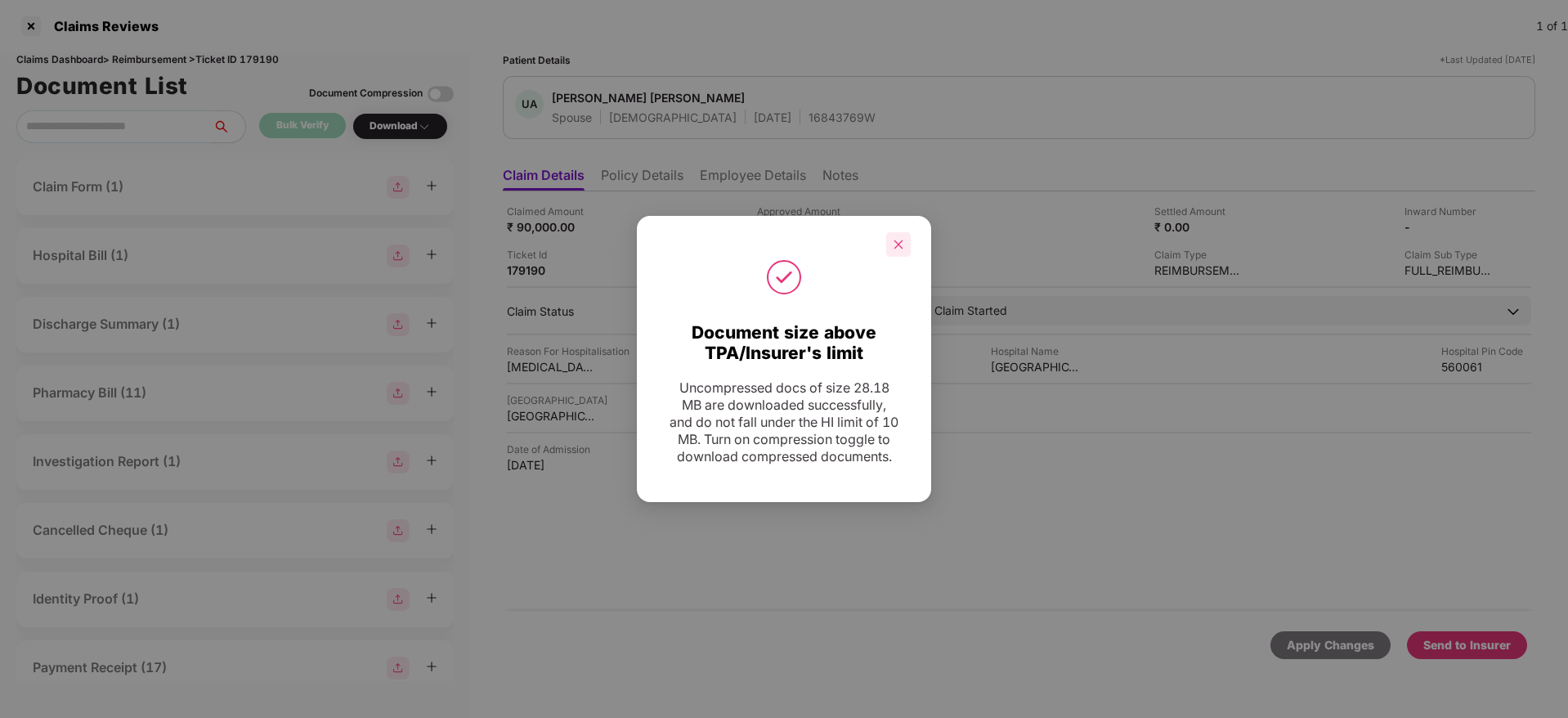
click at [910, 233] on div at bounding box center [898, 244] width 25 height 25
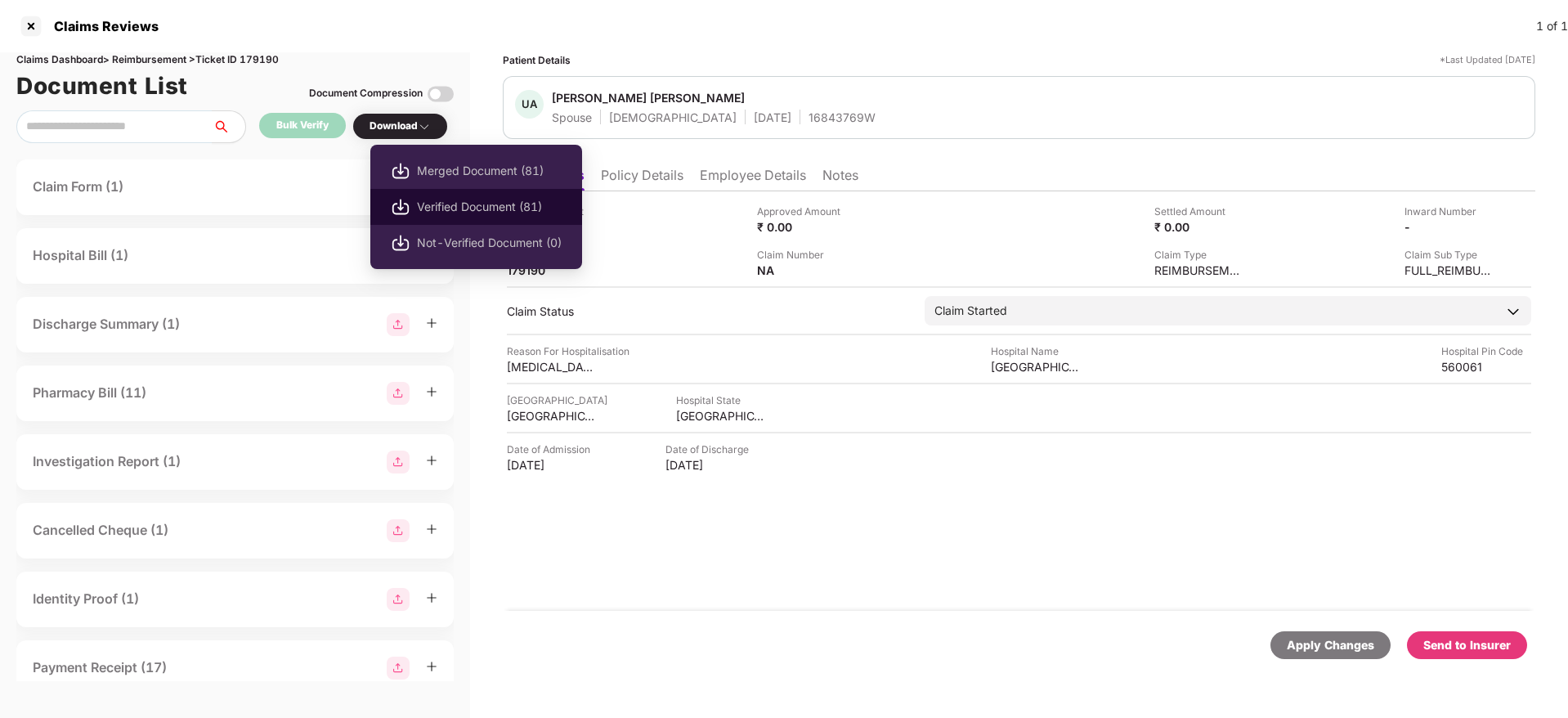
click at [463, 204] on span "Verified Document (81)" at bounding box center [489, 206] width 144 height 18
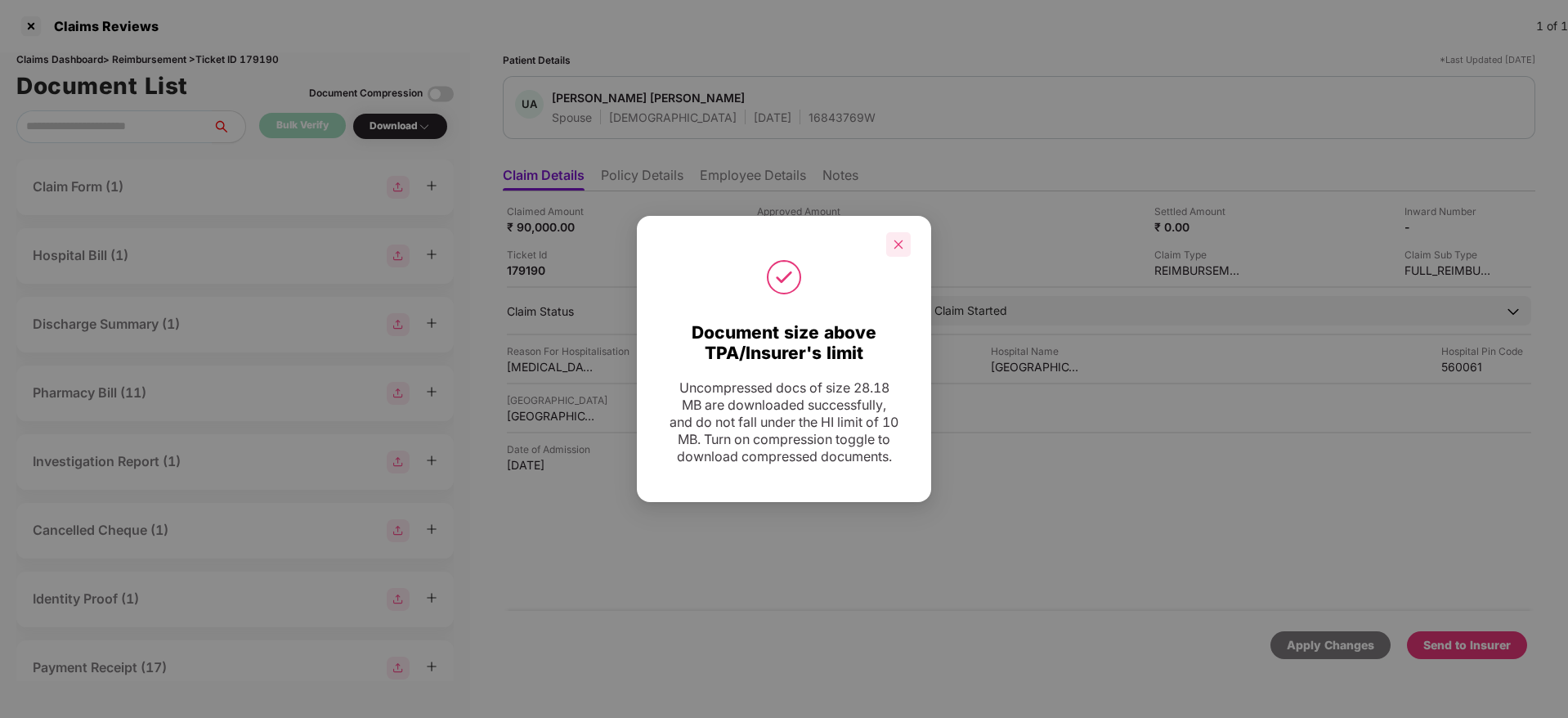
click at [903, 239] on icon "close" at bounding box center [897, 244] width 11 height 11
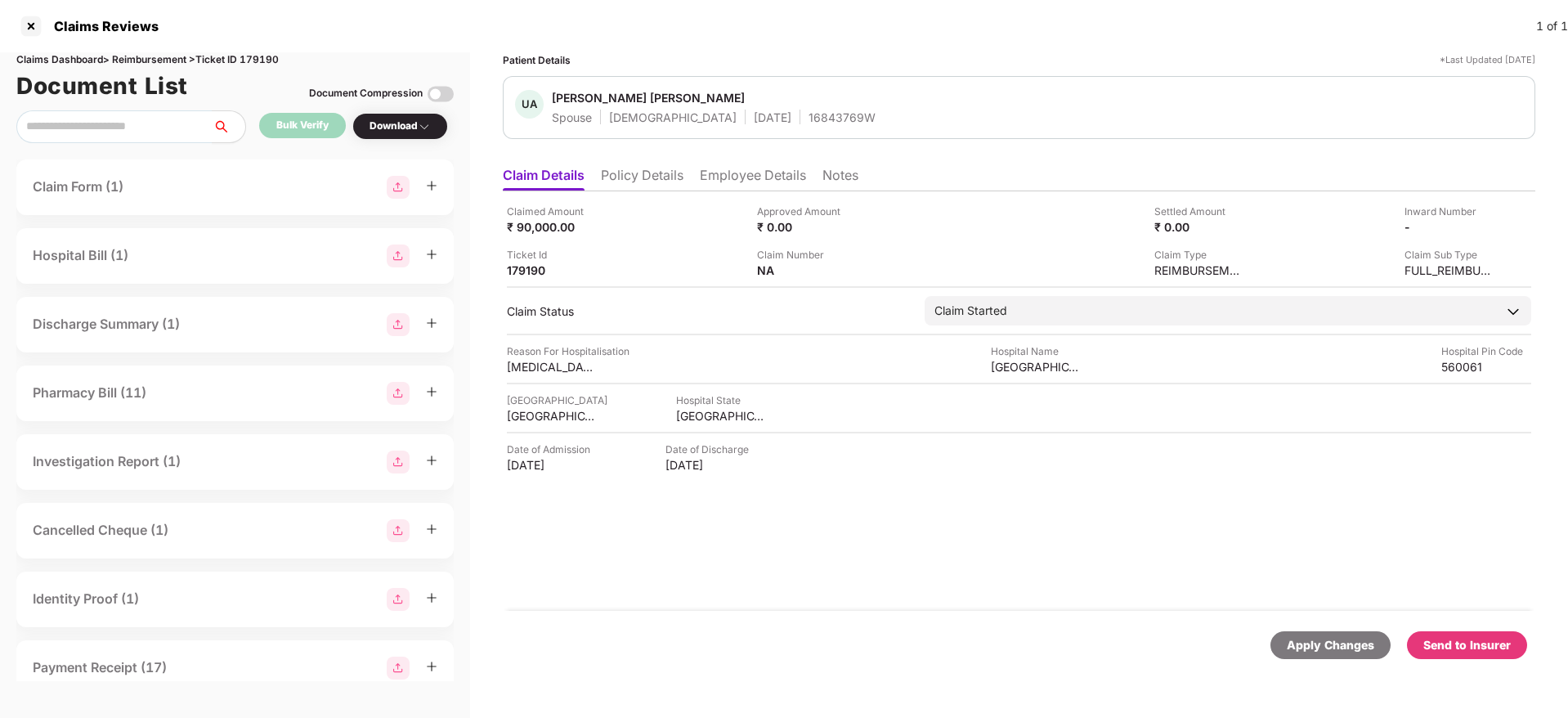
click at [1468, 636] on div "Send to Insurer" at bounding box center [1467, 645] width 88 height 18
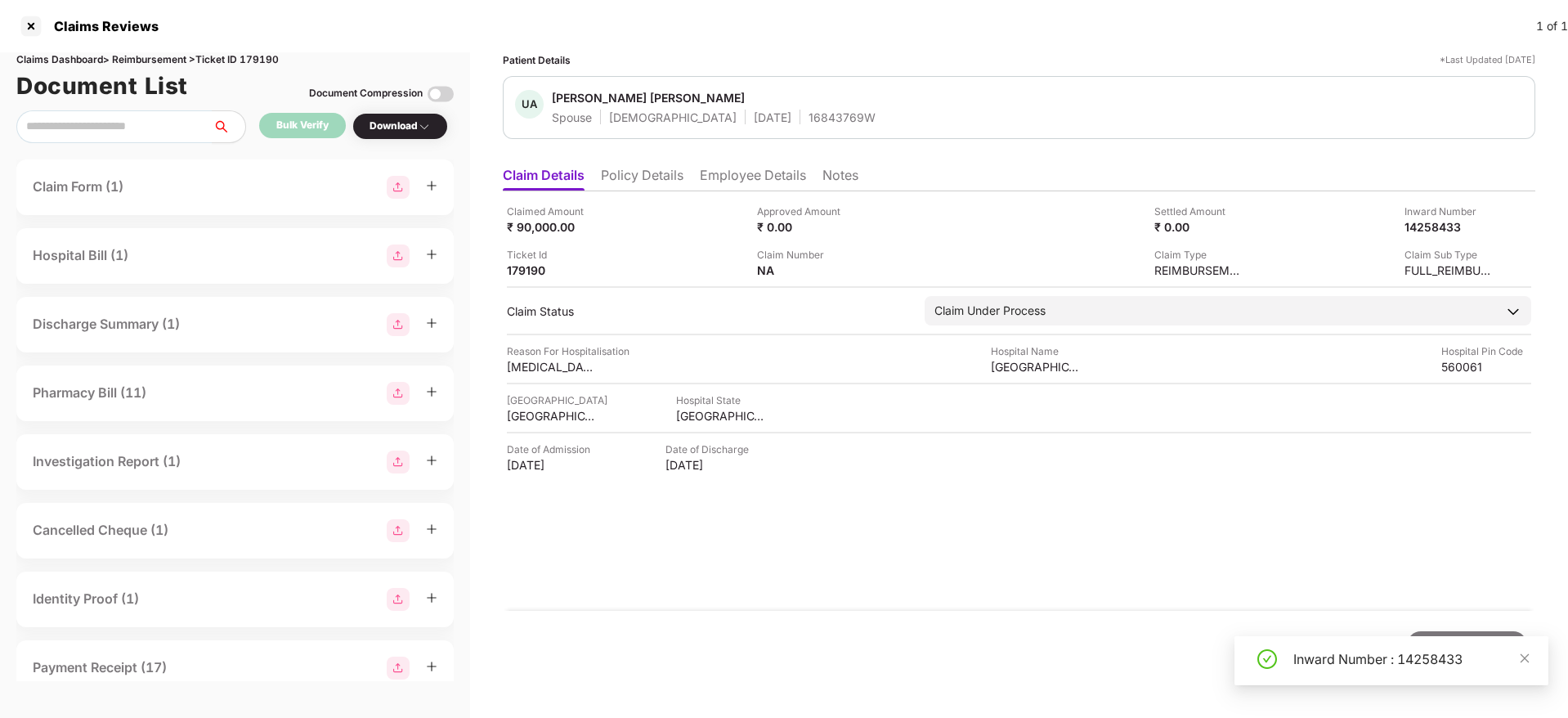
click at [641, 179] on li "Policy Details" at bounding box center [642, 179] width 83 height 24
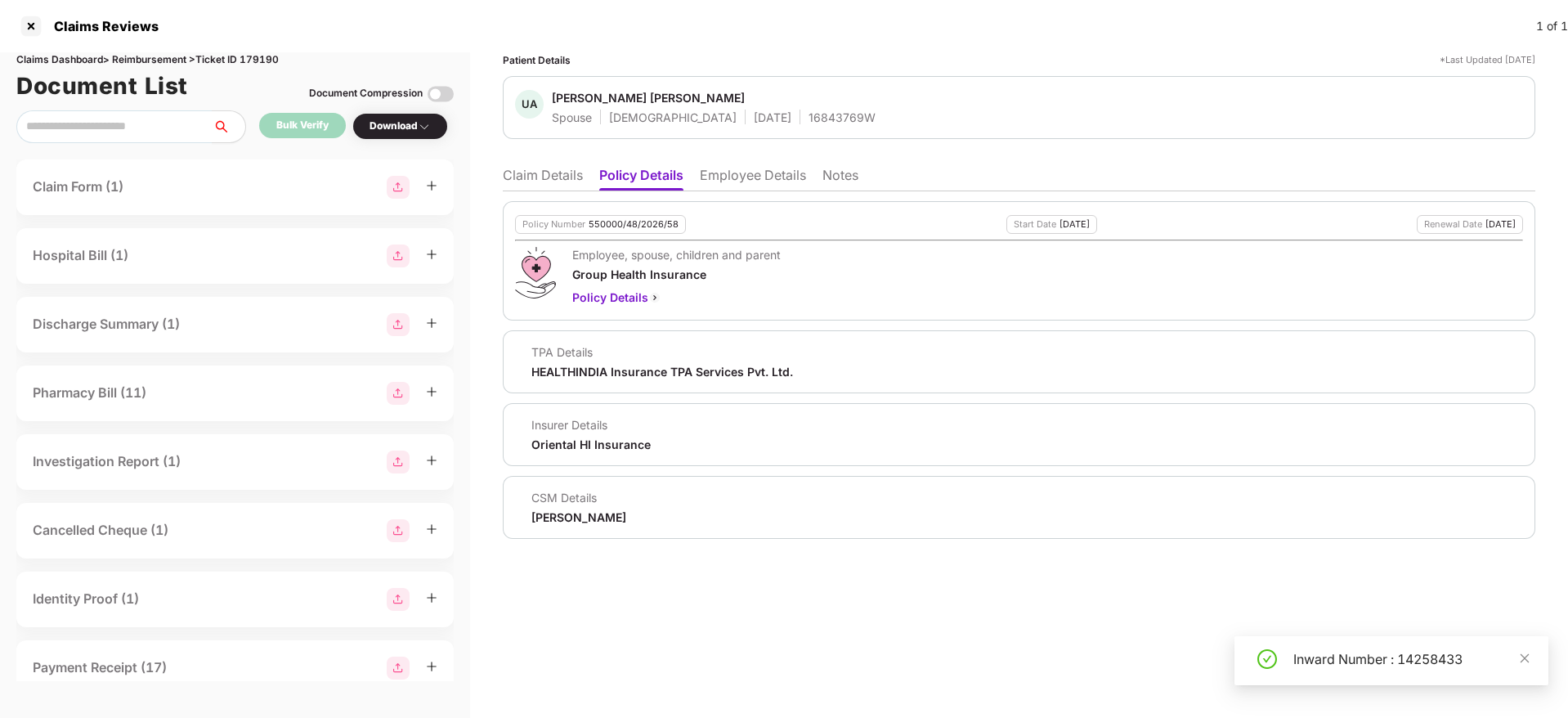
click at [529, 175] on li "Claim Details" at bounding box center [542, 179] width 80 height 24
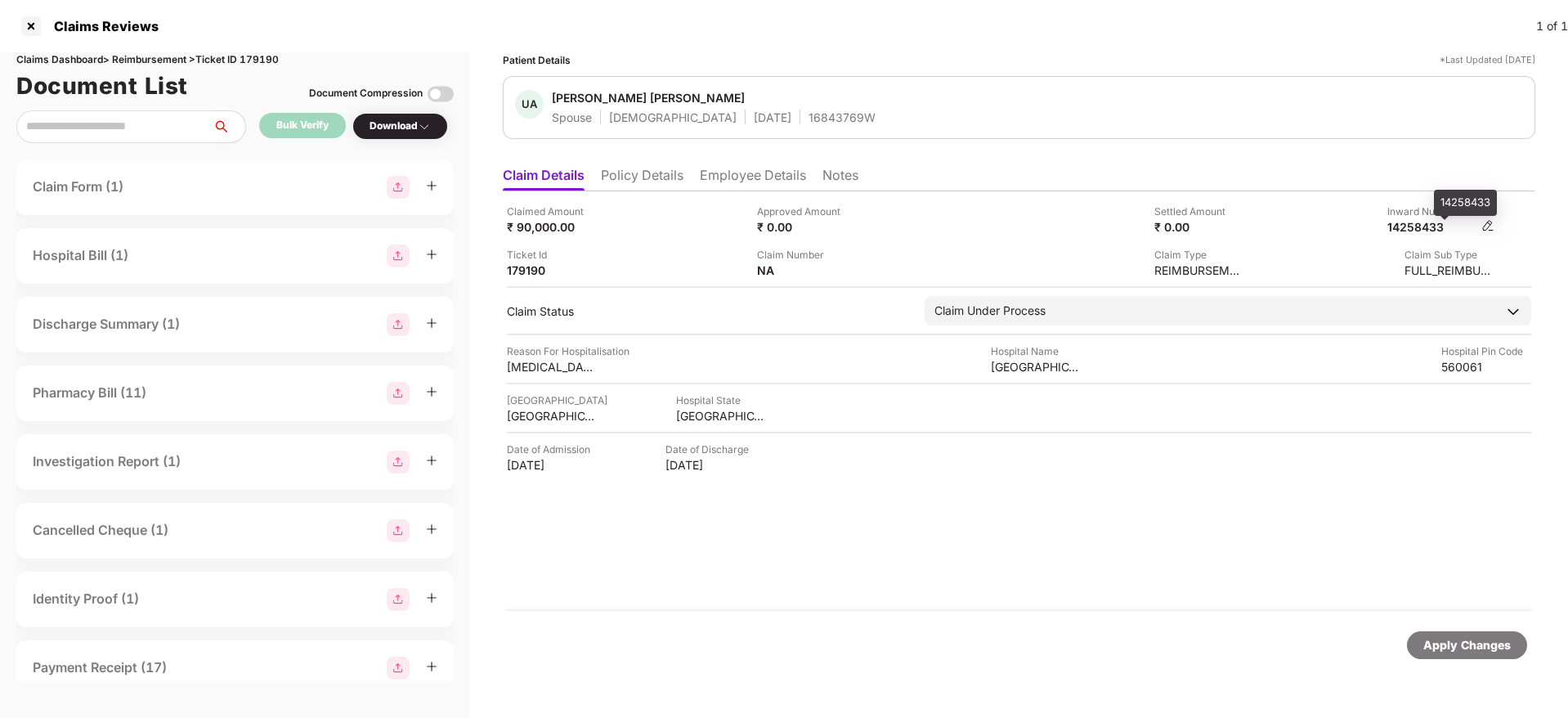
click at [1418, 223] on div "14258433" at bounding box center [1432, 227] width 90 height 15
copy div "14258433"
click at [808, 123] on div "16843769W" at bounding box center [842, 117] width 67 height 15
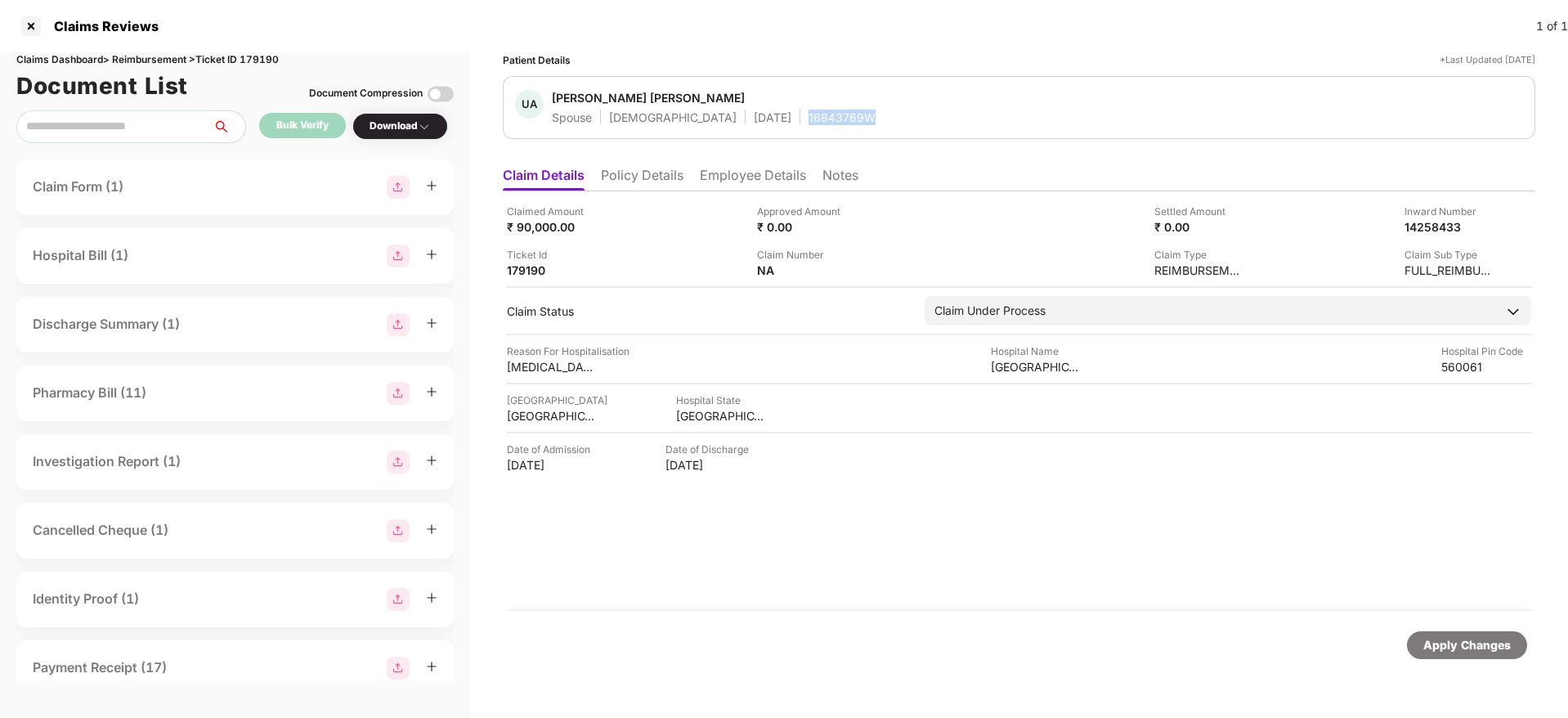
copy div "16843769W"
click at [952, 236] on div "Claimed Amount ₹ 90,000.00 Approved Amount ₹ 0.00 Settled Amount ₹ 0.00 Inward …" at bounding box center [1019, 241] width 1024 height 75
